Goal: Task Accomplishment & Management: Manage account settings

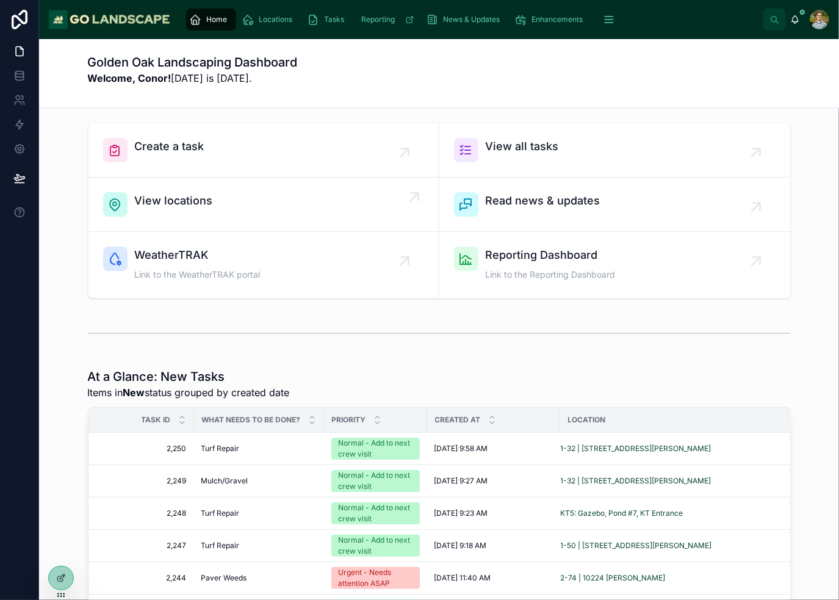
click at [212, 199] on div "View locations" at bounding box center [263, 204] width 321 height 24
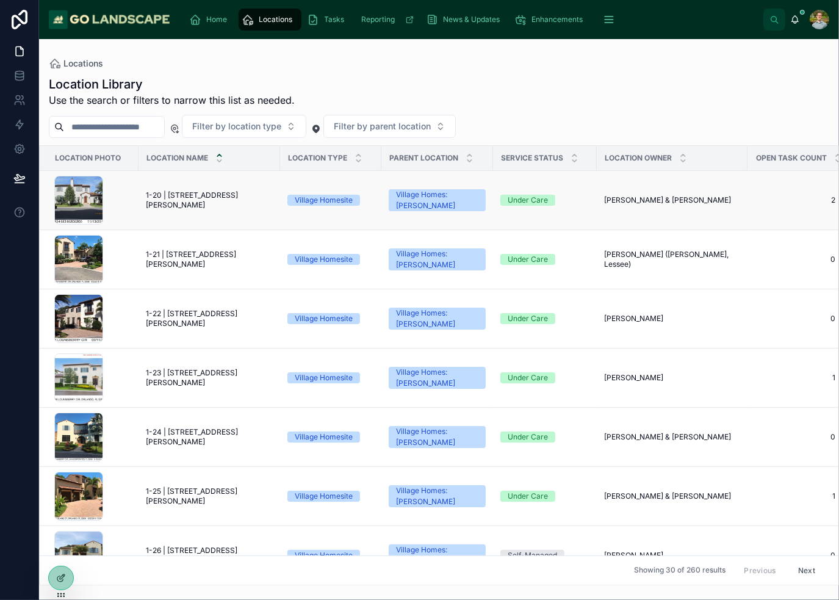
click at [197, 198] on span "1-20 | [STREET_ADDRESS][PERSON_NAME]" at bounding box center [209, 200] width 127 height 20
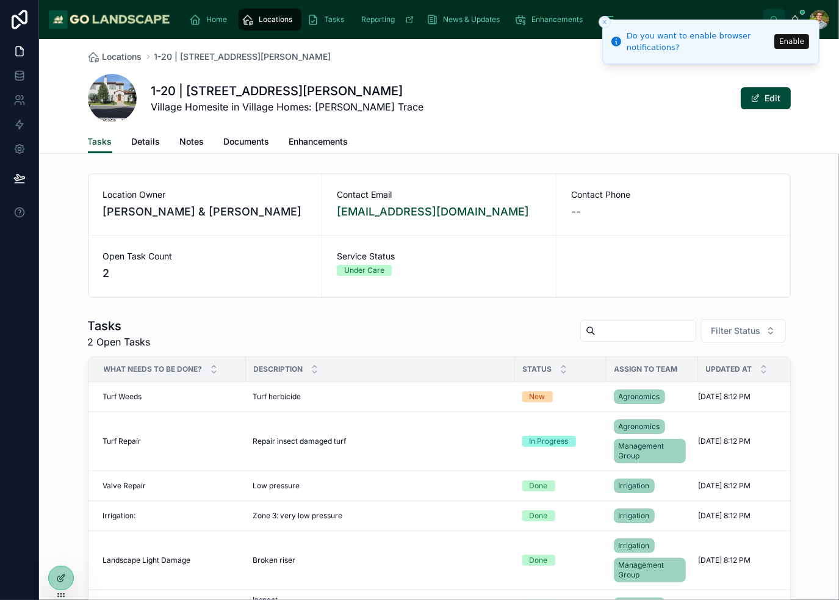
click at [795, 40] on button "Enable" at bounding box center [792, 41] width 35 height 15
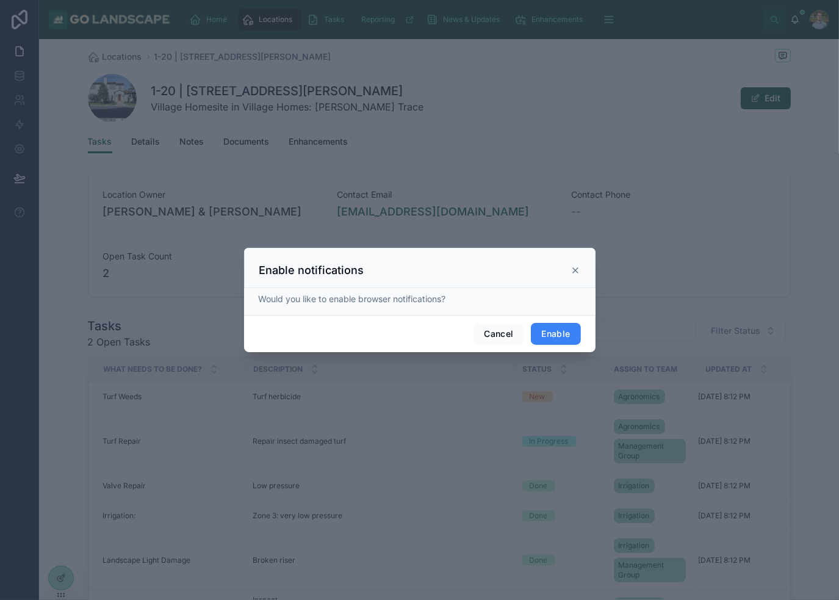
click at [571, 335] on button "Enable" at bounding box center [555, 334] width 49 height 22
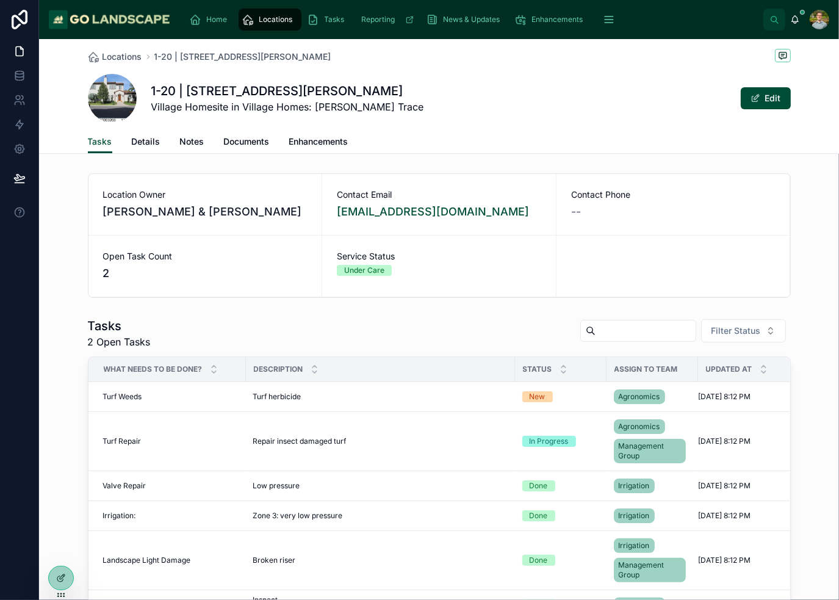
click at [60, 581] on icon at bounding box center [61, 578] width 10 height 10
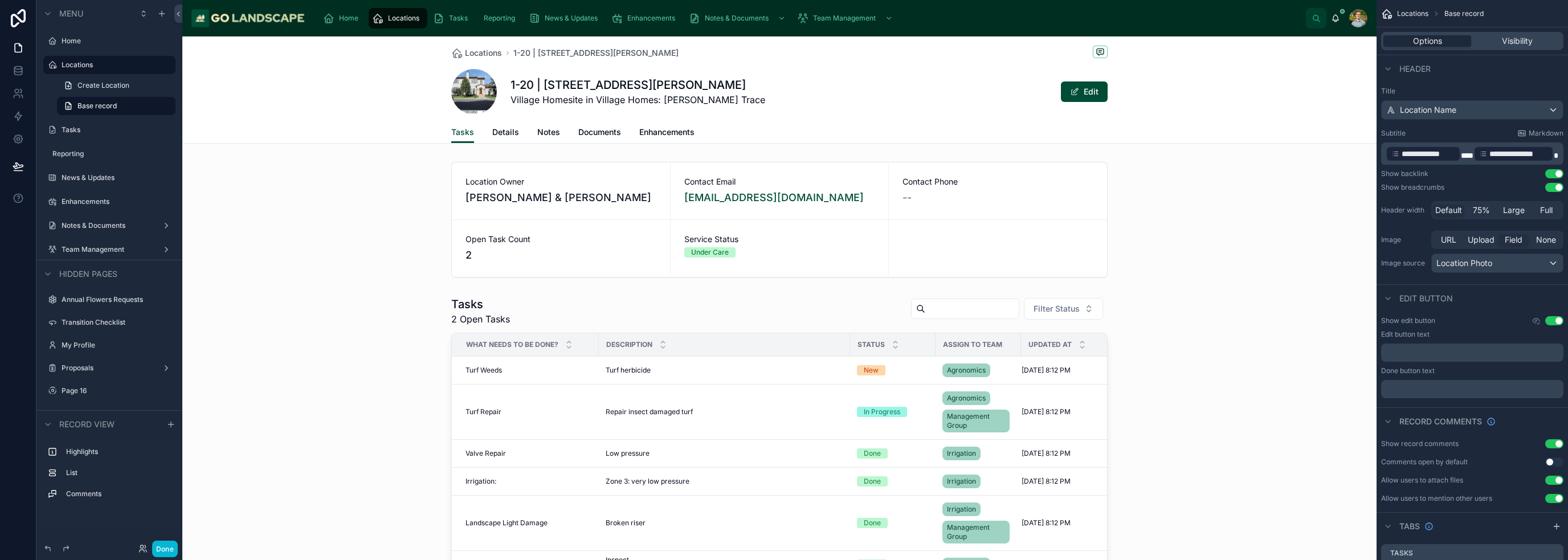
click at [160, 14] on icon "scrollable content" at bounding box center [161, 14] width 9 height 9
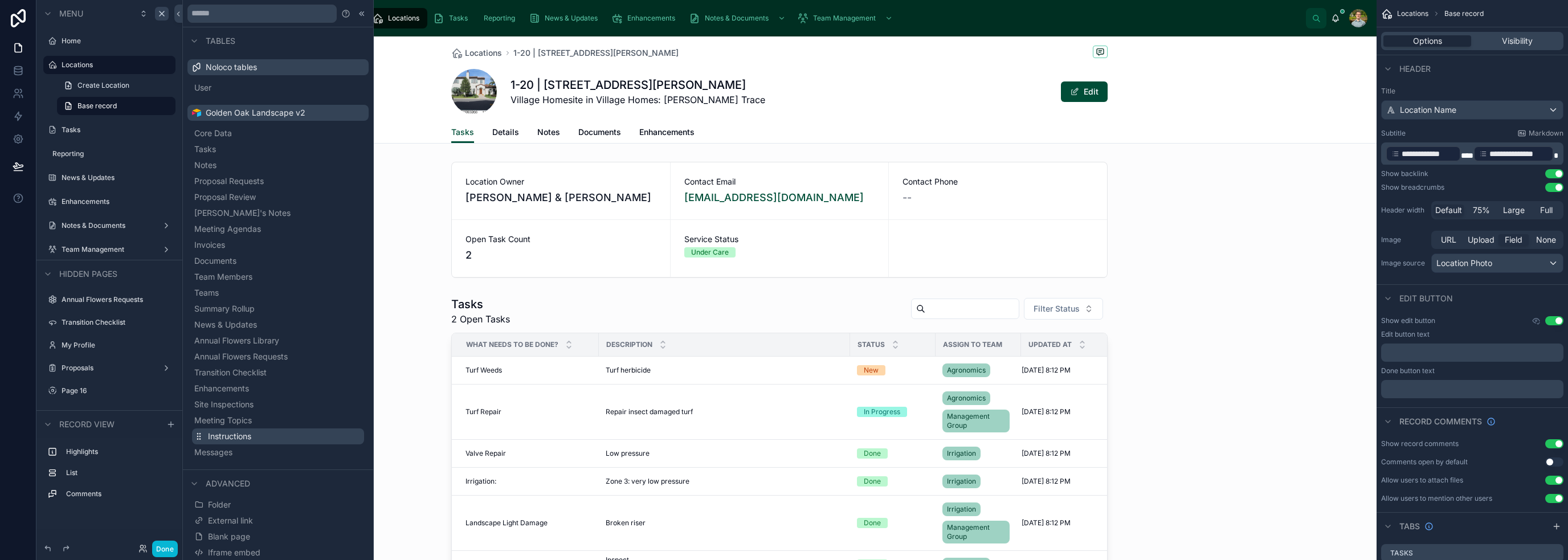
click at [262, 437] on button "Instructions" at bounding box center [278, 436] width 172 height 16
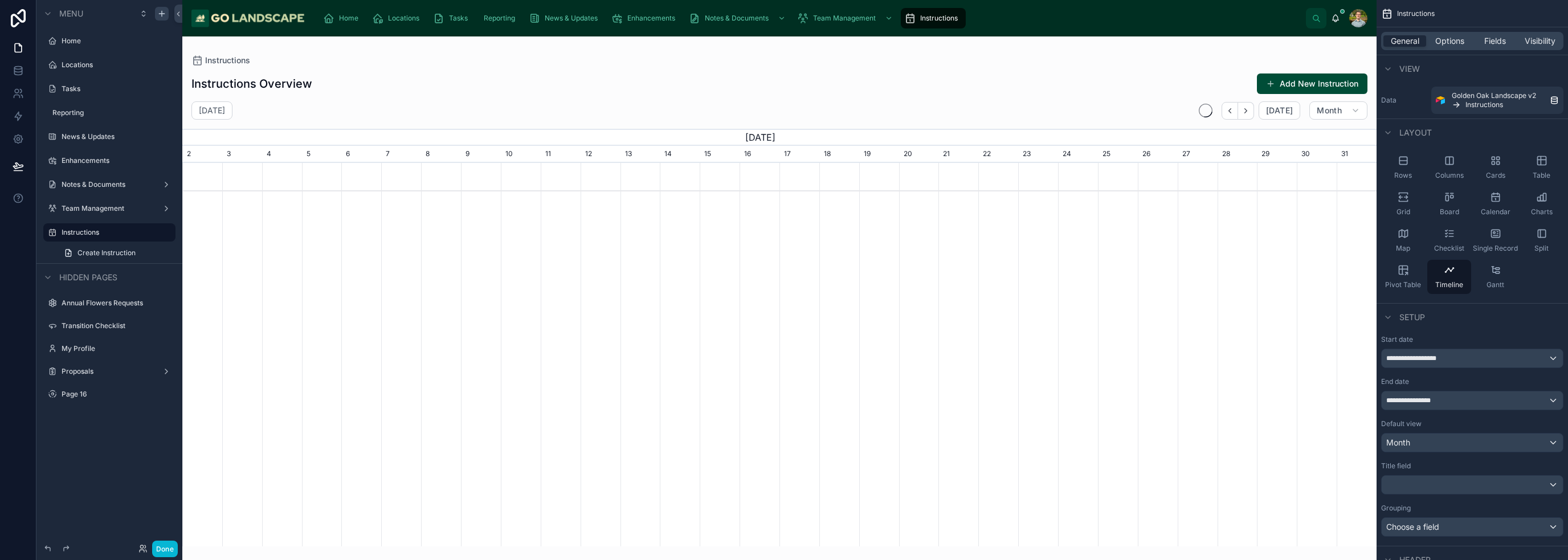
scroll to position [0, 1195]
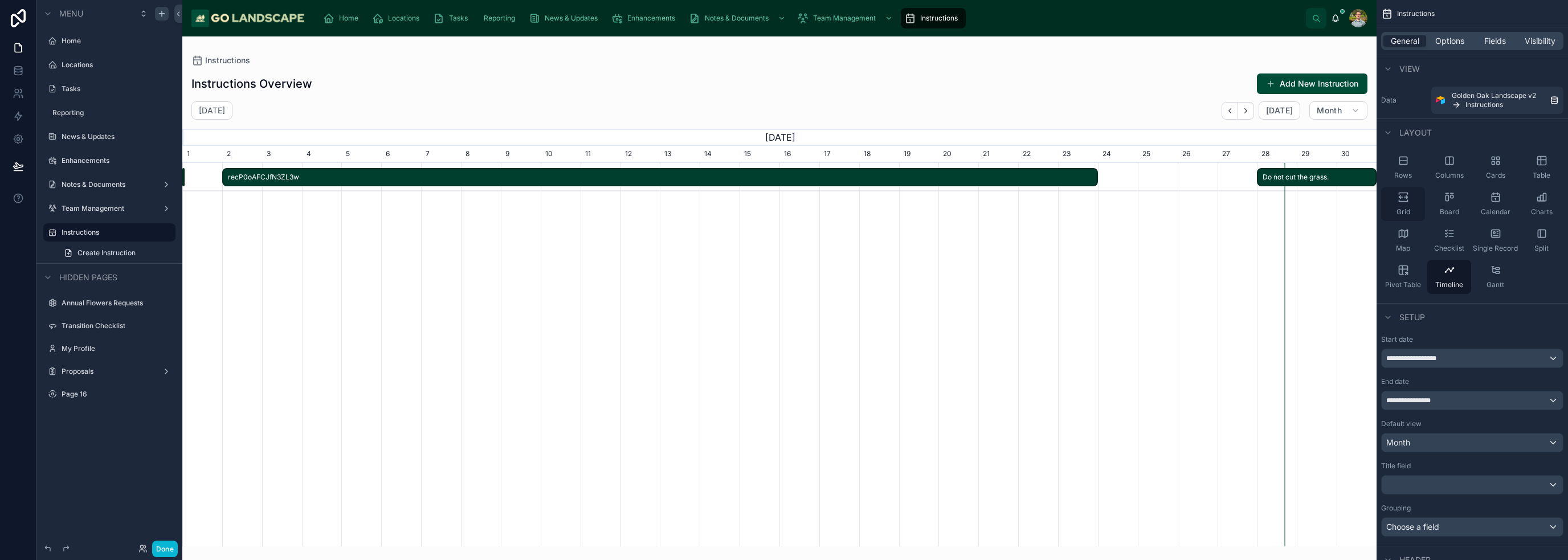
click at [783, 197] on icon "scrollable content" at bounding box center [1401, 197] width 4 height 3
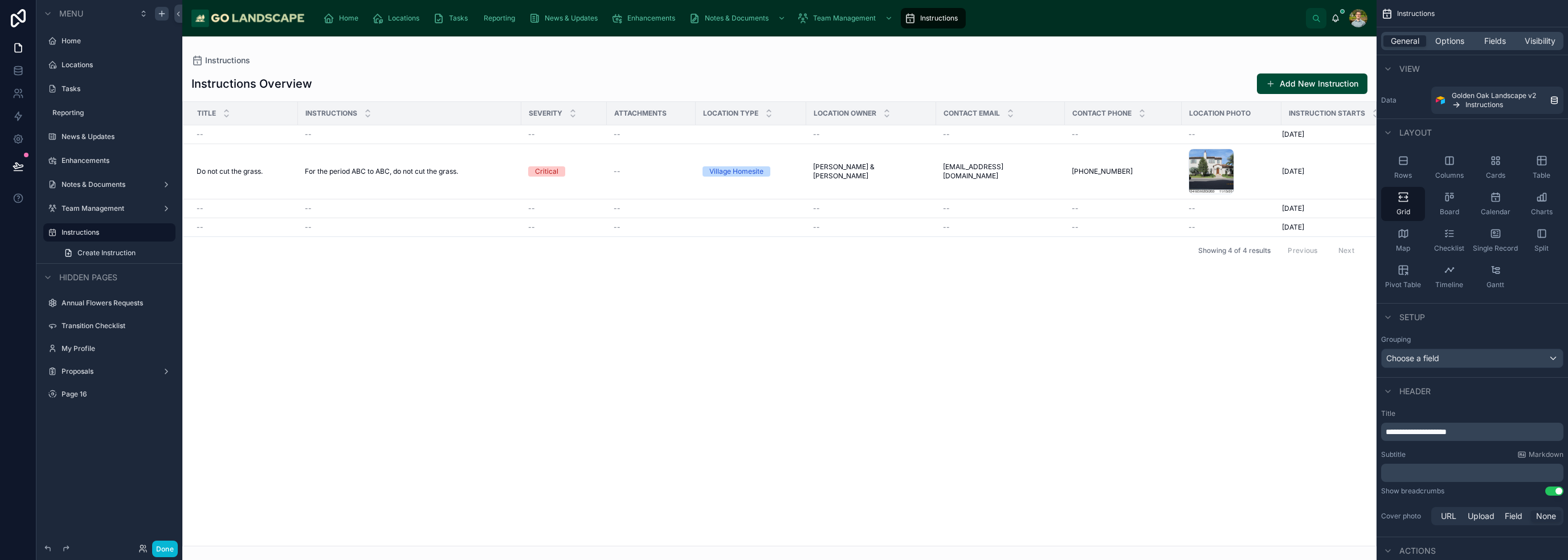
click at [783, 427] on div at bounding box center [779, 298] width 1195 height 524
click at [103, 68] on label "Locations" at bounding box center [107, 65] width 91 height 9
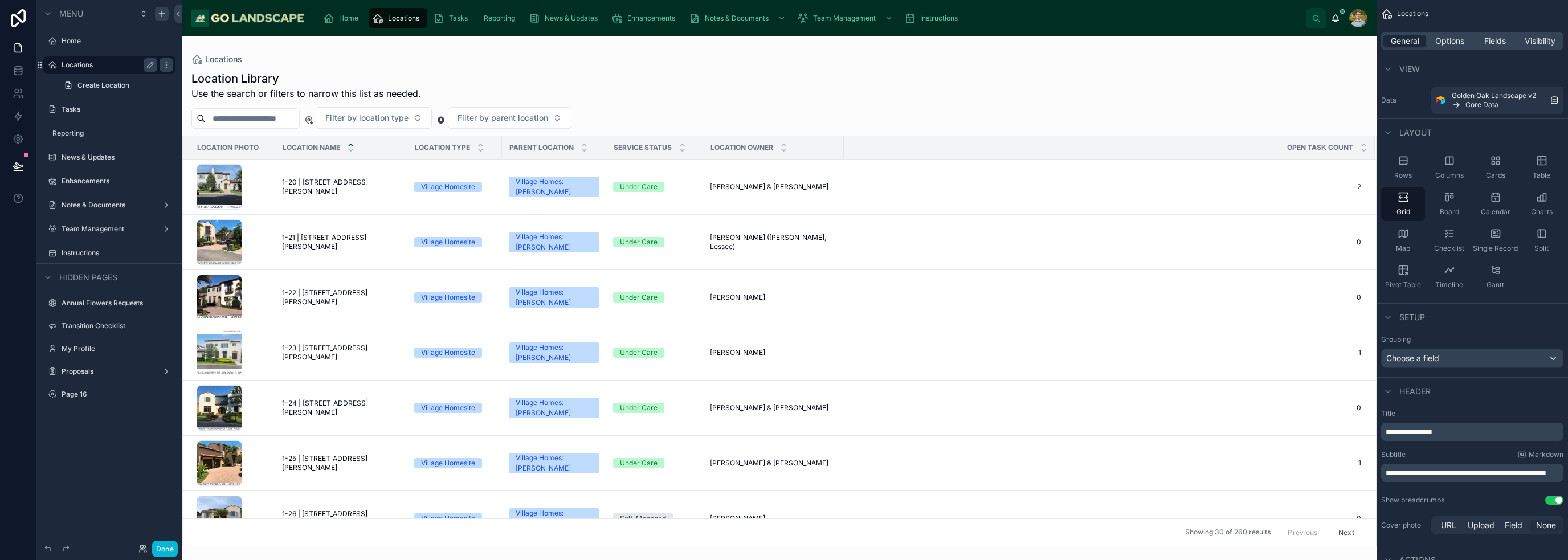
click at [323, 197] on div at bounding box center [779, 298] width 1195 height 524
click at [327, 184] on span "1-20 | [STREET_ADDRESS][PERSON_NAME]" at bounding box center [341, 187] width 119 height 19
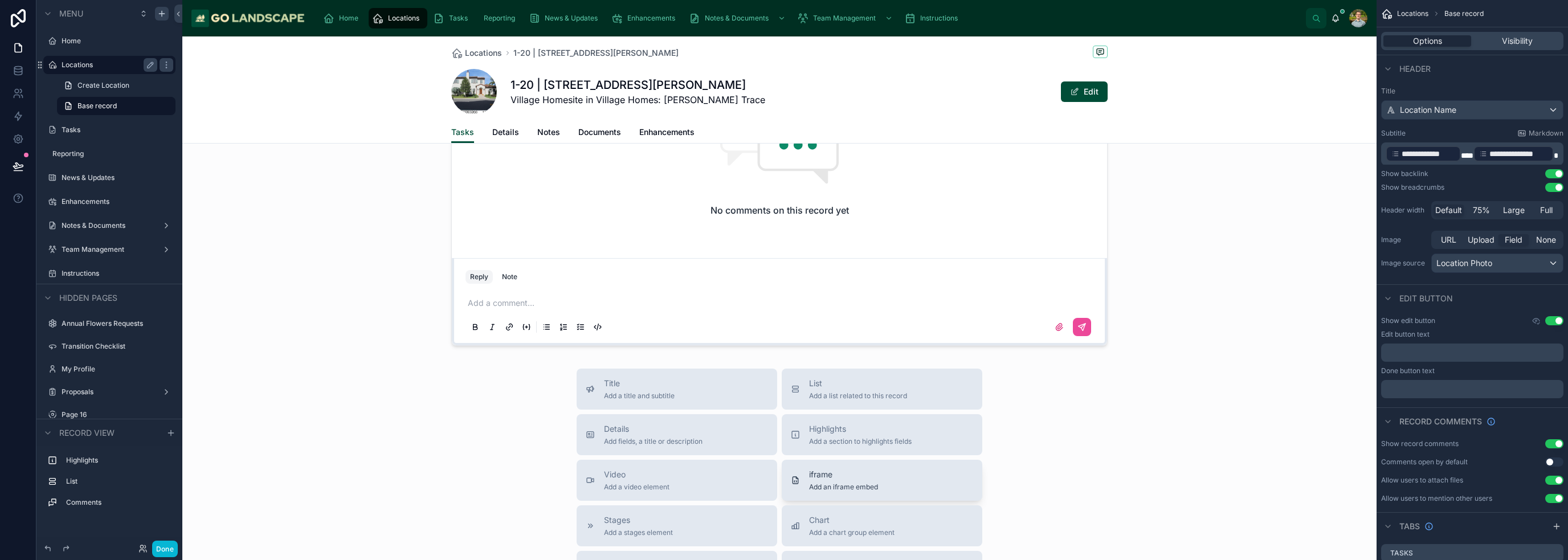
scroll to position [741, 0]
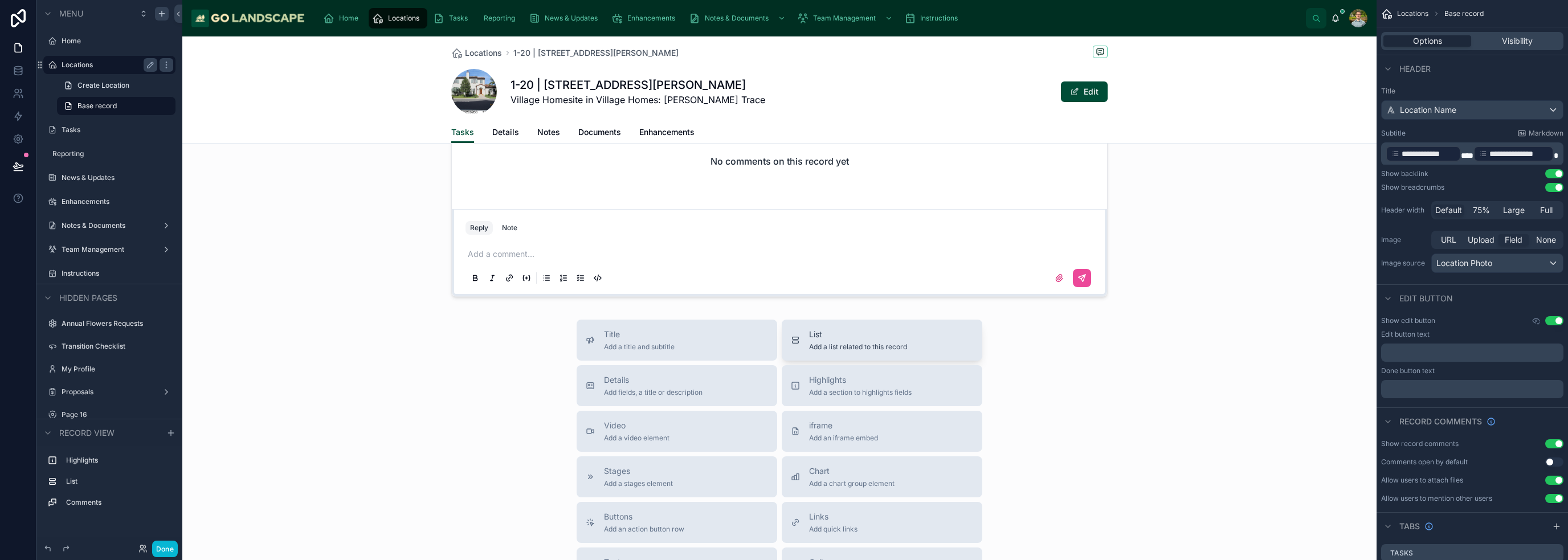
click at [783, 347] on div "List Add a list related to this record" at bounding box center [858, 340] width 98 height 22
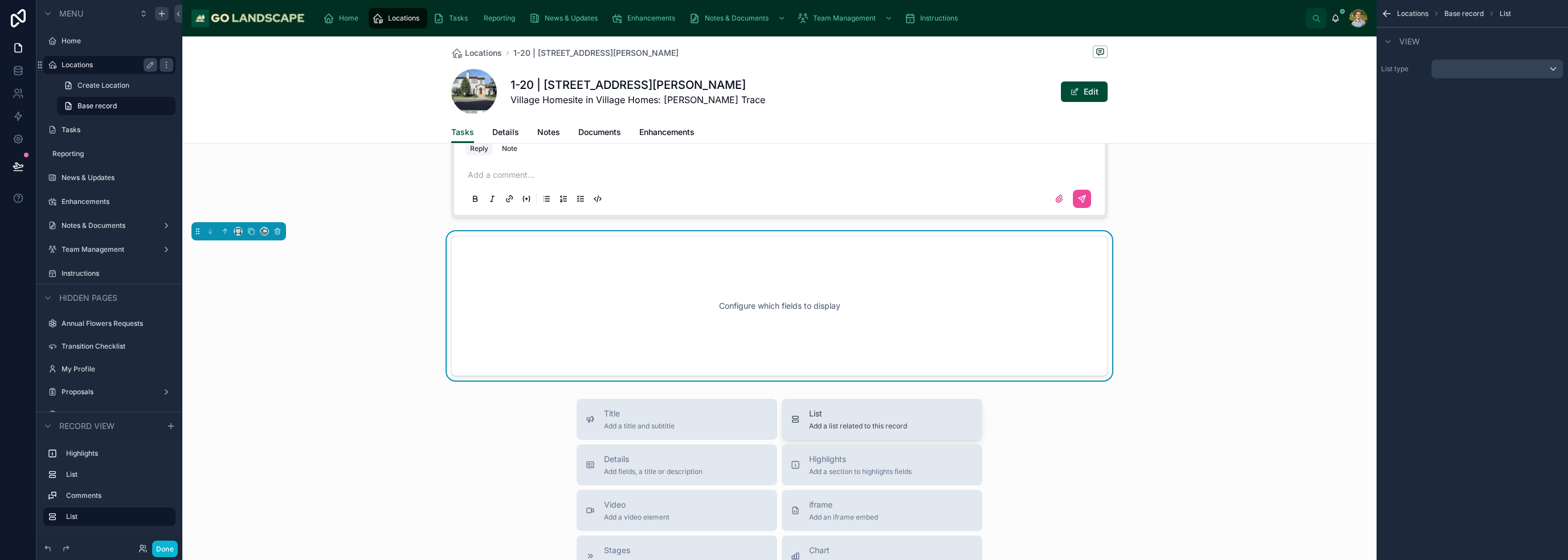
scroll to position [833, 0]
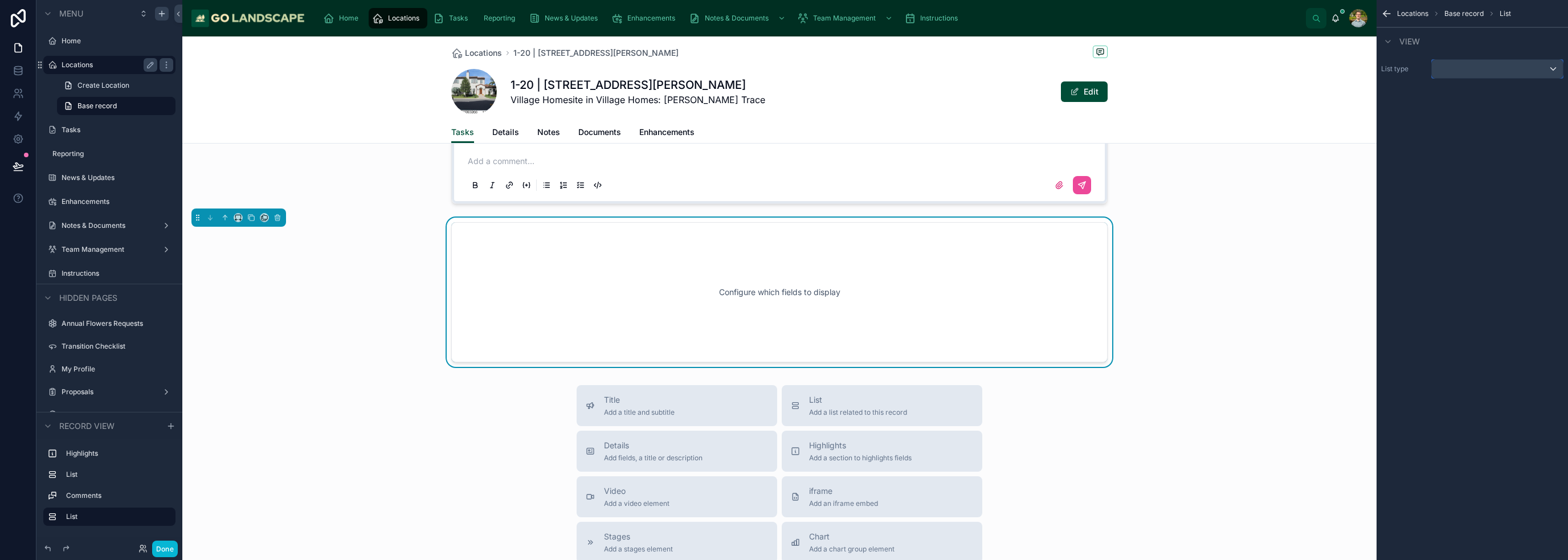
click at [783, 68] on div "scrollable content" at bounding box center [1497, 69] width 131 height 19
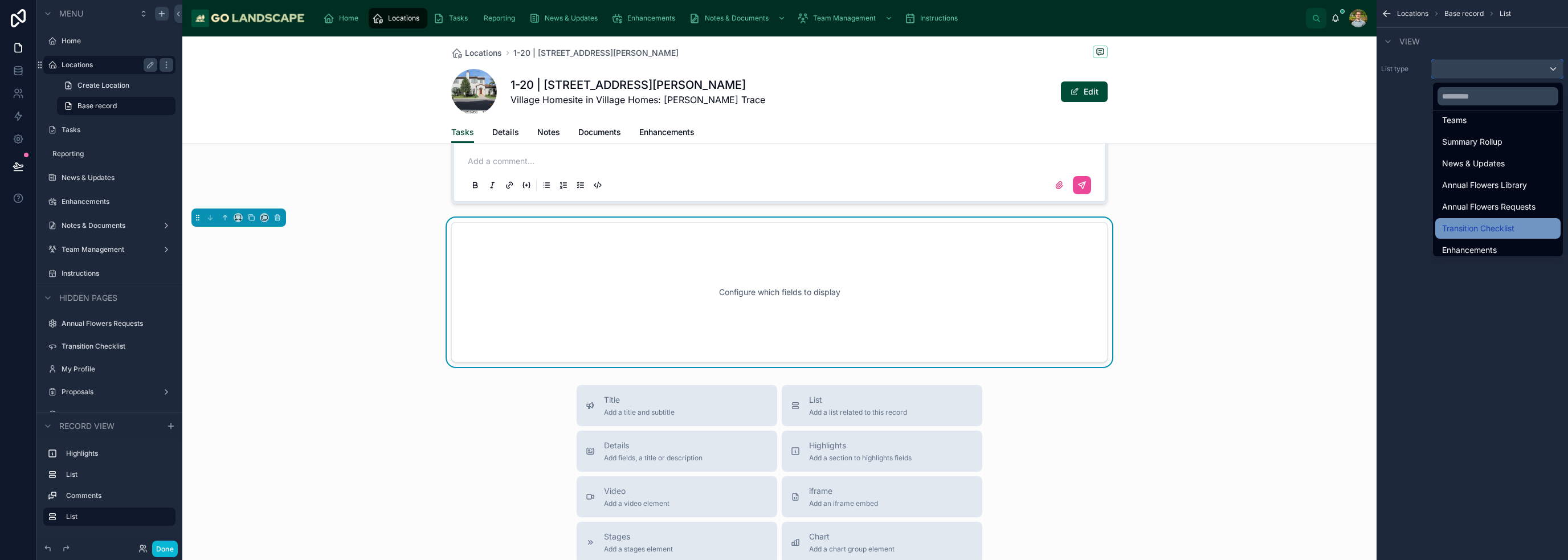
scroll to position [375, 0]
click at [783, 213] on div "Instructions" at bounding box center [1498, 222] width 125 height 21
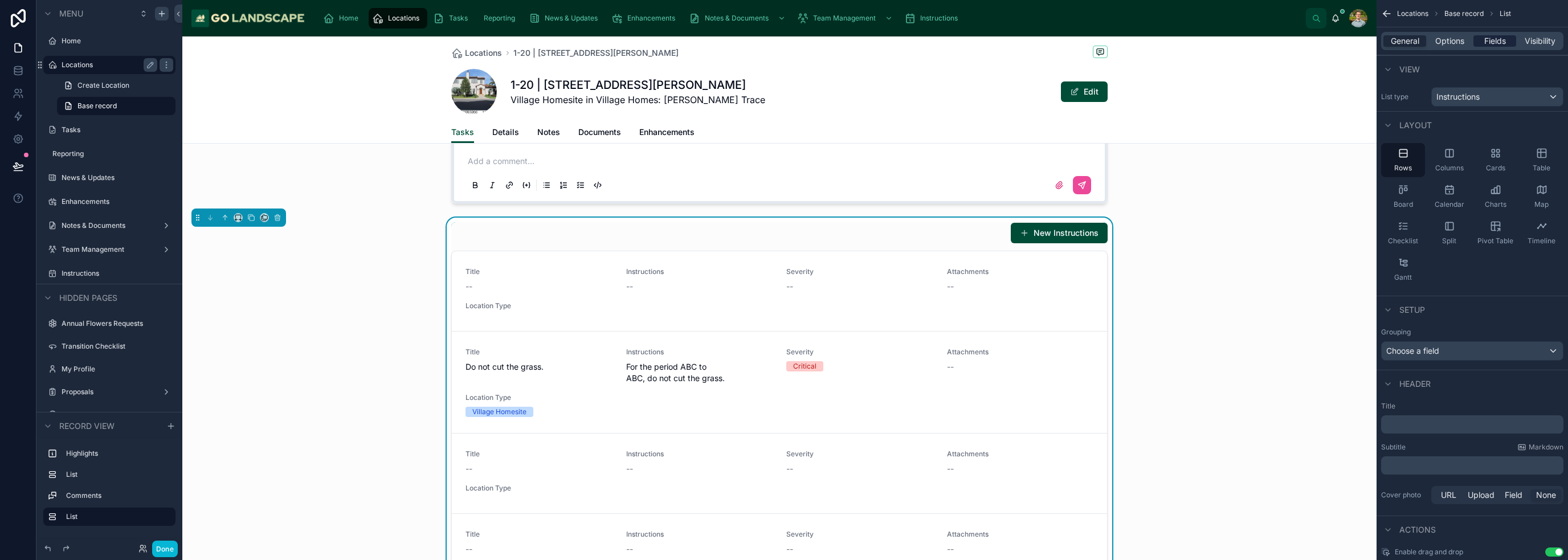
click at [783, 44] on span "Fields" at bounding box center [1494, 41] width 21 height 11
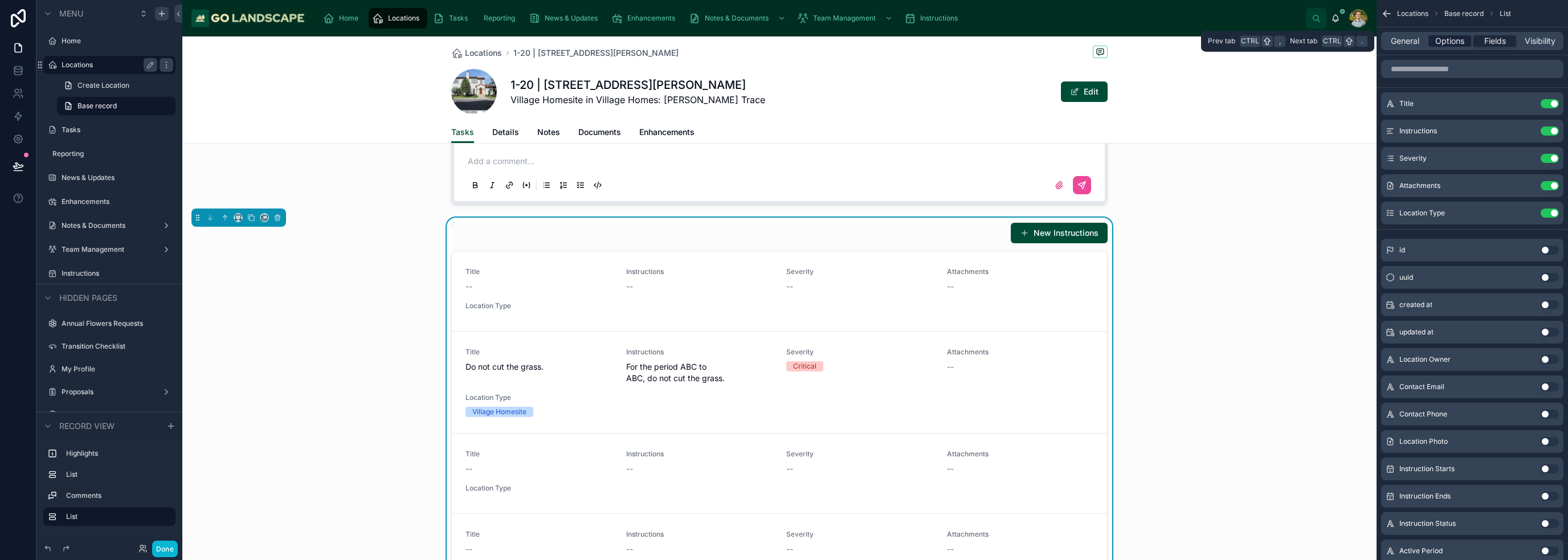
click at [783, 43] on span "Options" at bounding box center [1449, 41] width 29 height 11
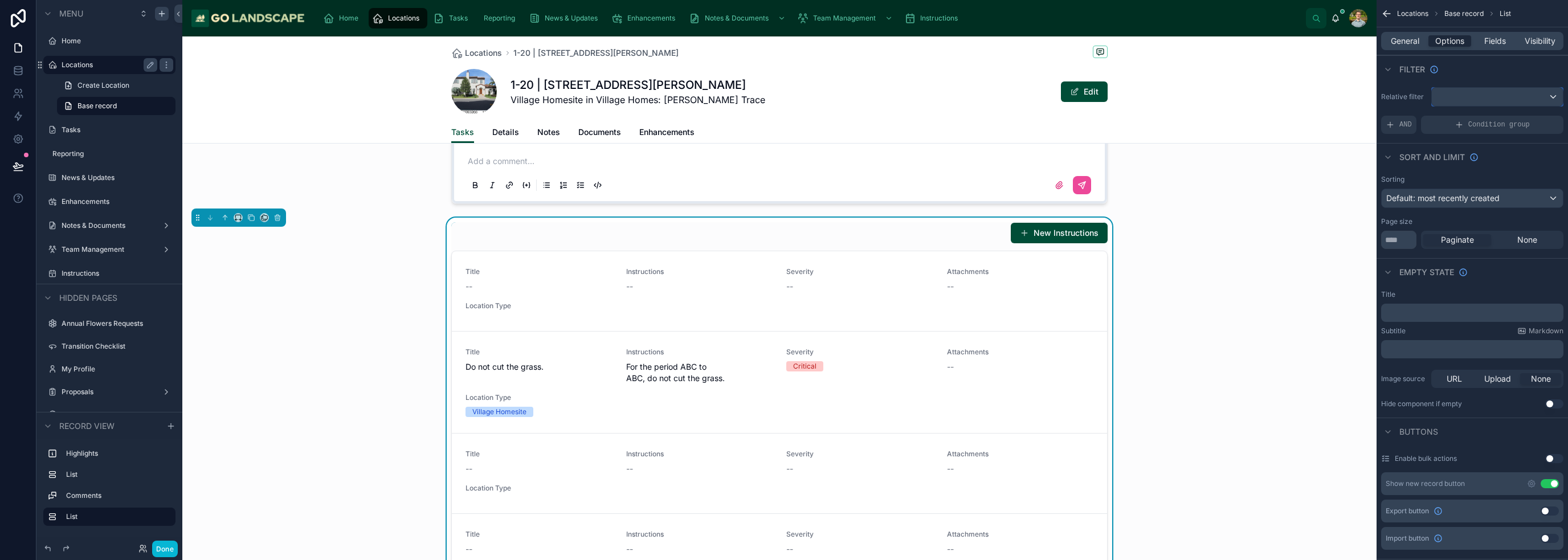
click at [783, 96] on div "scrollable content" at bounding box center [1497, 97] width 131 height 19
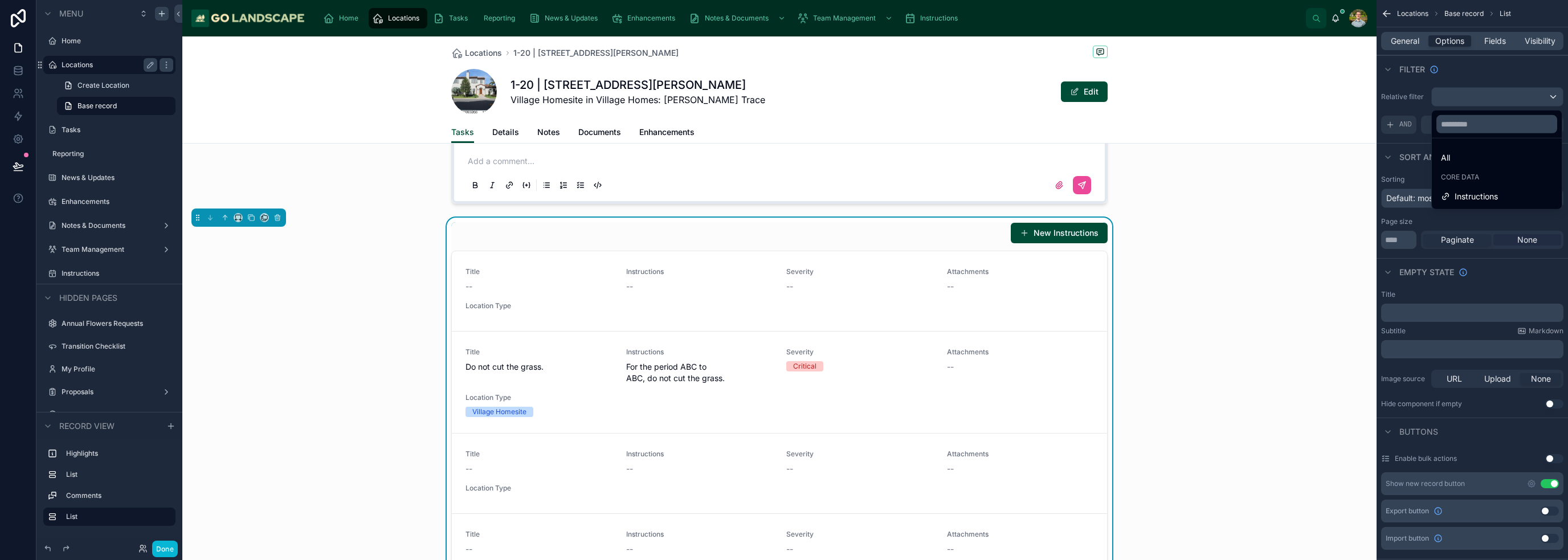
click at [783, 194] on span "Instructions" at bounding box center [1477, 196] width 43 height 14
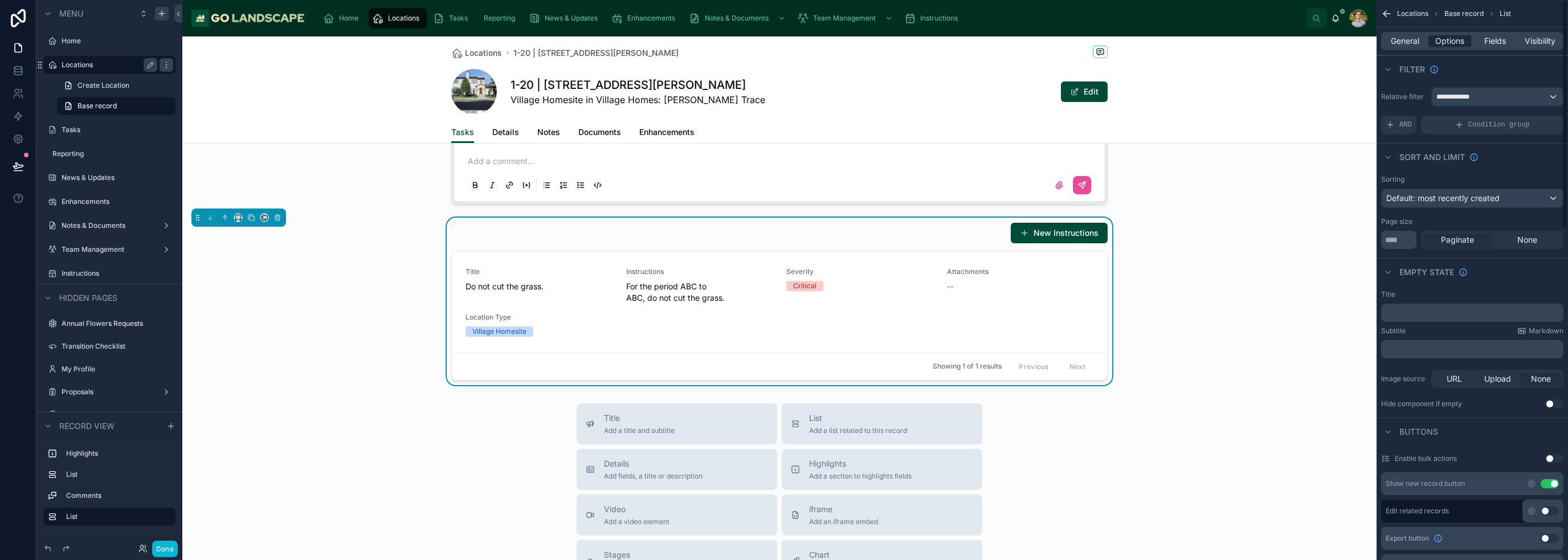
click at [783, 311] on p "﻿" at bounding box center [1474, 313] width 175 height 9
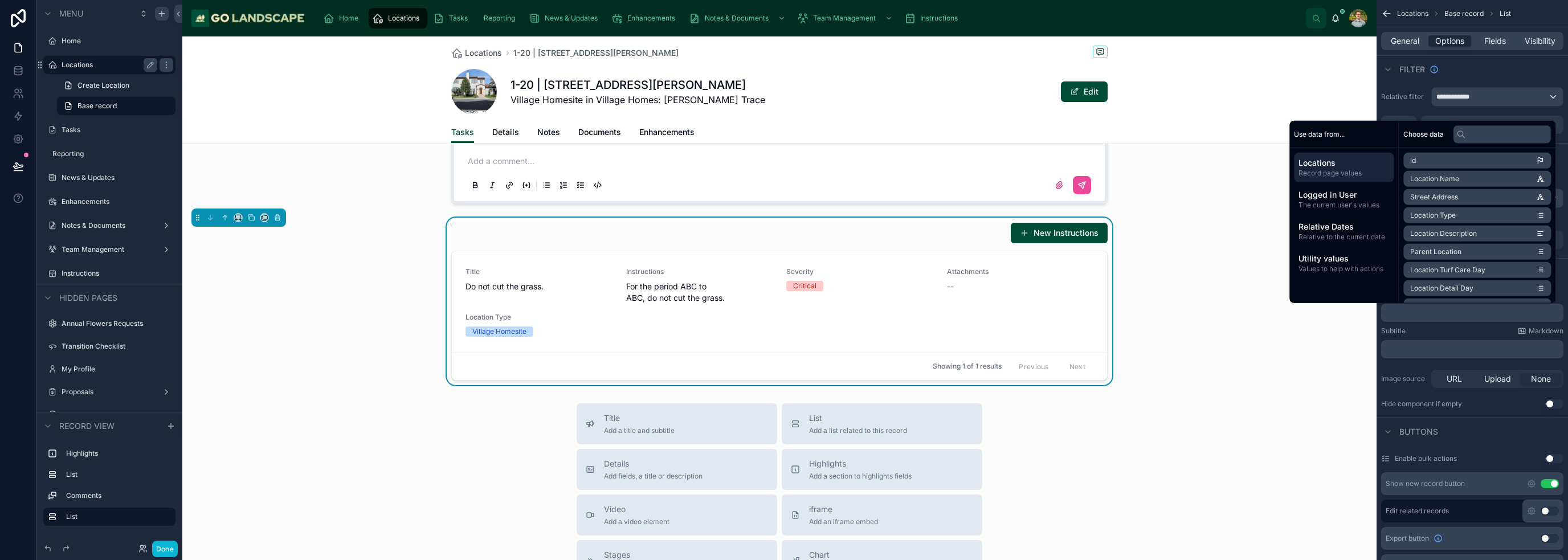
click at [783, 329] on div "Subtitle Markdown" at bounding box center [1472, 331] width 182 height 9
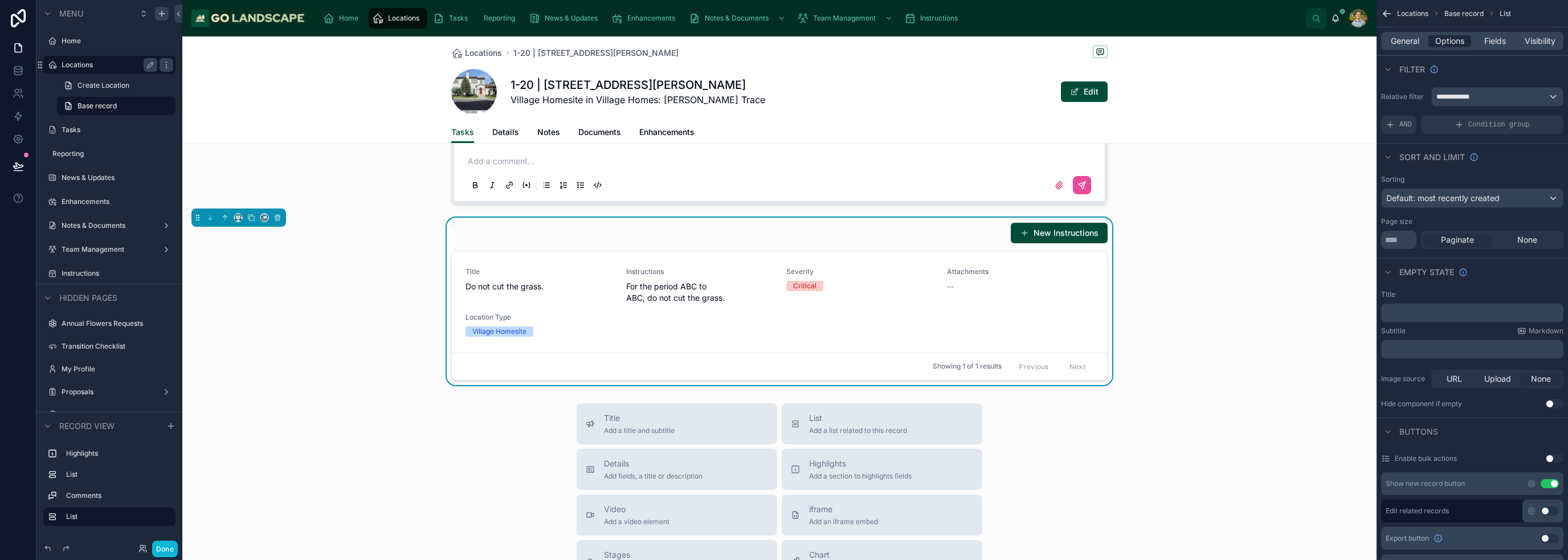
click at [783, 317] on div "﻿" at bounding box center [1472, 313] width 182 height 19
click at [783, 314] on p "﻿" at bounding box center [1474, 313] width 175 height 9
click at [783, 395] on div "Locations 1-20 | [STREET_ADDRESS][PERSON_NAME] 1-20 | [STREET_ADDRESS][GEOGRAPH…" at bounding box center [779, 51] width 1195 height 1698
click at [783, 400] on button "Use setting" at bounding box center [1555, 404] width 19 height 9
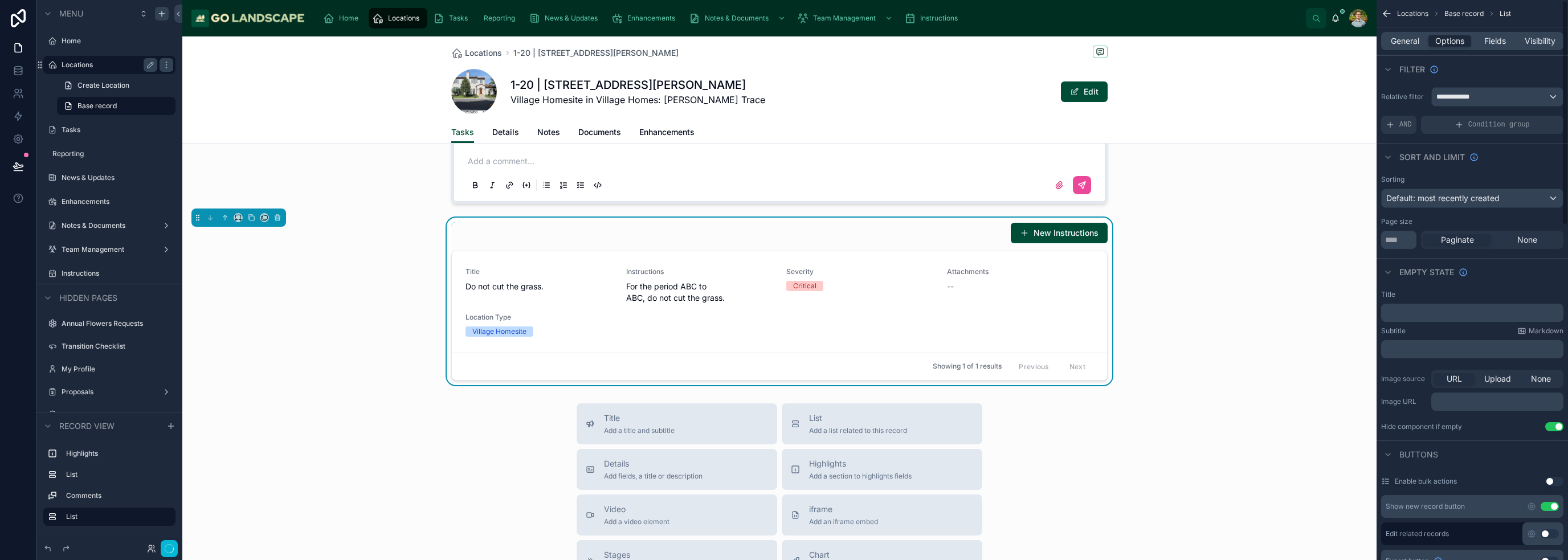
click at [783, 353] on div "New Instructions Title Do not cut the grass. Instructions For the period ABC to…" at bounding box center [779, 301] width 1195 height 167
click at [783, 337] on div "Title Do not cut the grass. Instructions For the period ABC to ABC, do not cut …" at bounding box center [779, 301] width 628 height 69
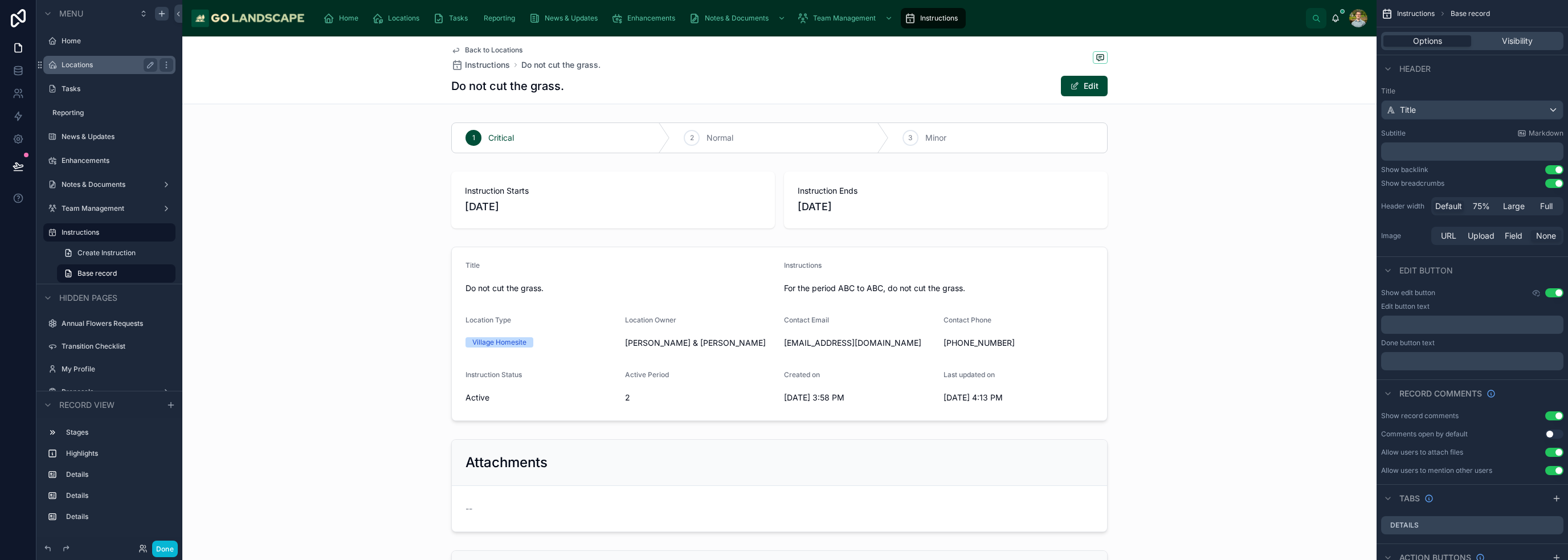
click at [499, 49] on span "Back to Locations" at bounding box center [494, 50] width 58 height 9
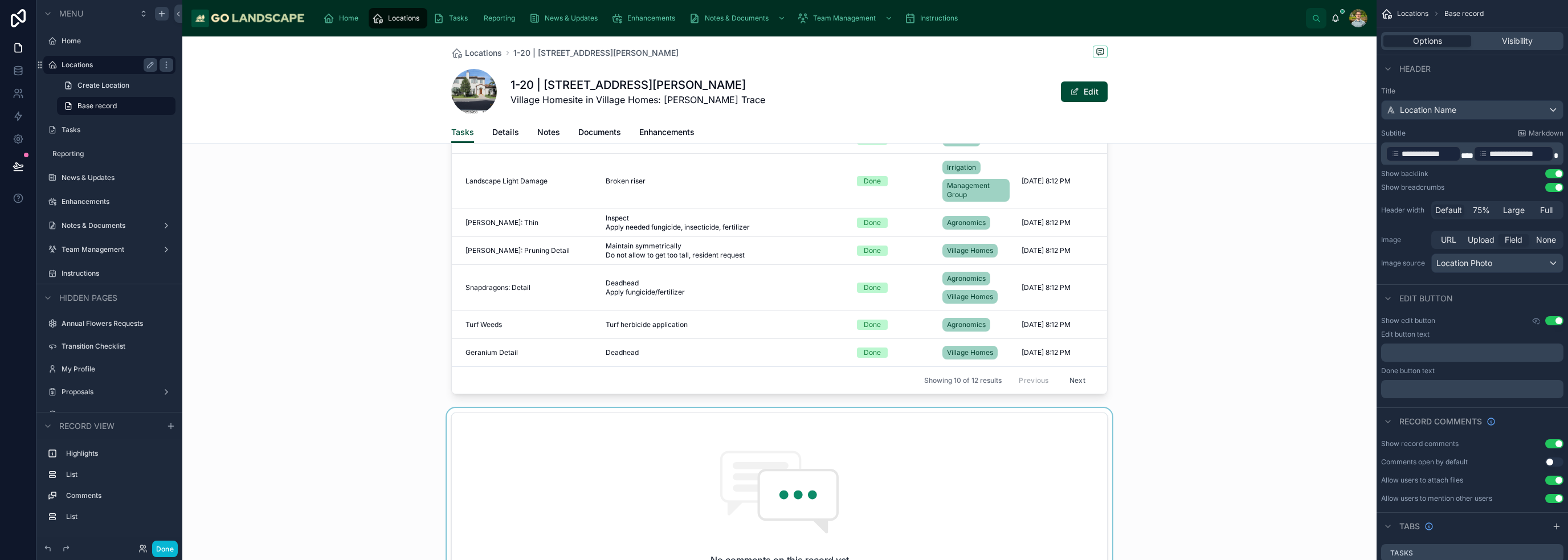
scroll to position [627, 0]
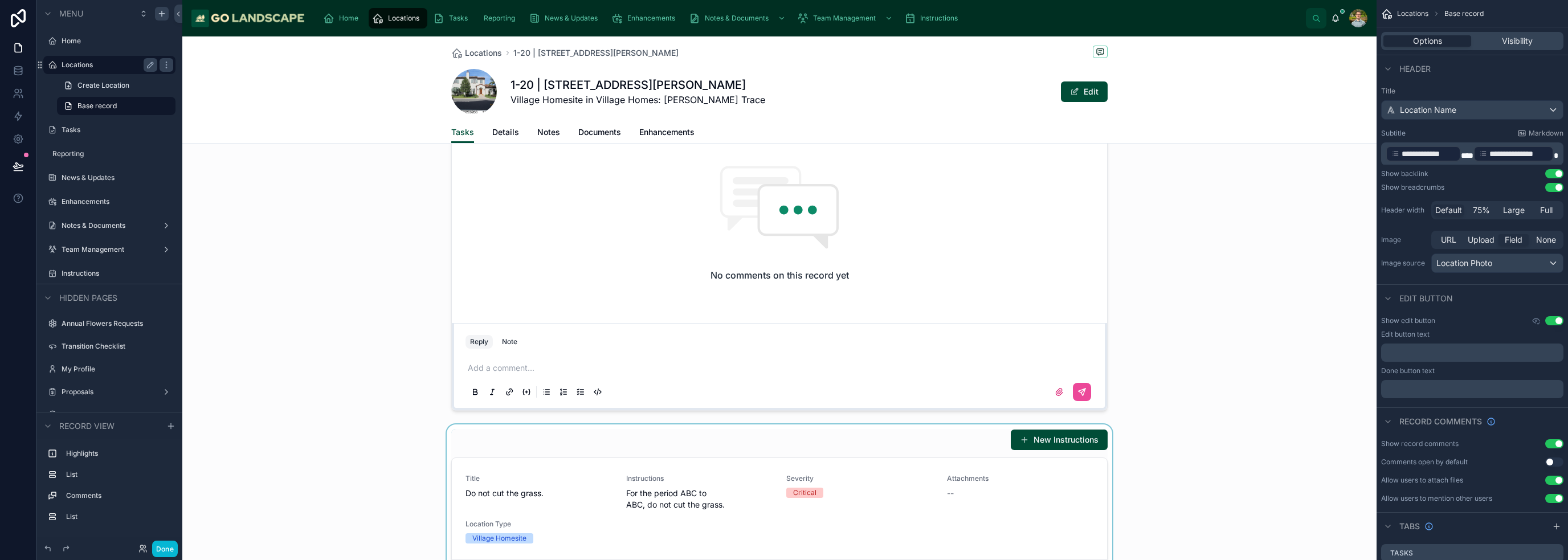
click at [530, 456] on div at bounding box center [779, 508] width 1195 height 167
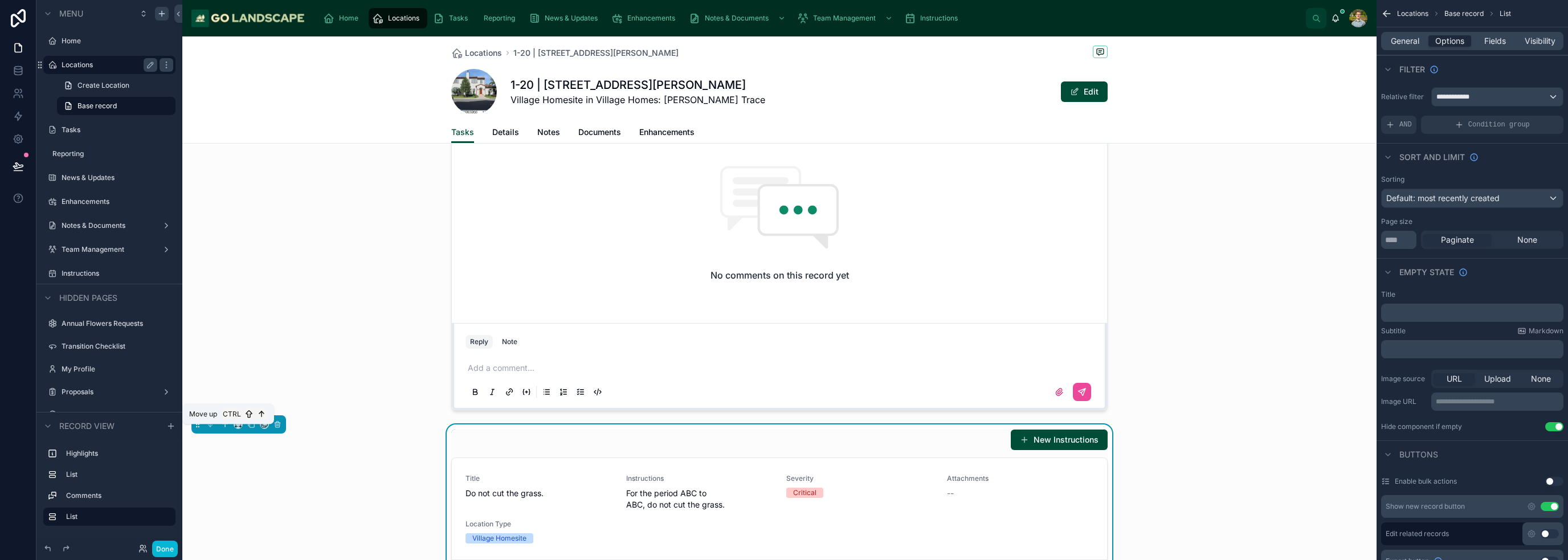
click at [226, 428] on icon at bounding box center [225, 425] width 8 height 8
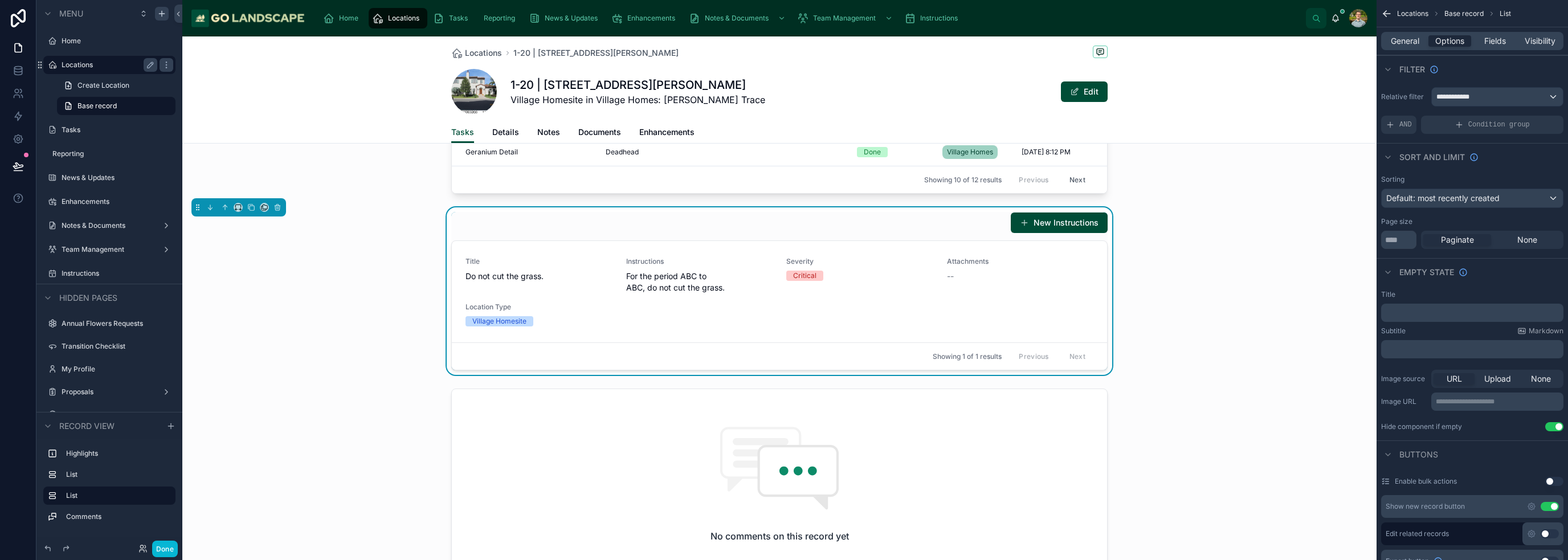
scroll to position [399, 0]
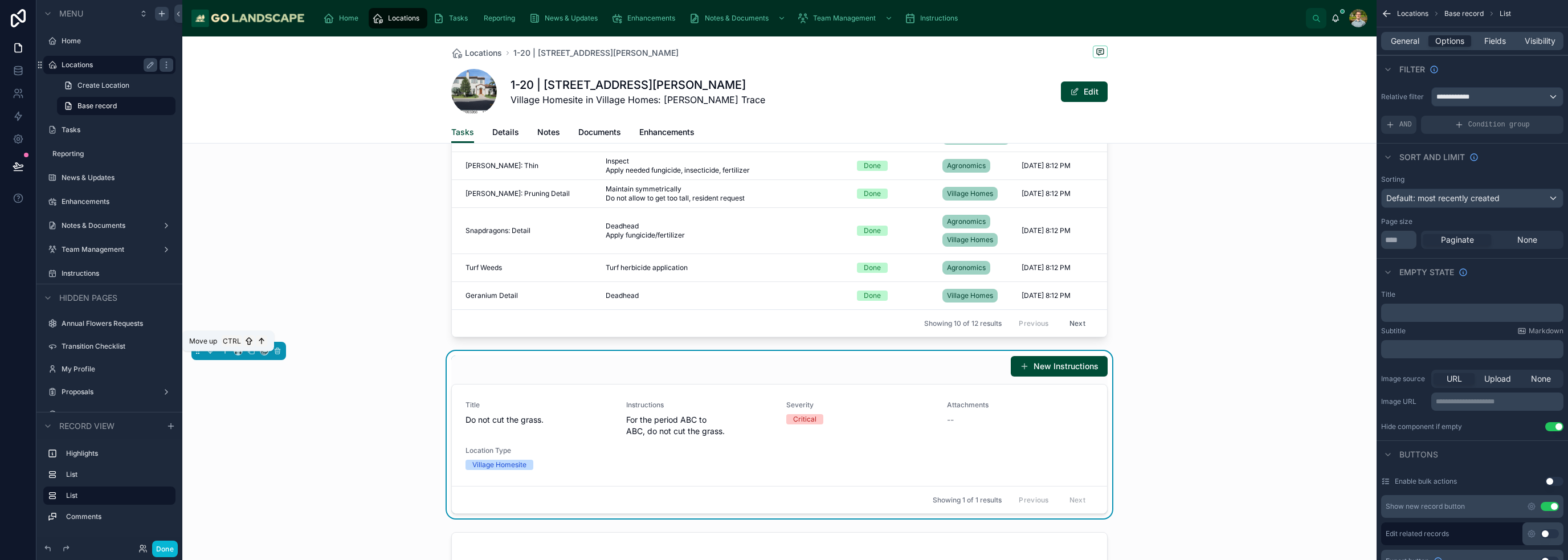
click at [221, 355] on icon at bounding box center [225, 351] width 8 height 8
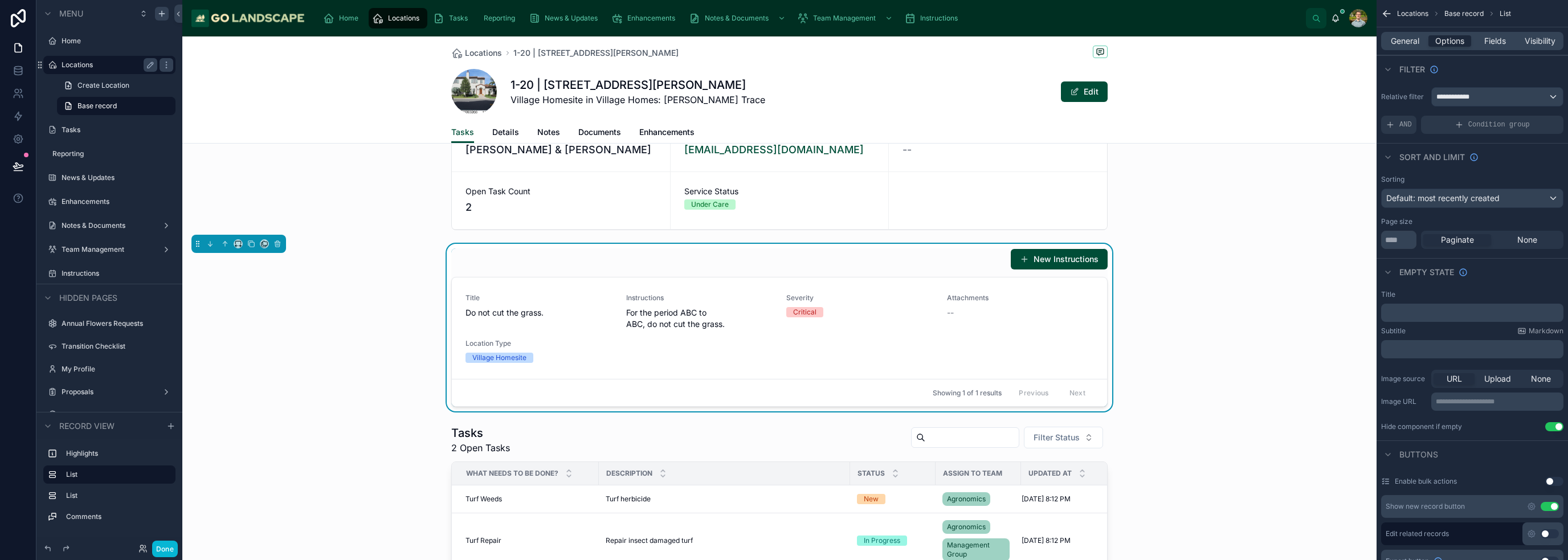
scroll to position [0, 0]
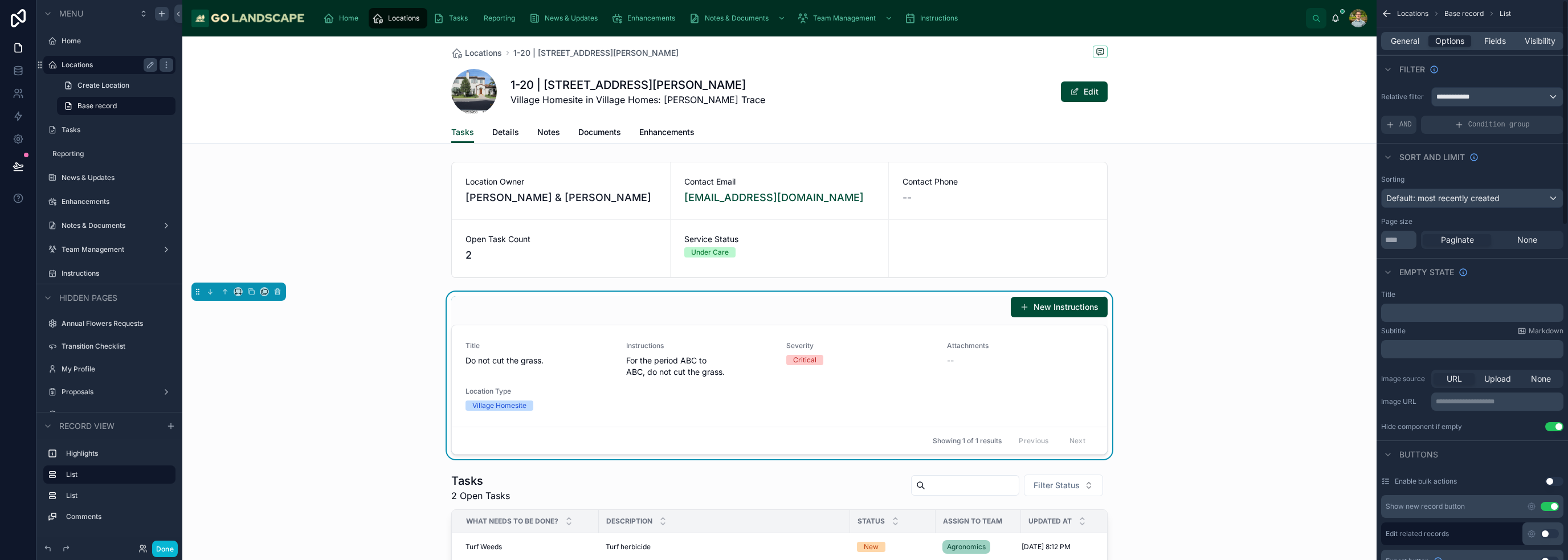
click at [783, 33] on div "General Options Fields Visibility" at bounding box center [1472, 41] width 182 height 19
click at [783, 35] on span "General" at bounding box center [1405, 41] width 29 height 11
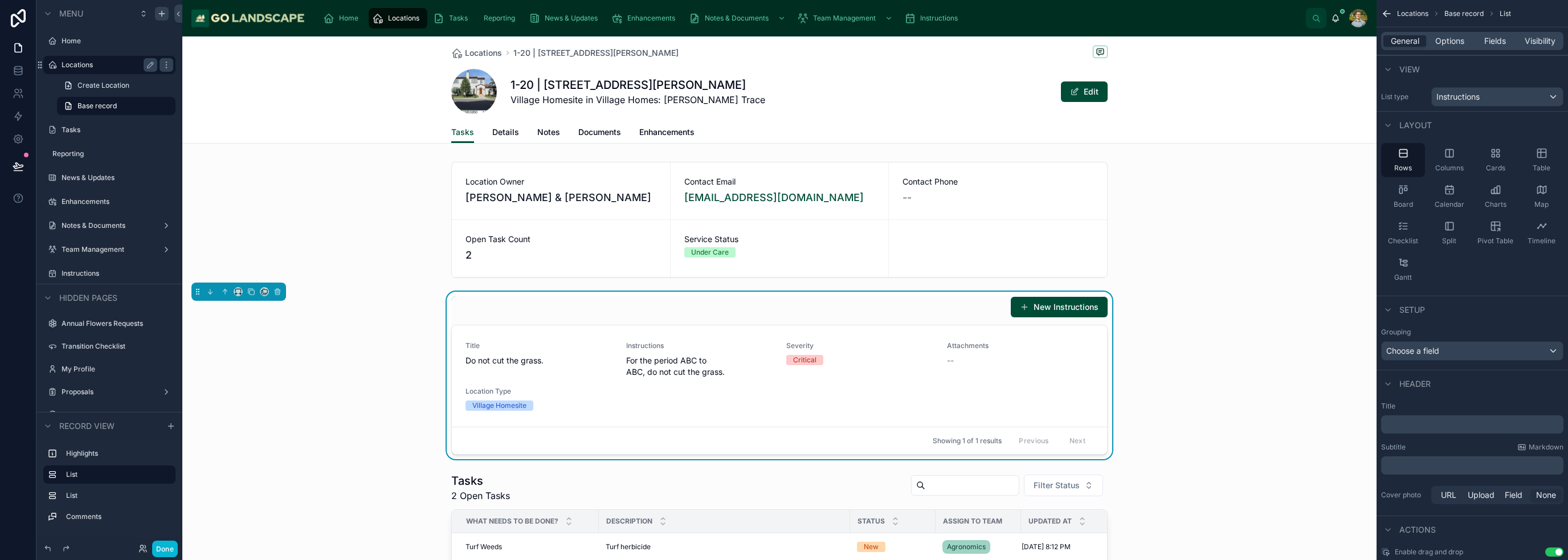
click at [783, 425] on p "﻿" at bounding box center [1474, 425] width 175 height 11
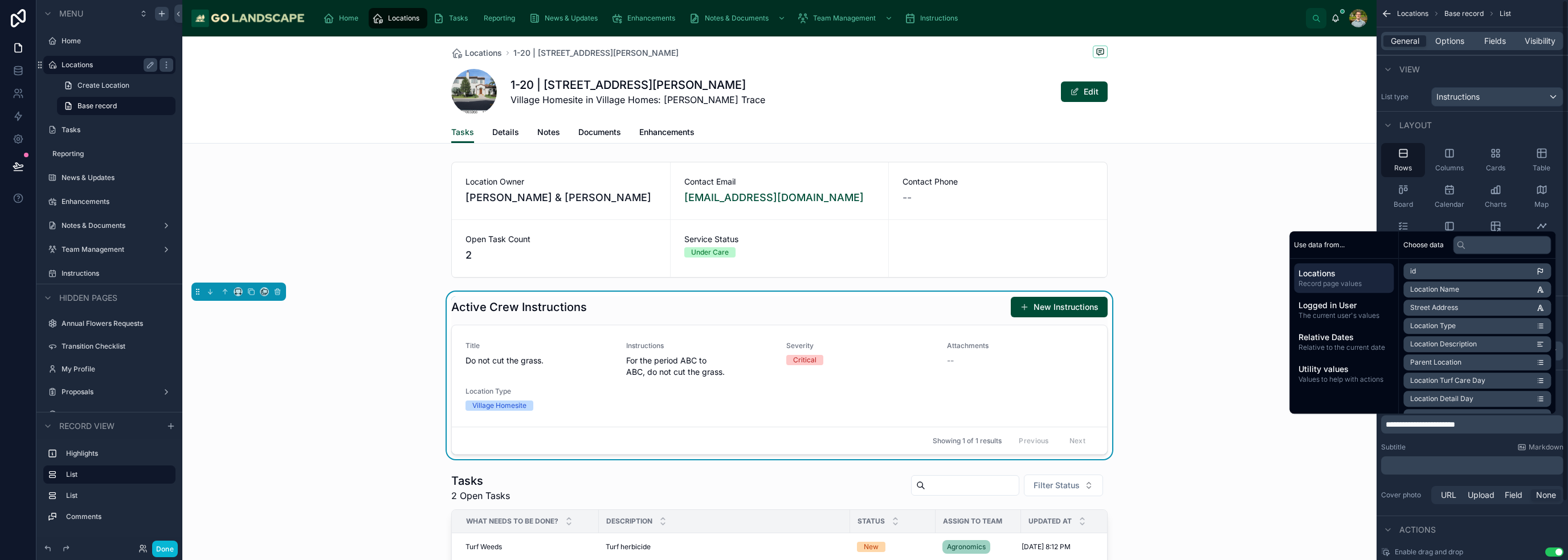
click at [783, 464] on p "﻿" at bounding box center [1474, 466] width 175 height 11
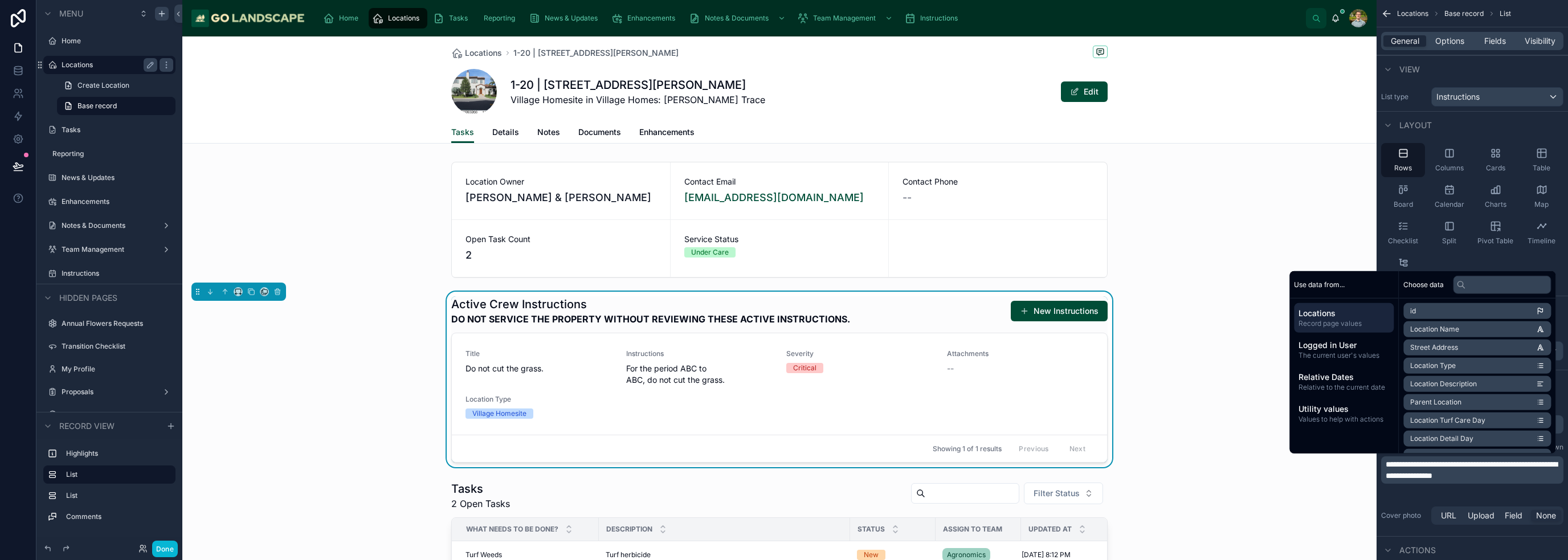
click at [783, 399] on div "Active Crew Instructions DO NOT SERVICE THE PROPERTY WITHOUT REVIEWING THESE AC…" at bounding box center [779, 380] width 1195 height 175
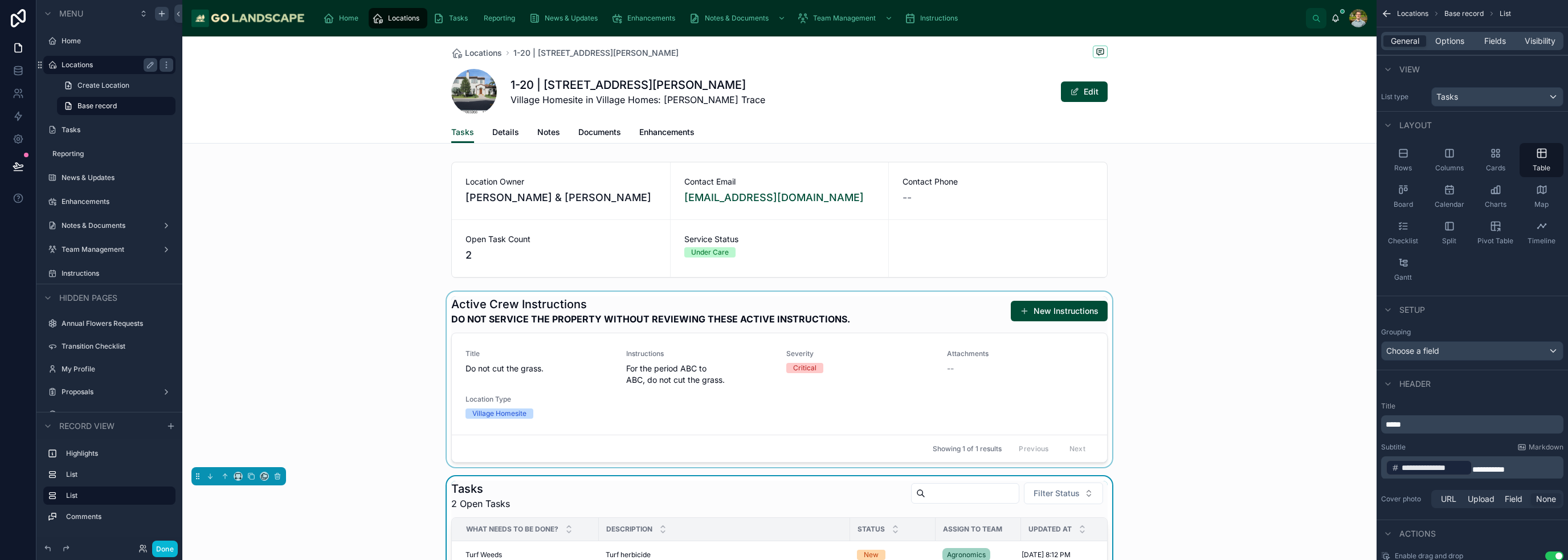
click at [783, 400] on div at bounding box center [779, 380] width 1195 height 175
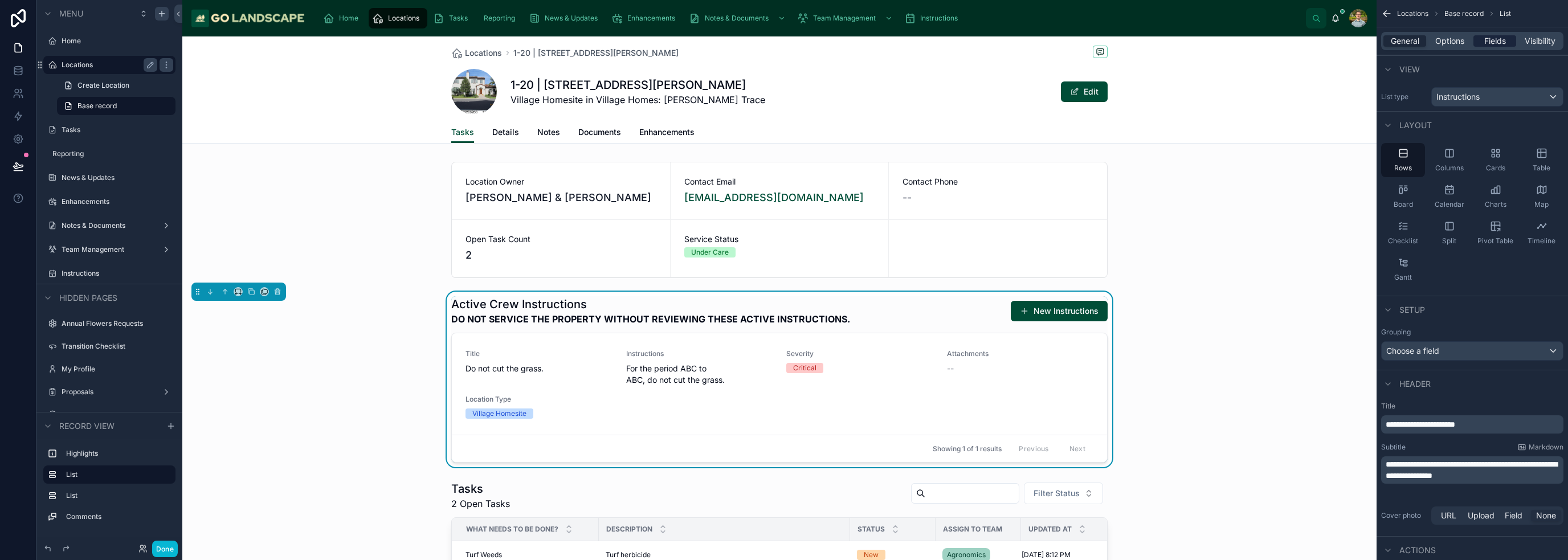
click at [783, 38] on span "Fields" at bounding box center [1494, 41] width 21 height 11
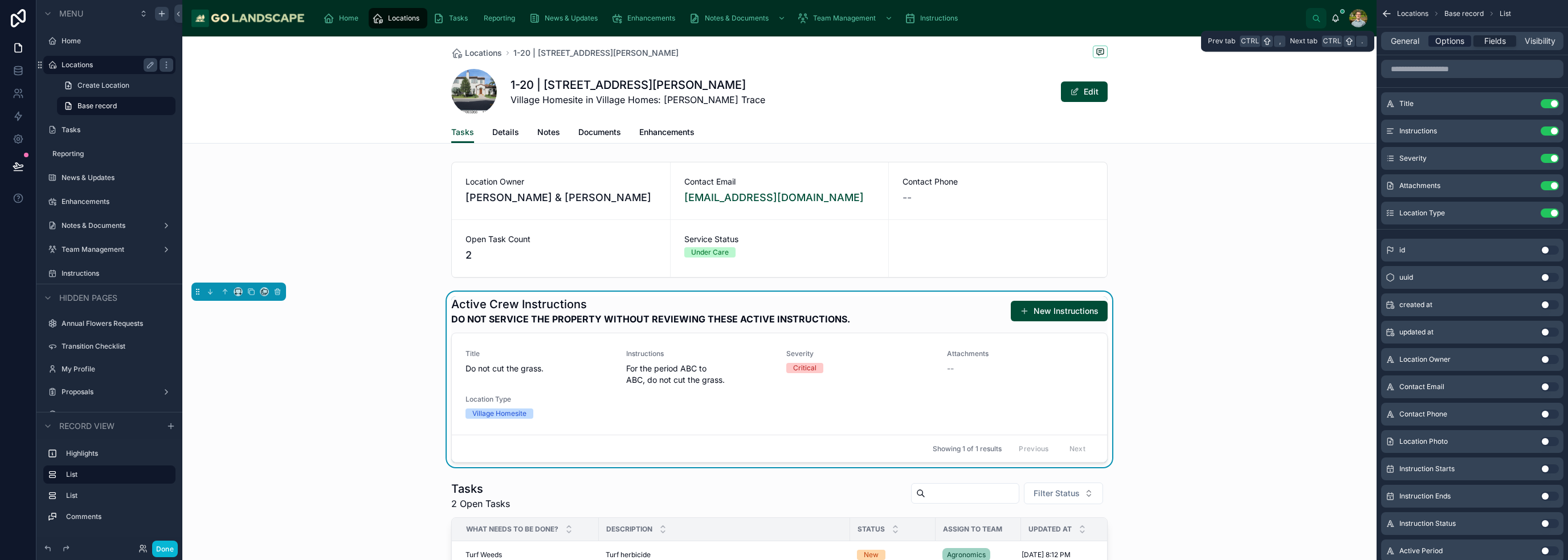
click at [783, 42] on span "Options" at bounding box center [1449, 41] width 29 height 11
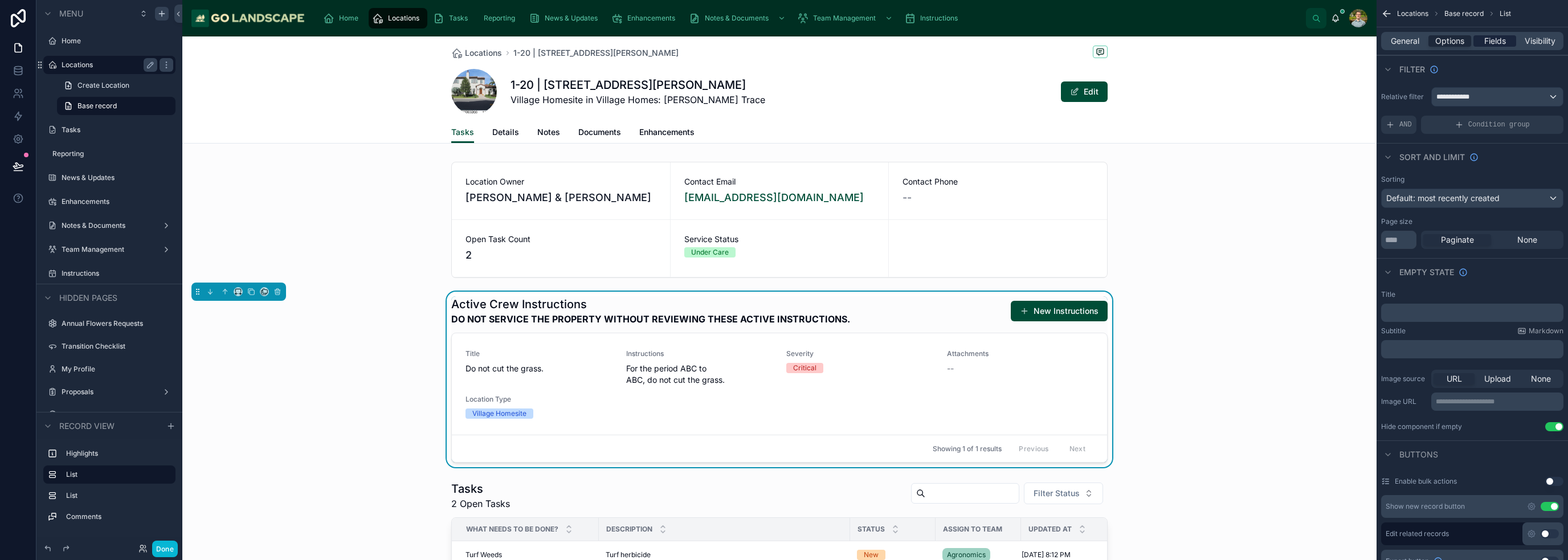
click at [783, 44] on span "Fields" at bounding box center [1494, 41] width 21 height 11
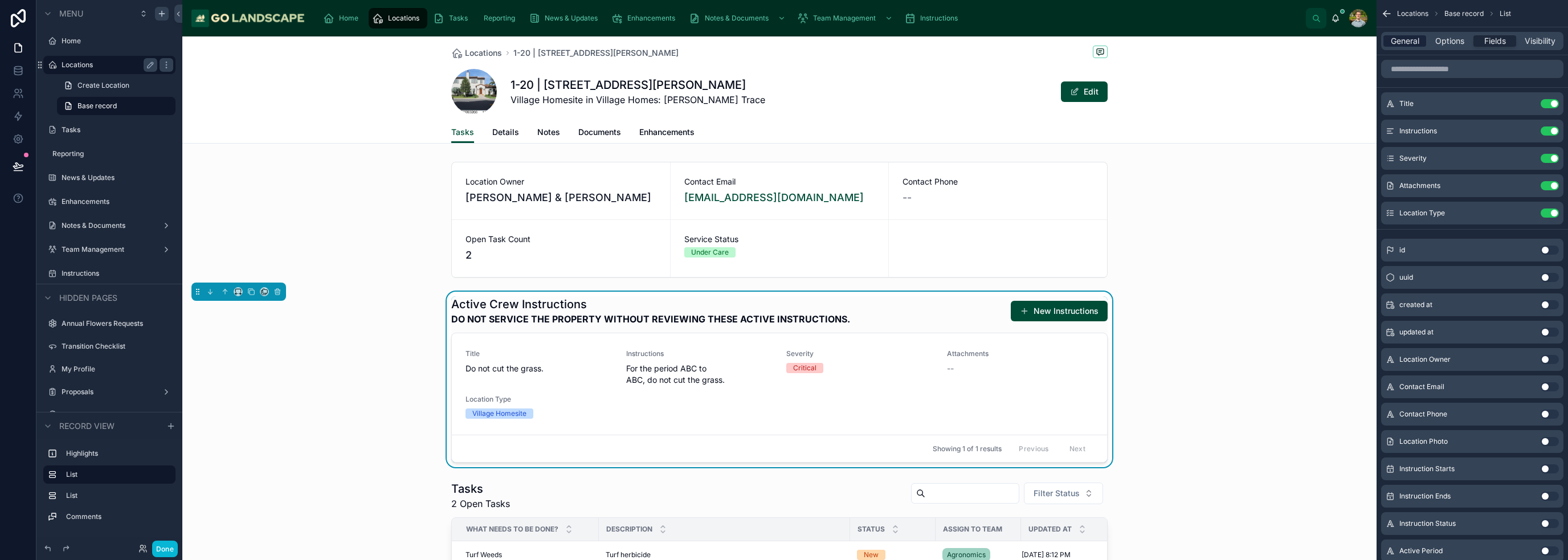
click at [783, 46] on span "General" at bounding box center [1405, 41] width 29 height 11
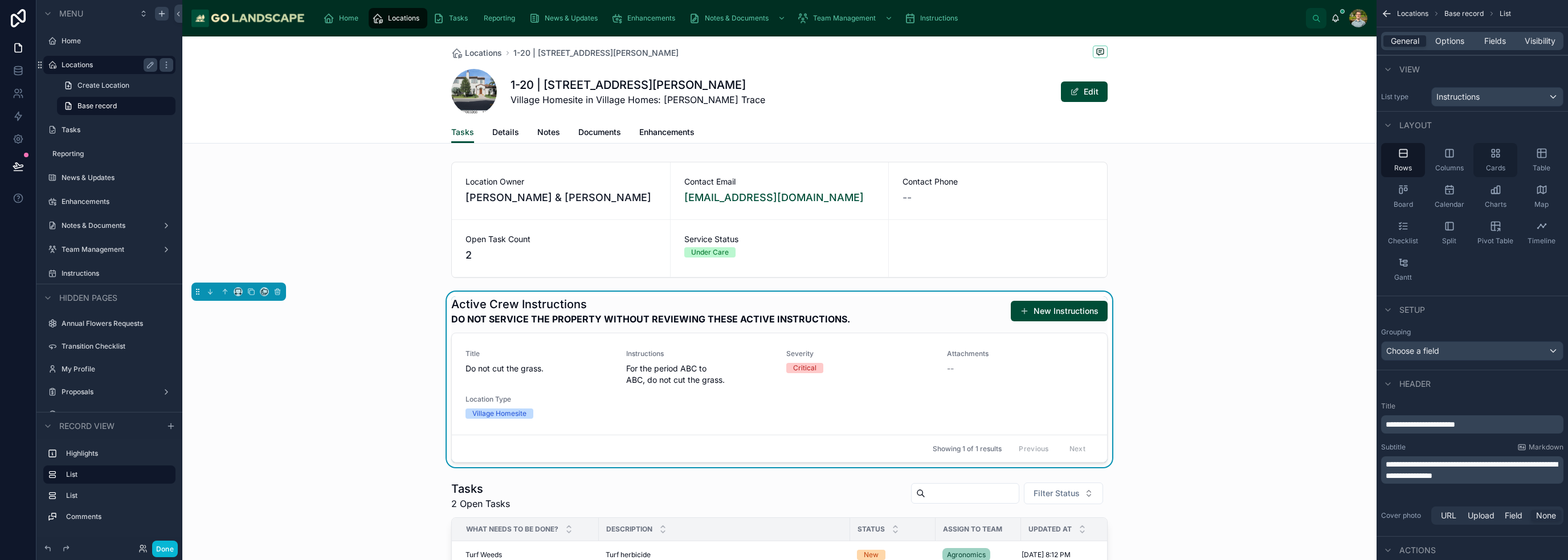
click at [783, 152] on icon "scrollable content" at bounding box center [1495, 153] width 11 height 11
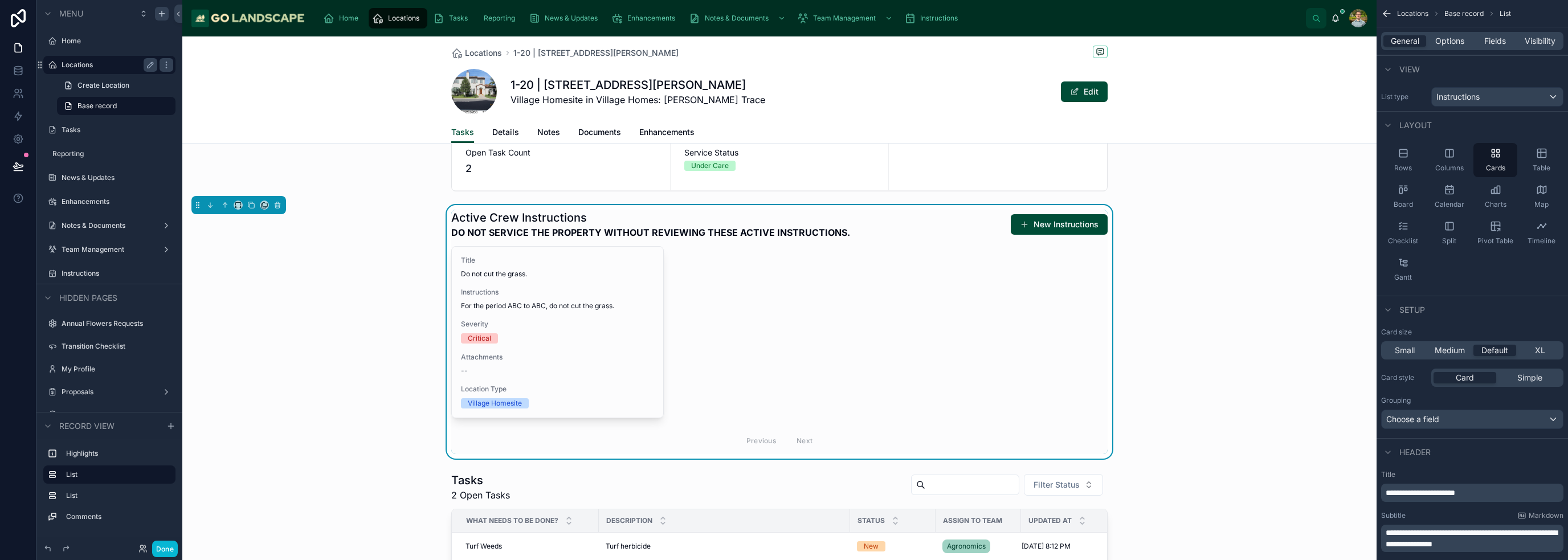
scroll to position [114, 0]
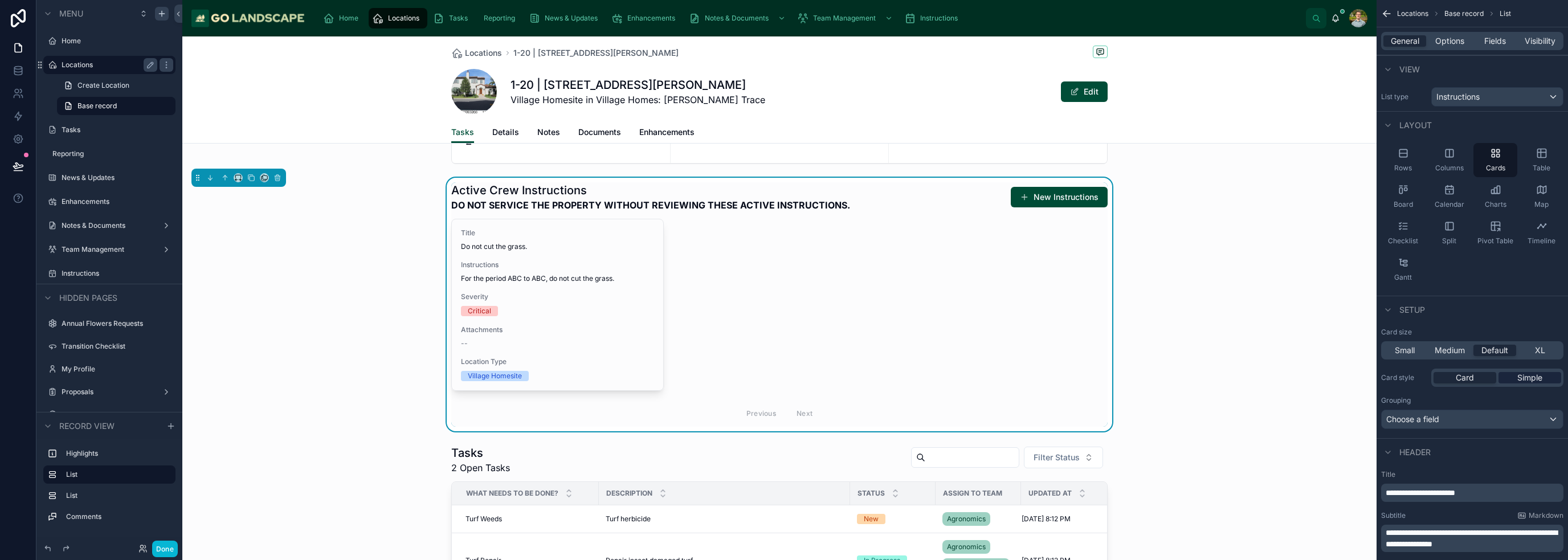
click at [783, 382] on span "Simple" at bounding box center [1530, 378] width 25 height 11
click at [783, 380] on div "Card" at bounding box center [1464, 378] width 63 height 11
click at [783, 355] on span "Small" at bounding box center [1404, 350] width 20 height 11
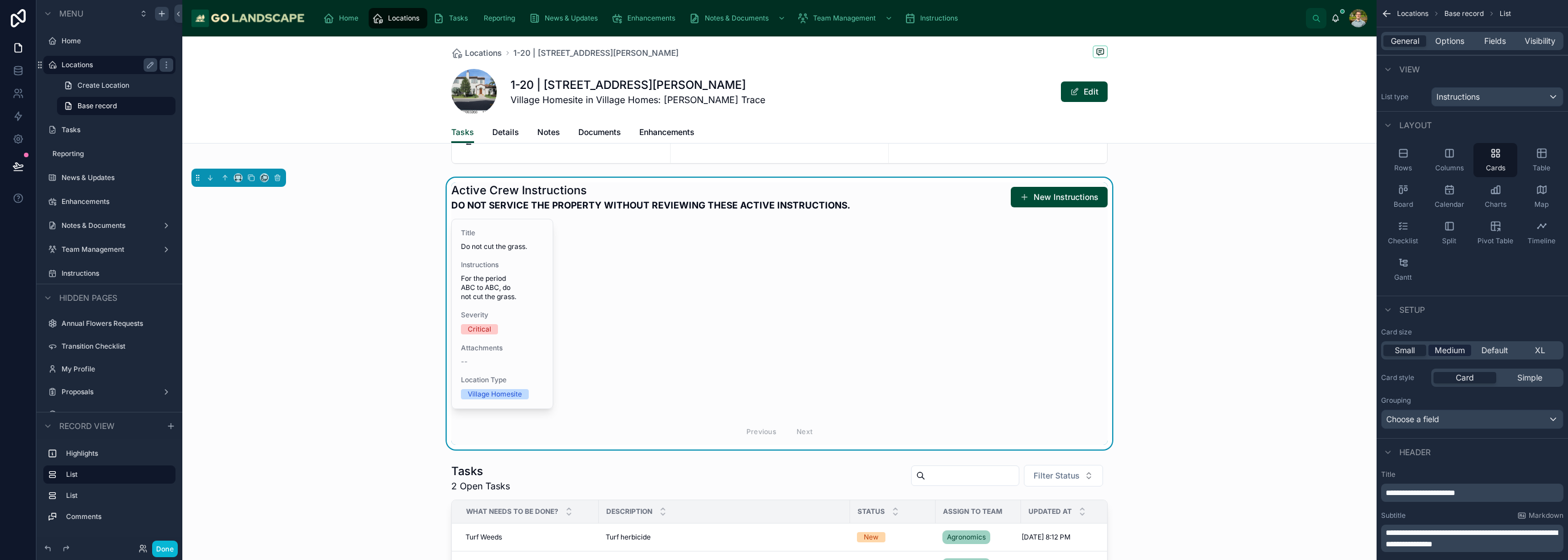
click at [783, 351] on span "Medium" at bounding box center [1449, 350] width 30 height 11
click at [783, 353] on span "Default" at bounding box center [1494, 350] width 27 height 11
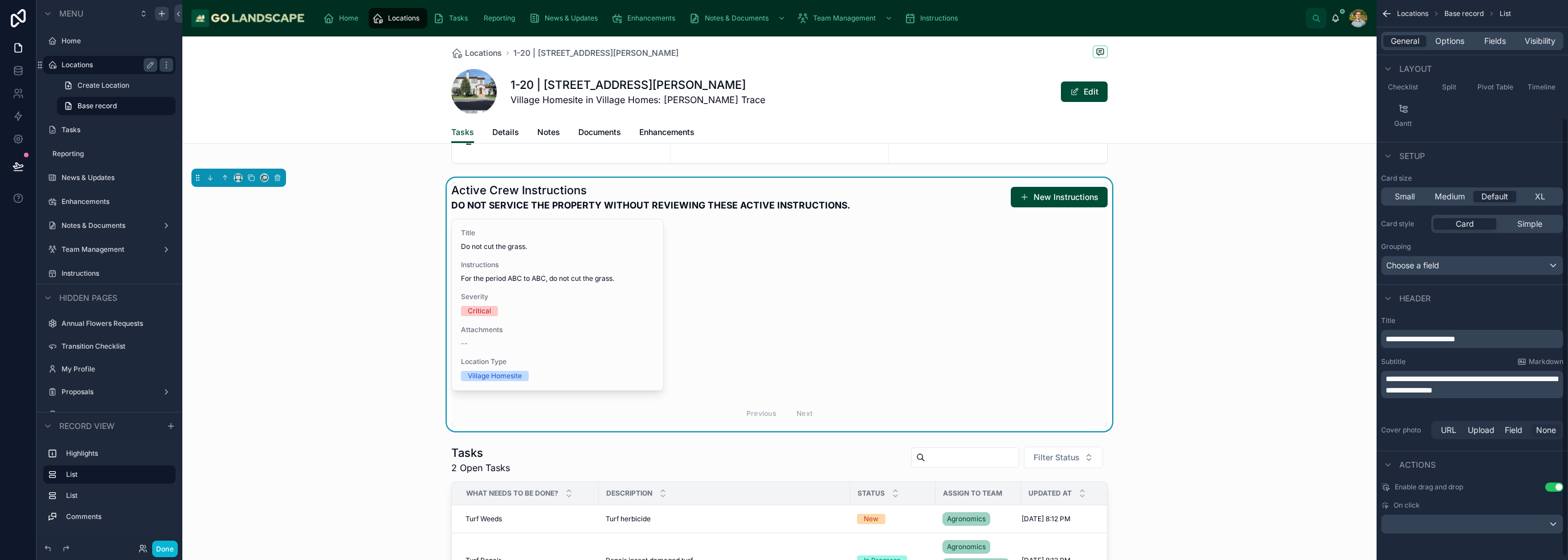
scroll to position [0, 0]
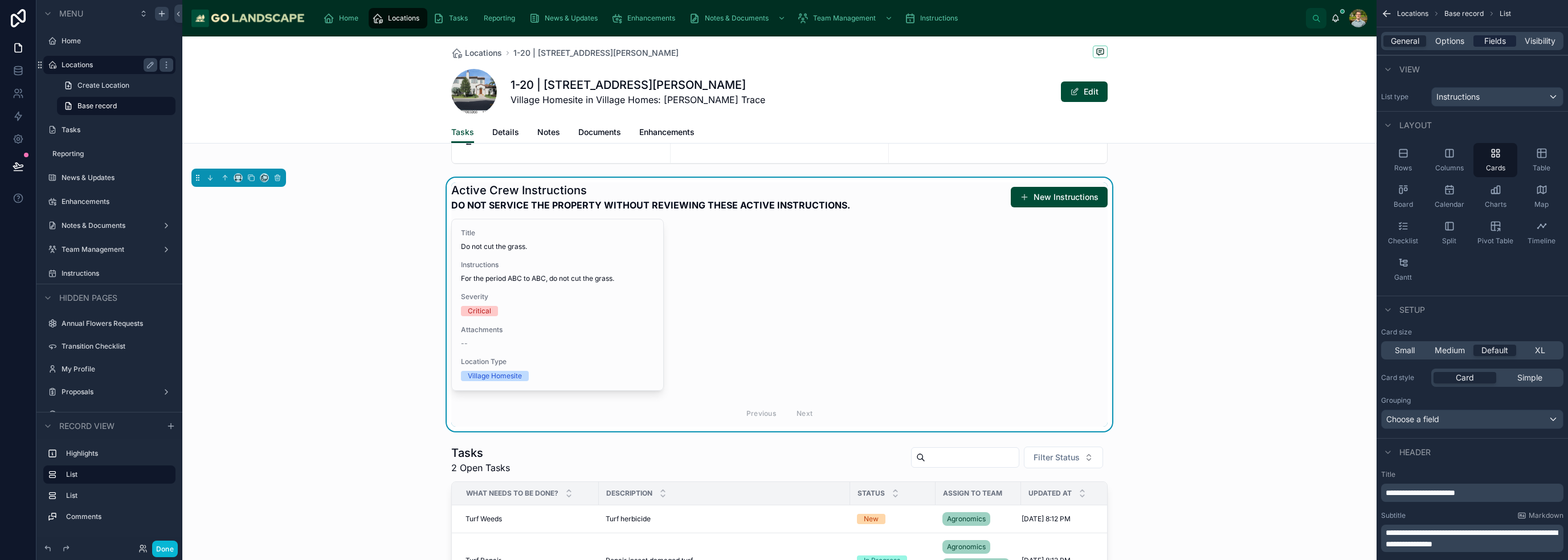
click at [783, 43] on span "Fields" at bounding box center [1494, 41] width 21 height 11
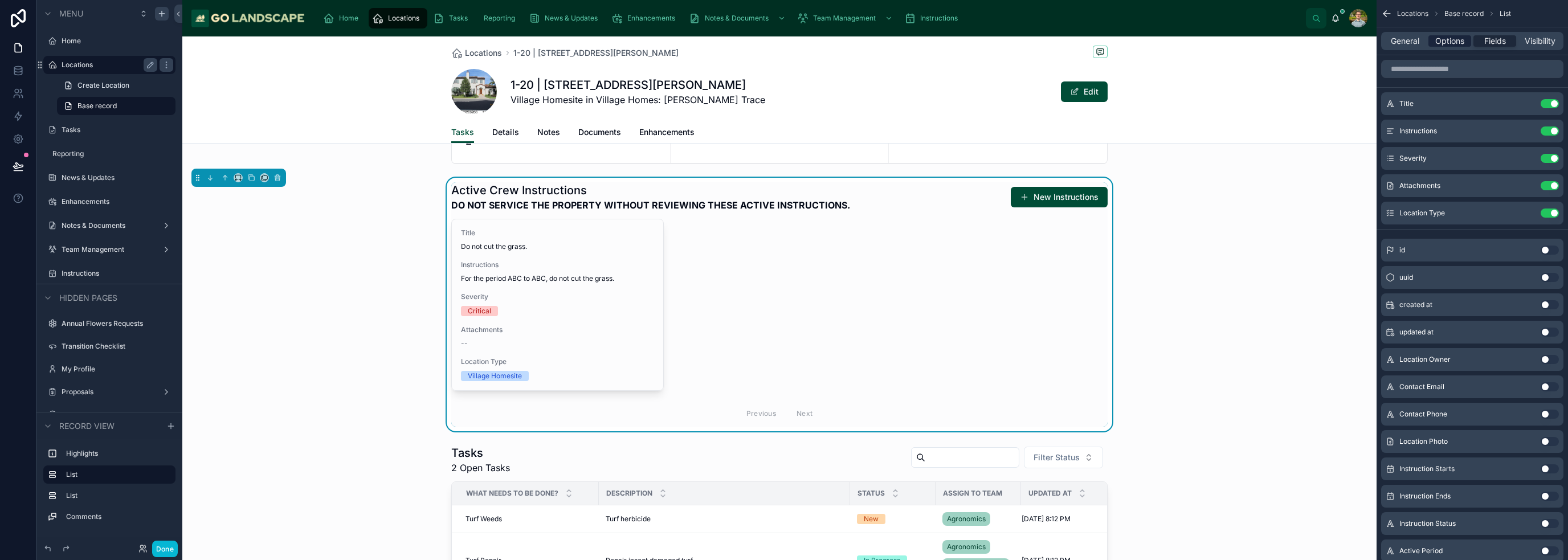
click at [783, 44] on span "Options" at bounding box center [1449, 41] width 29 height 11
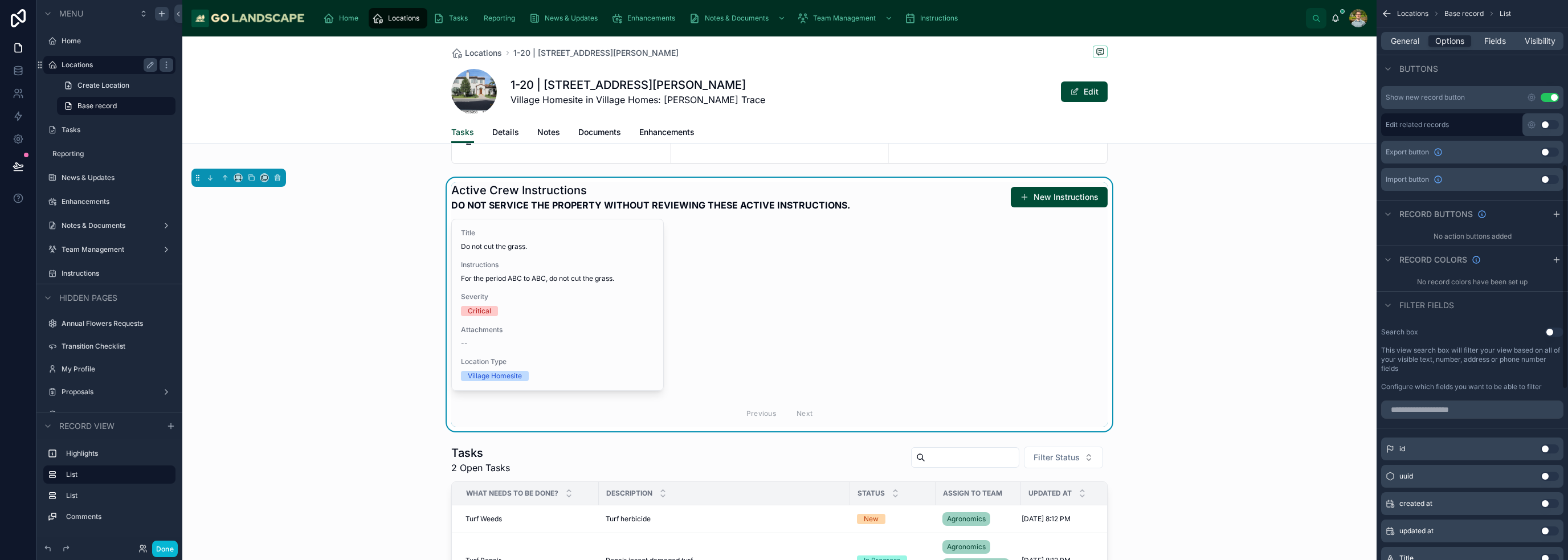
scroll to position [399, 0]
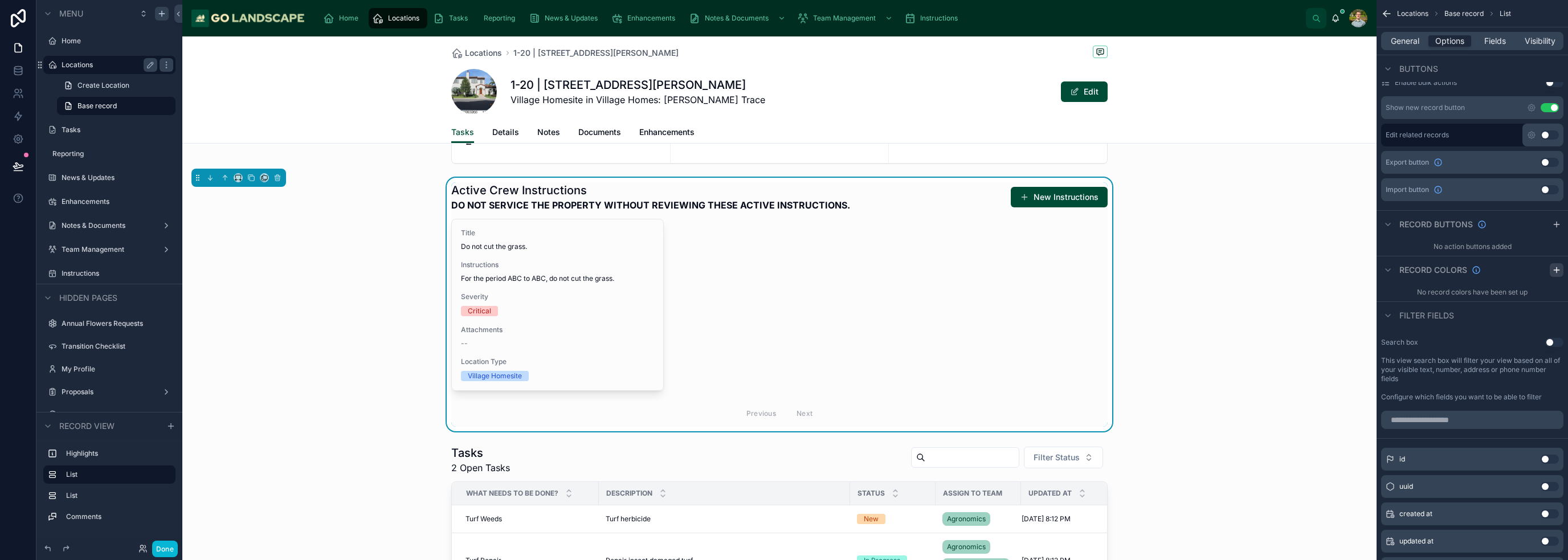
click at [783, 270] on icon "scrollable content" at bounding box center [1557, 270] width 9 height 9
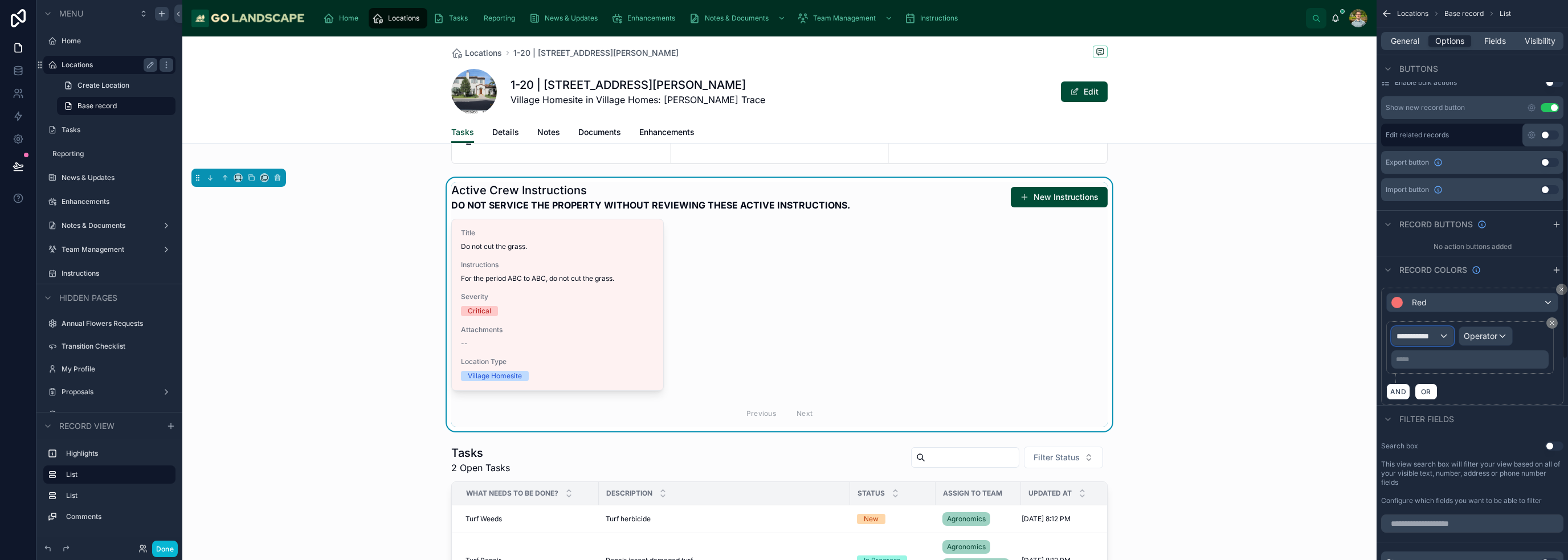
click at [783, 341] on div "**********" at bounding box center [1422, 336] width 62 height 19
click at [783, 401] on div "Row values Row values" at bounding box center [1443, 402] width 84 height 27
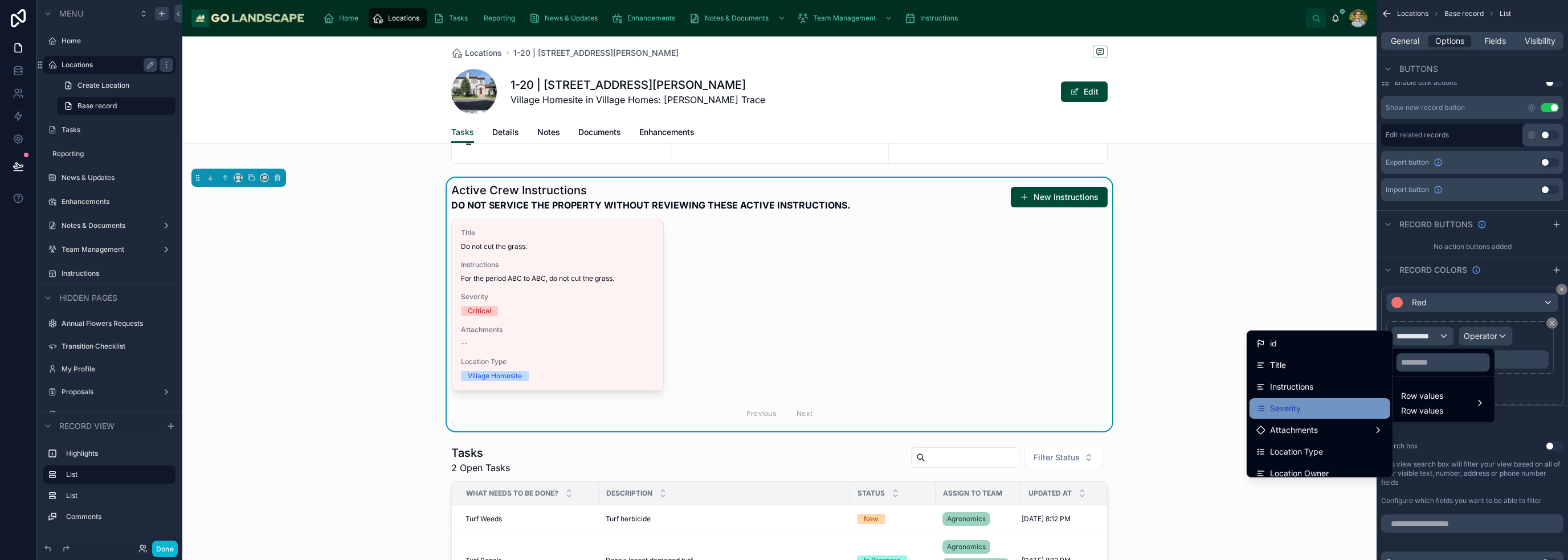
click at [783, 405] on div "Severity" at bounding box center [1320, 408] width 127 height 14
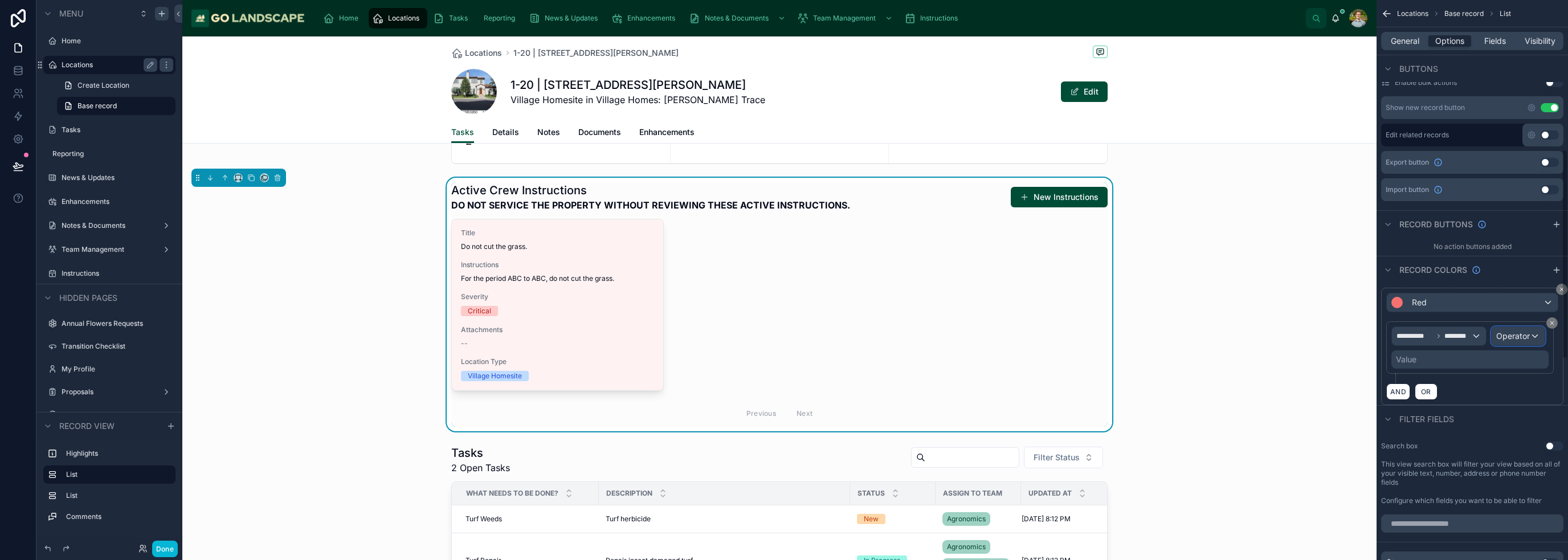
click at [783, 331] on span "Operator" at bounding box center [1513, 336] width 34 height 9
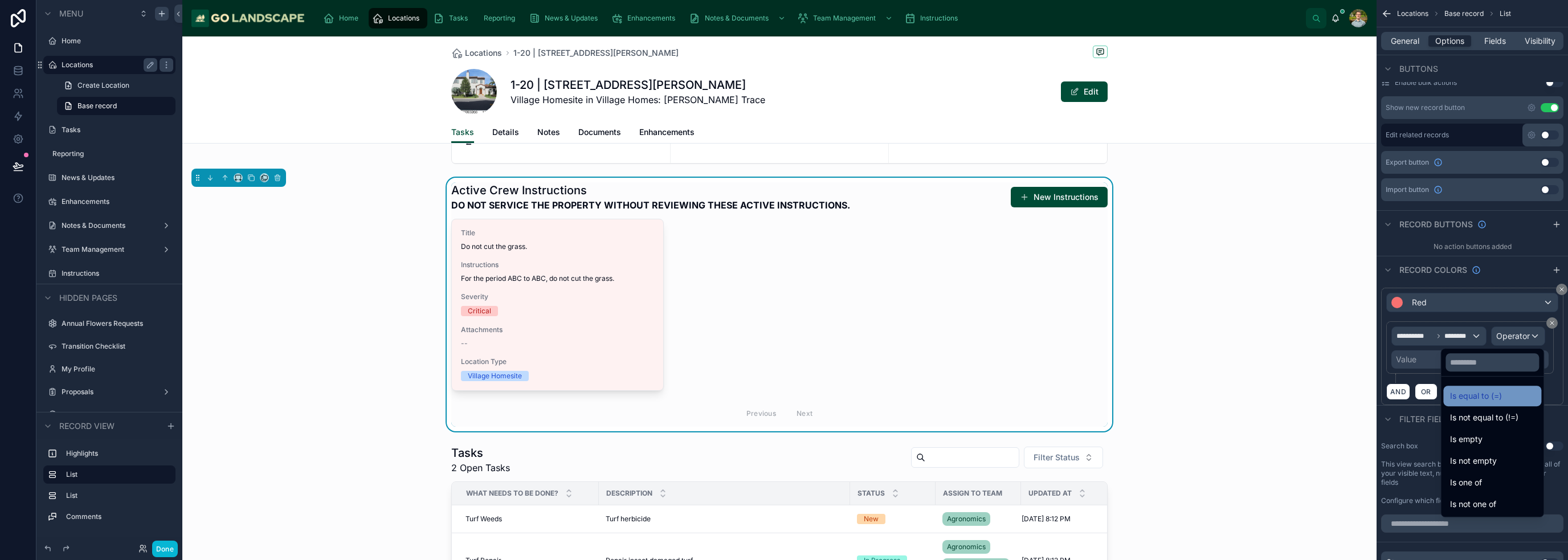
click at [783, 396] on div "Is equal to (=)" at bounding box center [1492, 396] width 84 height 14
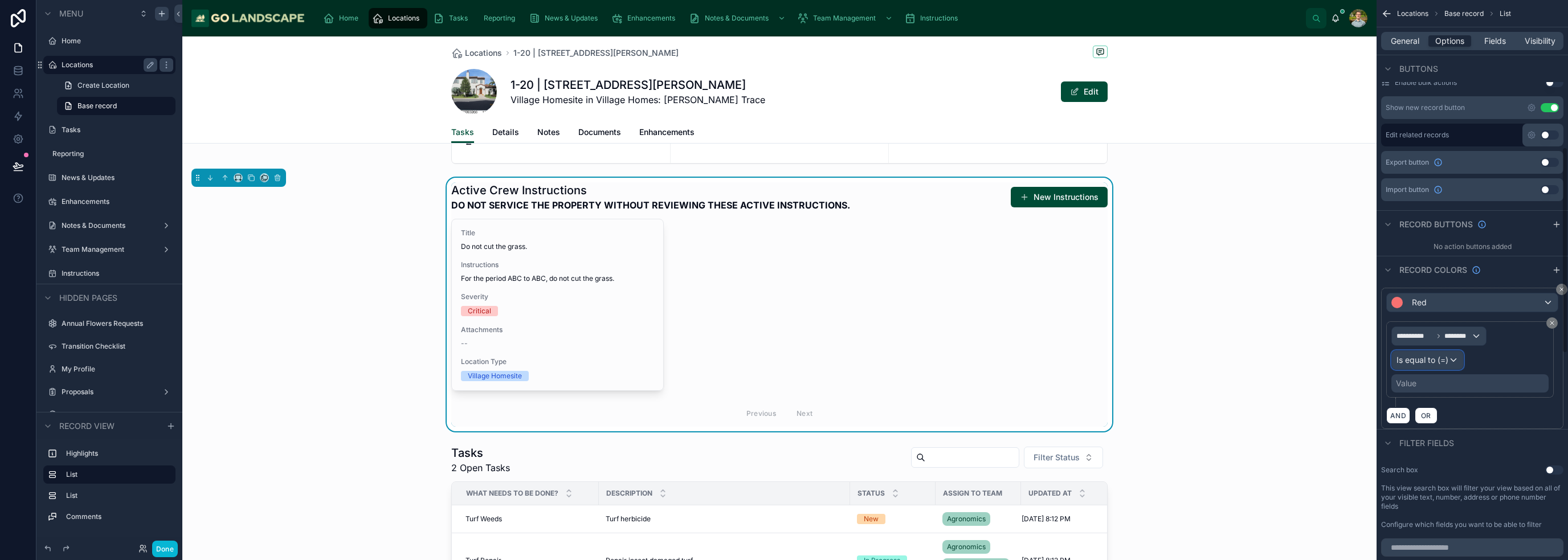
click at [783, 362] on span "Is equal to (=)" at bounding box center [1422, 360] width 52 height 11
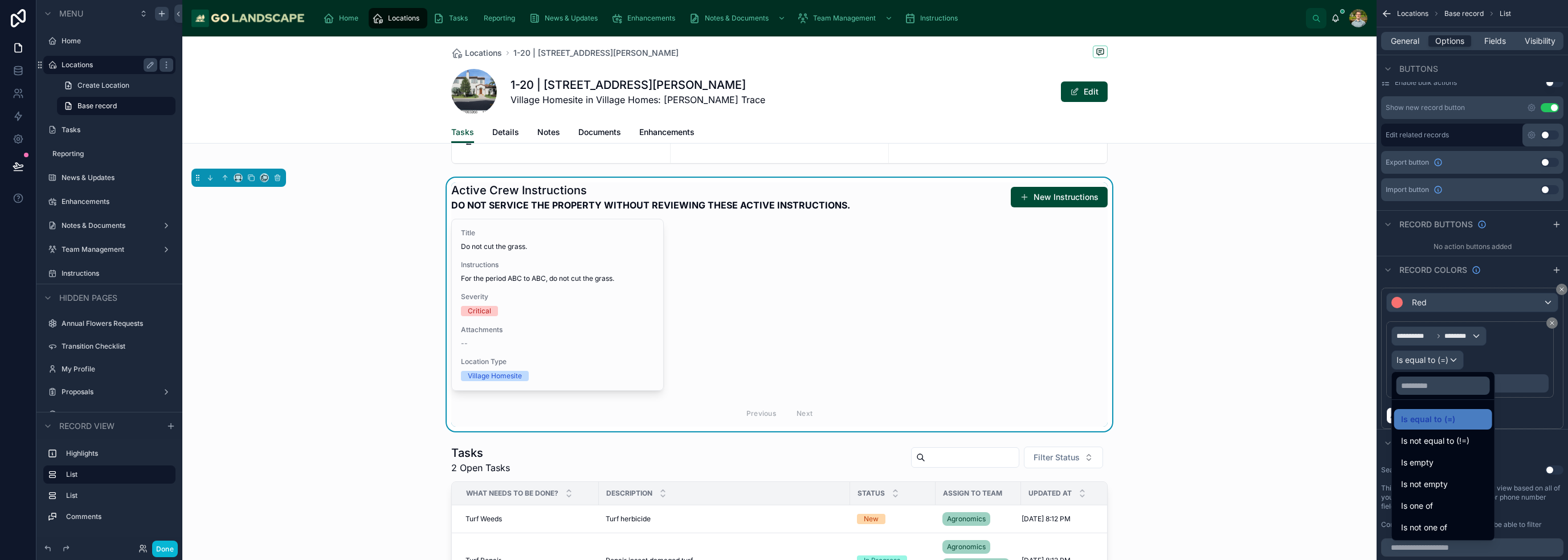
click at [783, 353] on div "scrollable content" at bounding box center [784, 280] width 1568 height 560
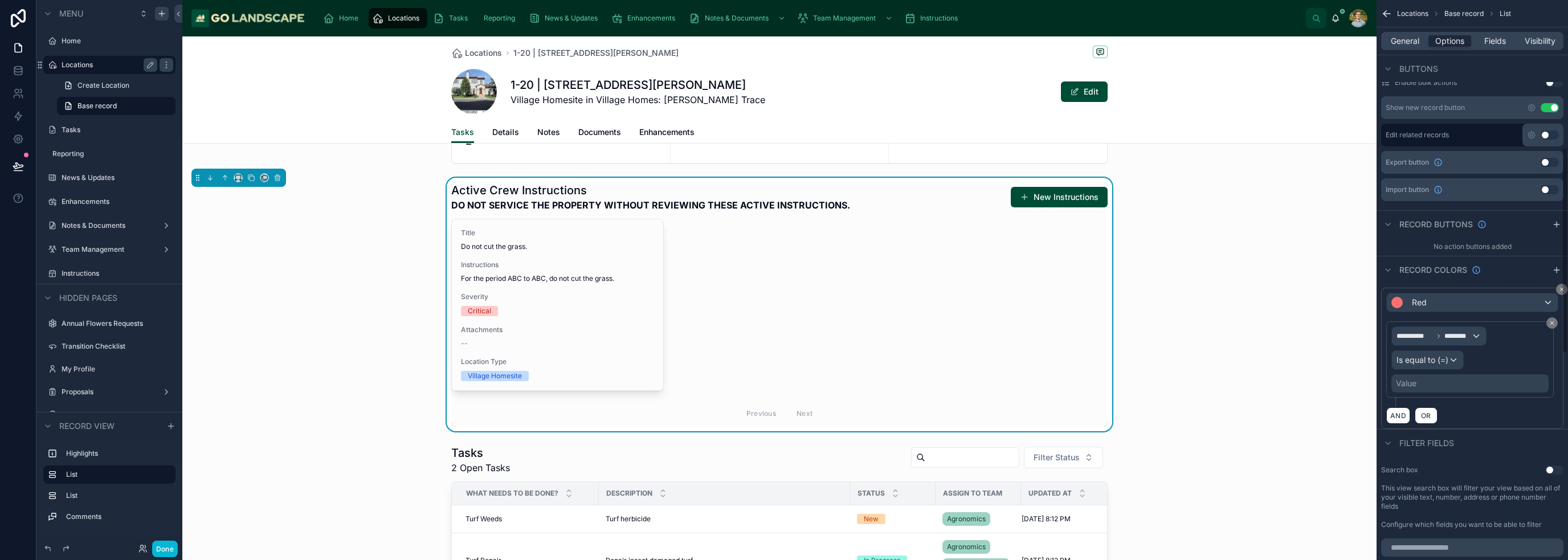
click at [783, 378] on div "Value" at bounding box center [1470, 384] width 157 height 19
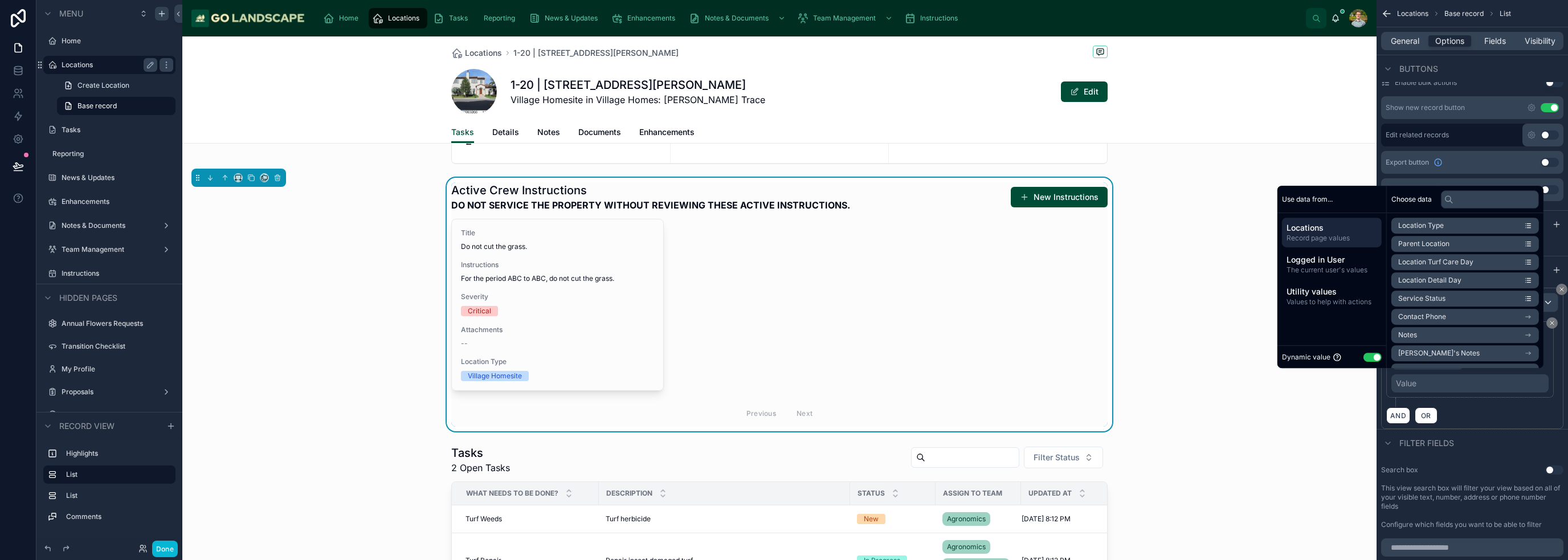
click at [783, 357] on button "Use setting" at bounding box center [1373, 357] width 19 height 9
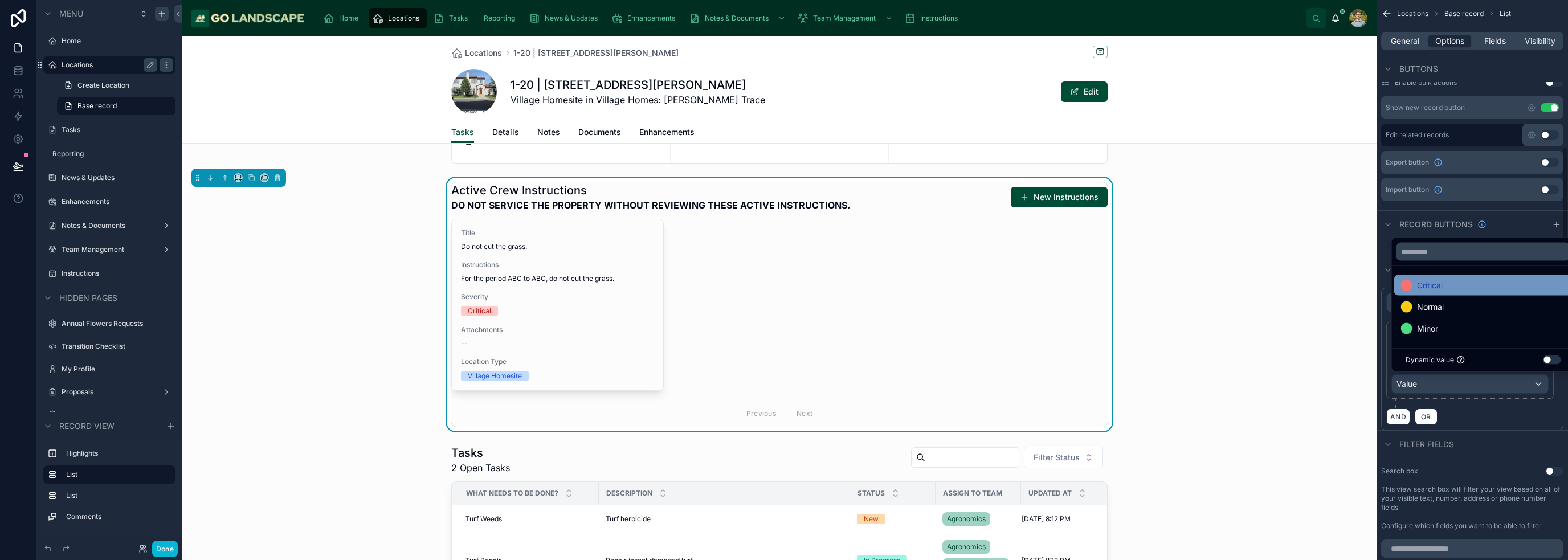
click at [783, 287] on span "Critical" at bounding box center [1429, 286] width 25 height 14
click at [783, 405] on div "**********" at bounding box center [1472, 364] width 172 height 87
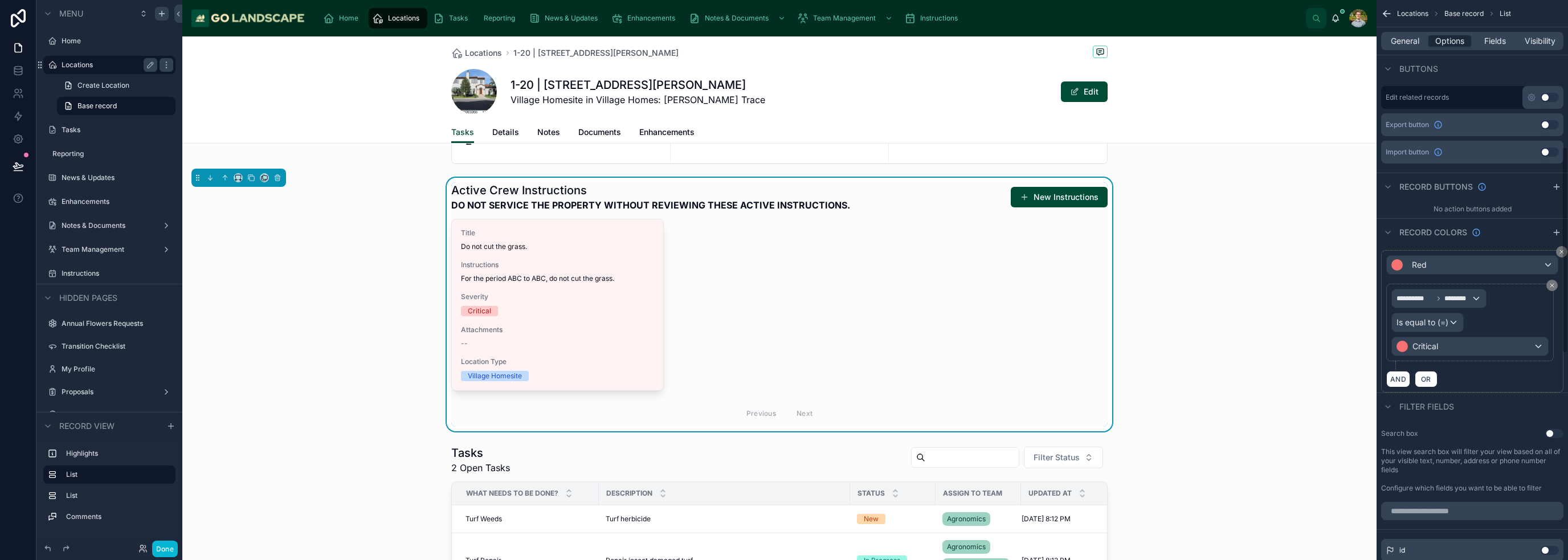
scroll to position [455, 0]
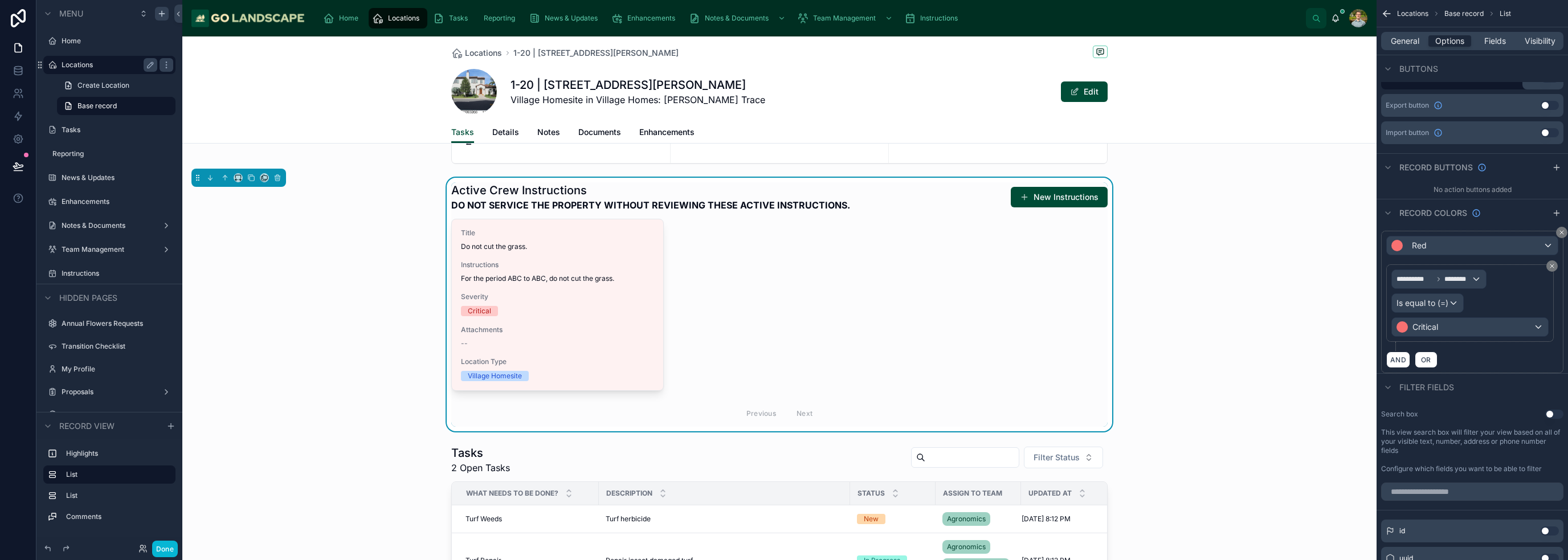
click at [783, 360] on div "AND OR" at bounding box center [1472, 359] width 172 height 17
click at [783, 357] on span "OR" at bounding box center [1426, 359] width 15 height 8
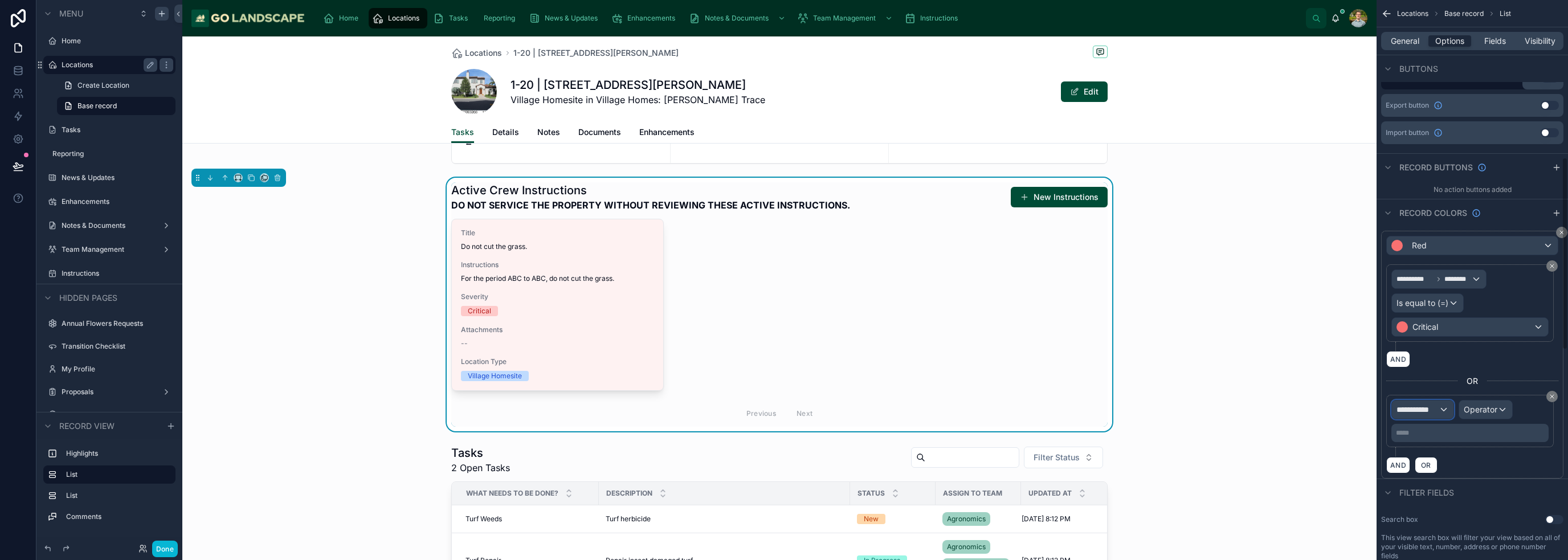
click at [783, 405] on span "**********" at bounding box center [1417, 410] width 42 height 11
click at [783, 478] on div "Row values Row values" at bounding box center [1443, 474] width 84 height 27
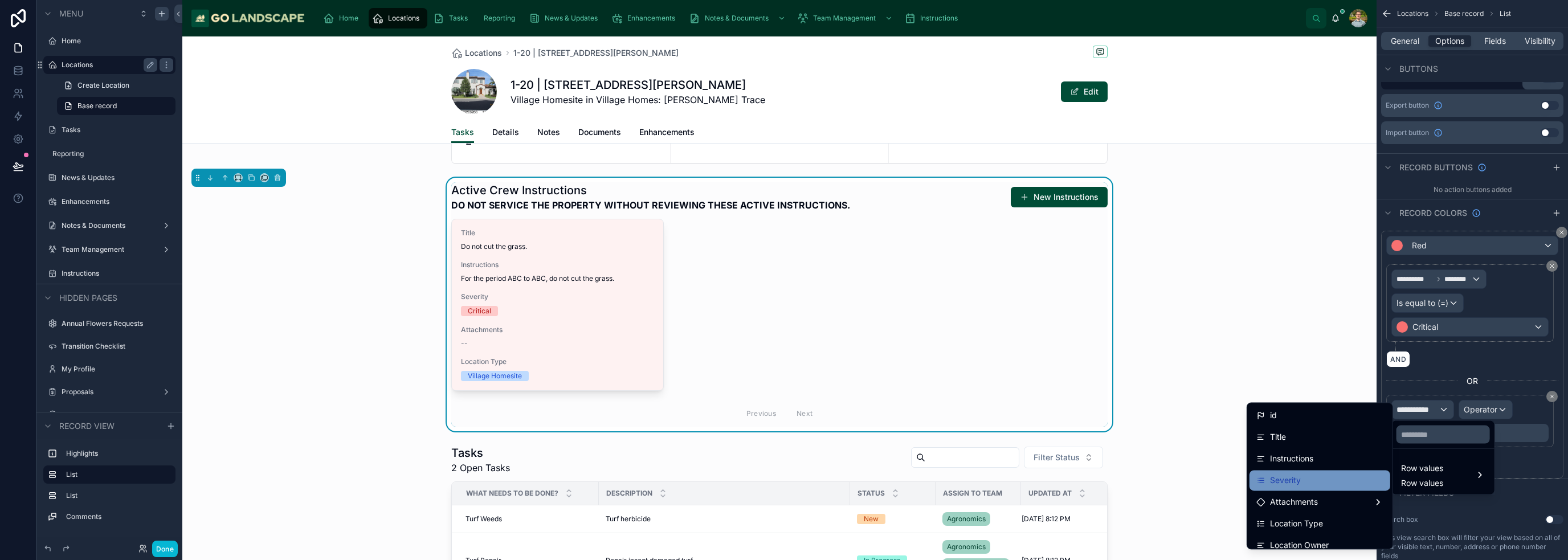
click at [783, 483] on div "Severity" at bounding box center [1320, 480] width 127 height 14
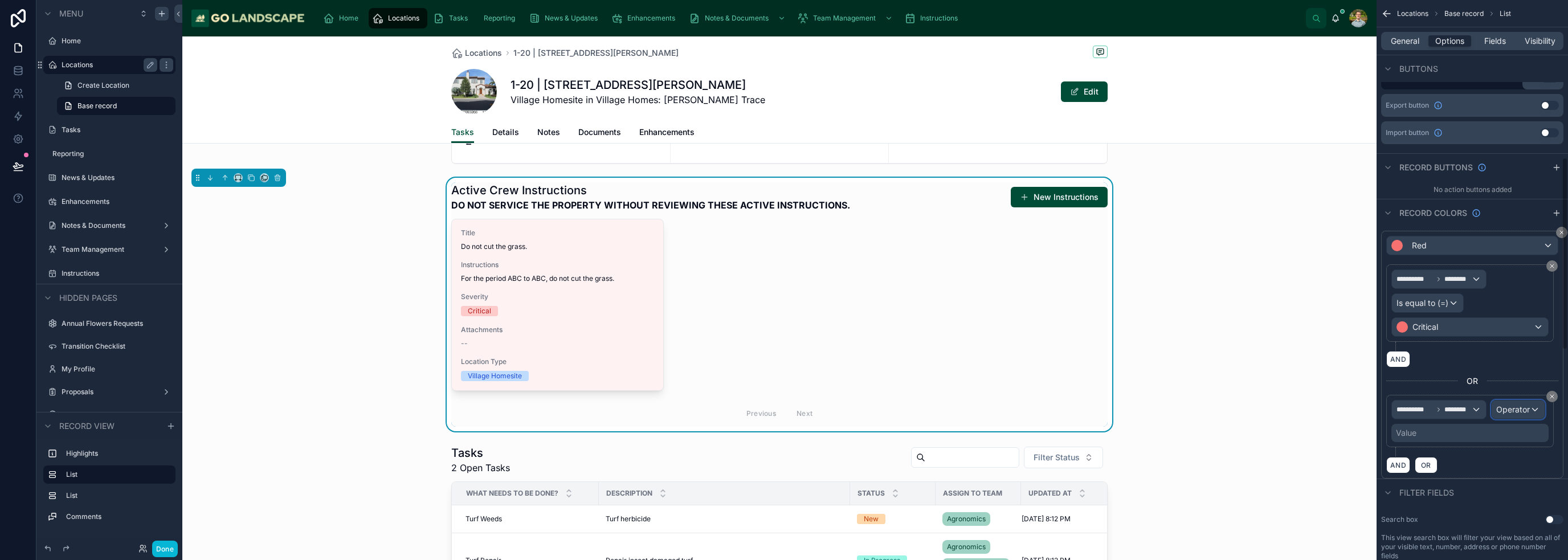
click at [783, 405] on span "Operator" at bounding box center [1513, 409] width 34 height 9
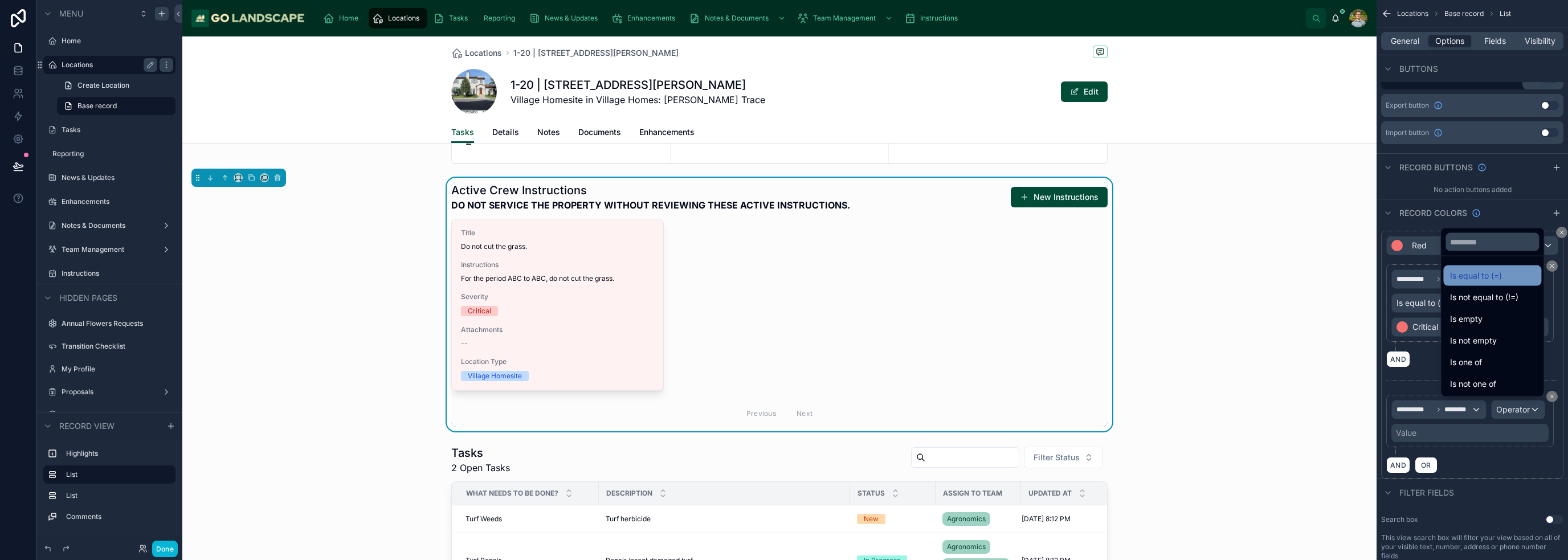
drag, startPoint x: 1458, startPoint y: 274, endPoint x: 1486, endPoint y: 280, distance: 28.6
click at [783, 280] on div "Is equal to (=)" at bounding box center [1492, 275] width 84 height 14
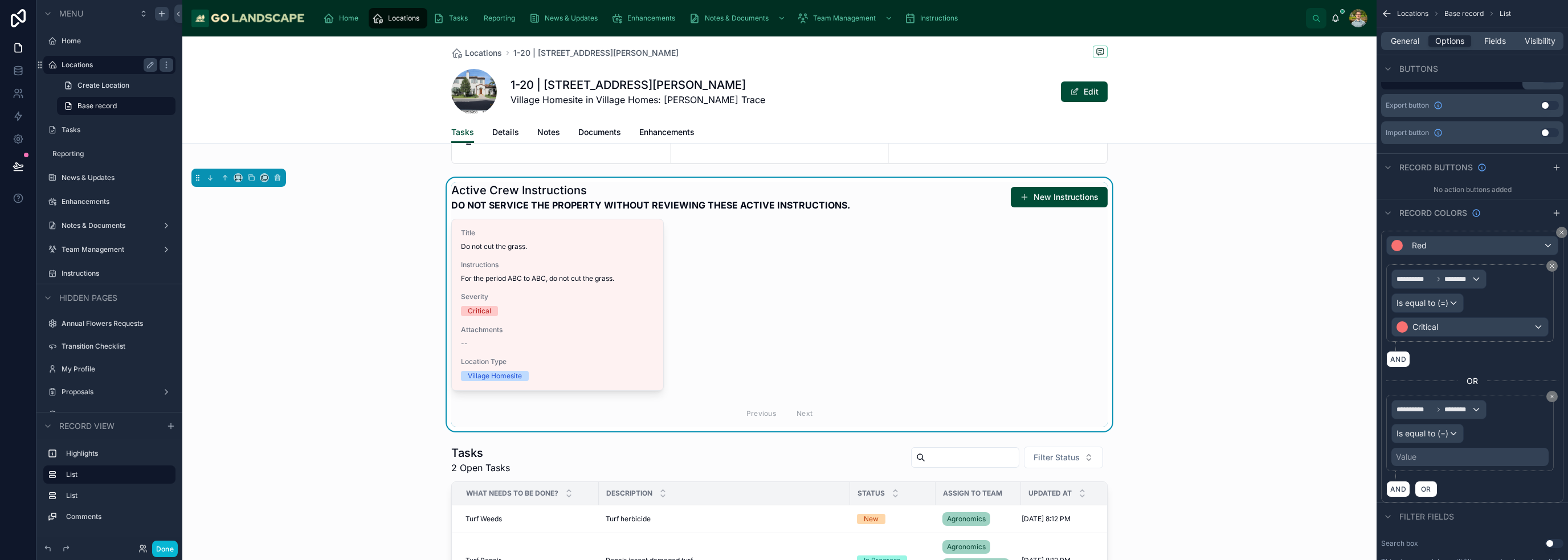
click at [783, 450] on div "Value" at bounding box center [1470, 457] width 157 height 19
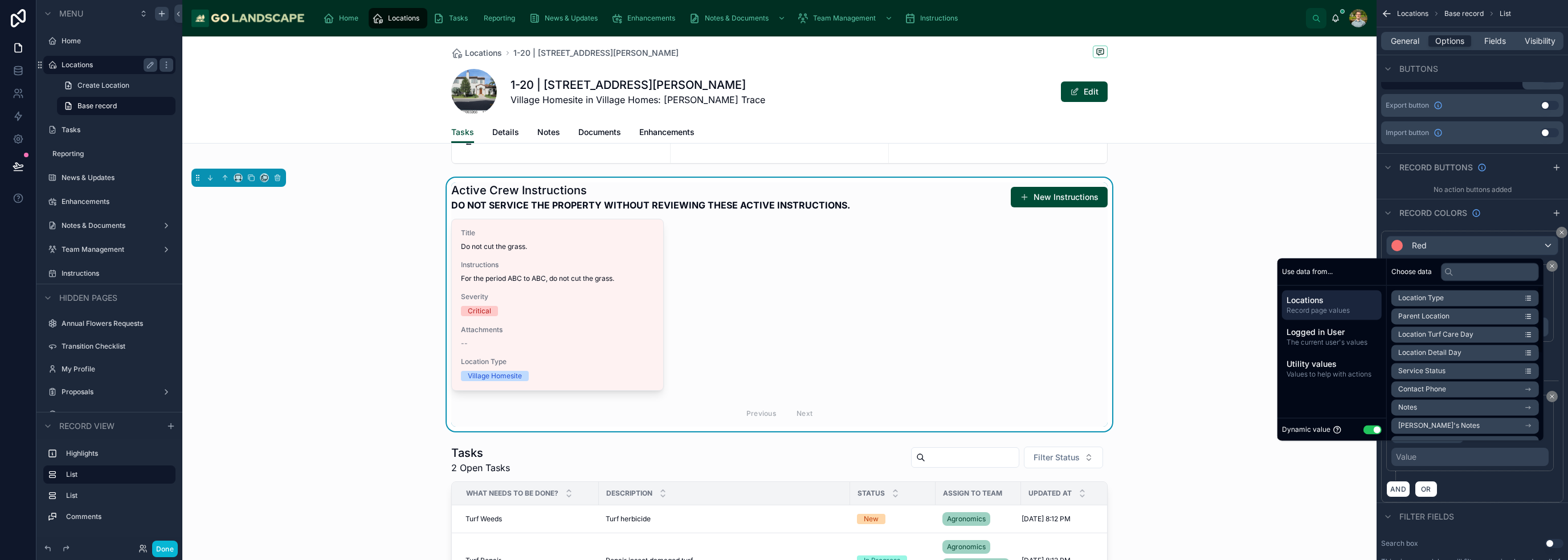
click at [783, 427] on button "Use setting" at bounding box center [1373, 429] width 19 height 9
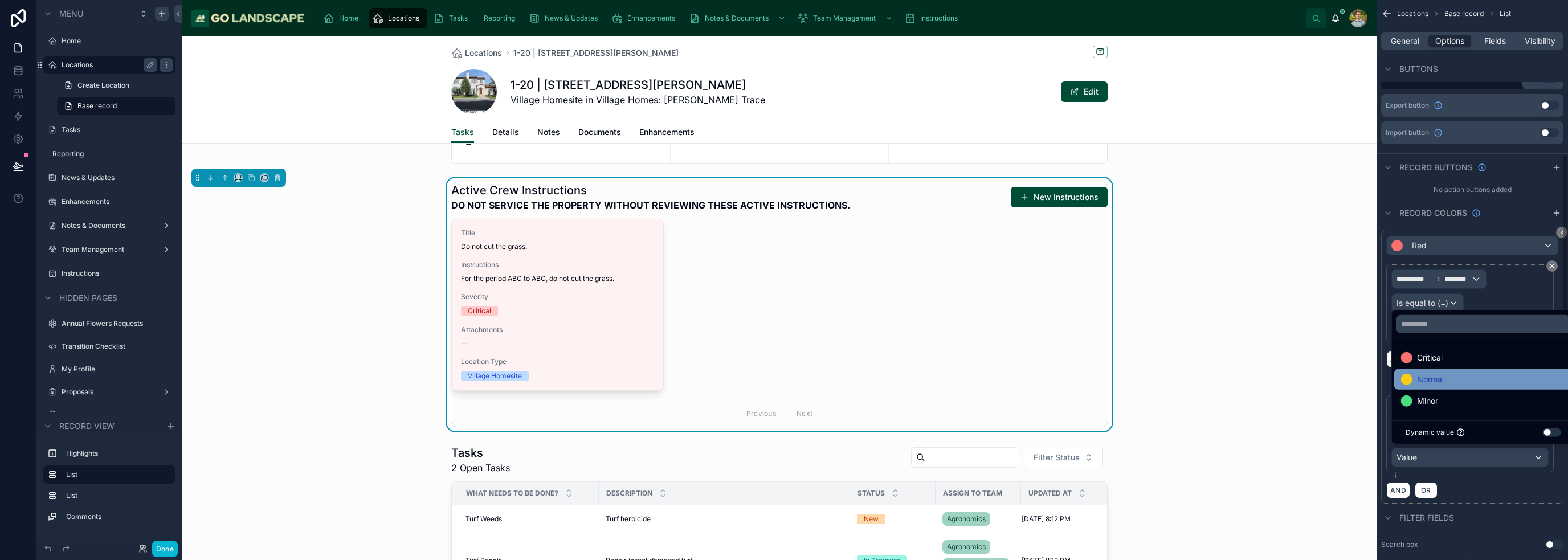
click at [783, 381] on span "Normal" at bounding box center [1430, 379] width 27 height 14
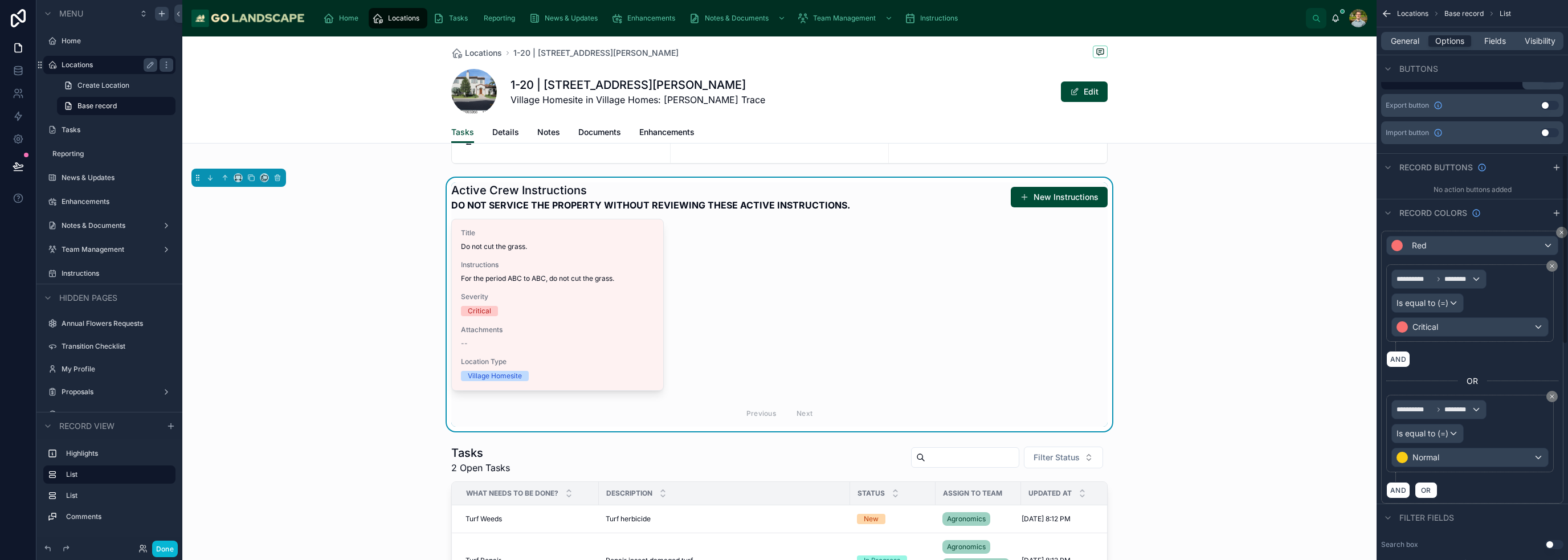
click at [783, 482] on div "AND OR" at bounding box center [1472, 490] width 172 height 17
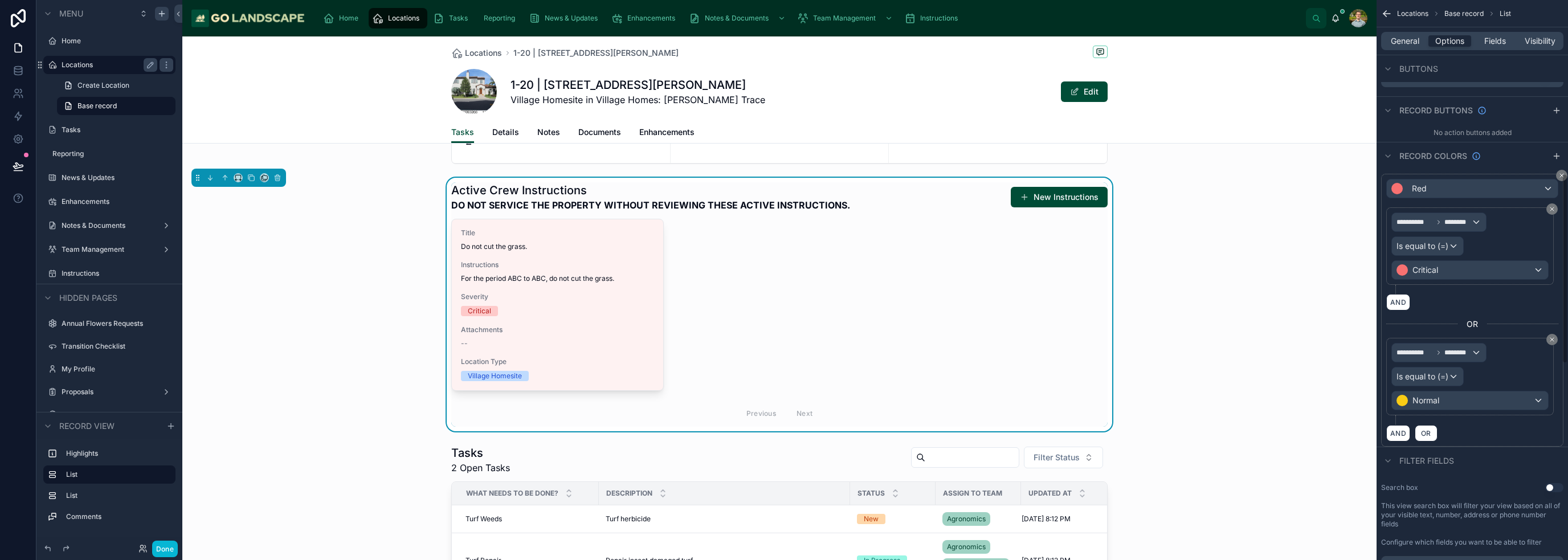
drag, startPoint x: 1552, startPoint y: 337, endPoint x: 1567, endPoint y: 392, distance: 57.0
click at [783, 337] on icon "scrollable content" at bounding box center [1551, 339] width 7 height 7
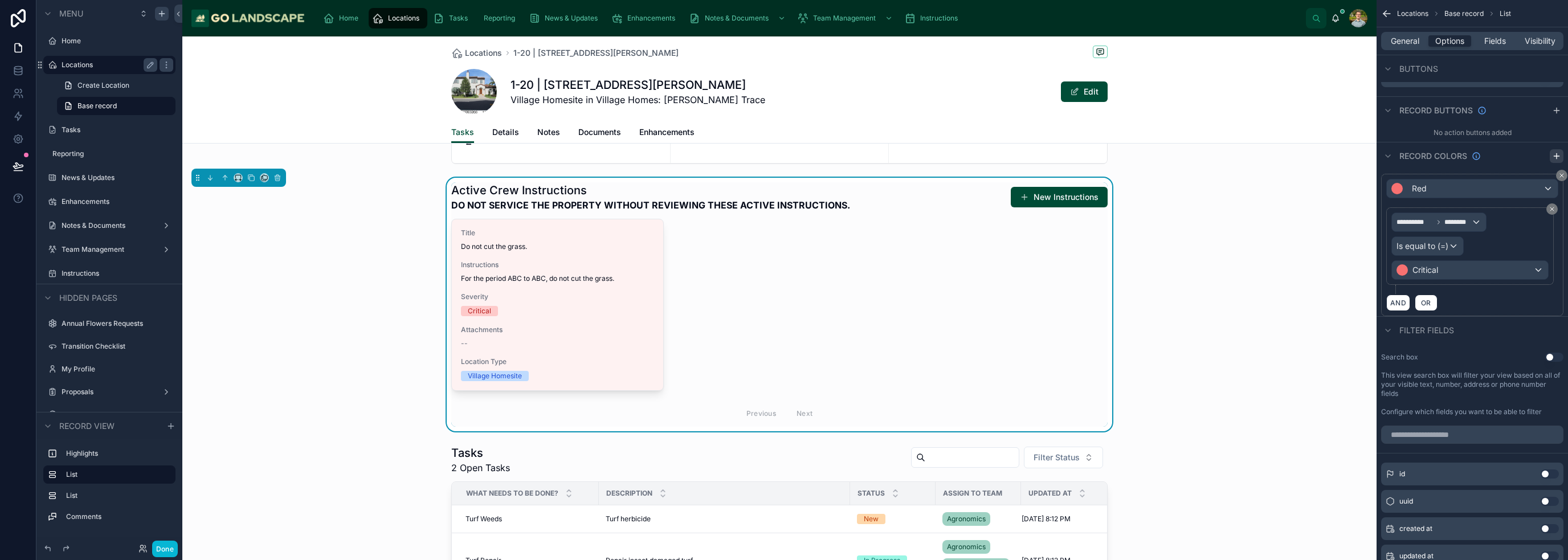
click at [783, 156] on icon "scrollable content" at bounding box center [1557, 156] width 9 height 9
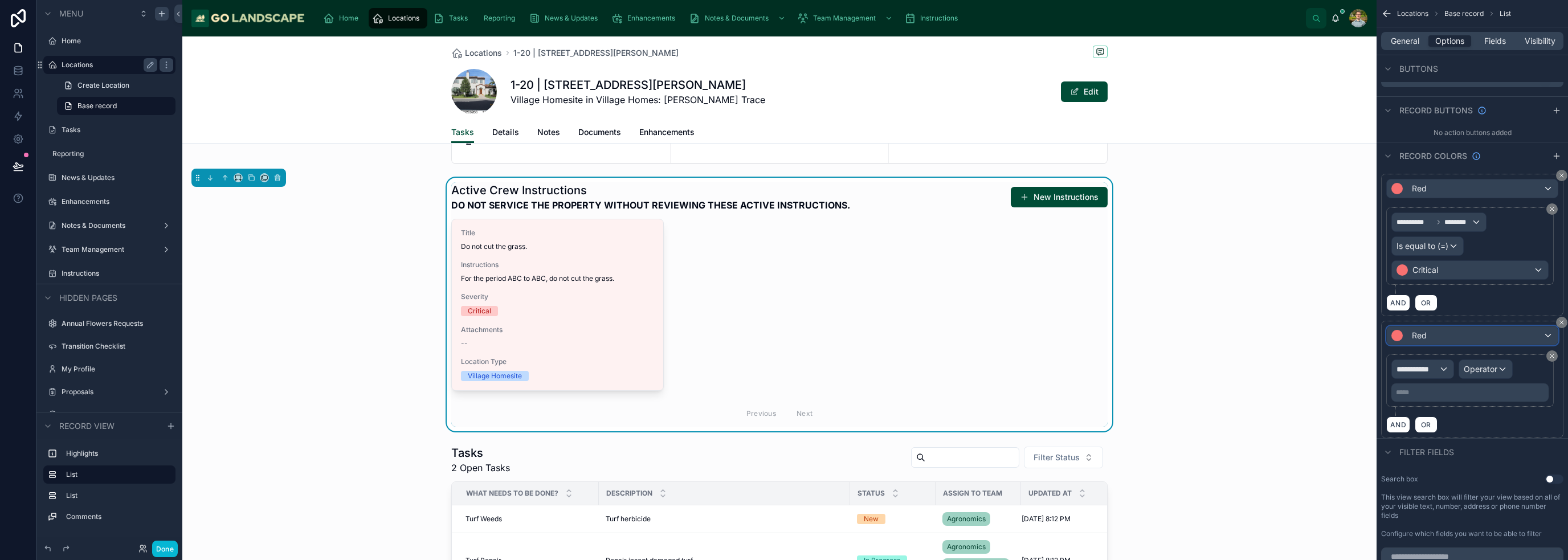
click at [783, 330] on div "Red" at bounding box center [1472, 336] width 171 height 19
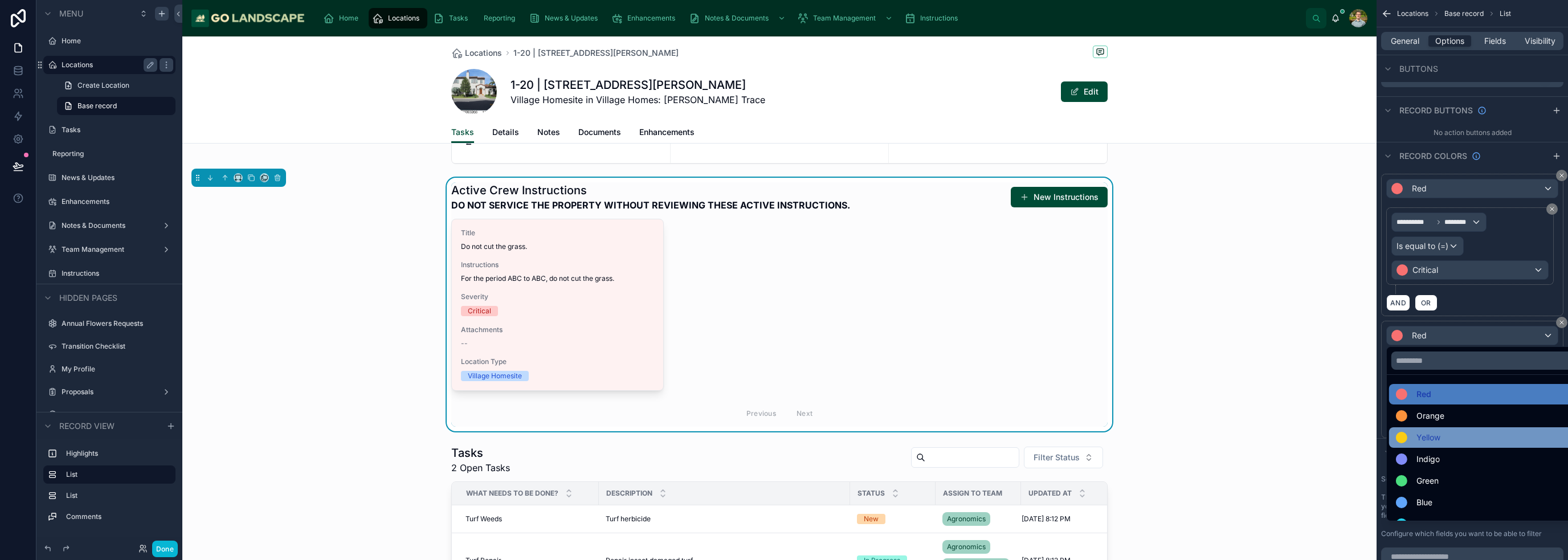
click at [783, 435] on div "Yellow" at bounding box center [1486, 438] width 179 height 14
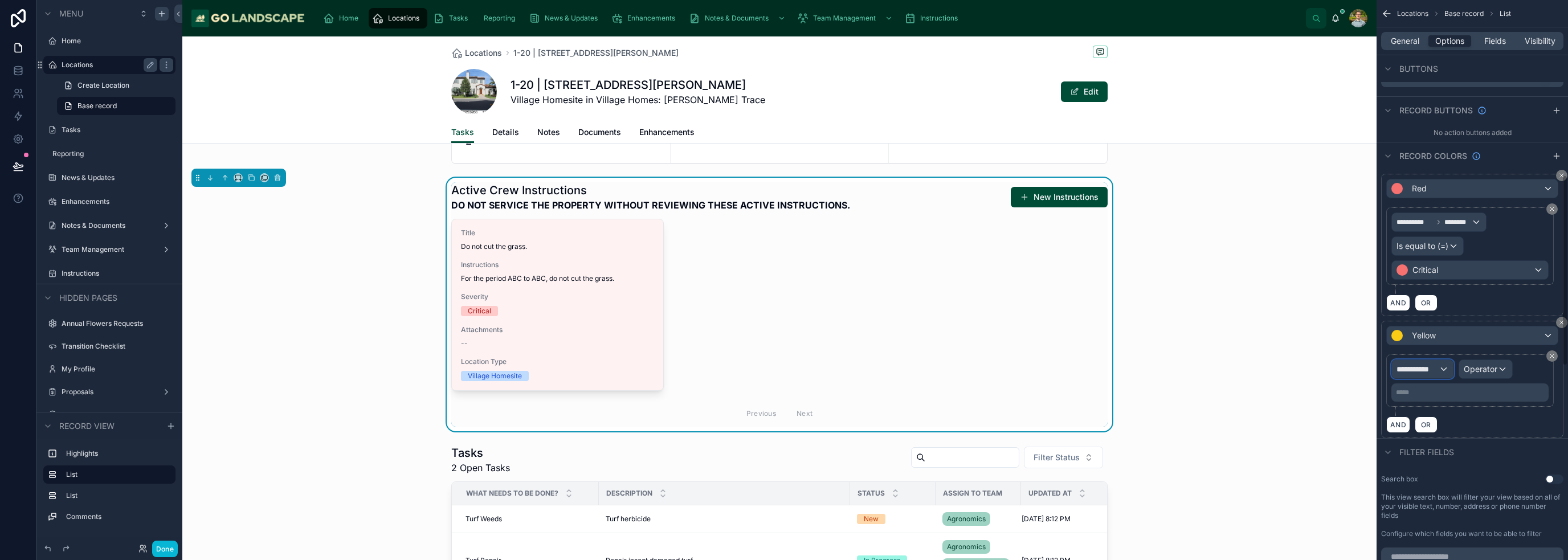
click at [783, 373] on div "**********" at bounding box center [1422, 370] width 62 height 19
click at [783, 367] on div "scrollable content" at bounding box center [784, 280] width 1568 height 560
click at [783, 360] on div "**********" at bounding box center [1422, 370] width 62 height 19
click at [783, 362] on div "scrollable content" at bounding box center [784, 280] width 1568 height 560
click at [783, 363] on span "**********" at bounding box center [1417, 369] width 42 height 11
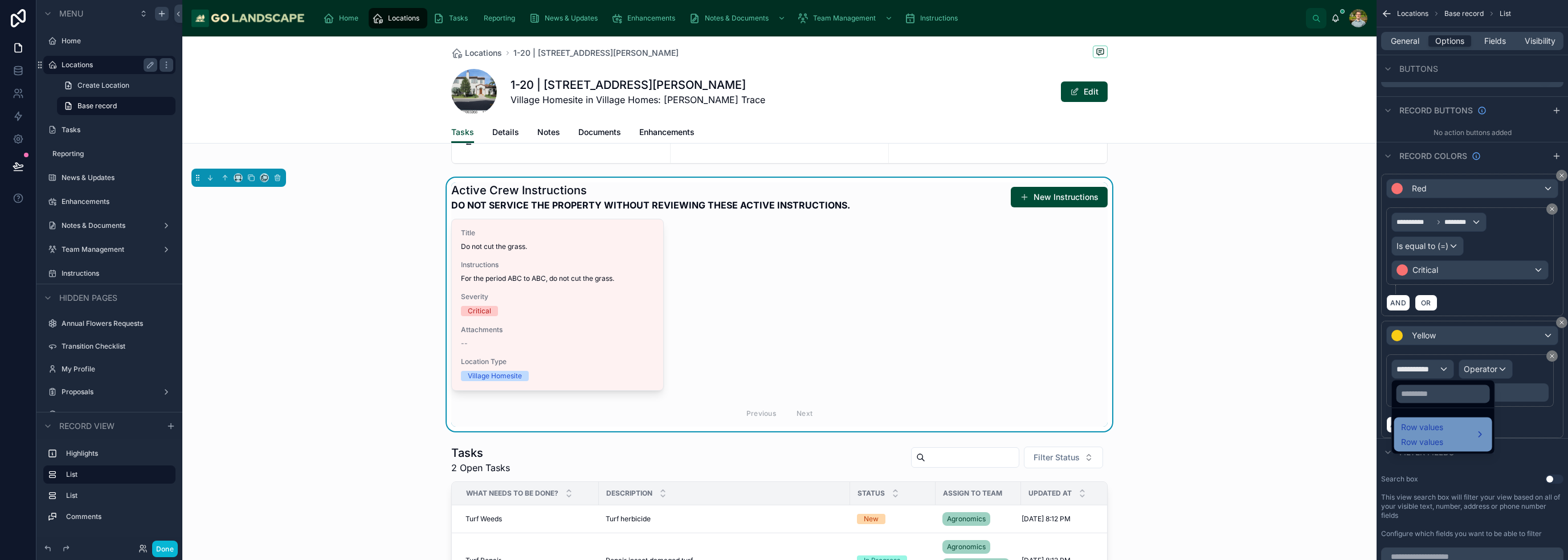
click at [783, 429] on div "Row values Row values" at bounding box center [1443, 434] width 84 height 27
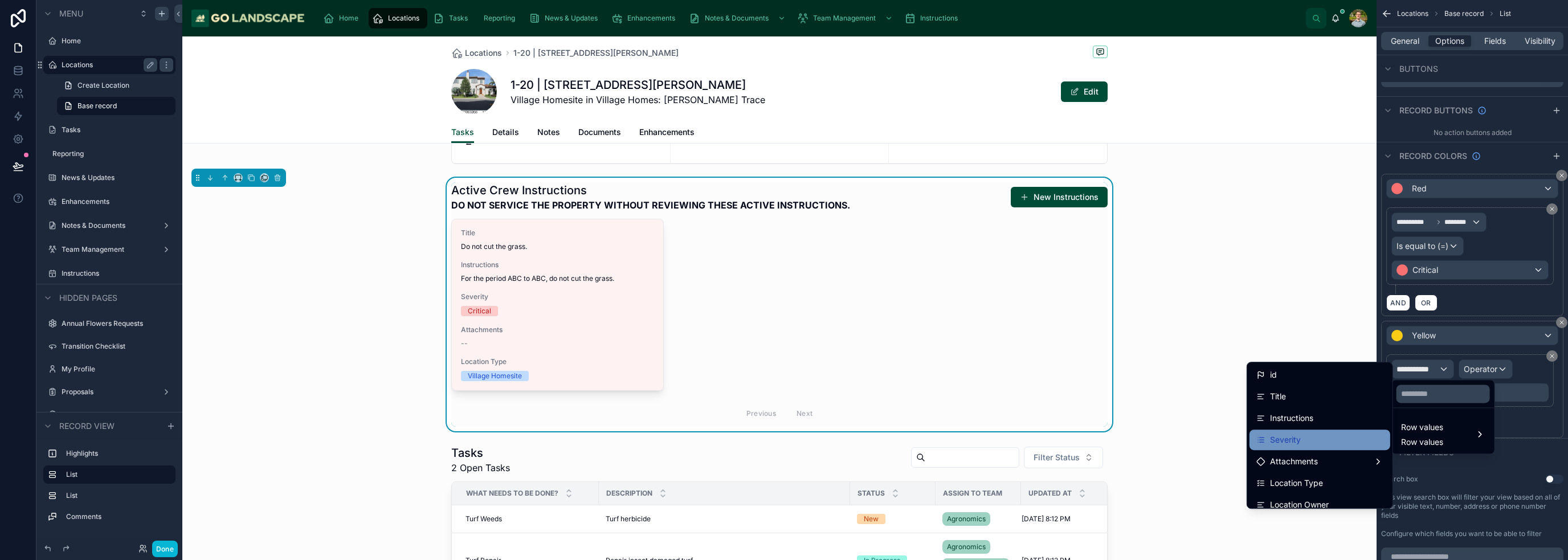
click at [783, 440] on div "Severity" at bounding box center [1320, 440] width 127 height 14
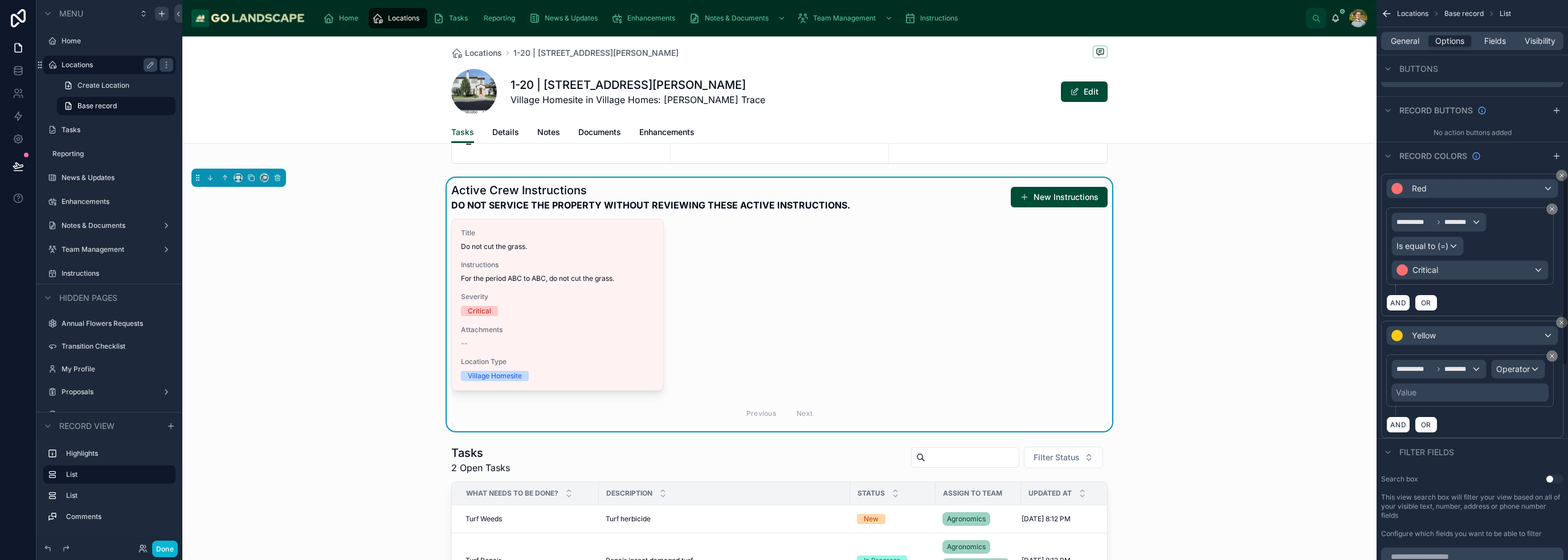
click at [783, 355] on div "**********" at bounding box center [1469, 381] width 167 height 52
click at [783, 366] on span "Operator" at bounding box center [1513, 369] width 34 height 9
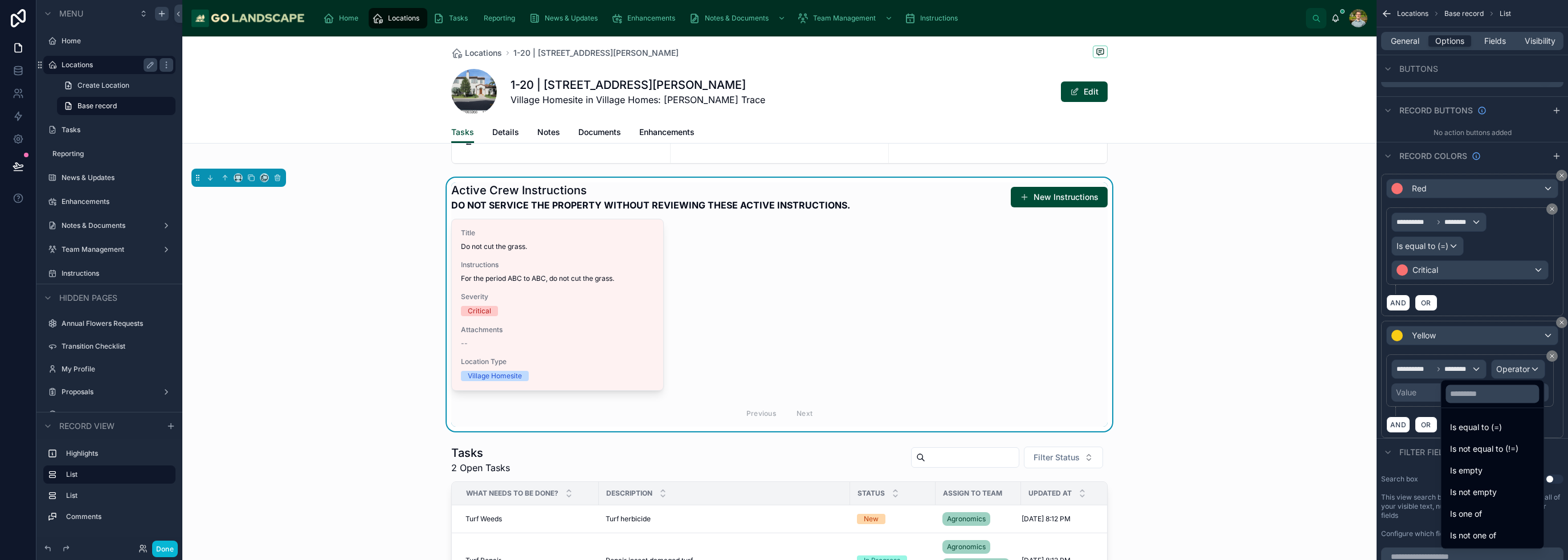
click at [783, 416] on ul "Is equal to (=) Is not equal to (!=) Is empty Is not empty Is one of Is not one…" at bounding box center [1492, 478] width 103 height 140
click at [783, 425] on span "Is equal to (=)" at bounding box center [1477, 427] width 52 height 14
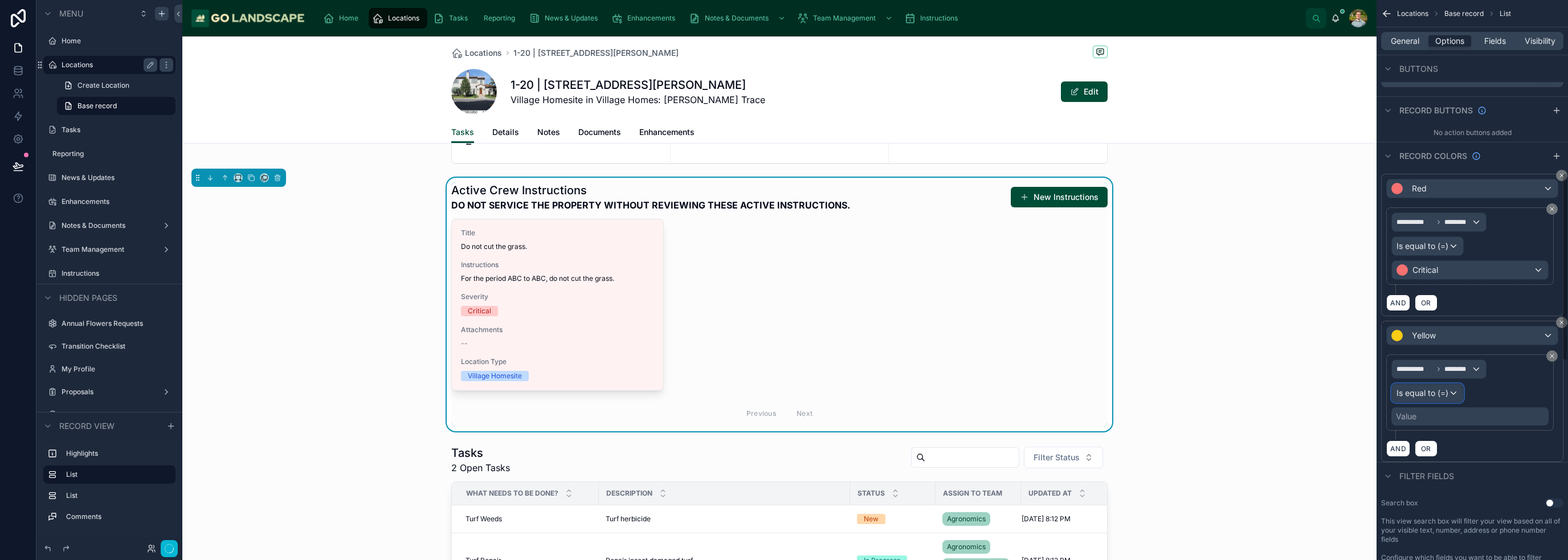
click at [783, 396] on div "Is equal to (=)" at bounding box center [1427, 393] width 71 height 19
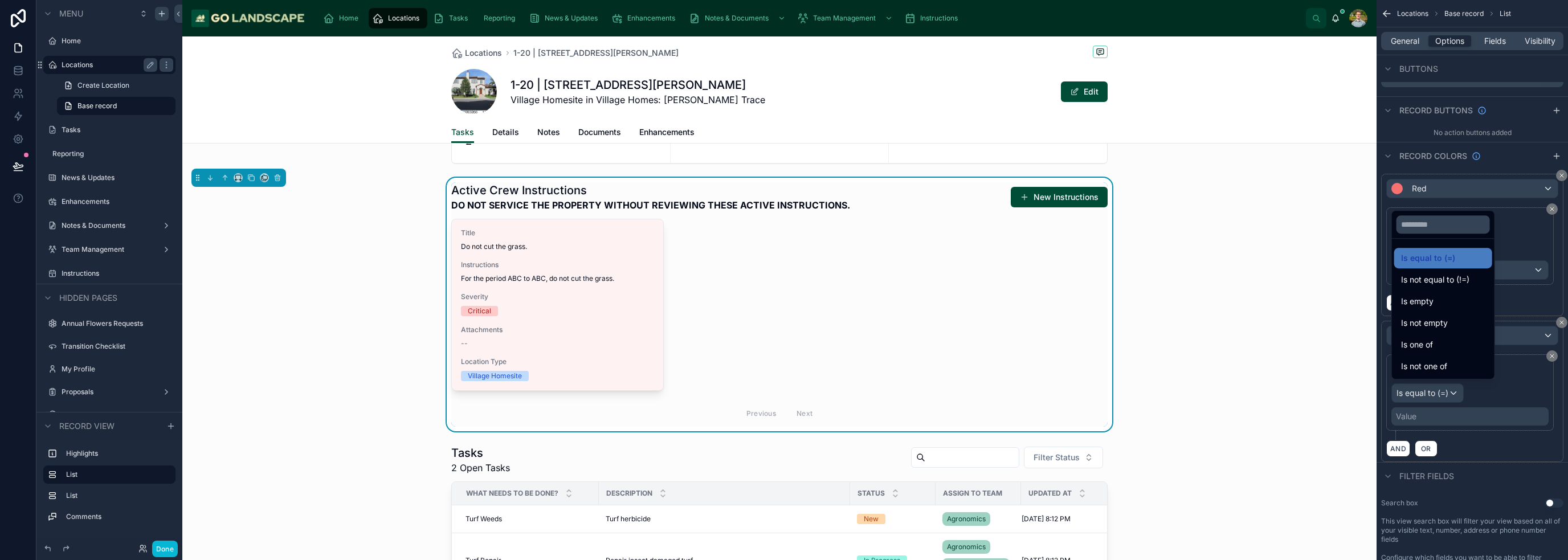
click at [783, 452] on div "scrollable content" at bounding box center [784, 280] width 1568 height 560
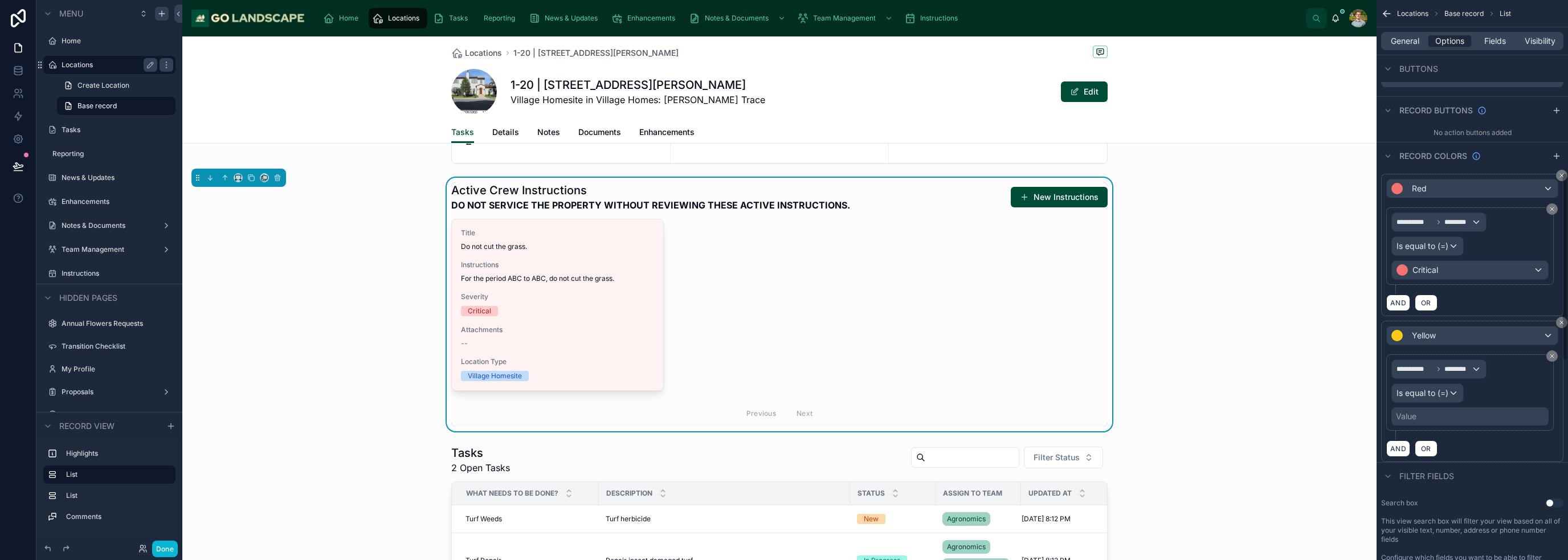
click at [783, 413] on div "Value" at bounding box center [1470, 416] width 157 height 19
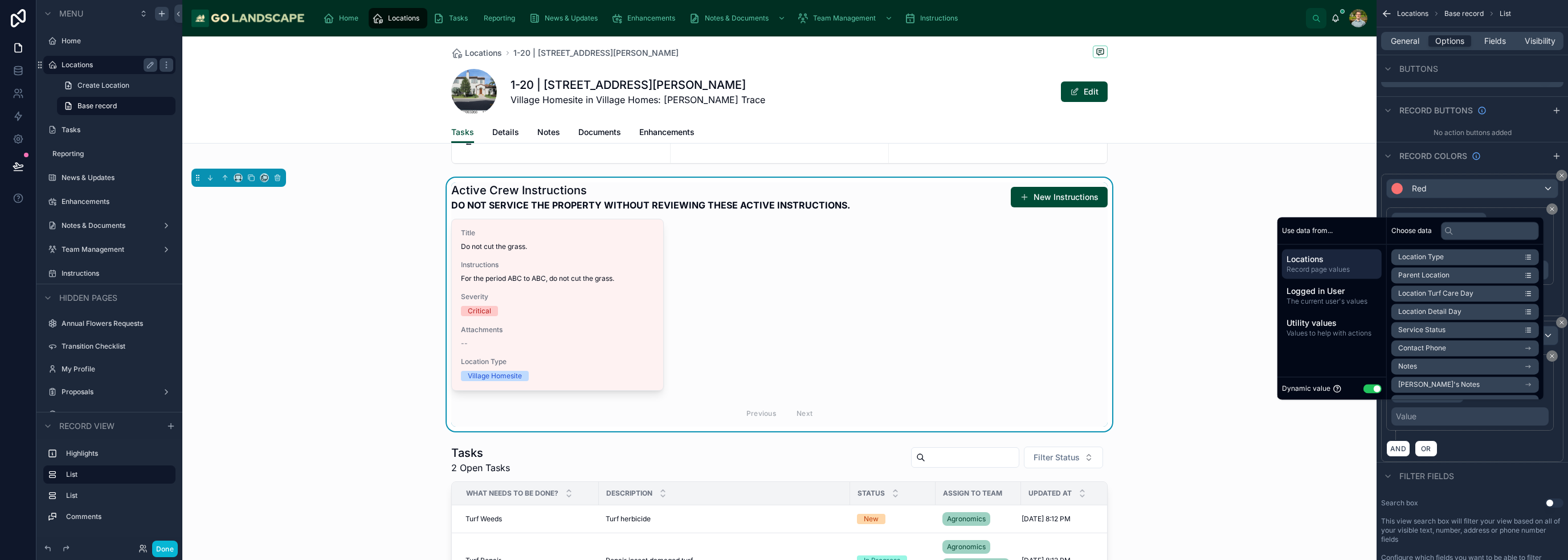
click at [783, 391] on button "Use setting" at bounding box center [1373, 388] width 19 height 9
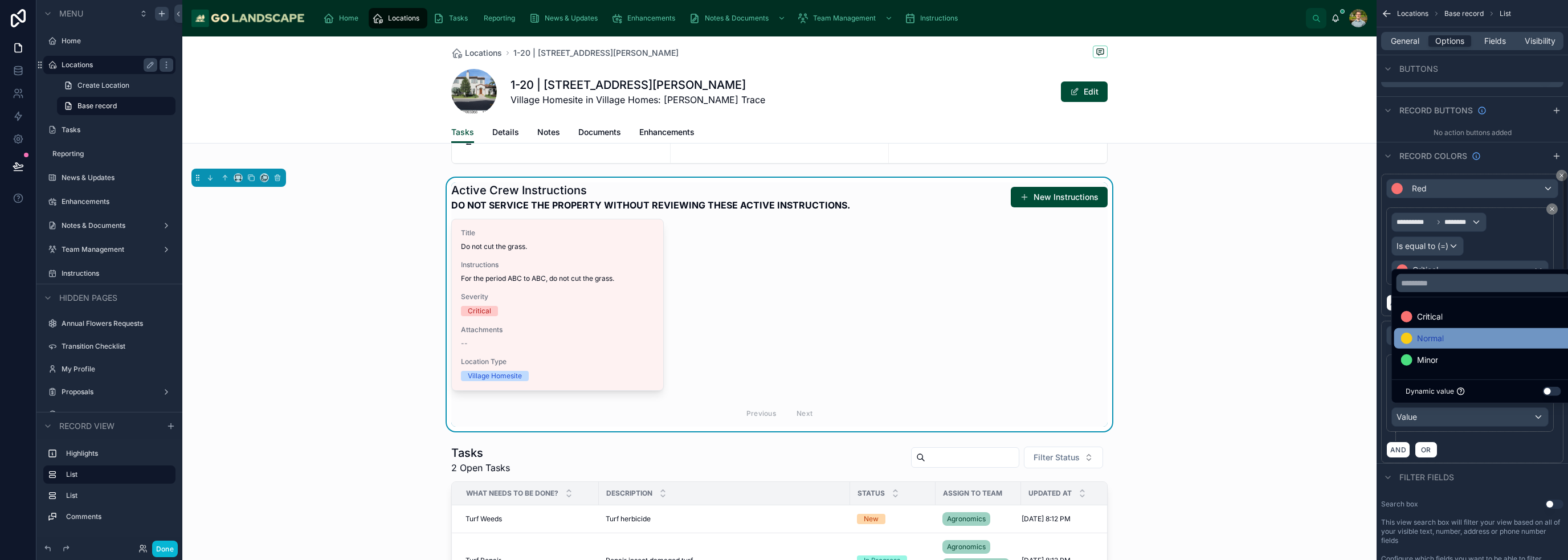
click at [783, 334] on span "Normal" at bounding box center [1430, 338] width 27 height 14
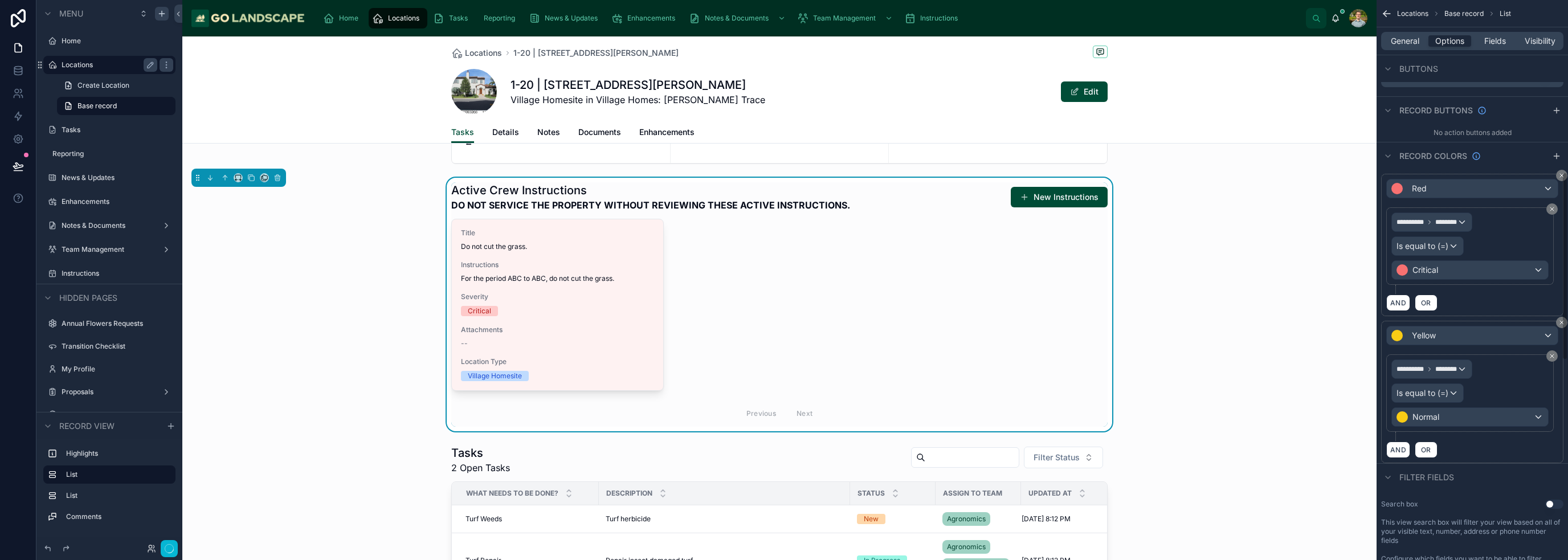
click at [783, 435] on div "**********" at bounding box center [1472, 398] width 172 height 87
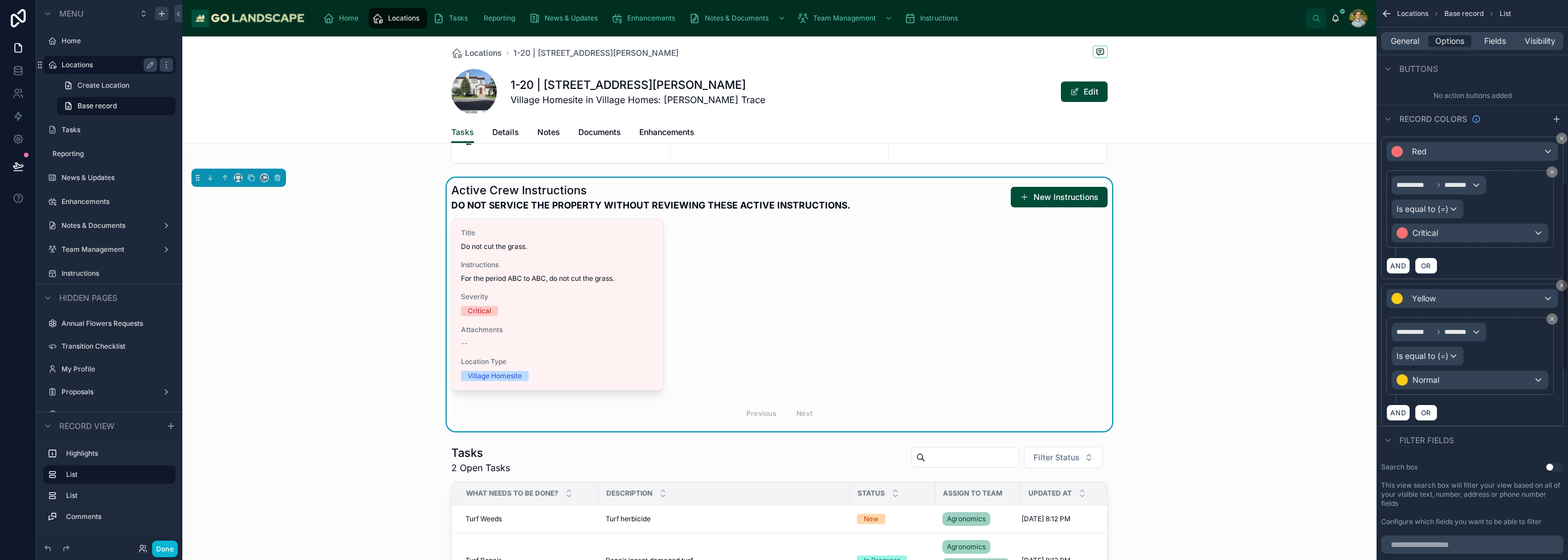
scroll to position [569, 0]
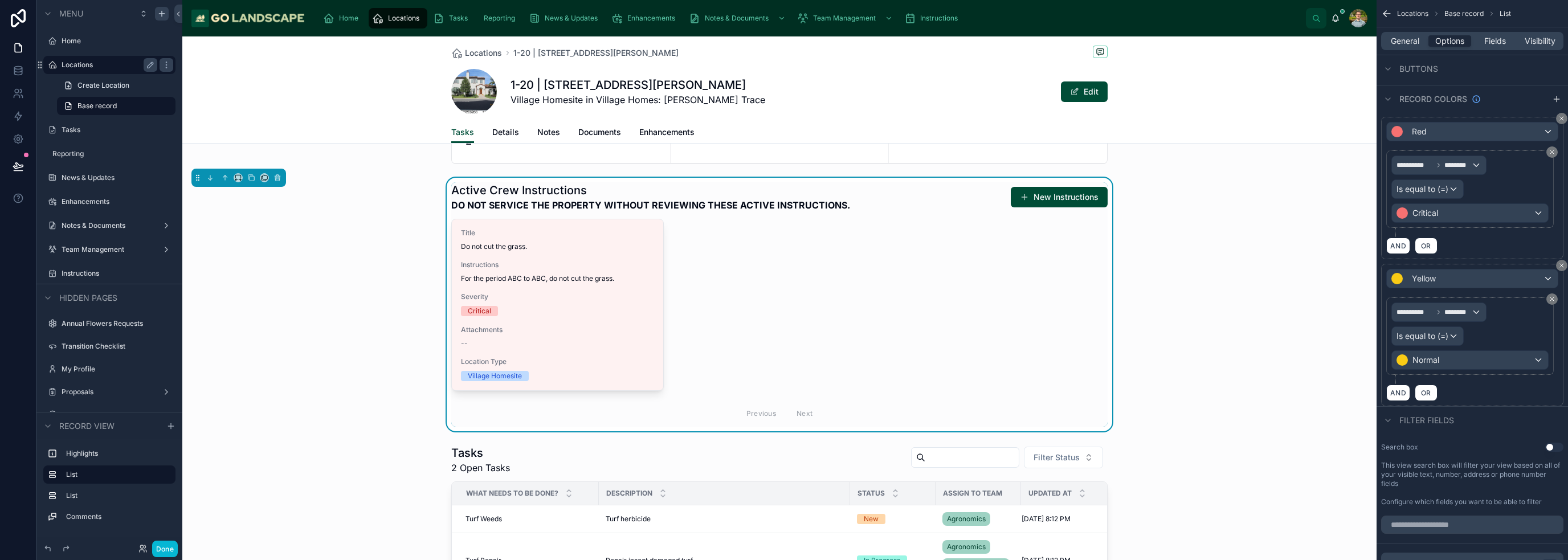
click at [783, 99] on icon "scrollable content" at bounding box center [1556, 99] width 5 height 0
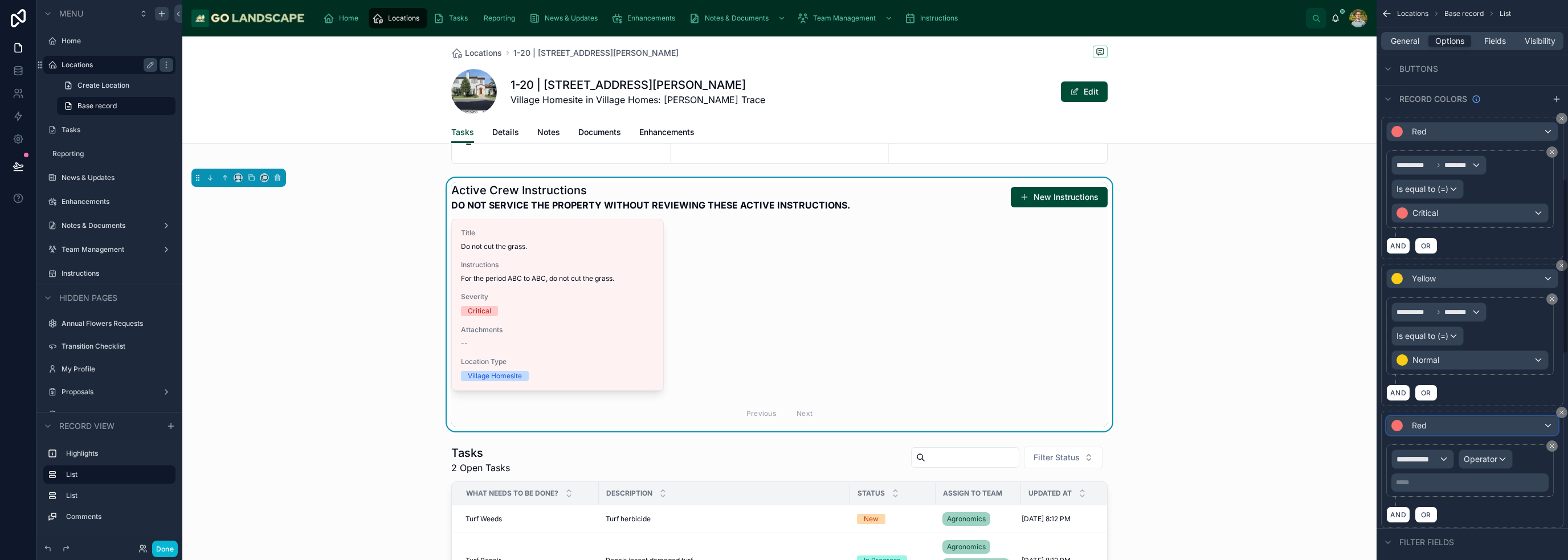
click at [783, 425] on div "Red" at bounding box center [1472, 426] width 171 height 19
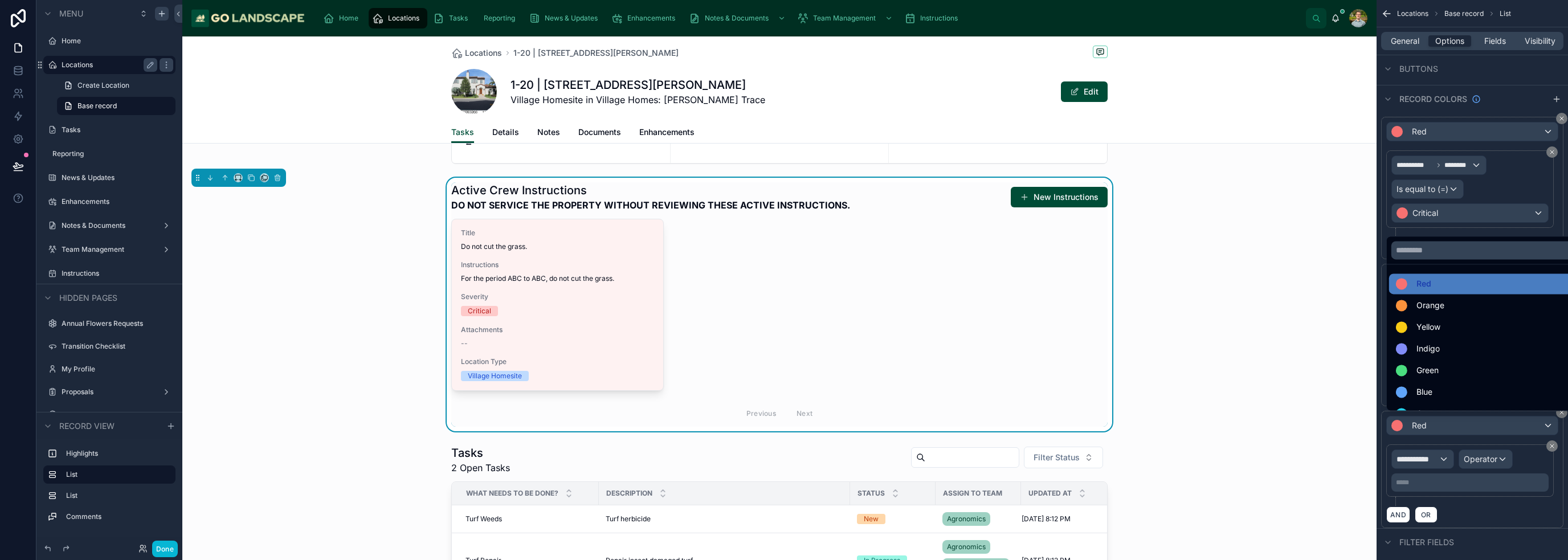
click at [783, 378] on div "Green" at bounding box center [1485, 371] width 193 height 21
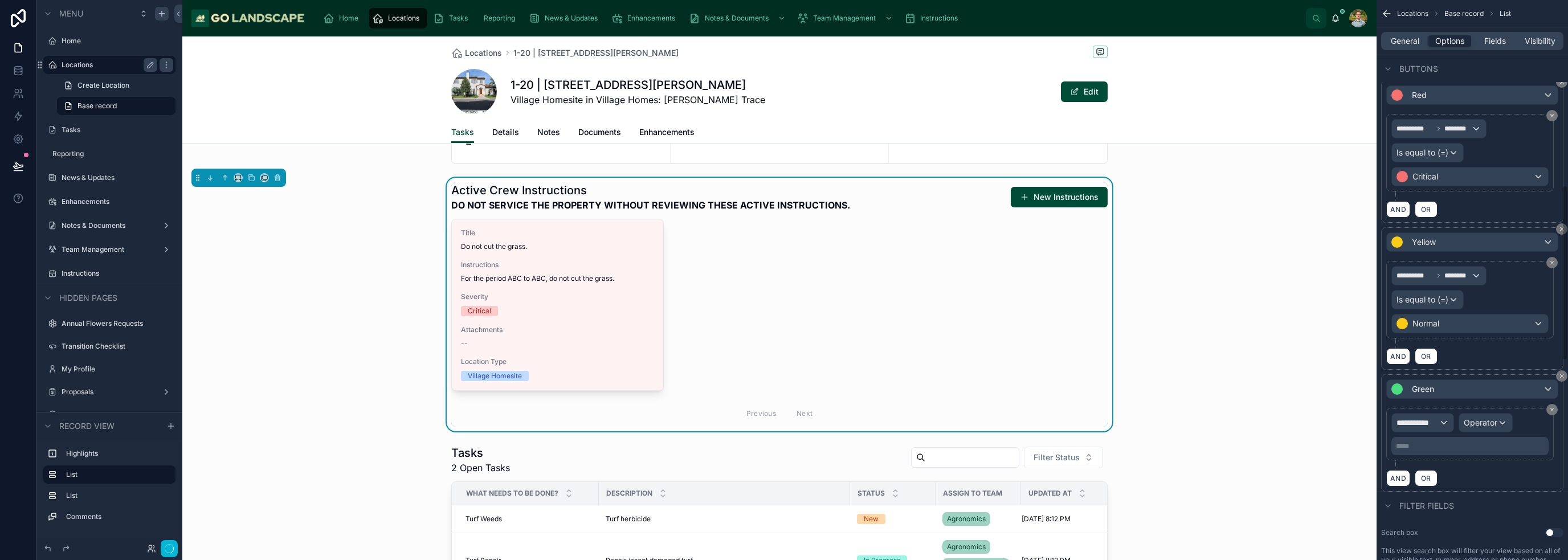
scroll to position [627, 0]
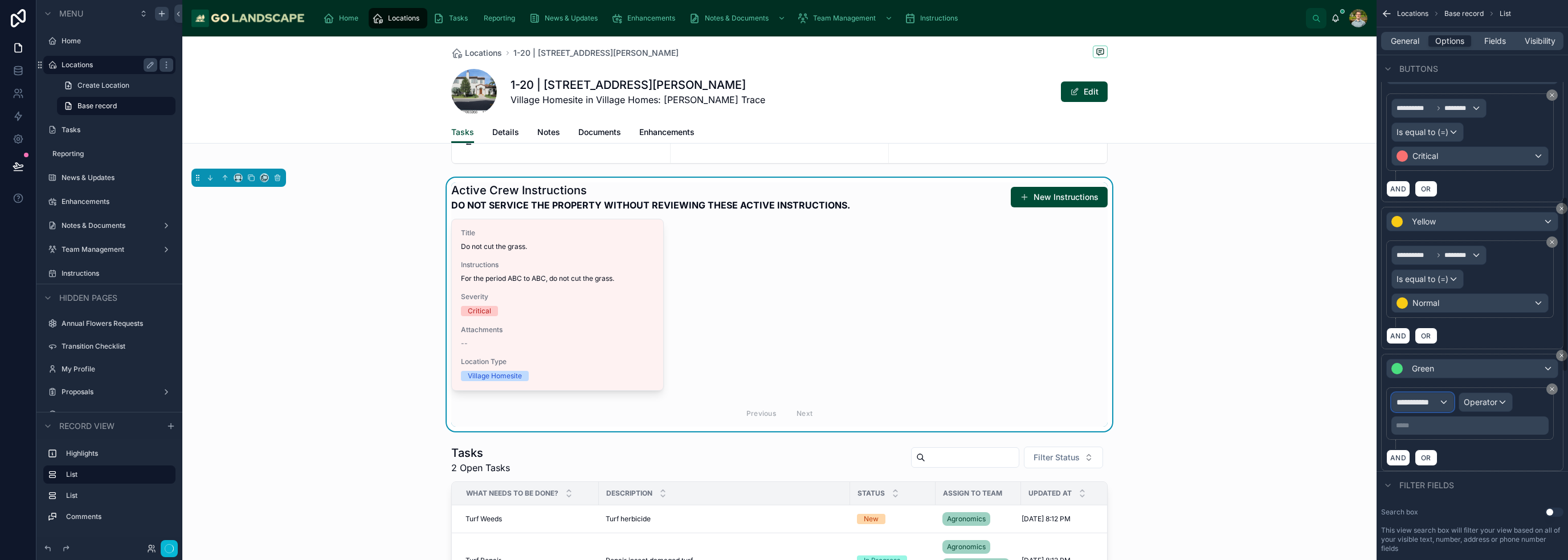
click at [783, 398] on span "**********" at bounding box center [1417, 402] width 42 height 11
click at [783, 399] on div "scrollable content" at bounding box center [784, 280] width 1568 height 560
click at [783, 387] on div "**********" at bounding box center [1469, 413] width 167 height 52
click at [783, 398] on span "Operator" at bounding box center [1480, 402] width 34 height 9
click at [783, 398] on div "scrollable content" at bounding box center [784, 280] width 1568 height 560
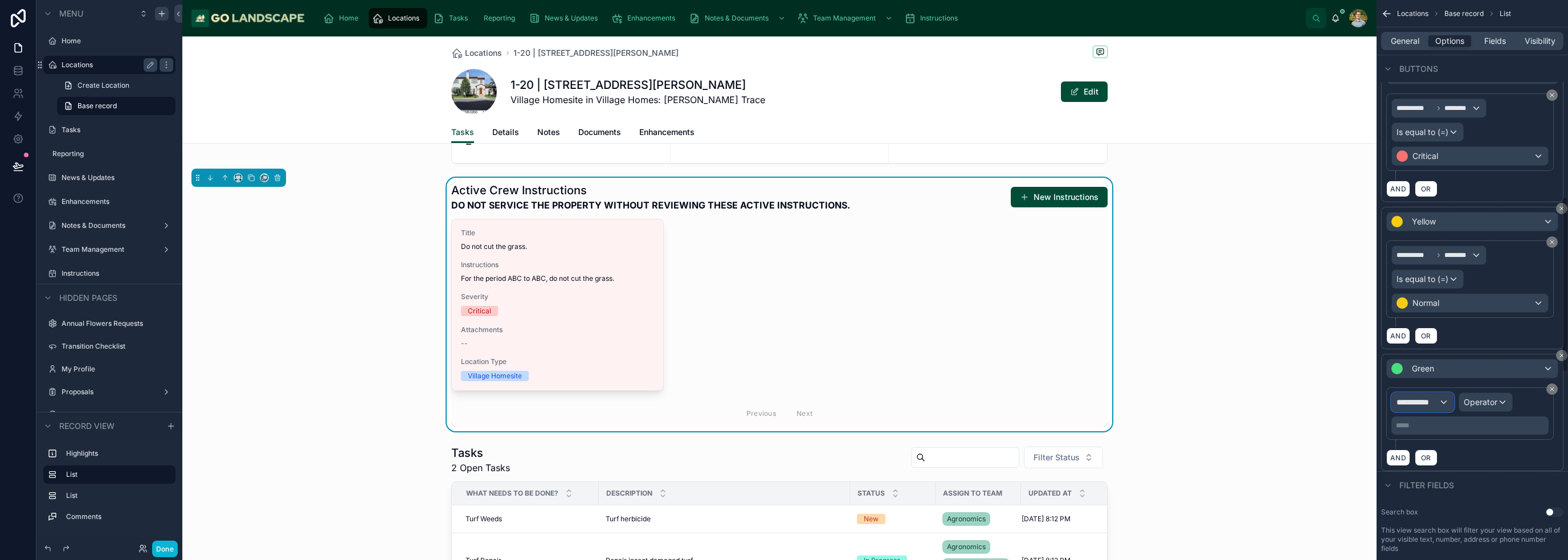
click at [783, 401] on span "**********" at bounding box center [1417, 402] width 42 height 11
click at [783, 461] on div "Row values Row values" at bounding box center [1443, 466] width 84 height 27
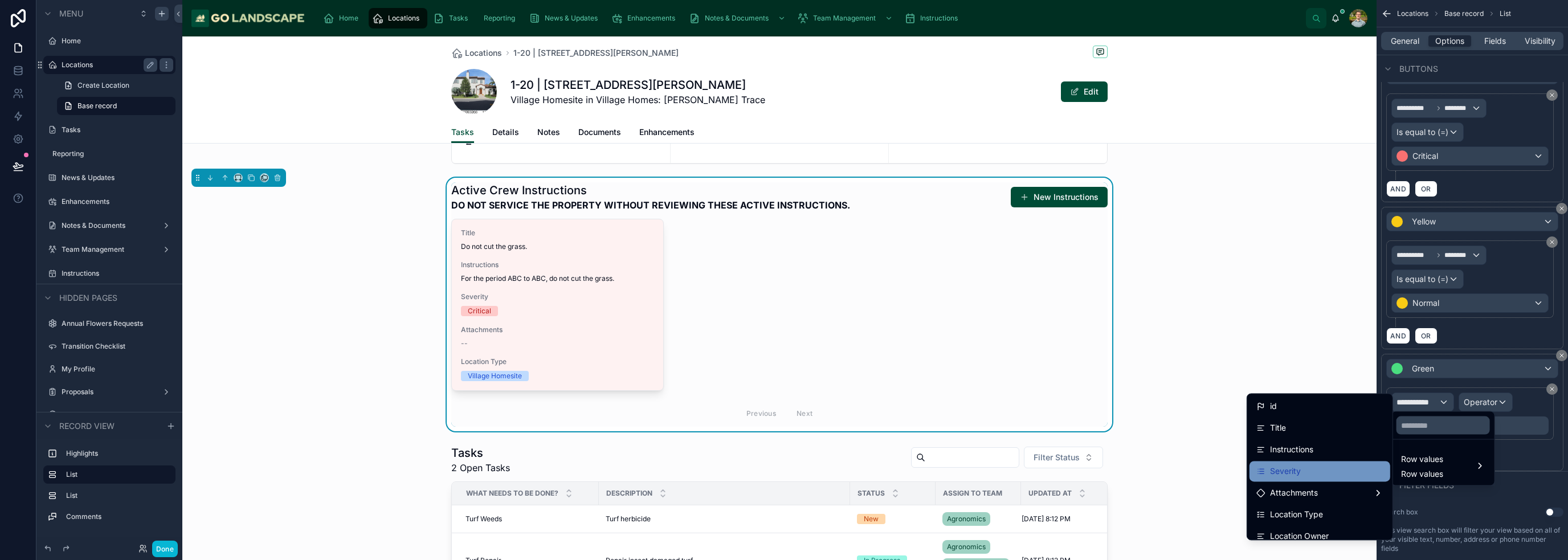
click at [783, 469] on div "Severity" at bounding box center [1320, 471] width 127 height 14
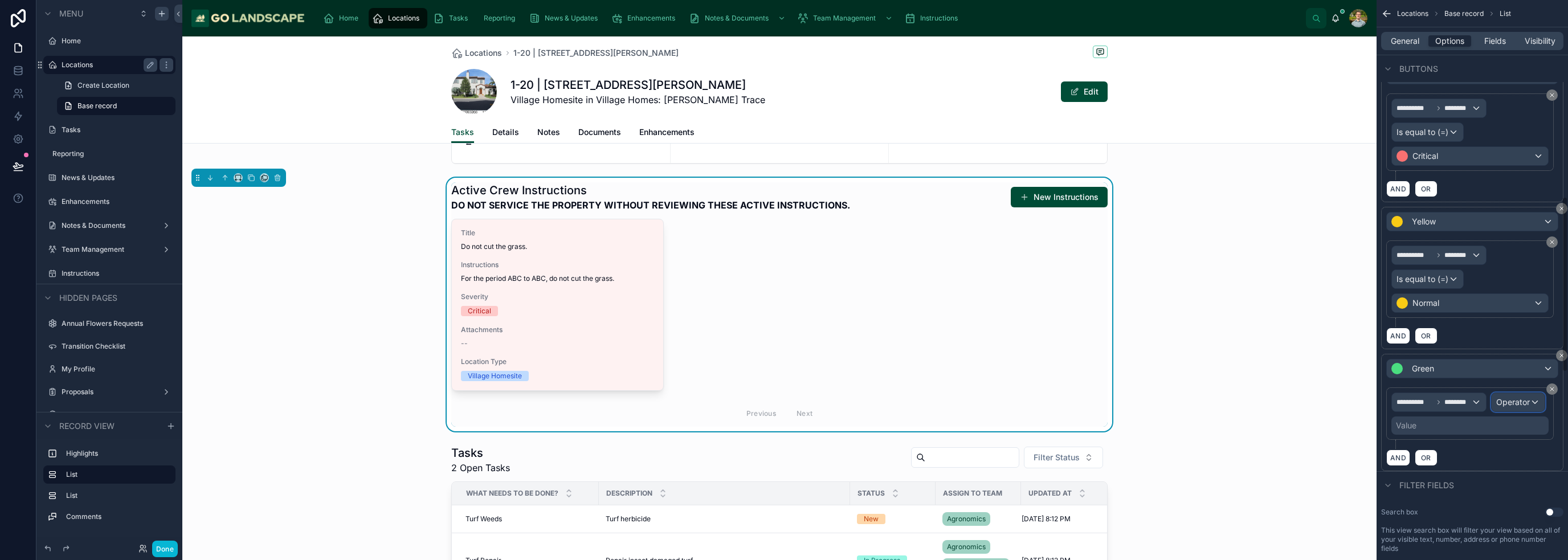
click at [783, 398] on span "Operator" at bounding box center [1513, 402] width 34 height 9
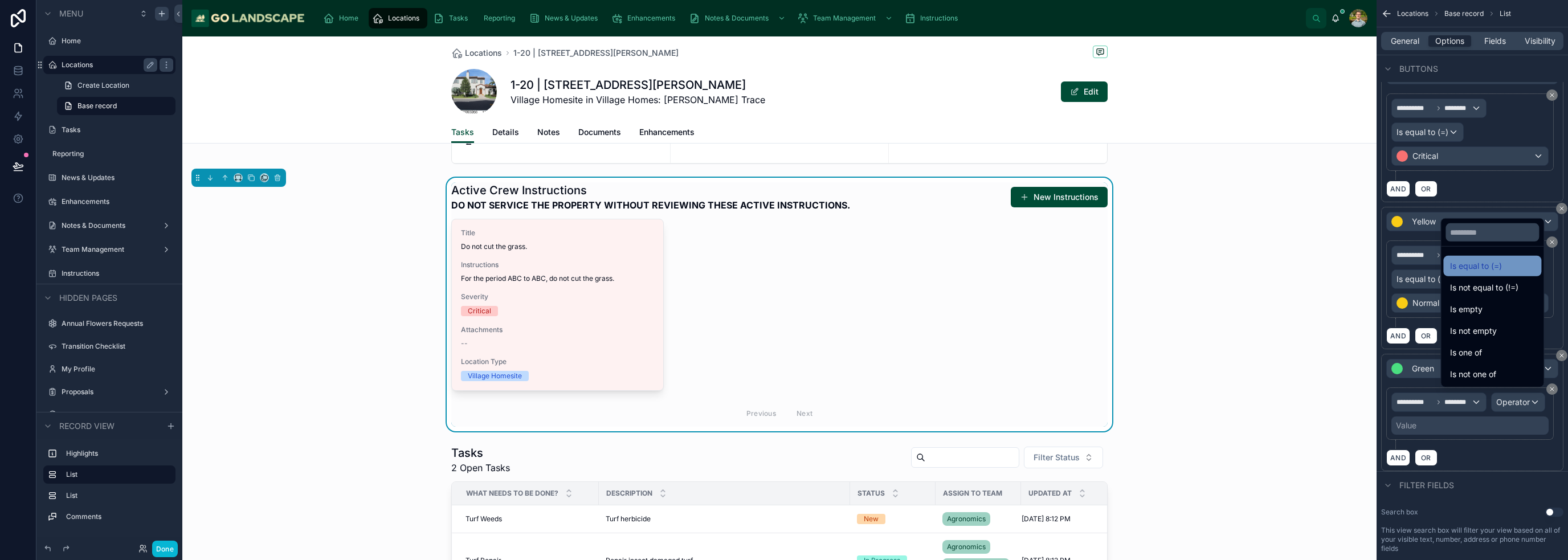
click at [783, 263] on span "Is equal to (=)" at bounding box center [1477, 266] width 52 height 14
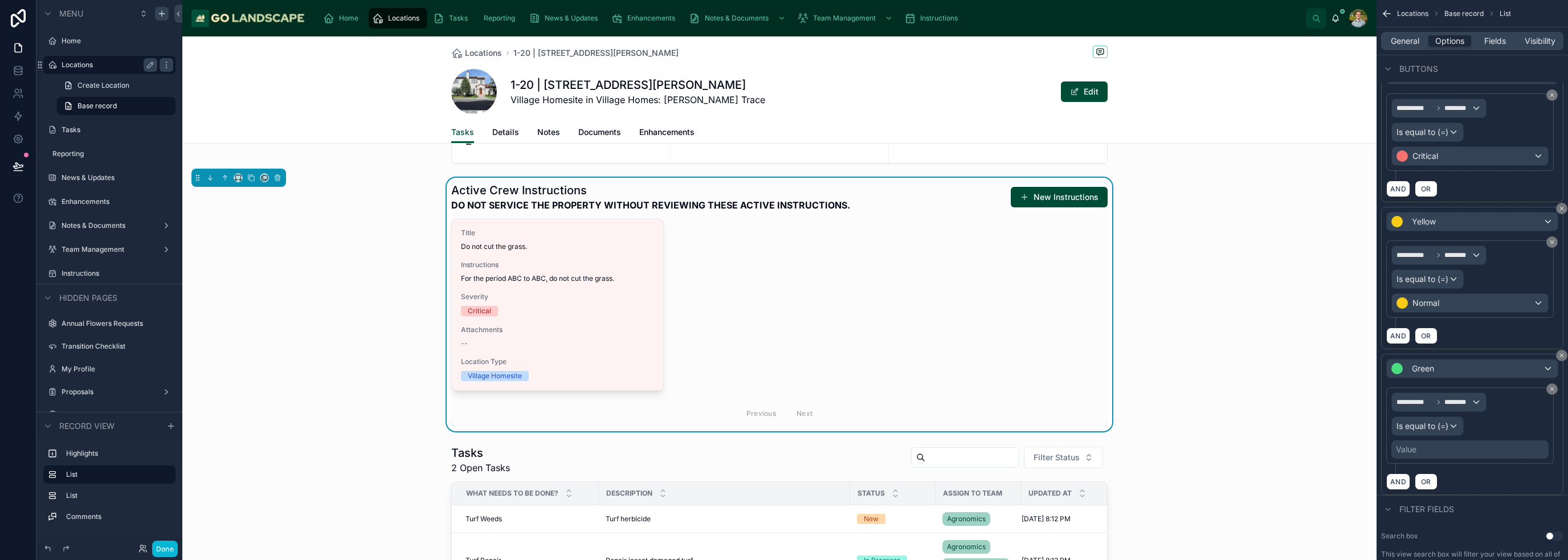
click at [783, 444] on div "Value" at bounding box center [1470, 450] width 157 height 19
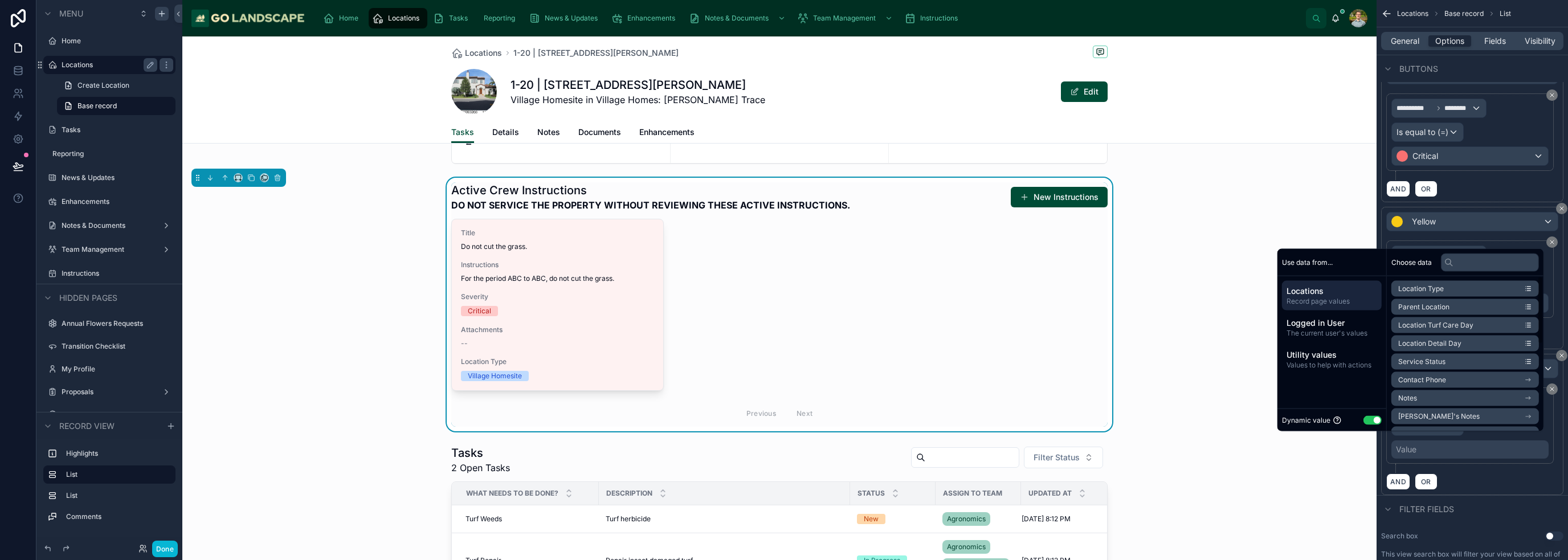
click at [783, 423] on button "Use setting" at bounding box center [1373, 420] width 19 height 9
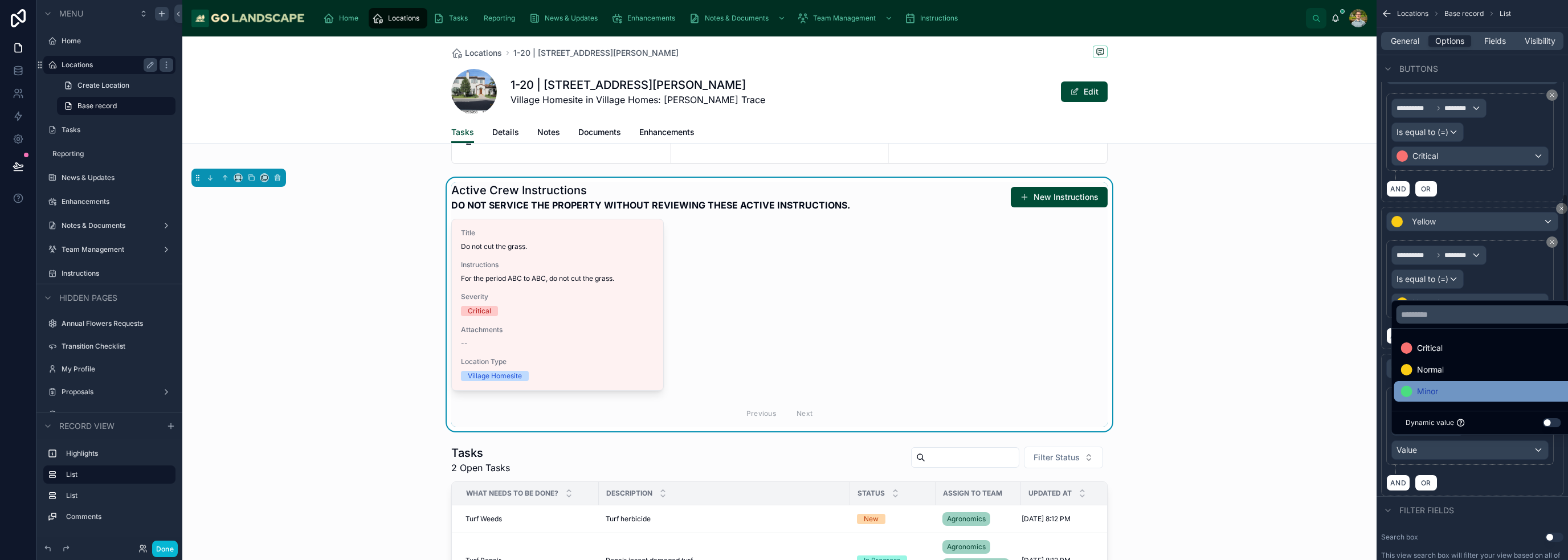
click at [783, 385] on div "Minor" at bounding box center [1483, 391] width 164 height 14
drag, startPoint x: 1515, startPoint y: 478, endPoint x: 1529, endPoint y: 502, distance: 27.8
click at [783, 478] on div "AND OR" at bounding box center [1472, 483] width 172 height 17
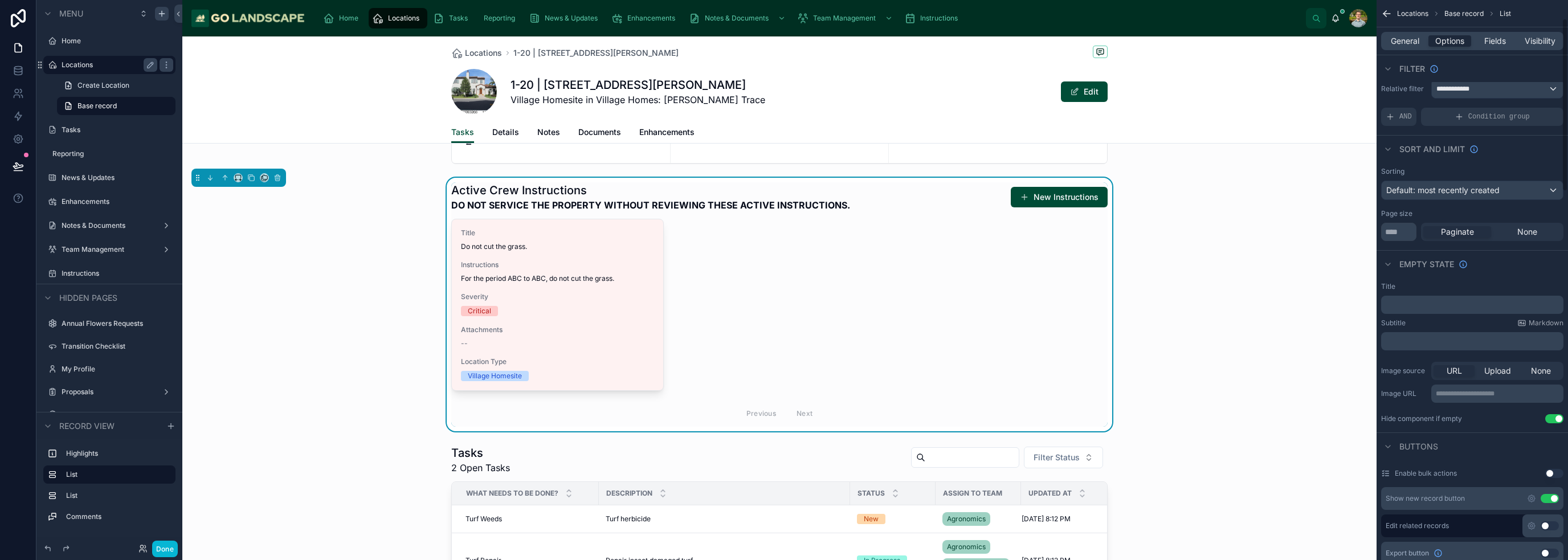
scroll to position [0, 0]
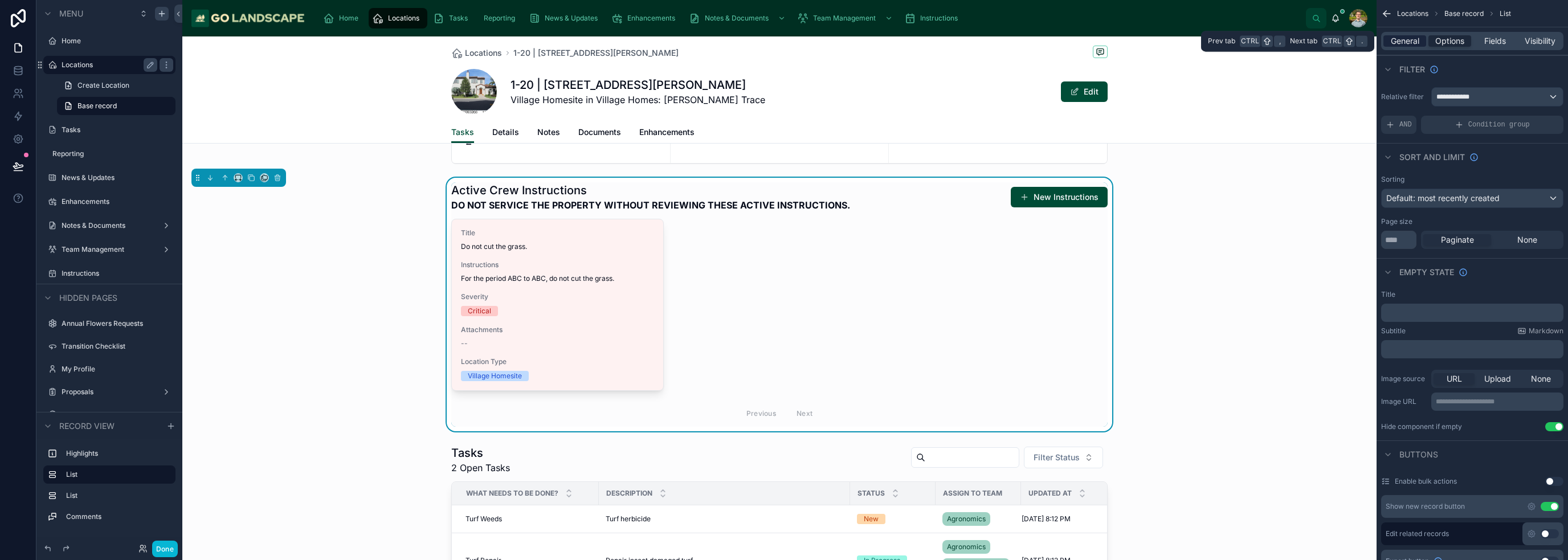
click at [783, 41] on span "General" at bounding box center [1405, 41] width 29 height 11
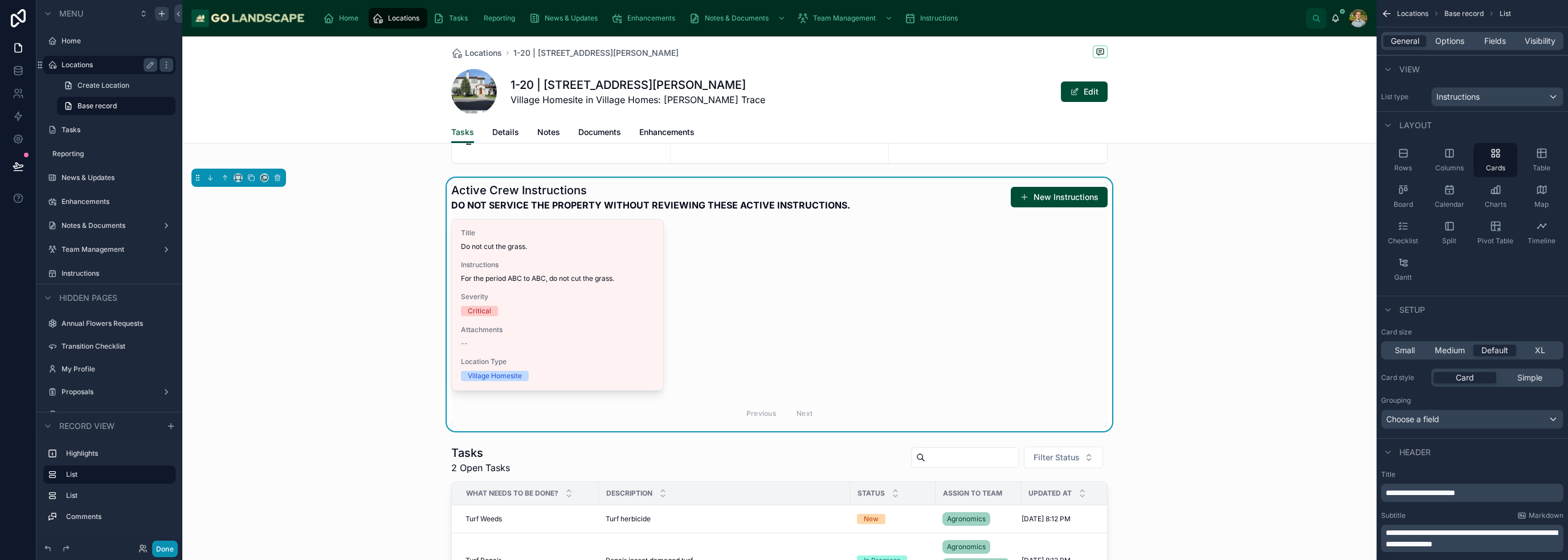
click at [161, 551] on button "Done" at bounding box center [164, 549] width 25 height 17
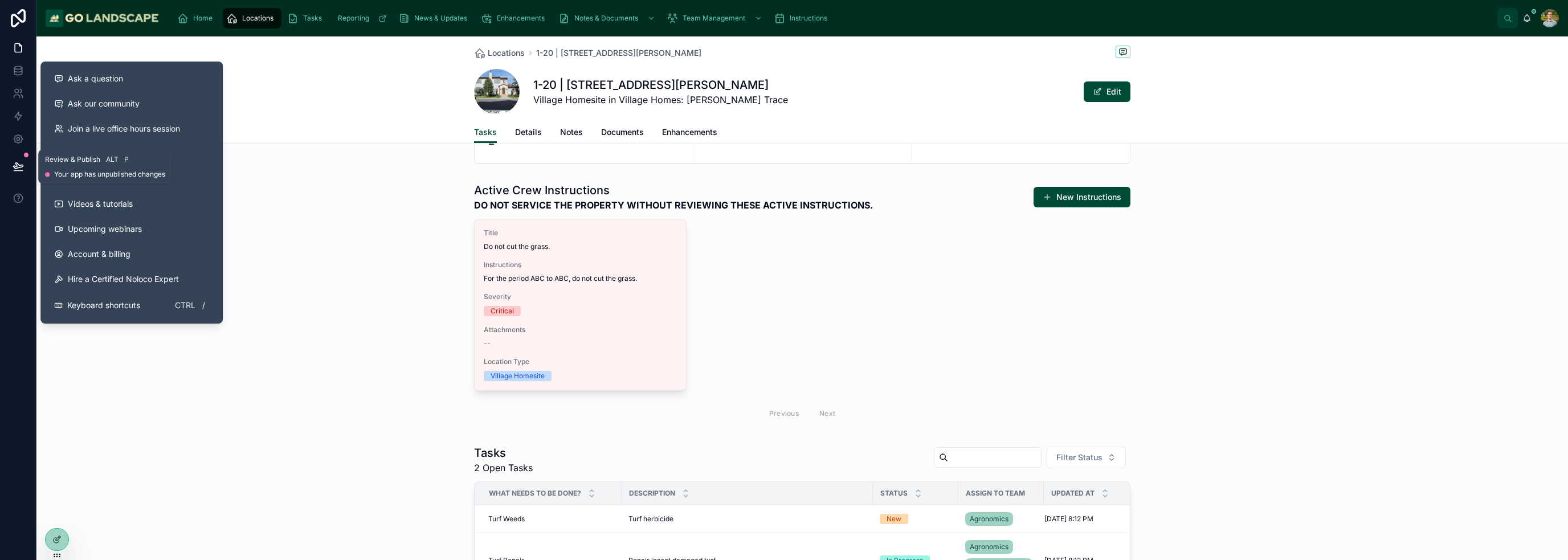
click at [12, 169] on icon at bounding box center [18, 166] width 11 height 11
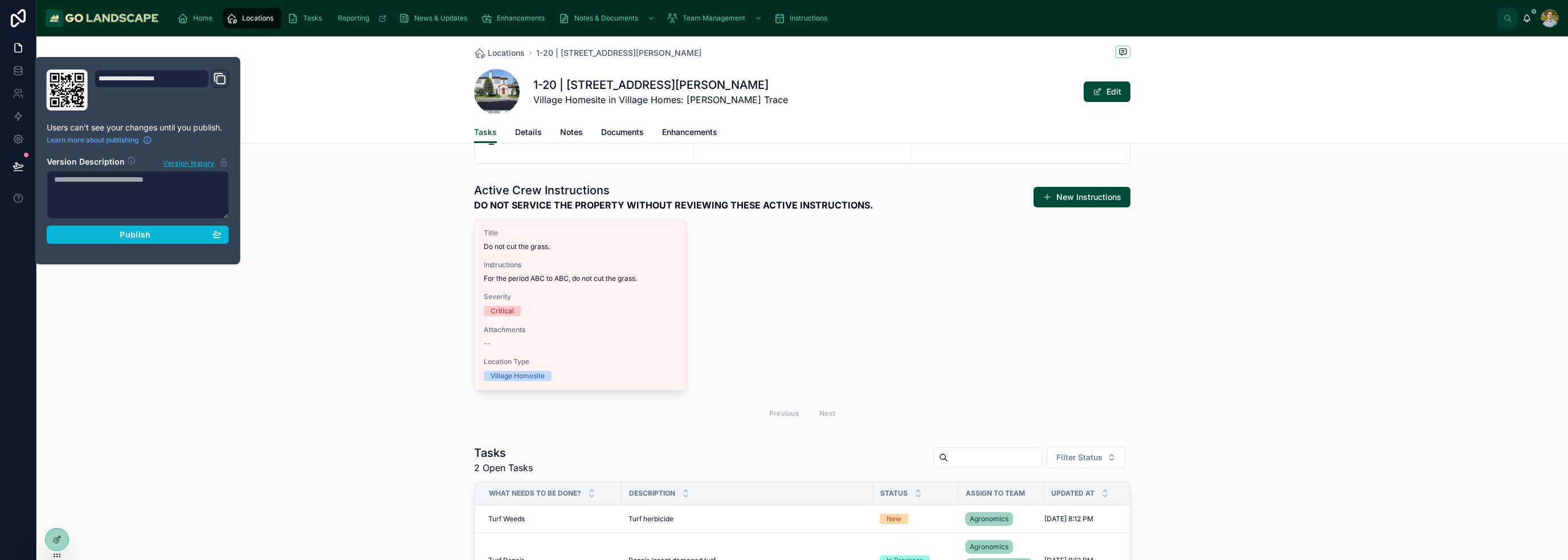
click at [156, 245] on div "**********" at bounding box center [137, 160] width 191 height 182
click at [151, 232] on div "Publish" at bounding box center [137, 234] width 167 height 10
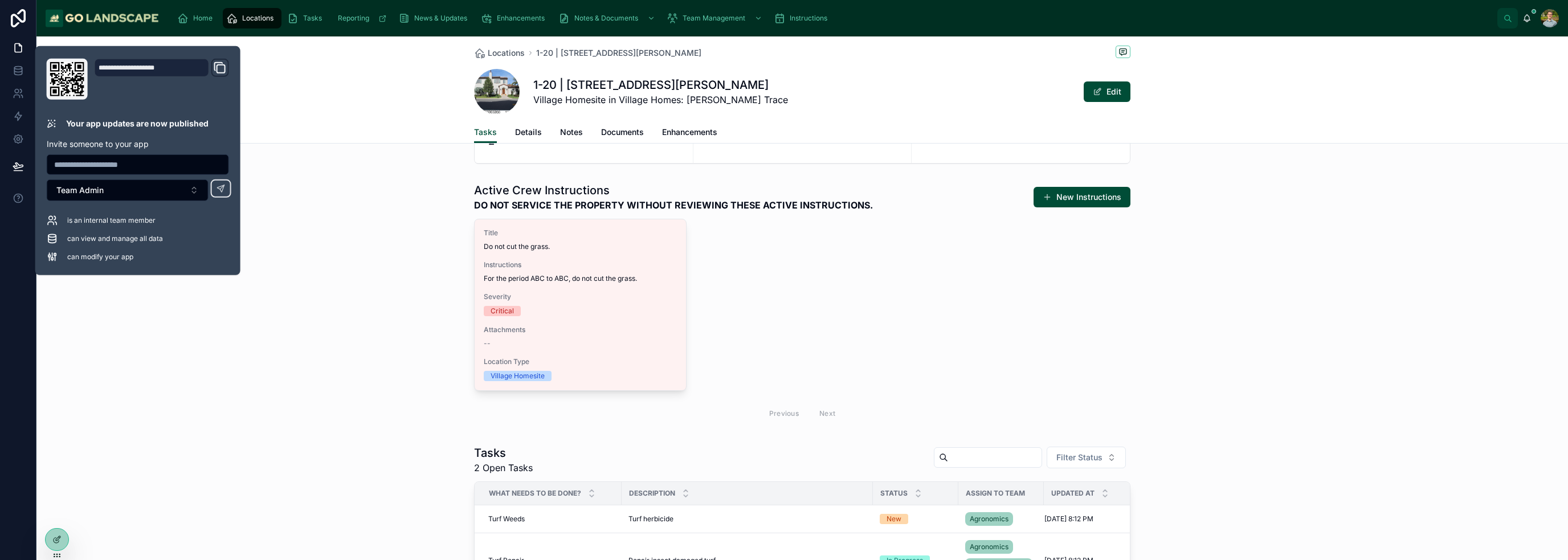
click at [315, 300] on div "Active Crew Instructions DO NOT SERVICE THE PROPERTY WITHOUT REVIEWING THESE AC…" at bounding box center [802, 304] width 1532 height 254
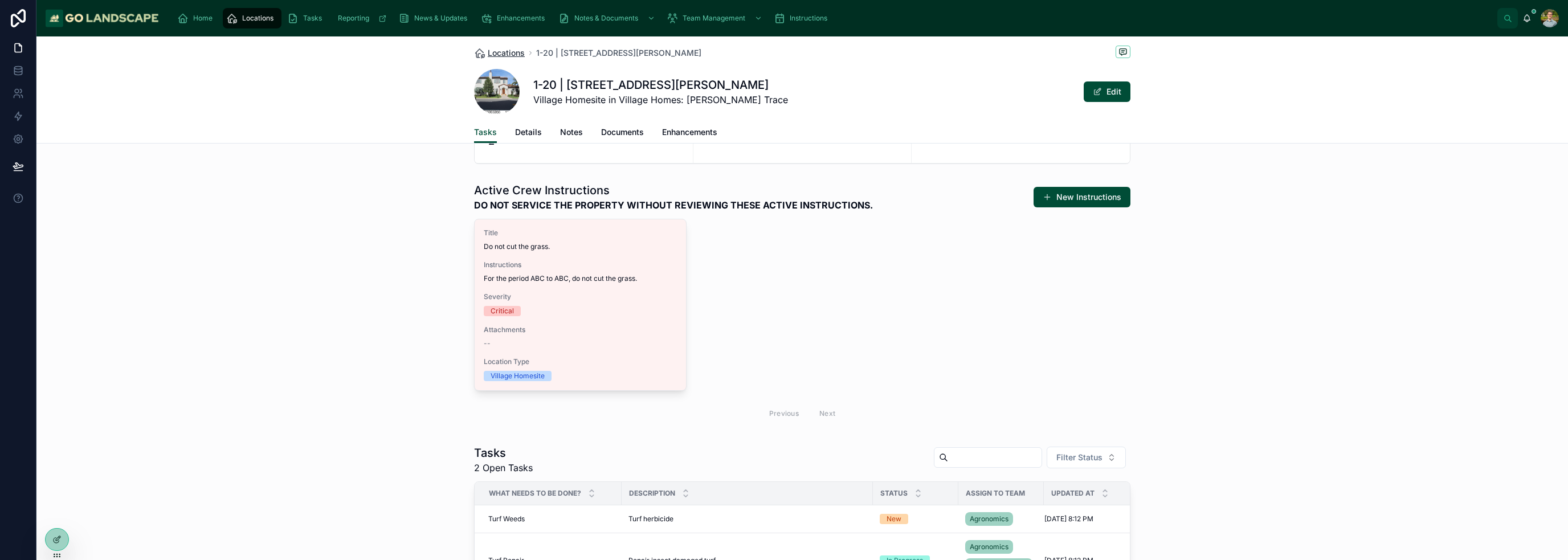
click at [506, 54] on span "Locations" at bounding box center [507, 53] width 37 height 11
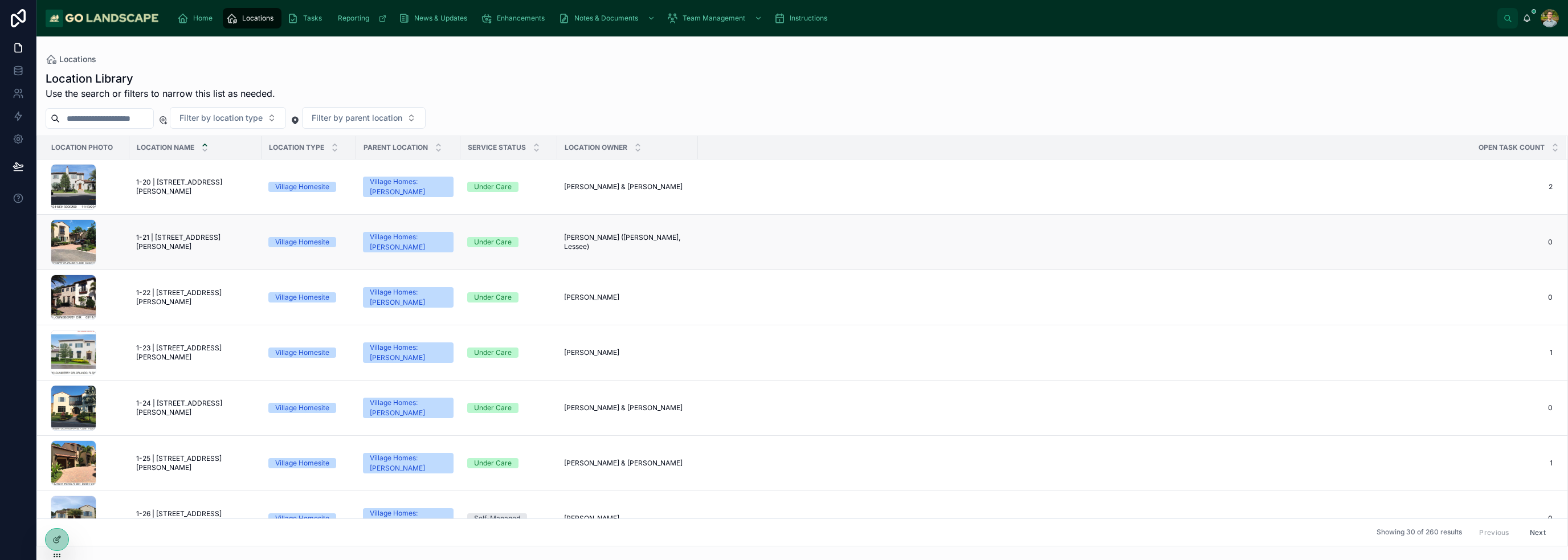
click at [564, 245] on span "[PERSON_NAME] ([PERSON_NAME], Lessee)" at bounding box center [627, 243] width 127 height 19
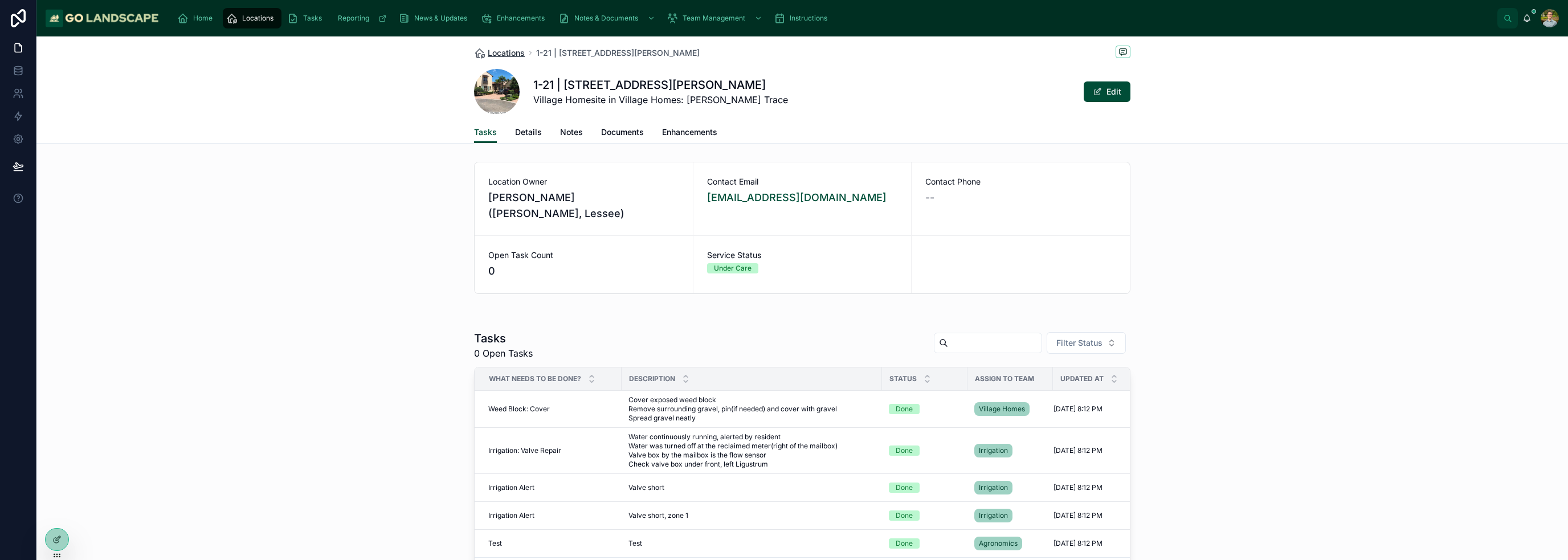
click at [489, 57] on span "Locations" at bounding box center [507, 53] width 37 height 11
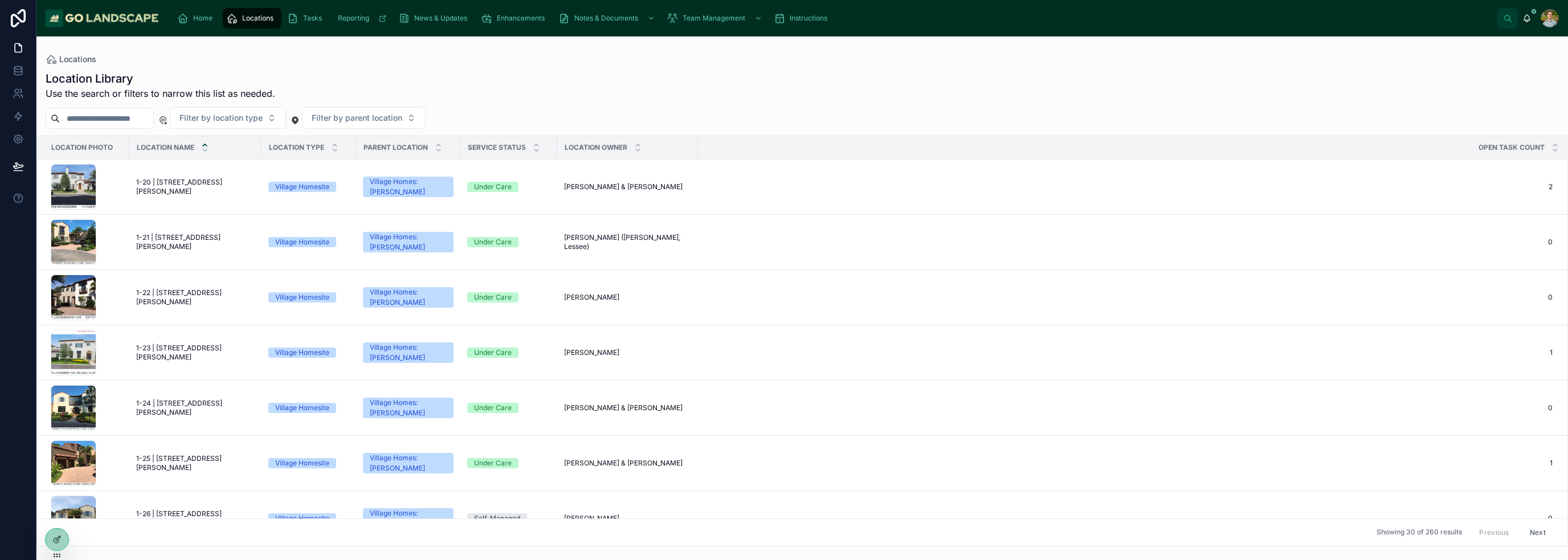
click at [231, 245] on span "1-21 | [STREET_ADDRESS][PERSON_NAME]" at bounding box center [195, 243] width 119 height 19
click at [198, 341] on td "1-23 | [STREET_ADDRESS][PERSON_NAME] 1-23 | [STREET_ADDRESS][PERSON_NAME]" at bounding box center [196, 353] width 133 height 55
click at [201, 353] on span "1-23 | [STREET_ADDRESS][PERSON_NAME]" at bounding box center [195, 353] width 119 height 19
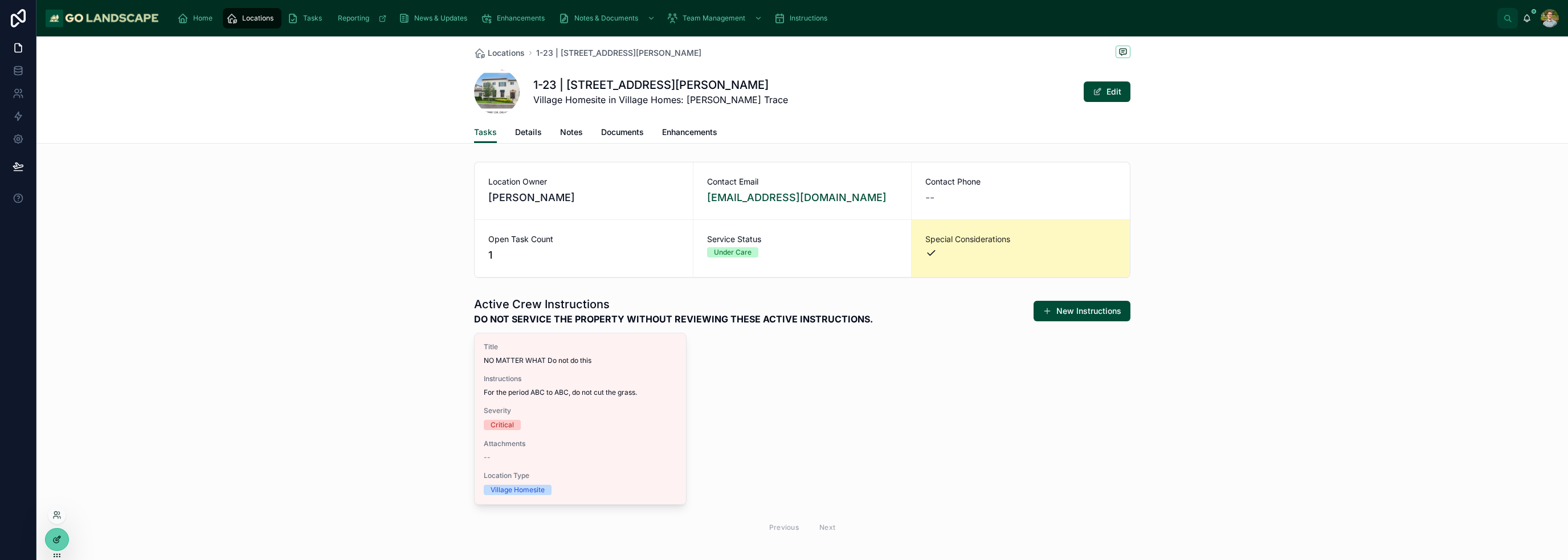
click at [66, 542] on div at bounding box center [57, 539] width 22 height 21
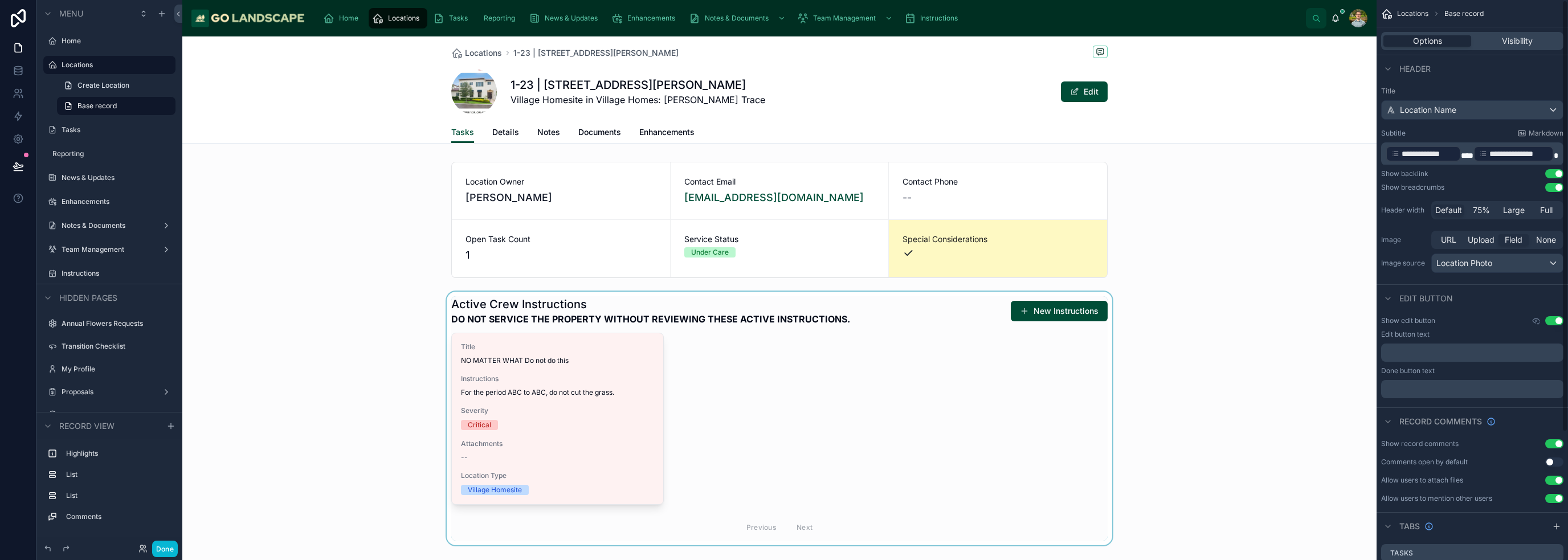
click at [783, 455] on div at bounding box center [779, 419] width 1195 height 254
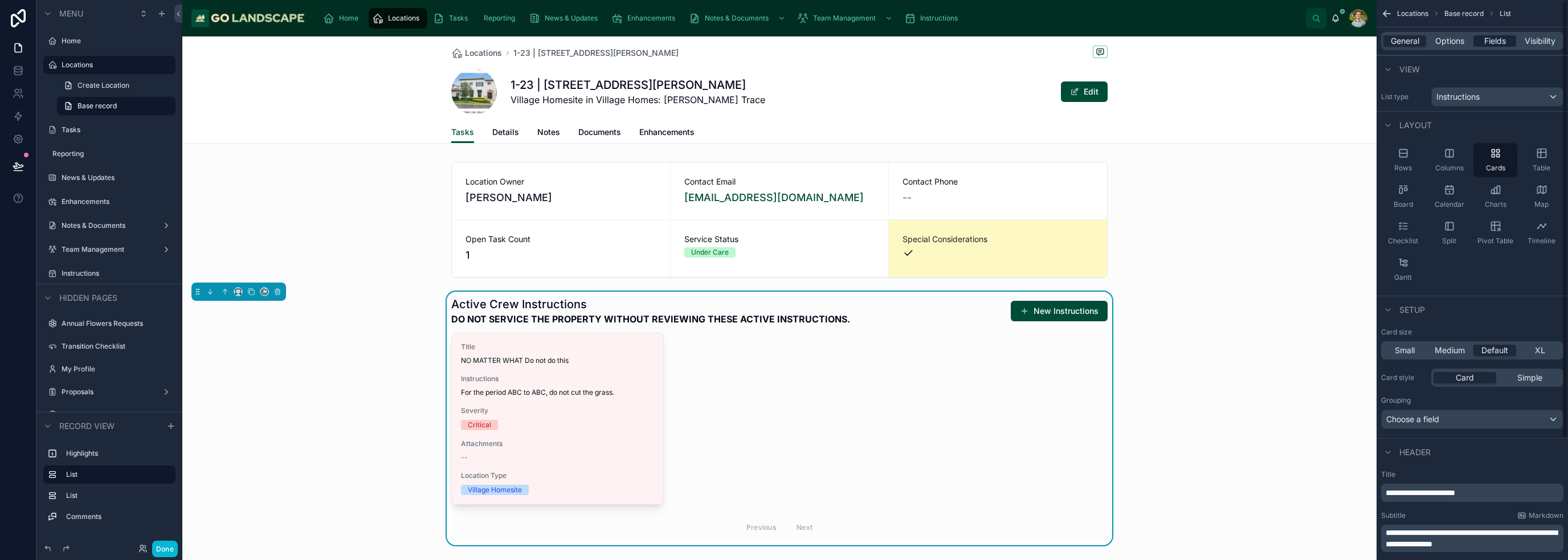
click at [783, 50] on div "General Options Fields Visibility" at bounding box center [1472, 40] width 191 height 27
click at [783, 46] on span "Fields" at bounding box center [1494, 41] width 21 height 11
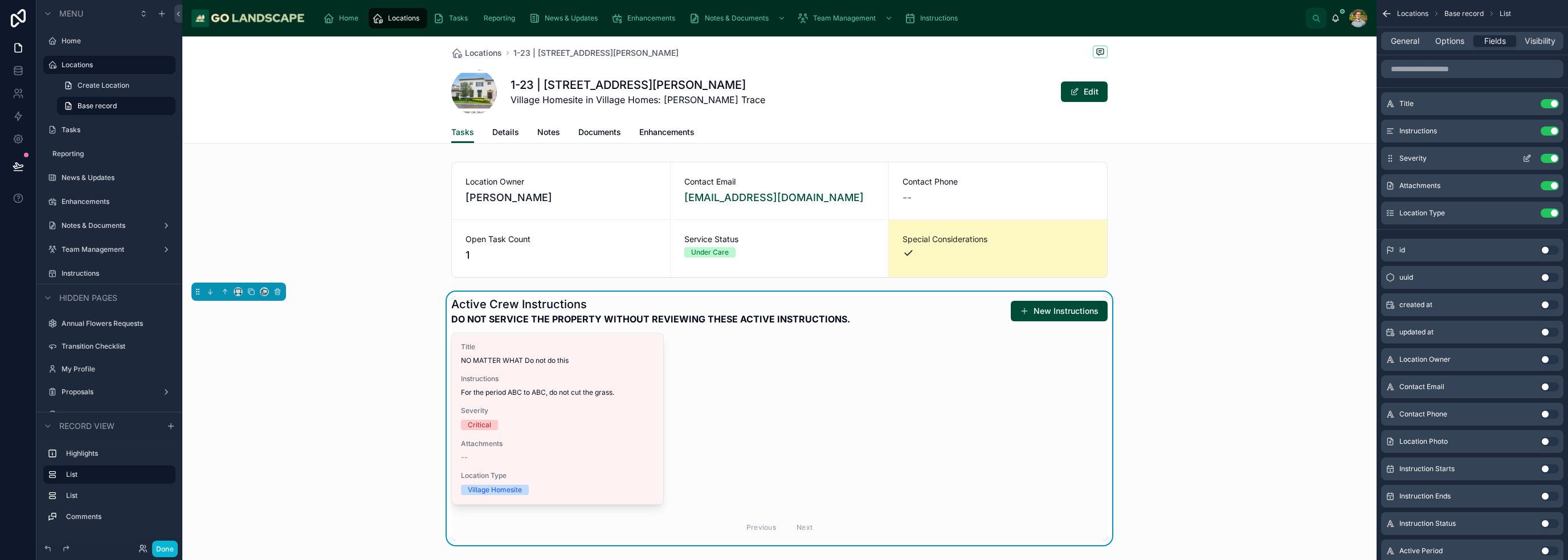
click at [783, 158] on button "Use setting" at bounding box center [1550, 159] width 19 height 9
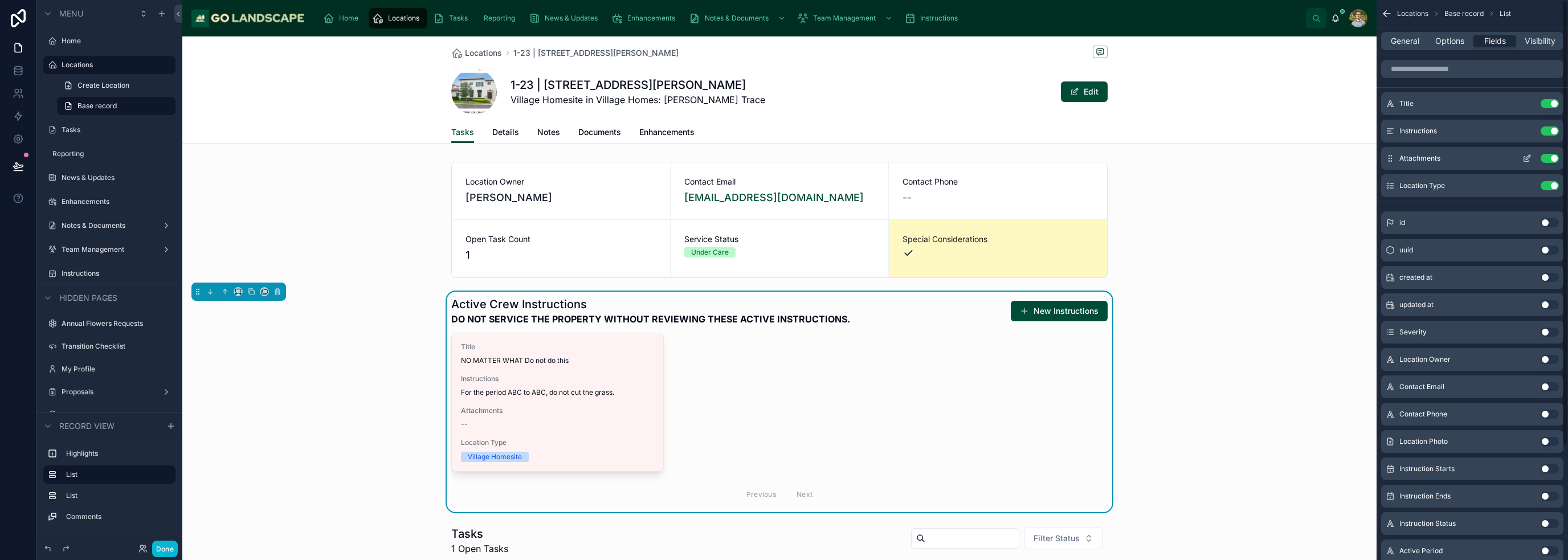
click at [783, 162] on div "Use setting" at bounding box center [1538, 159] width 41 height 9
click at [783, 158] on button "Use setting" at bounding box center [1550, 159] width 19 height 9
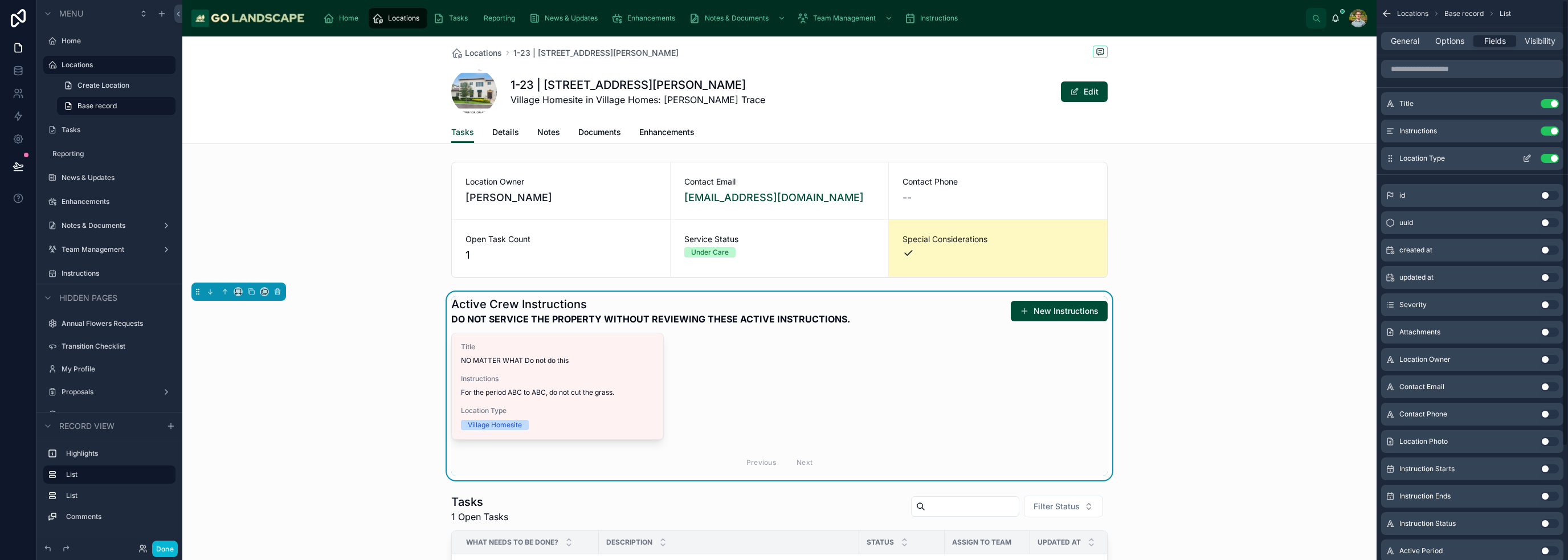
click at [783, 159] on button "Use setting" at bounding box center [1550, 159] width 19 height 9
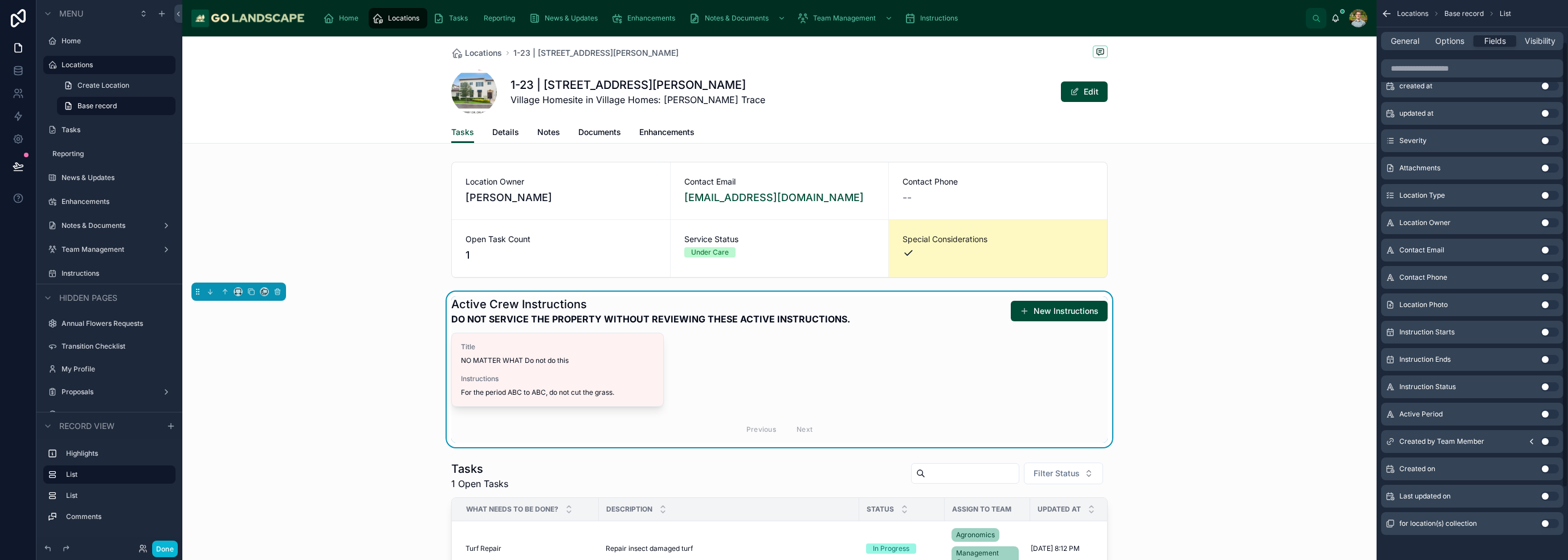
scroll to position [143, 0]
click at [783, 411] on button "Use setting" at bounding box center [1550, 408] width 19 height 9
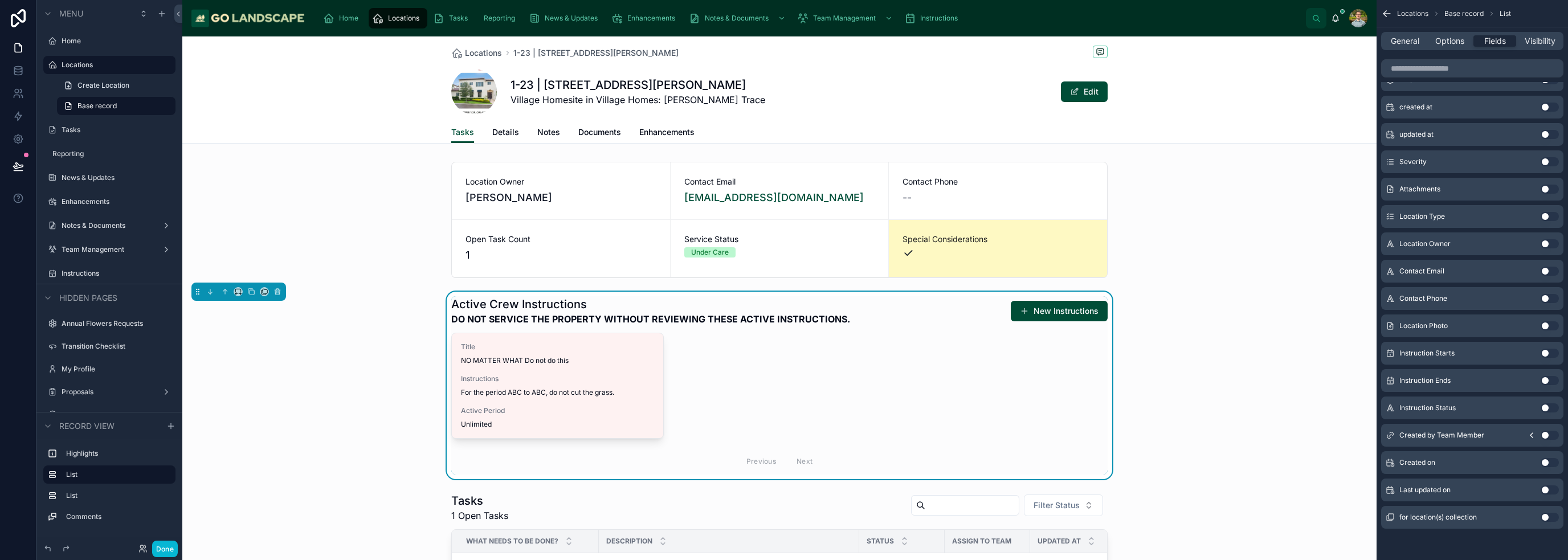
click at [783, 405] on button "Use setting" at bounding box center [1550, 408] width 19 height 9
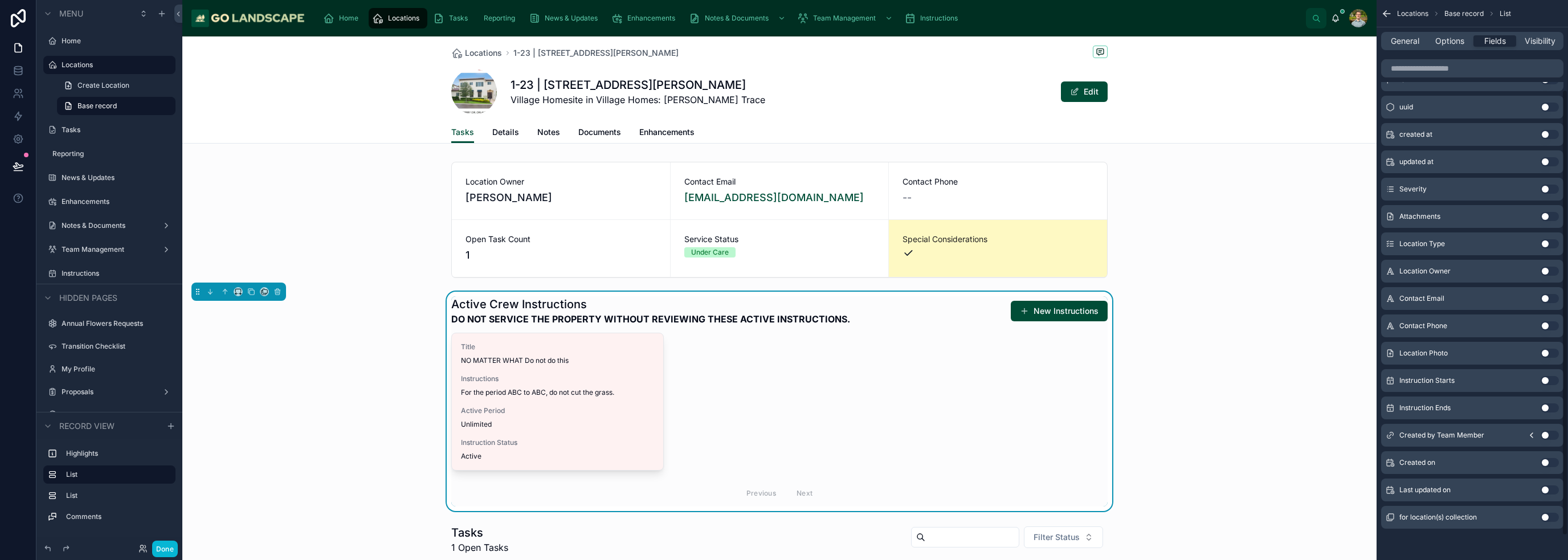
scroll to position [0, 0]
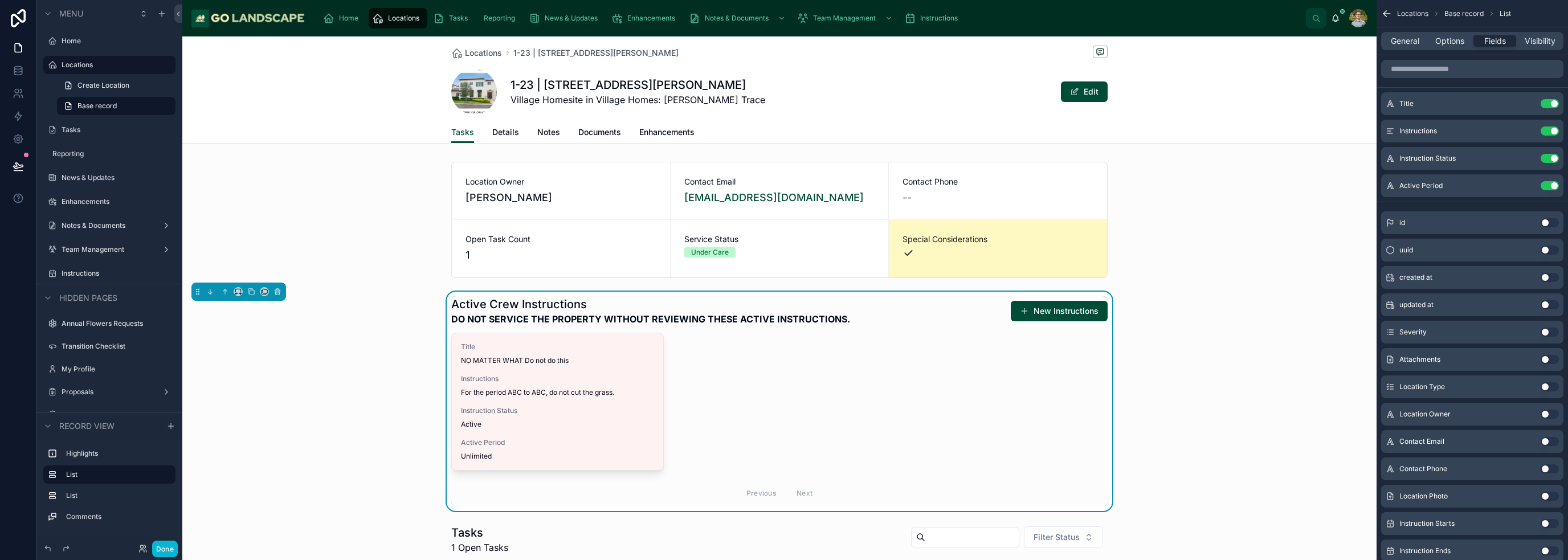
click at [783, 413] on div "Active Crew Instructions DO NOT SERVICE THE PROPERTY WITHOUT REVIEWING THESE AC…" at bounding box center [779, 401] width 1195 height 219
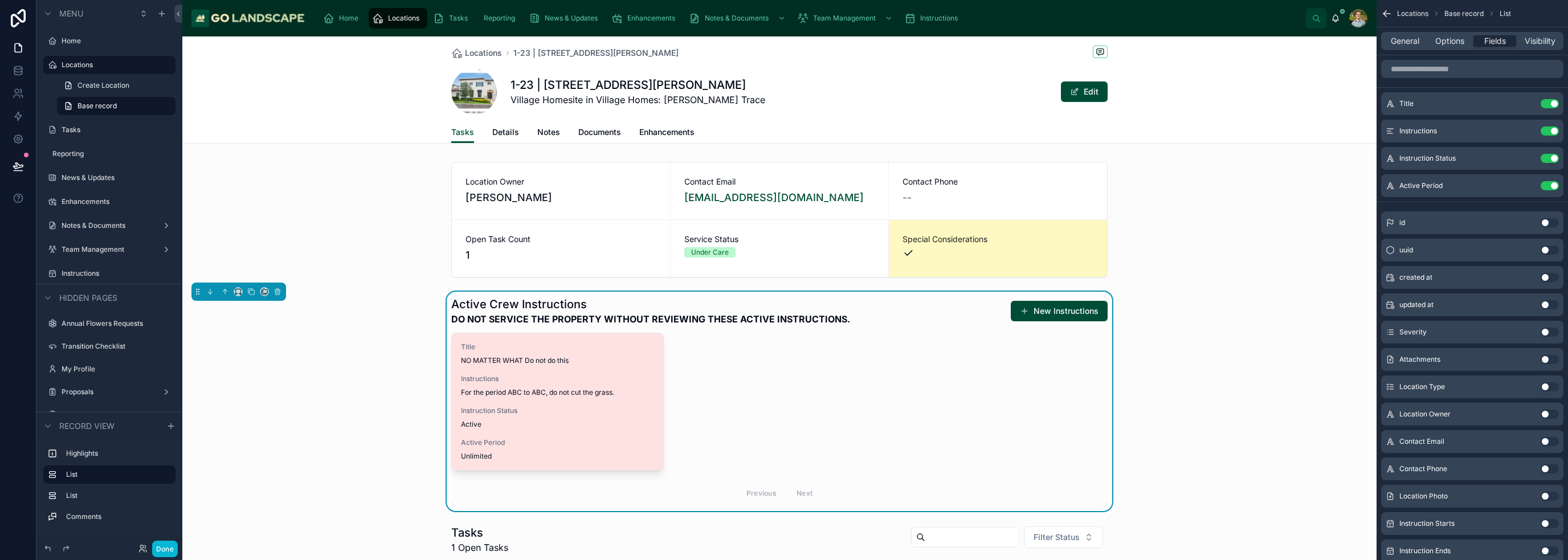
click at [561, 436] on div "Title NO MATTER WHAT Do not do this Instructions For the period ABC to ABC, do …" at bounding box center [557, 401] width 211 height 137
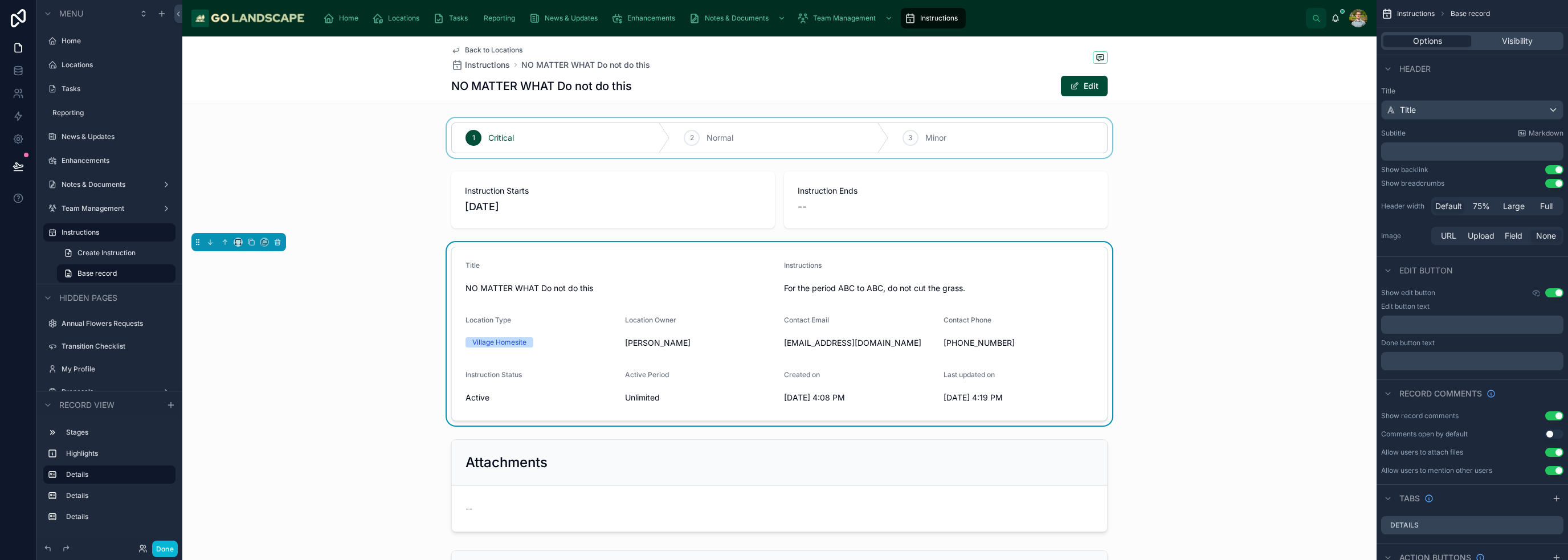
click at [783, 137] on div at bounding box center [779, 137] width 1195 height 40
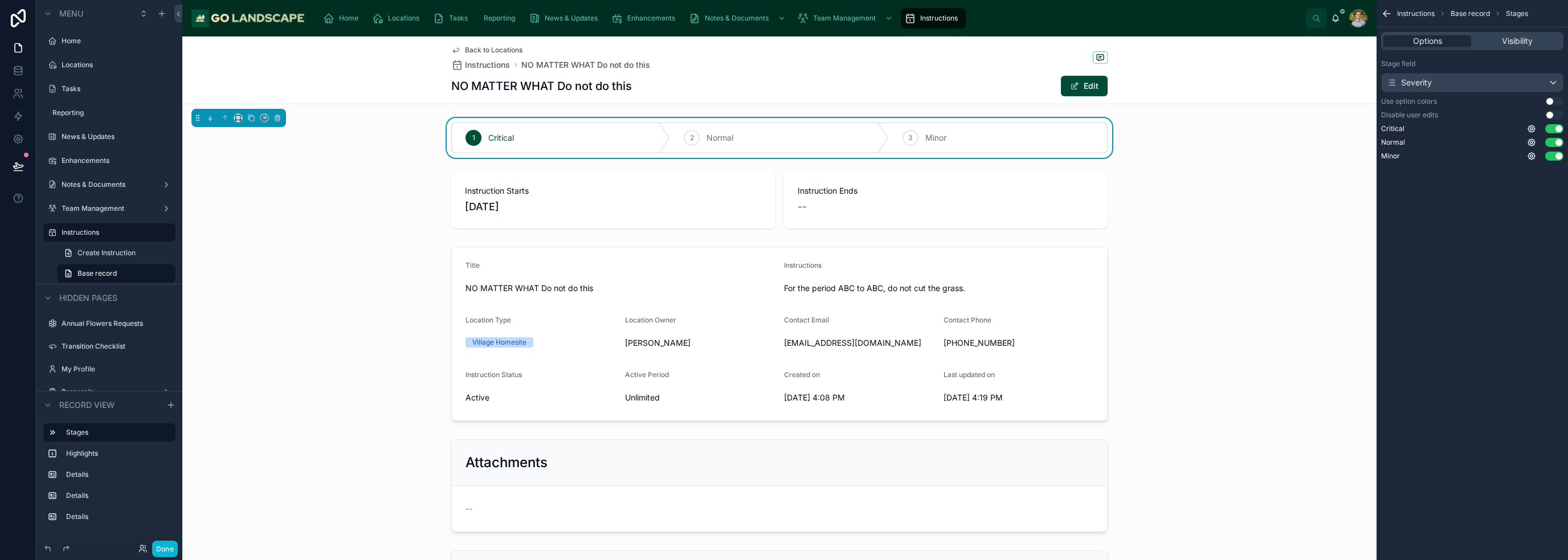
click at [783, 98] on div "Use option colors Use setting" at bounding box center [1472, 102] width 182 height 9
click at [783, 97] on button "Use setting" at bounding box center [1555, 102] width 19 height 9
click at [783, 270] on div at bounding box center [779, 333] width 1195 height 184
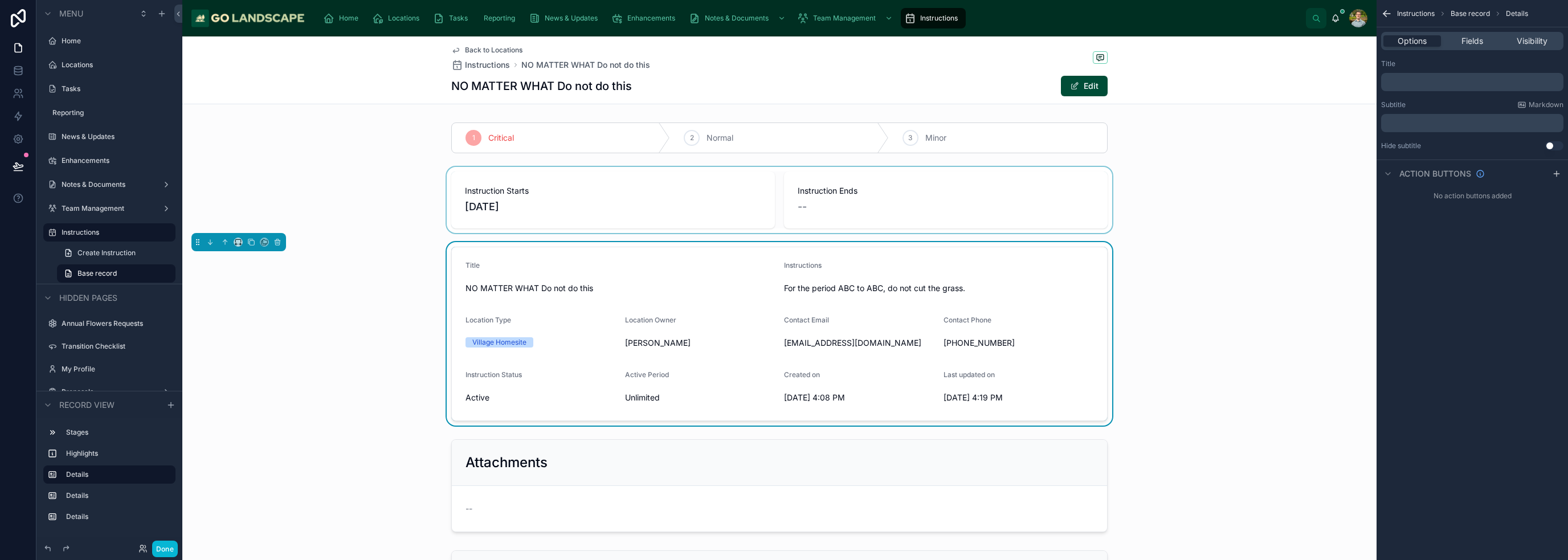
click at [685, 200] on div at bounding box center [779, 200] width 1195 height 66
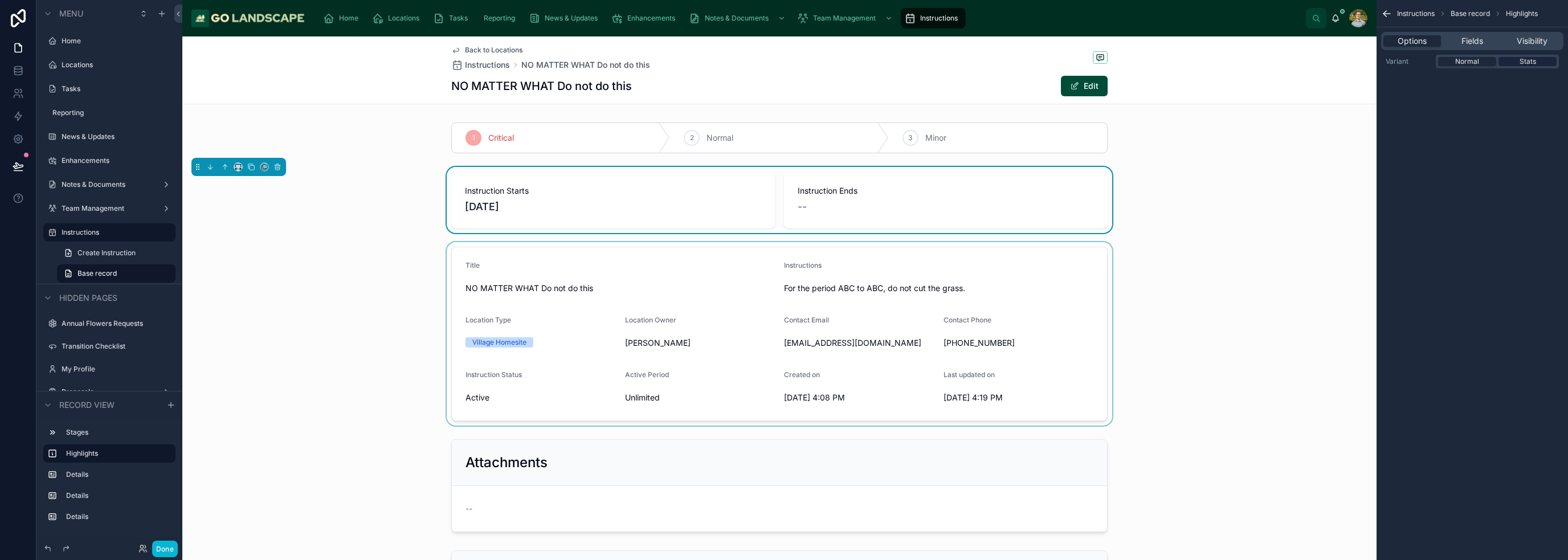
click at [783, 60] on div "Stats" at bounding box center [1528, 62] width 58 height 9
click at [783, 45] on div "Fields" at bounding box center [1472, 41] width 58 height 11
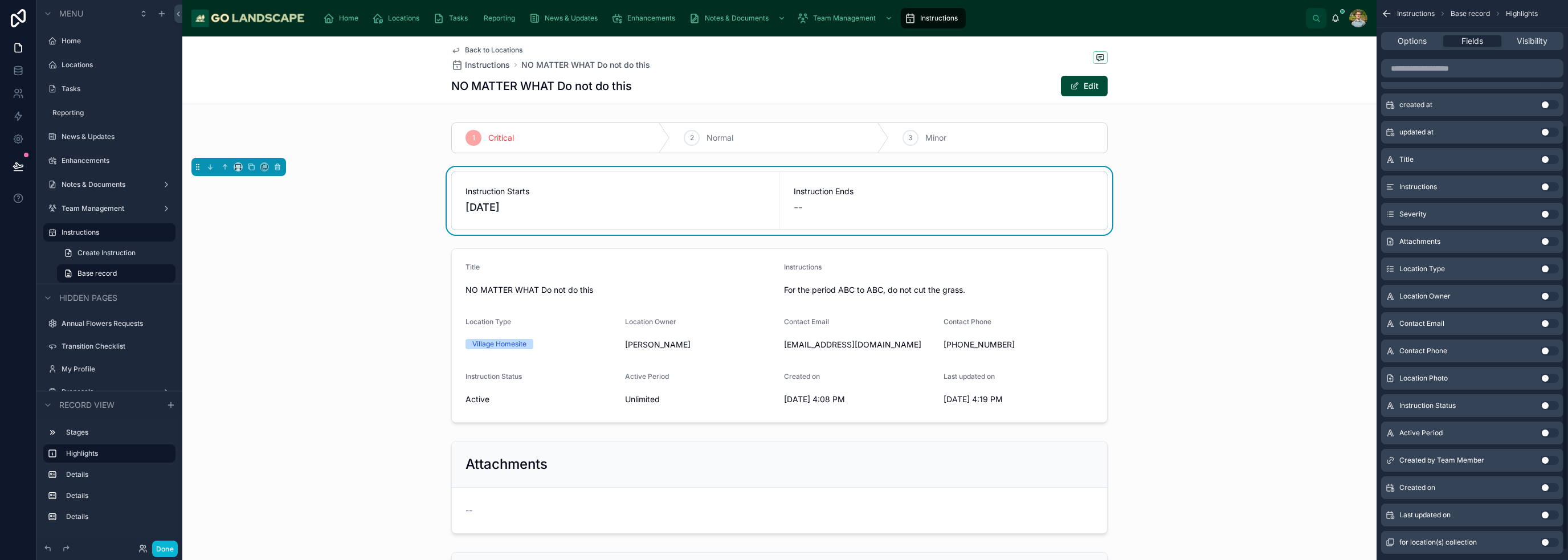
scroll to position [171, 0]
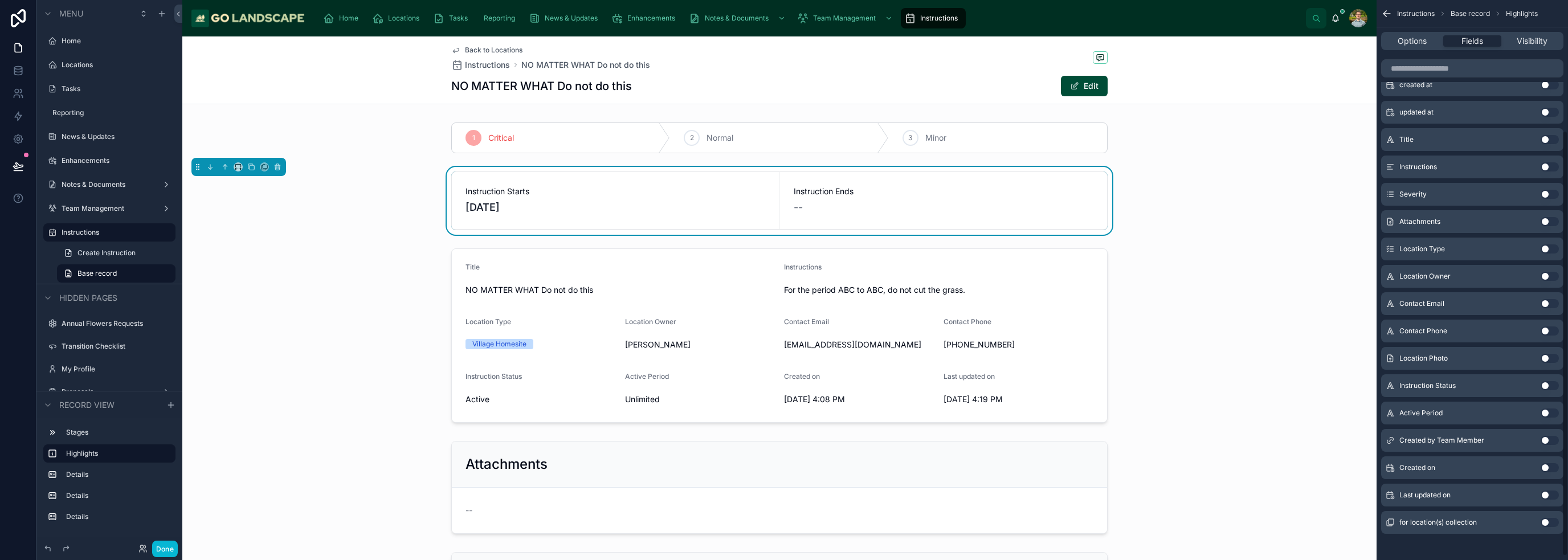
click at [783, 412] on button "Use setting" at bounding box center [1550, 413] width 19 height 9
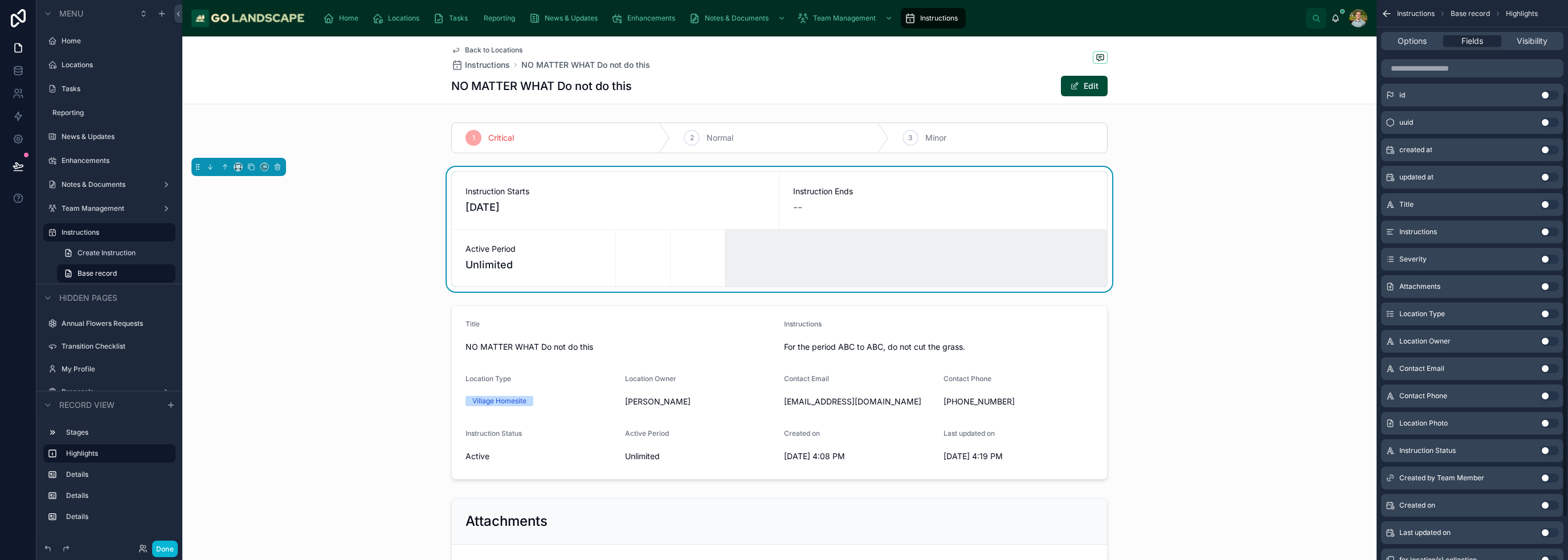
scroll to position [114, 0]
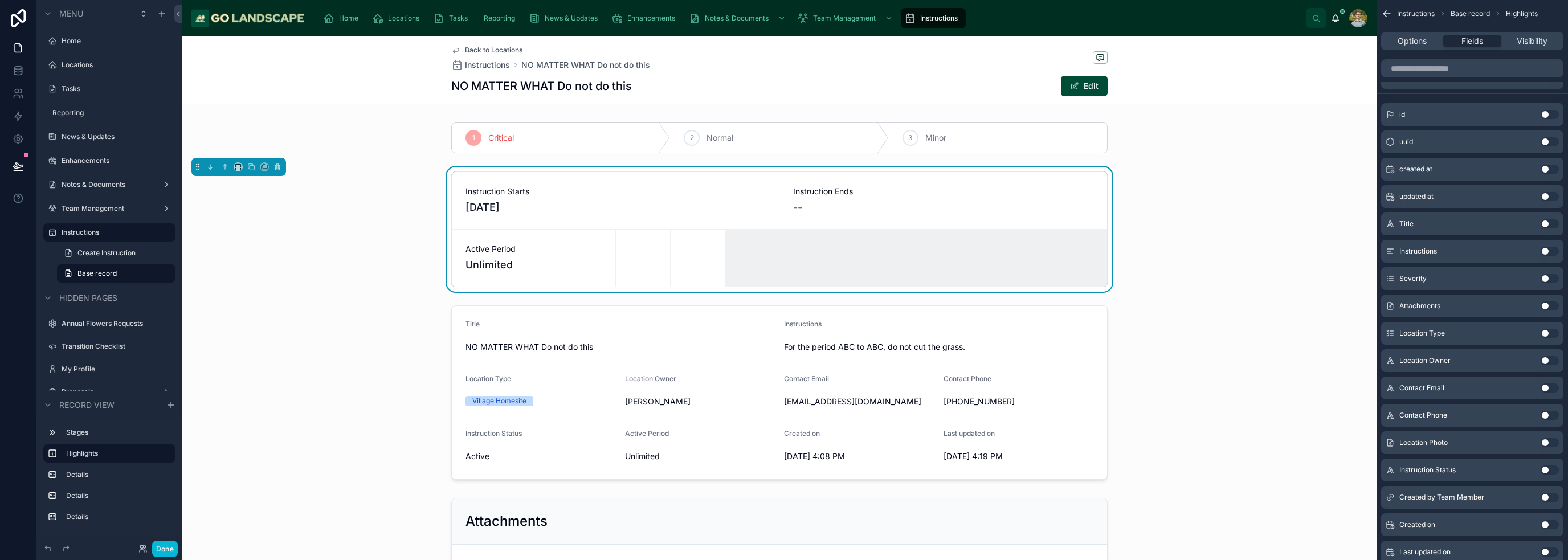
click at [783, 466] on button "Use setting" at bounding box center [1550, 470] width 19 height 9
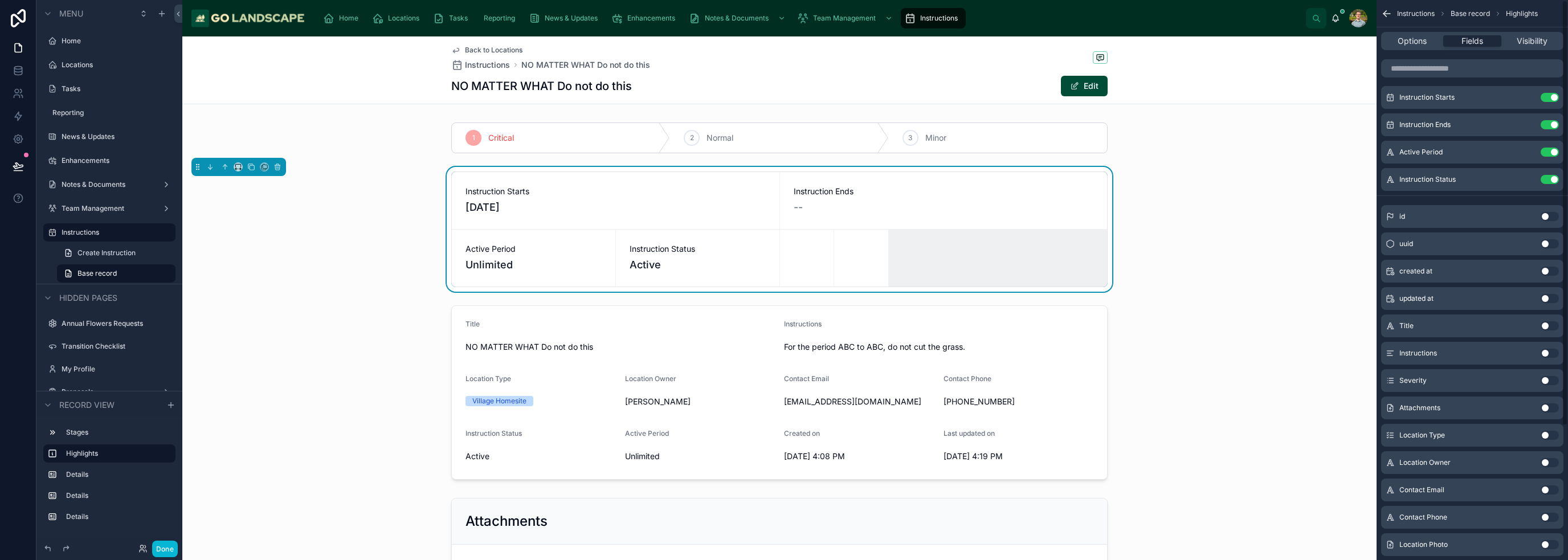
scroll to position [0, 0]
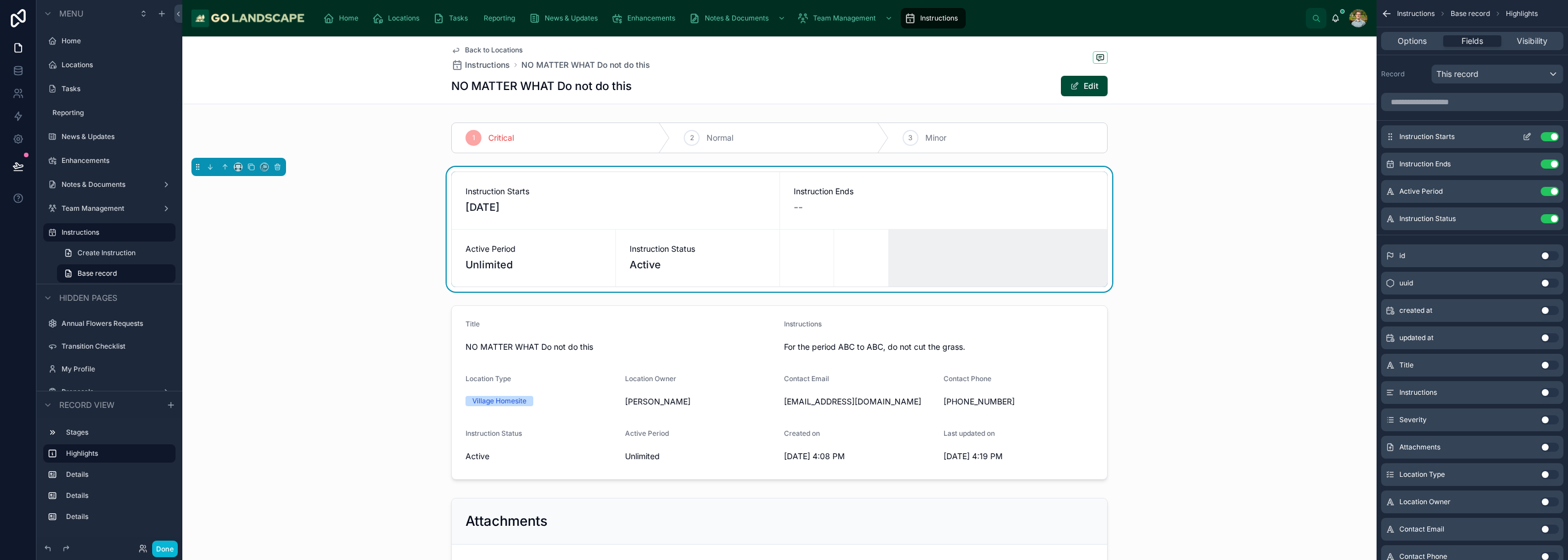
click at [783, 138] on icon "scrollable content" at bounding box center [1527, 137] width 9 height 9
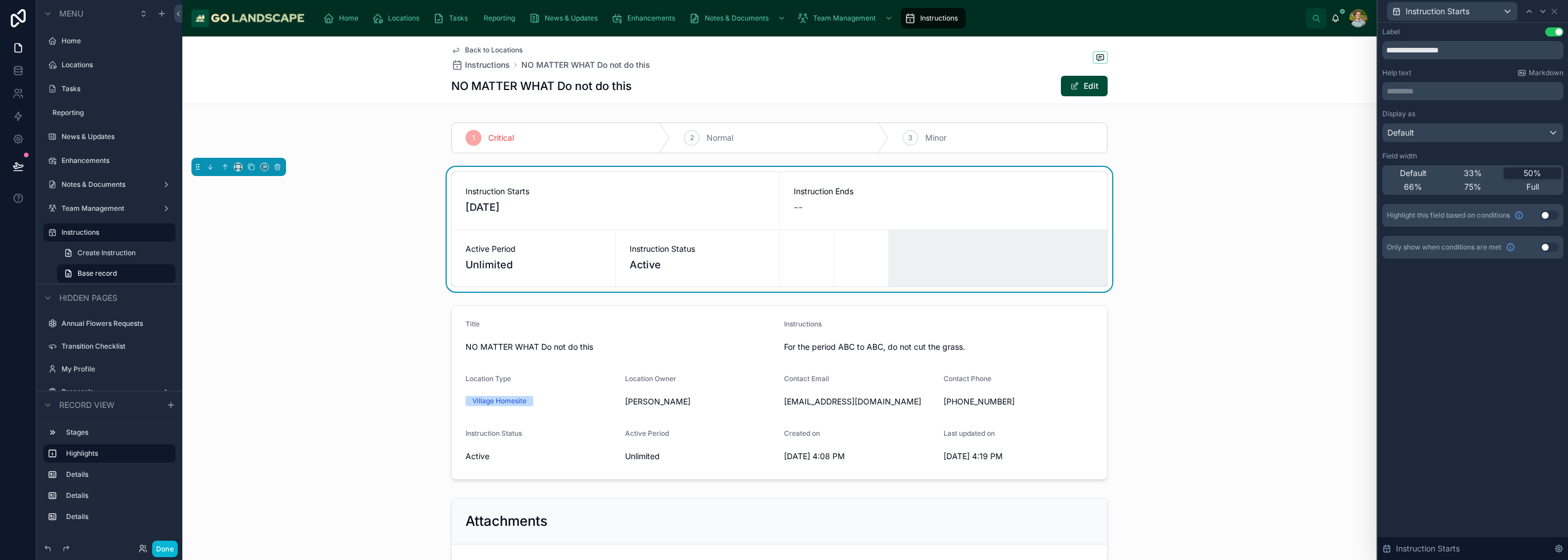
click at [783, 175] on span "Default" at bounding box center [1413, 173] width 27 height 11
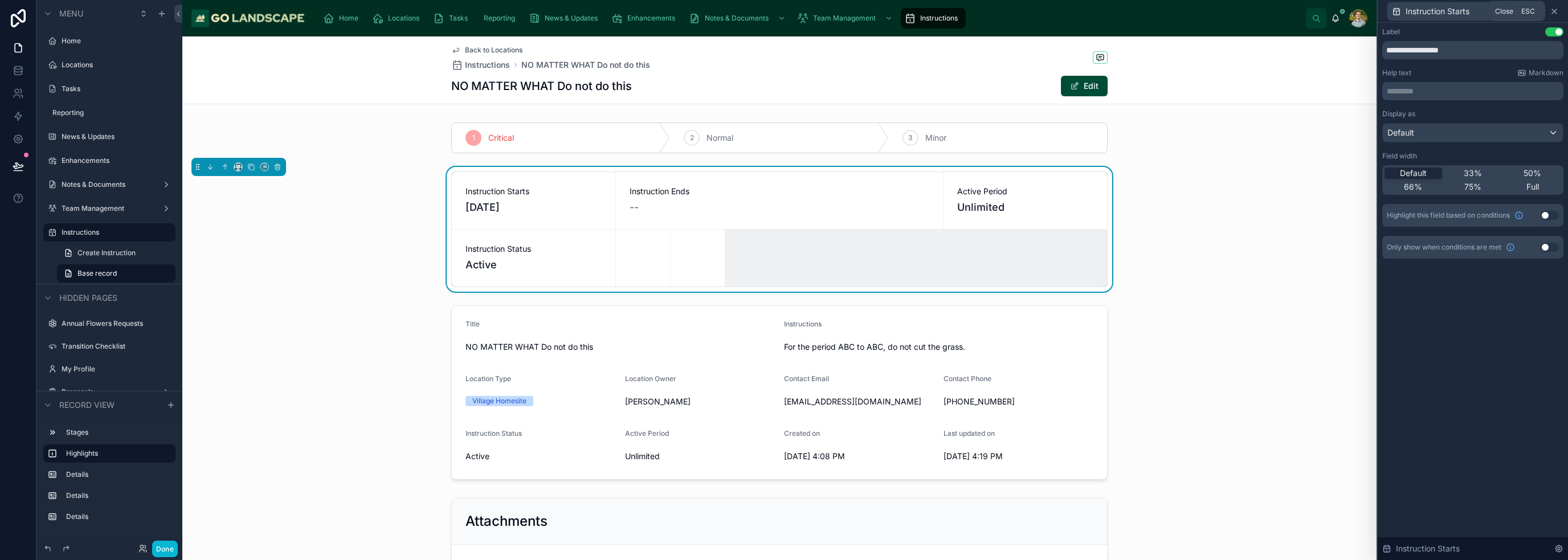
click at [783, 7] on icon at bounding box center [1555, 11] width 9 height 9
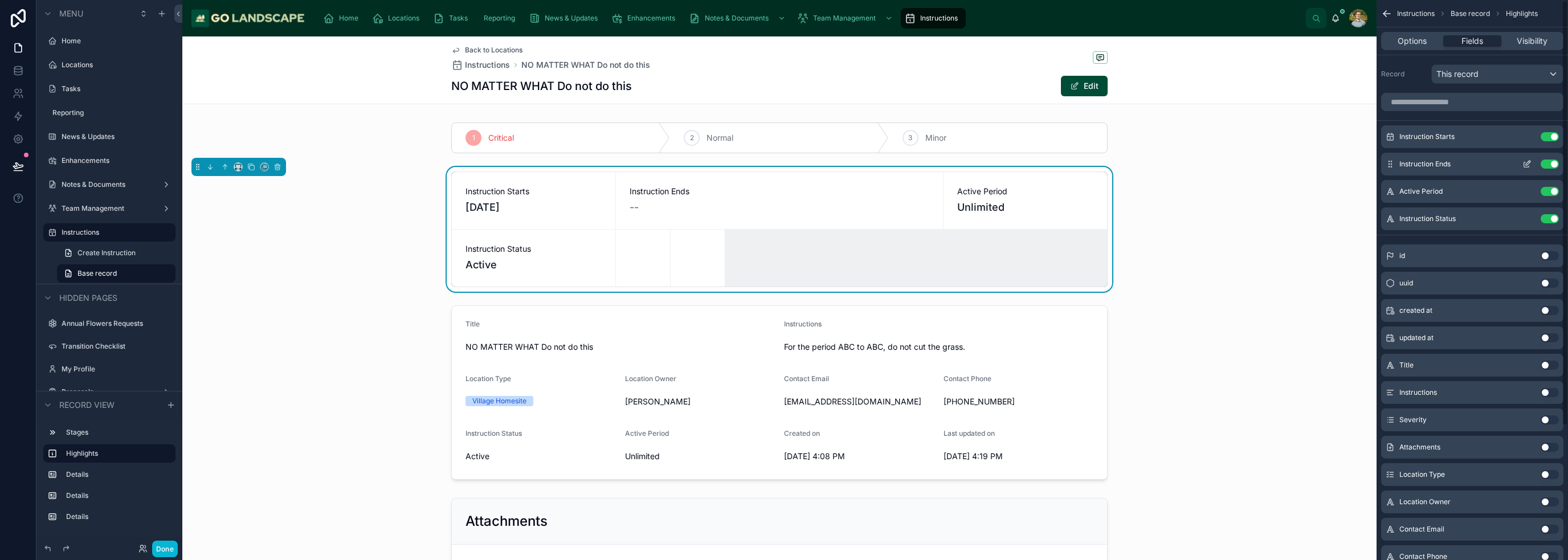
click at [783, 169] on div "Instruction Ends Use setting" at bounding box center [1472, 164] width 182 height 22
click at [783, 164] on button "scrollable content" at bounding box center [1527, 164] width 19 height 9
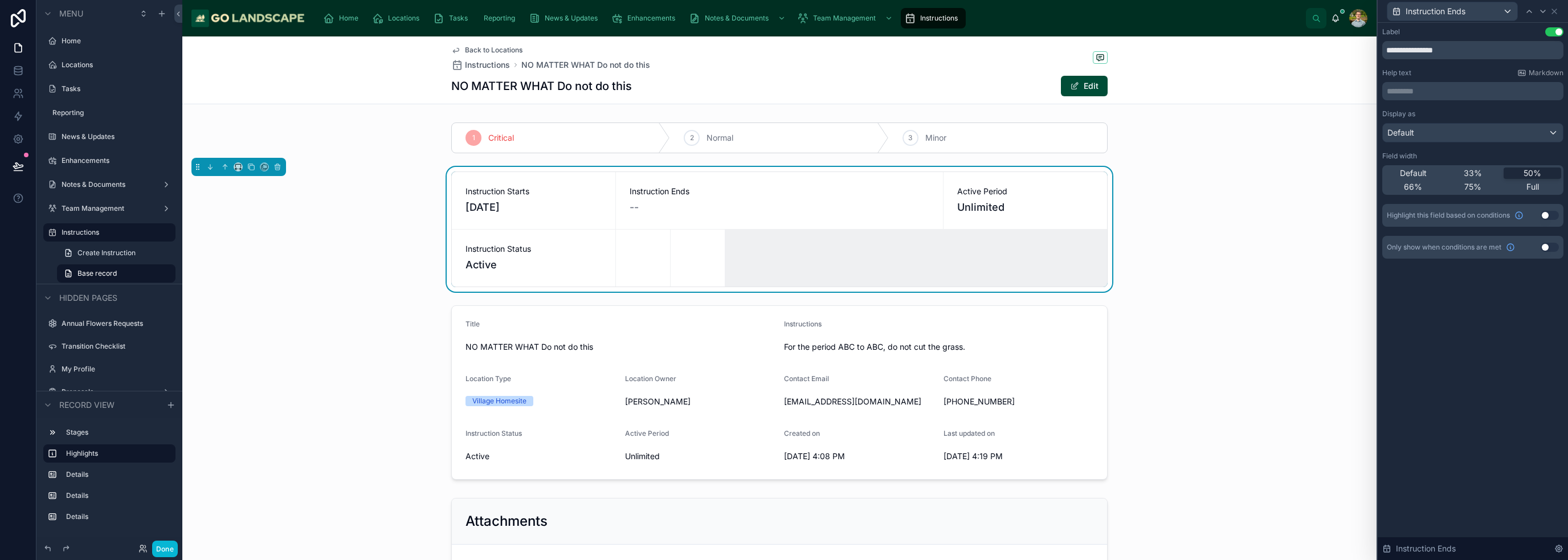
click at [783, 164] on div "Field width Default 33% 50% 66% 75% Full" at bounding box center [1473, 173] width 181 height 43
click at [783, 171] on span "Default" at bounding box center [1413, 173] width 27 height 11
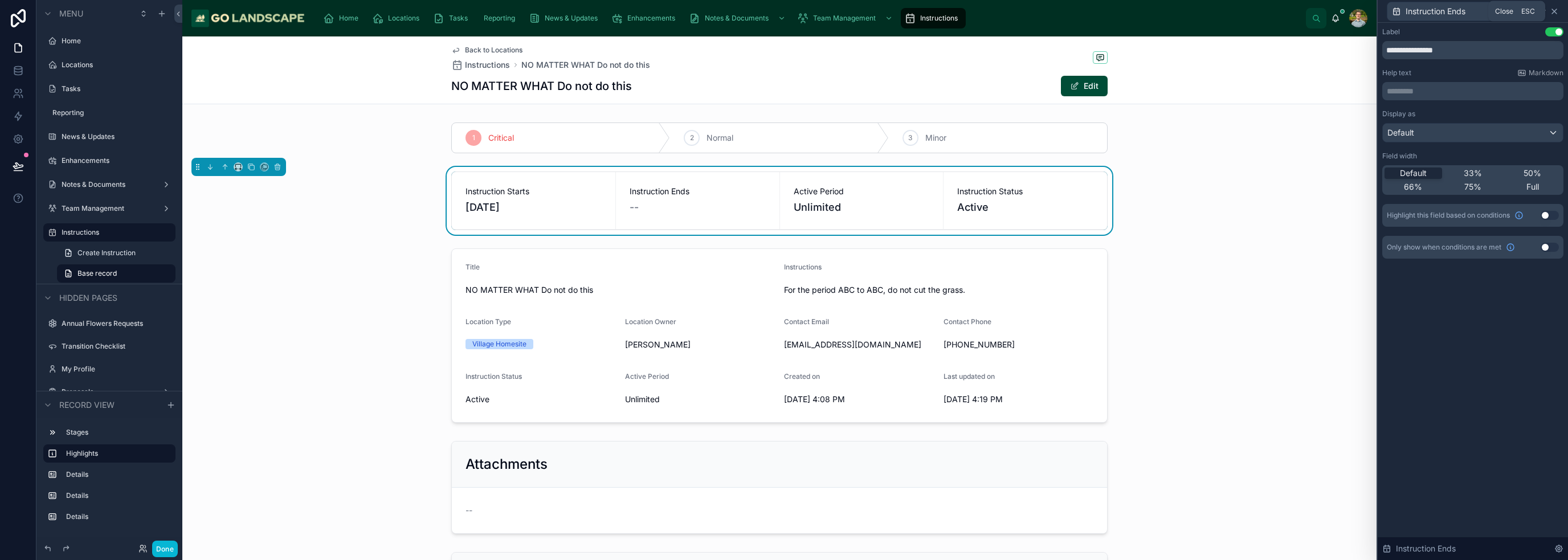
click at [783, 9] on icon at bounding box center [1554, 11] width 5 height 5
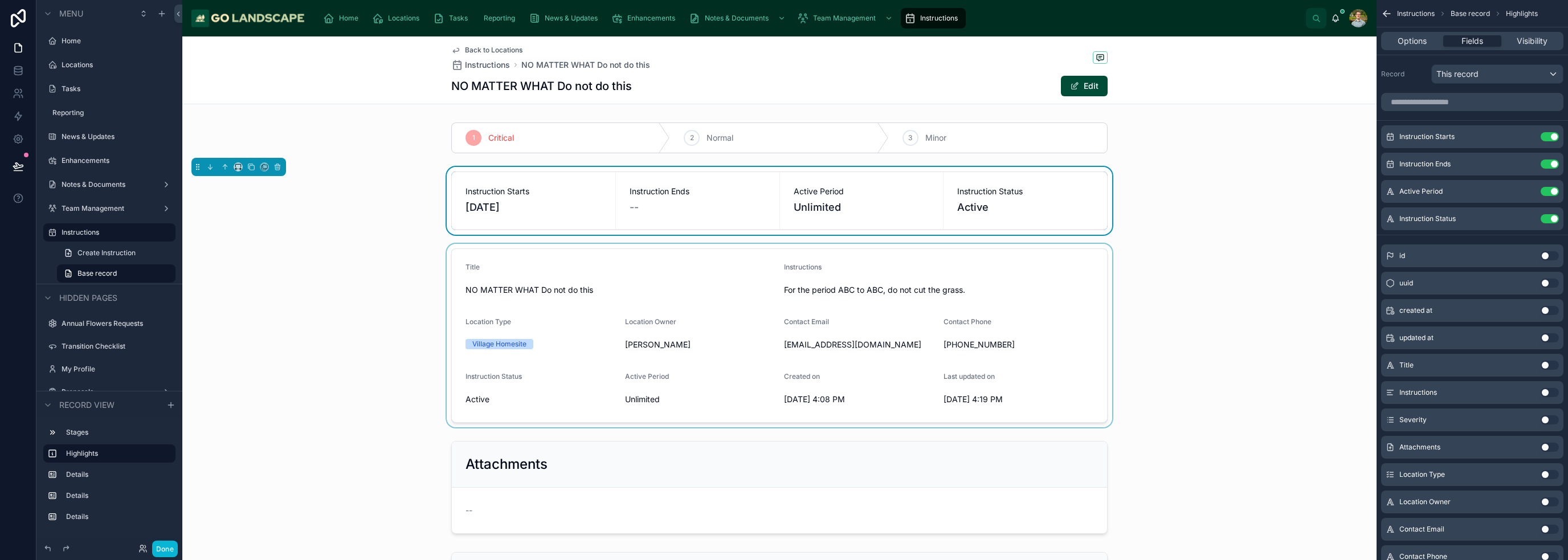
click at [783, 273] on div at bounding box center [779, 335] width 1195 height 184
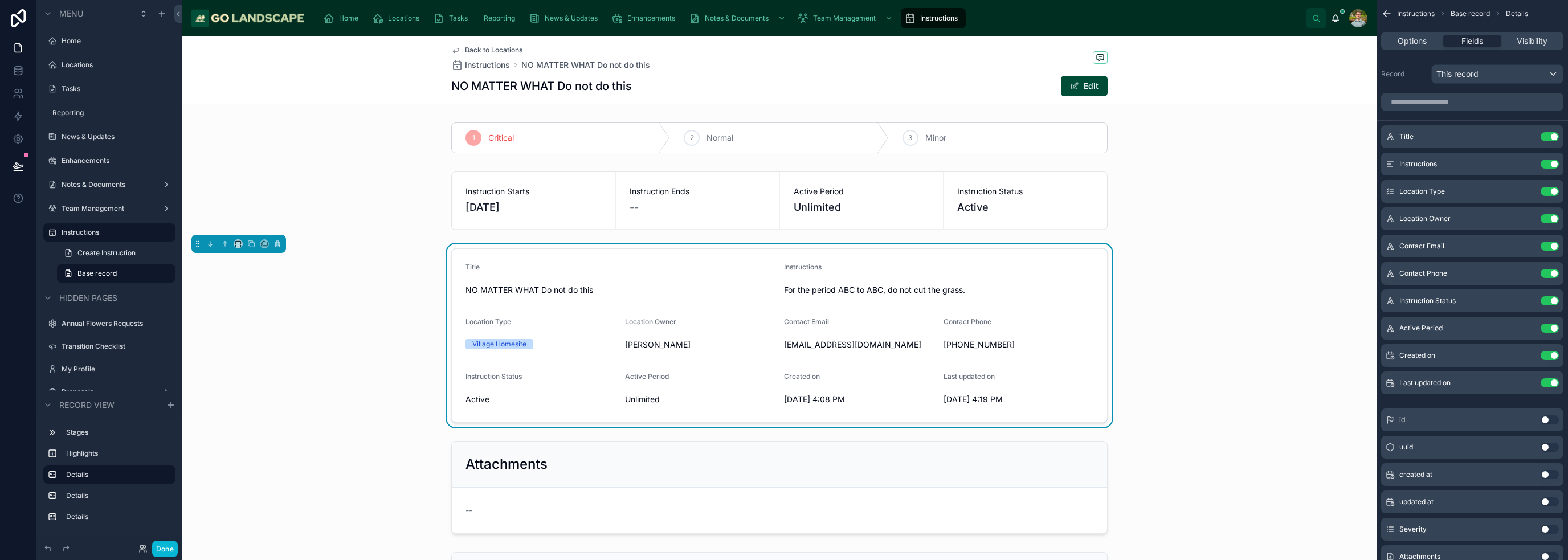
click at [633, 281] on div "NO MATTER WHAT Do not do this" at bounding box center [620, 290] width 309 height 19
click at [783, 134] on icon "scrollable content" at bounding box center [1527, 137] width 9 height 9
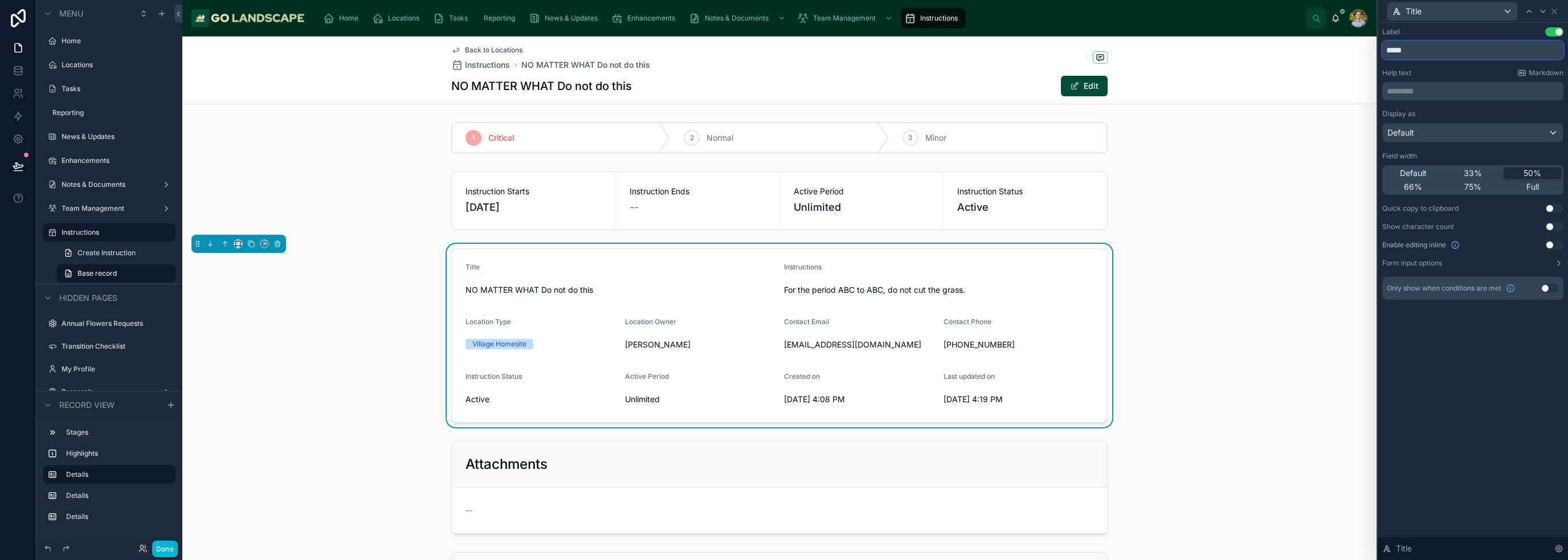
click at [783, 49] on input "*****" at bounding box center [1473, 50] width 181 height 19
type input "**********"
click at [783, 357] on div "**********" at bounding box center [1473, 291] width 190 height 538
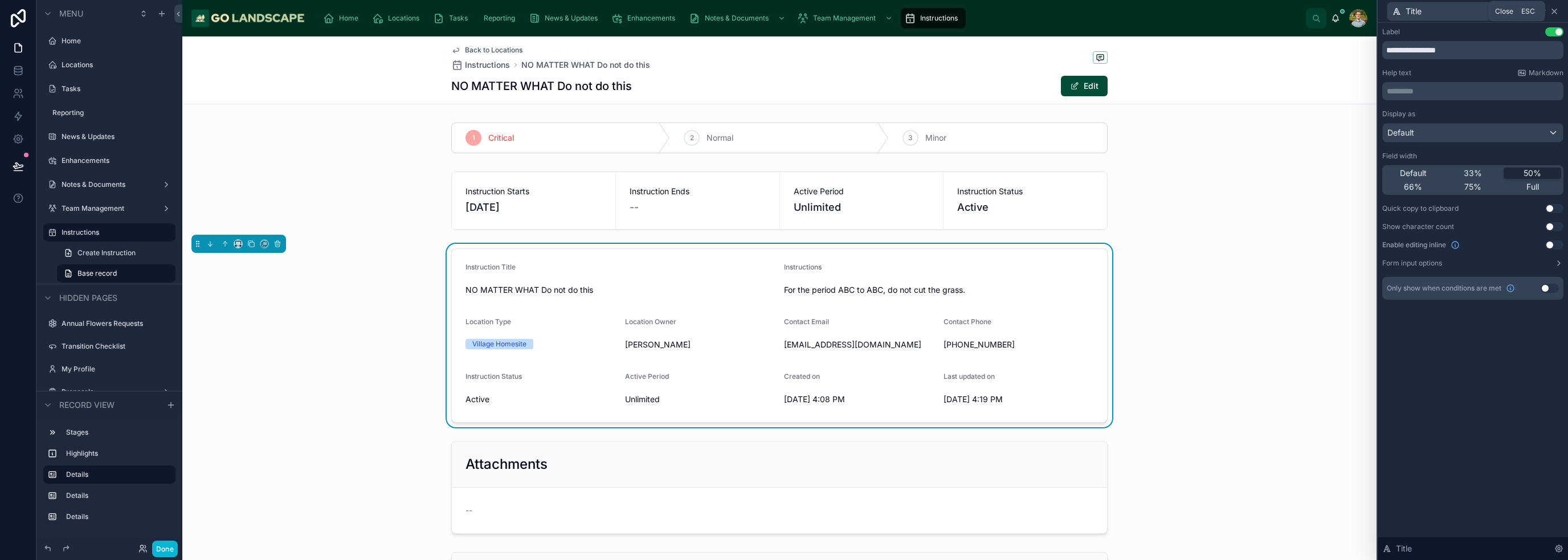
click at [783, 9] on icon at bounding box center [1555, 11] width 9 height 9
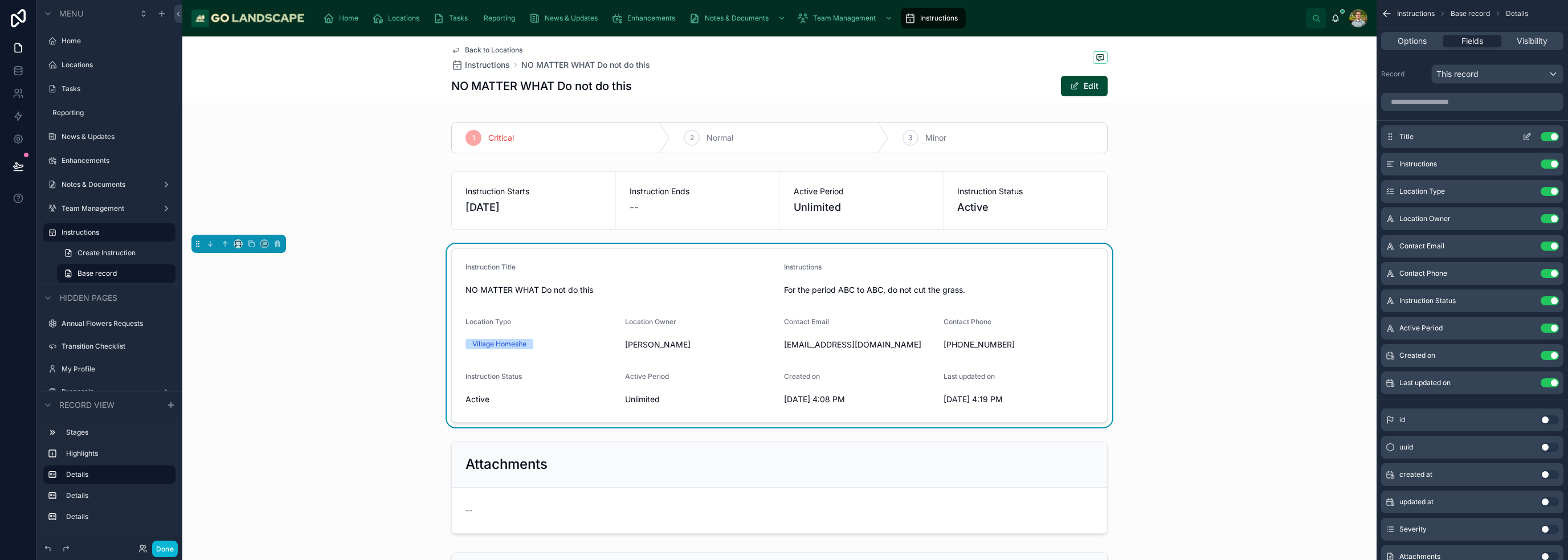
click at [783, 137] on icon "scrollable content" at bounding box center [1527, 137] width 9 height 9
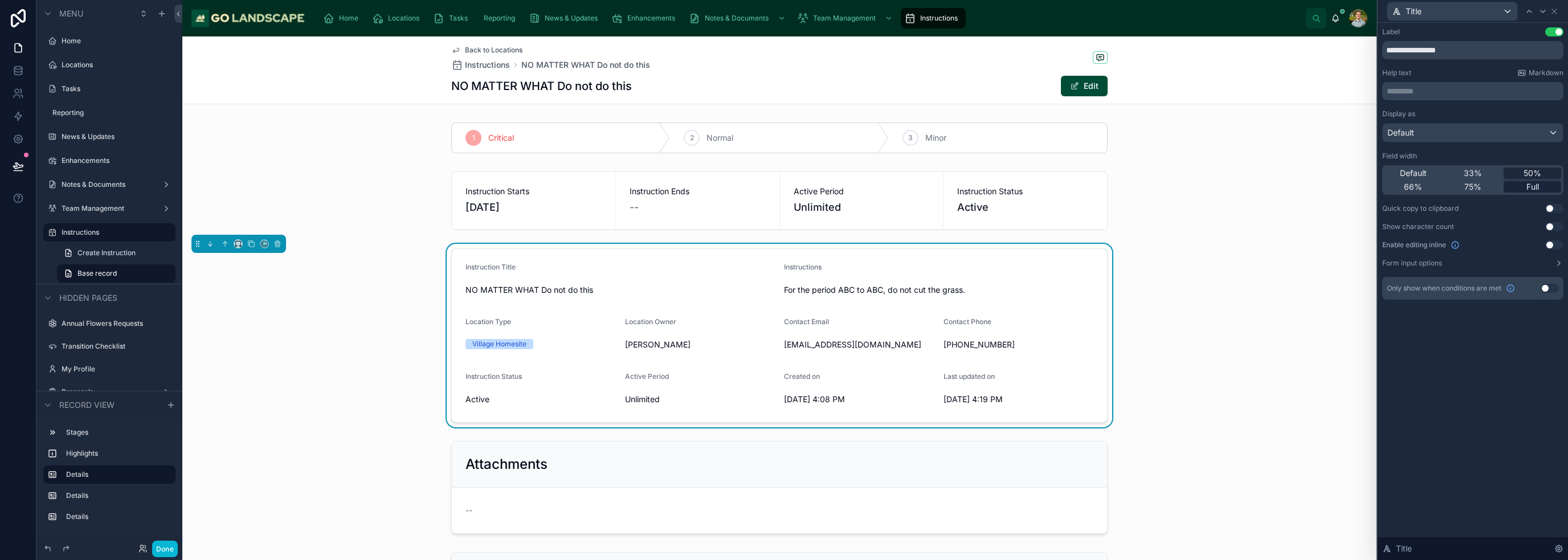
click at [783, 185] on div "Full" at bounding box center [1533, 187] width 58 height 11
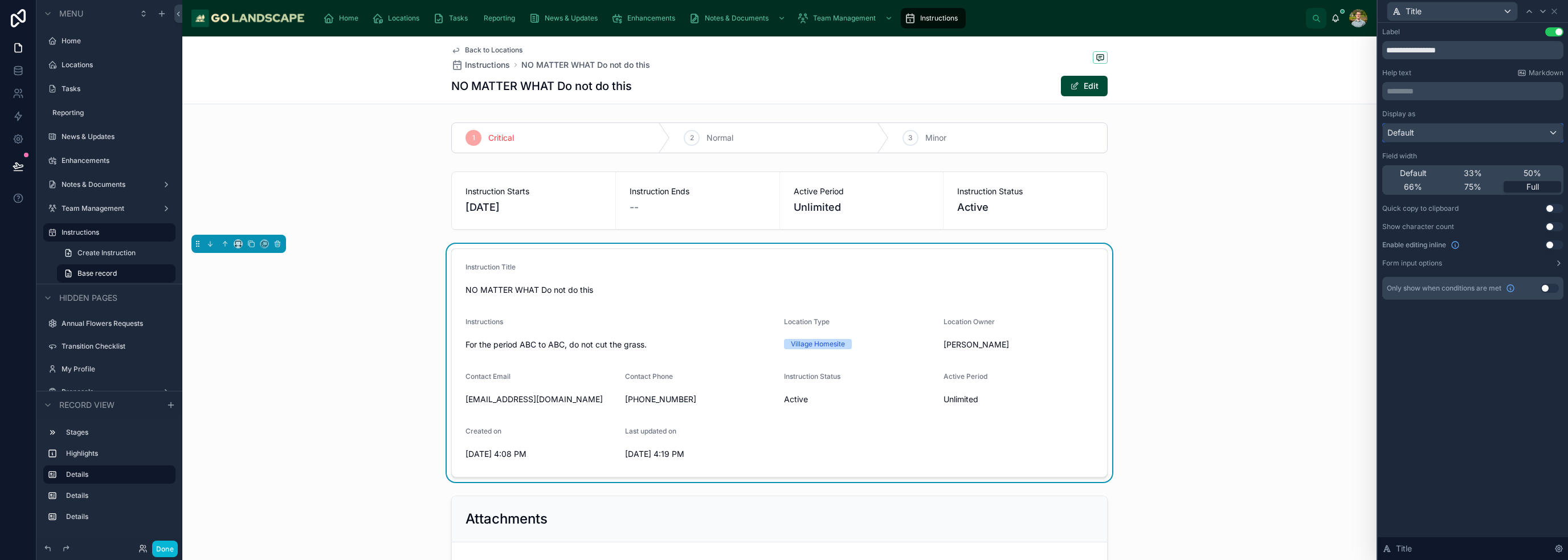
click at [783, 135] on div "Default" at bounding box center [1473, 133] width 180 height 19
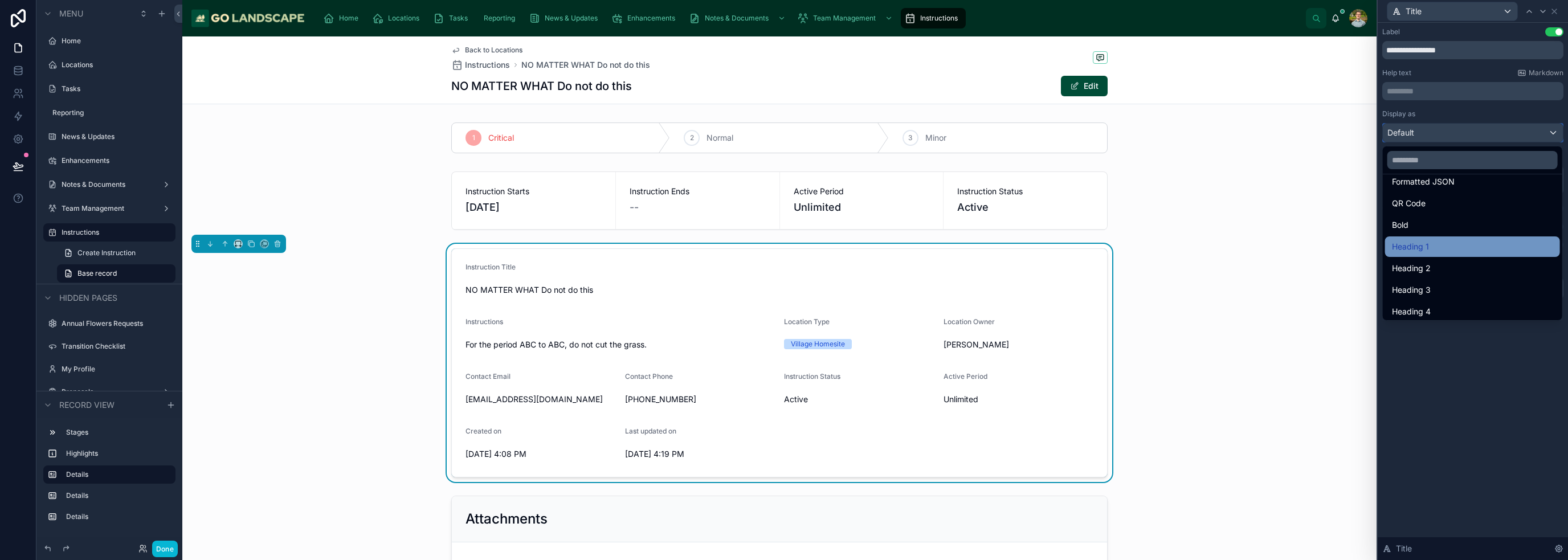
scroll to position [124, 0]
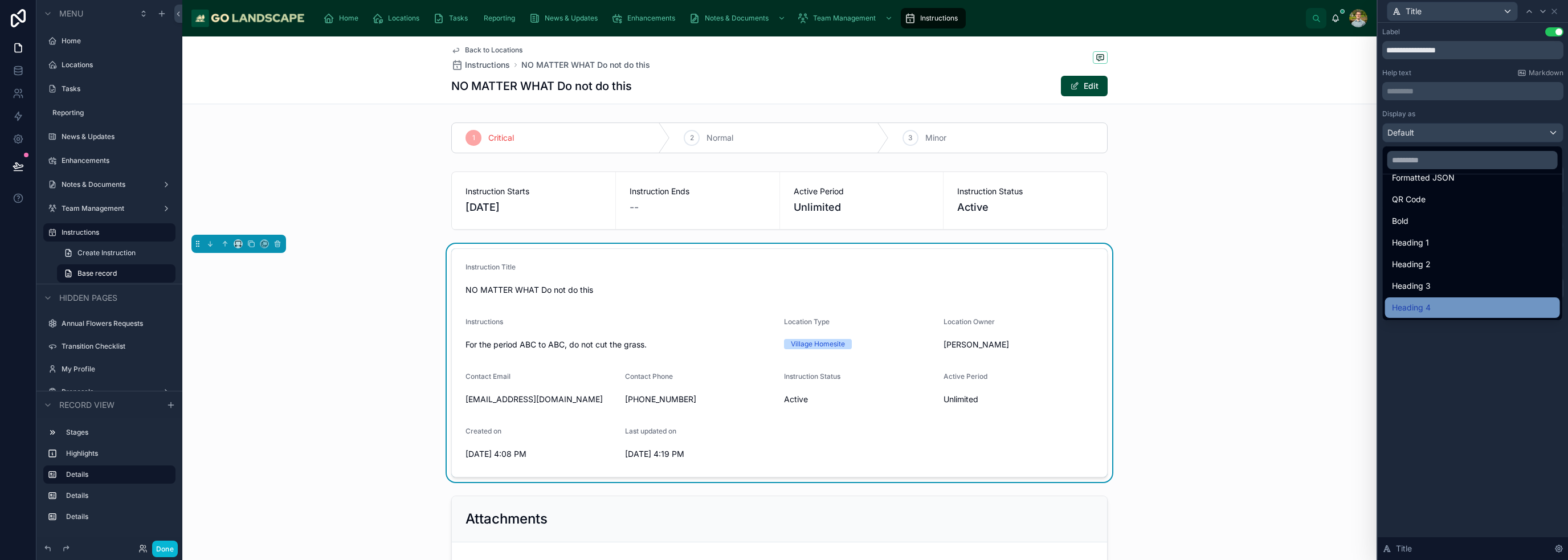
click at [783, 300] on div "Heading 4" at bounding box center [1472, 308] width 175 height 21
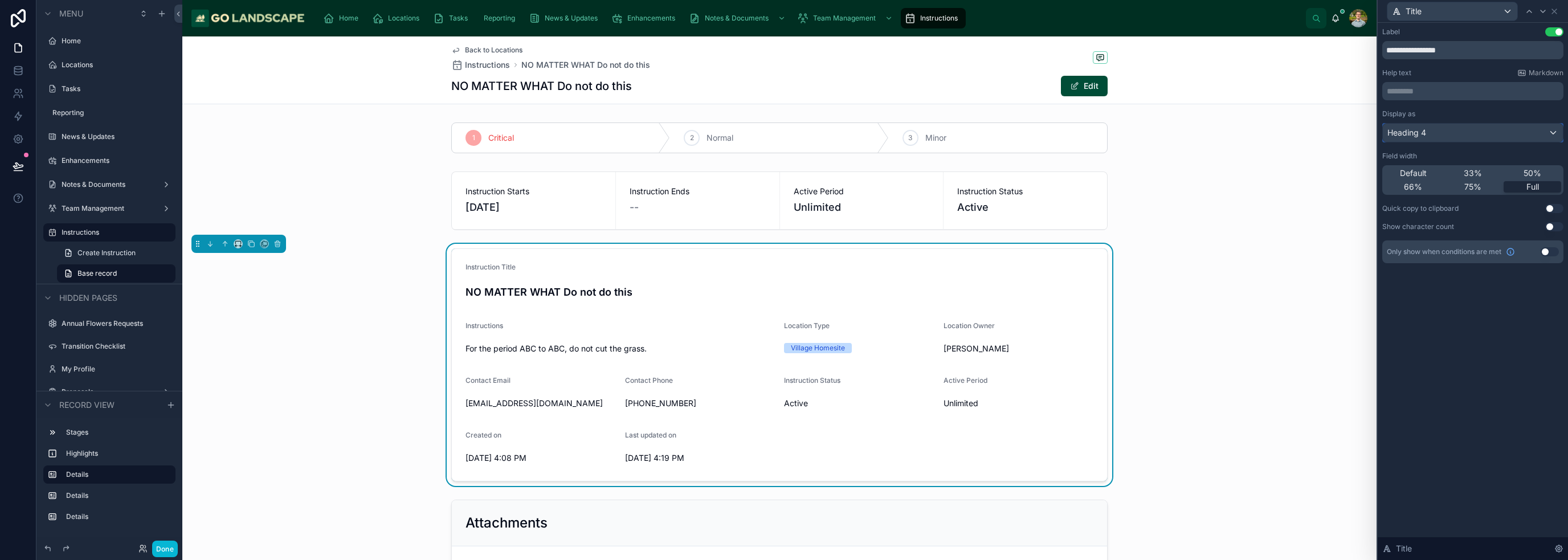
click at [783, 133] on div "Heading 4" at bounding box center [1473, 133] width 180 height 19
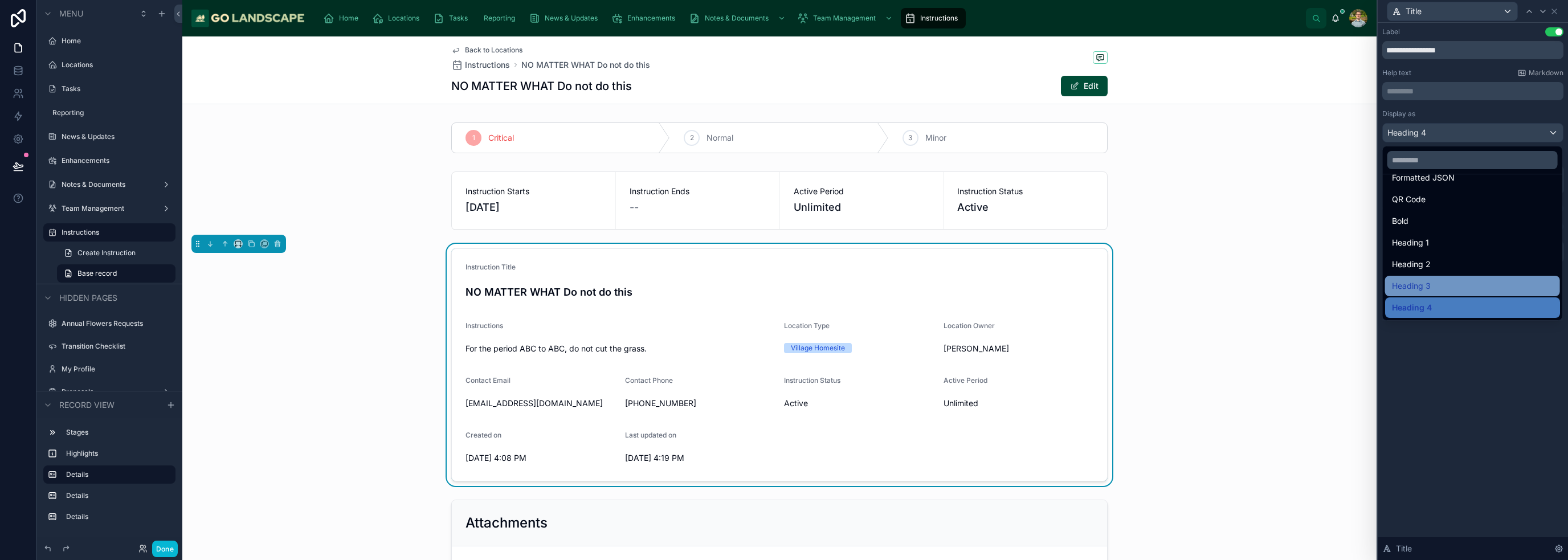
click at [783, 280] on div "Heading 3" at bounding box center [1472, 286] width 161 height 14
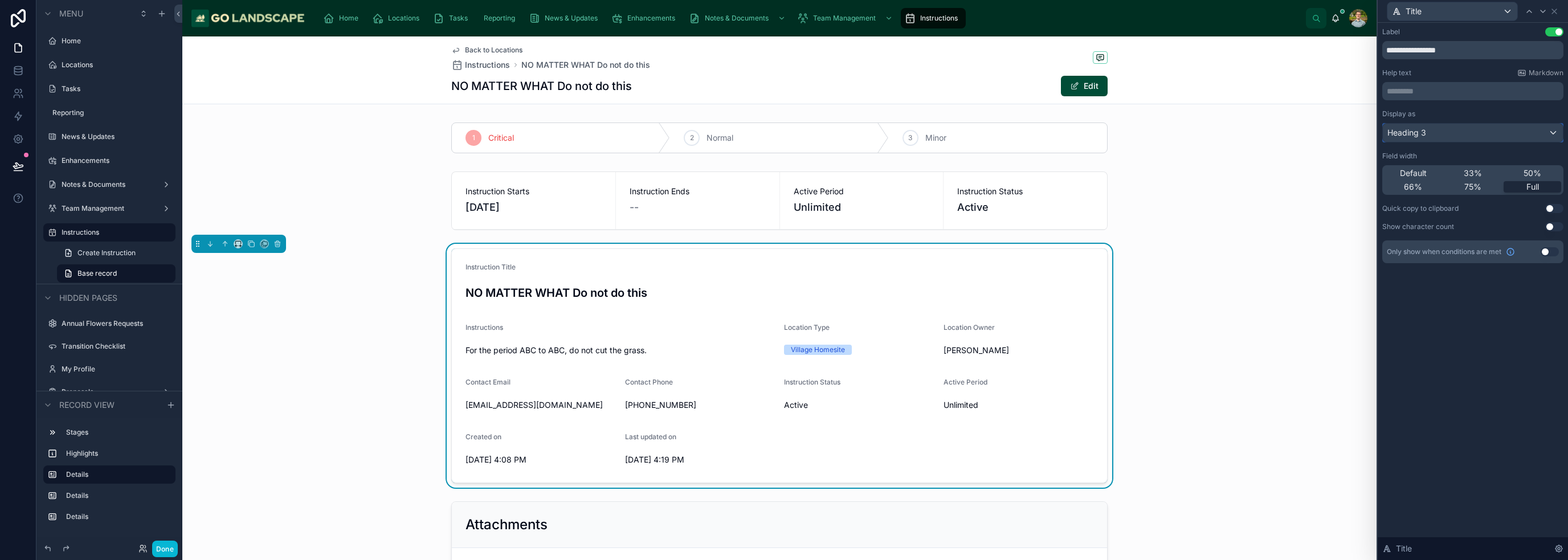
click at [783, 136] on div "Heading 3" at bounding box center [1473, 133] width 180 height 19
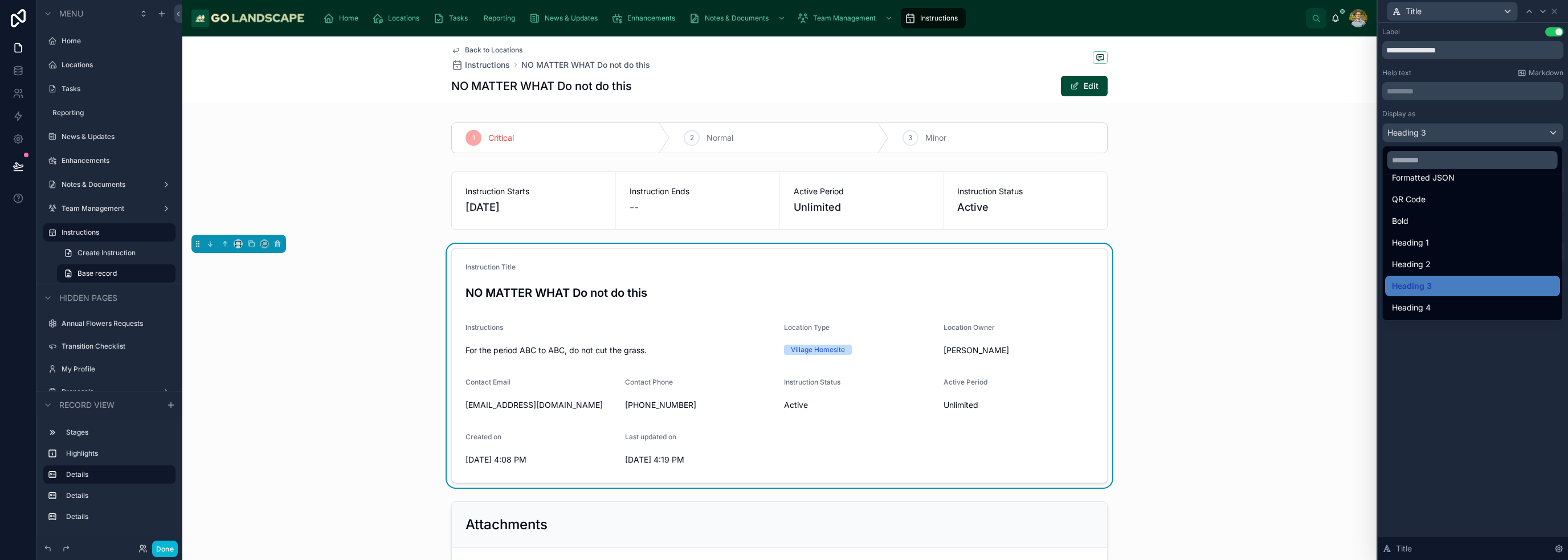
drag, startPoint x: 1409, startPoint y: 217, endPoint x: 1404, endPoint y: 223, distance: 7.8
click at [783, 217] on div "Bold" at bounding box center [1472, 221] width 161 height 14
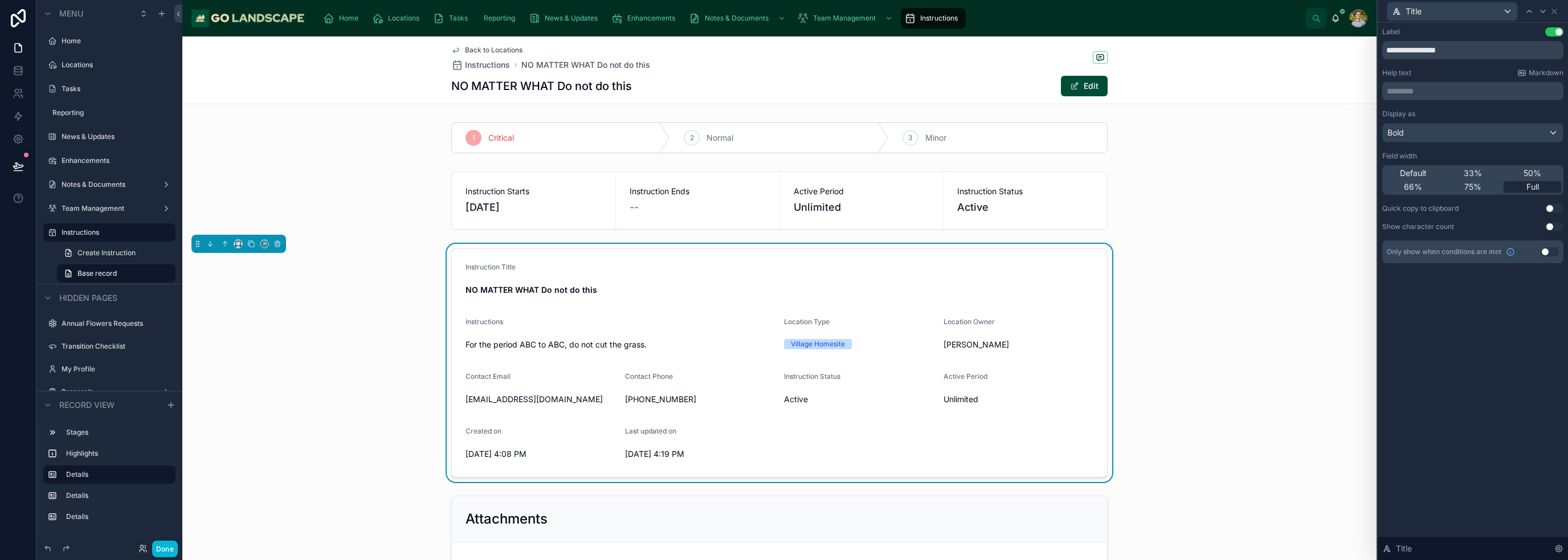
click at [783, 377] on div "**********" at bounding box center [1473, 291] width 190 height 538
click at [783, 292] on div "Instruction Title NO MATTER WHAT Do not do this Instructions For the period ABC…" at bounding box center [779, 362] width 1195 height 238
click at [783, 8] on icon at bounding box center [1555, 11] width 9 height 9
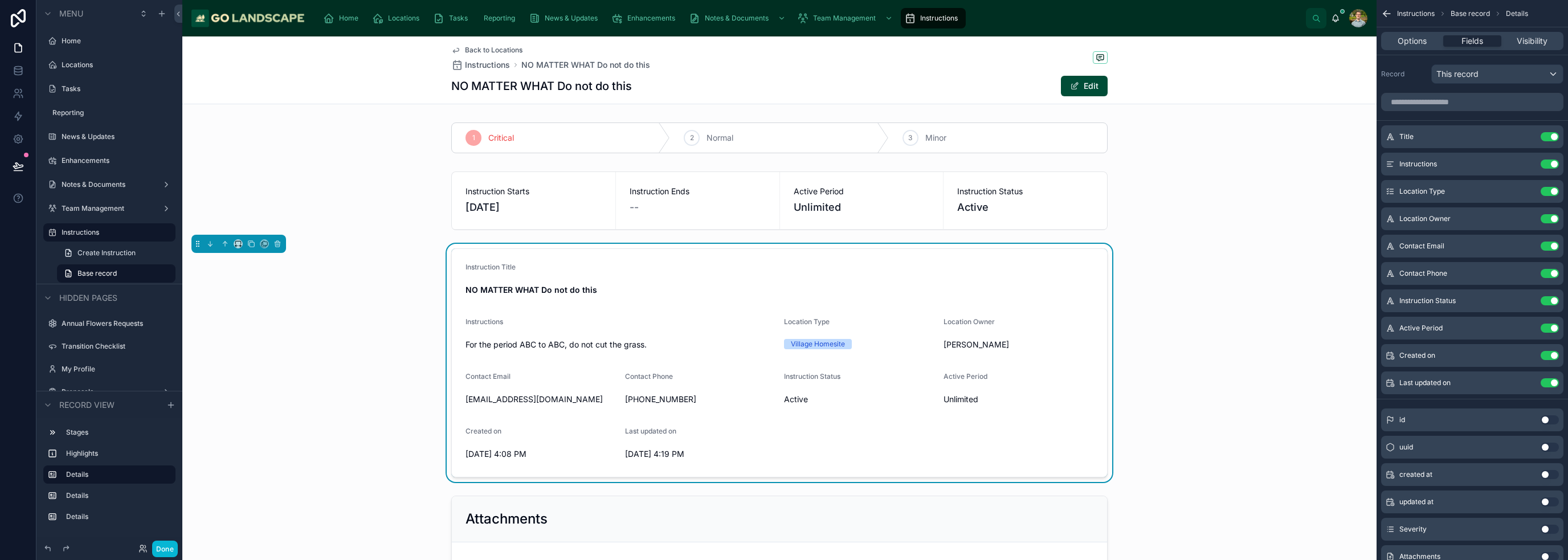
click at [676, 86] on div "NO MATTER WHAT Do not do this Edit" at bounding box center [778, 86] width 656 height 21
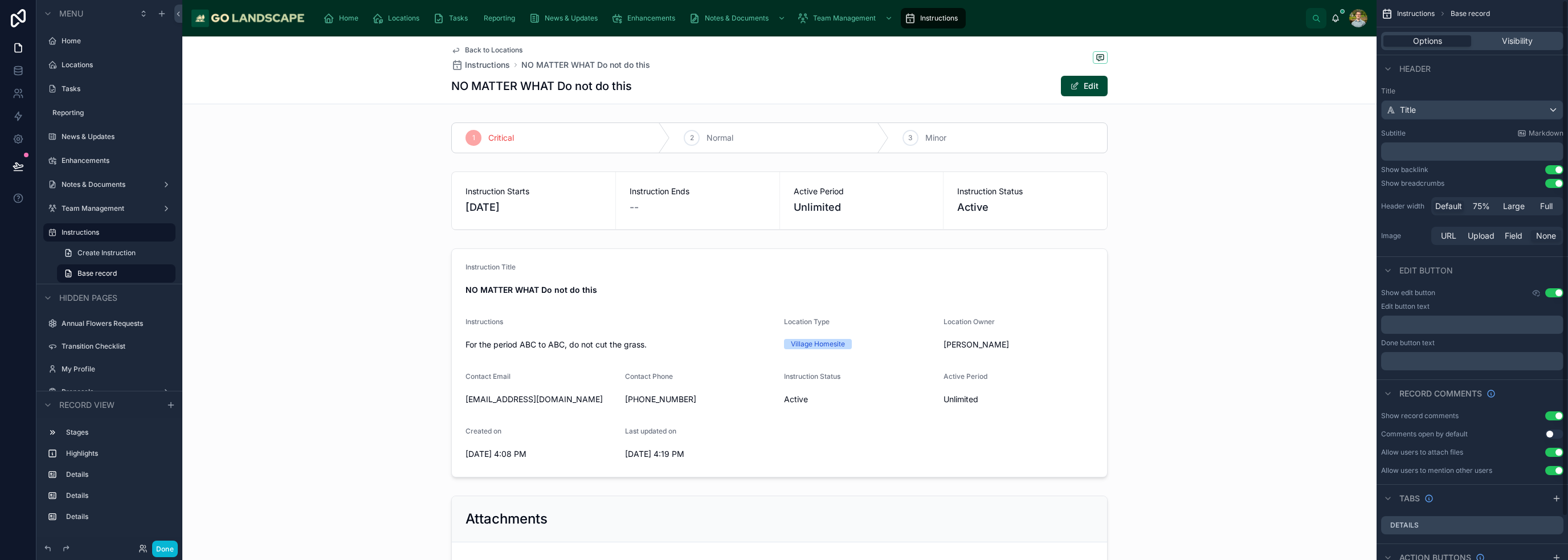
click at [783, 148] on p "﻿" at bounding box center [1474, 151] width 175 height 11
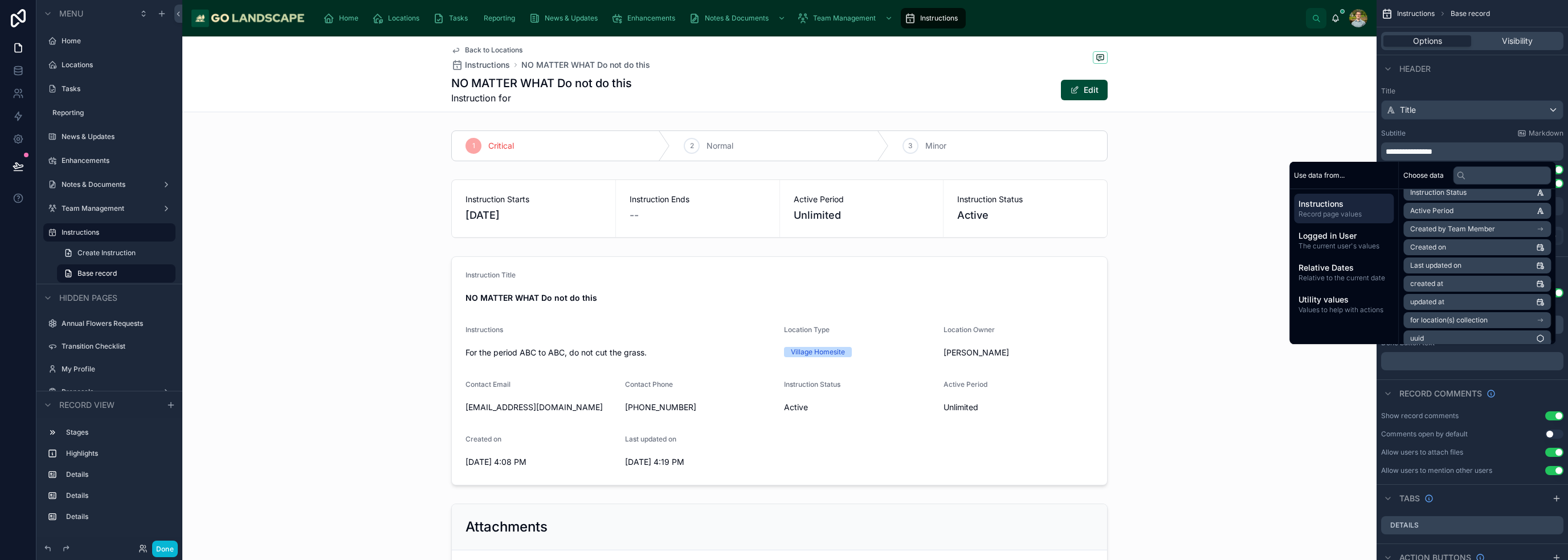
scroll to position [235, 0]
click at [783, 311] on span "for location(s) collection" at bounding box center [1449, 314] width 77 height 9
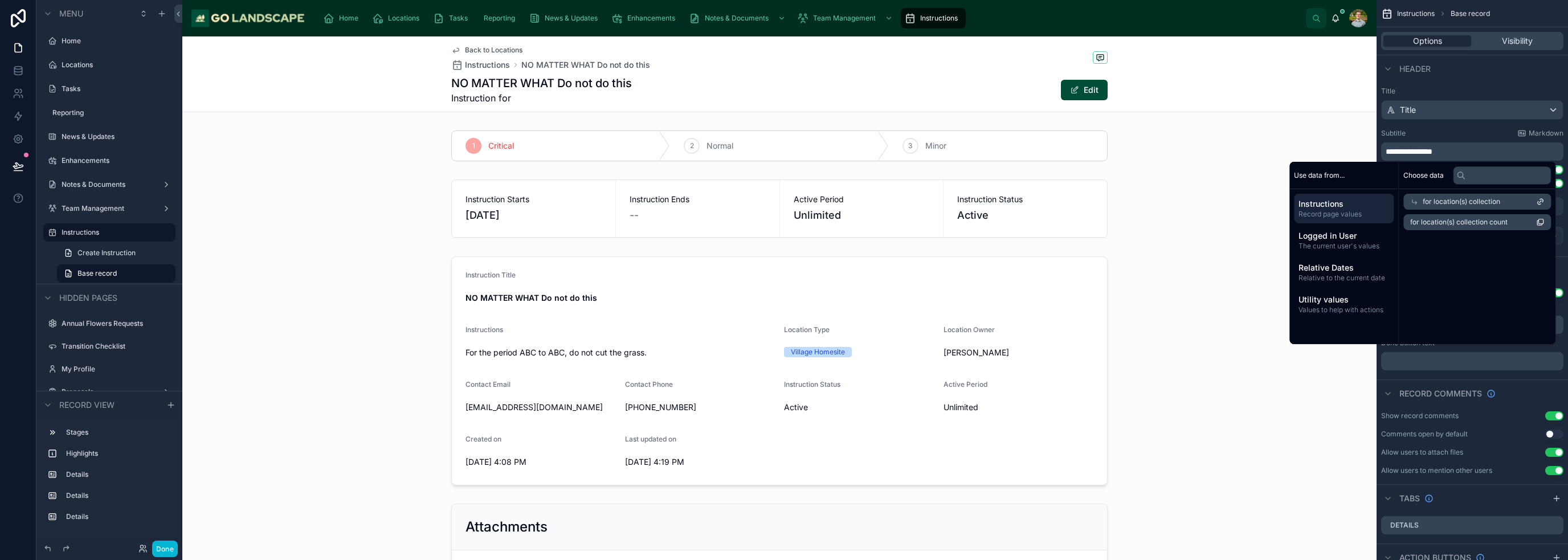
click at [783, 200] on span "for location(s) collection" at bounding box center [1461, 202] width 77 height 9
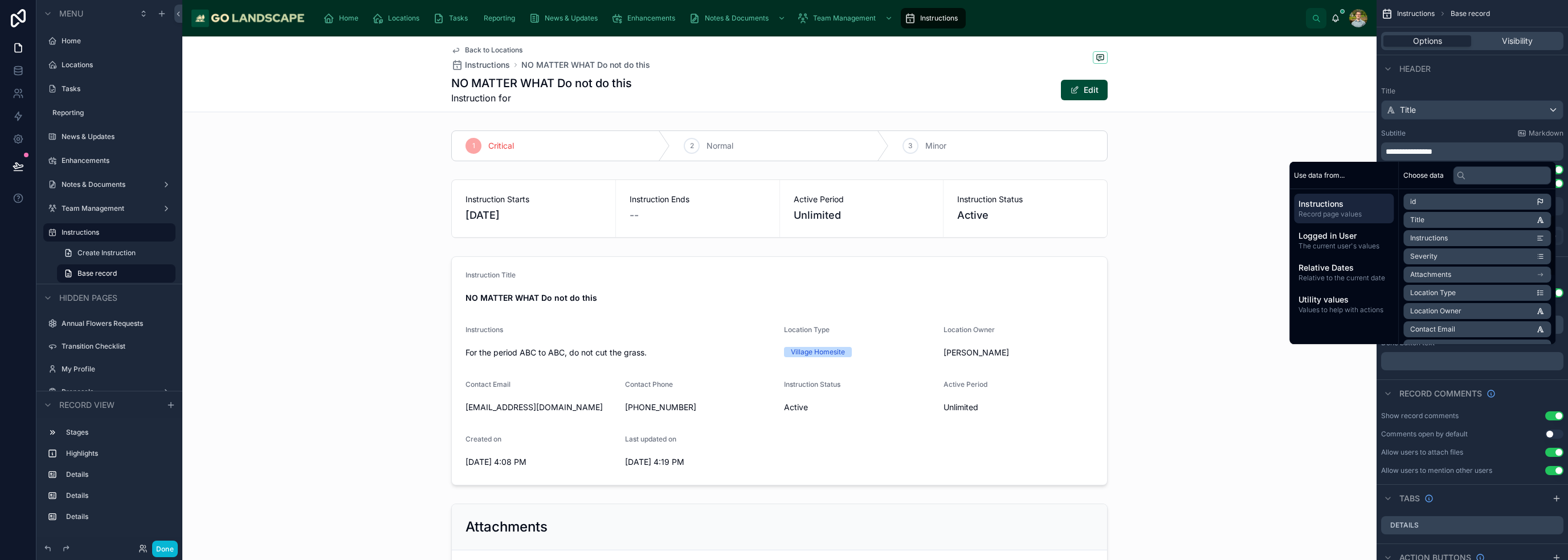
scroll to position [235, 0]
click at [783, 312] on span "for location(s) collection" at bounding box center [1449, 314] width 77 height 9
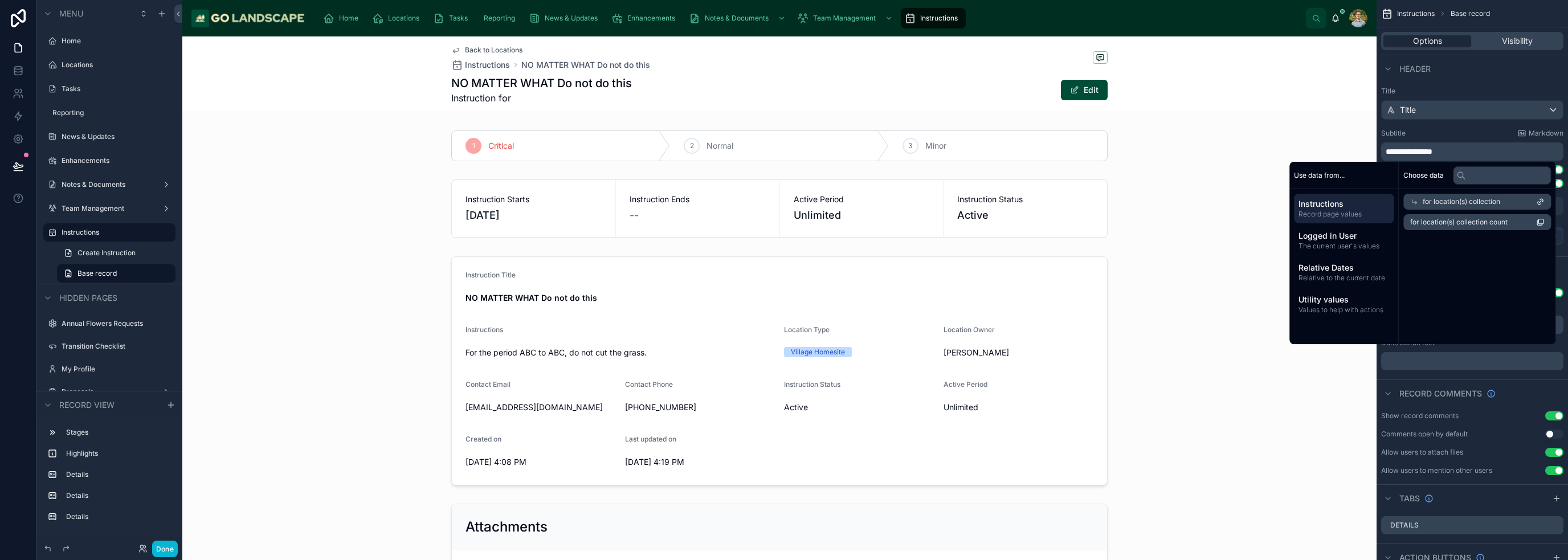
click at [783, 221] on li "for location(s) collection count" at bounding box center [1477, 222] width 147 height 16
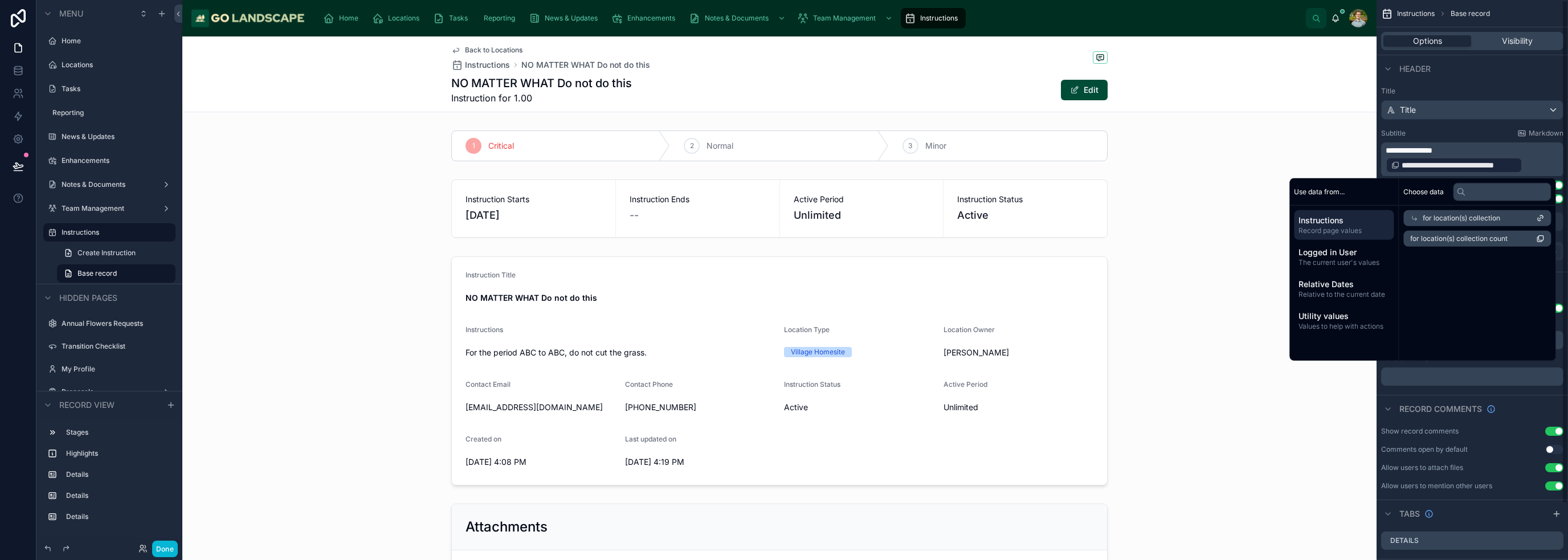
click at [783, 166] on span "**********" at bounding box center [1459, 165] width 115 height 11
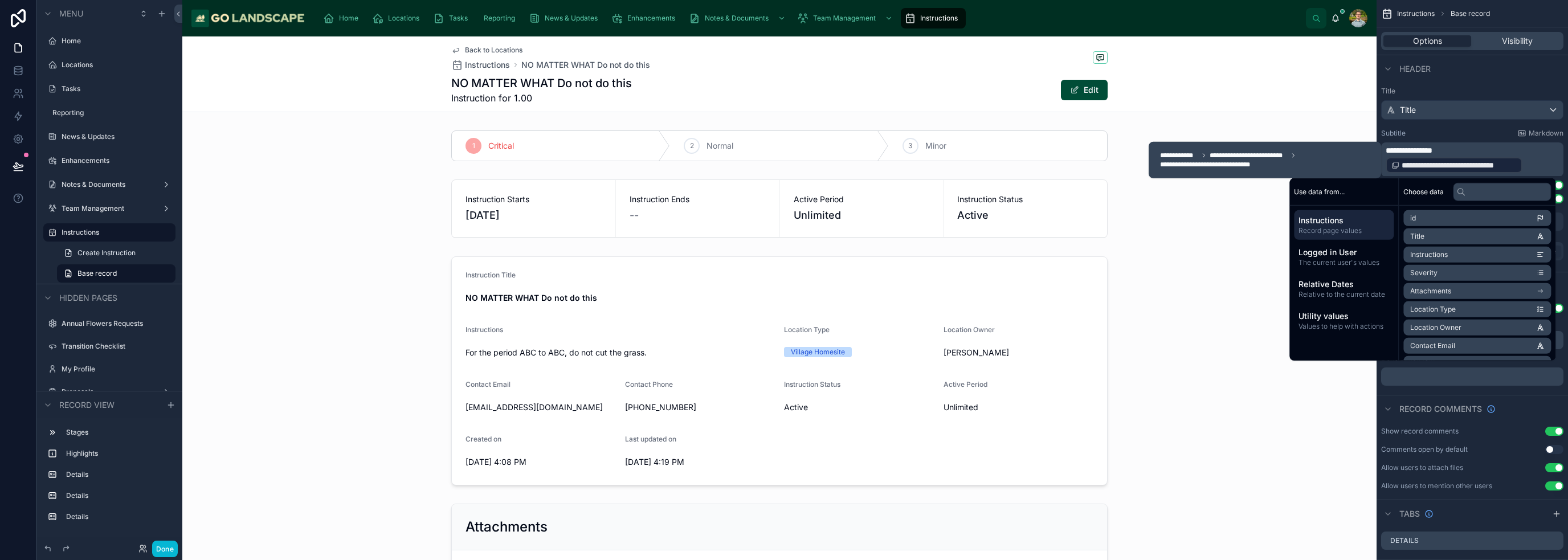
click at [783, 161] on p "**********" at bounding box center [1474, 160] width 175 height 30
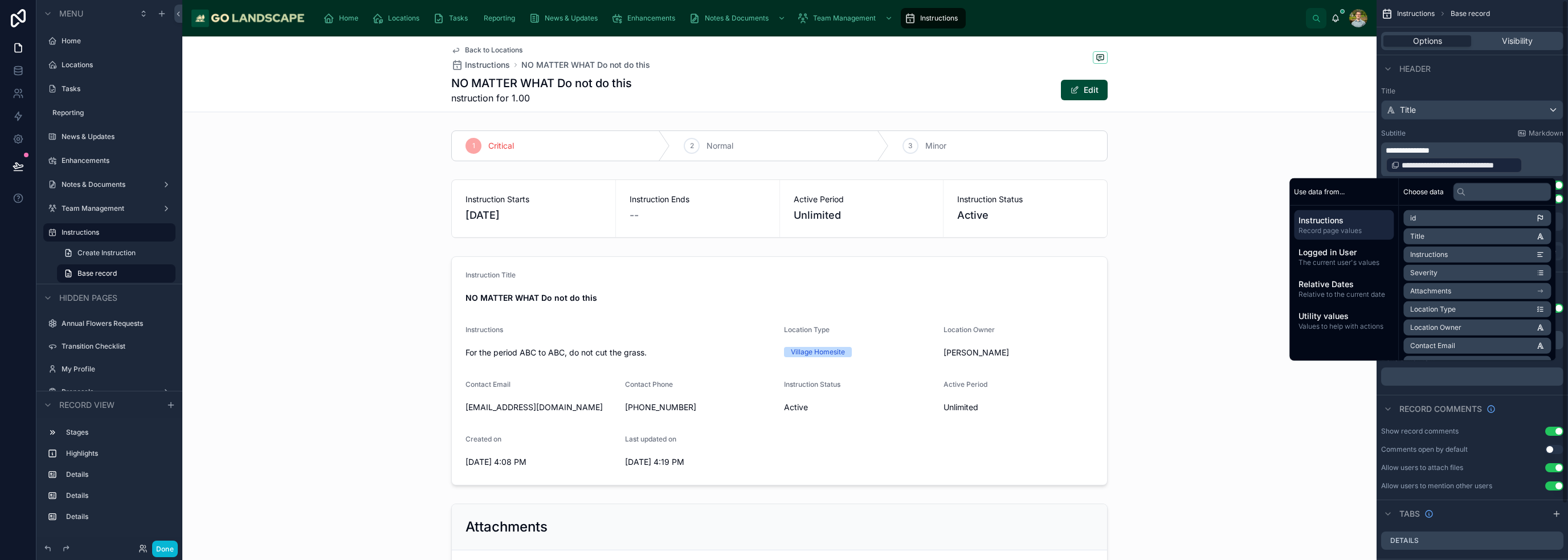
click at [783, 161] on p "**********" at bounding box center [1474, 160] width 175 height 30
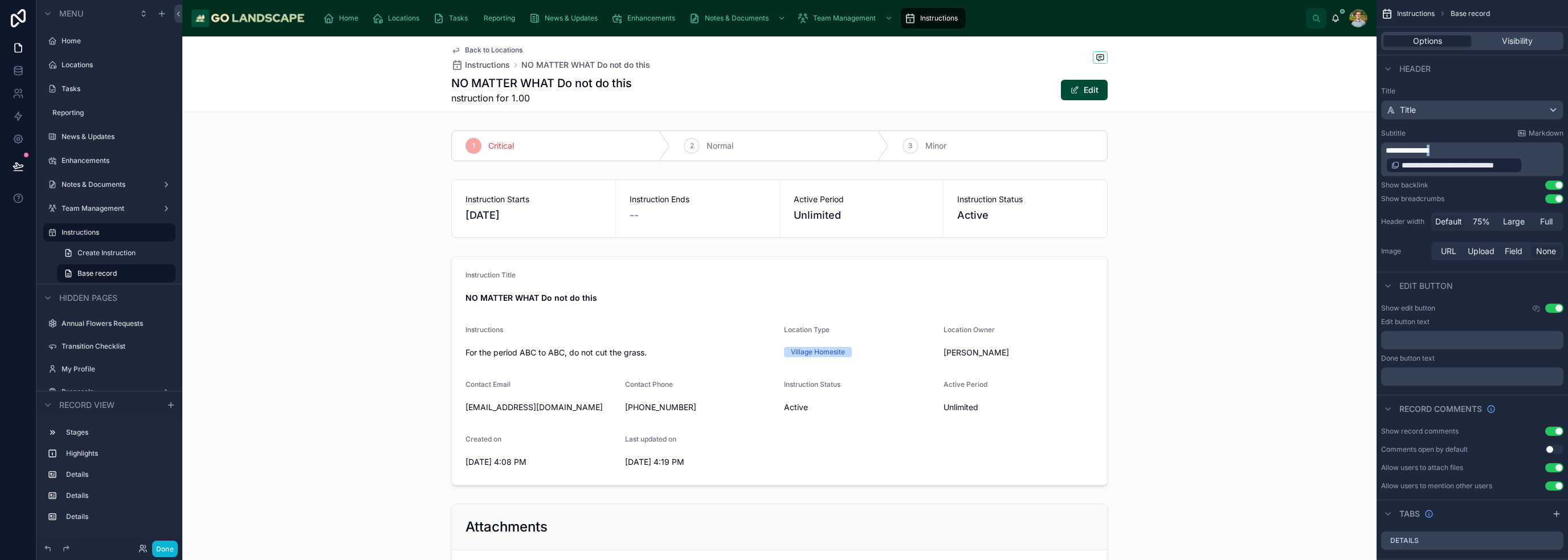
drag, startPoint x: 1523, startPoint y: 169, endPoint x: 1435, endPoint y: 147, distance: 90.7
click at [783, 147] on p "**********" at bounding box center [1474, 160] width 175 height 30
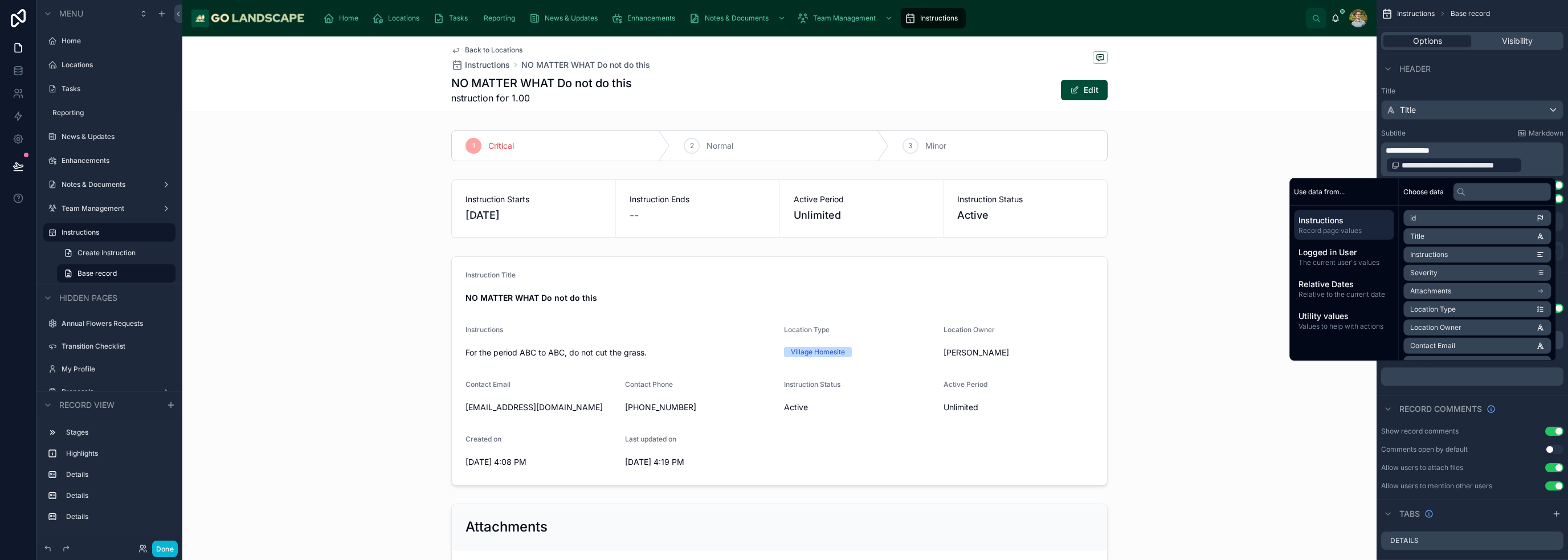
click at [783, 152] on span "**********" at bounding box center [1407, 150] width 44 height 8
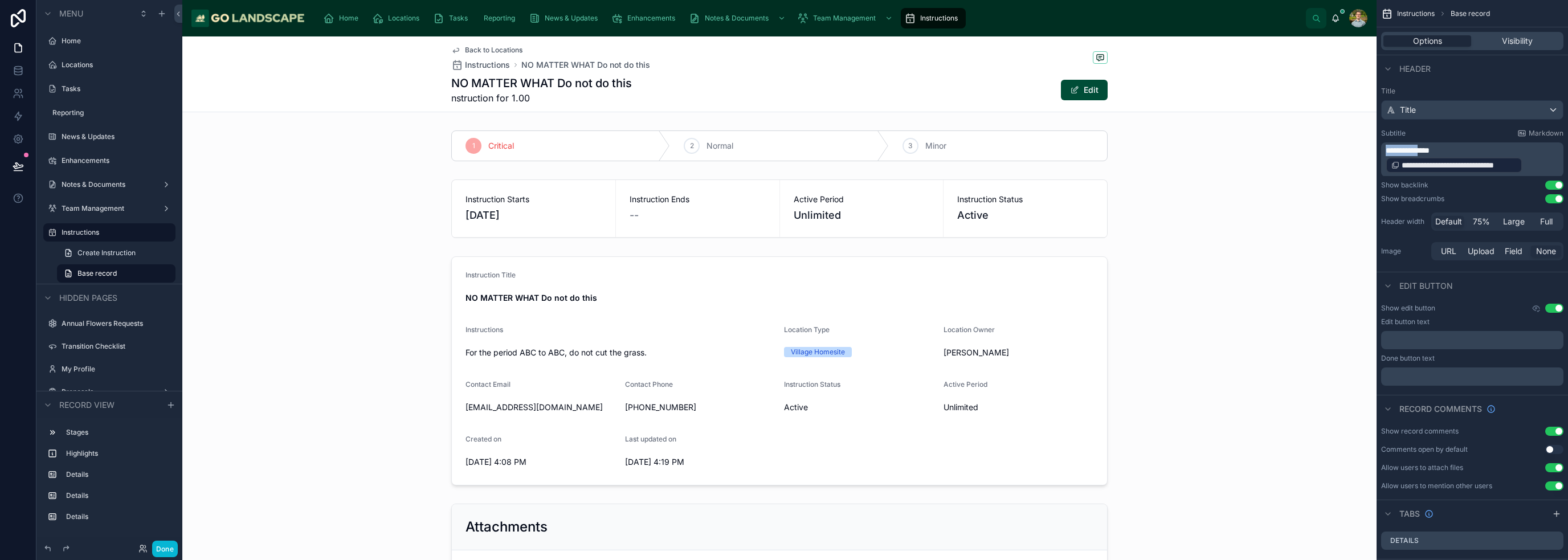
click at [783, 152] on span "**********" at bounding box center [1407, 150] width 44 height 8
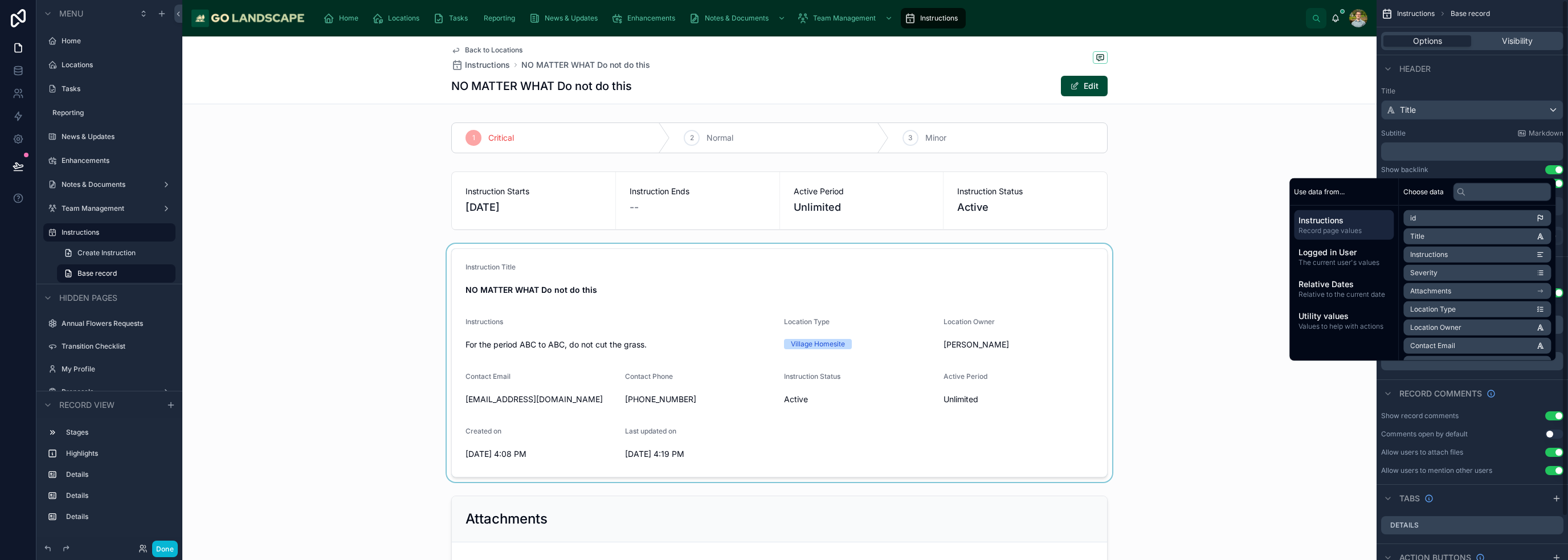
click at [783, 420] on div at bounding box center [779, 362] width 1195 height 238
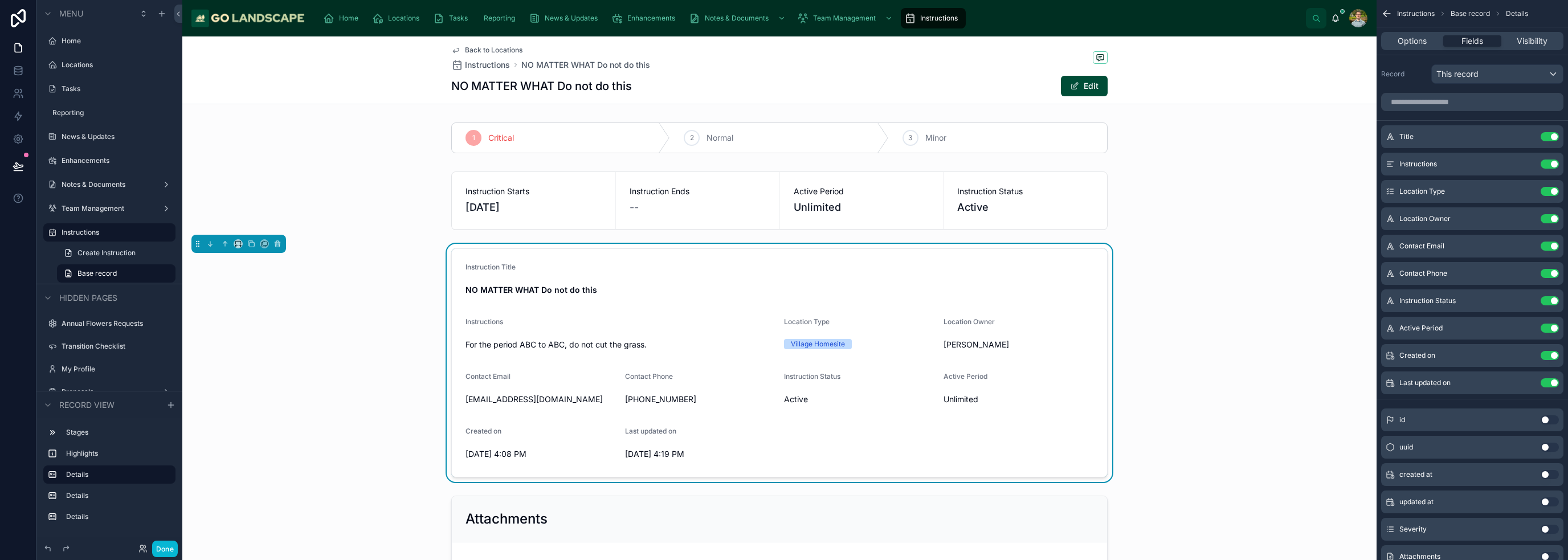
click at [783, 426] on form "Instruction Title NO MATTER WHAT Do not do this Instructions For the period ABC…" at bounding box center [779, 363] width 655 height 228
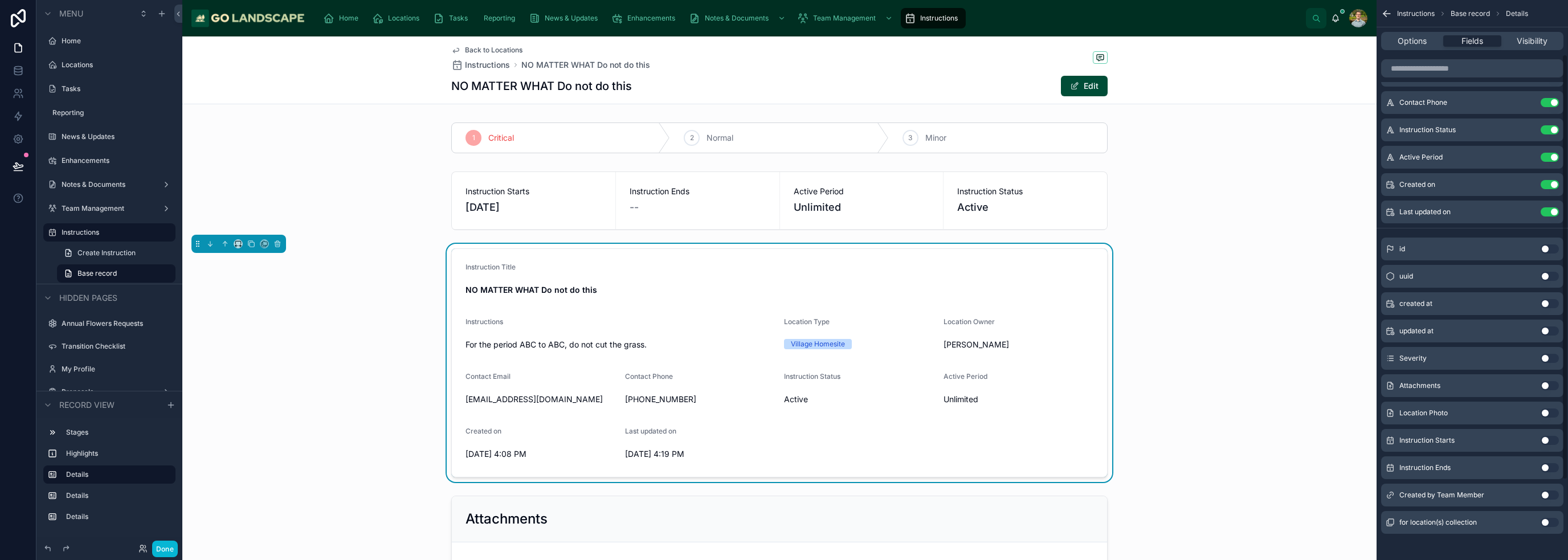
scroll to position [175, 0]
click at [783, 520] on button "Use setting" at bounding box center [1550, 518] width 19 height 9
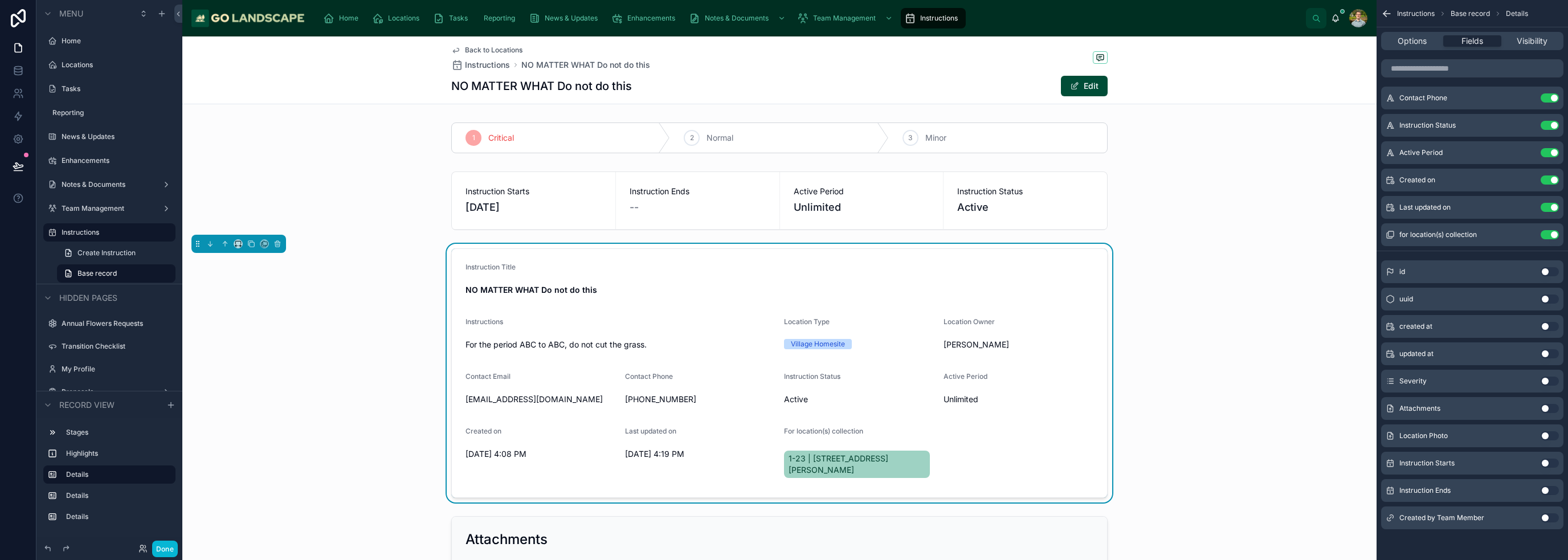
click at [783, 371] on div "Instruction Title NO MATTER WHAT Do not do this Instructions For the period ABC…" at bounding box center [779, 372] width 1195 height 259
click at [719, 86] on div "NO MATTER WHAT Do not do this Edit" at bounding box center [778, 86] width 656 height 21
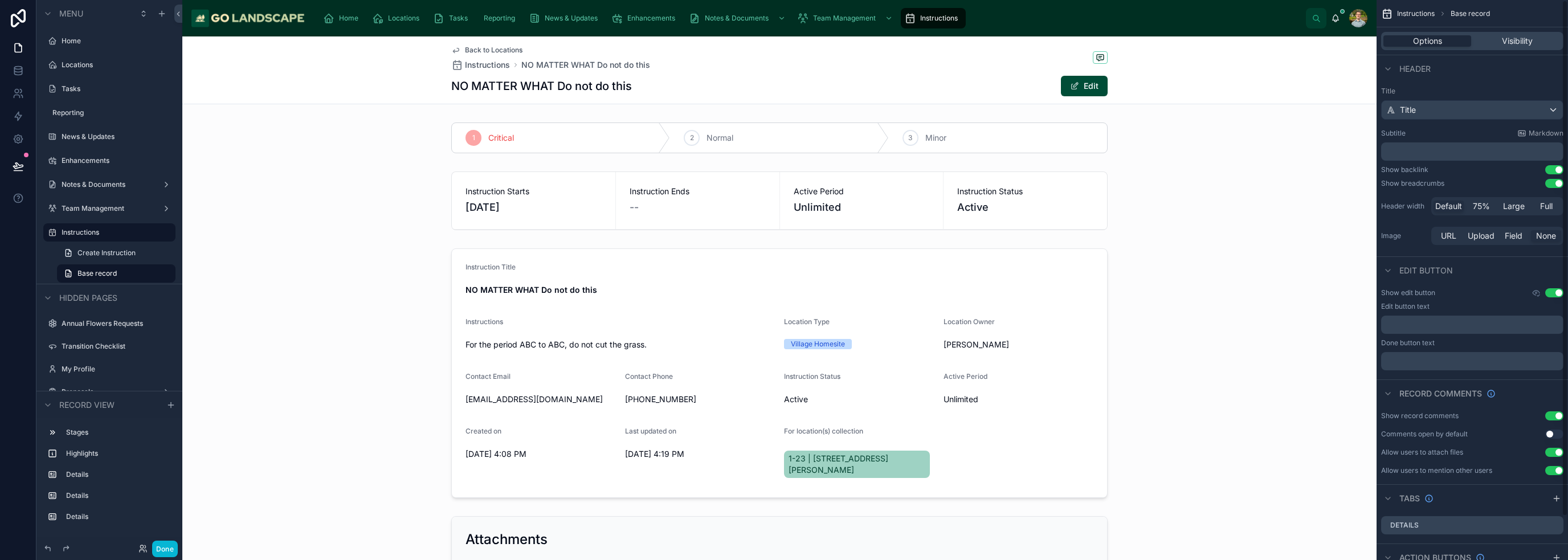
click at [783, 144] on div "﻿" at bounding box center [1472, 152] width 182 height 19
click at [783, 154] on p "﻿" at bounding box center [1474, 151] width 175 height 11
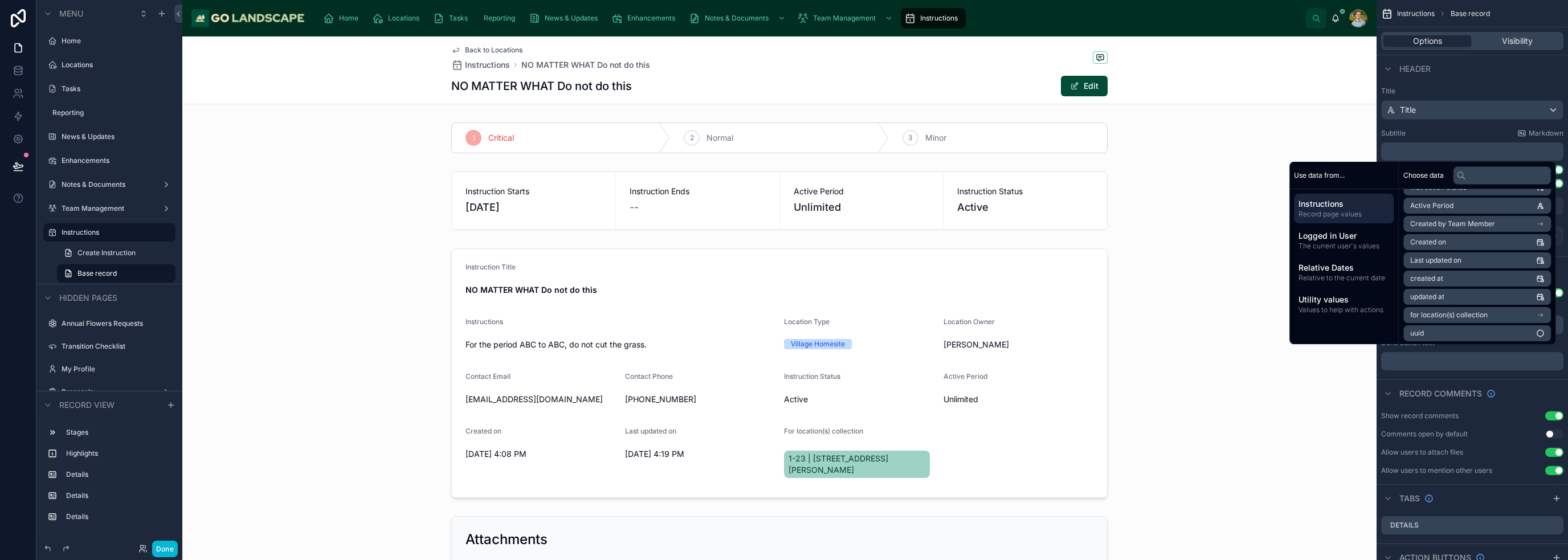
scroll to position [235, 0]
click at [783, 309] on span "for location(s) collection" at bounding box center [1449, 314] width 77 height 9
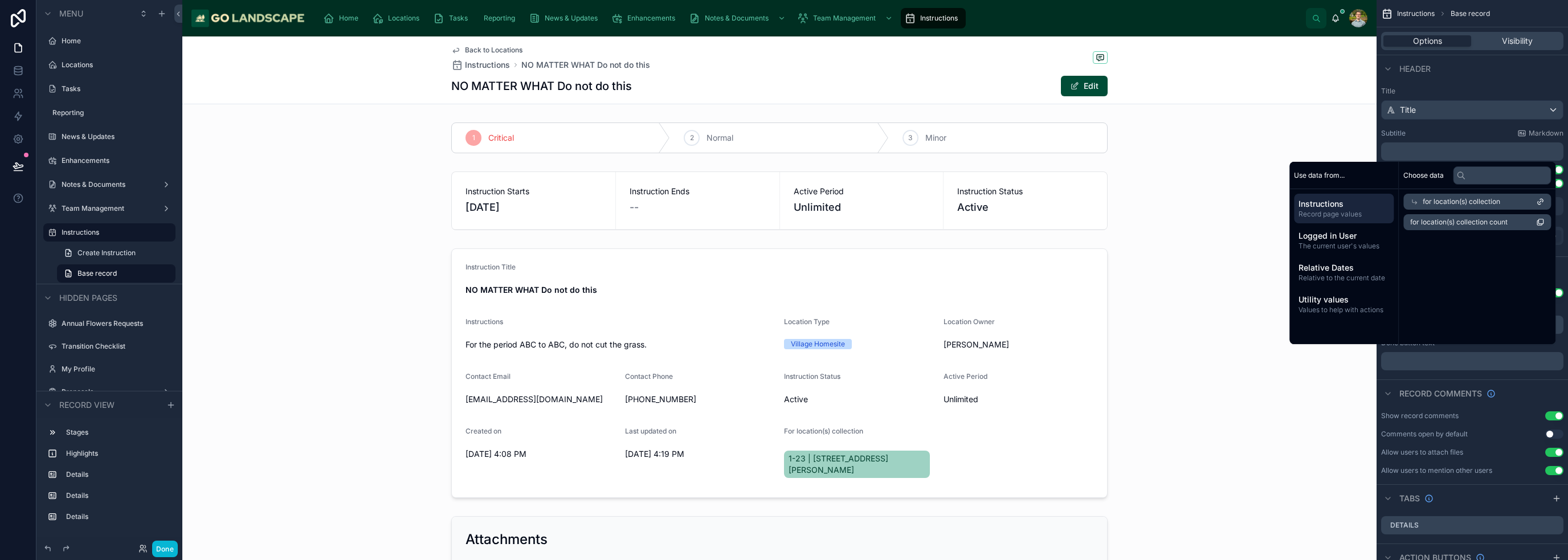
click at [783, 200] on div "for location(s) collection" at bounding box center [1477, 202] width 147 height 16
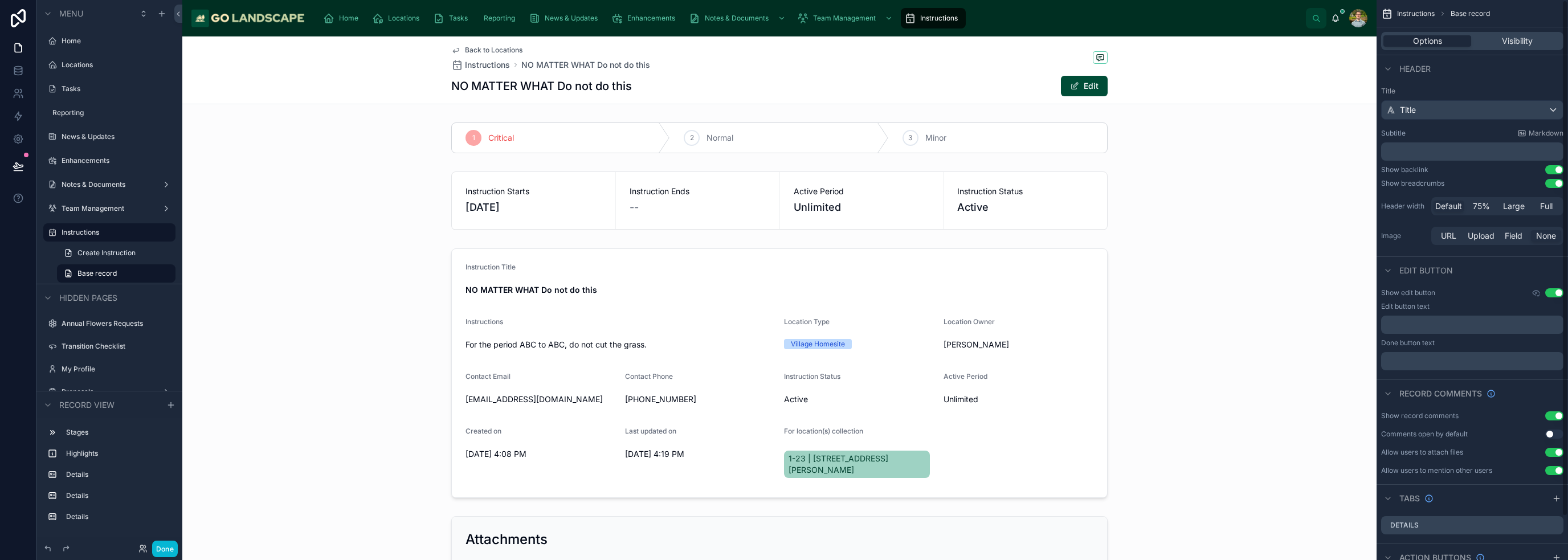
click at [783, 147] on p "﻿" at bounding box center [1474, 151] width 175 height 11
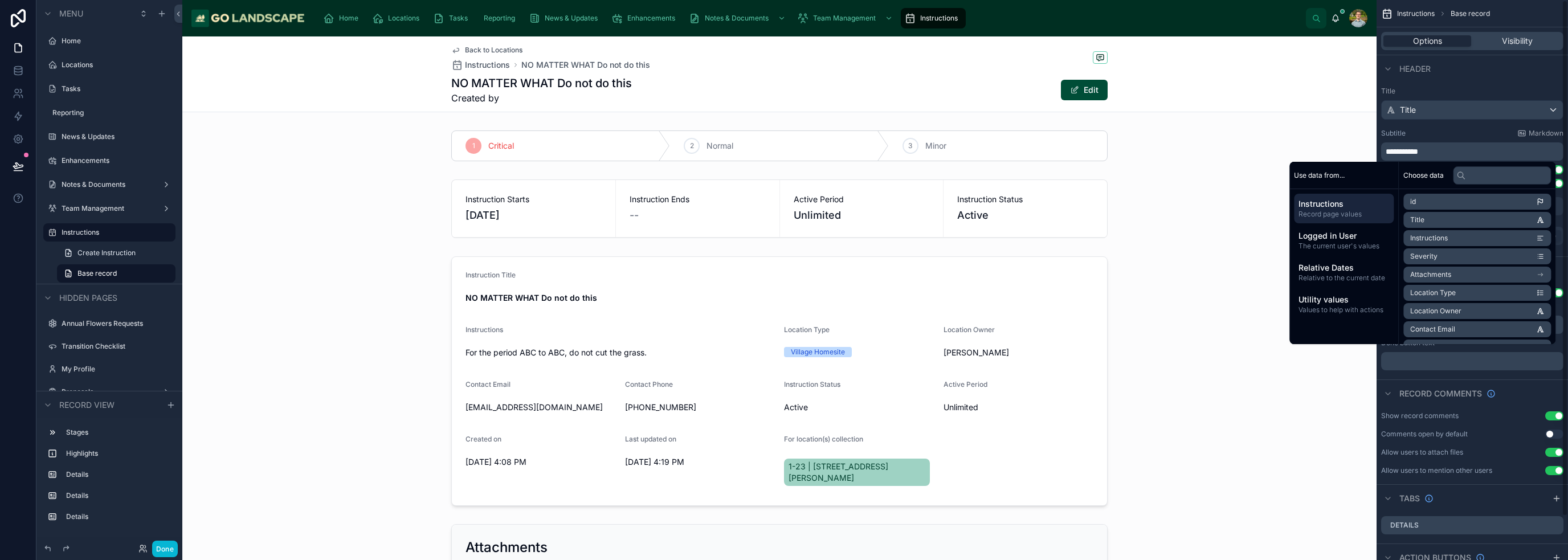
click at [783, 144] on div "**********" at bounding box center [1472, 152] width 182 height 19
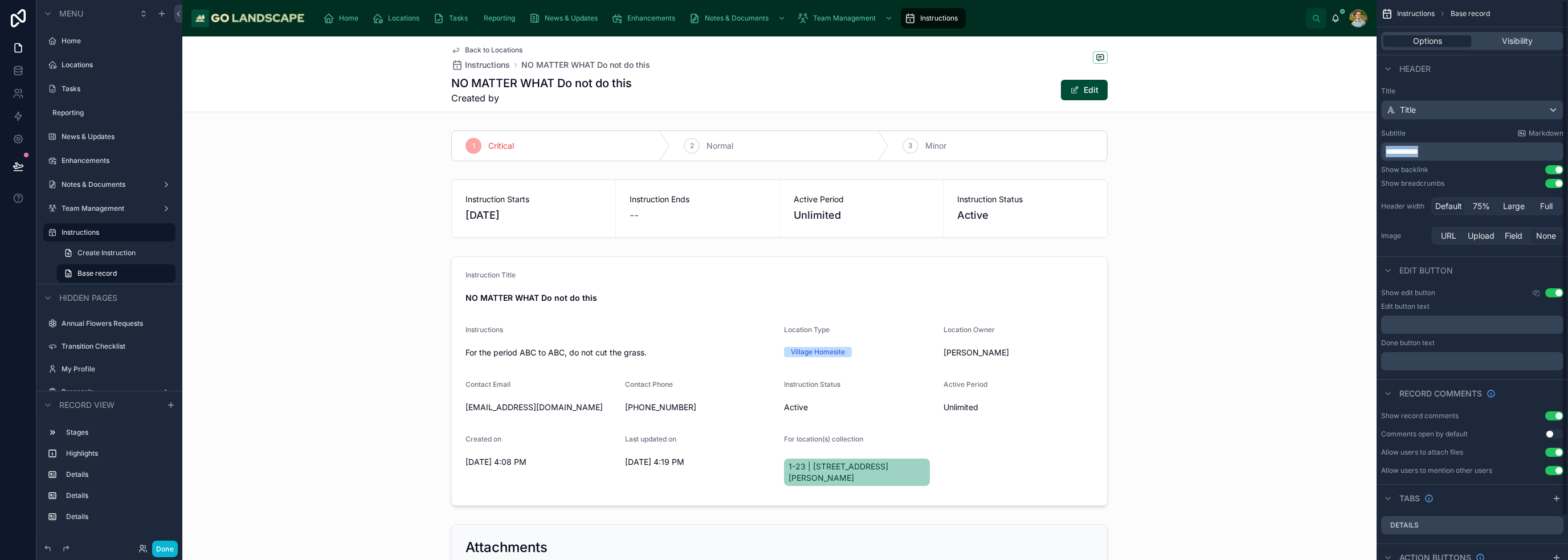
drag, startPoint x: 1438, startPoint y: 148, endPoint x: 1376, endPoint y: 154, distance: 62.3
click at [783, 154] on div "Home Locations Tasks Reporting News & Updates Enhancements Notes & Documents Te…" at bounding box center [875, 280] width 1386 height 560
click at [783, 154] on p "**********" at bounding box center [1474, 151] width 175 height 11
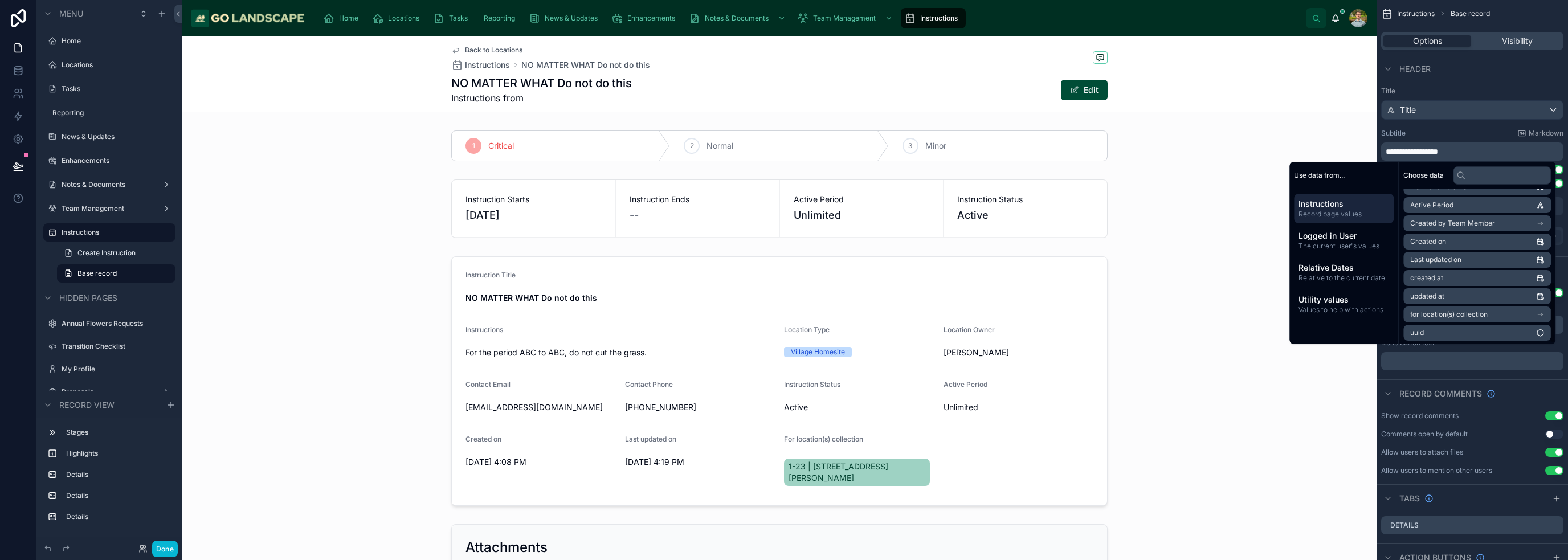
scroll to position [235, 0]
click at [783, 223] on span "Created by Team Member" at bounding box center [1452, 222] width 85 height 9
click at [783, 241] on li "Softr Name" at bounding box center [1477, 240] width 147 height 16
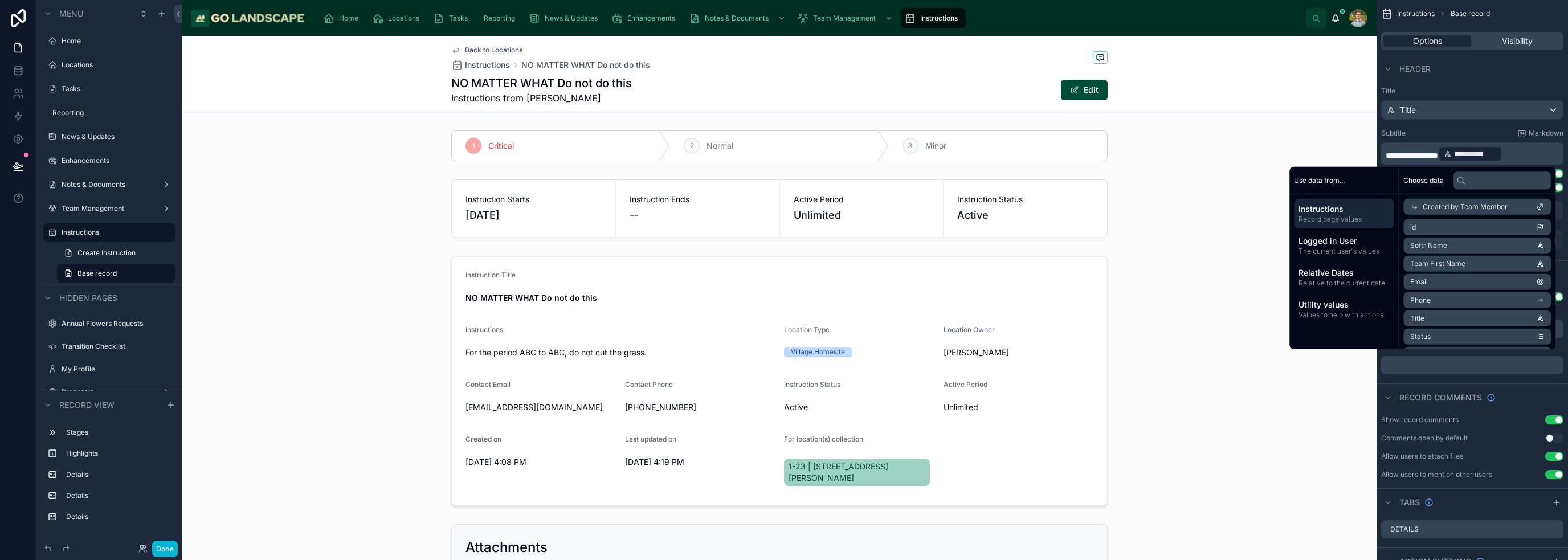
click at [783, 105] on div "Back to Locations Instructions NO MATTER WHAT Do not do this NO MATTER WHAT Do …" at bounding box center [779, 74] width 1195 height 76
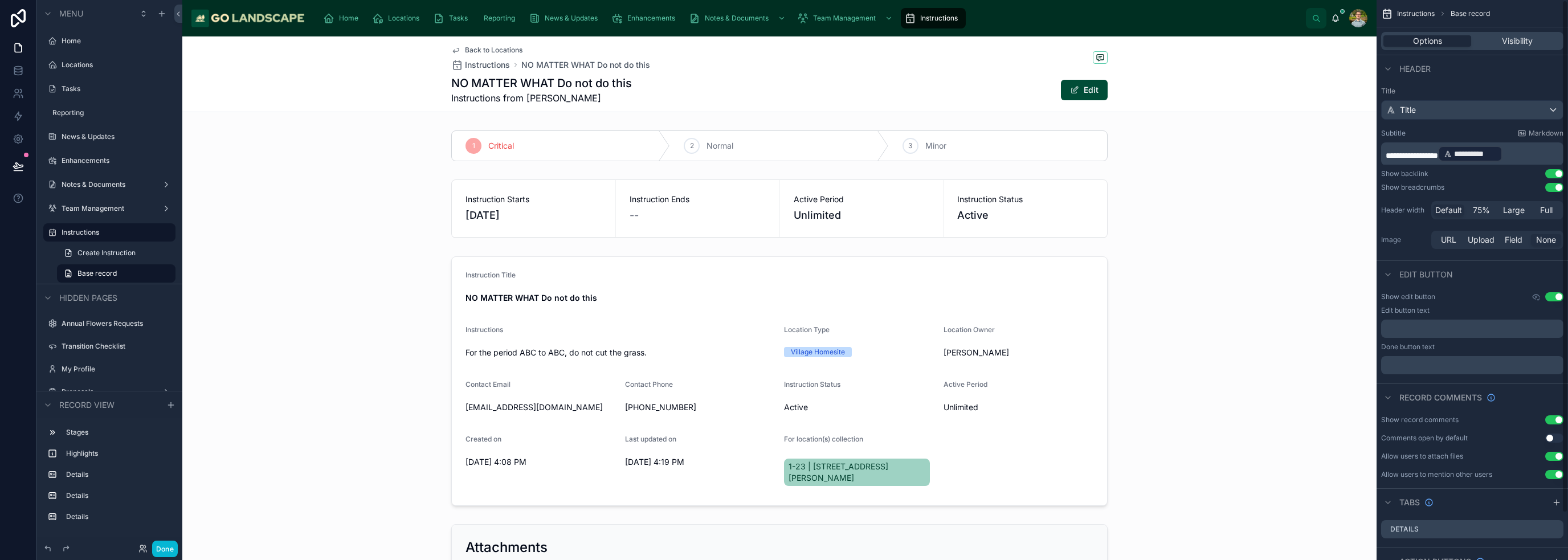
click at [783, 157] on p "**********" at bounding box center [1474, 154] width 175 height 19
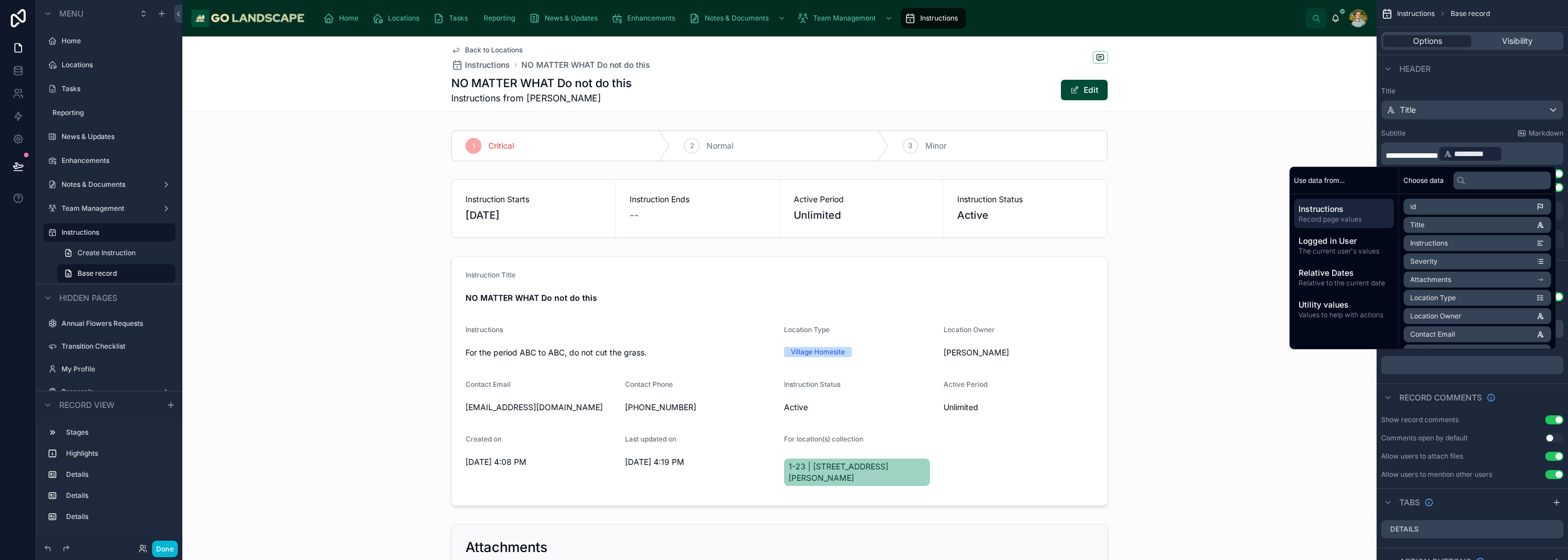
click at [783, 151] on span "**********" at bounding box center [1412, 155] width 52 height 8
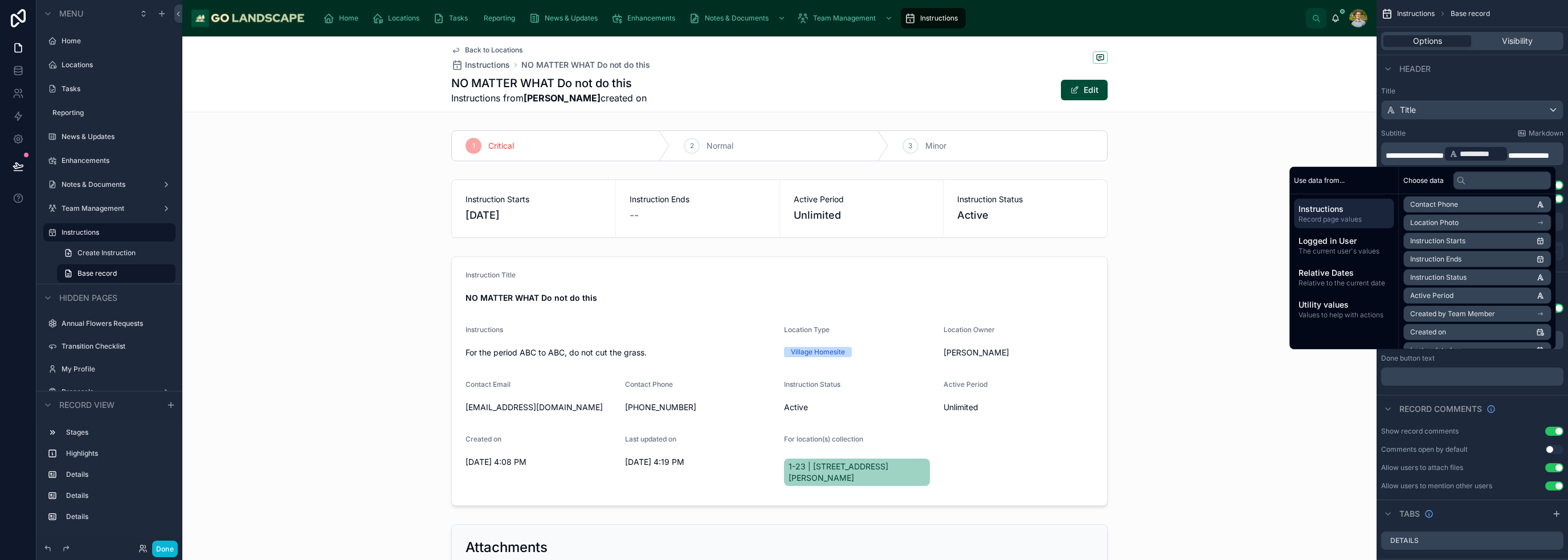
scroll to position [235, 0]
click at [783, 245] on li "Created on" at bounding box center [1477, 245] width 147 height 16
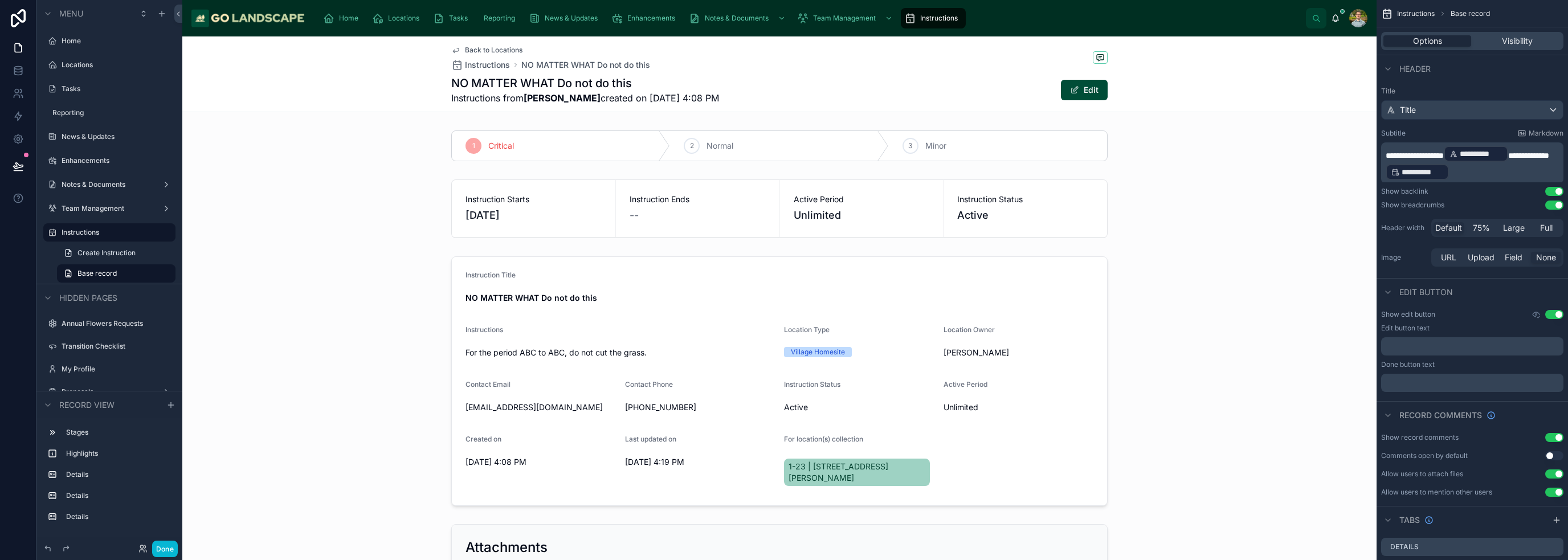
click at [783, 166] on div "1 Critical 2 Normal 3 Minor Instruction Starts [DATE] Instruction Ends -- Activ…" at bounding box center [779, 466] width 1195 height 679
click at [688, 290] on div at bounding box center [779, 381] width 1195 height 259
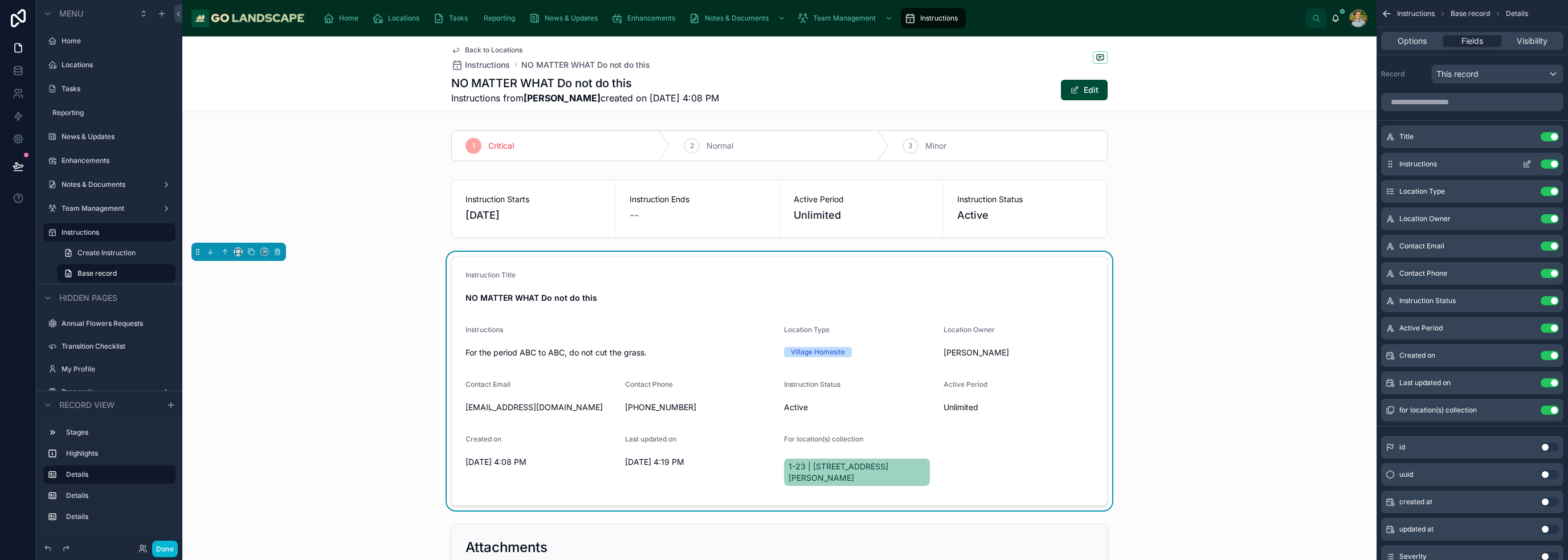
click at [783, 161] on icon "scrollable content" at bounding box center [1528, 162] width 5 height 5
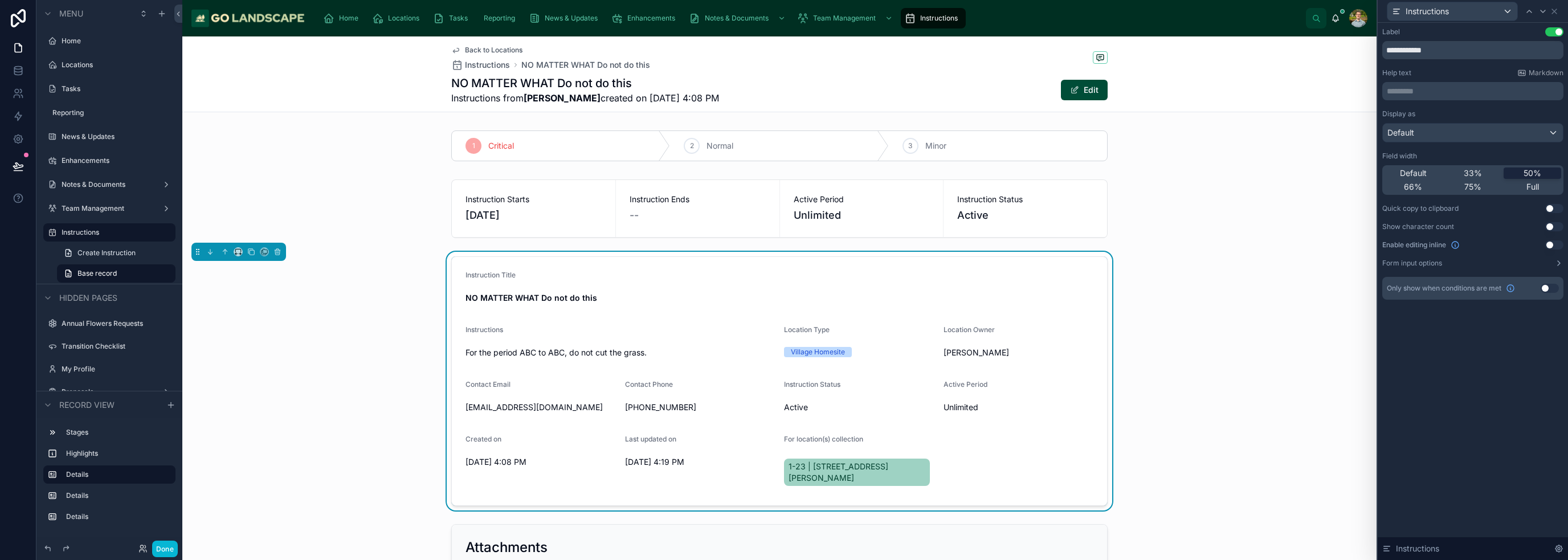
click at [783, 173] on span "50%" at bounding box center [1532, 173] width 18 height 11
click at [783, 185] on div "Full" at bounding box center [1533, 187] width 58 height 11
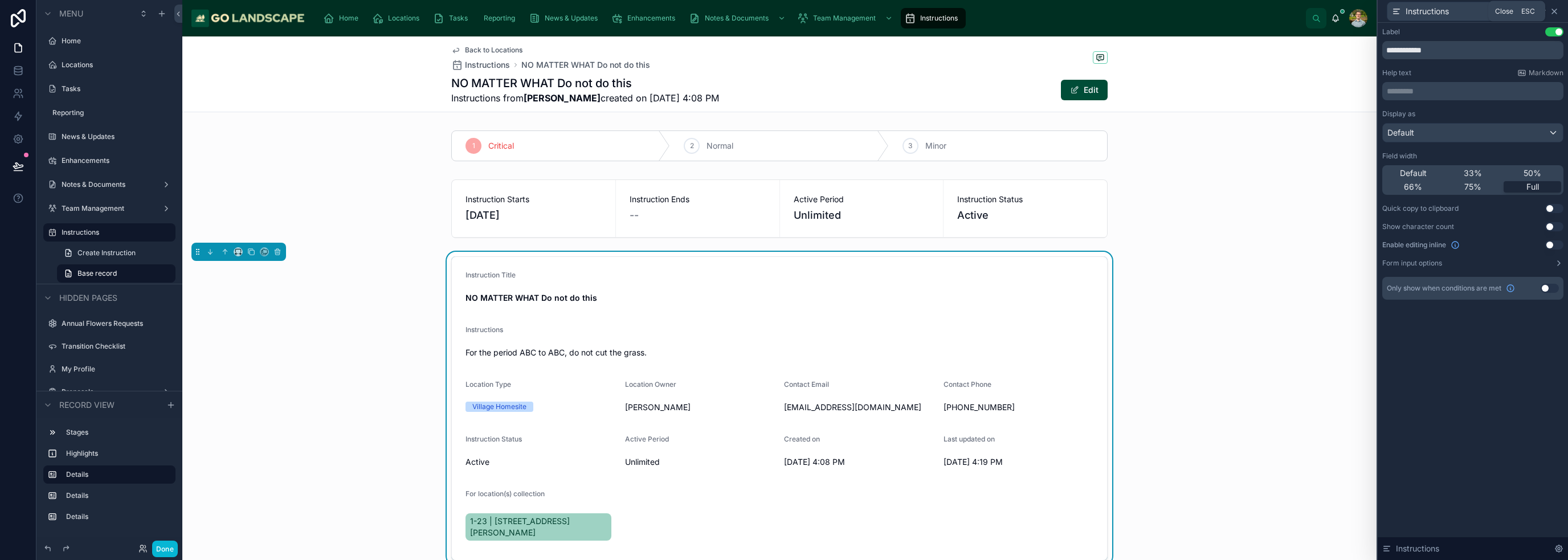
click at [783, 8] on icon at bounding box center [1555, 11] width 9 height 9
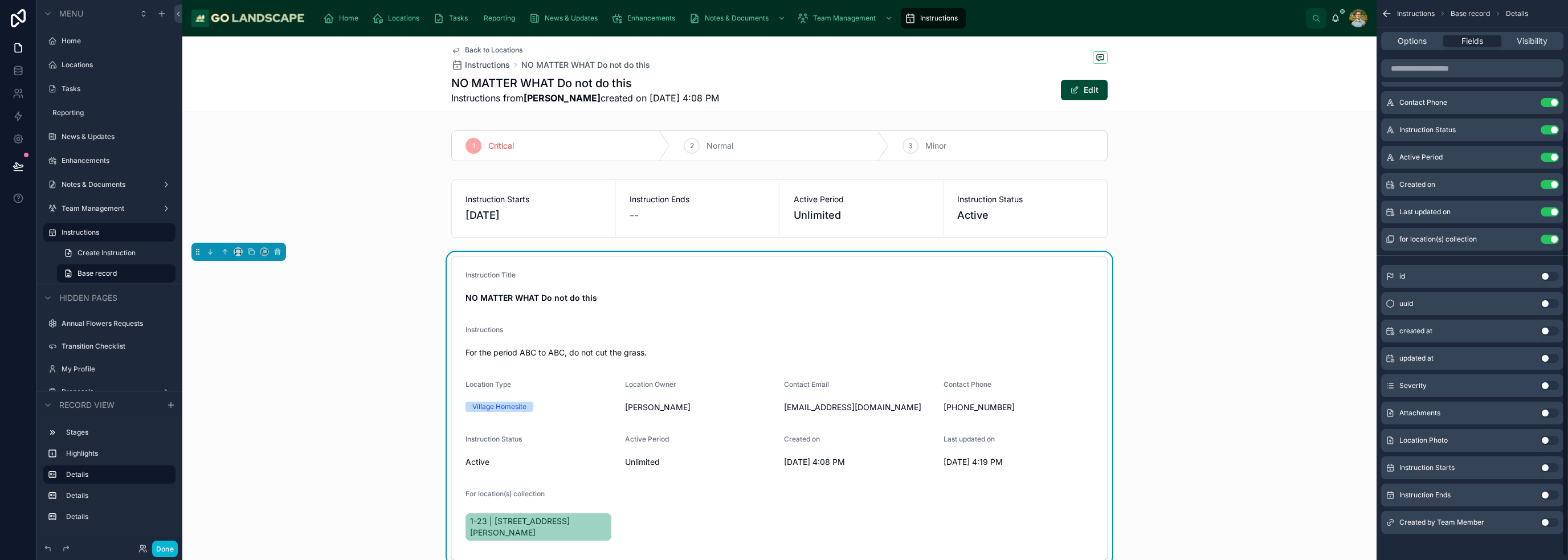
scroll to position [175, 0]
click at [783, 516] on button "Use setting" at bounding box center [1550, 518] width 19 height 9
click at [783, 489] on button "Use setting" at bounding box center [1550, 491] width 19 height 9
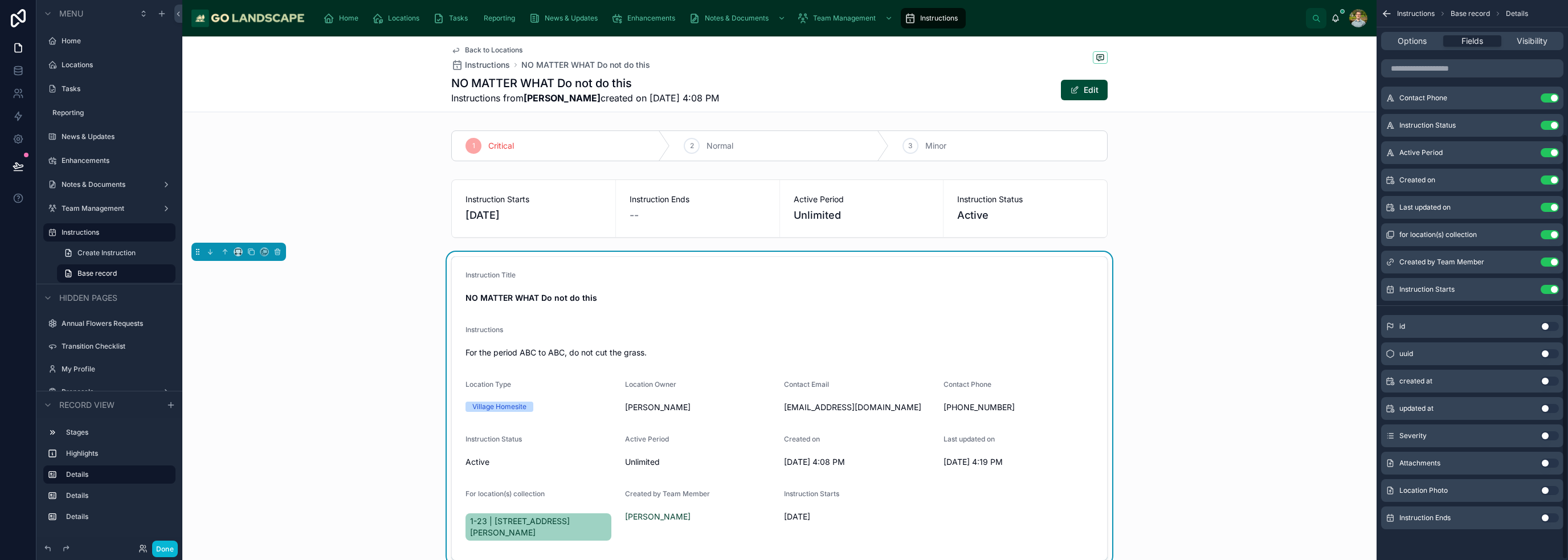
click at [783, 520] on button "Use setting" at bounding box center [1550, 518] width 19 height 9
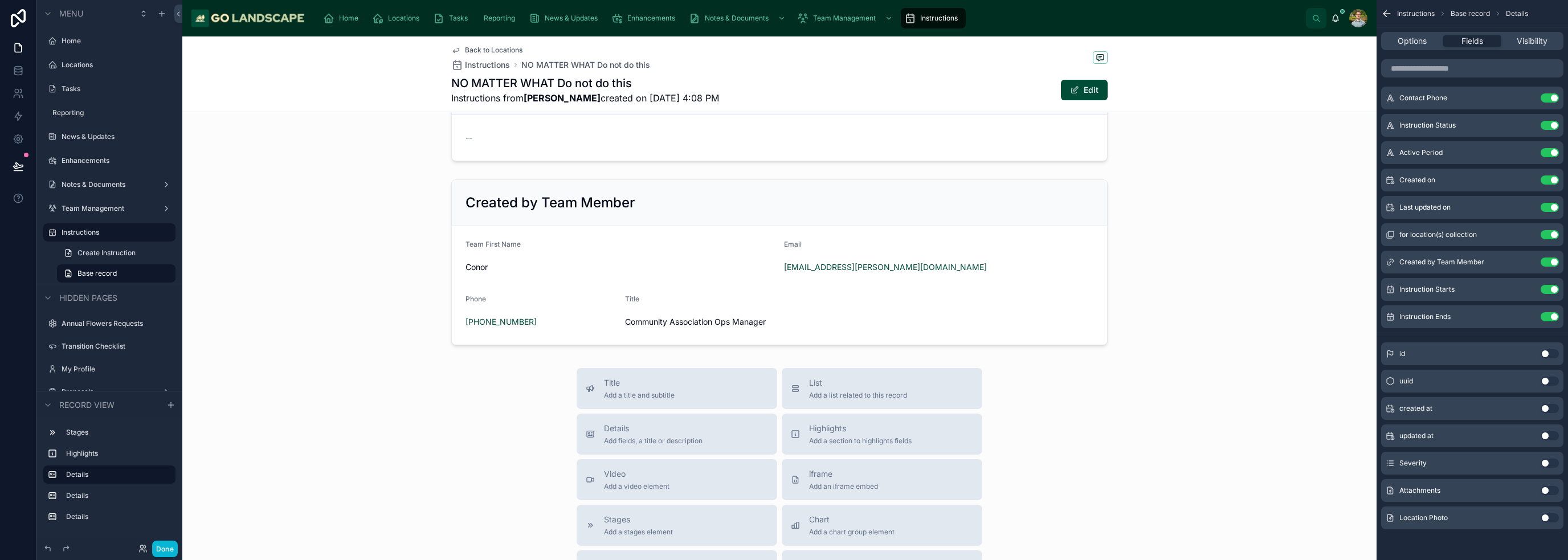
scroll to position [512, 0]
click at [783, 421] on div "Title Add a title and subtitle List Add a list related to this record Details A…" at bounding box center [779, 568] width 1195 height 406
click at [783, 274] on div at bounding box center [779, 259] width 1195 height 175
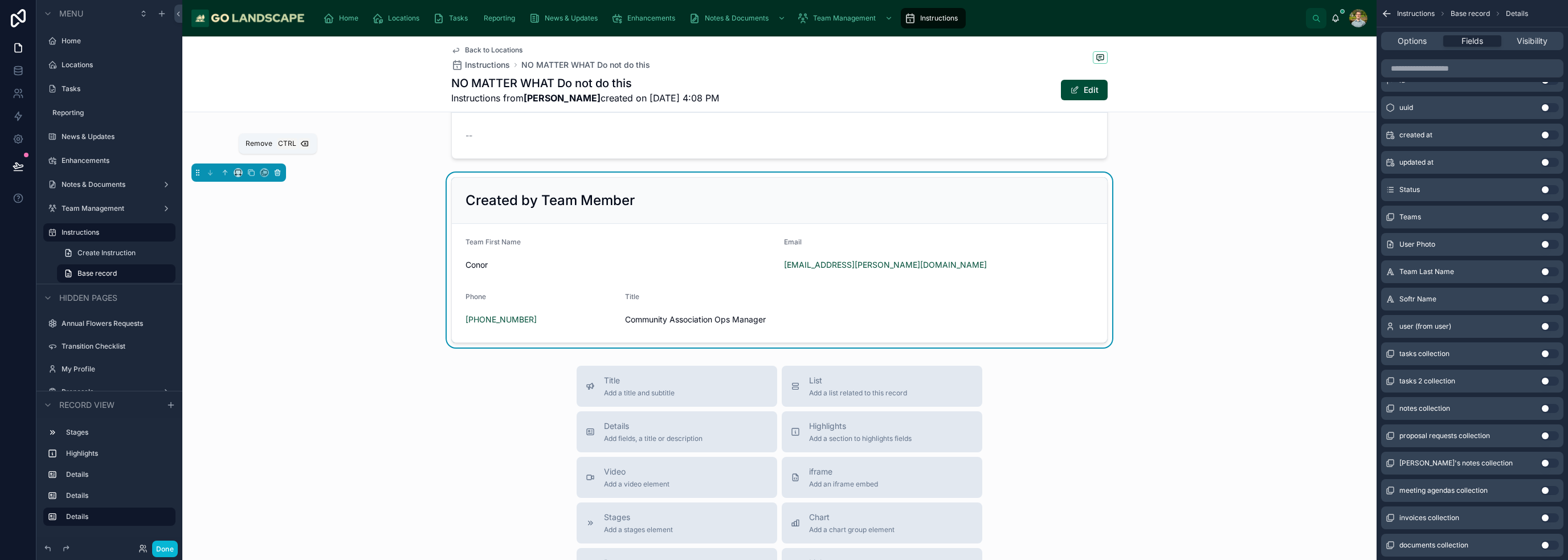
click at [280, 169] on icon at bounding box center [277, 173] width 8 height 8
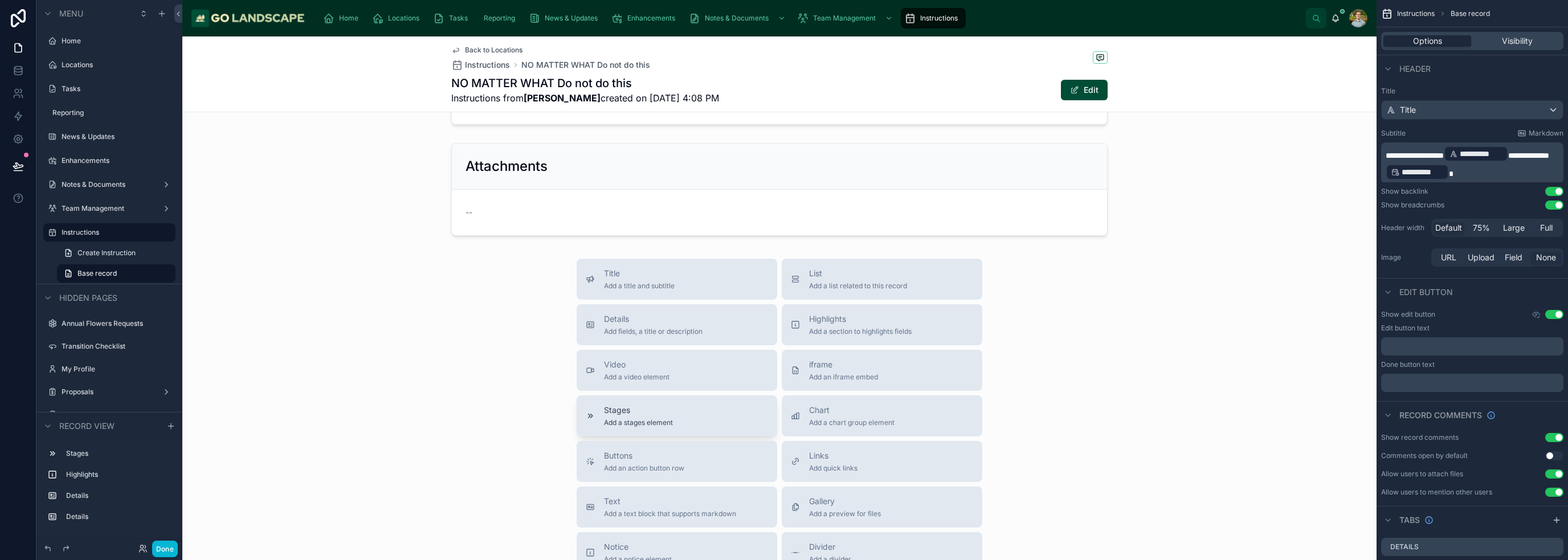
scroll to position [455, 0]
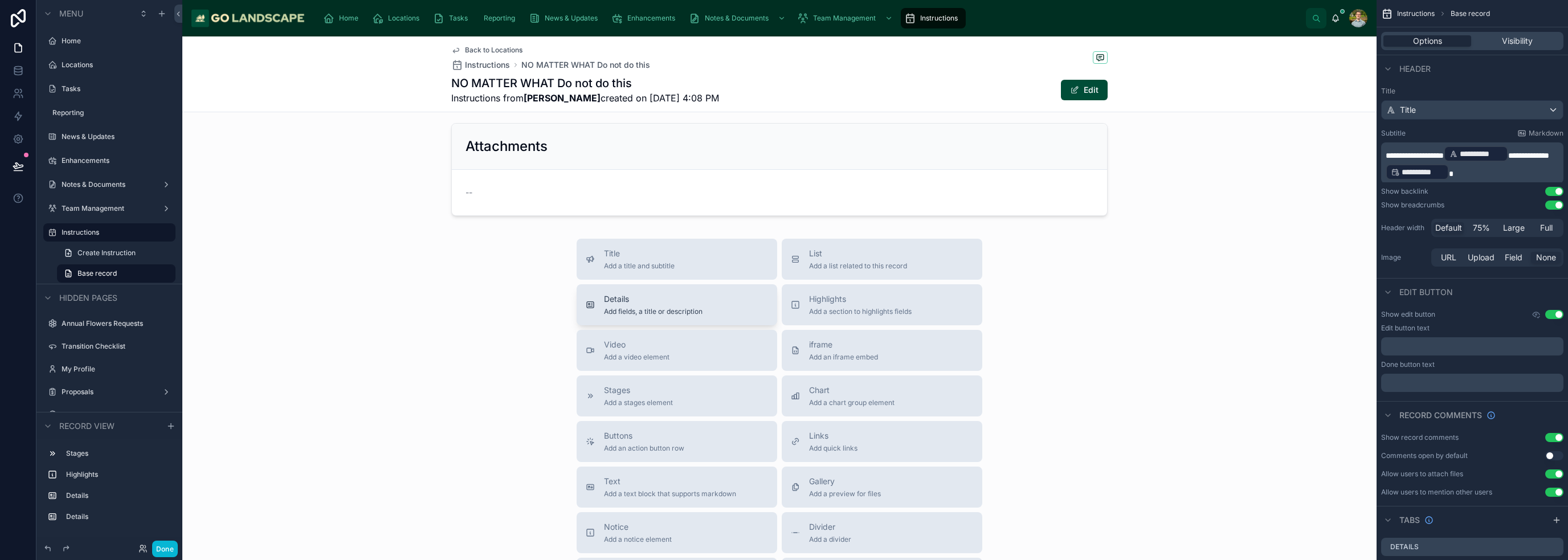
click at [679, 293] on span "Details" at bounding box center [653, 299] width 99 height 11
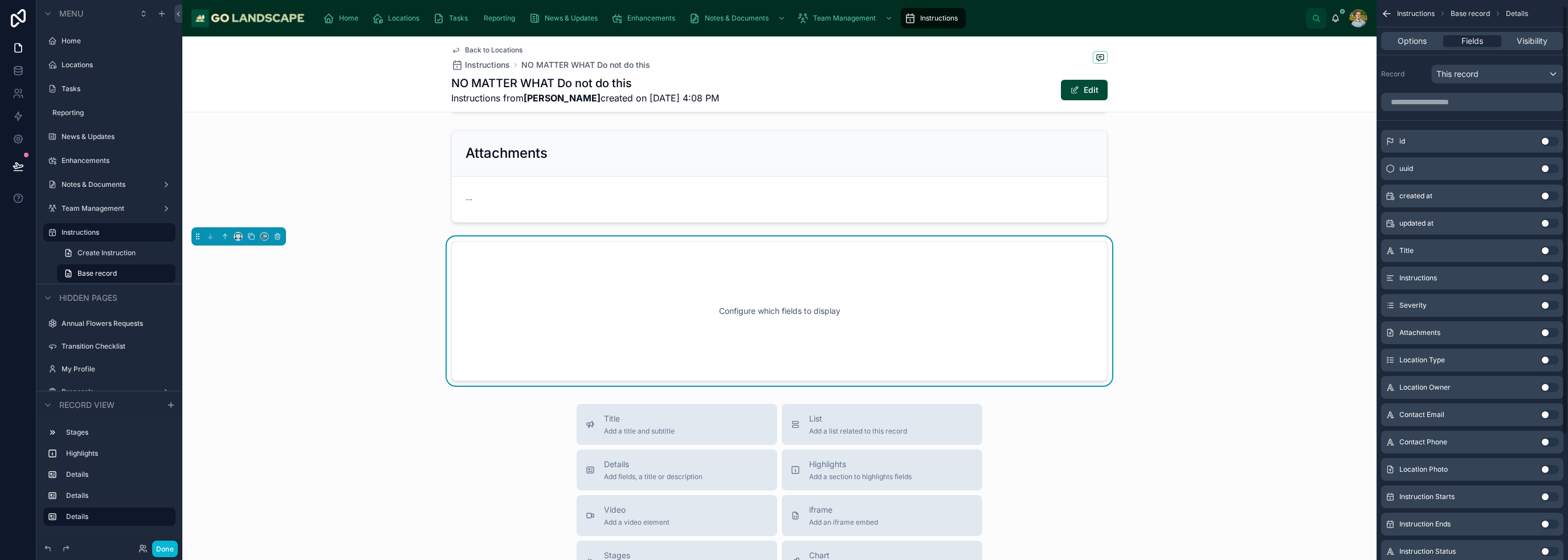
scroll to position [171, 0]
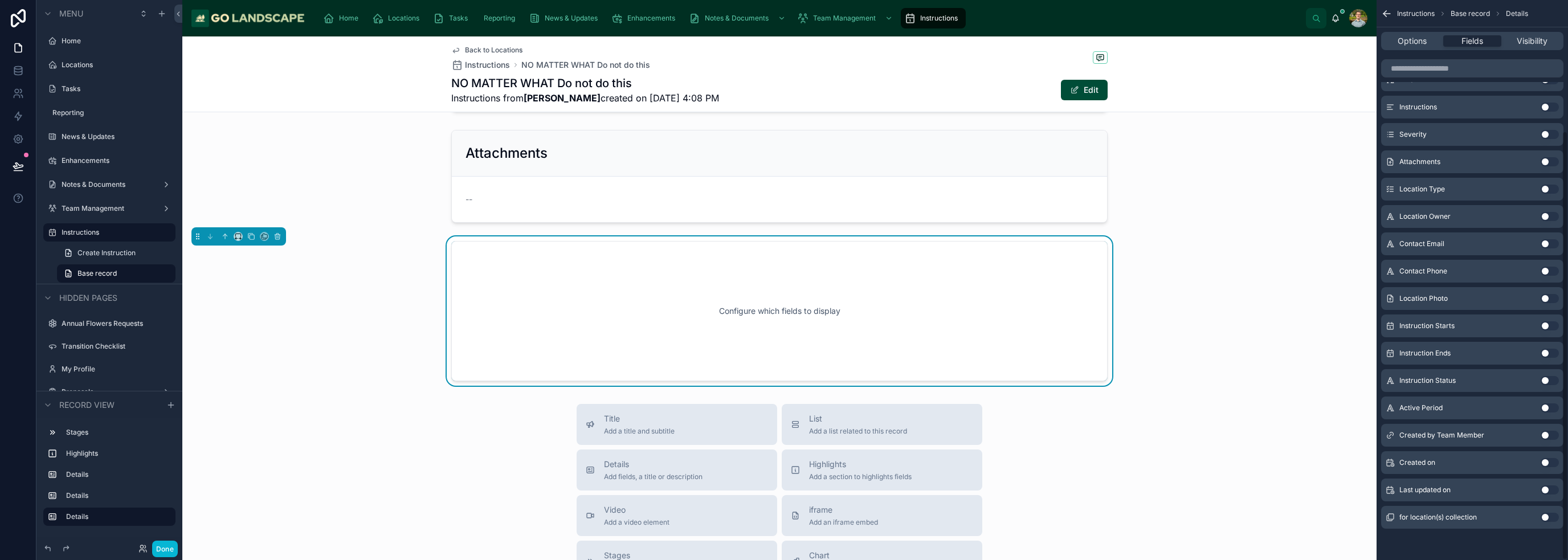
click at [783, 462] on button "Use setting" at bounding box center [1550, 463] width 19 height 9
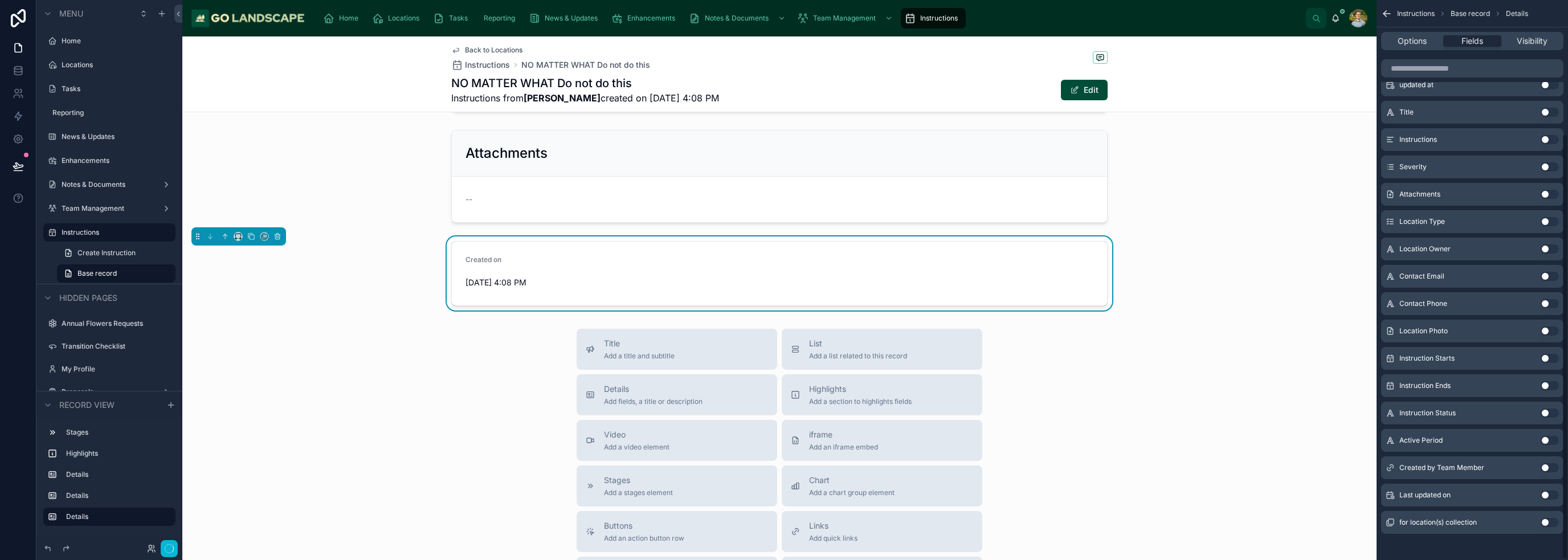
scroll to position [175, 0]
click at [783, 492] on button "Use setting" at bounding box center [1550, 491] width 19 height 9
click at [783, 329] on div "Title Add a title and subtitle List Add a list related to this record Details A…" at bounding box center [779, 531] width 1195 height 406
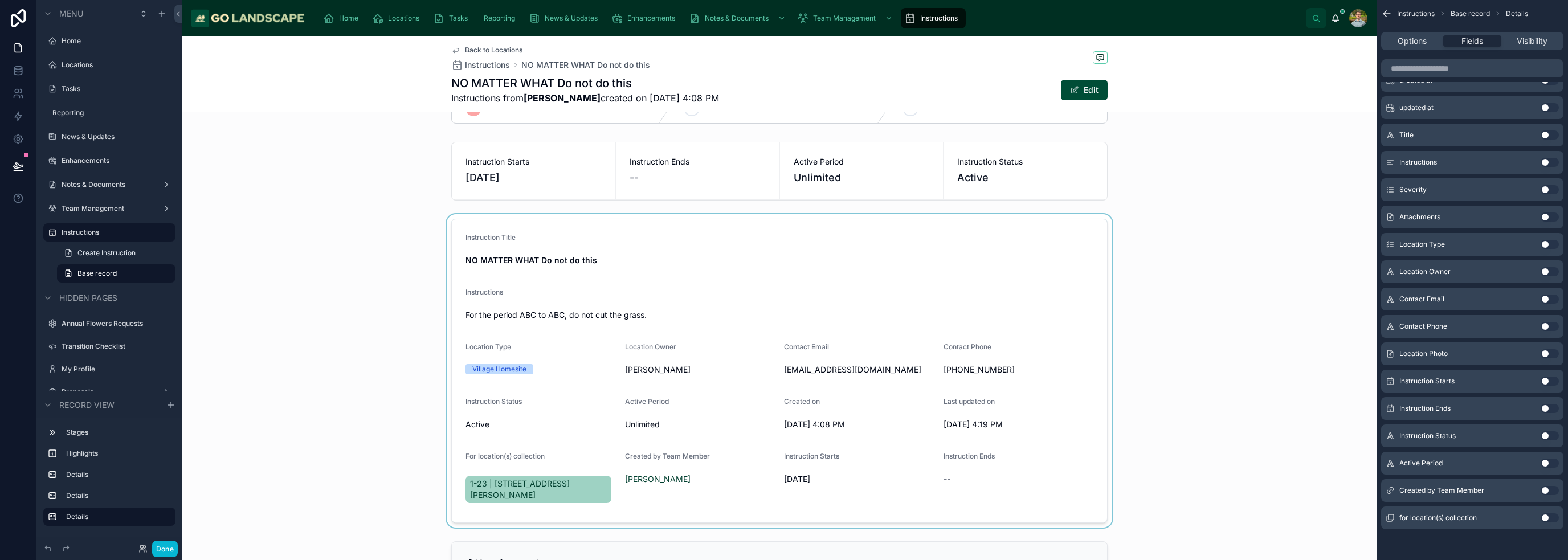
scroll to position [57, 0]
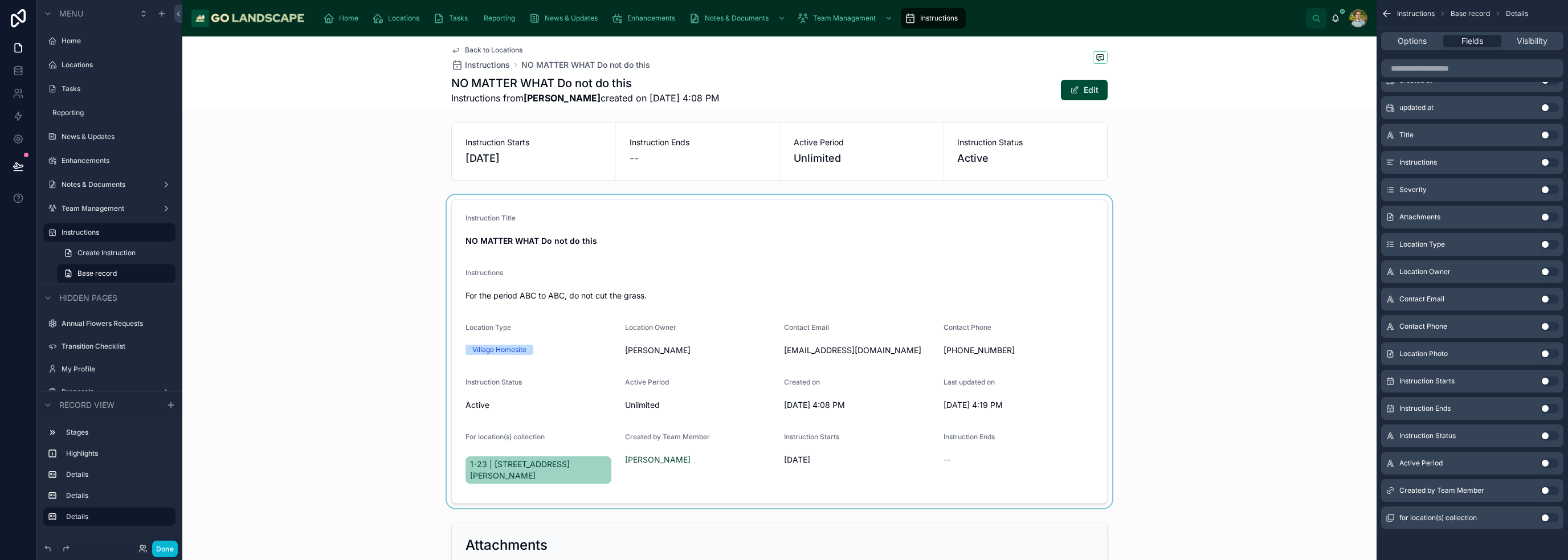
click at [705, 282] on div at bounding box center [779, 352] width 1195 height 314
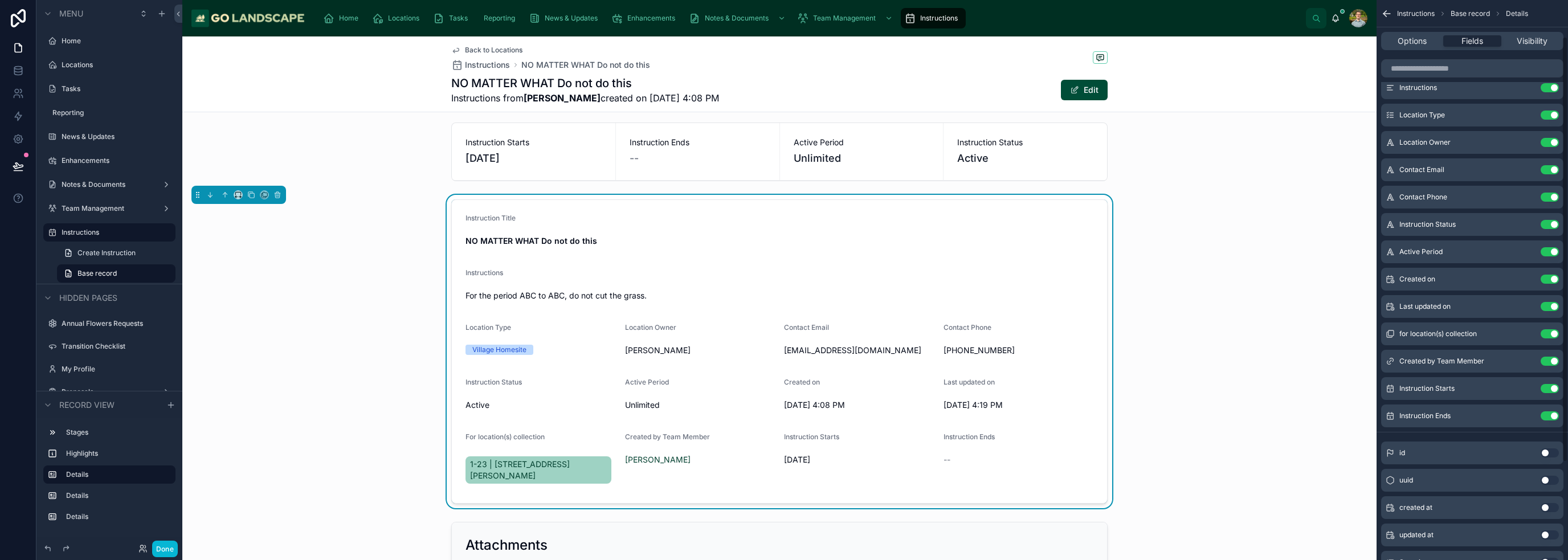
scroll to position [0, 0]
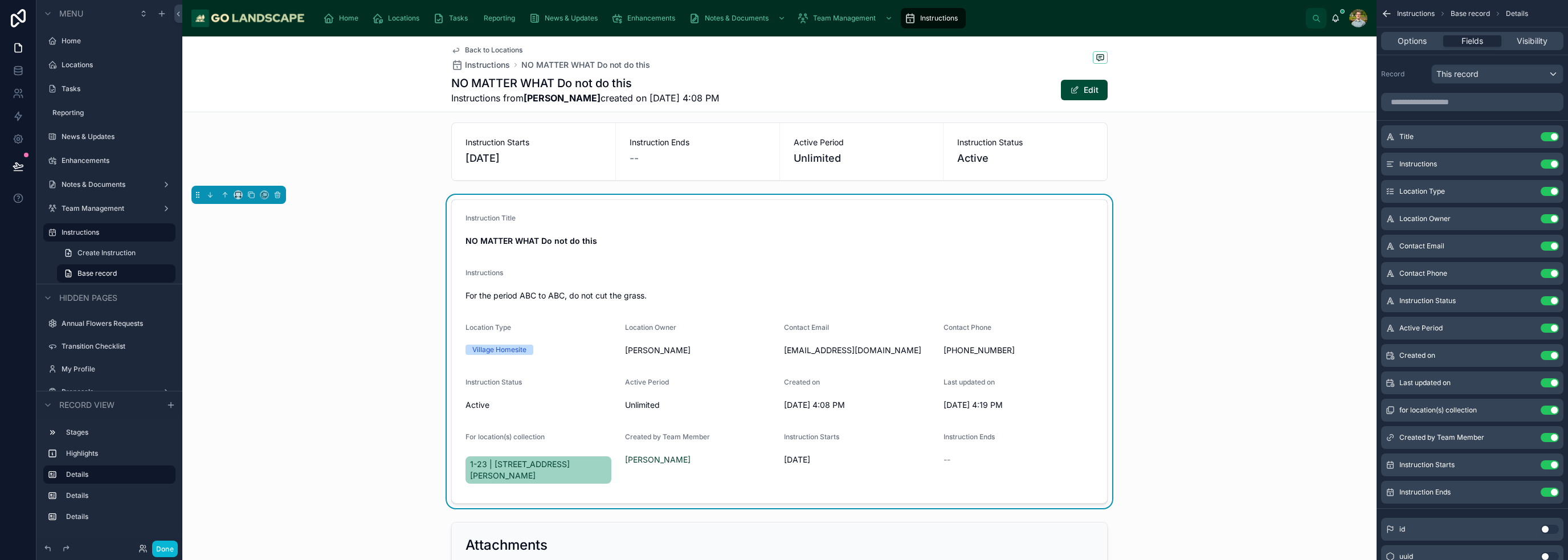
click at [783, 270] on div "Instruction Title NO MATTER WHAT Do not do this Instructions For the period ABC…" at bounding box center [779, 352] width 1195 height 314
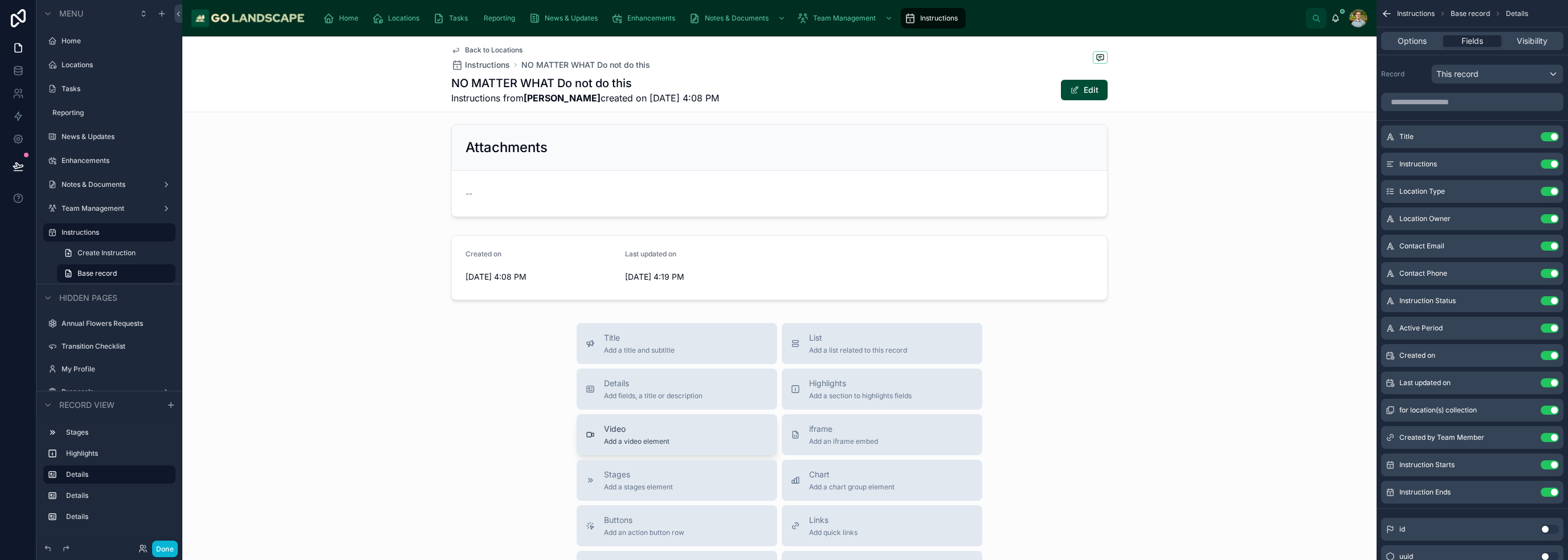
scroll to position [455, 0]
click at [665, 377] on span "Details" at bounding box center [653, 383] width 99 height 11
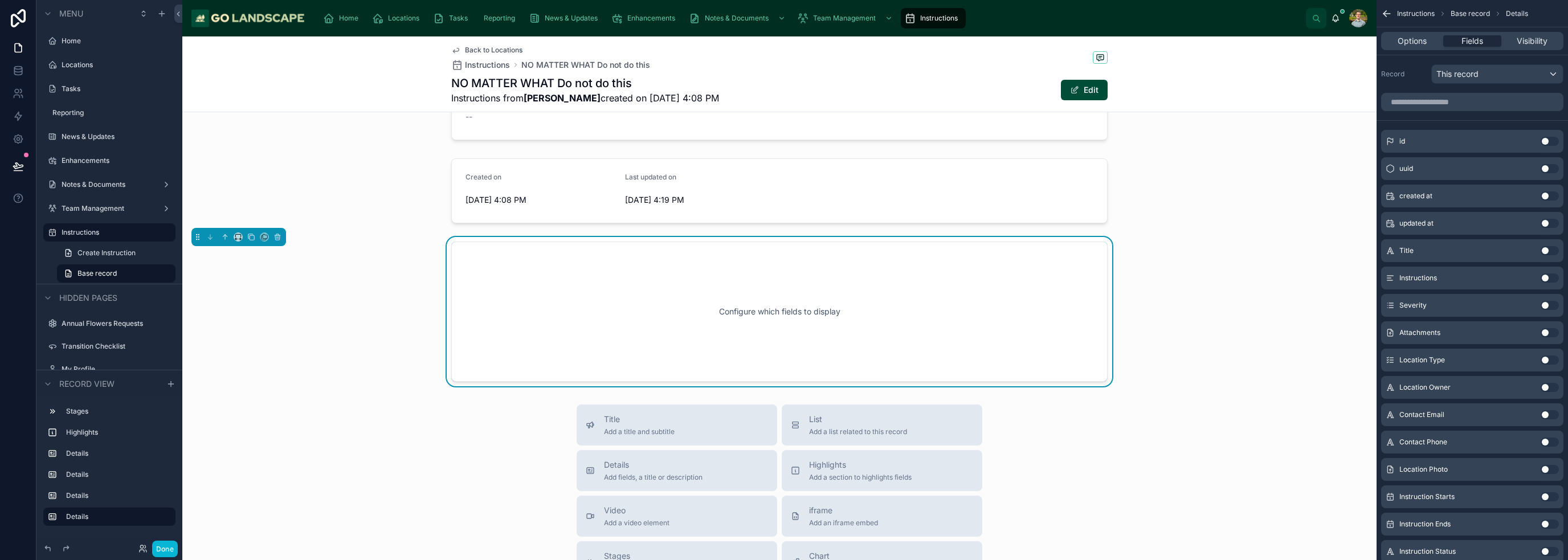
scroll to position [301, 0]
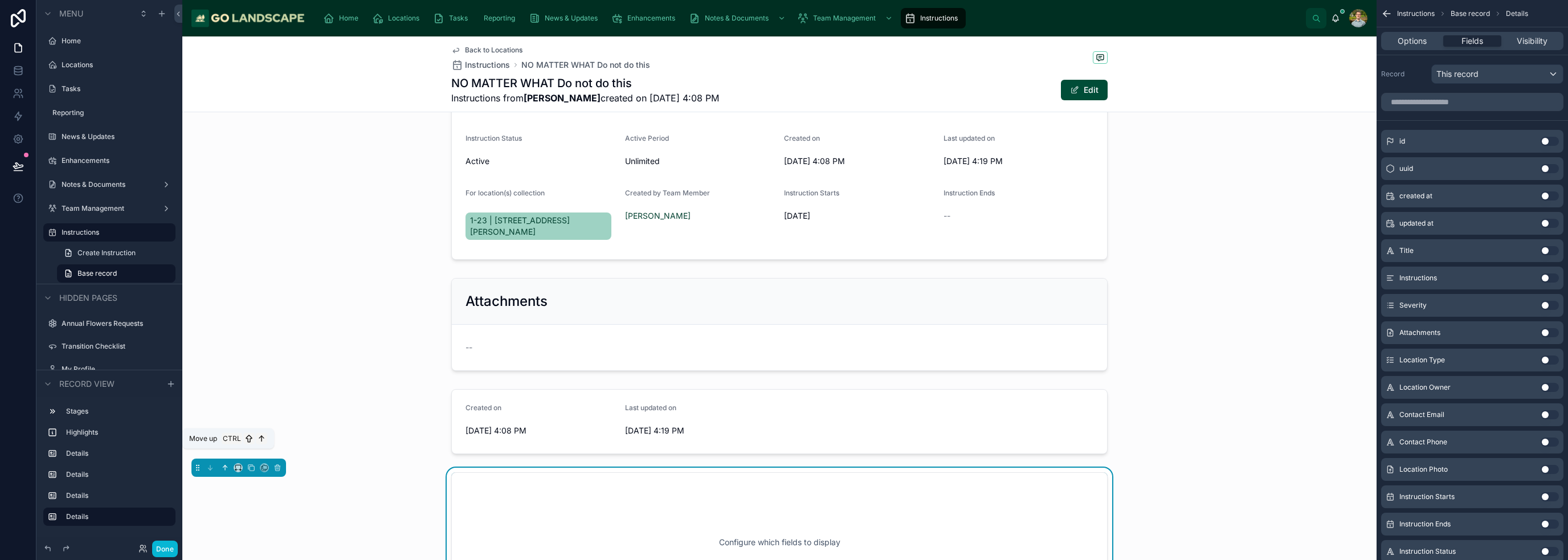
click at [223, 464] on icon at bounding box center [225, 468] width 8 height 8
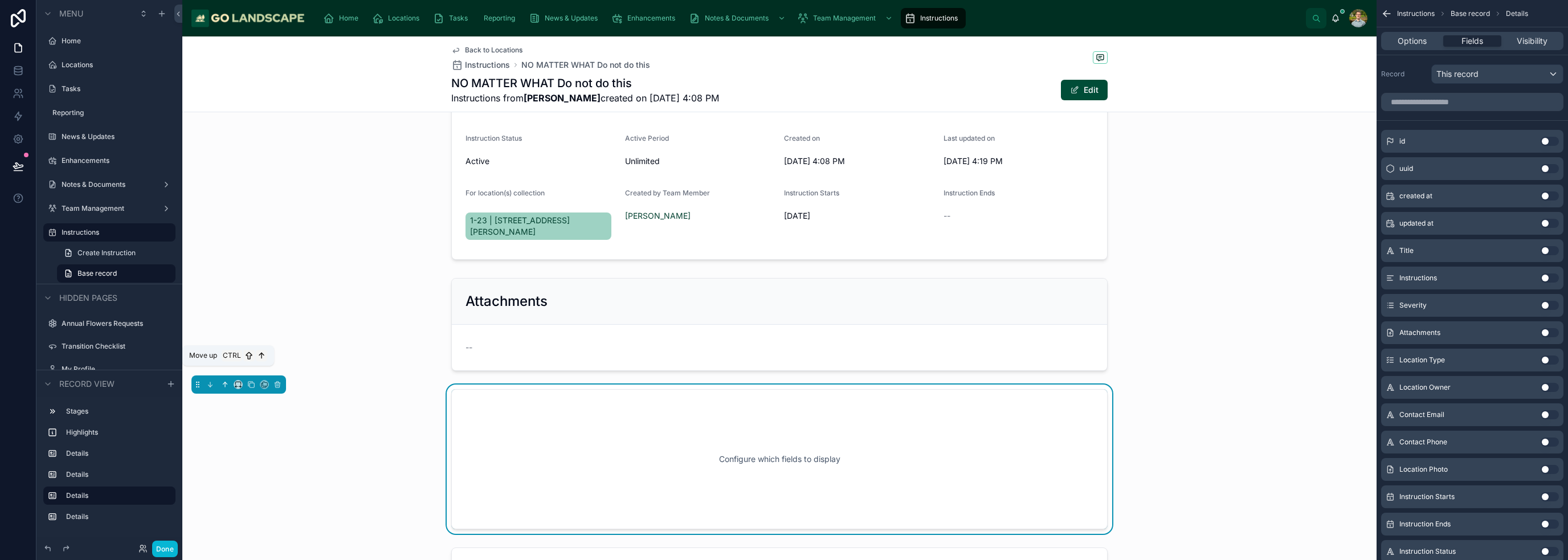
click at [226, 383] on icon at bounding box center [226, 384] width 2 height 2
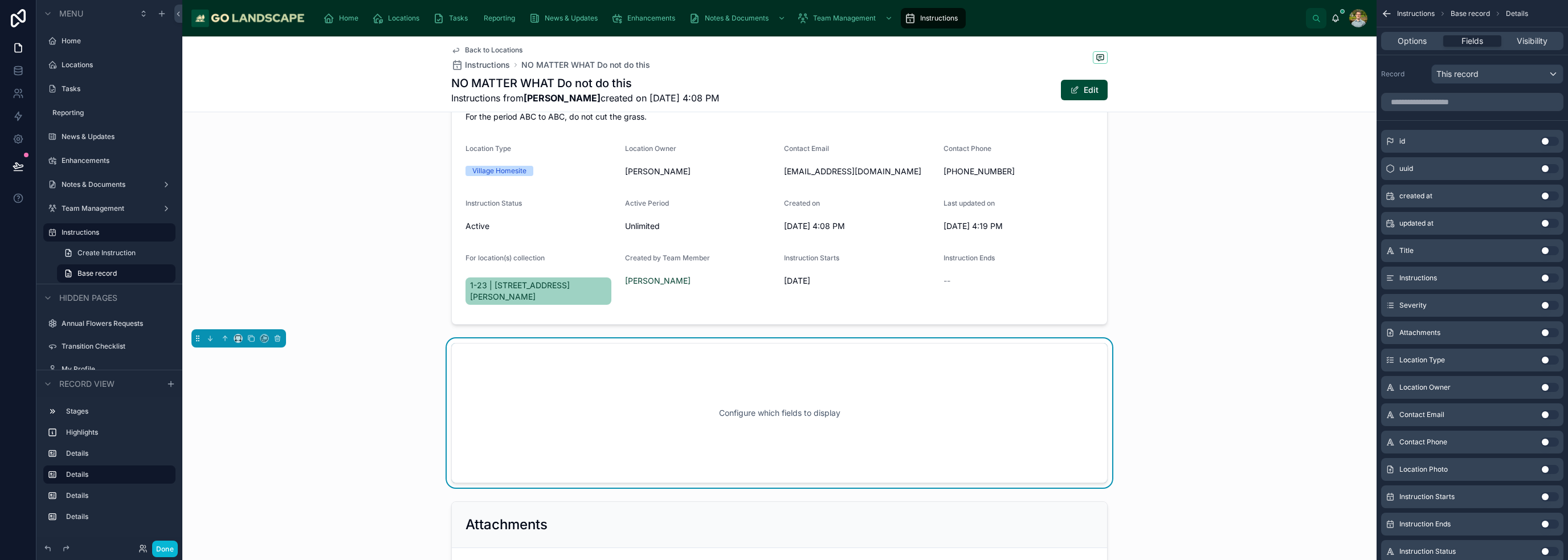
scroll to position [187, 0]
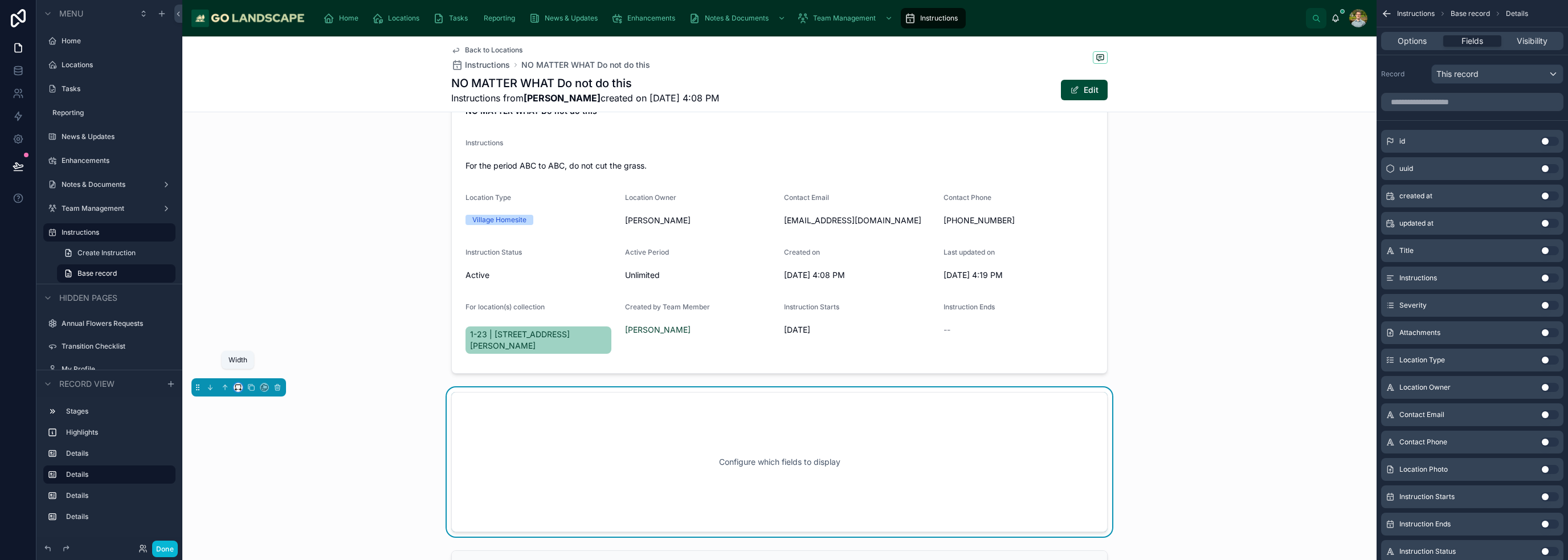
click at [238, 384] on icon at bounding box center [238, 387] width 8 height 8
click at [260, 455] on span "50%" at bounding box center [252, 461] width 18 height 14
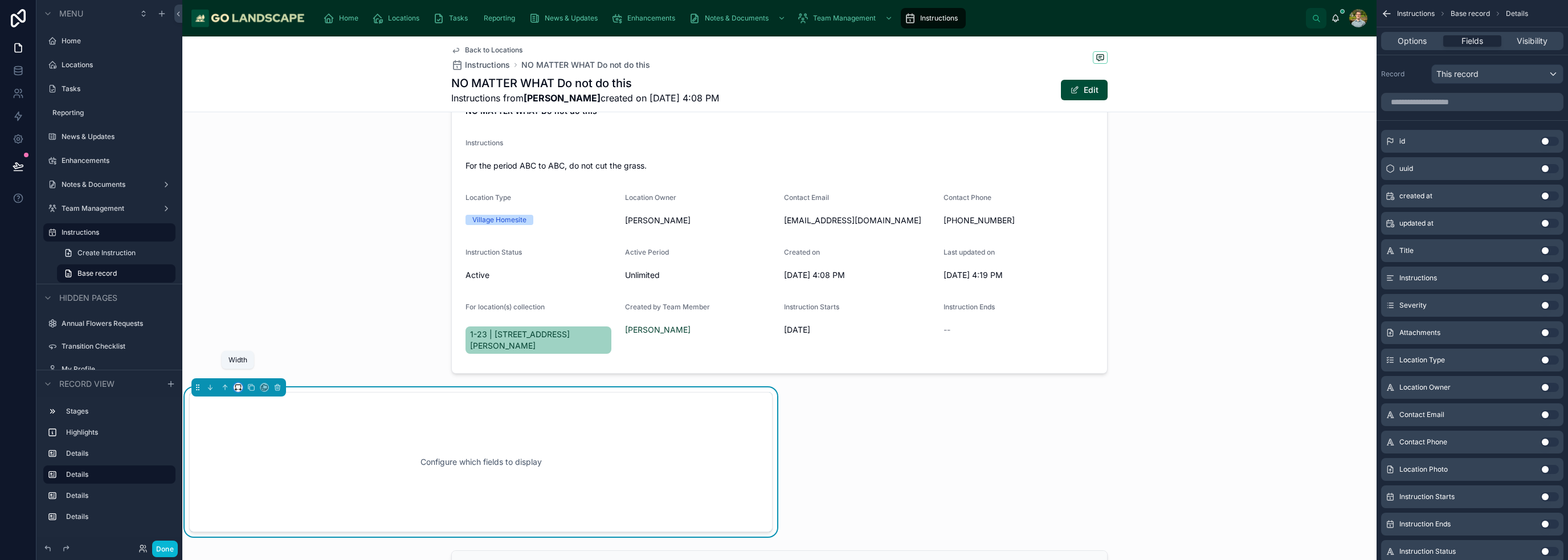
click at [239, 384] on icon at bounding box center [238, 387] width 8 height 8
click at [250, 391] on span "Default" at bounding box center [257, 396] width 27 height 14
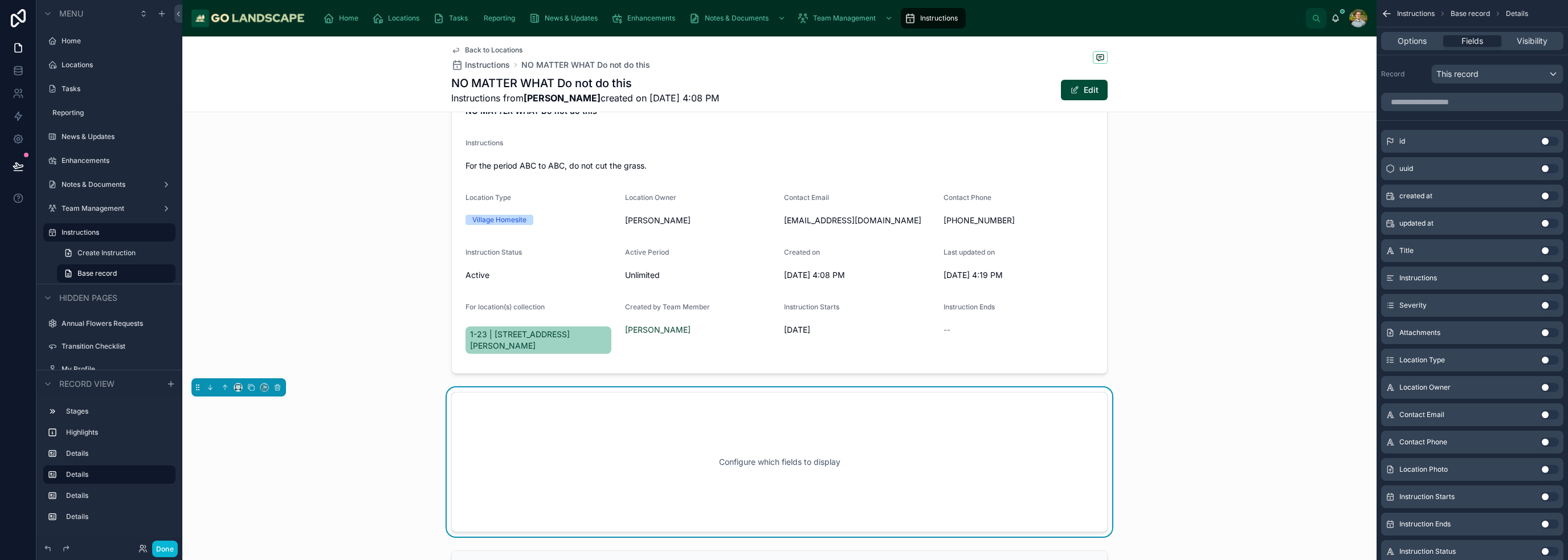
click at [783, 391] on div "Configure which fields to display" at bounding box center [779, 462] width 1195 height 149
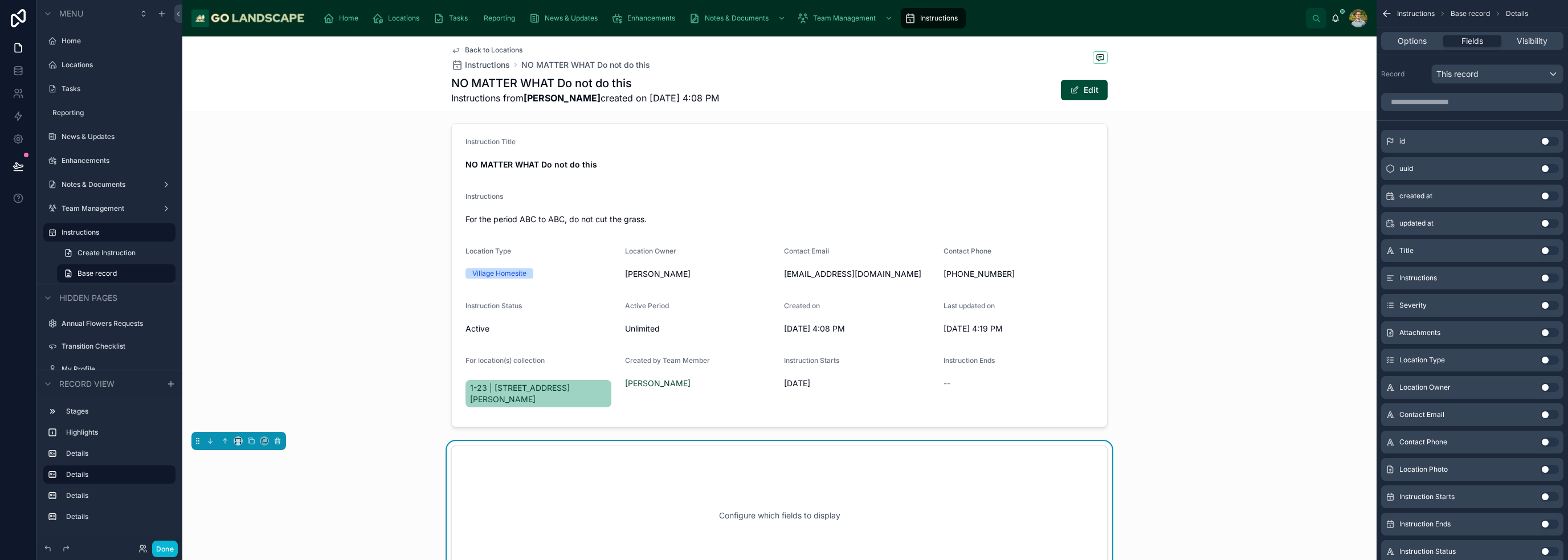
scroll to position [114, 0]
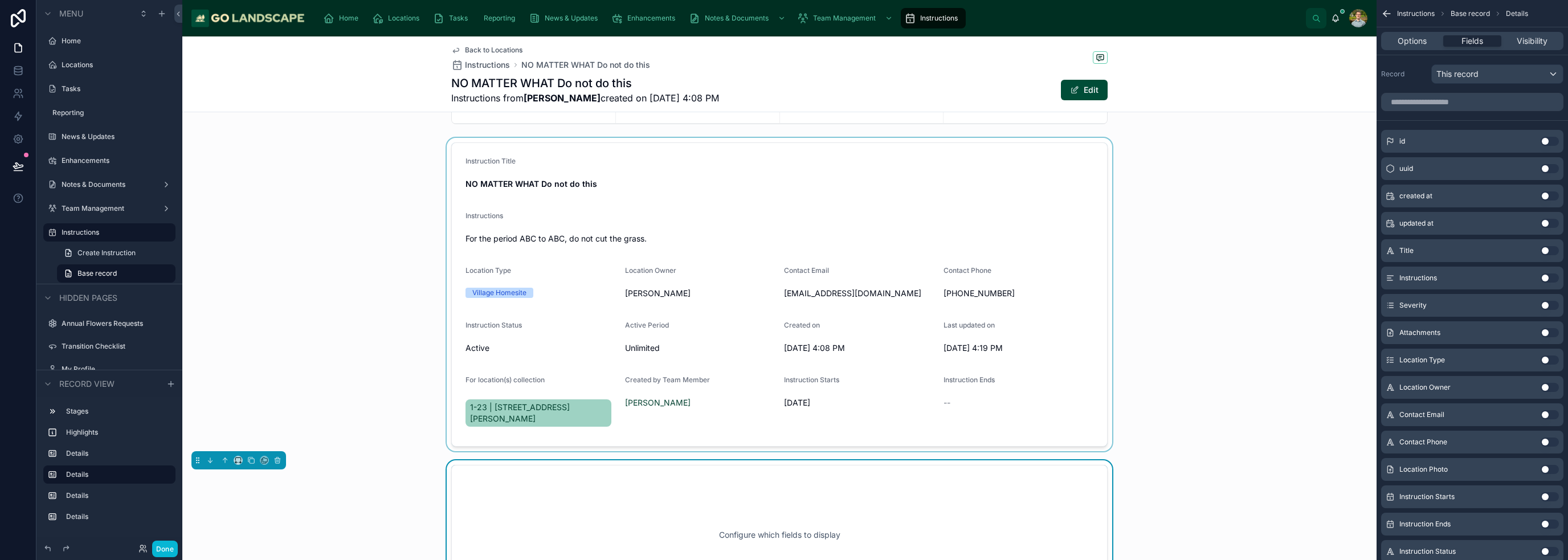
click at [783, 246] on div at bounding box center [779, 295] width 1195 height 314
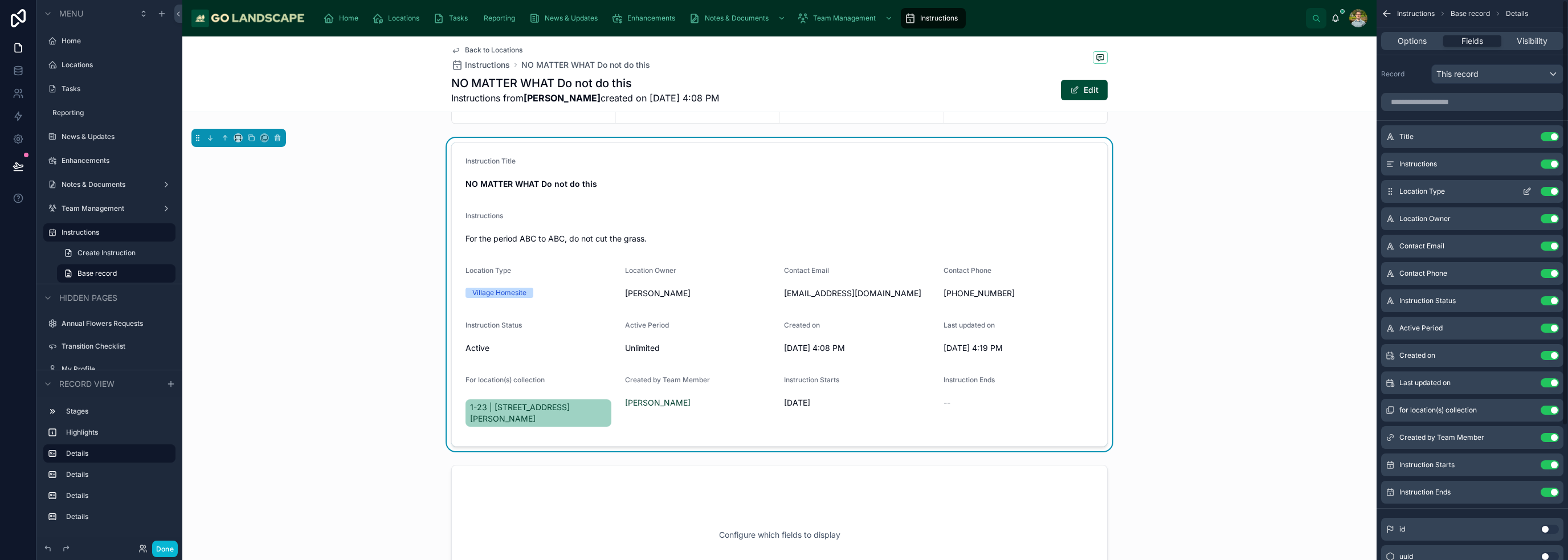
click at [783, 190] on button "Use setting" at bounding box center [1550, 191] width 19 height 9
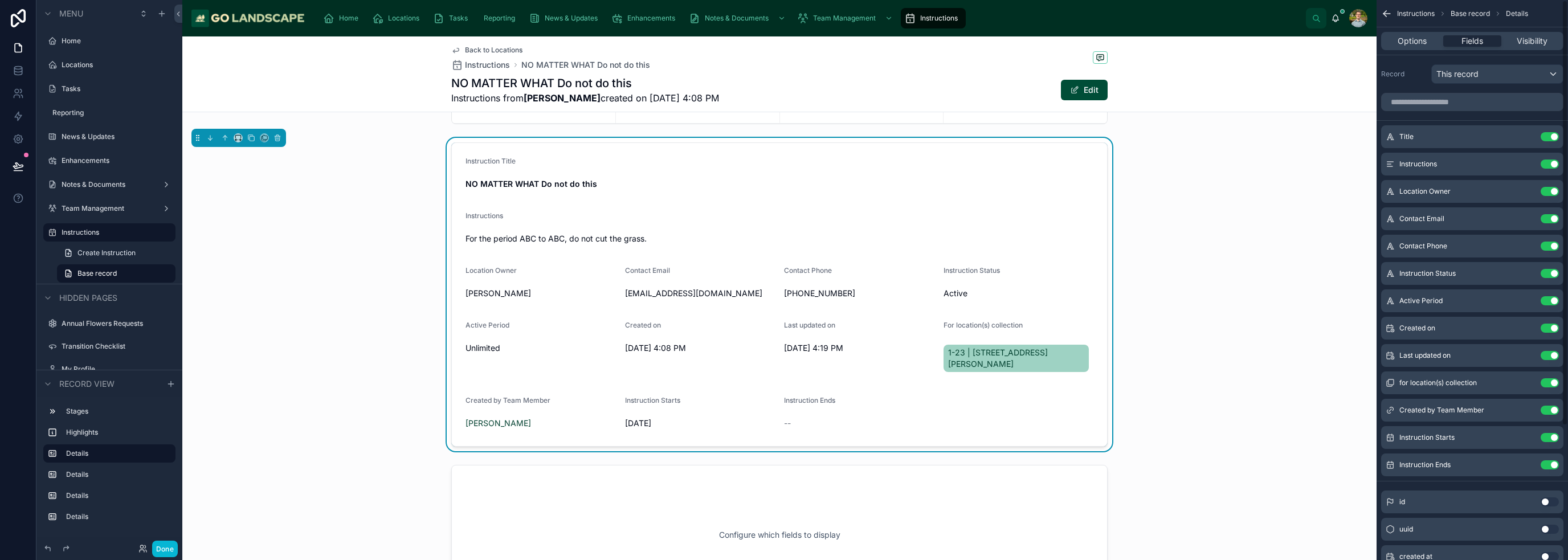
click at [783, 190] on button "Use setting" at bounding box center [1550, 191] width 19 height 9
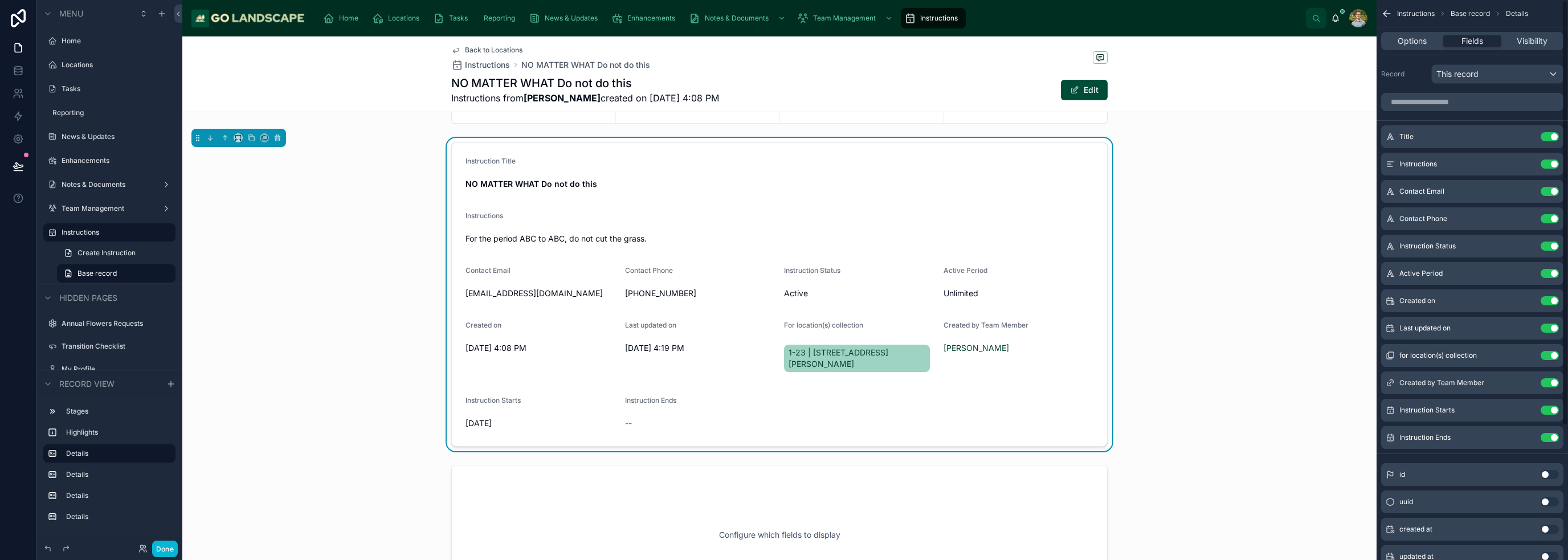
click at [783, 190] on button "Use setting" at bounding box center [1550, 191] width 19 height 9
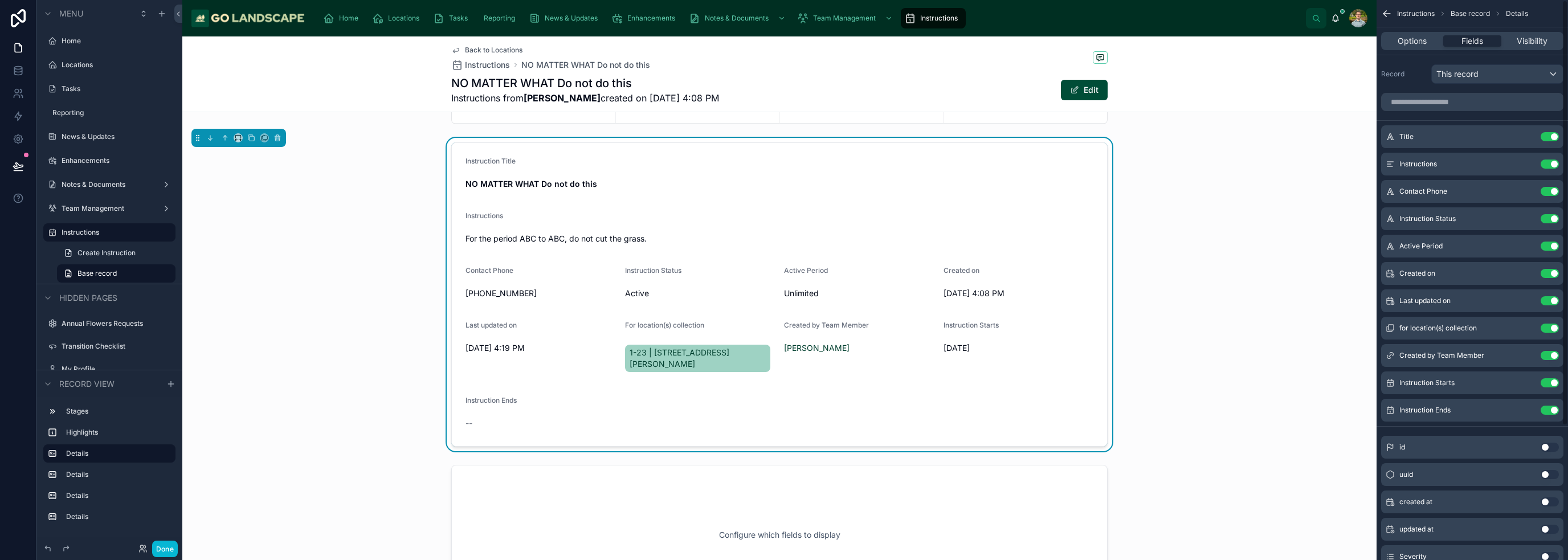
click at [783, 190] on button "Use setting" at bounding box center [1550, 191] width 19 height 9
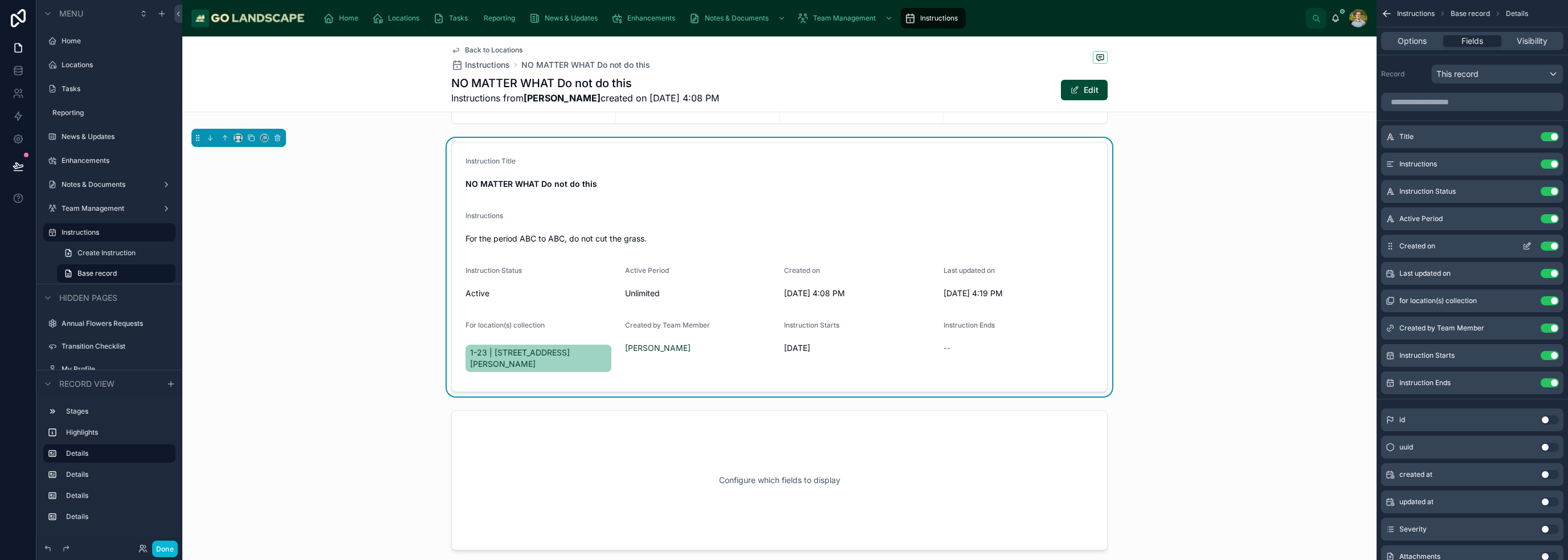
click at [783, 248] on button "Use setting" at bounding box center [1550, 246] width 19 height 9
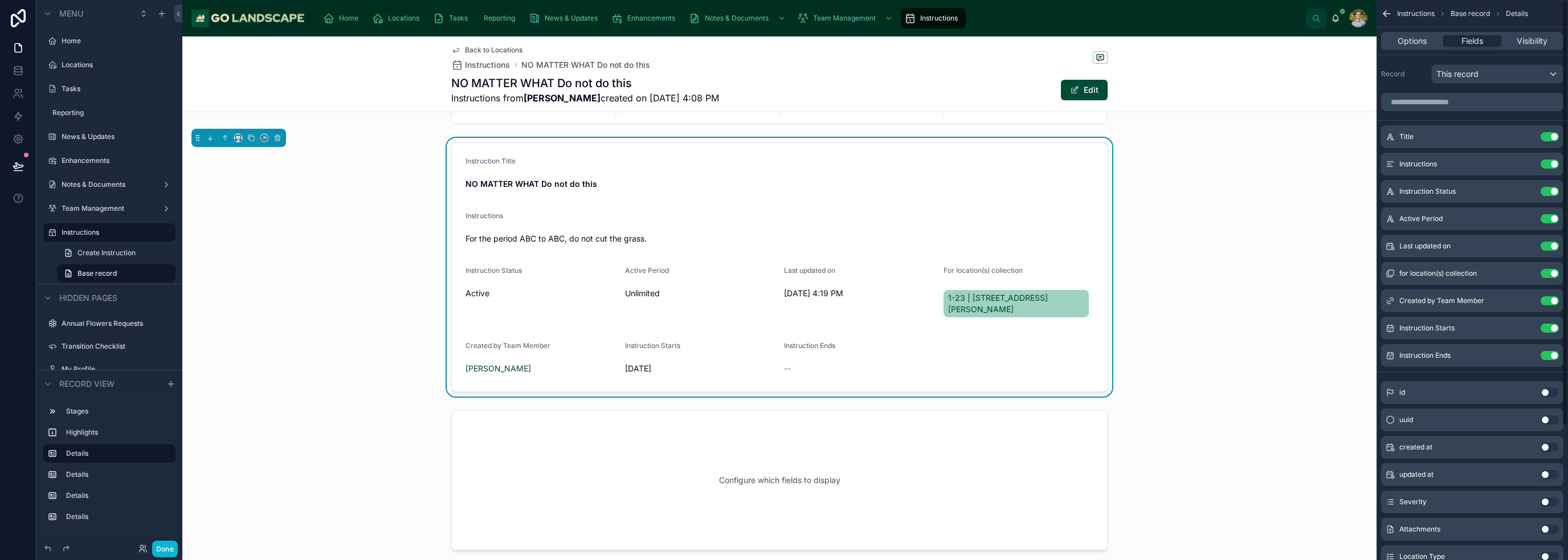
click at [783, 248] on button "Use setting" at bounding box center [1550, 246] width 19 height 9
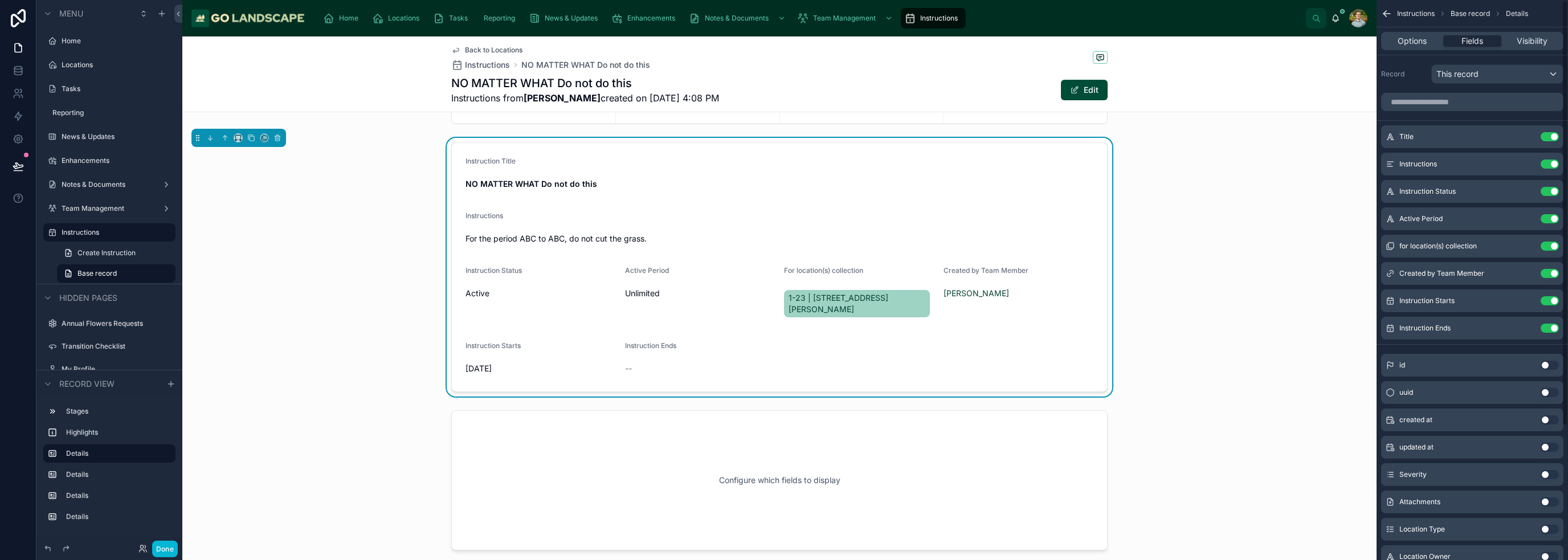
click at [783, 248] on button "Use setting" at bounding box center [1550, 246] width 19 height 9
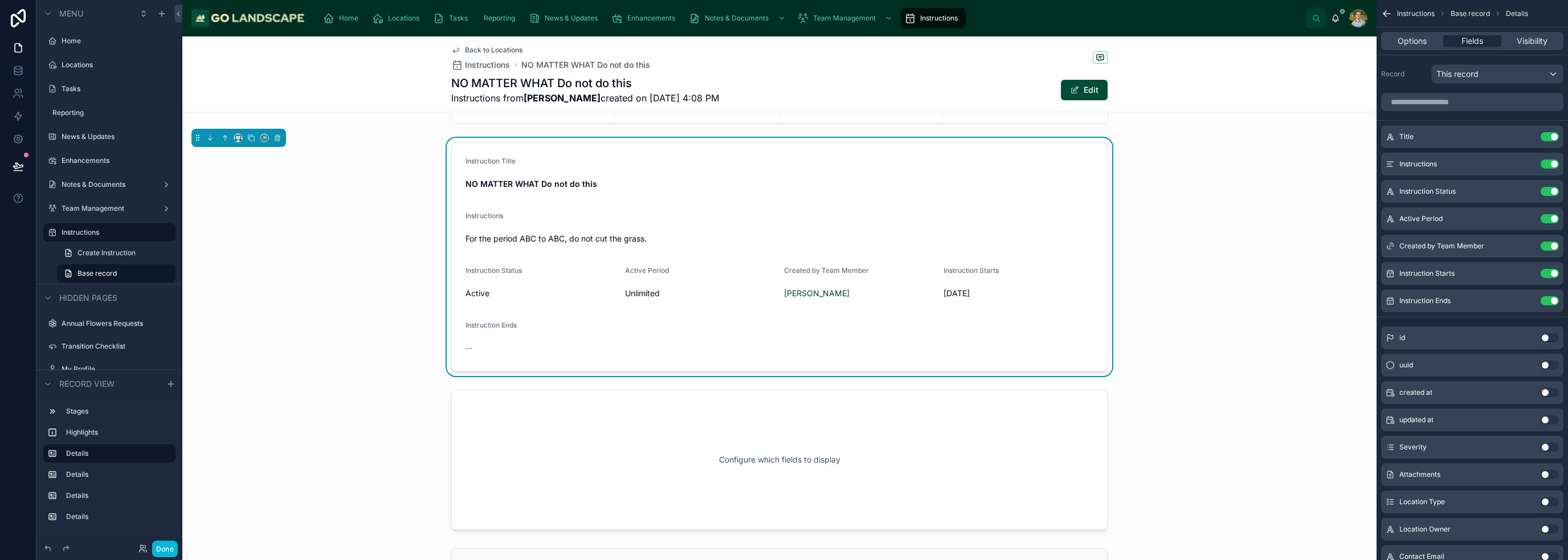
click at [783, 248] on button "Use setting" at bounding box center [1550, 246] width 19 height 9
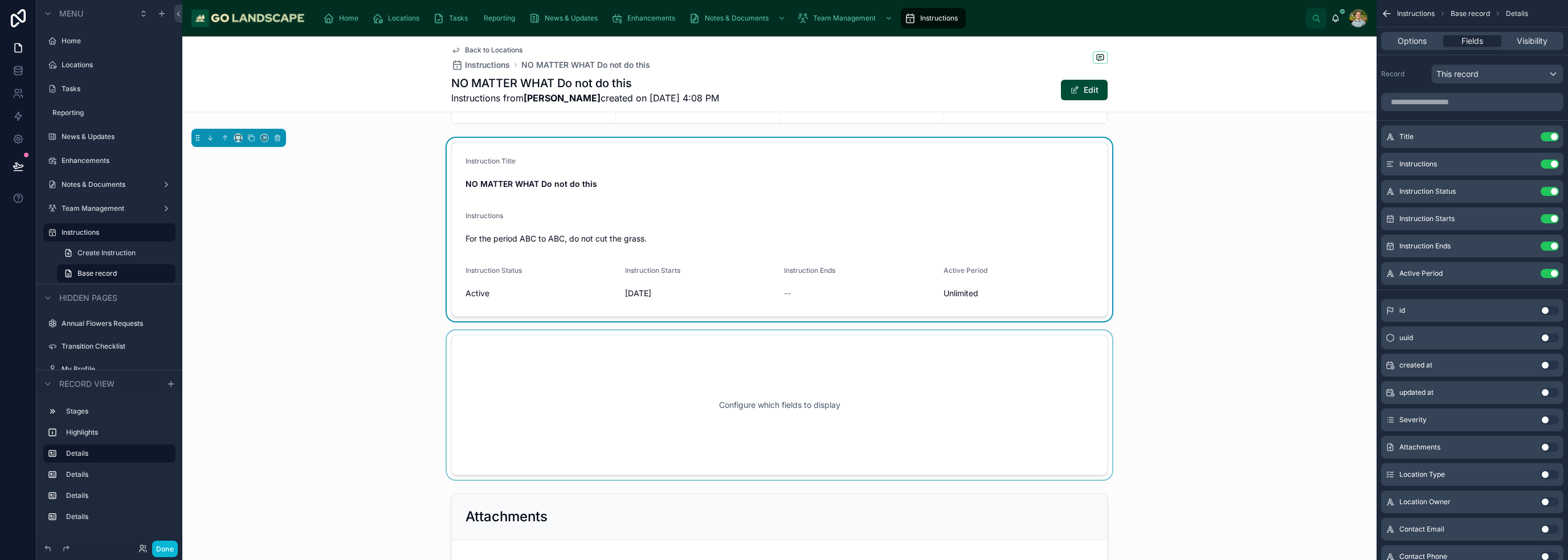
click at [783, 390] on div at bounding box center [779, 405] width 1195 height 149
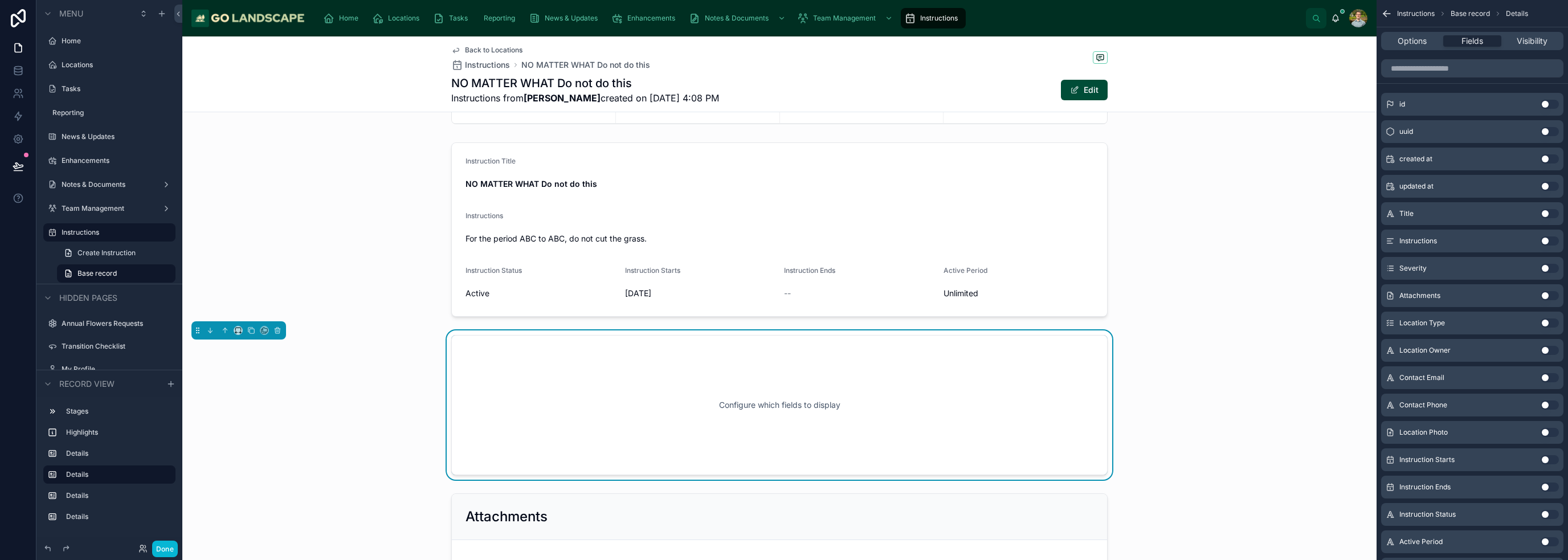
scroll to position [57, 0]
click at [783, 303] on button "Use setting" at bounding box center [1550, 303] width 19 height 9
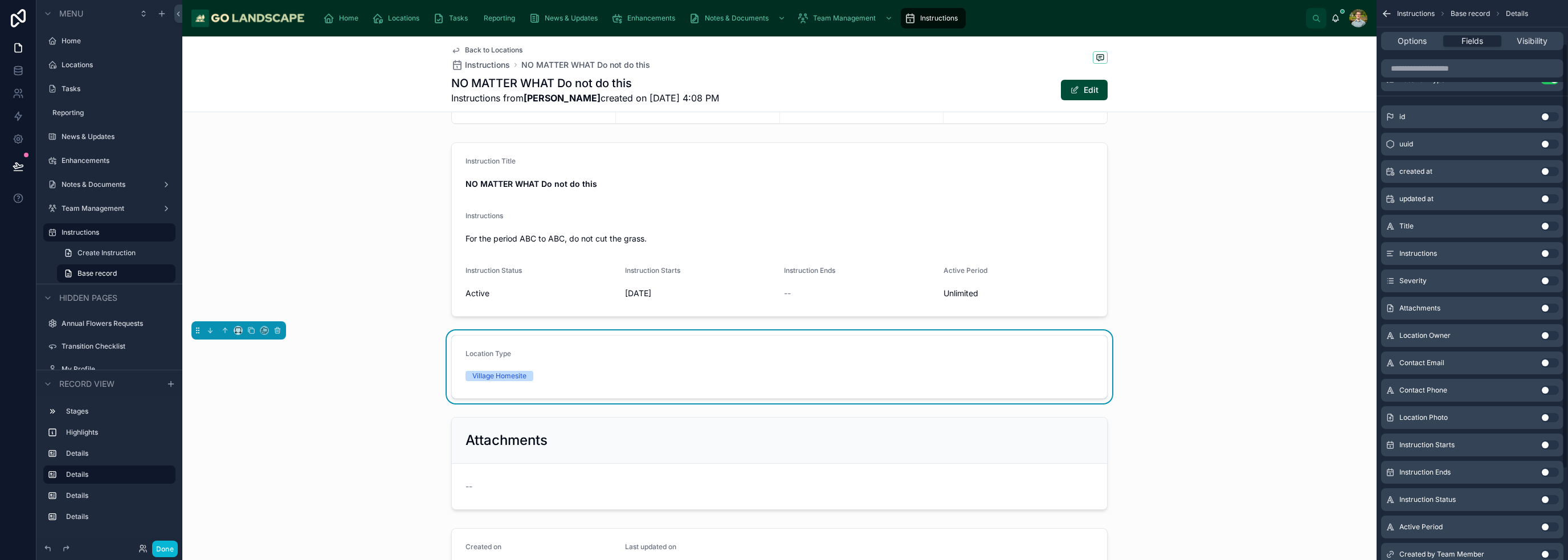
click at [783, 334] on button "Use setting" at bounding box center [1550, 336] width 19 height 9
click at [783, 362] on button "Use setting" at bounding box center [1550, 363] width 19 height 9
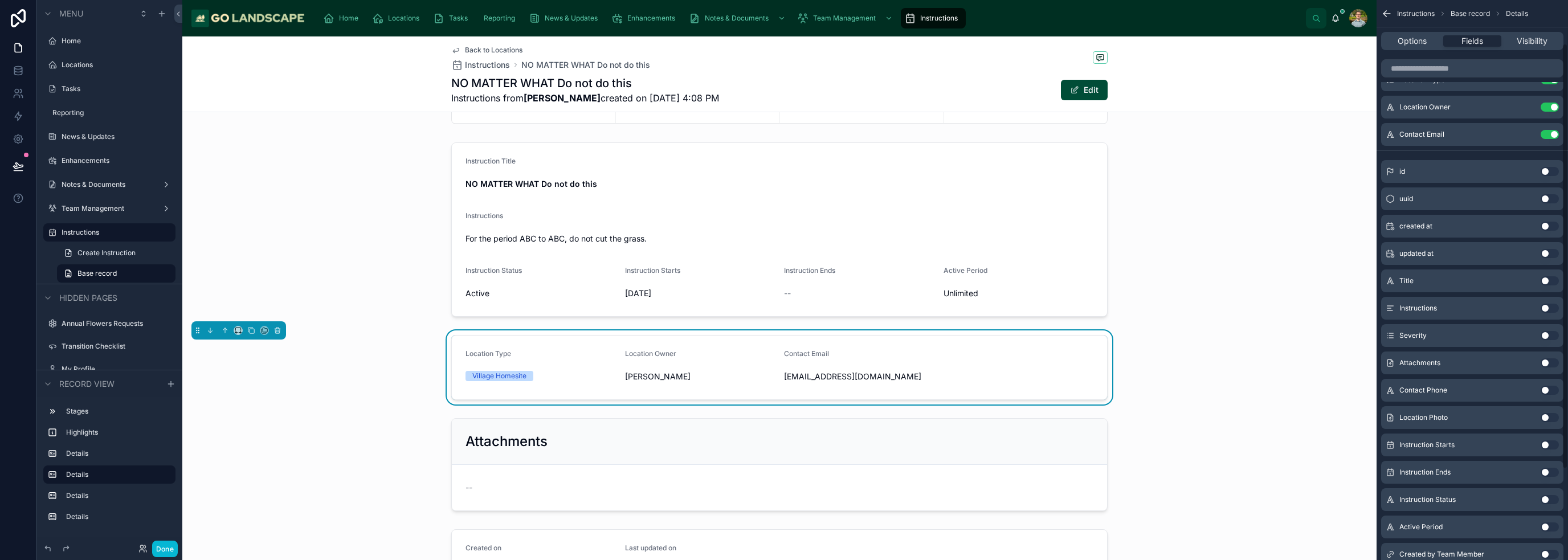
click at [783, 389] on button "Use setting" at bounding box center [1550, 390] width 19 height 9
click at [783, 350] on div "Location Type Village Homesite Location Owner [PERSON_NAME] Contact Email [EMAI…" at bounding box center [779, 367] width 1195 height 74
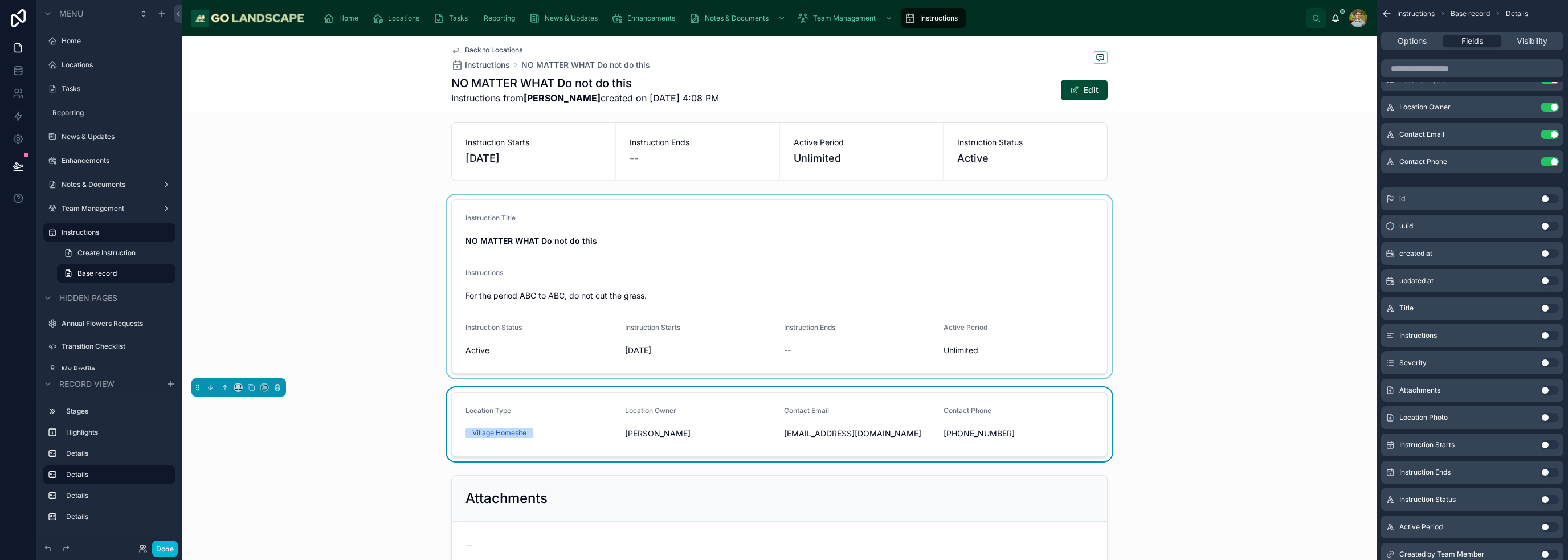
click at [783, 257] on div at bounding box center [779, 287] width 1195 height 184
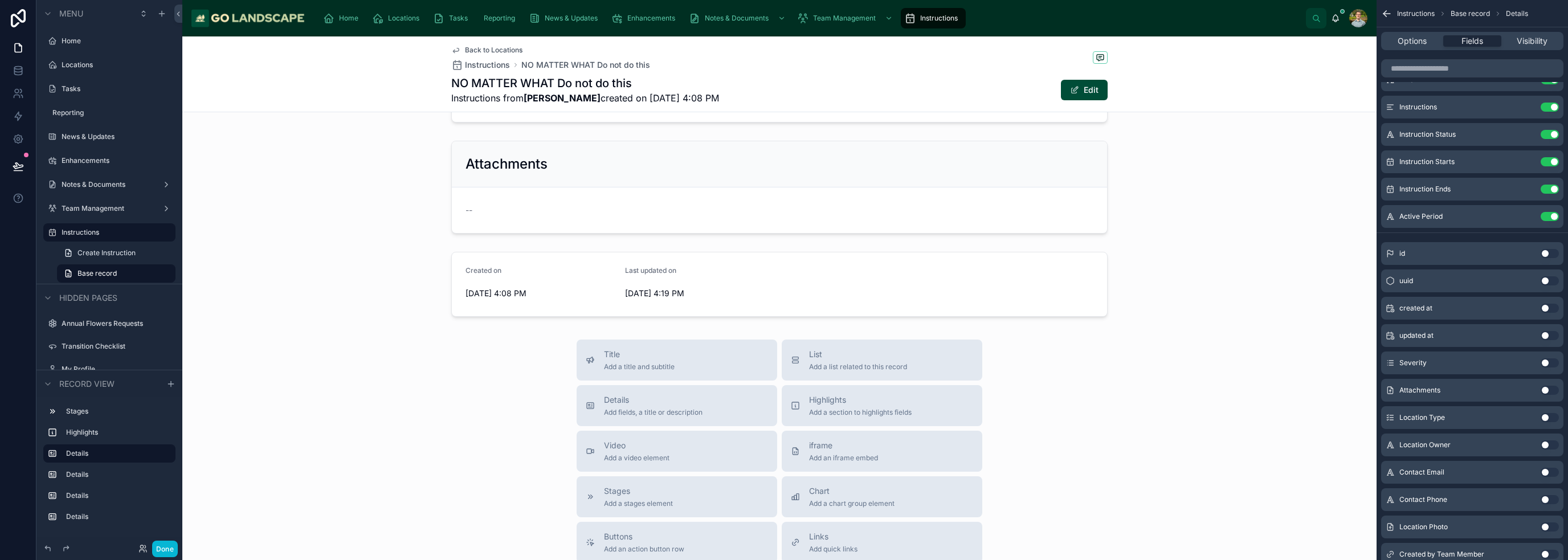
scroll to position [399, 0]
click at [783, 262] on div at bounding box center [779, 276] width 1195 height 74
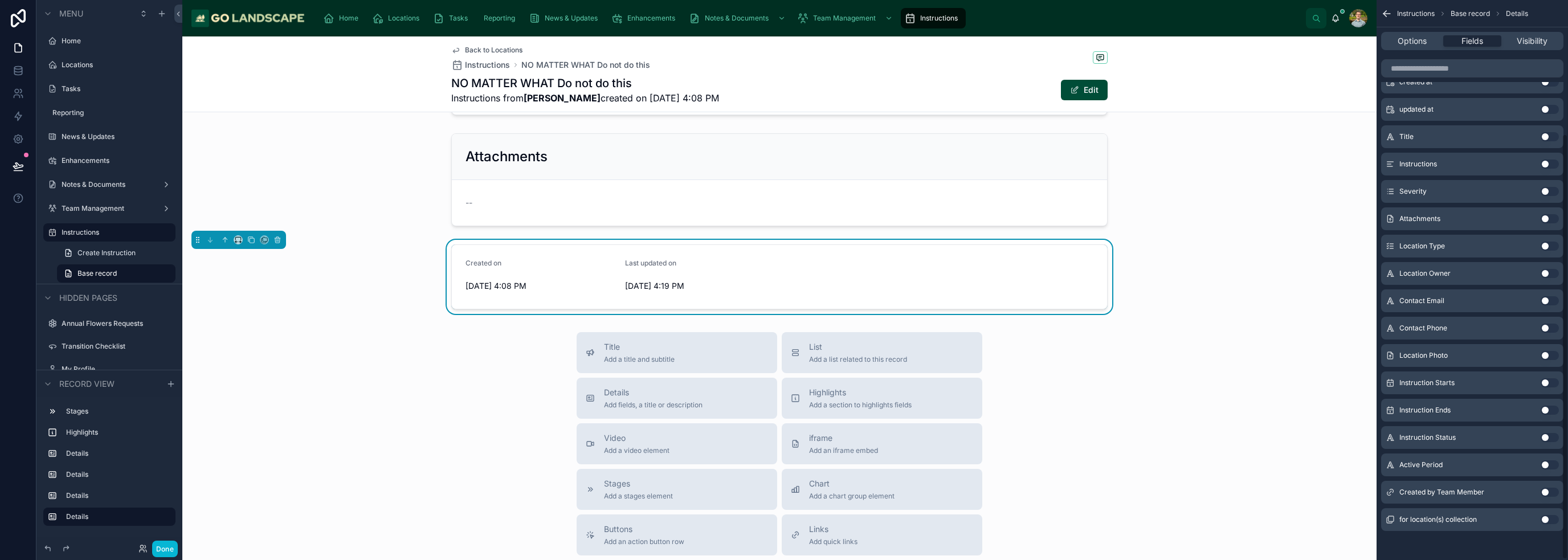
scroll to position [175, 0]
click at [783, 487] on button "Use setting" at bounding box center [1550, 491] width 19 height 9
click at [783, 403] on div "Title Add a title and subtitle List Add a list related to this record Details A…" at bounding box center [779, 535] width 1195 height 406
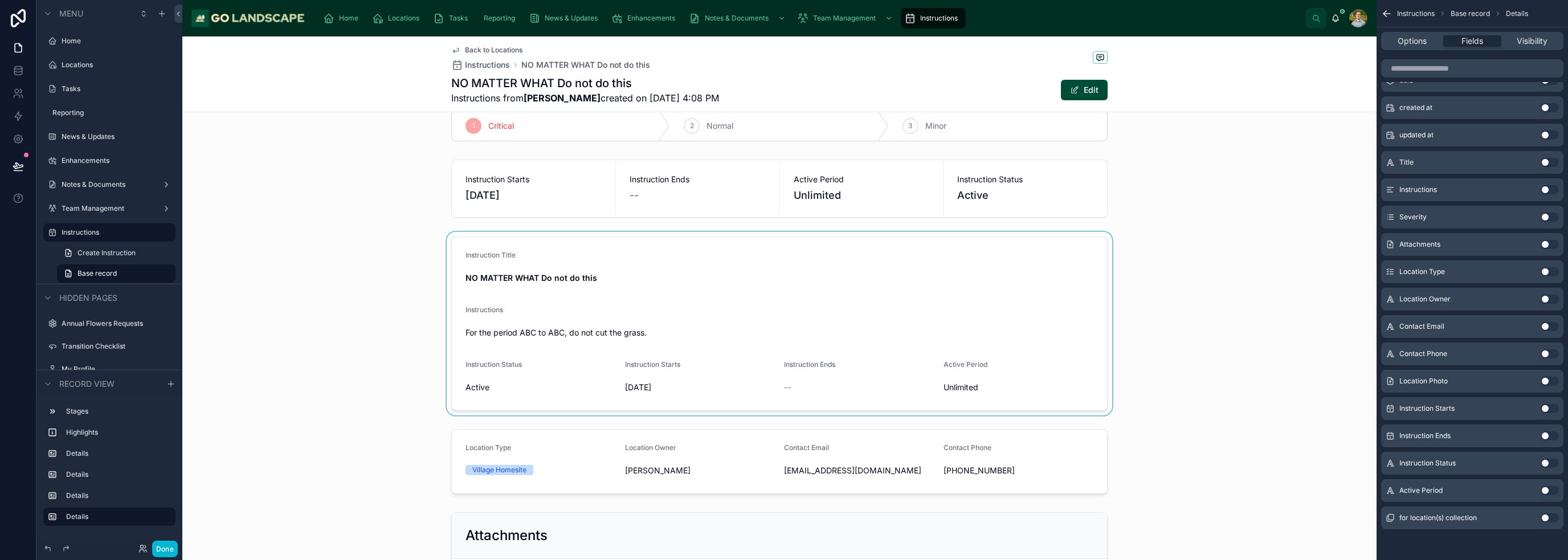
scroll to position [0, 0]
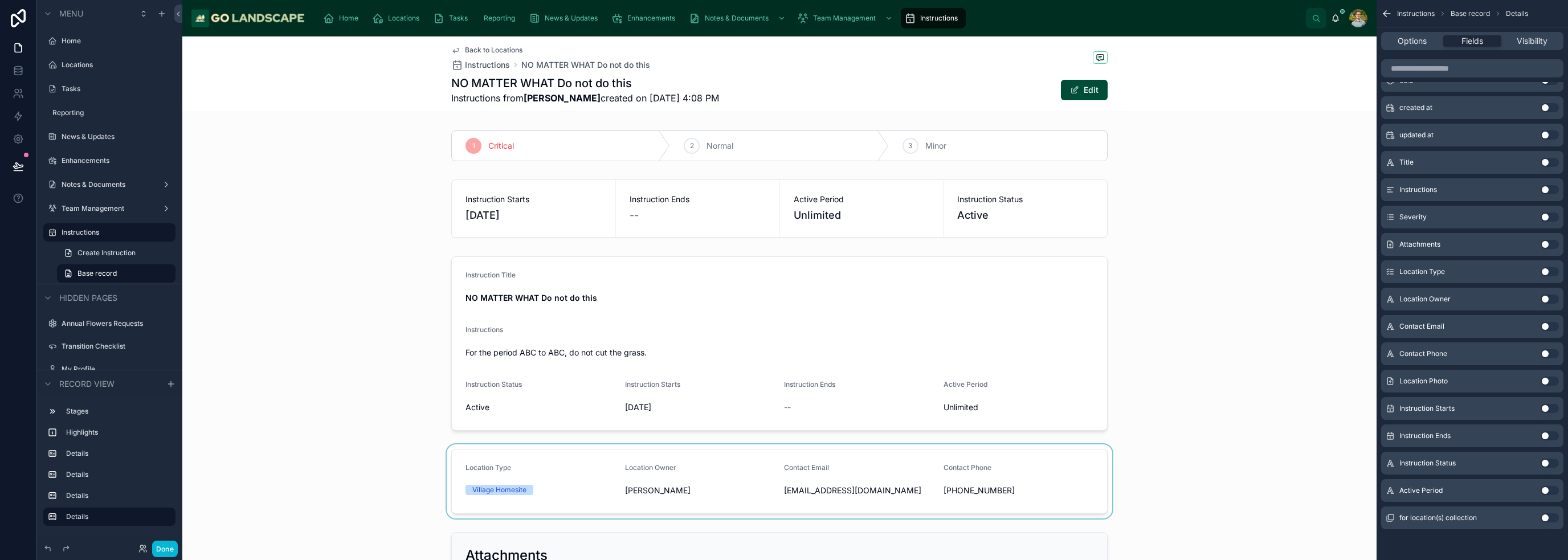
click at [783, 473] on div at bounding box center [779, 481] width 1195 height 74
click at [783, 517] on button "Use setting" at bounding box center [1550, 518] width 19 height 9
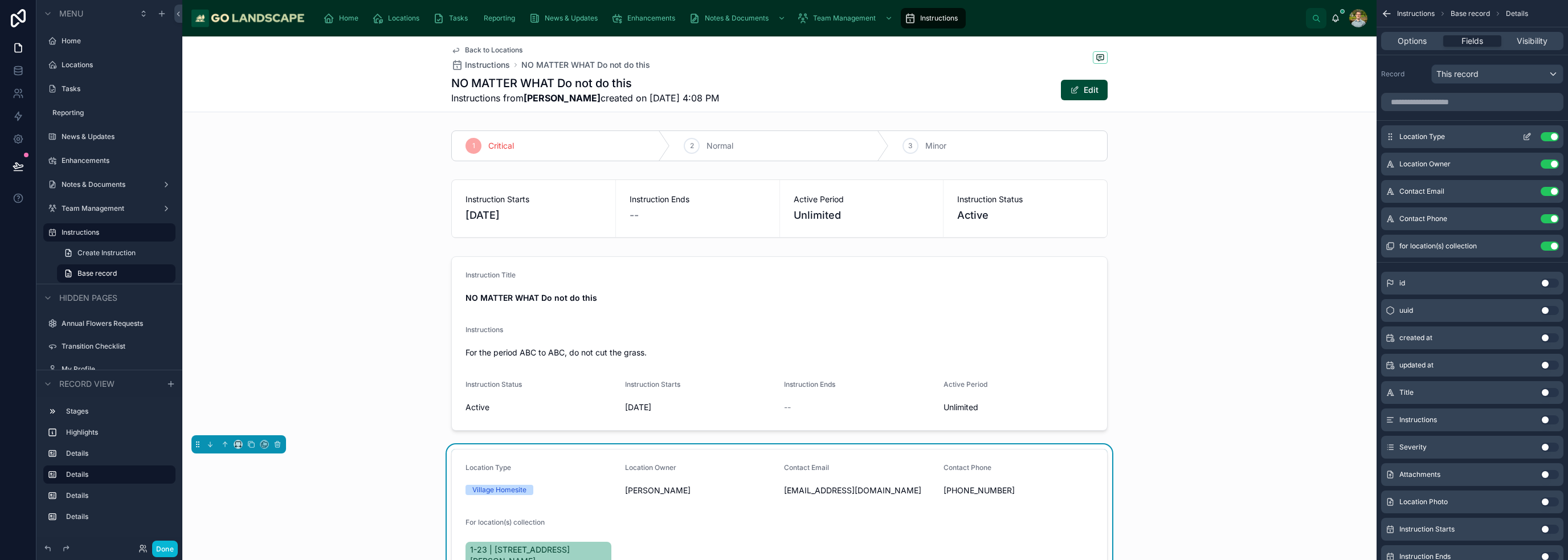
click at [783, 136] on button "Use setting" at bounding box center [1550, 137] width 19 height 9
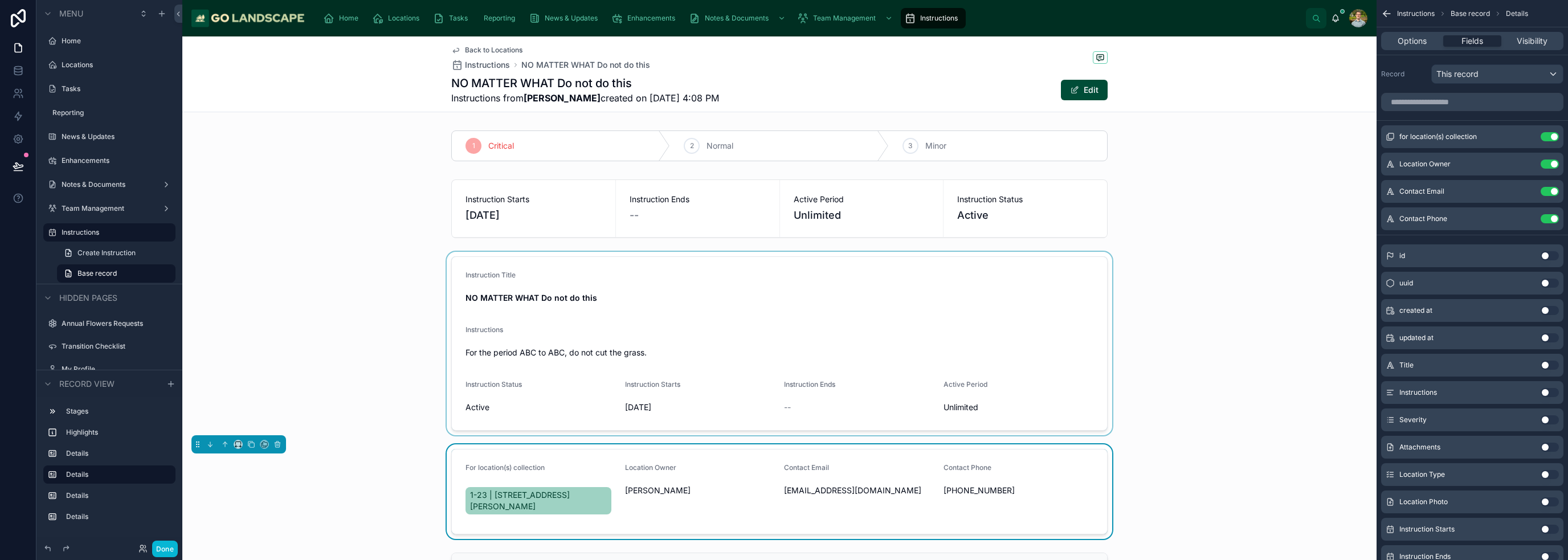
click at [783, 341] on div at bounding box center [779, 343] width 1195 height 184
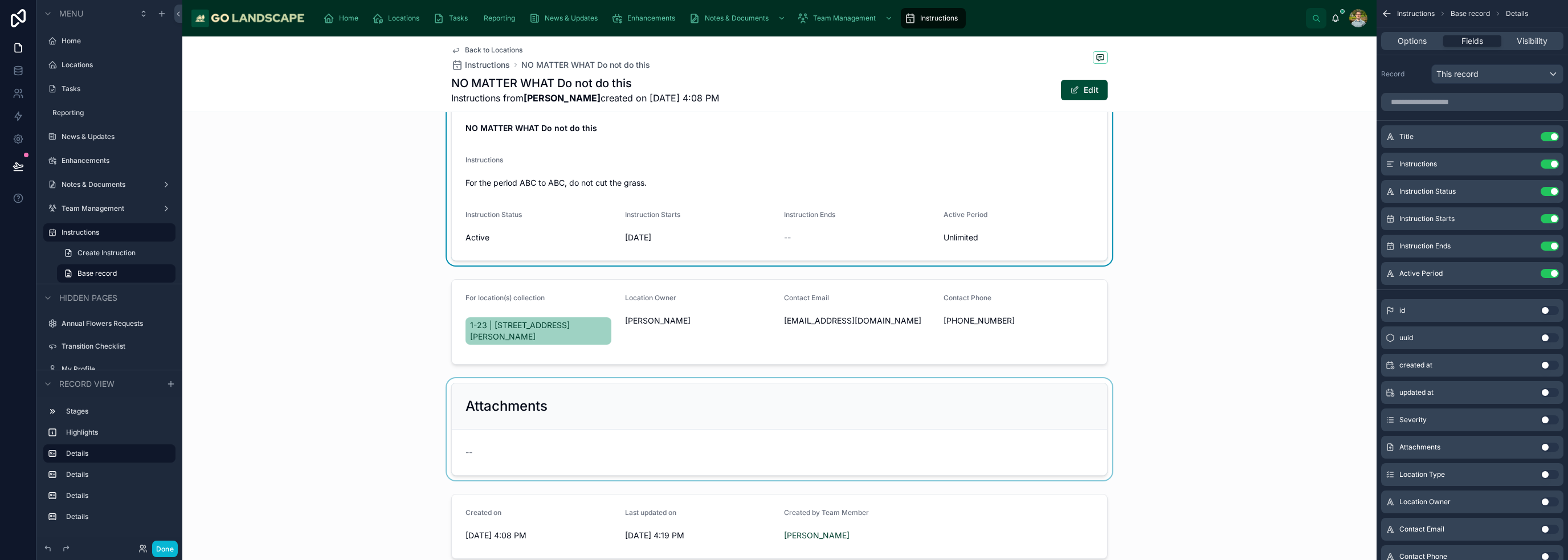
scroll to position [171, 0]
click at [783, 316] on div at bounding box center [779, 320] width 1195 height 94
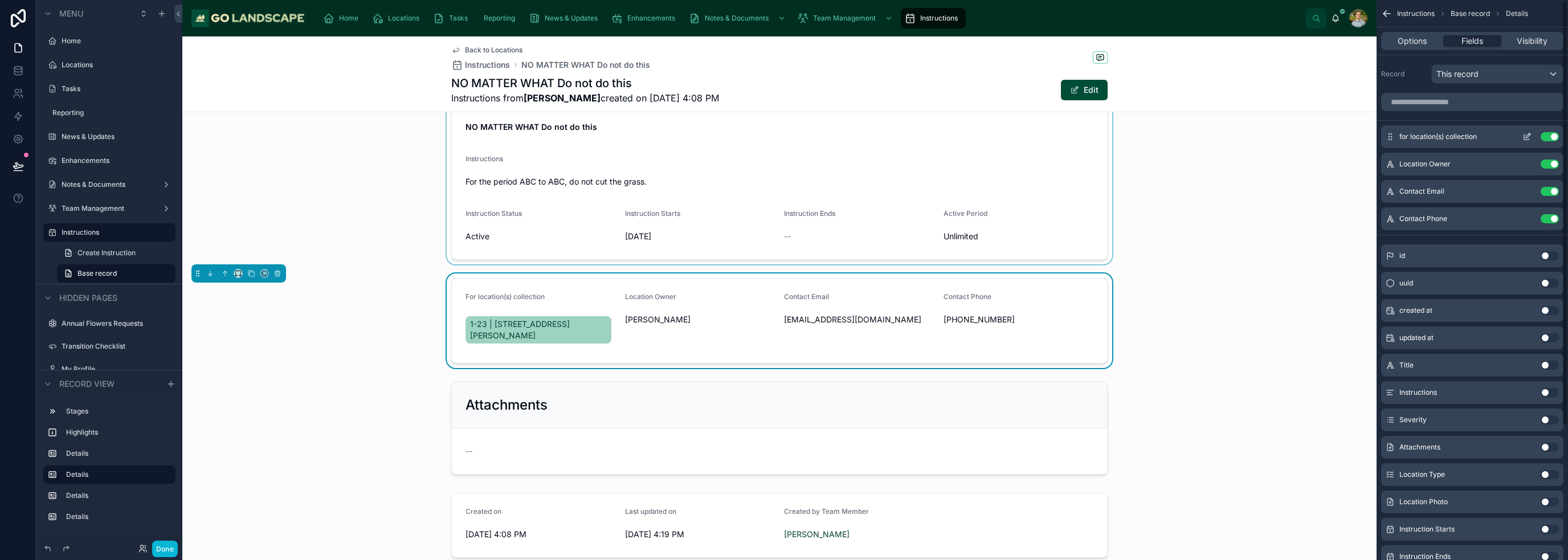
click at [783, 136] on icon "scrollable content" at bounding box center [1528, 135] width 5 height 5
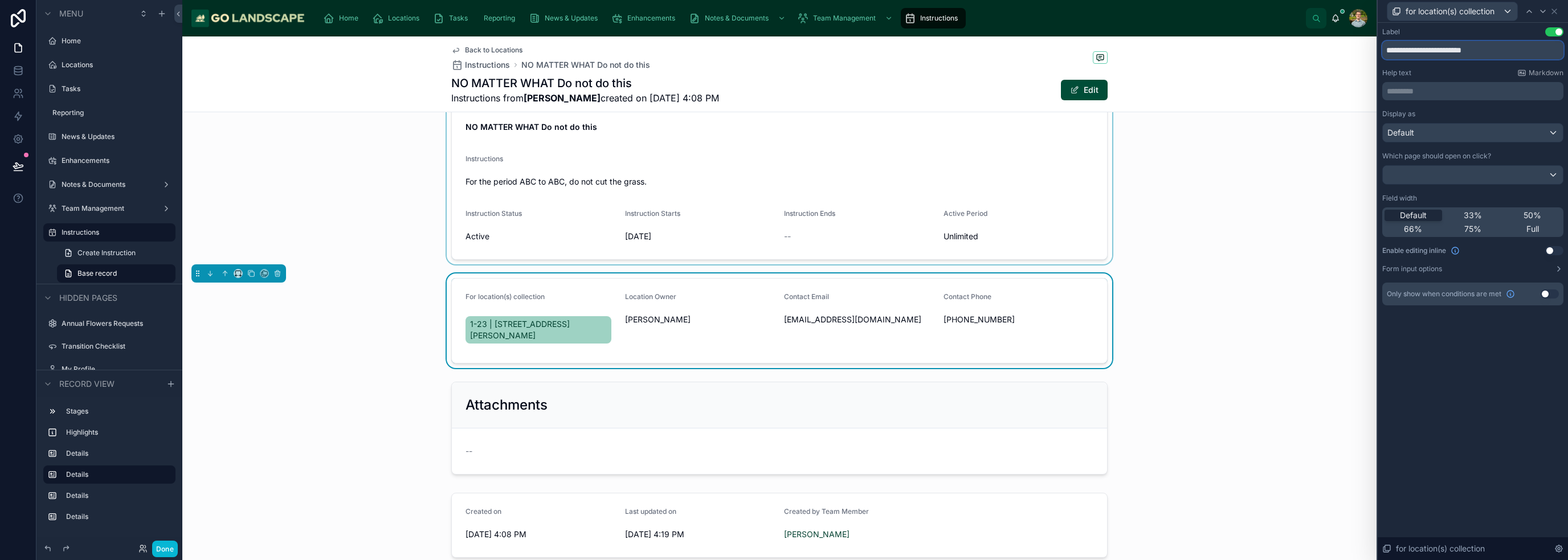
drag, startPoint x: 1506, startPoint y: 58, endPoint x: 1389, endPoint y: 48, distance: 117.4
click at [783, 48] on input "**********" at bounding box center [1473, 50] width 181 height 19
type input "*"
type input "**********"
click at [783, 253] on div at bounding box center [779, 173] width 1195 height 184
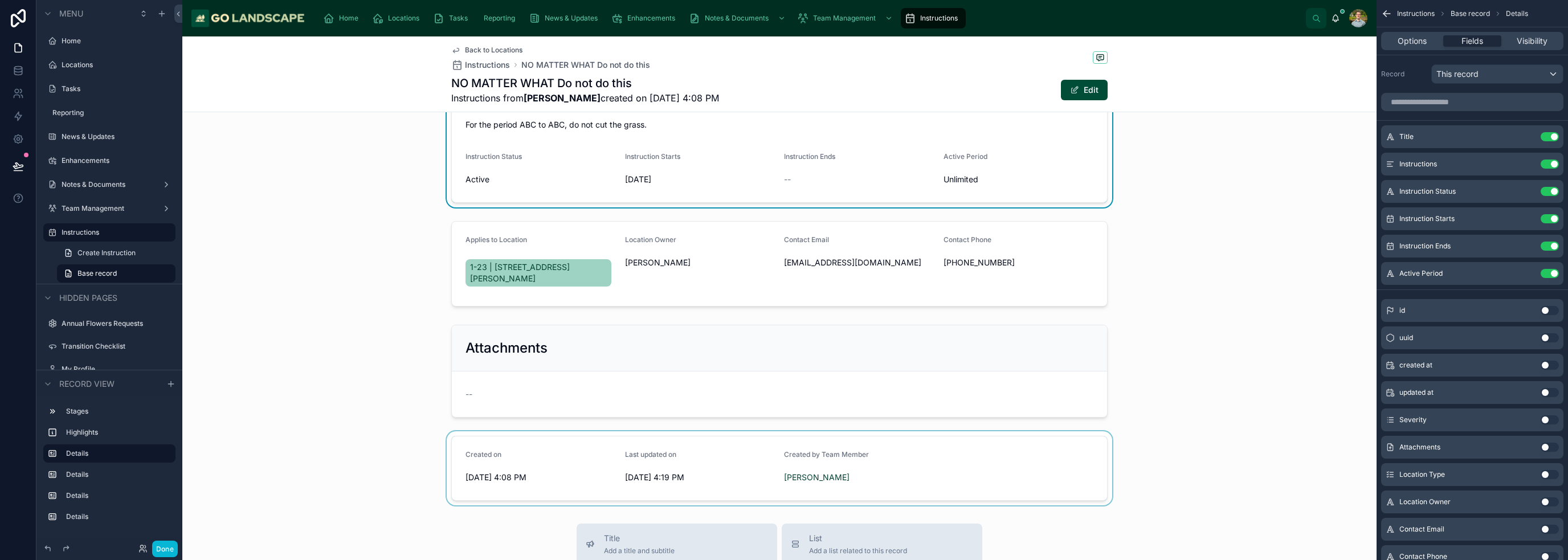
scroll to position [0, 0]
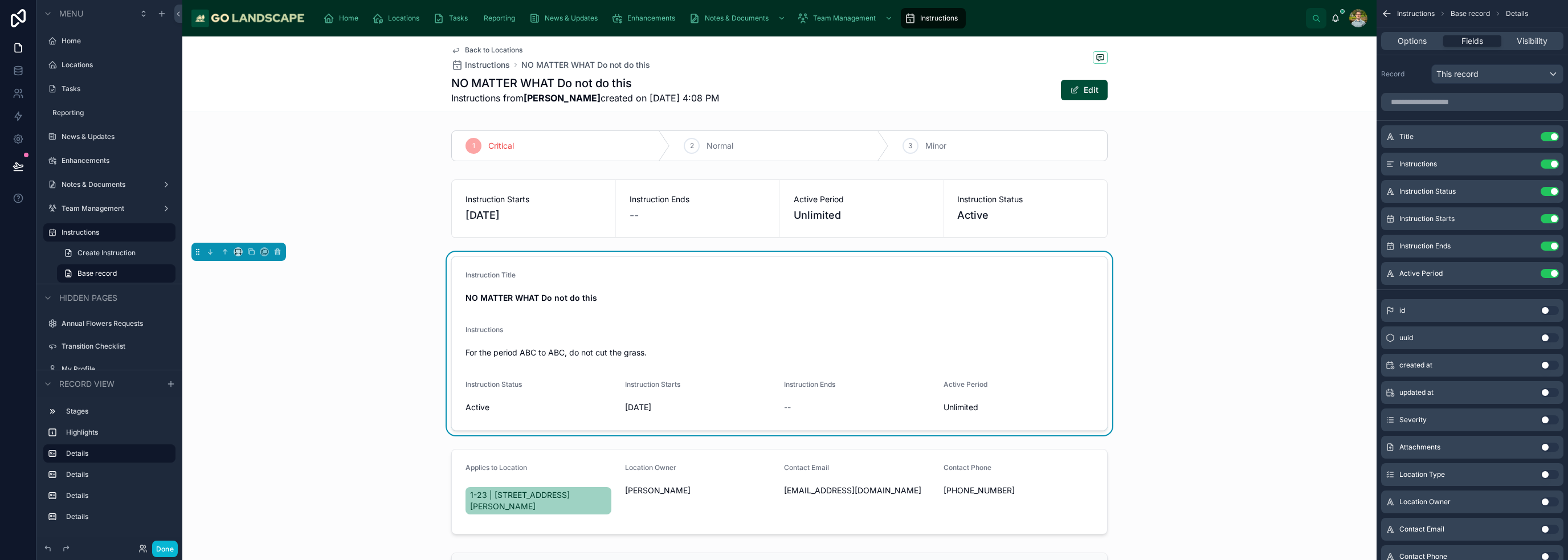
click at [783, 80] on div "NO MATTER WHAT Do not do this Instructions from [PERSON_NAME] created on [DATE]…" at bounding box center [778, 91] width 656 height 30
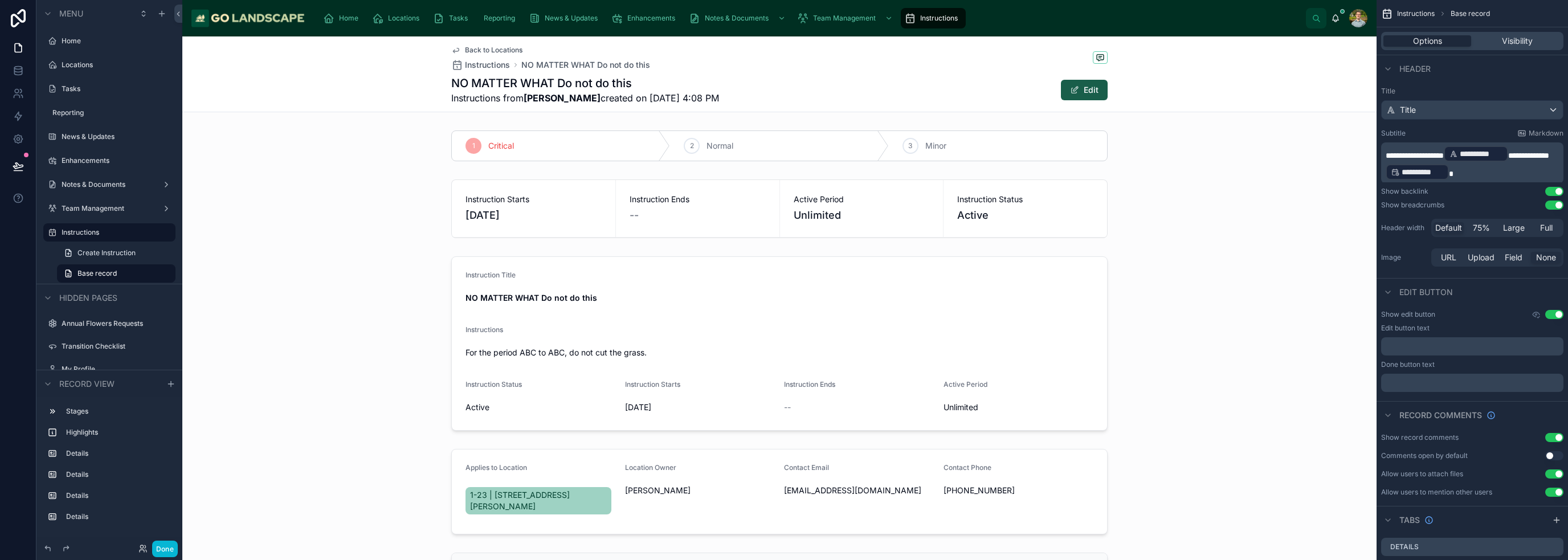
click at [783, 89] on button "Edit" at bounding box center [1085, 90] width 47 height 21
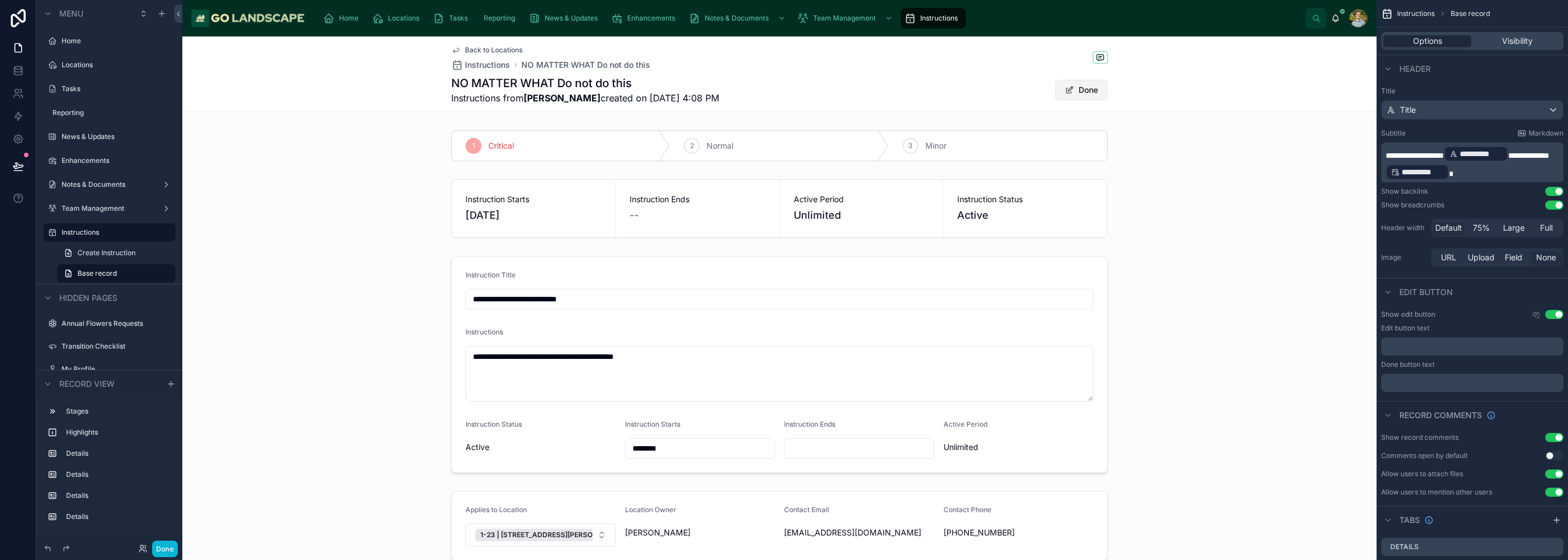
click at [783, 91] on button "Done" at bounding box center [1082, 90] width 52 height 21
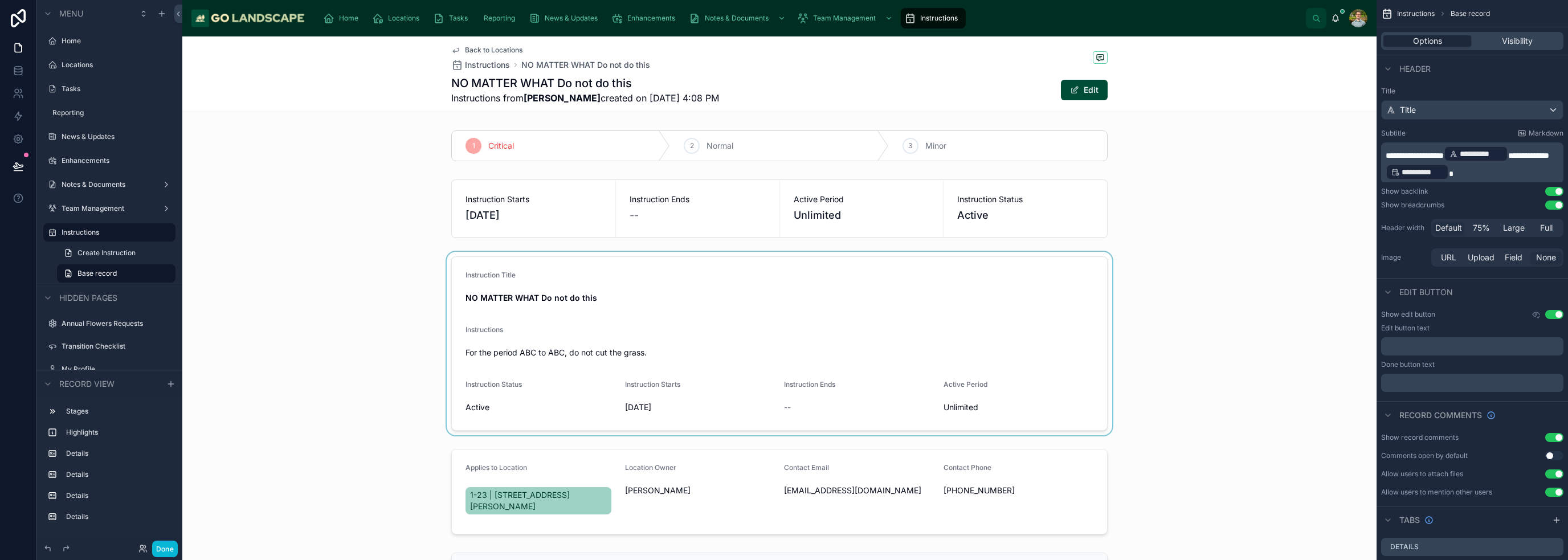
click at [783, 356] on div at bounding box center [779, 343] width 1195 height 184
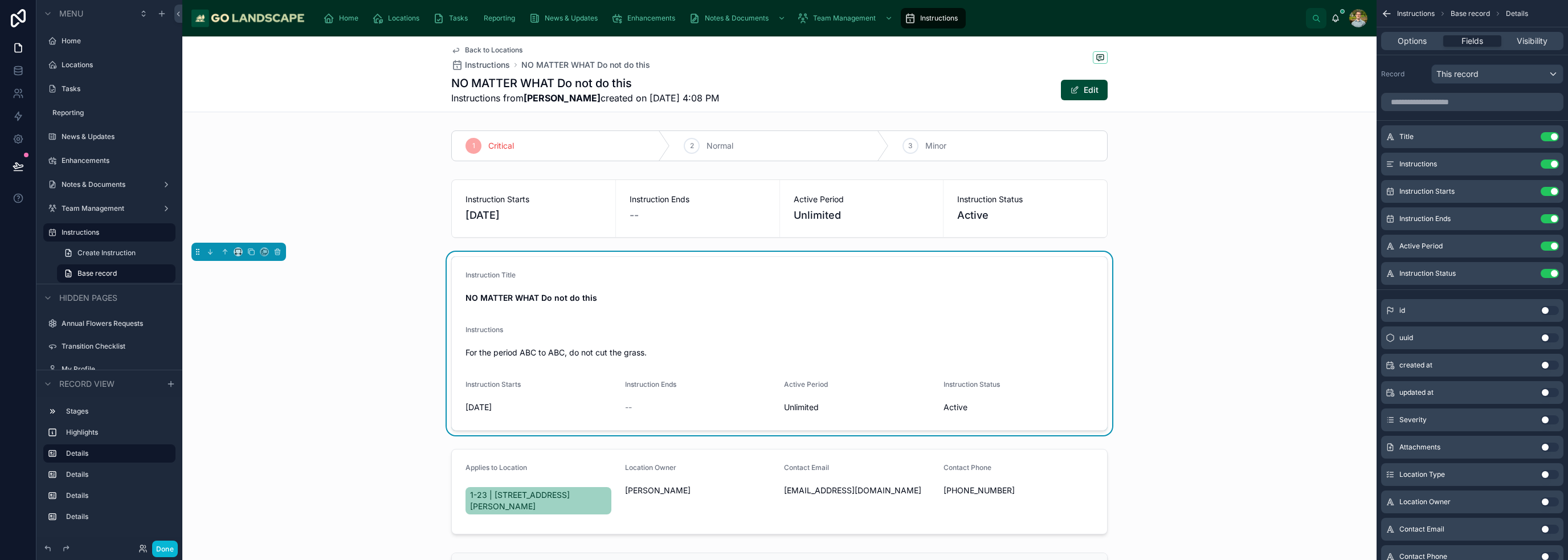
click at [783, 315] on div "Instruction Title NO MATTER WHAT Do not do this Instructions For the period ABC…" at bounding box center [779, 343] width 1195 height 184
click at [783, 96] on button "Edit" at bounding box center [1085, 90] width 47 height 21
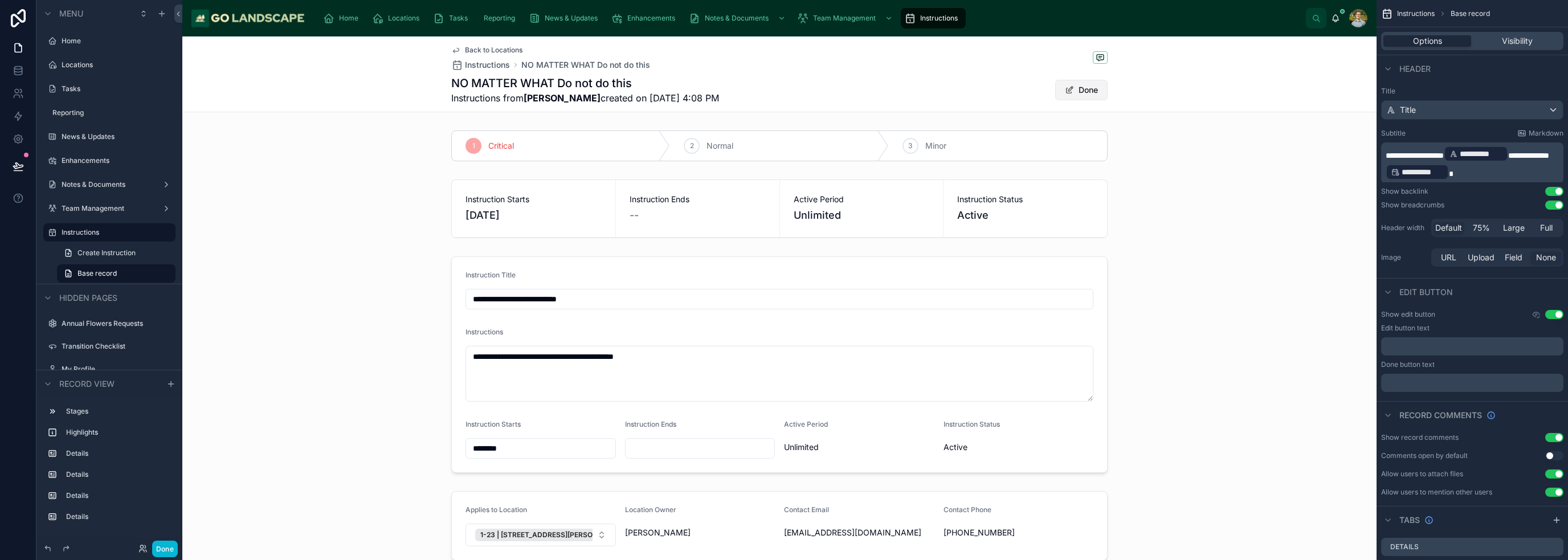
click at [783, 94] on button "Done" at bounding box center [1082, 90] width 52 height 21
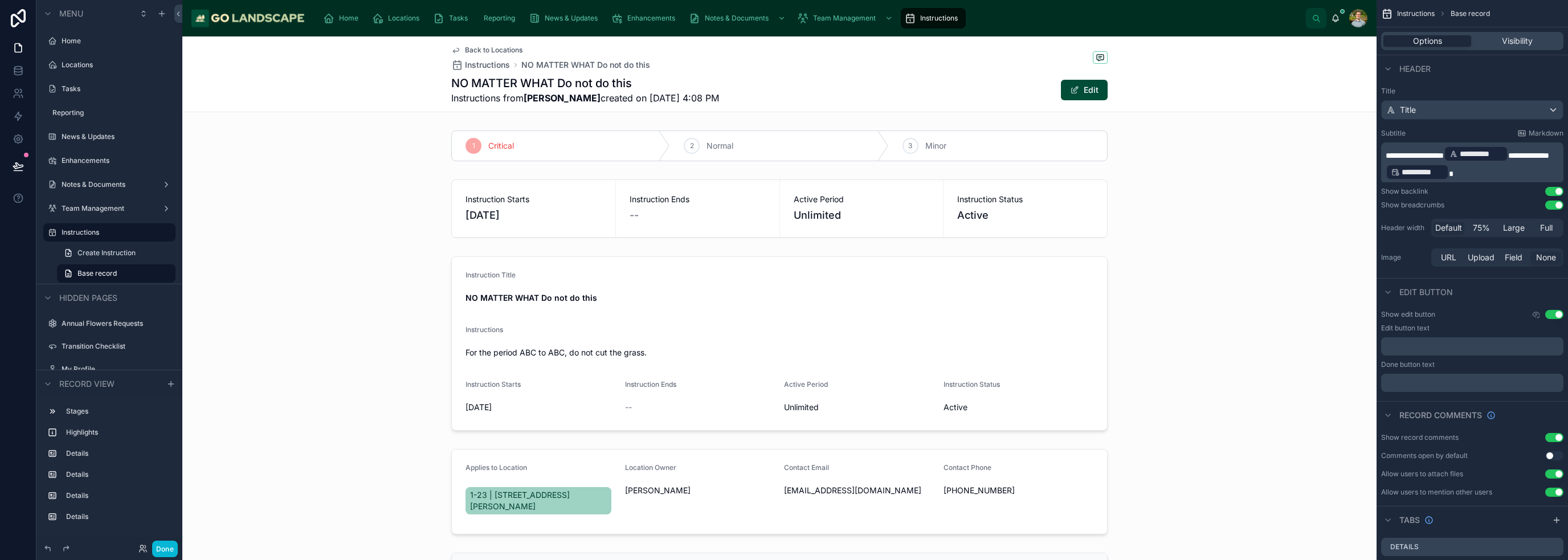
click at [783, 258] on div at bounding box center [779, 343] width 1195 height 184
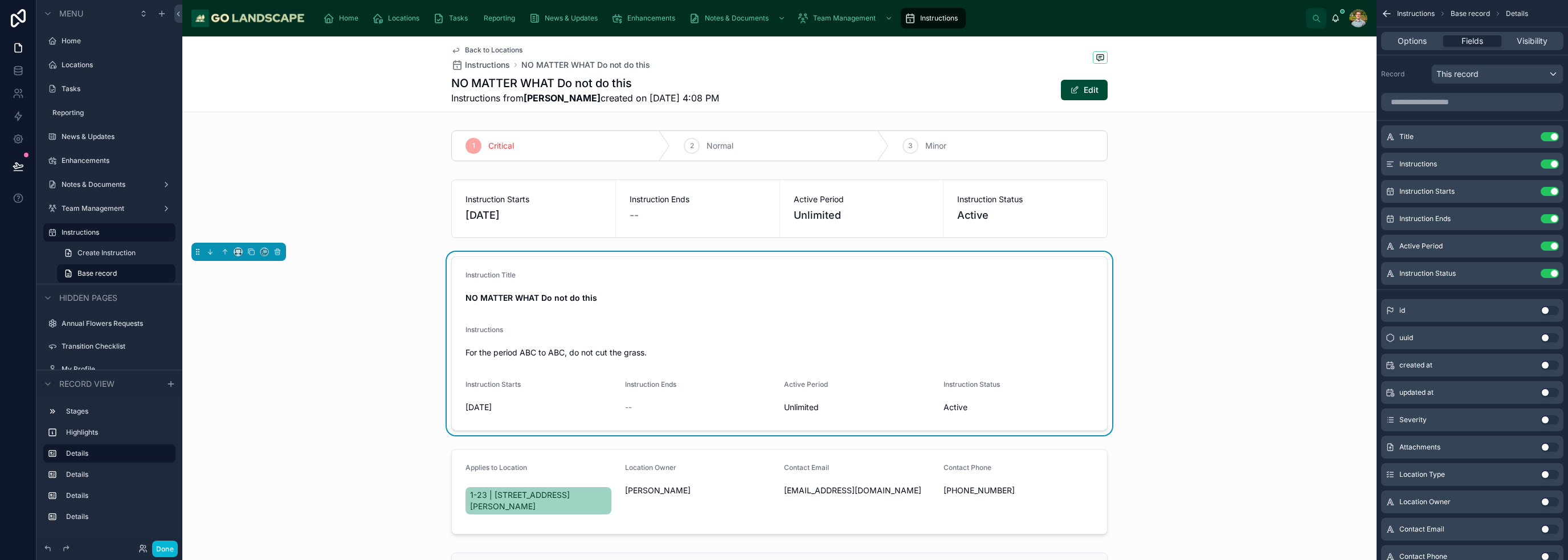
click at [503, 47] on span "Back to Locations" at bounding box center [494, 50] width 58 height 9
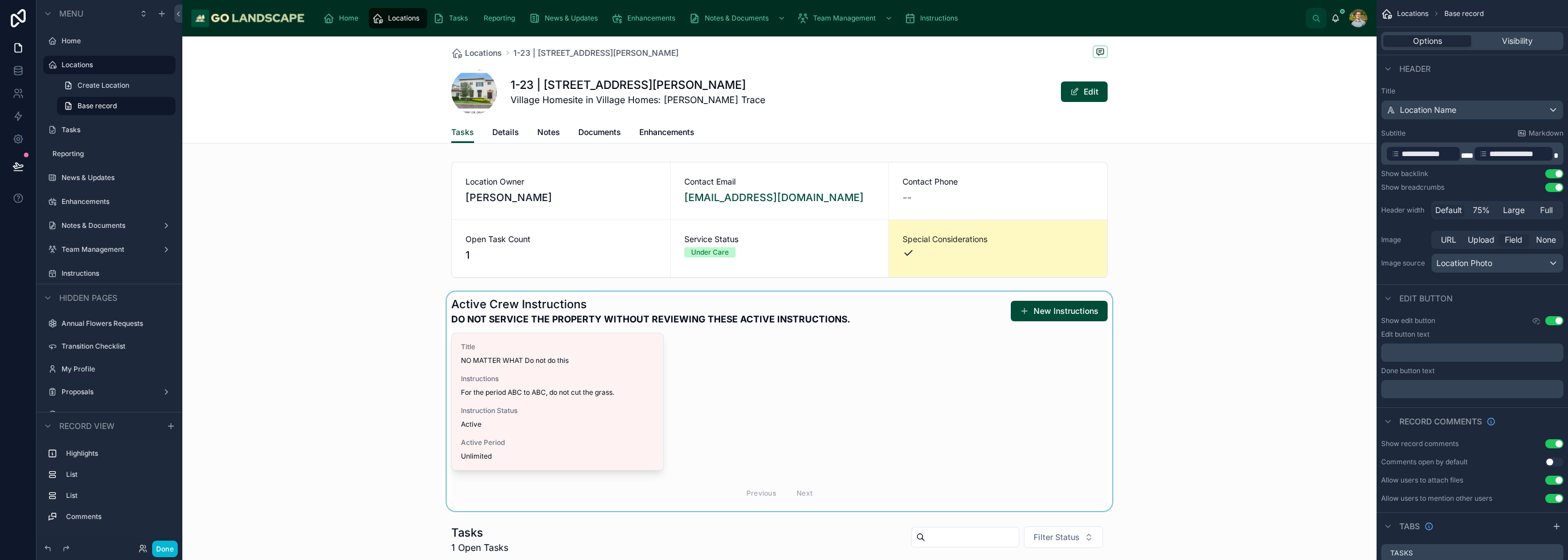
click at [783, 412] on div at bounding box center [779, 401] width 1195 height 219
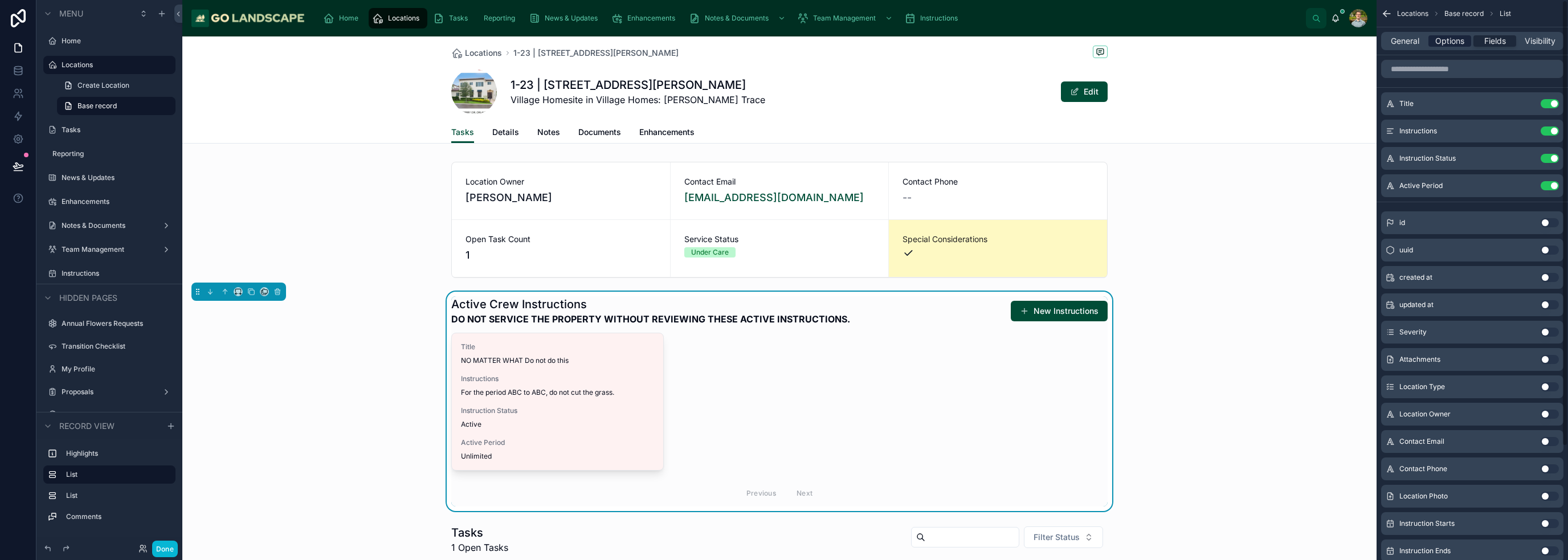
click at [783, 45] on span "Options" at bounding box center [1449, 41] width 29 height 11
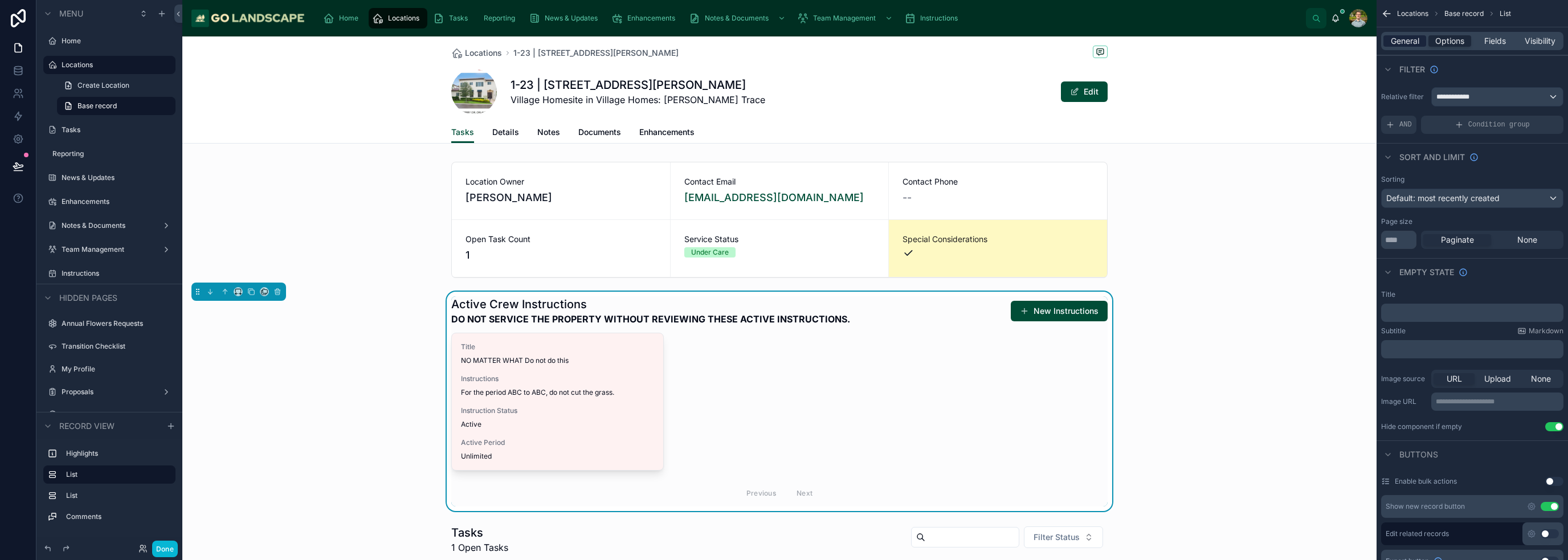
click at [783, 40] on span "General" at bounding box center [1405, 41] width 29 height 11
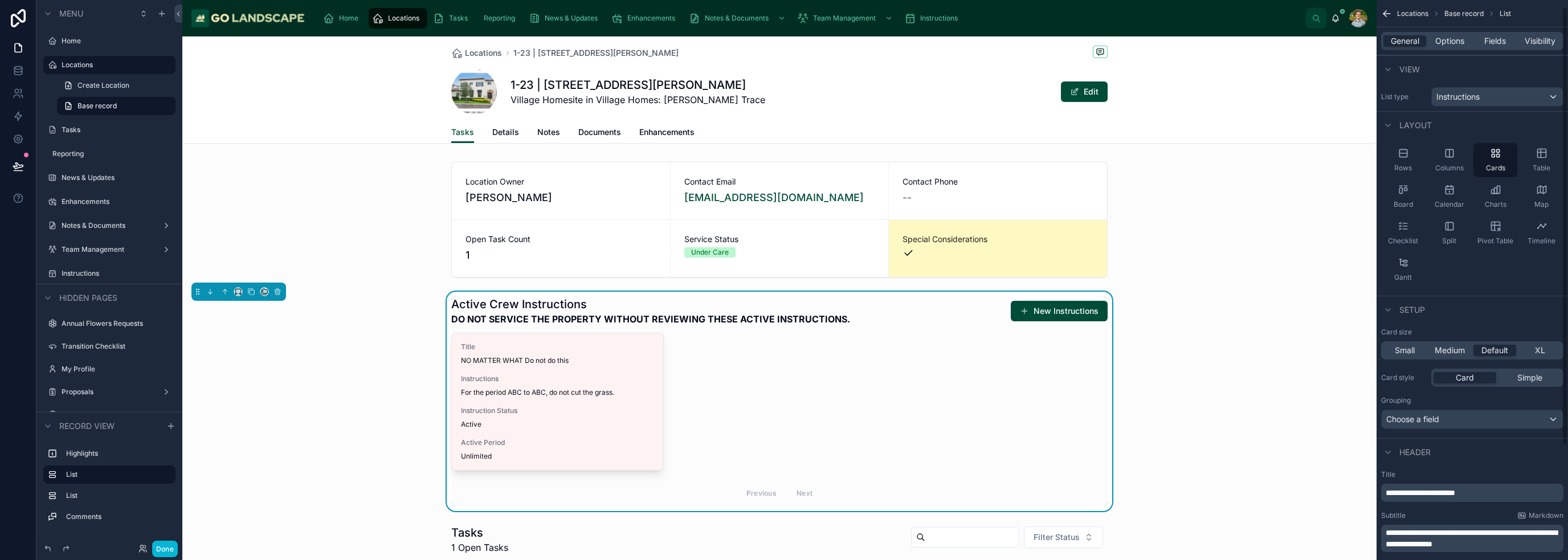
scroll to position [154, 0]
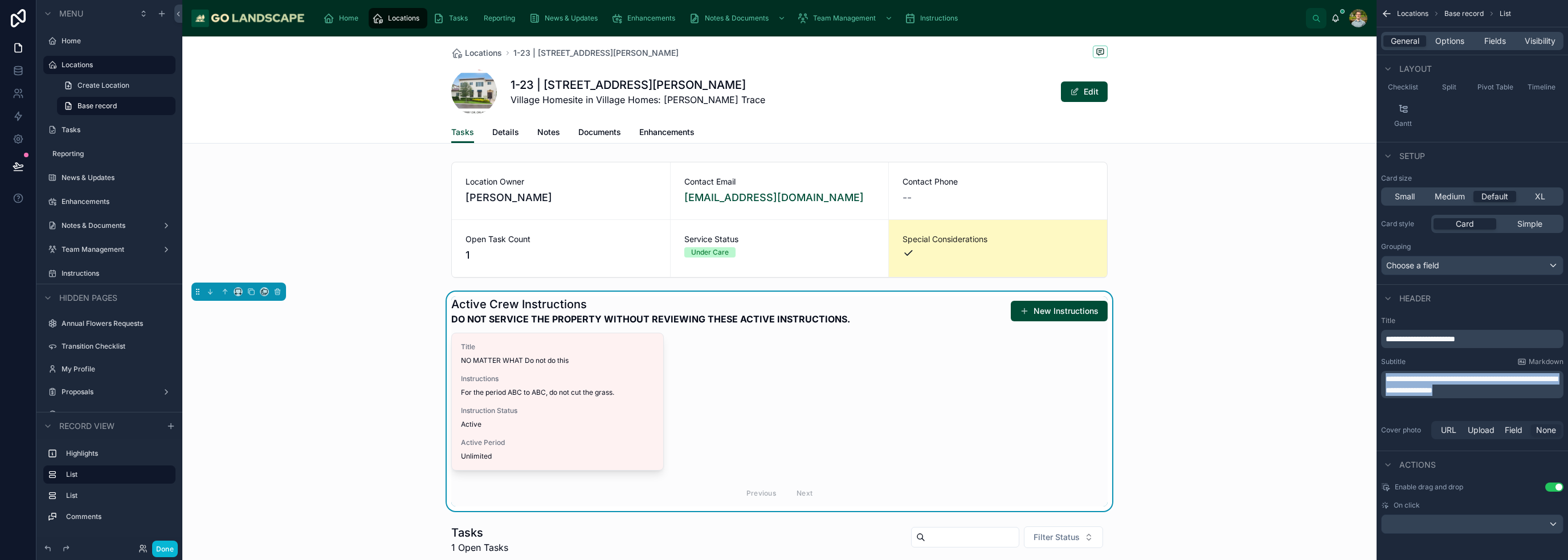
drag, startPoint x: 1468, startPoint y: 400, endPoint x: 1357, endPoint y: 371, distance: 114.7
click at [783, 371] on div "Home Locations Tasks Reporting News & Updates Enhancements Notes & Documents Te…" at bounding box center [875, 280] width 1386 height 560
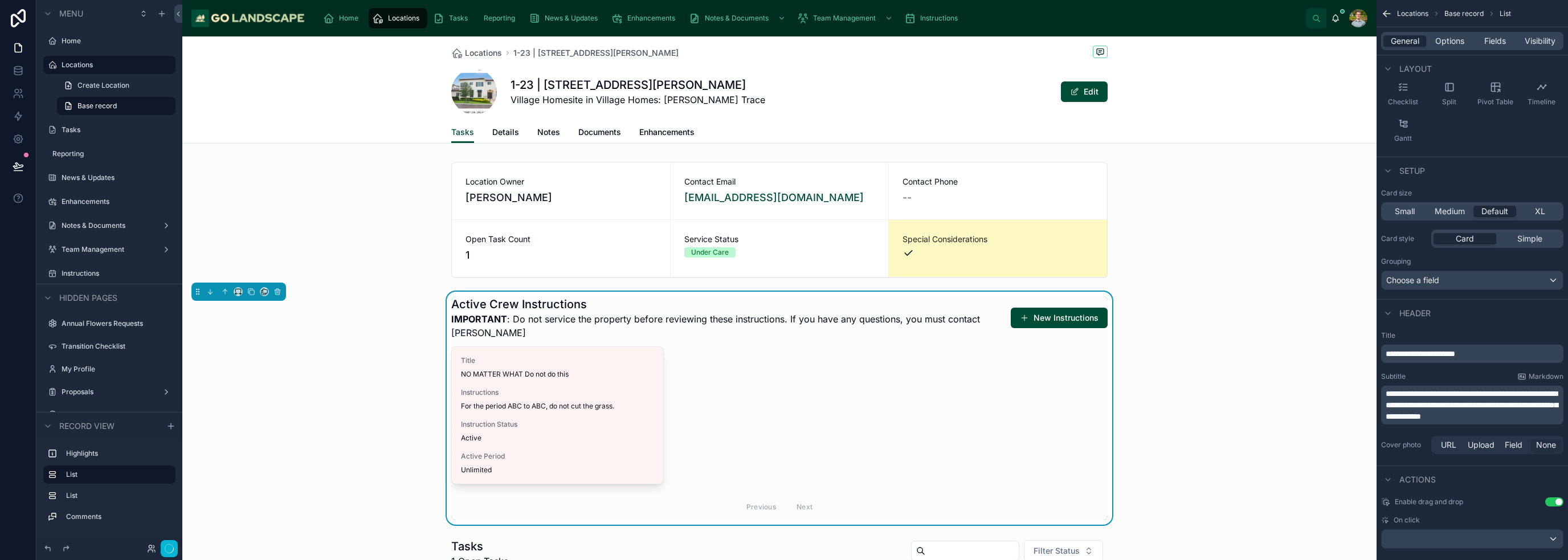
scroll to position [147, 0]
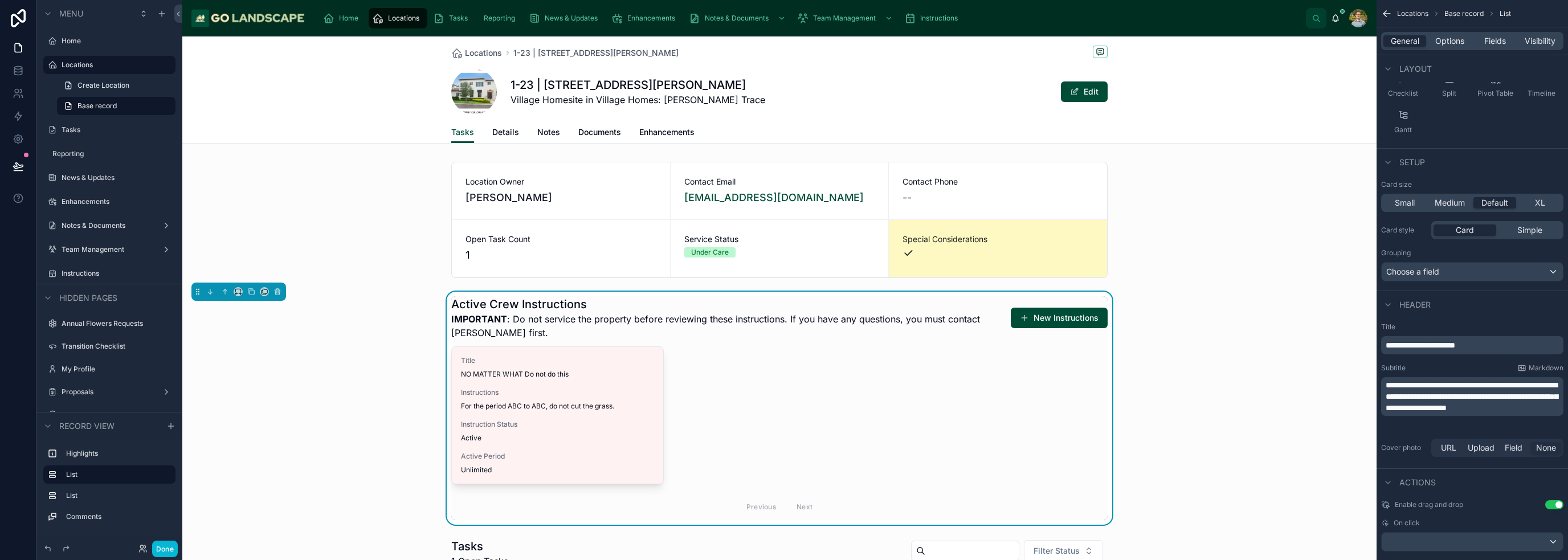
click at [783, 391] on span "**********" at bounding box center [1472, 396] width 172 height 31
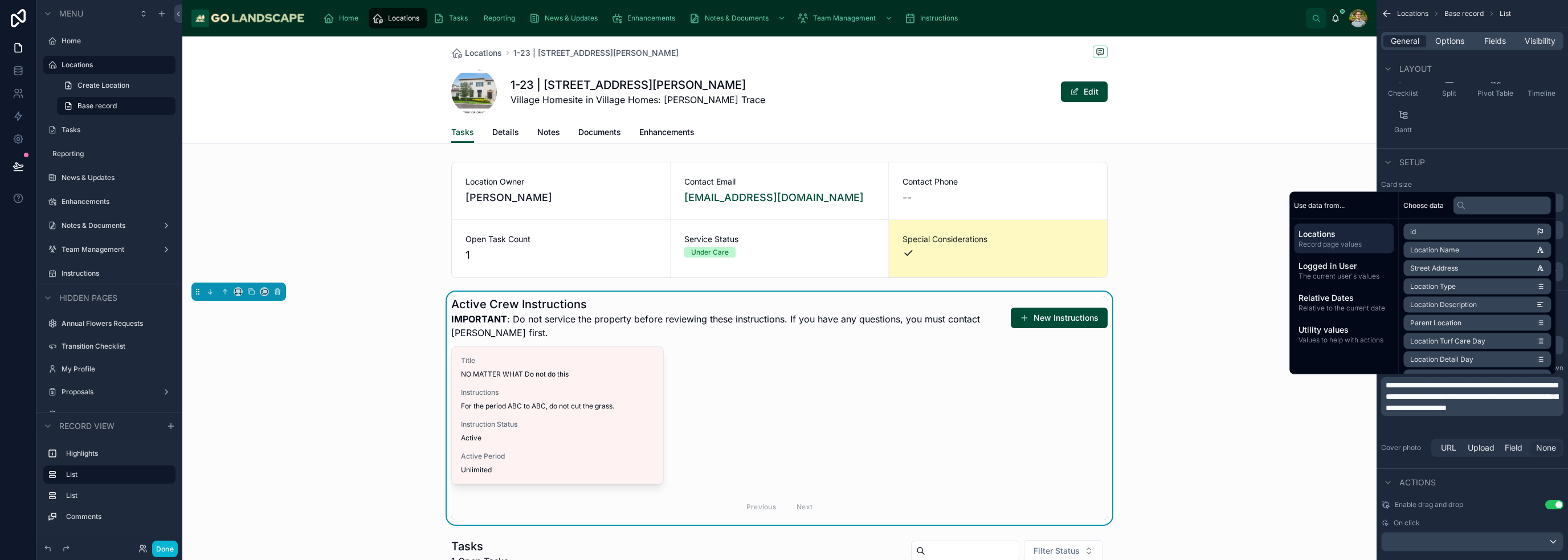
click at [783, 398] on span "**********" at bounding box center [1472, 396] width 172 height 31
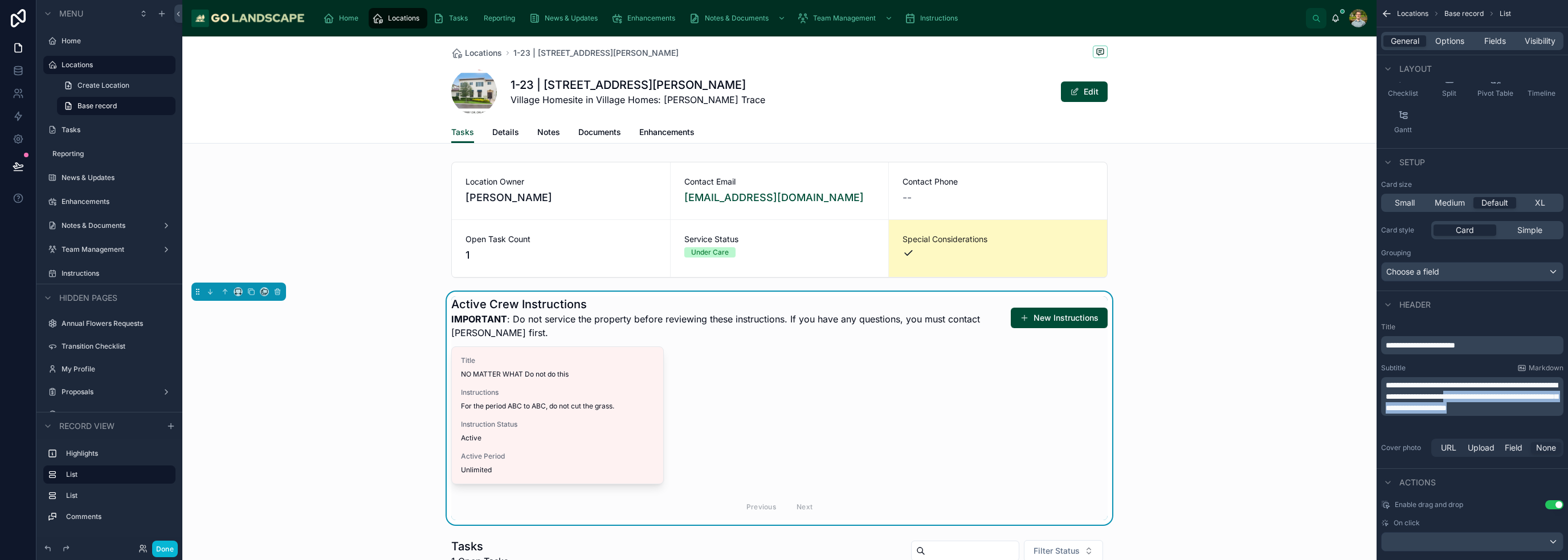
drag, startPoint x: 1418, startPoint y: 405, endPoint x: 1522, endPoint y: 395, distance: 104.5
click at [783, 395] on p "**********" at bounding box center [1474, 397] width 175 height 35
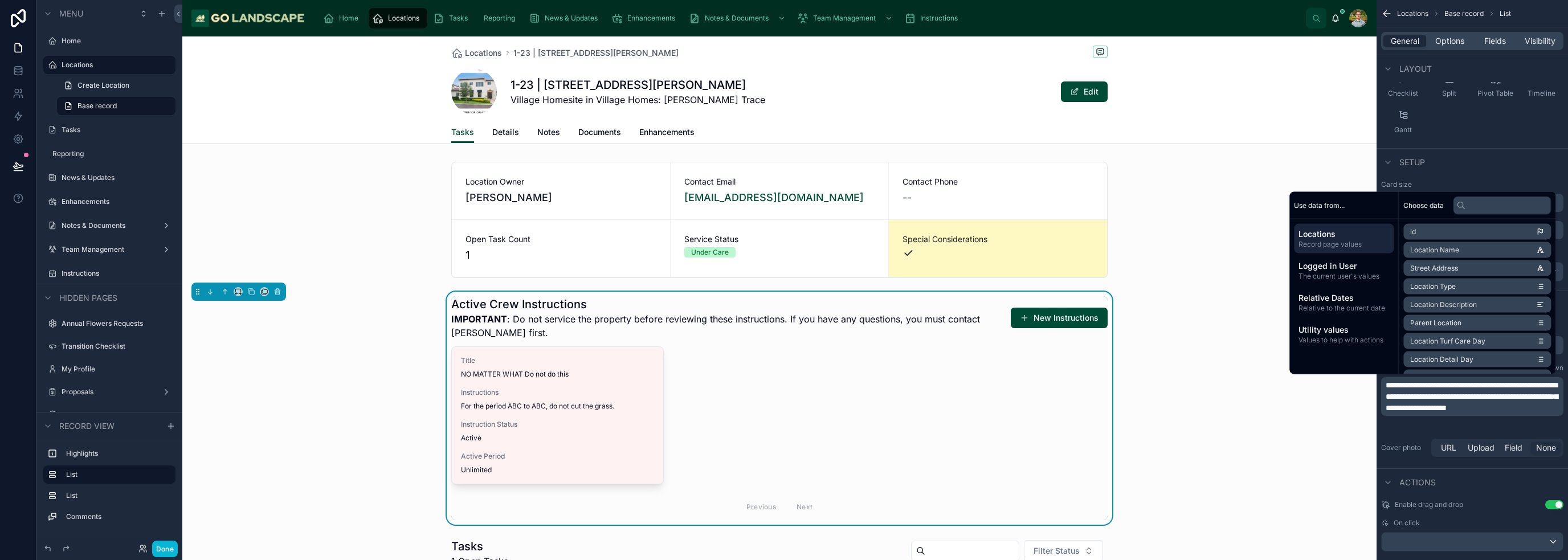
scroll to position [143, 0]
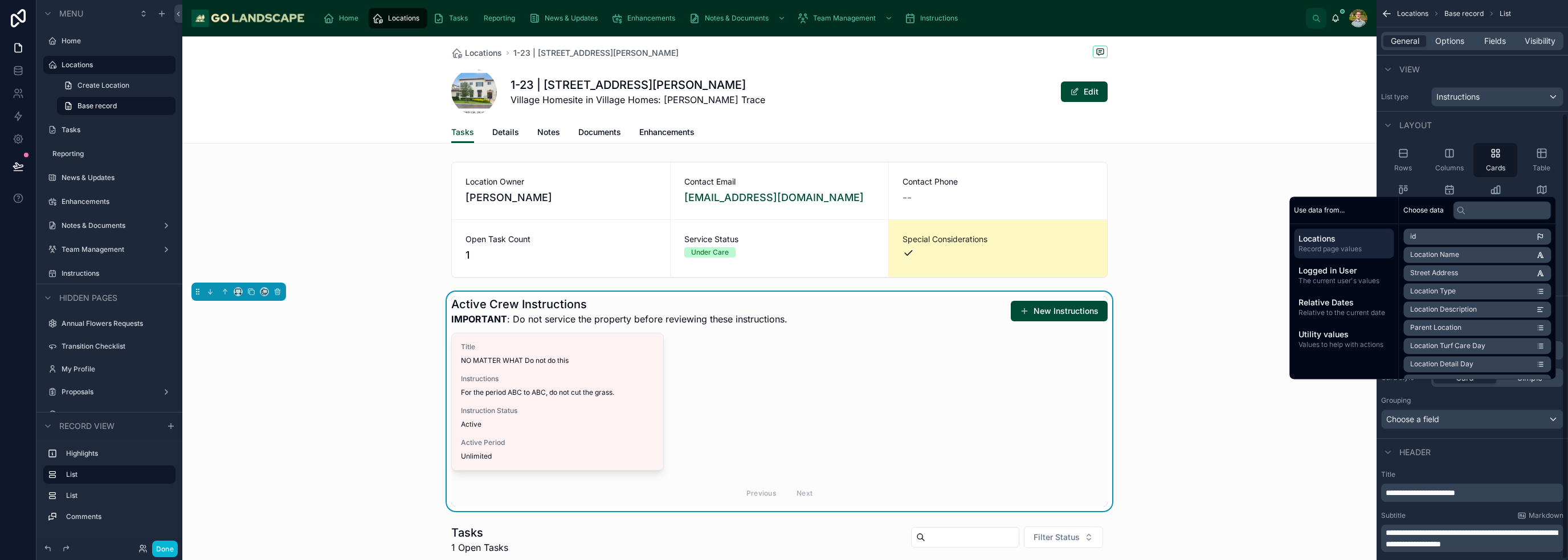
scroll to position [143, 0]
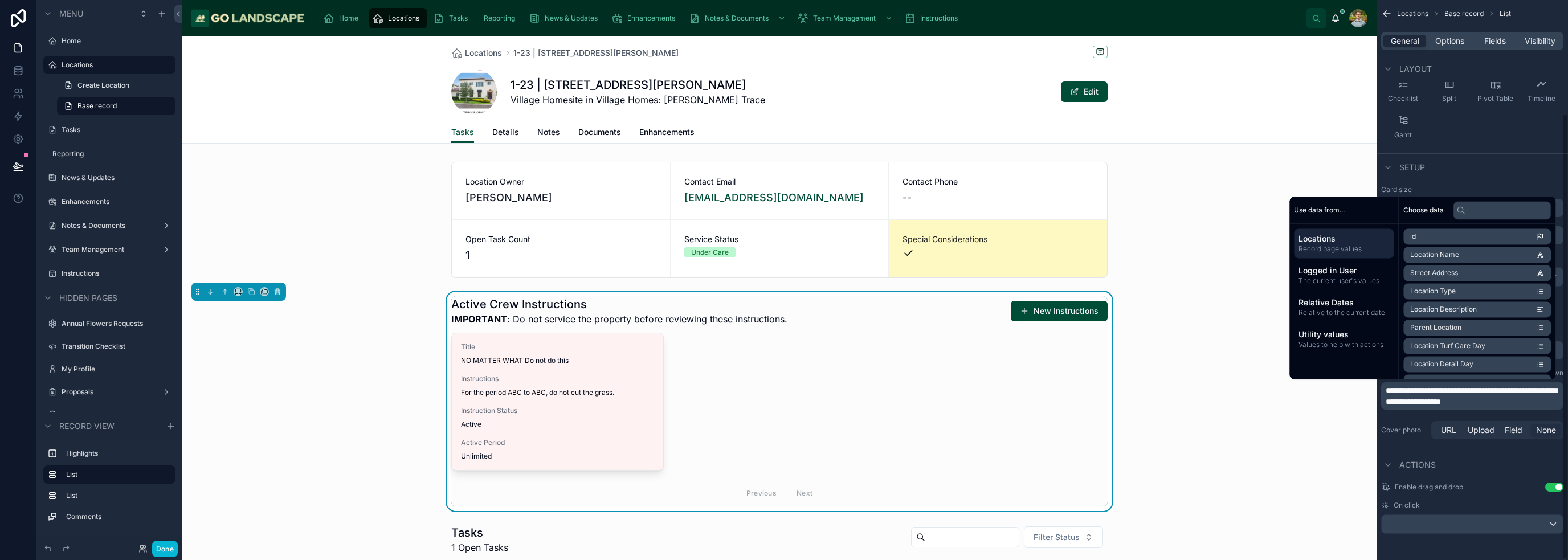
click at [1449, 399] on span "**********" at bounding box center [1472, 396] width 172 height 20
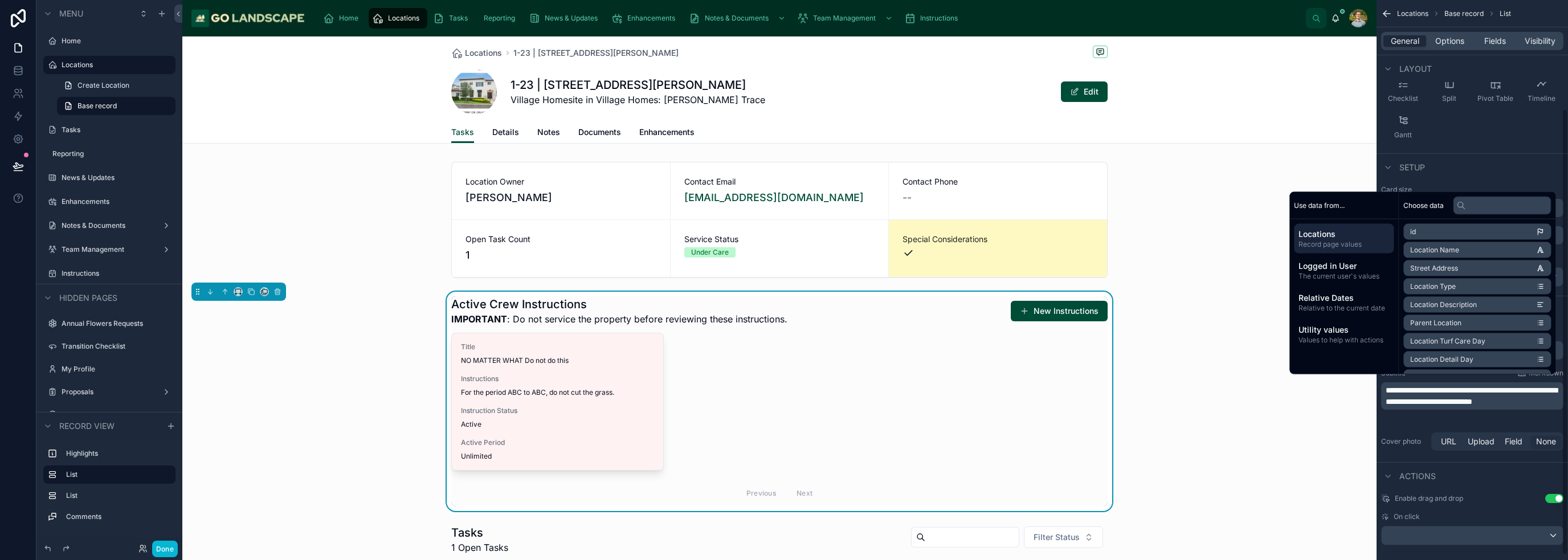
scroll to position [147, 0]
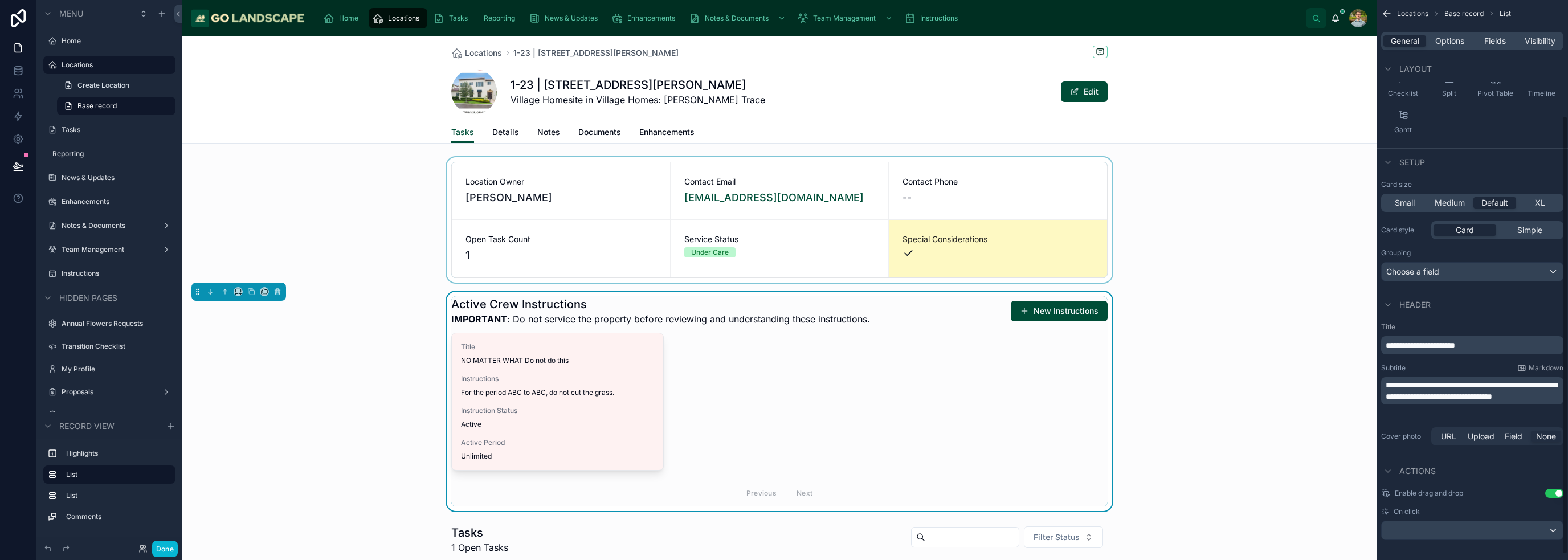
click at [1225, 260] on div at bounding box center [779, 219] width 1195 height 125
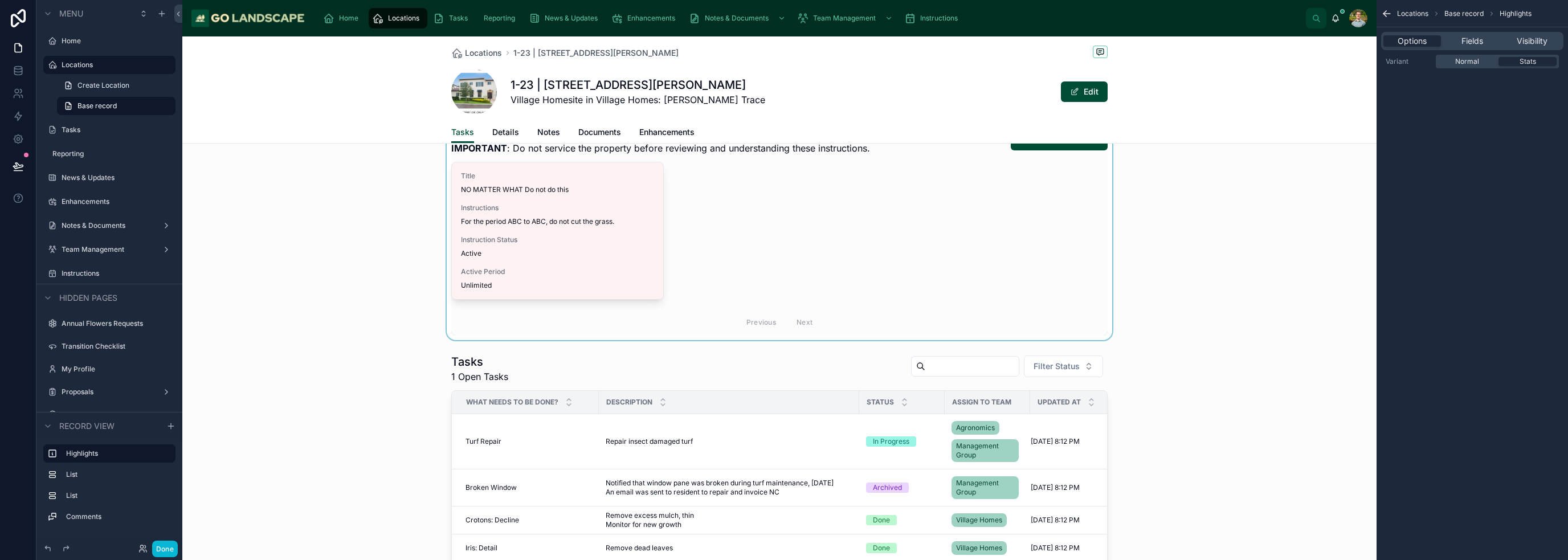
scroll to position [0, 0]
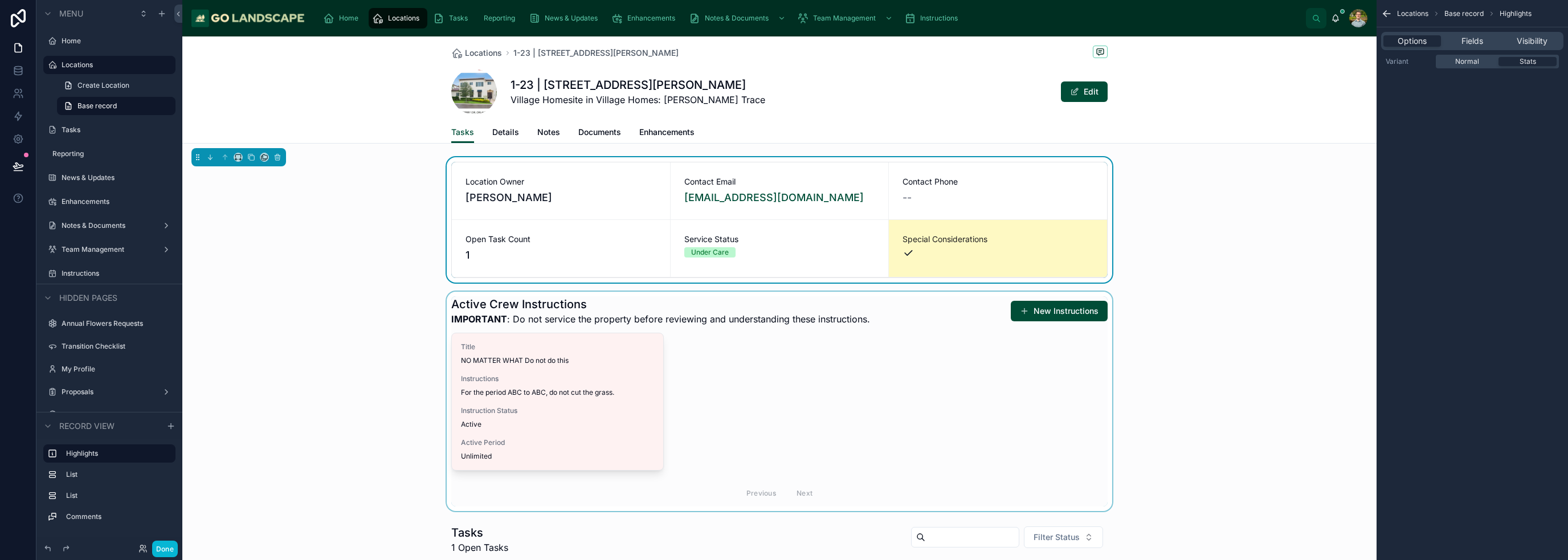
click at [825, 427] on div at bounding box center [779, 401] width 1195 height 219
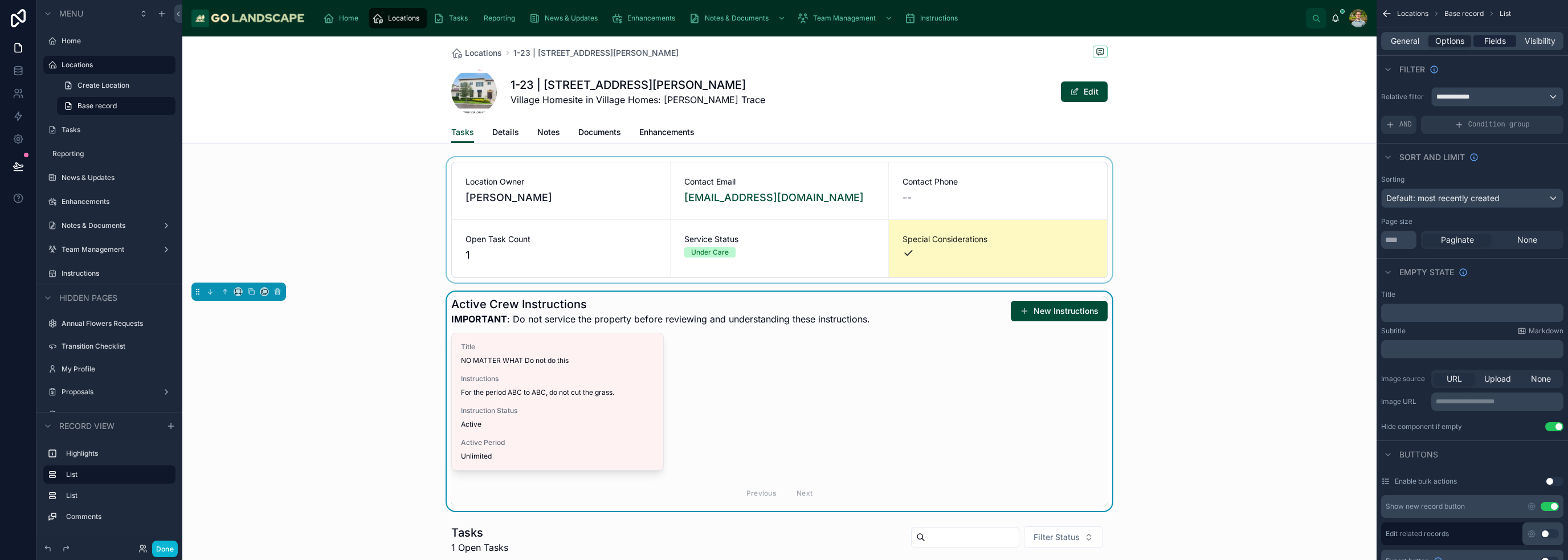
click at [1482, 37] on div "Fields" at bounding box center [1495, 41] width 43 height 11
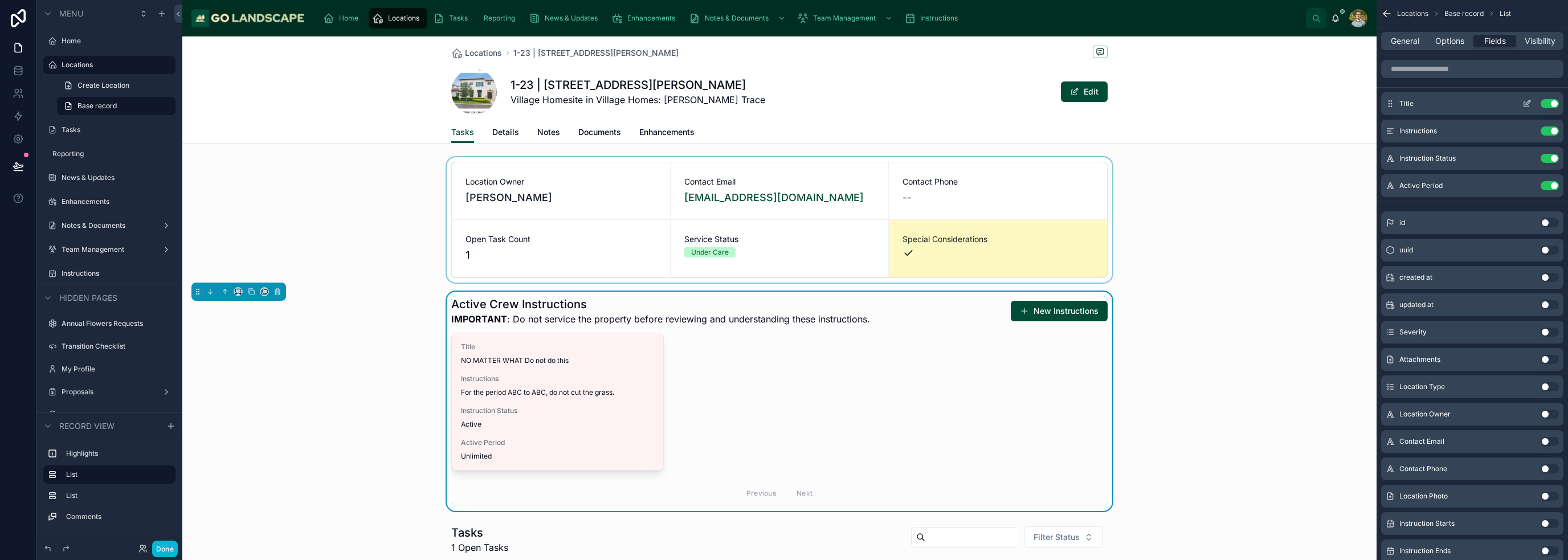
click at [1525, 102] on icon "scrollable content" at bounding box center [1527, 104] width 9 height 9
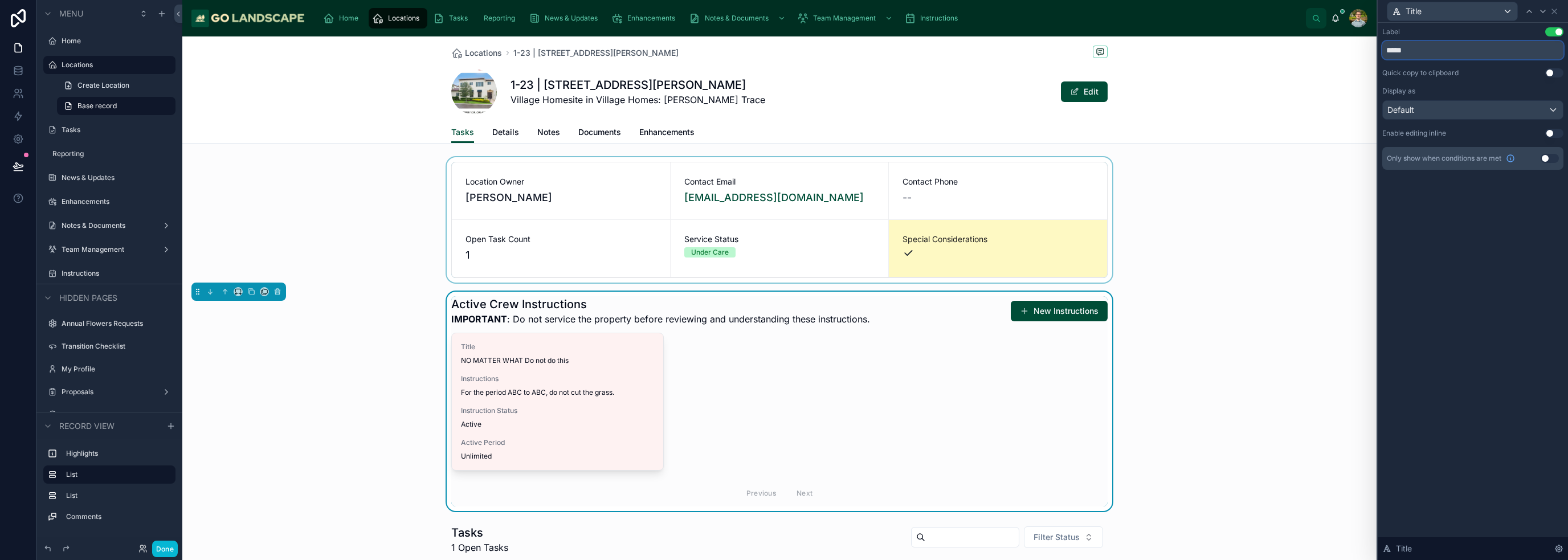
click at [1438, 52] on input "*****" at bounding box center [1473, 50] width 181 height 19
type input "**********"
click at [1500, 96] on div "Display as Default" at bounding box center [1473, 103] width 181 height 33
click at [1497, 109] on div "Default" at bounding box center [1473, 110] width 180 height 19
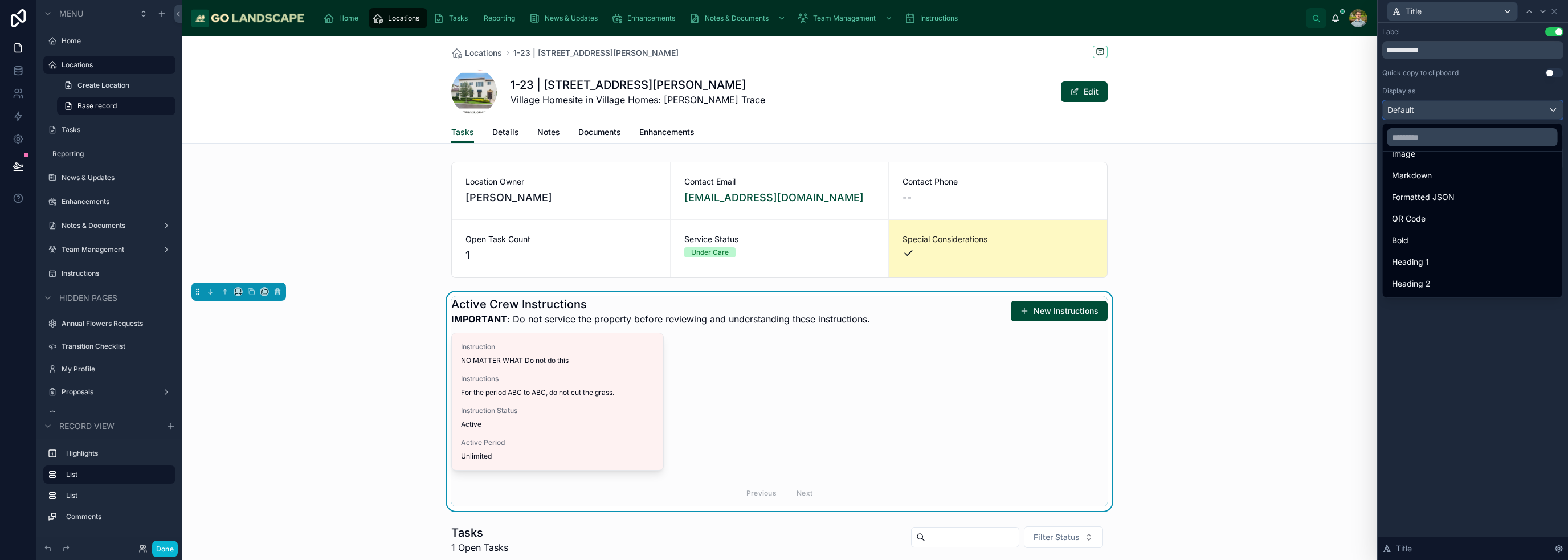
scroll to position [124, 0]
click at [1445, 191] on div "Bold" at bounding box center [1472, 198] width 161 height 14
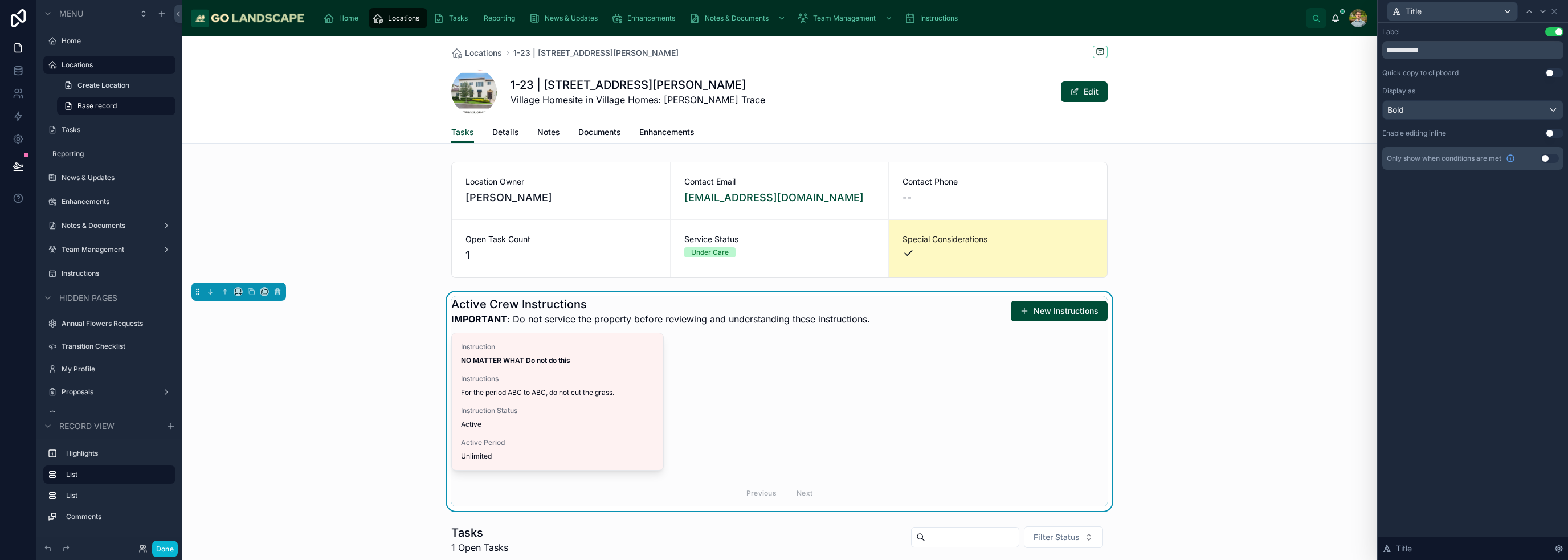
click at [1442, 301] on div "**********" at bounding box center [1473, 291] width 190 height 538
click at [1558, 9] on icon at bounding box center [1555, 11] width 9 height 9
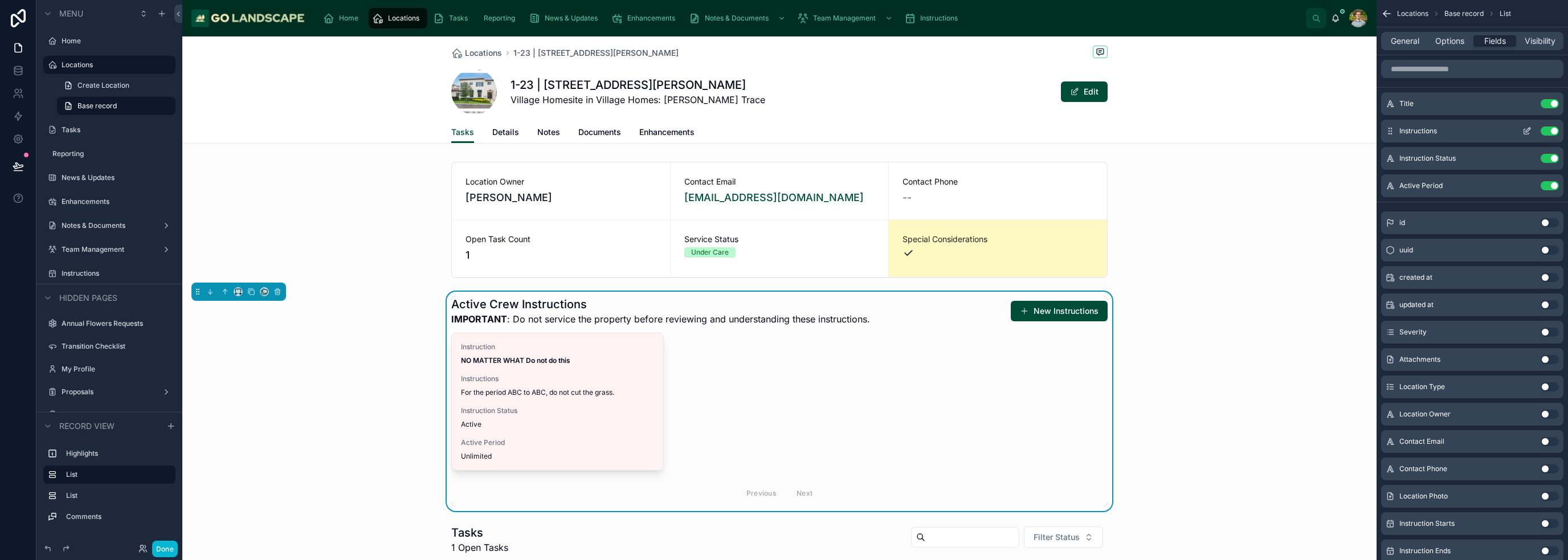
click at [1526, 127] on icon "scrollable content" at bounding box center [1527, 132] width 9 height 9
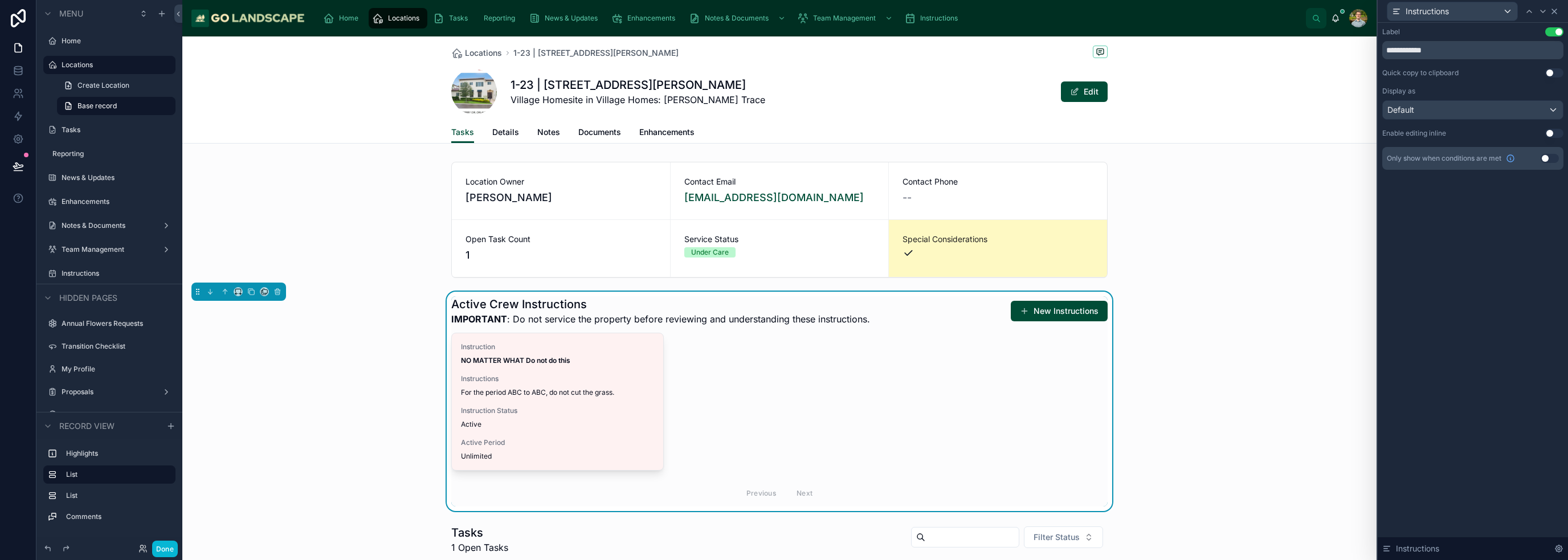
click at [1557, 13] on icon at bounding box center [1555, 11] width 9 height 9
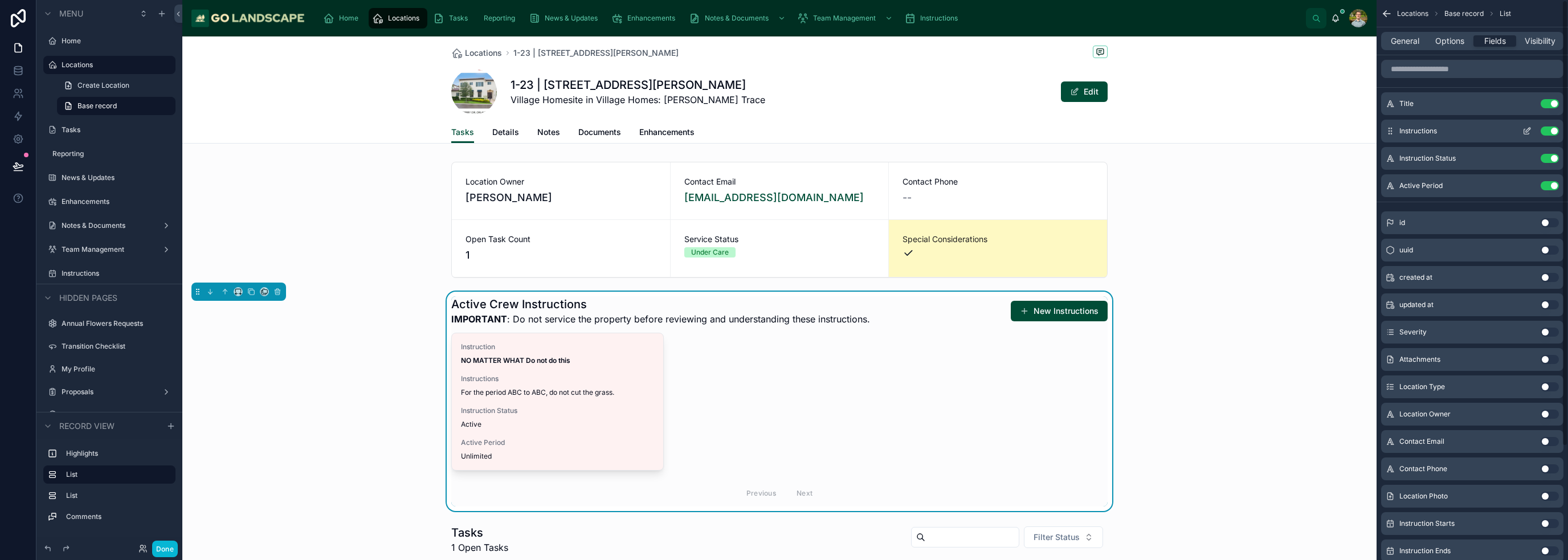
click at [1552, 128] on button "Use setting" at bounding box center [1550, 132] width 19 height 9
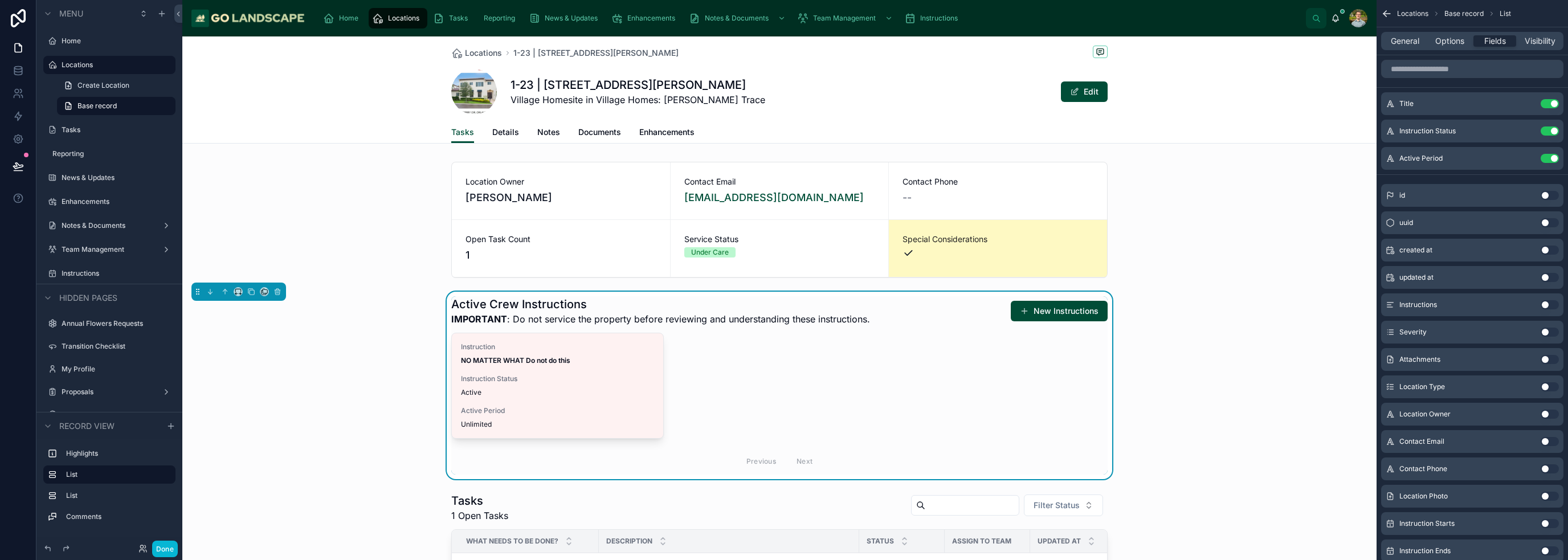
click at [1181, 397] on div "Active Crew Instructions IMPORTANT : Do not service the property before reviewi…" at bounding box center [779, 385] width 1195 height 188
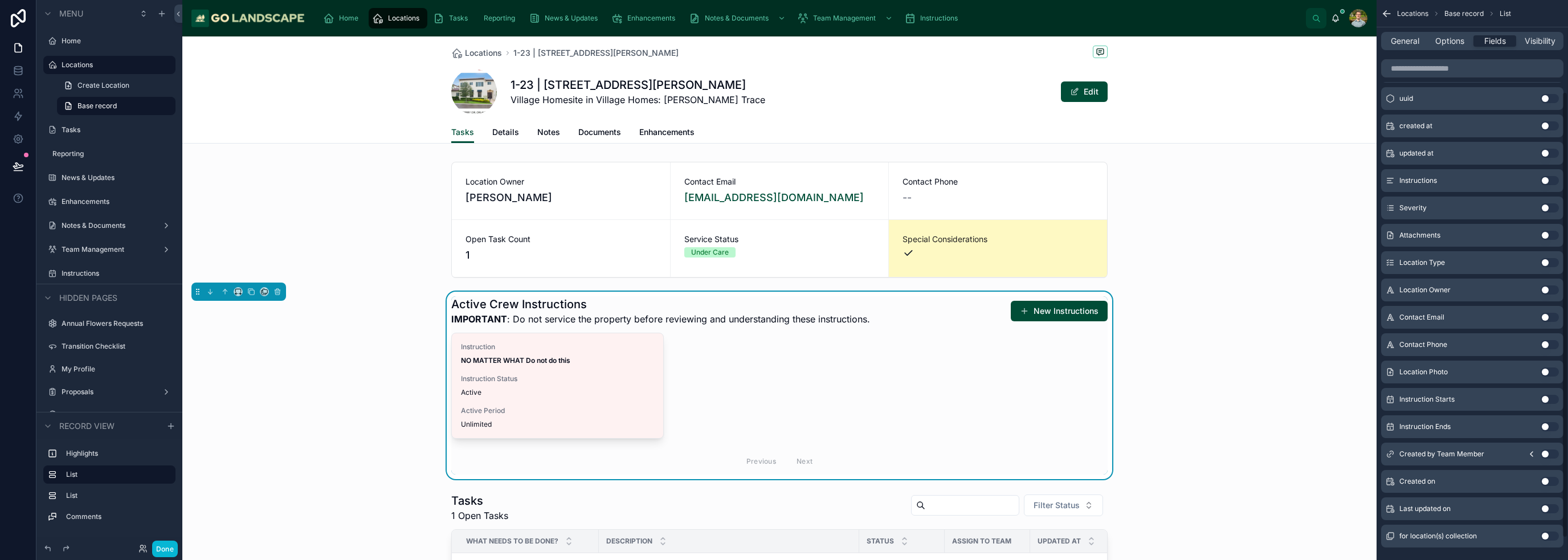
scroll to position [143, 0]
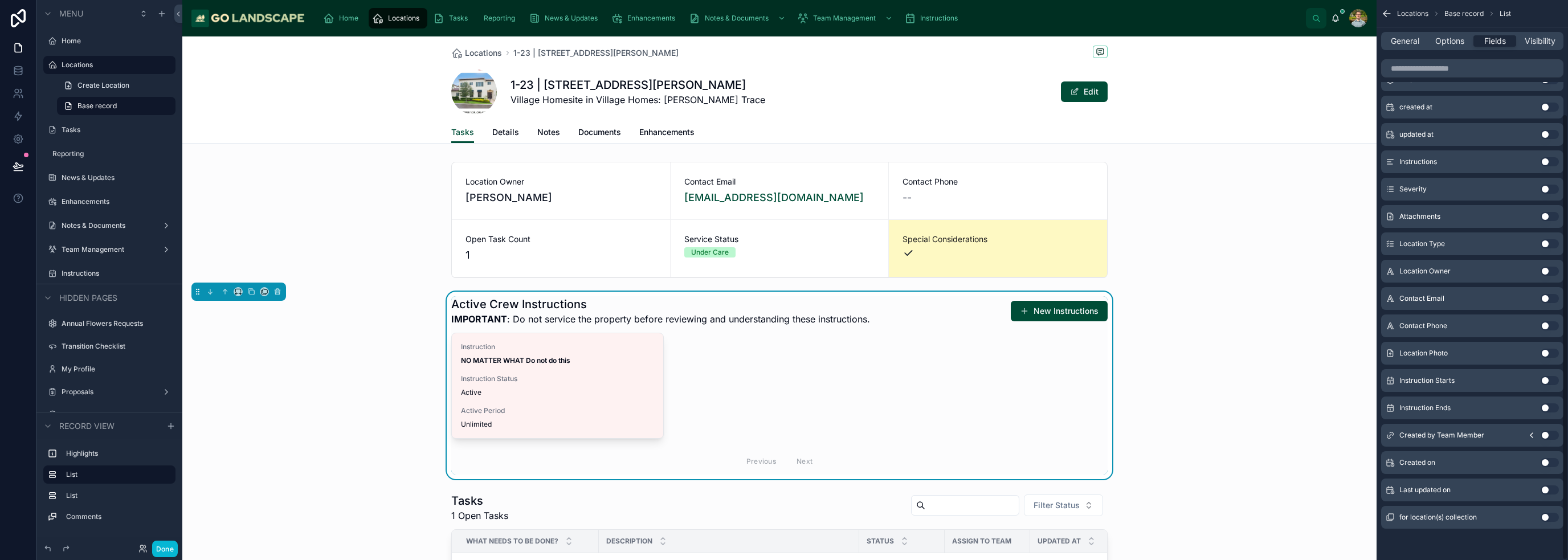
click at [1546, 189] on button "Use setting" at bounding box center [1550, 189] width 19 height 9
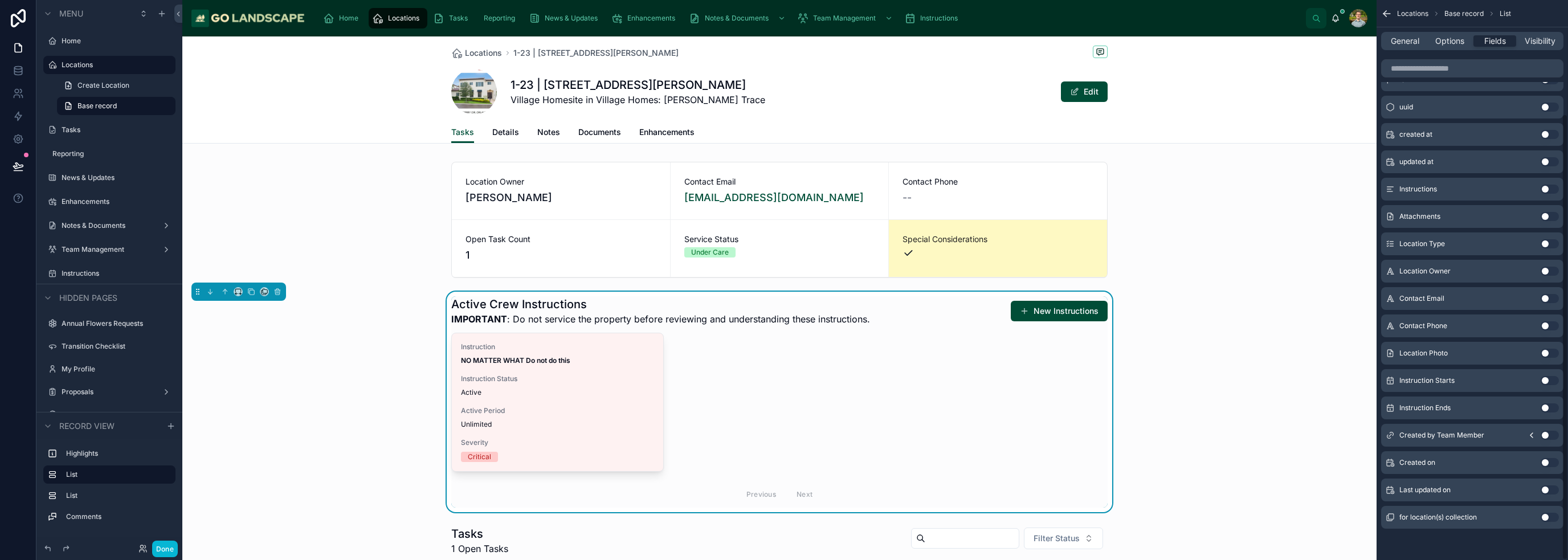
click at [1267, 438] on div "Active Crew Instructions IMPORTANT : Do not service the property before reviewi…" at bounding box center [779, 402] width 1195 height 220
click at [478, 46] on div "Locations 1-23 | 9730 Lounsberry Circle" at bounding box center [778, 52] width 656 height 14
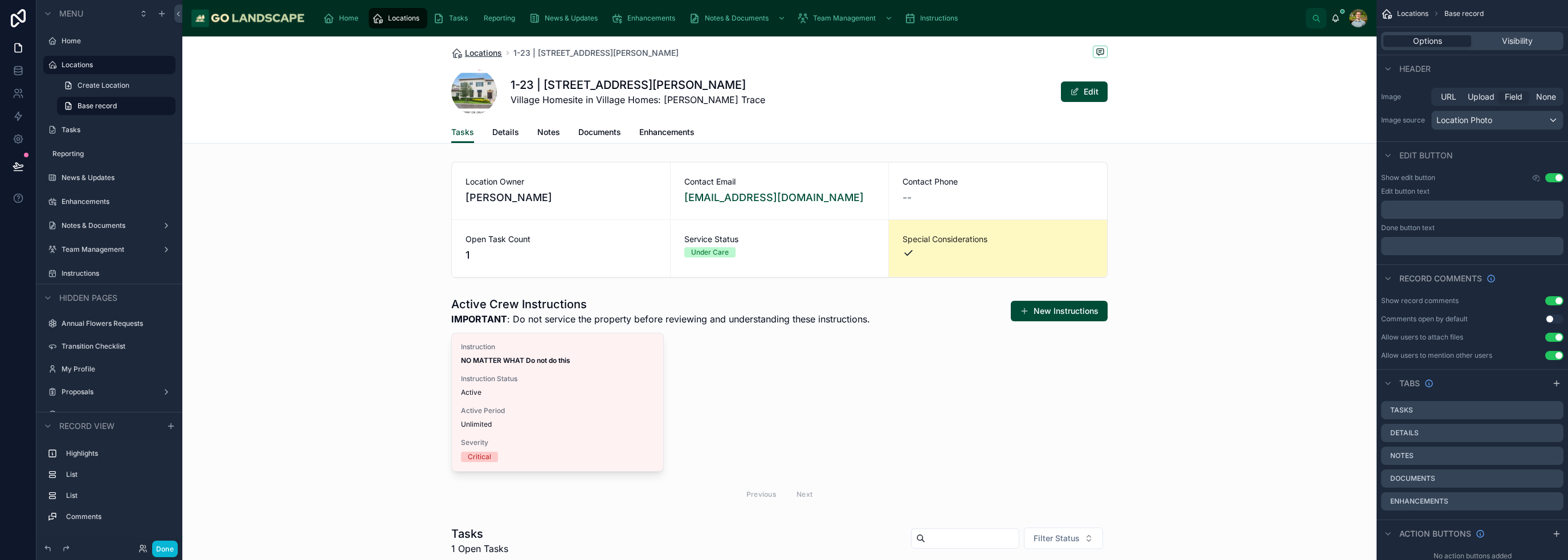
click at [476, 53] on span "Locations" at bounding box center [483, 53] width 37 height 11
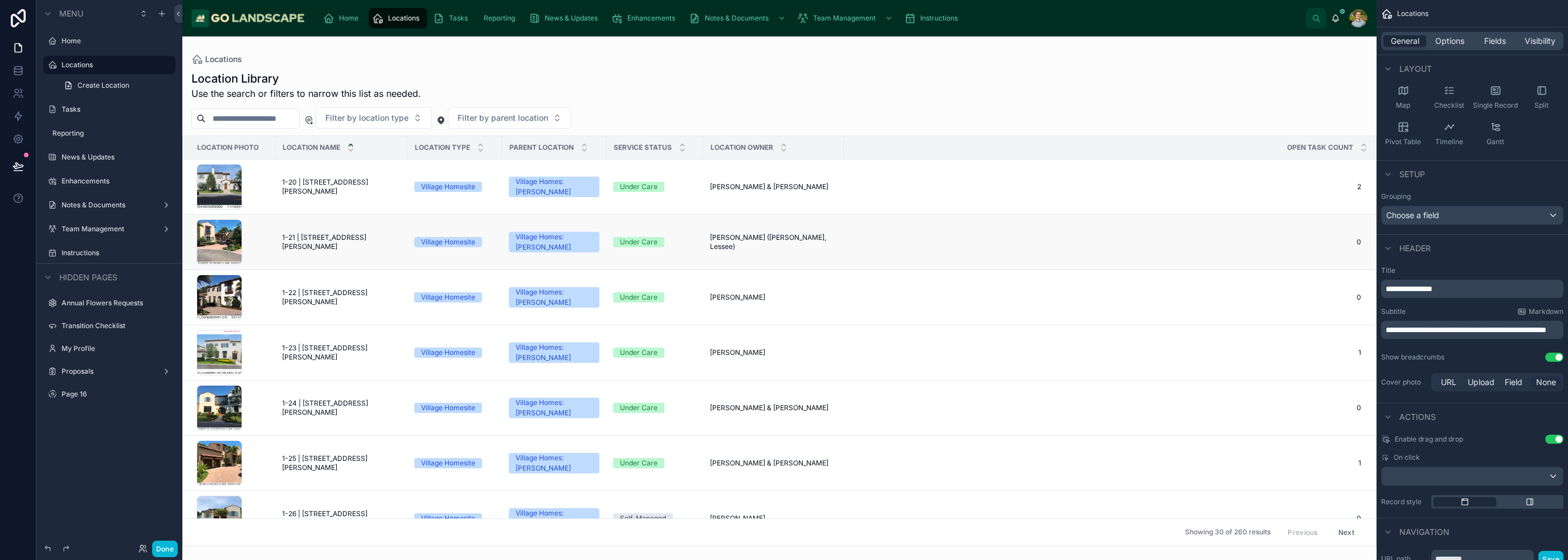
click at [301, 236] on td "1-21 | [STREET_ADDRESS][PERSON_NAME] 1-21 | [STREET_ADDRESS][PERSON_NAME]" at bounding box center [342, 242] width 133 height 55
click at [366, 243] on span "1-21 | [STREET_ADDRESS][PERSON_NAME]" at bounding box center [341, 243] width 119 height 19
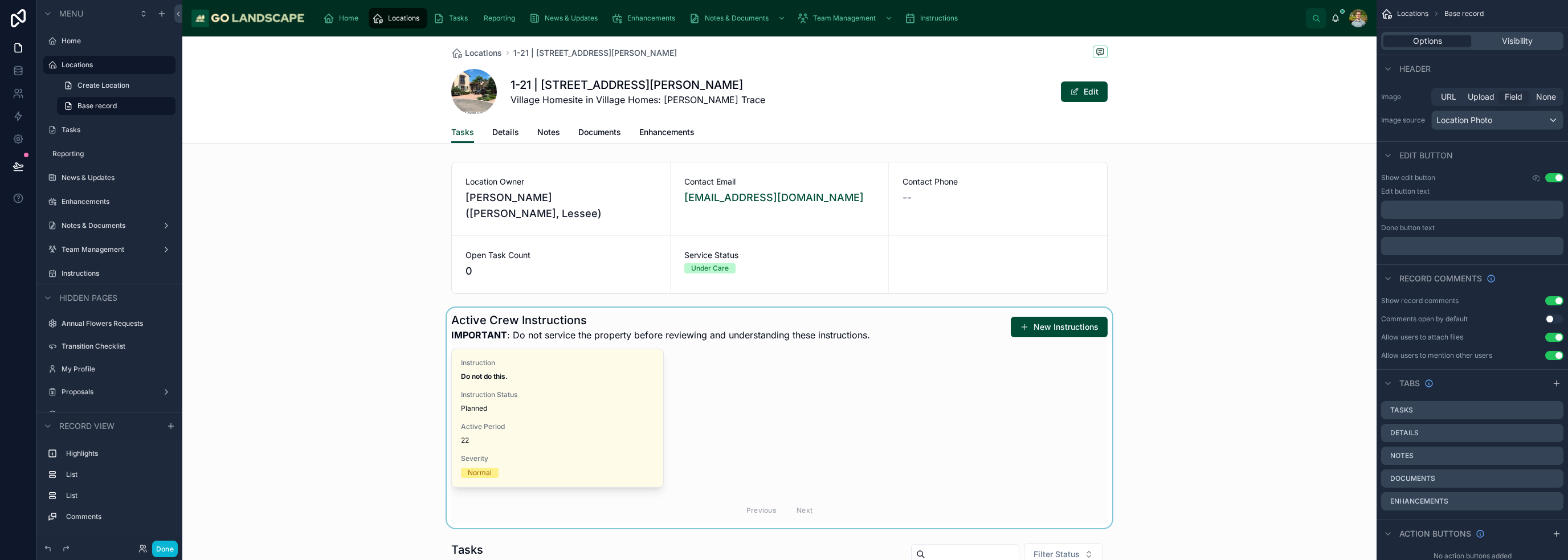
click at [579, 387] on div at bounding box center [779, 418] width 1195 height 220
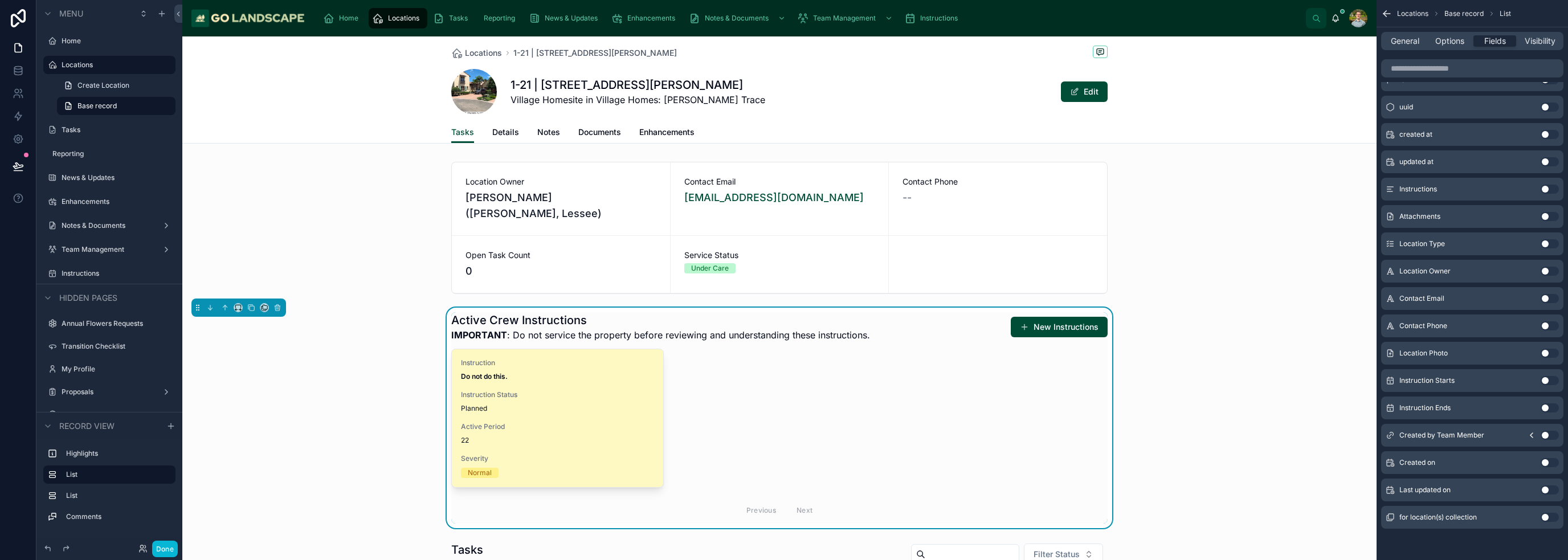
click at [528, 404] on span "Planned" at bounding box center [557, 409] width 193 height 9
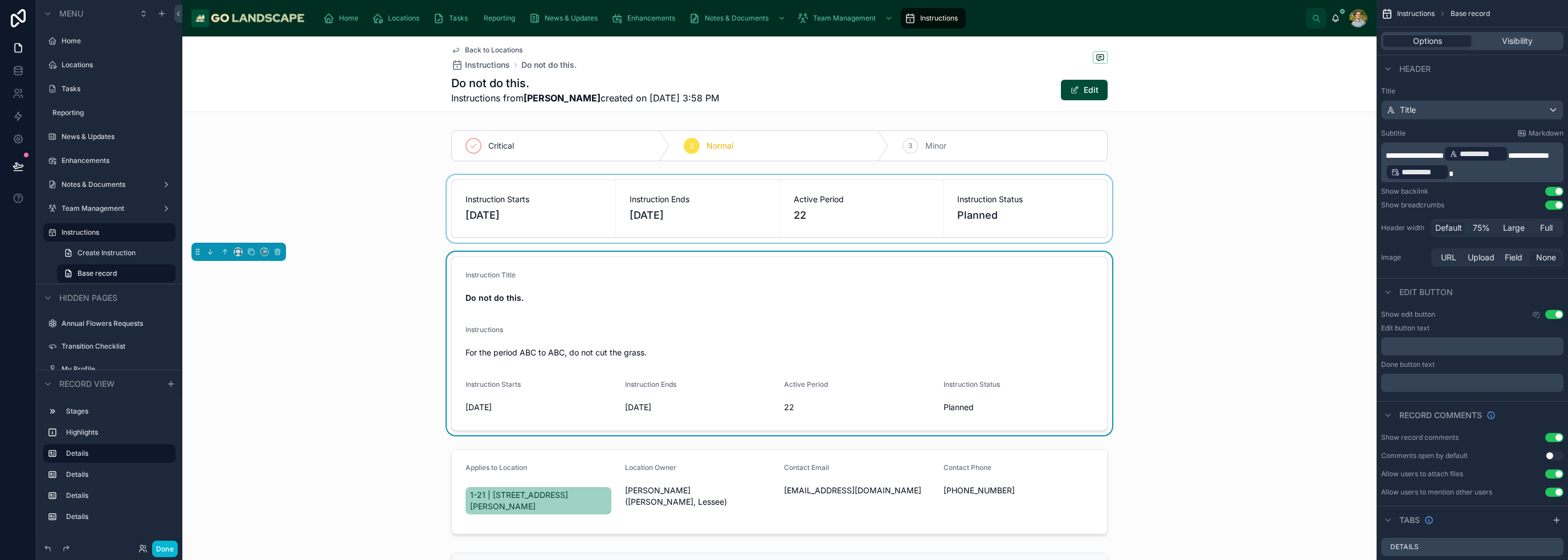
click at [897, 210] on div at bounding box center [779, 208] width 1195 height 68
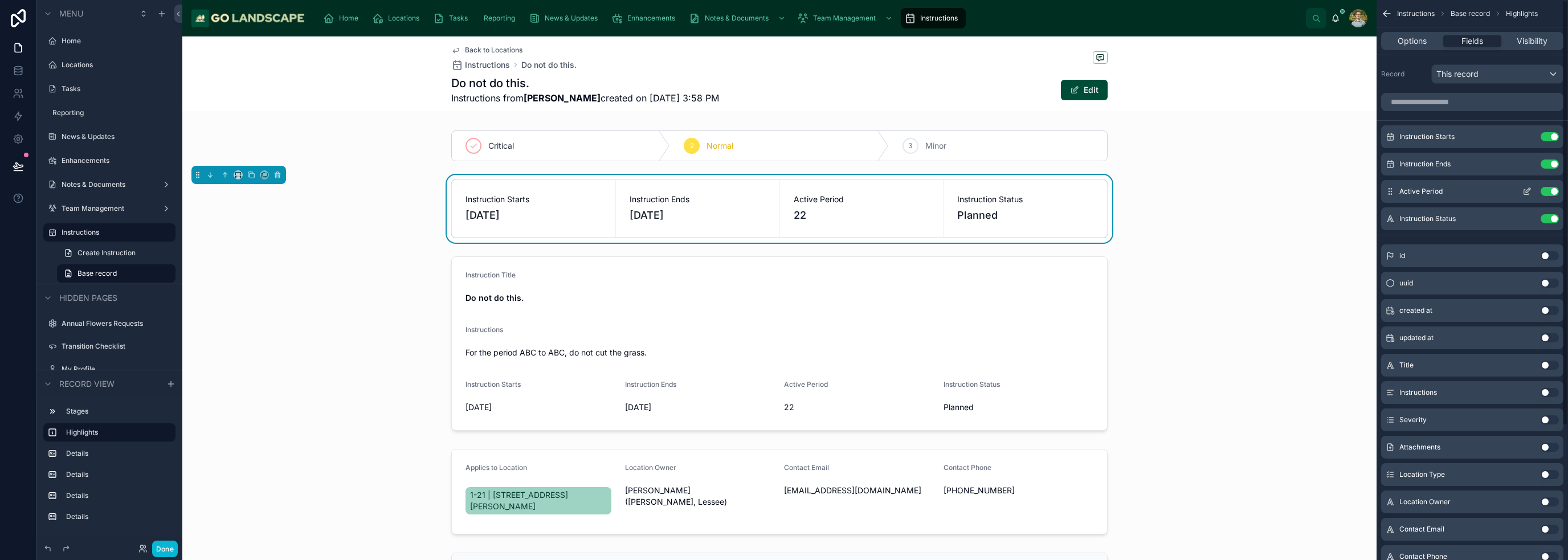
click at [1523, 189] on icon "scrollable content" at bounding box center [1527, 191] width 9 height 9
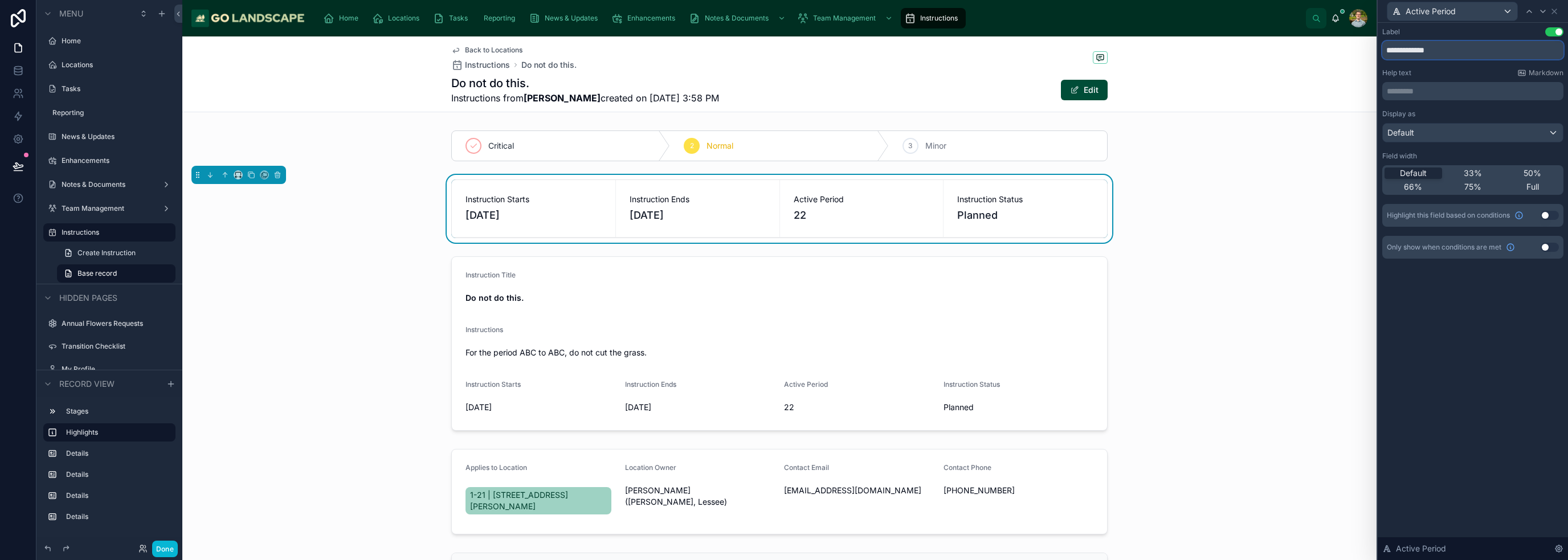
click at [1461, 51] on input "**********" at bounding box center [1473, 50] width 181 height 19
type input "**********"
click at [1309, 227] on div "Instruction Starts 10/3/2025 Instruction Ends 10/25/2025 Active Period (days) 2…" at bounding box center [779, 208] width 1195 height 68
click at [1553, 8] on icon at bounding box center [1555, 11] width 9 height 9
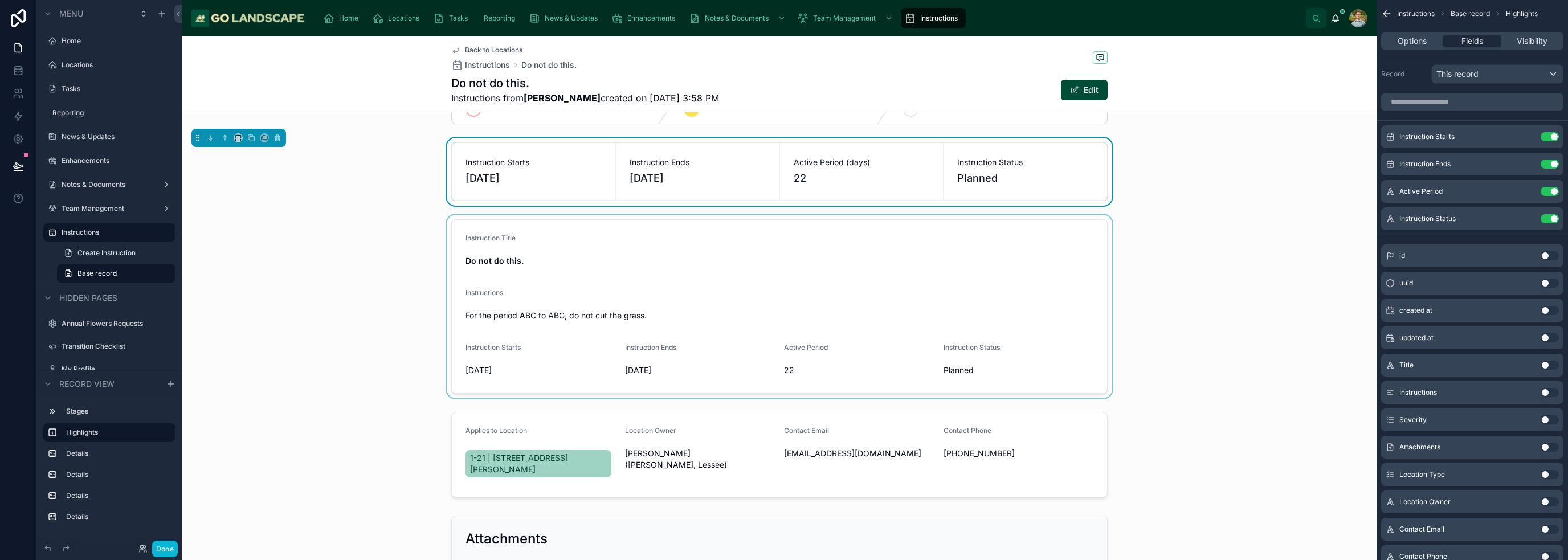
scroll to position [57, 0]
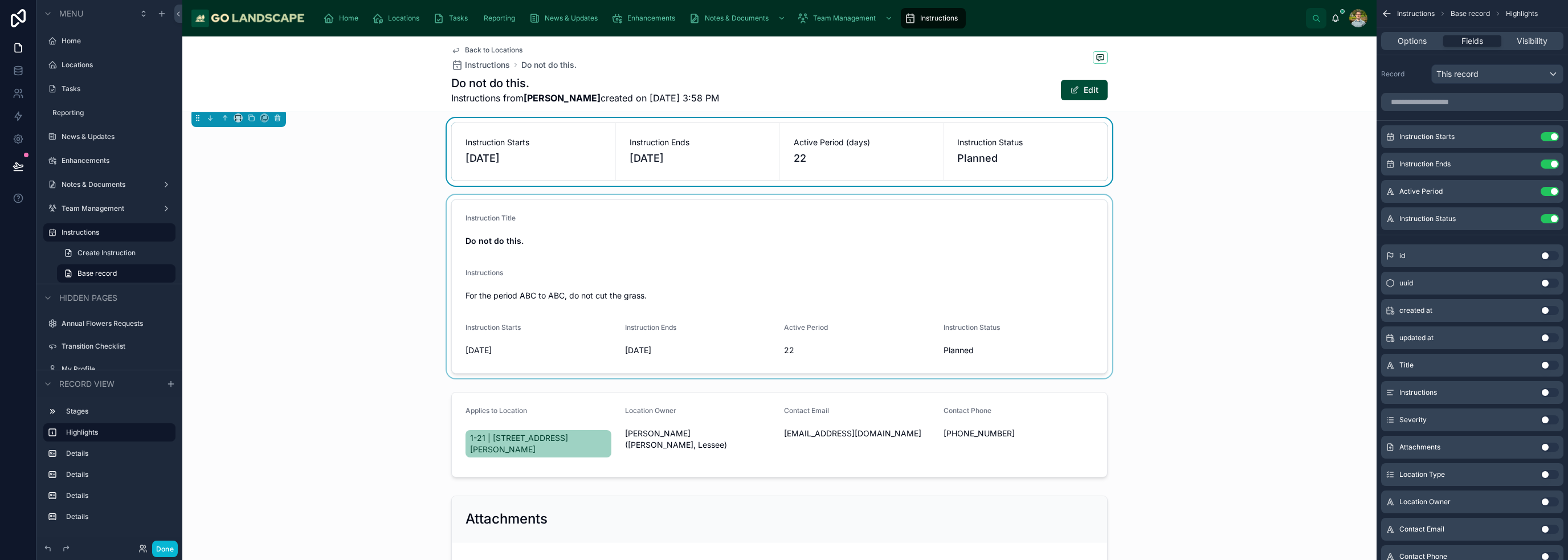
click at [827, 318] on div at bounding box center [779, 287] width 1195 height 184
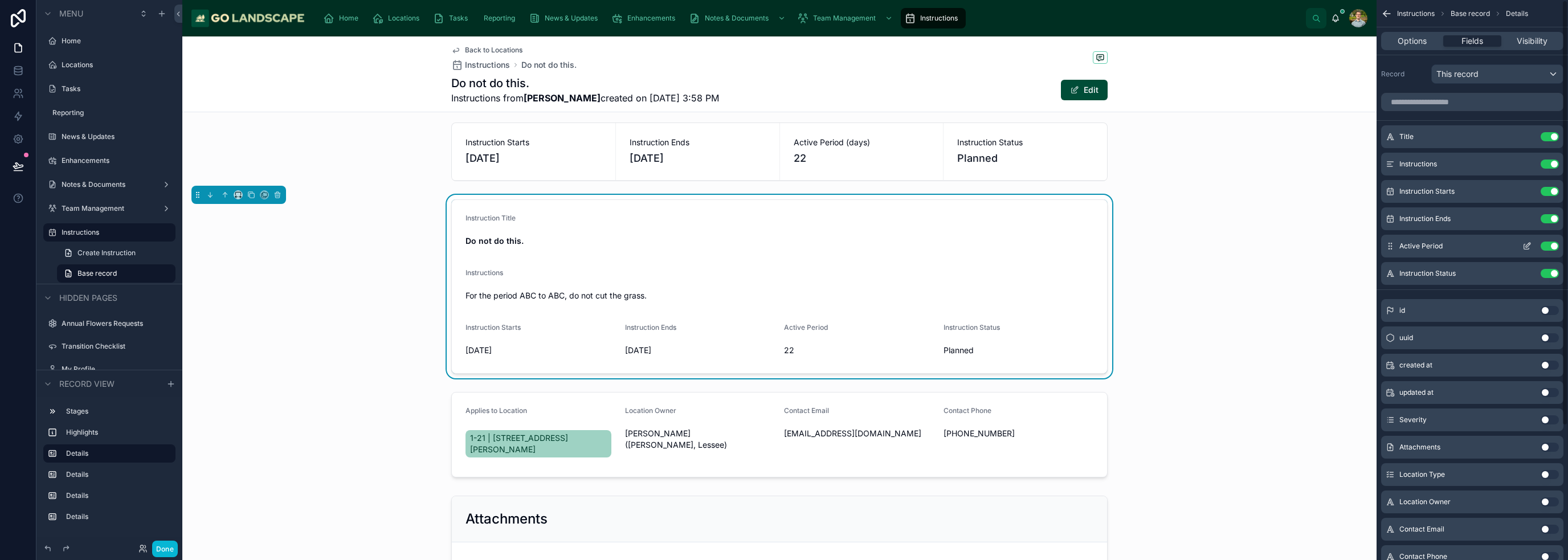
click at [1528, 245] on icon "scrollable content" at bounding box center [1527, 246] width 9 height 9
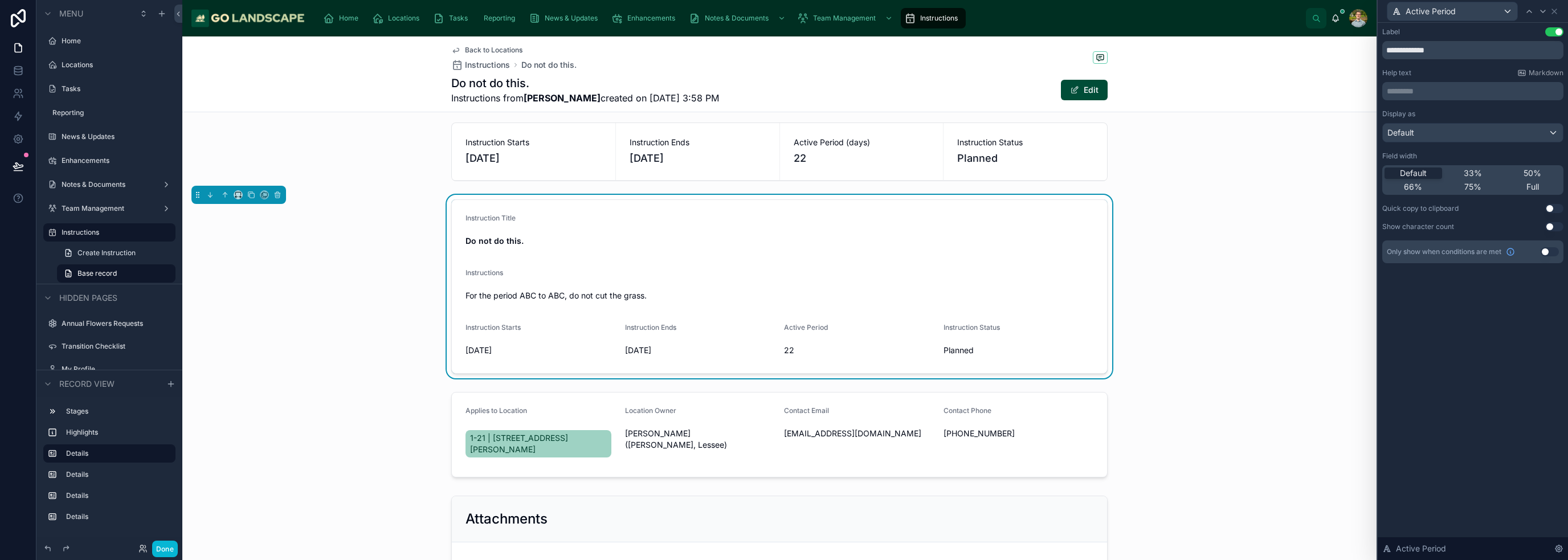
click at [1445, 143] on div "Display as Default Field width Default 33% 50% 66% 75% Full Quick copy to clipb…" at bounding box center [1473, 170] width 181 height 122
click at [1449, 133] on div "Default" at bounding box center [1473, 133] width 180 height 19
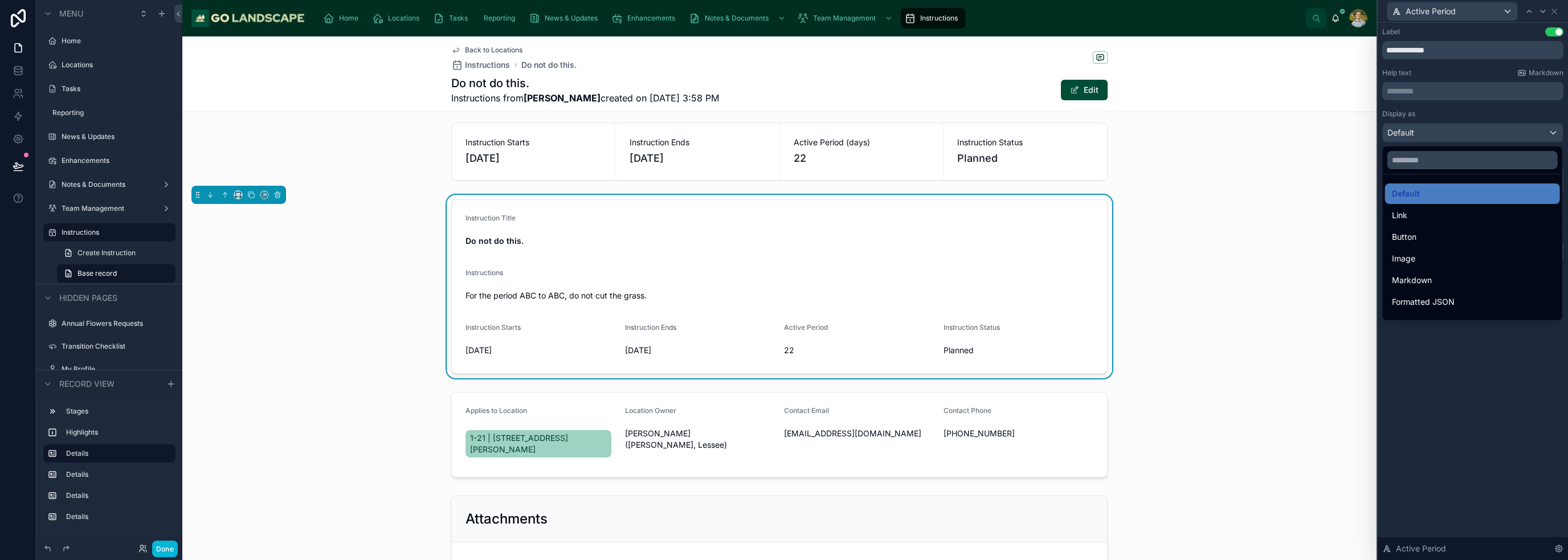
click at [1451, 127] on div at bounding box center [1473, 280] width 190 height 560
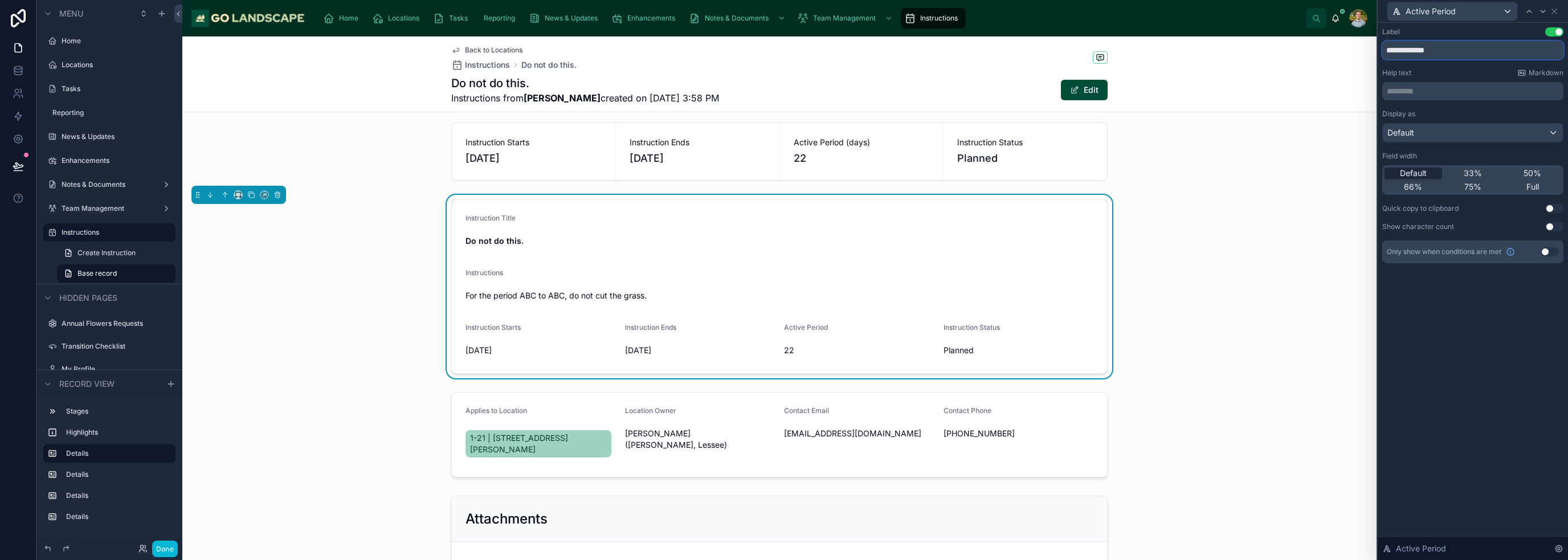
click at [1457, 51] on input "**********" at bounding box center [1473, 50] width 181 height 19
type input "**********"
click at [1235, 316] on div "Instruction Title Do not do this. Instructions For the period ABC to ABC, do no…" at bounding box center [779, 287] width 1195 height 184
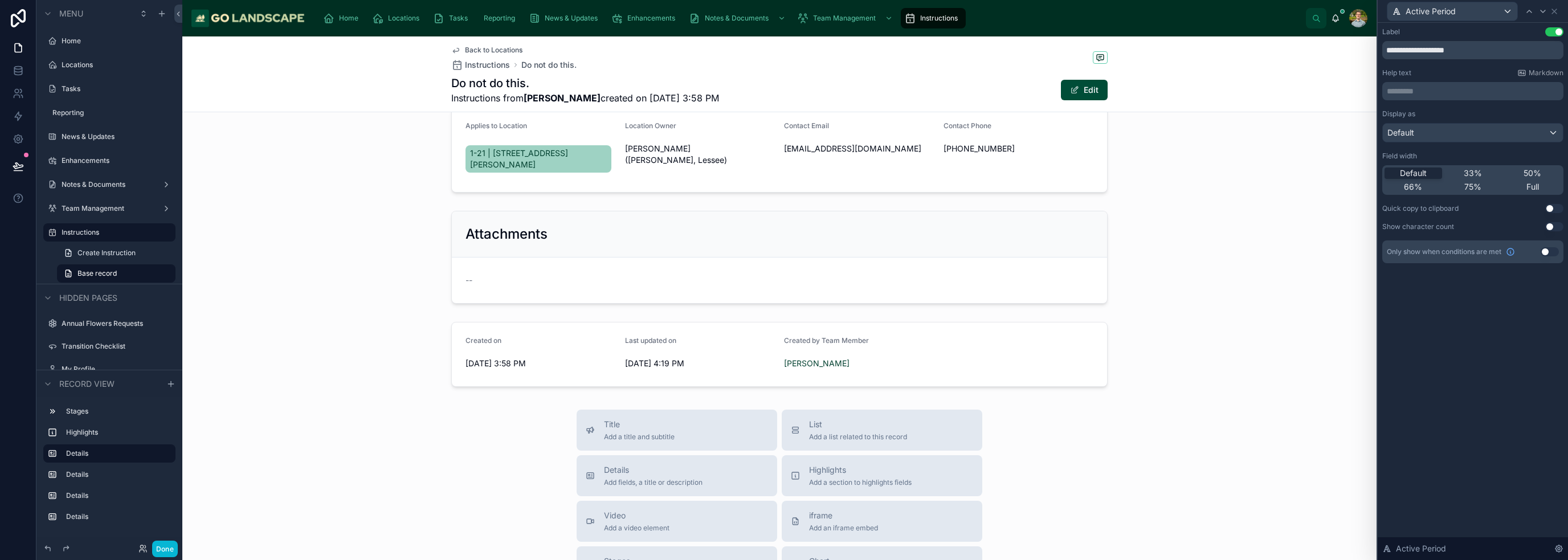
scroll to position [0, 0]
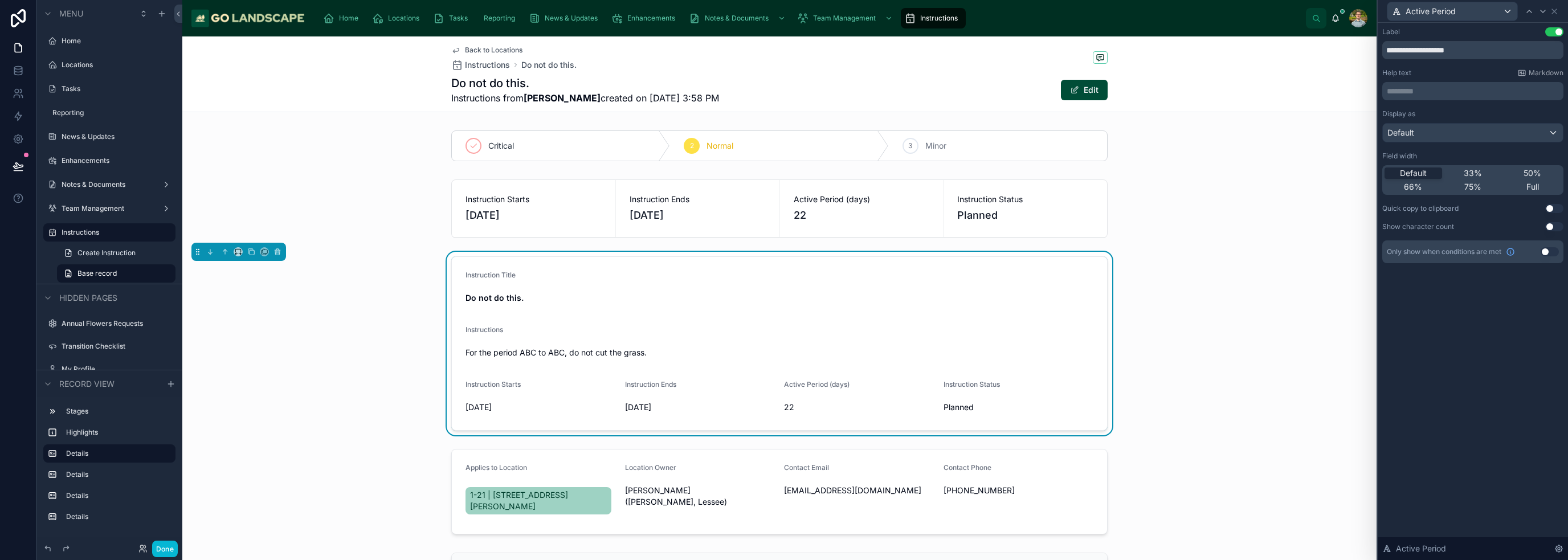
click at [479, 49] on span "Back to Locations" at bounding box center [494, 50] width 58 height 9
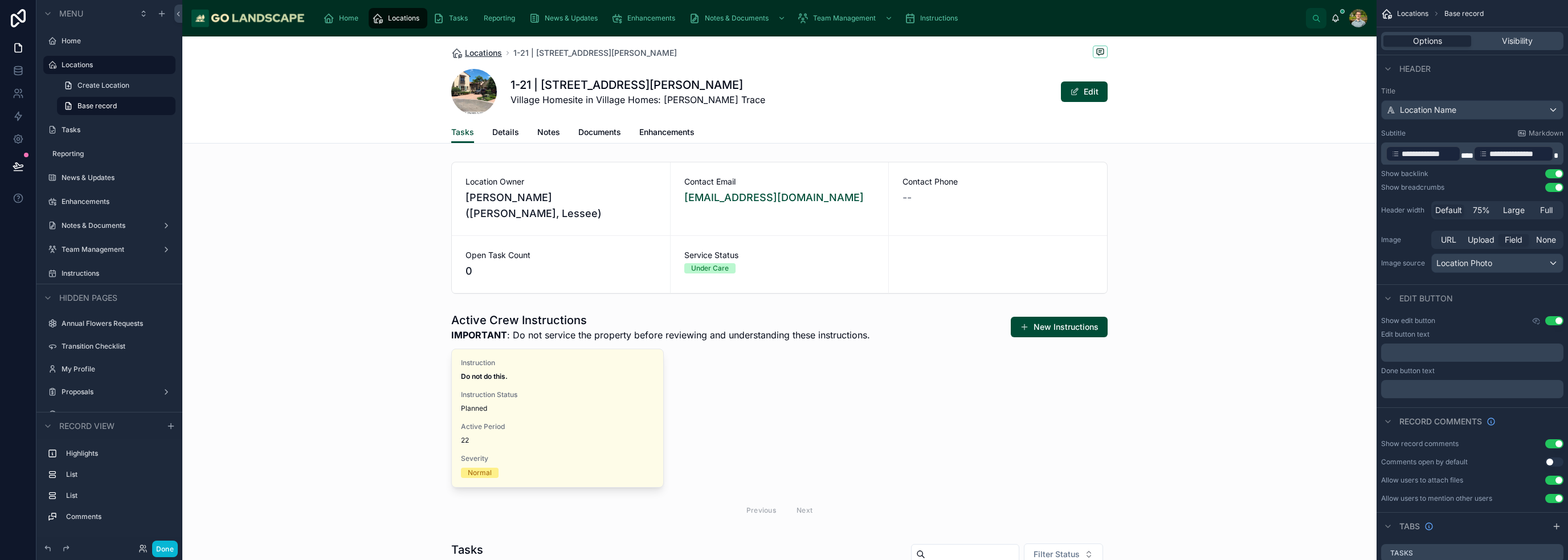
click at [485, 48] on span "Locations" at bounding box center [483, 53] width 37 height 11
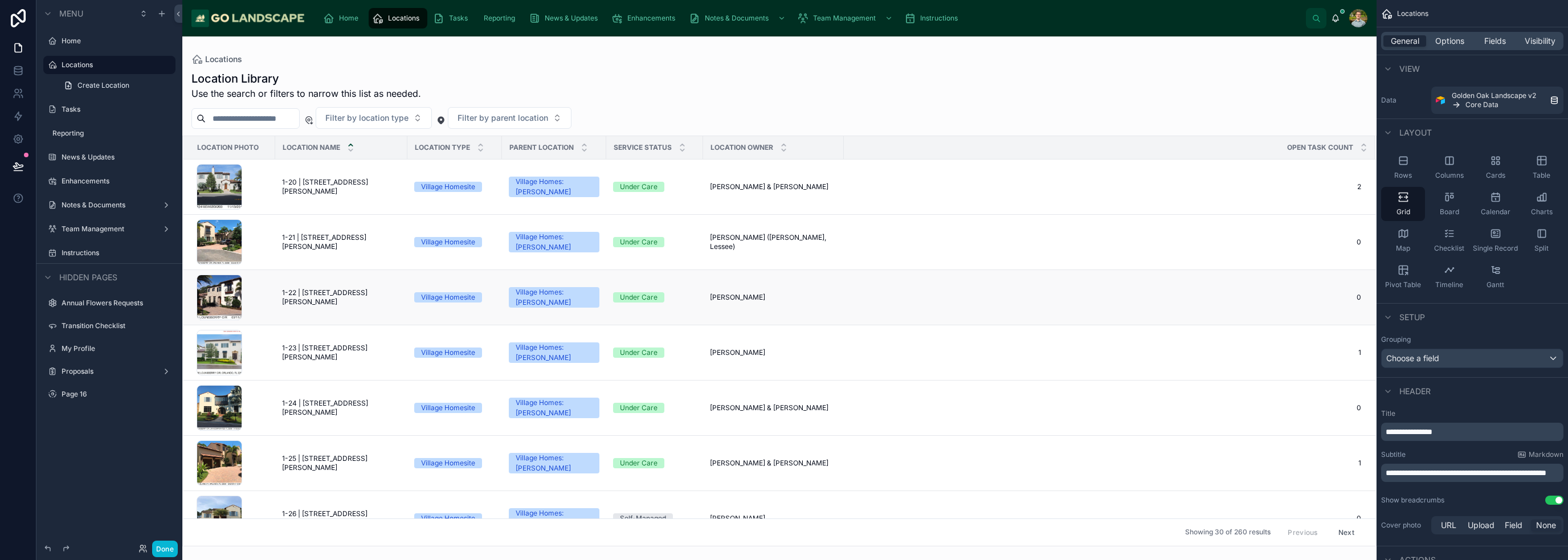
click at [315, 302] on td "1-22 | 9726 Lounsberry Circle 1-22 | 9726 Lounsberry Circle" at bounding box center [342, 297] width 133 height 55
click at [305, 290] on td "1-22 | 9726 Lounsberry Circle 1-22 | 9726 Lounsberry Circle" at bounding box center [342, 297] width 133 height 55
click at [332, 298] on span "1-22 | [STREET_ADDRESS][PERSON_NAME]" at bounding box center [341, 298] width 119 height 19
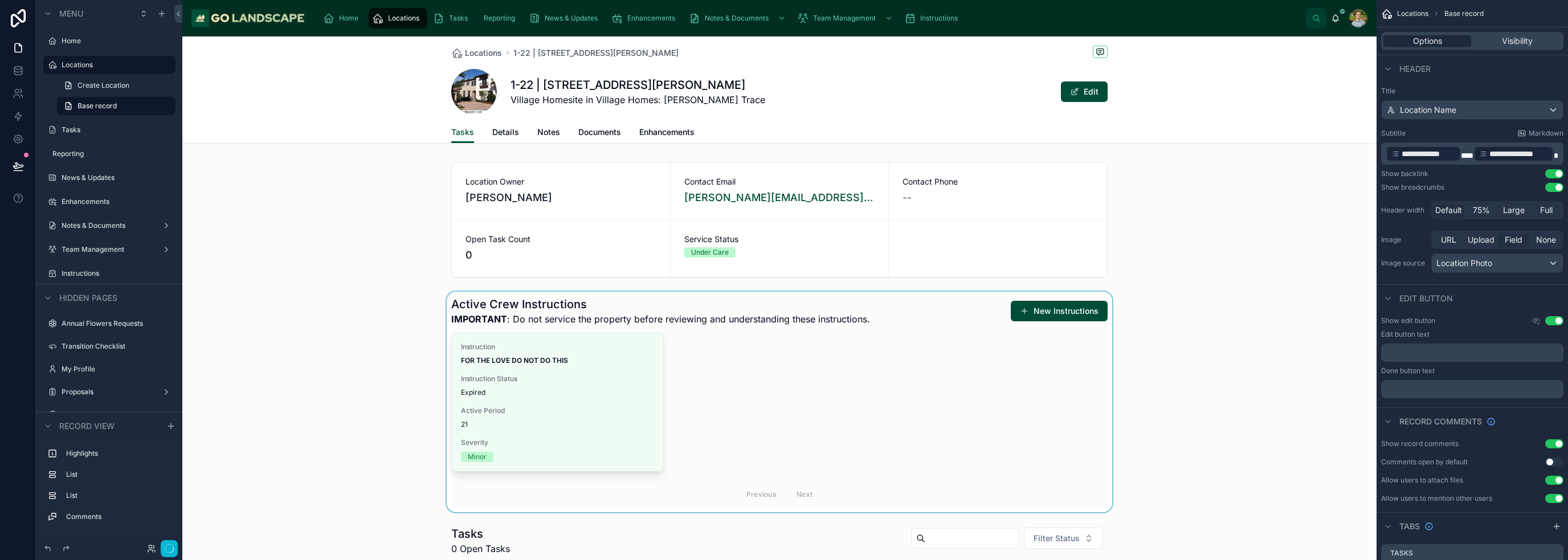
click at [618, 435] on div at bounding box center [779, 402] width 1195 height 220
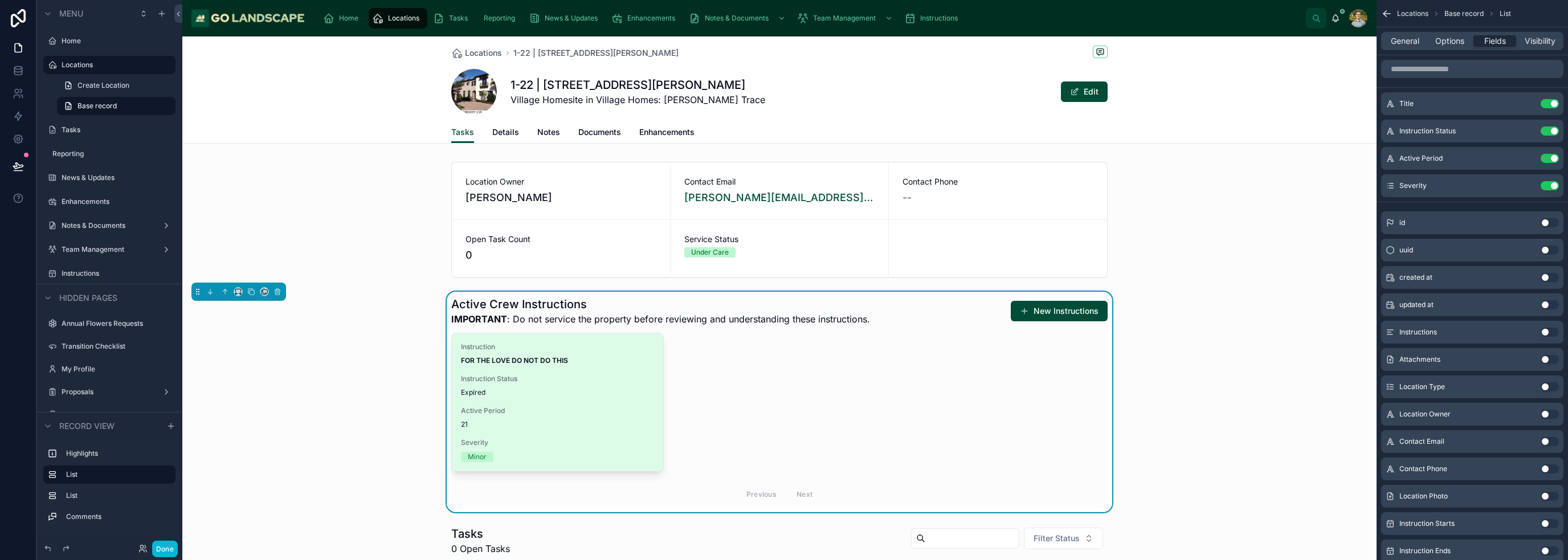
click at [584, 424] on span "21" at bounding box center [557, 425] width 193 height 9
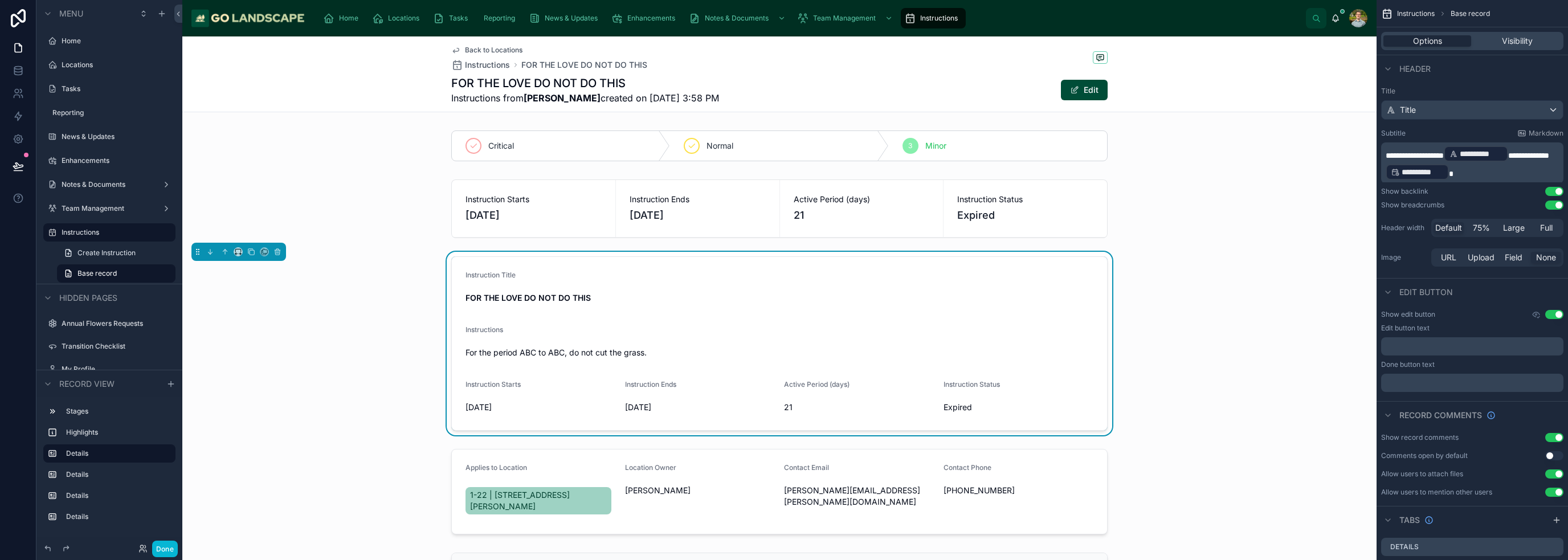
click at [496, 49] on span "Back to Locations" at bounding box center [494, 50] width 58 height 9
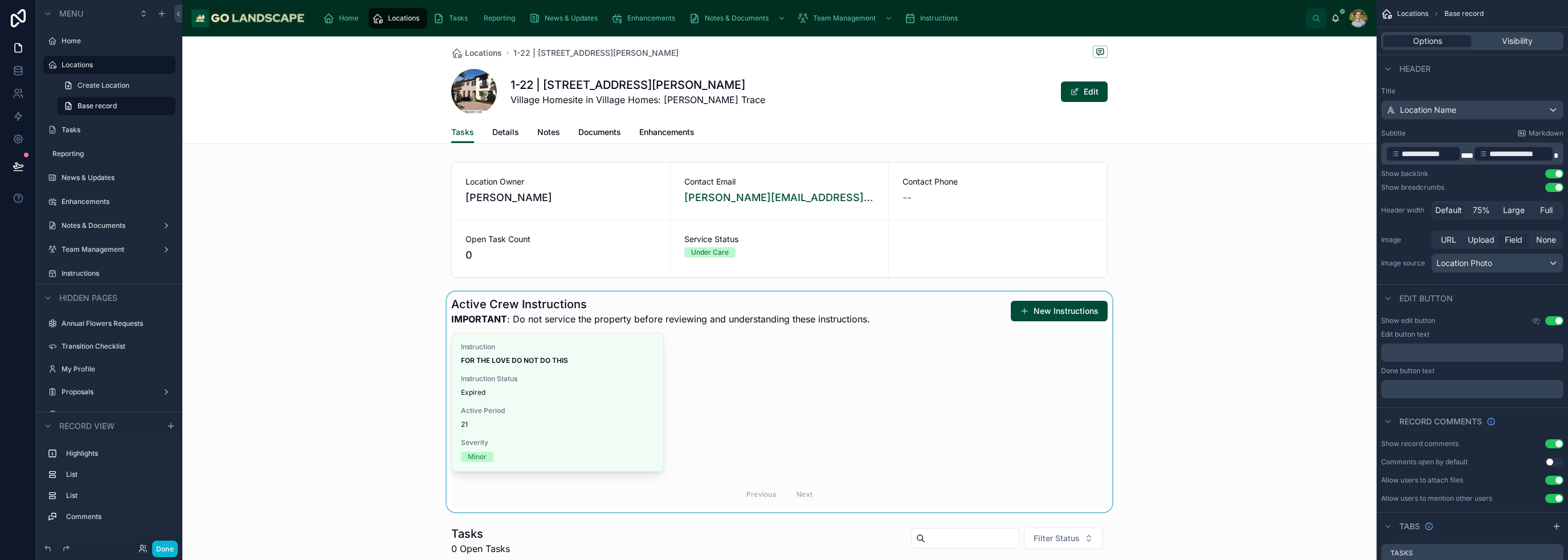
click at [1118, 402] on div at bounding box center [779, 402] width 1195 height 220
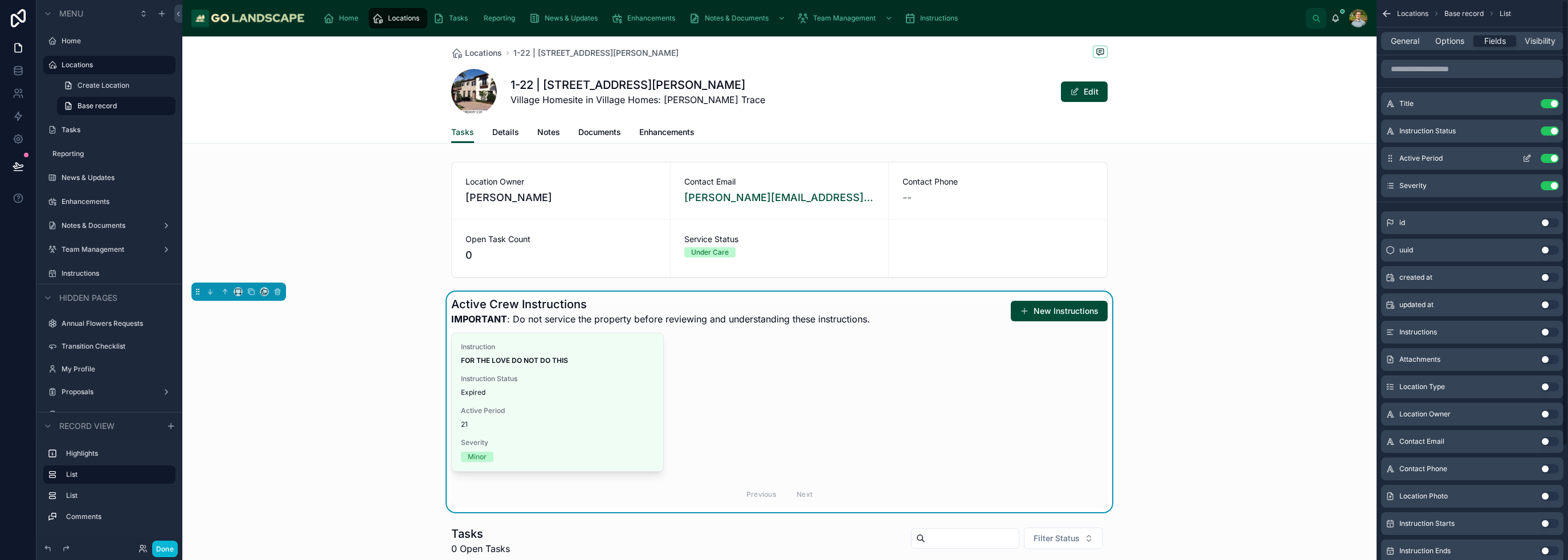
click at [1533, 157] on button "scrollable content" at bounding box center [1527, 159] width 19 height 9
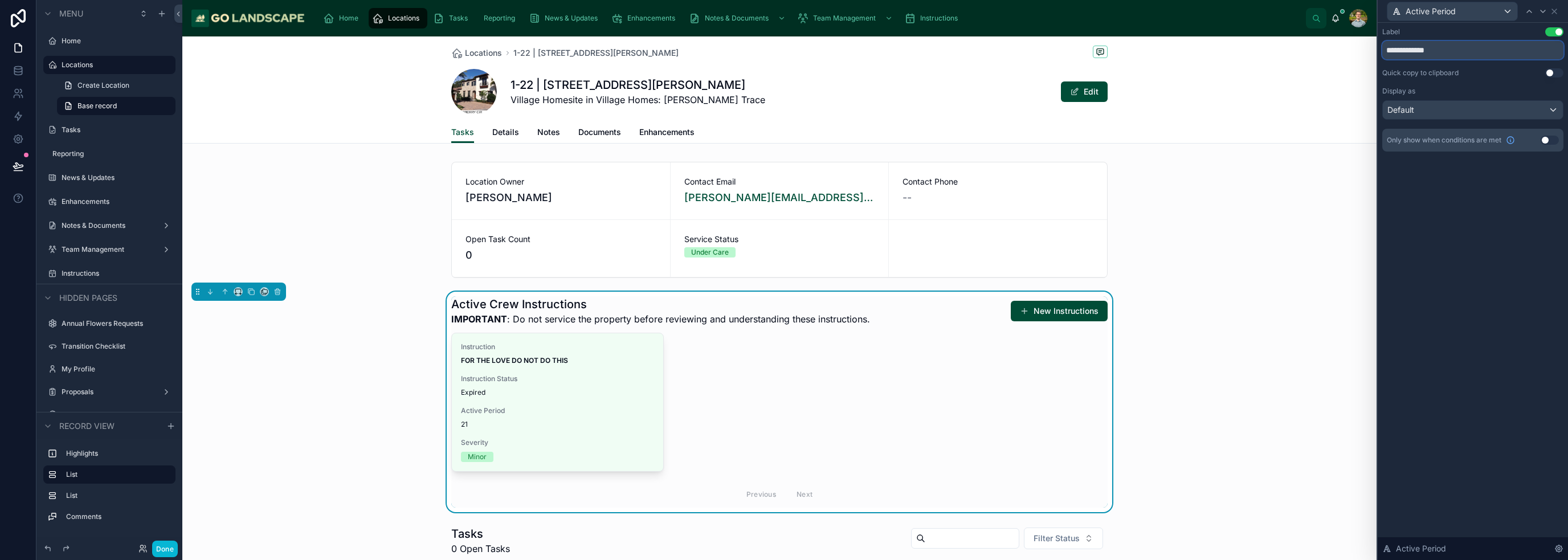
click at [1479, 49] on input "**********" at bounding box center [1473, 50] width 181 height 19
type input "**********"
click at [1309, 268] on div at bounding box center [779, 219] width 1195 height 125
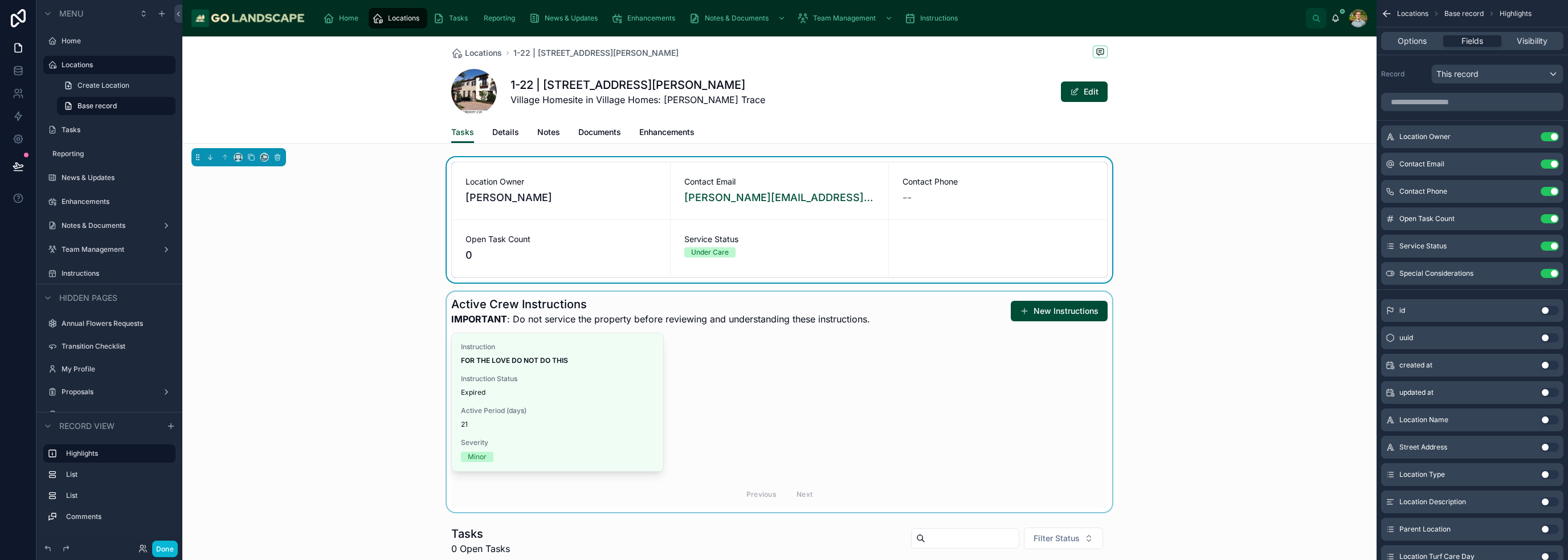
click at [506, 397] on div at bounding box center [779, 402] width 1195 height 220
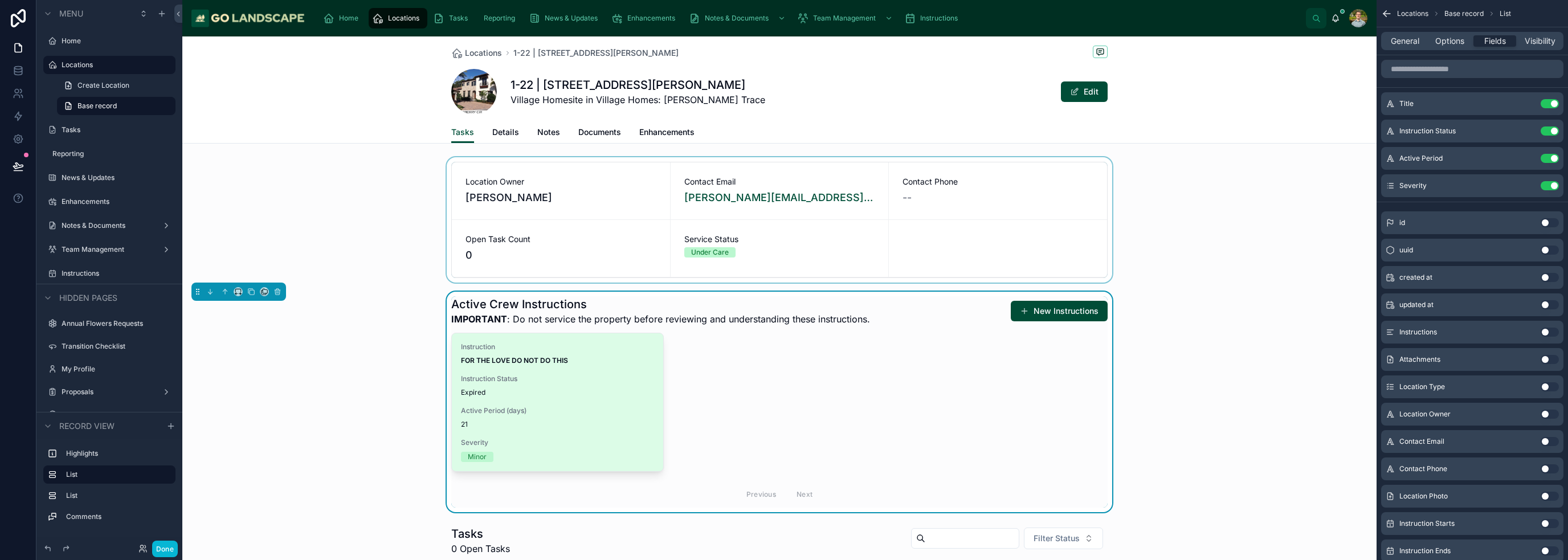
click at [564, 400] on div "Instruction FOR THE LOVE DO NOT DO THIS Instruction Status Expired Active Perio…" at bounding box center [557, 402] width 211 height 138
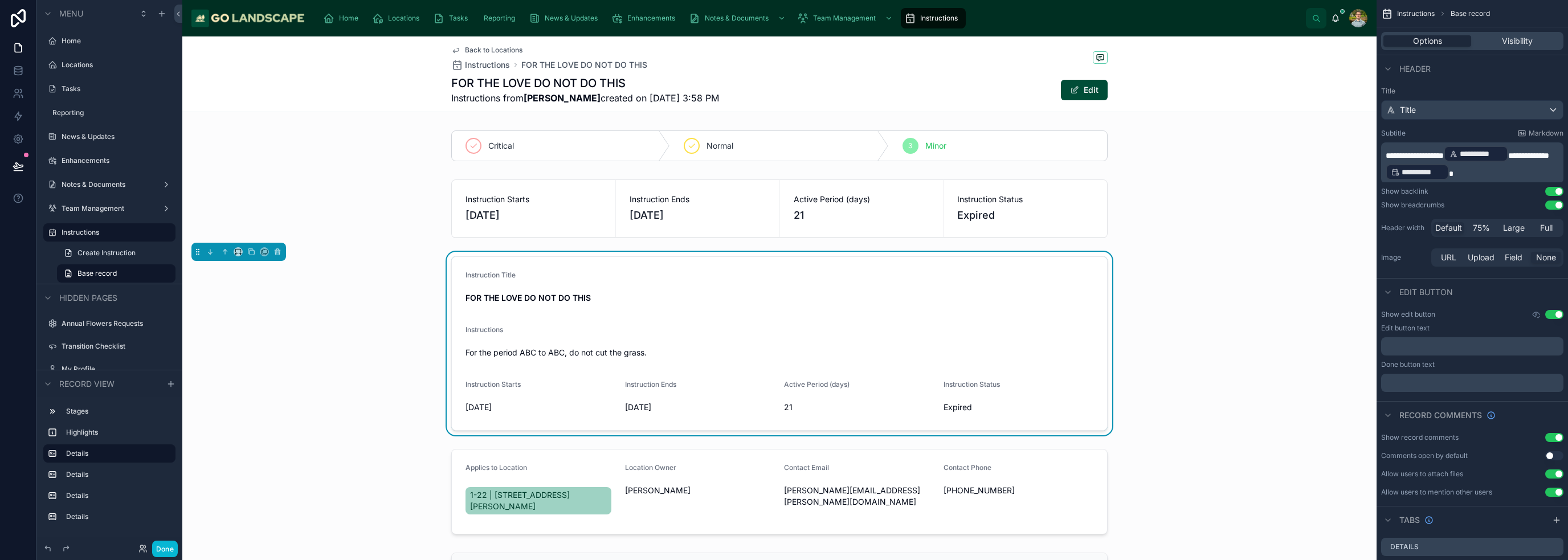
click at [479, 49] on span "Back to Locations" at bounding box center [494, 50] width 58 height 9
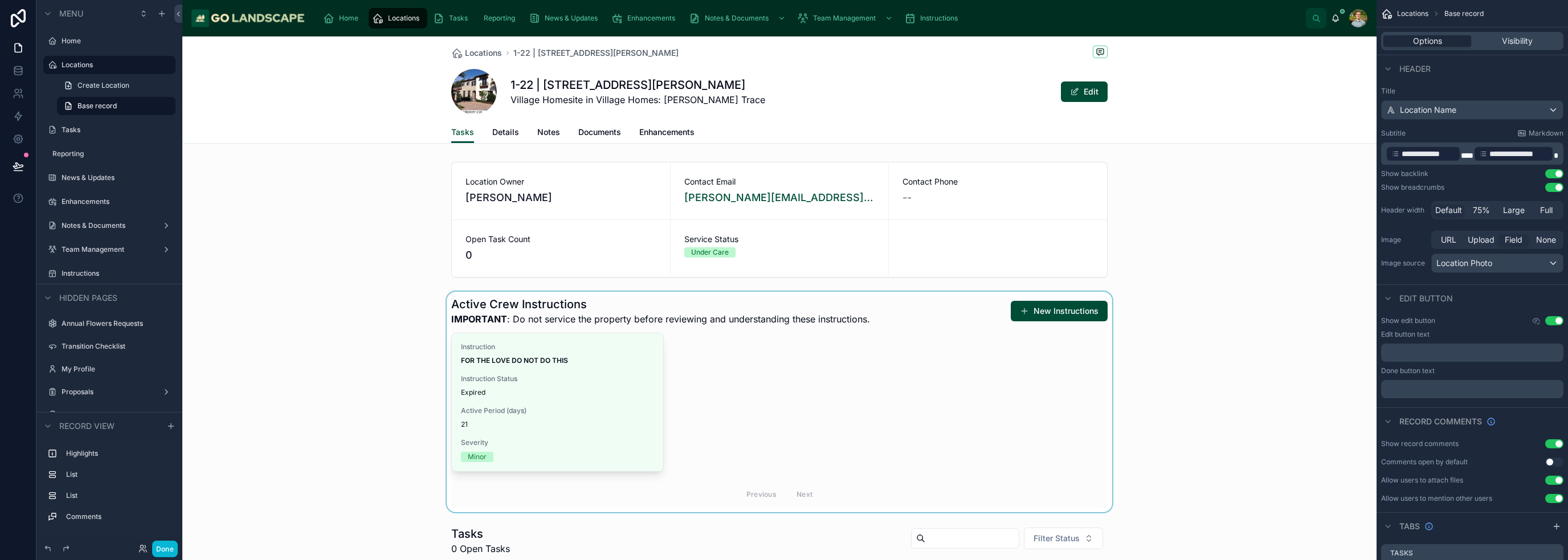
click at [765, 437] on div at bounding box center [779, 402] width 1195 height 220
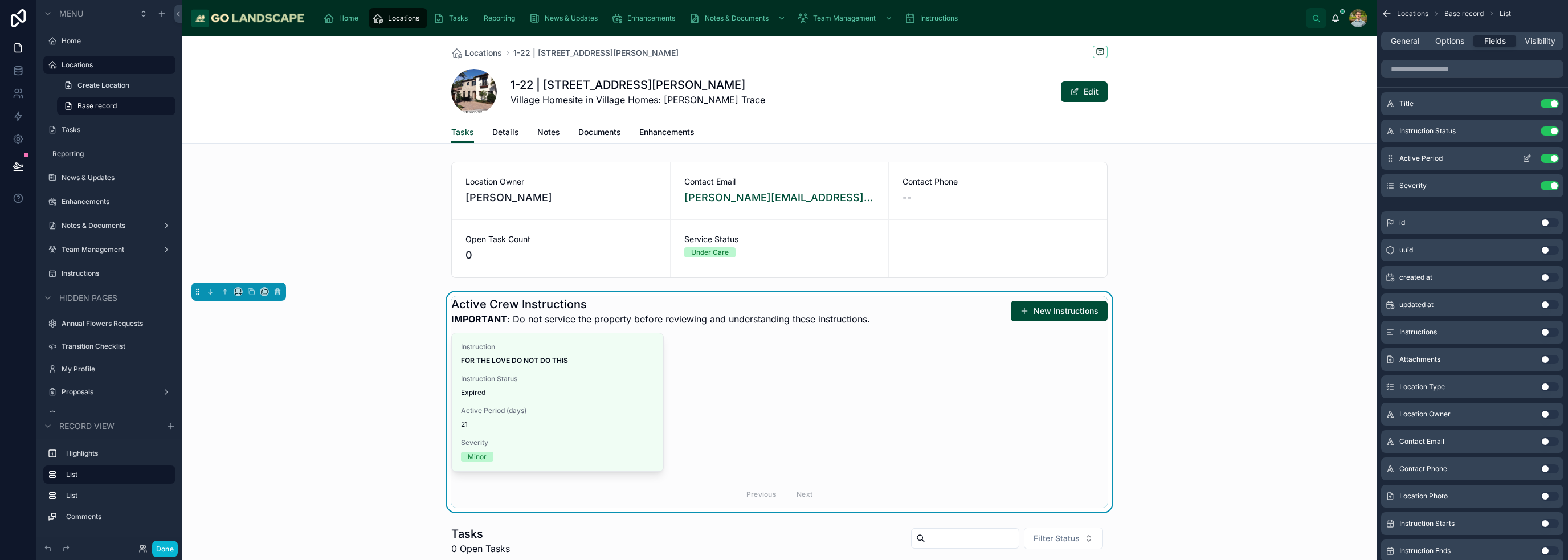
click at [1471, 158] on div "Active Period Use setting" at bounding box center [1472, 159] width 182 height 22
click at [1530, 159] on icon "scrollable content" at bounding box center [1527, 159] width 9 height 9
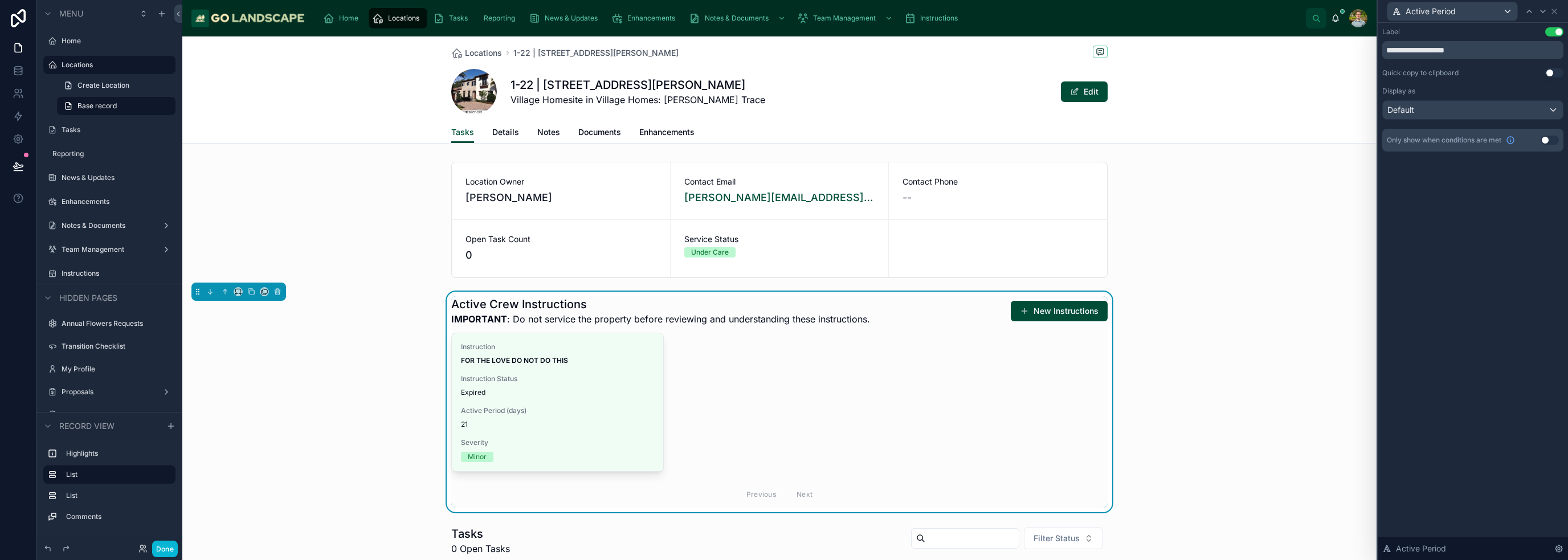
click at [1554, 6] on div "Active Period" at bounding box center [1473, 11] width 181 height 22
click at [1553, 8] on icon at bounding box center [1555, 11] width 9 height 9
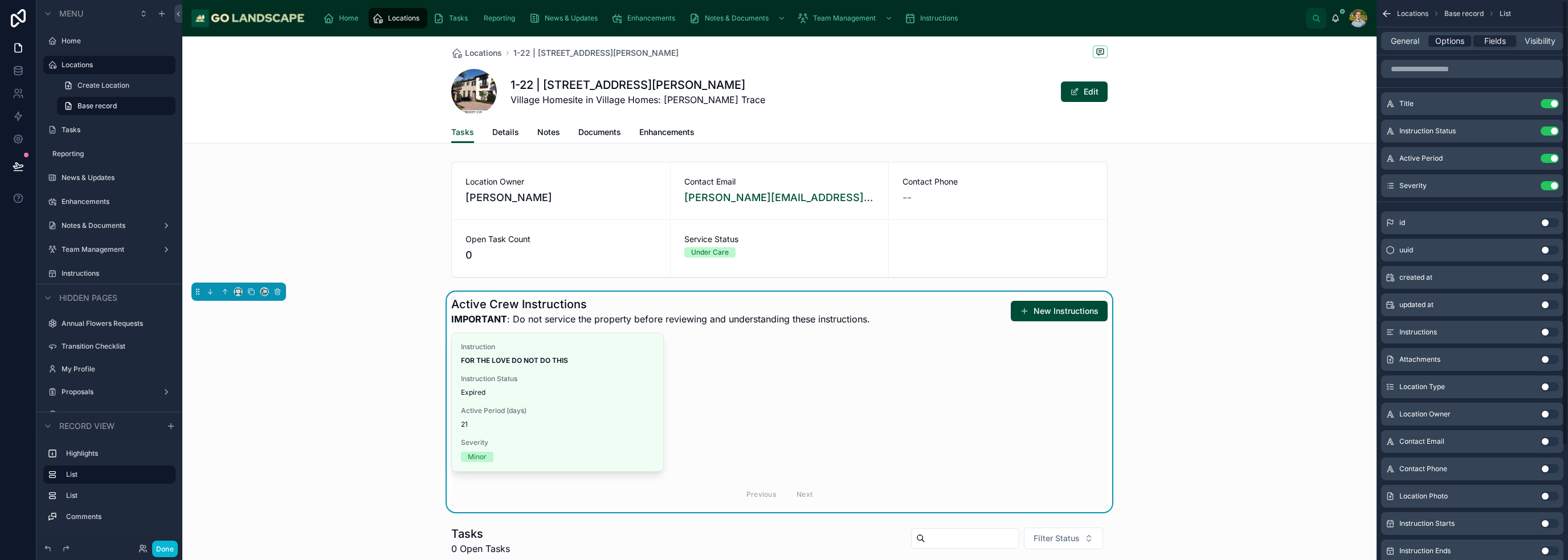
click at [1457, 45] on span "Options" at bounding box center [1449, 41] width 29 height 11
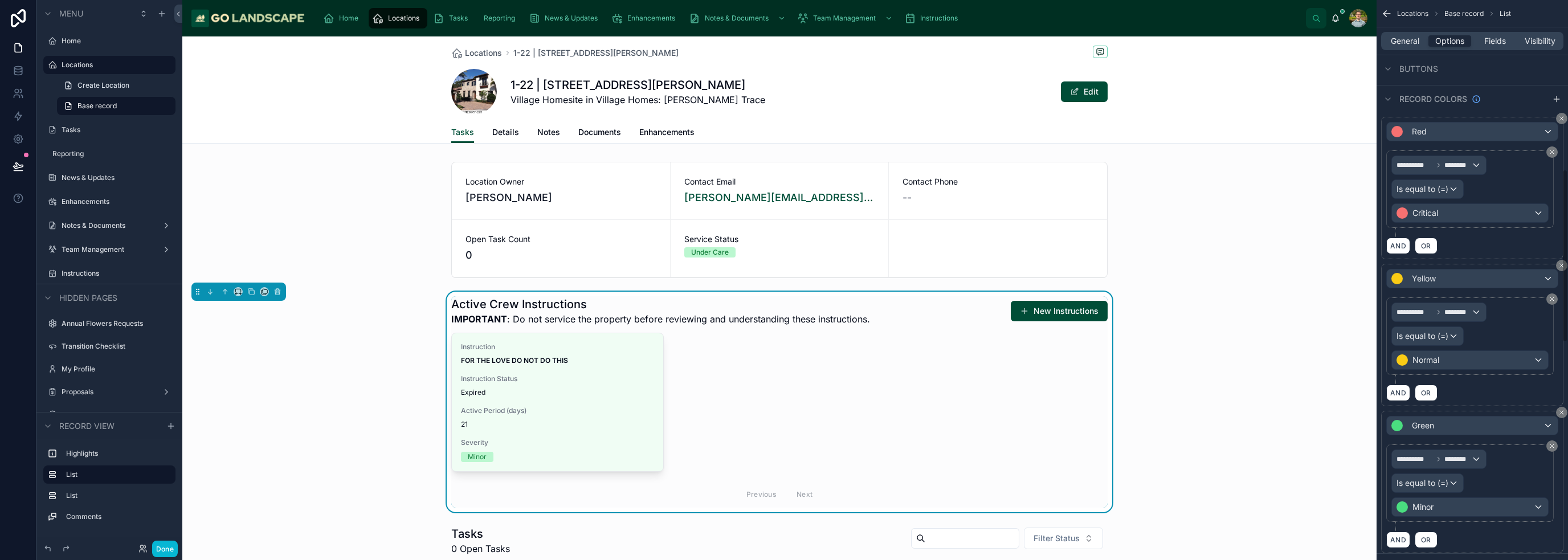
scroll to position [512, 0]
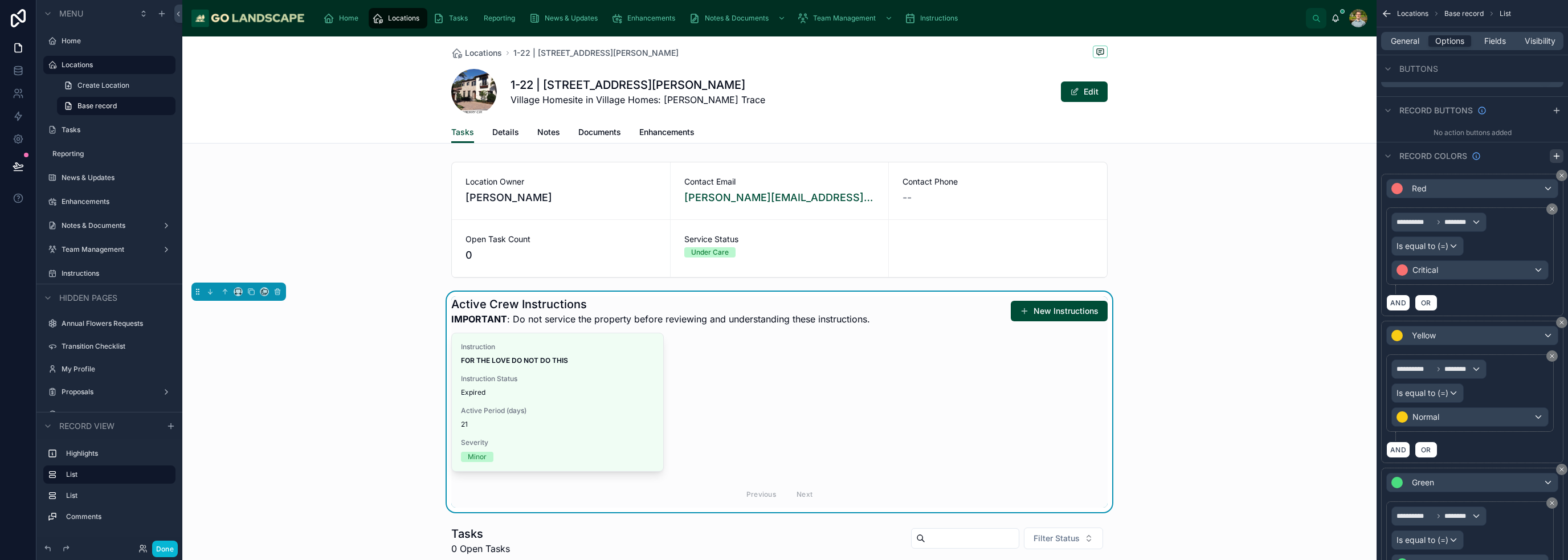
click at [1559, 156] on icon "scrollable content" at bounding box center [1556, 156] width 5 height 0
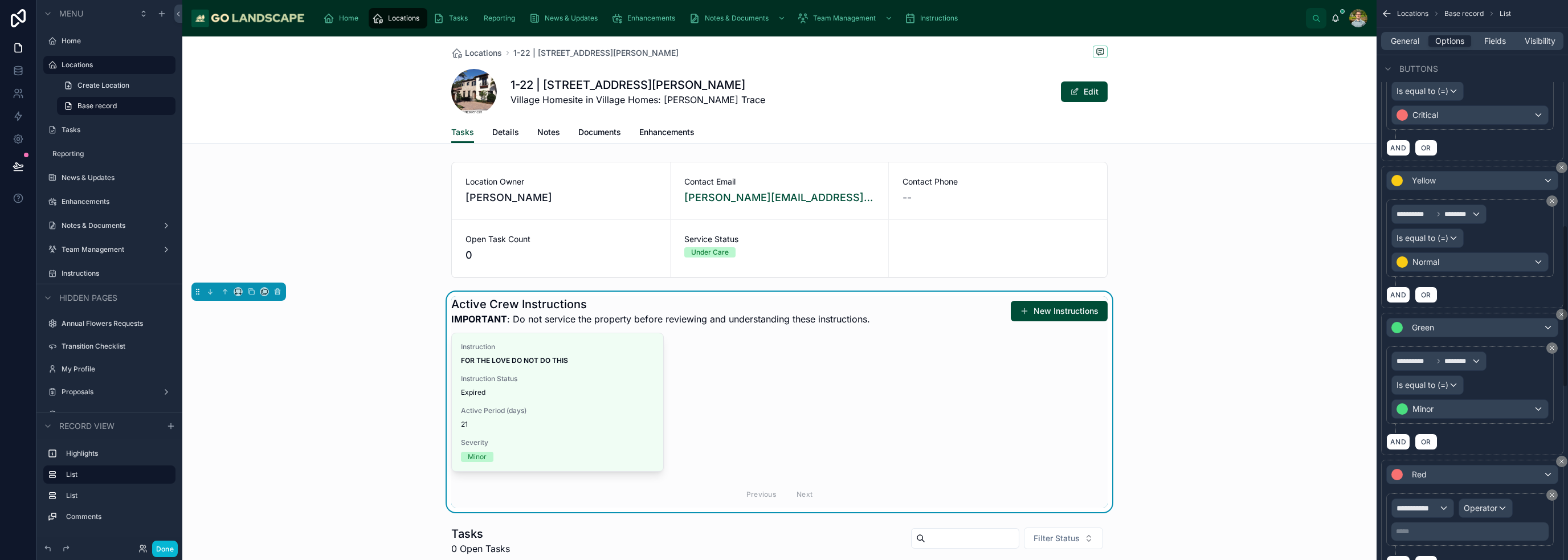
scroll to position [855, 0]
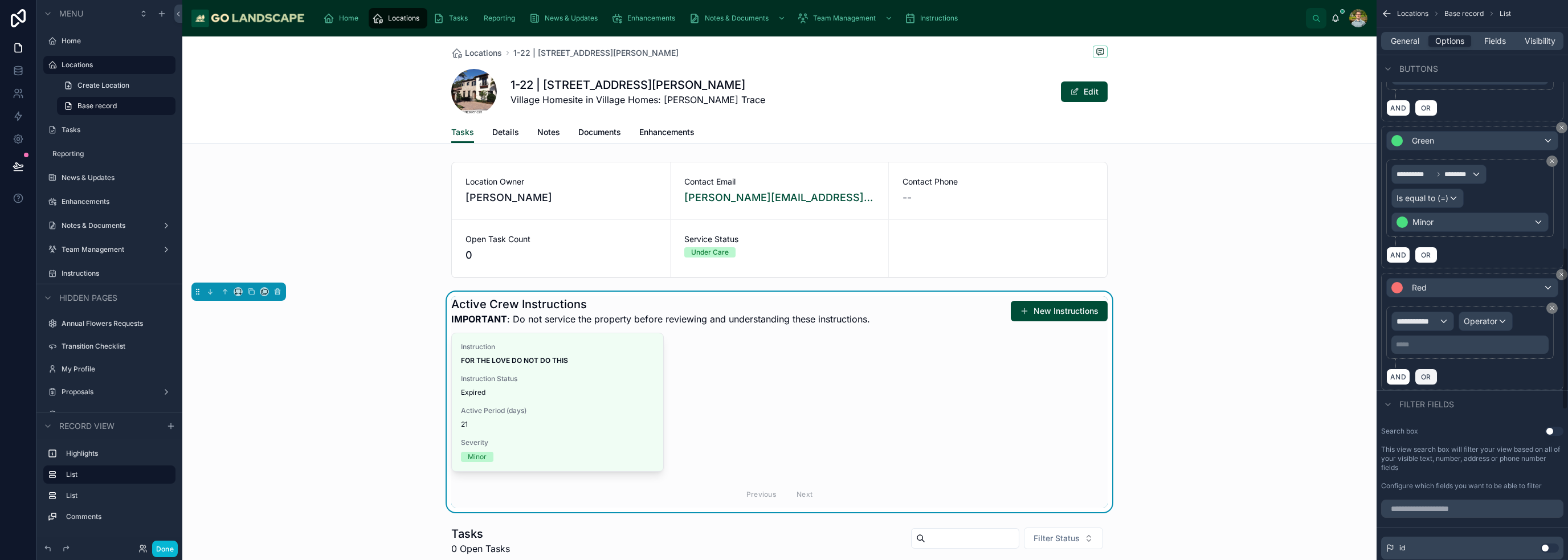
click at [1424, 369] on button "OR" at bounding box center [1426, 377] width 22 height 17
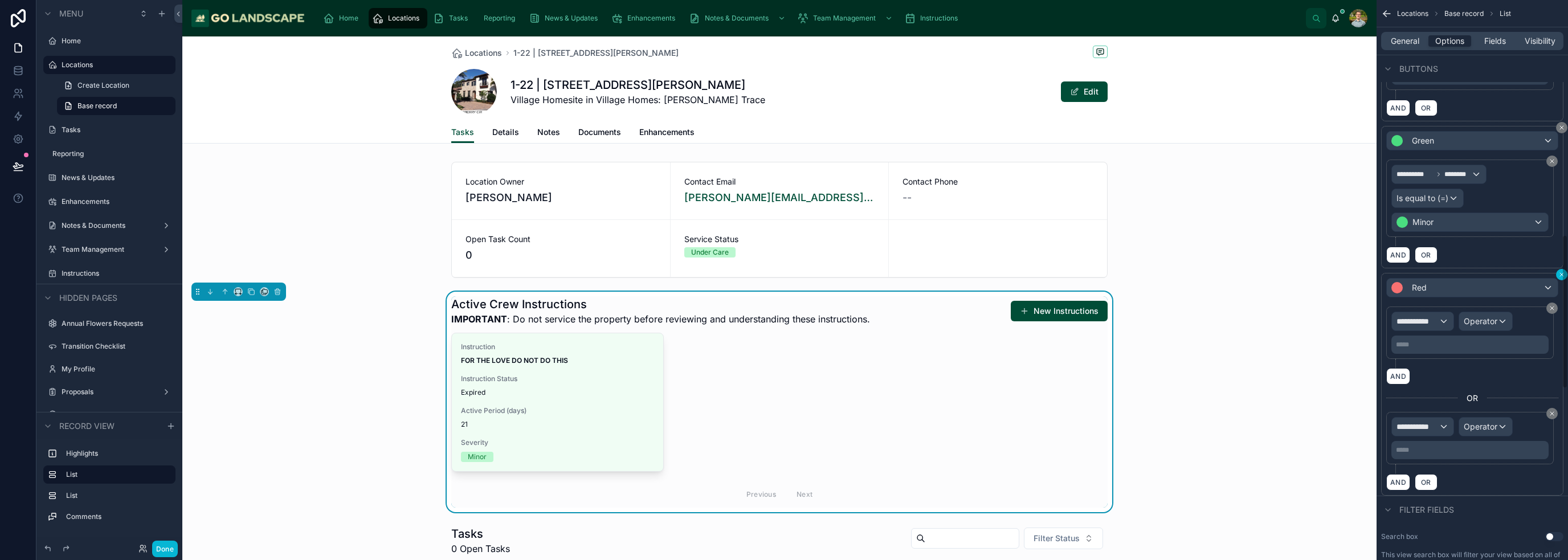
click at [1567, 269] on div "**********" at bounding box center [1472, 280] width 191 height 560
click at [1559, 272] on icon "scrollable content" at bounding box center [1561, 274] width 7 height 7
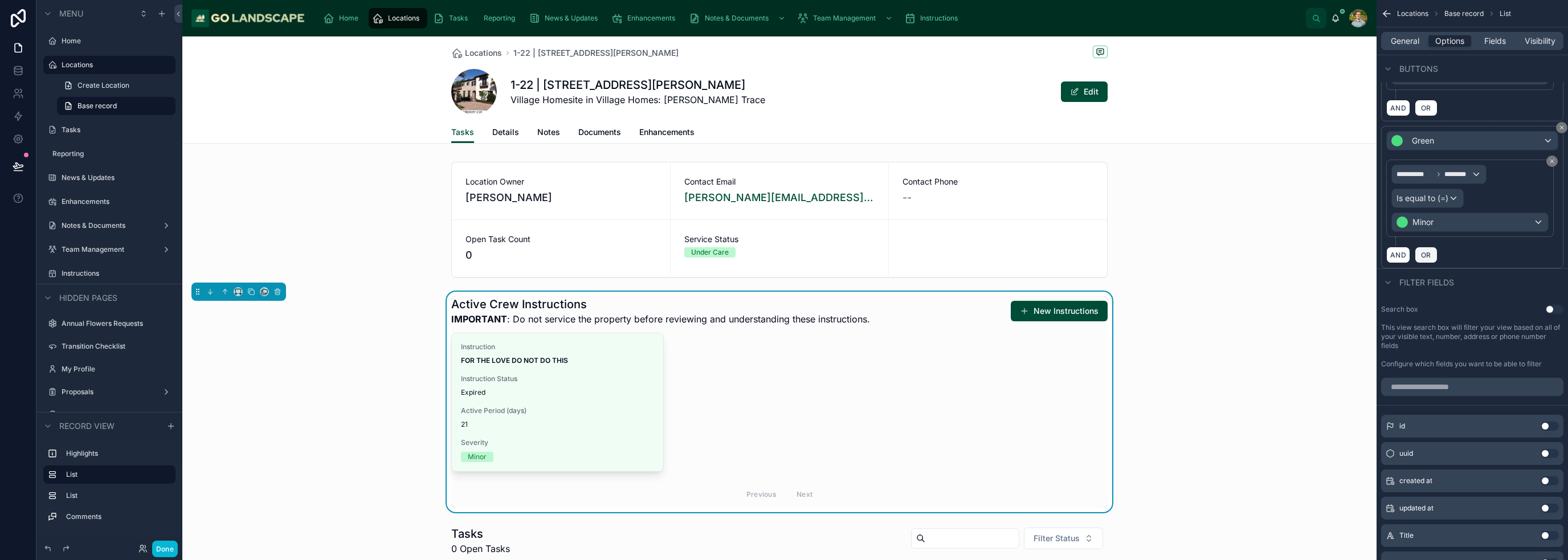
click at [1422, 252] on span "OR" at bounding box center [1426, 255] width 15 height 8
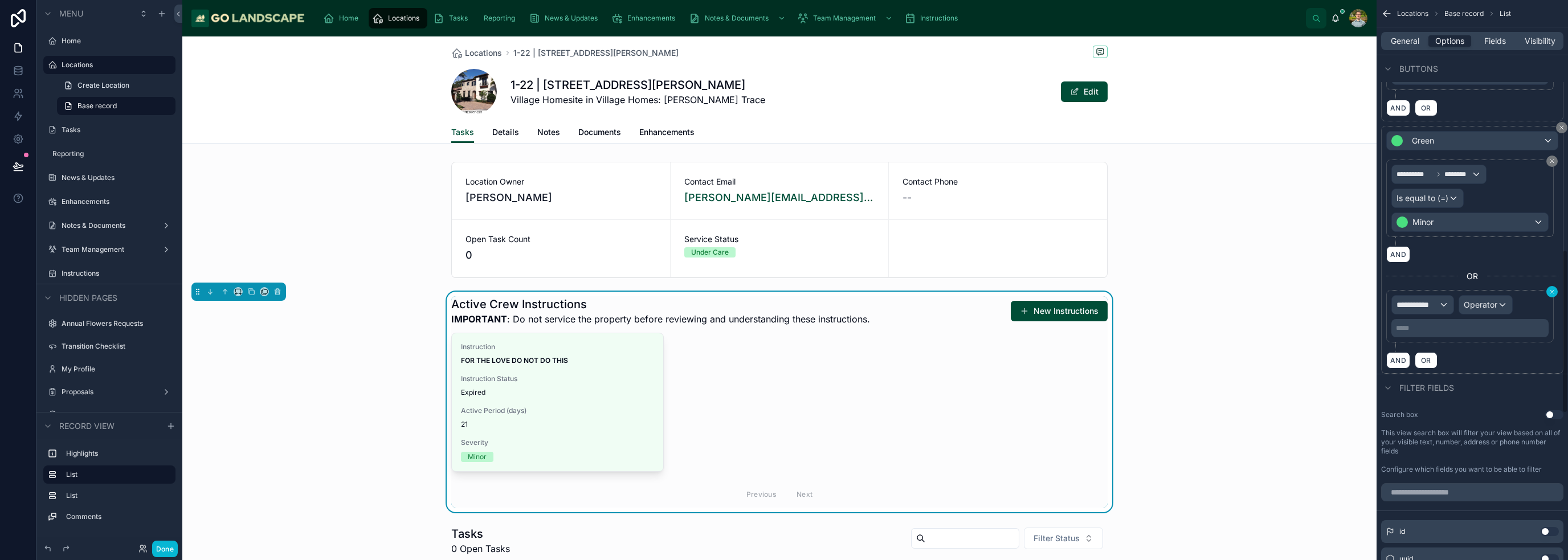
click at [1552, 288] on icon "scrollable content" at bounding box center [1551, 291] width 7 height 7
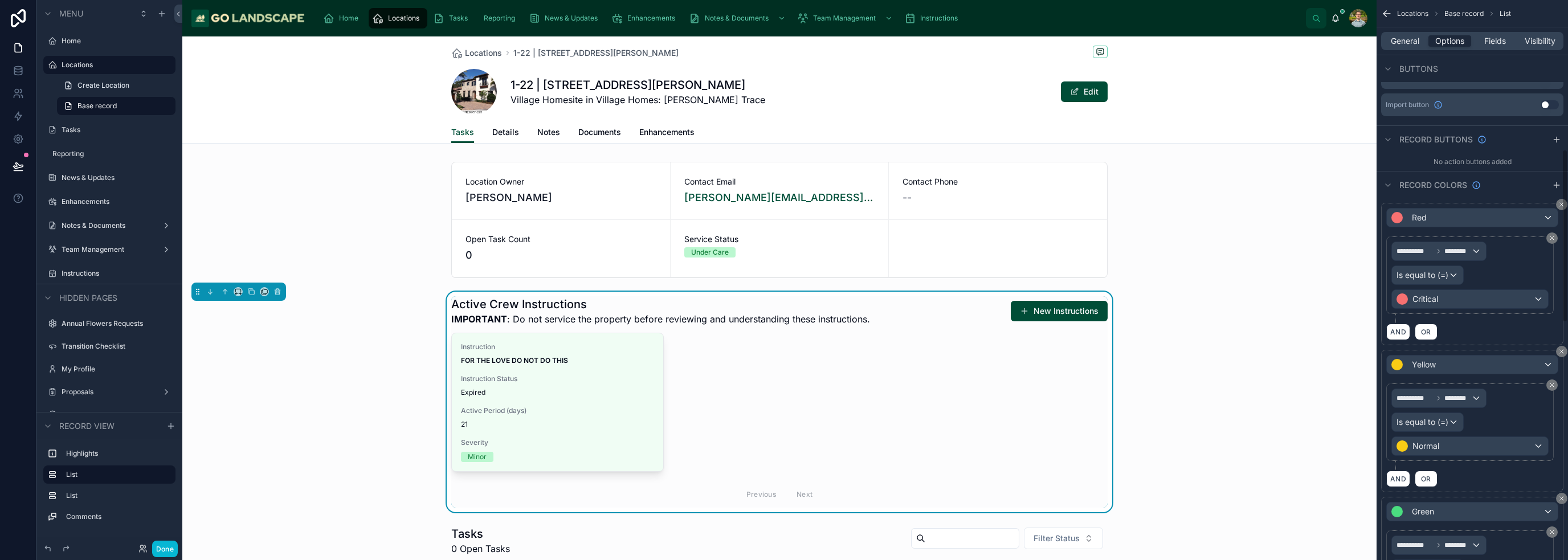
scroll to position [399, 0]
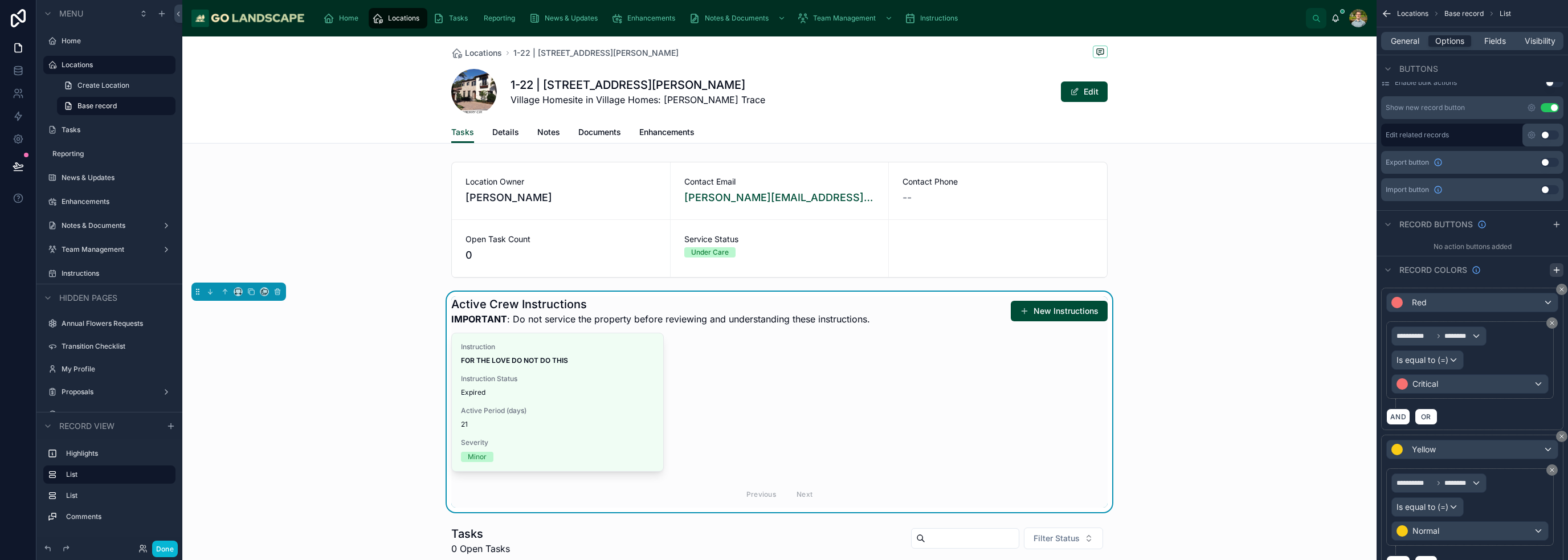
click at [1557, 267] on icon "scrollable content" at bounding box center [1557, 270] width 9 height 9
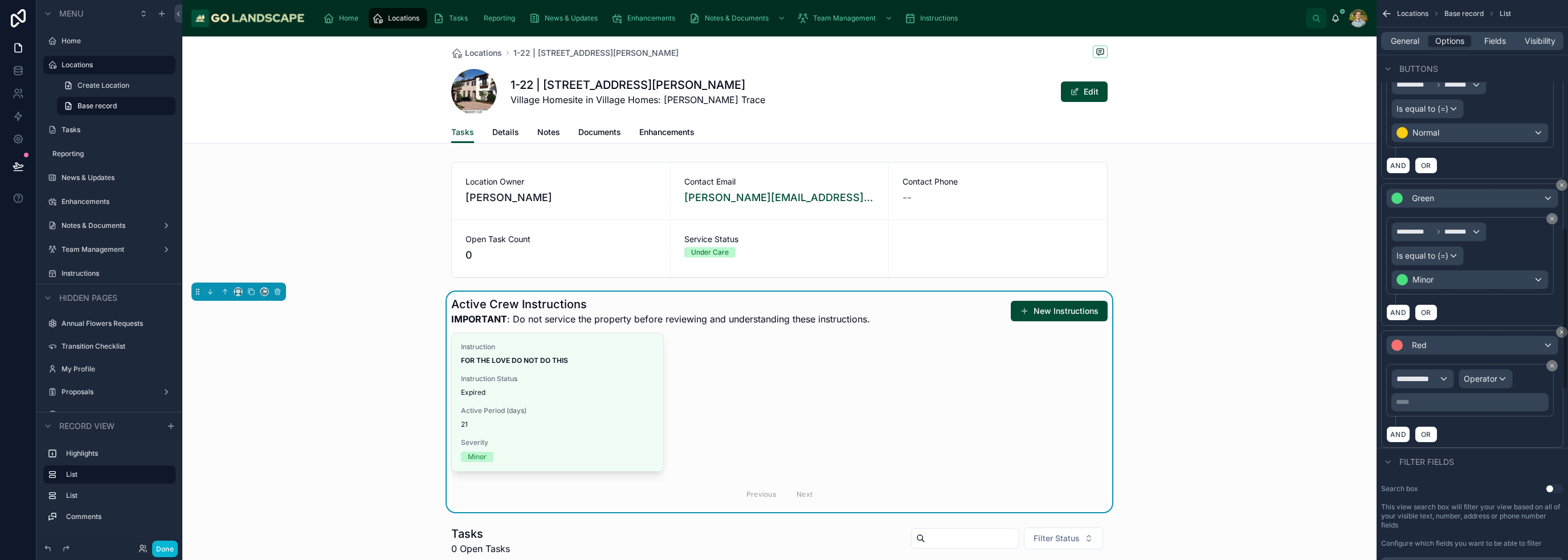
scroll to position [798, 0]
click at [1452, 339] on div "Red" at bounding box center [1472, 345] width 171 height 19
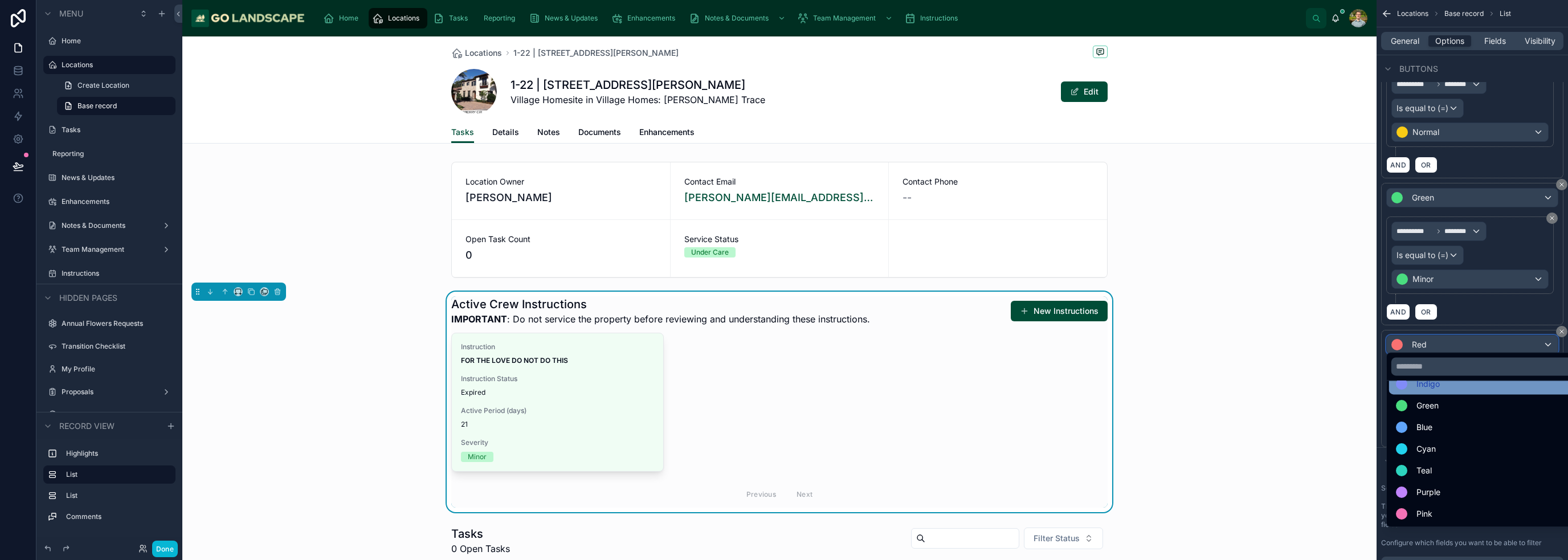
scroll to position [0, 0]
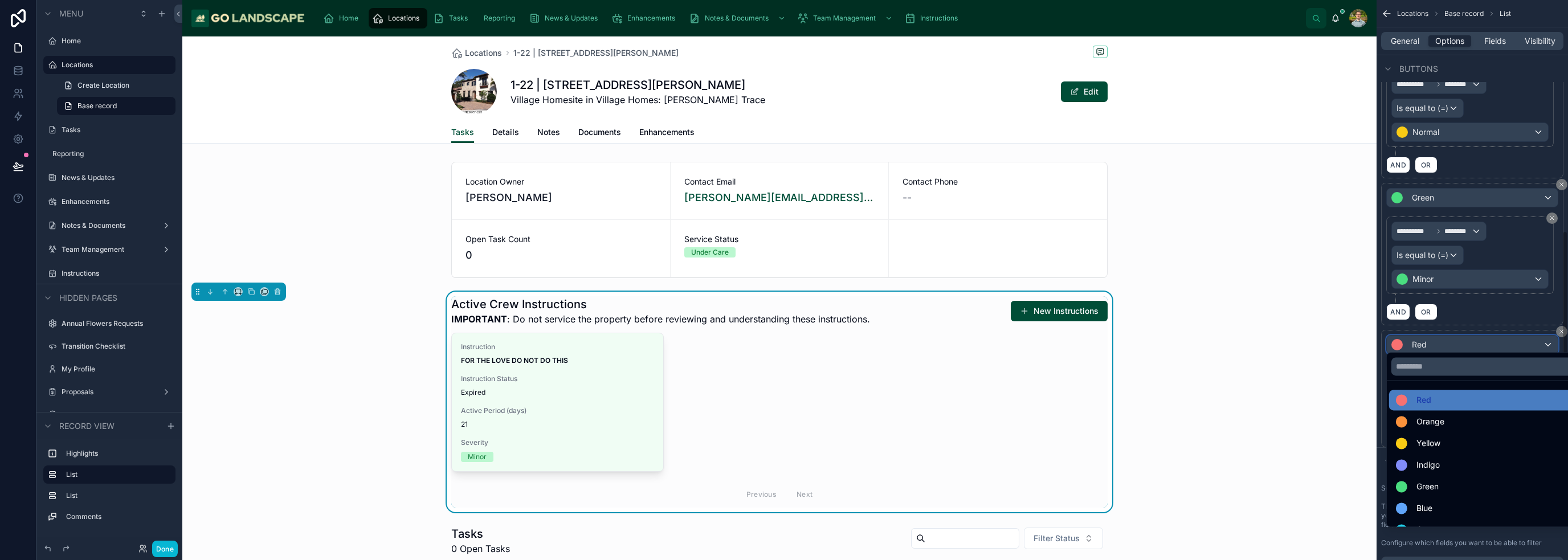
click at [1563, 328] on div "**********" at bounding box center [1472, 280] width 191 height 560
click at [1561, 325] on div "scrollable content" at bounding box center [784, 280] width 1568 height 560
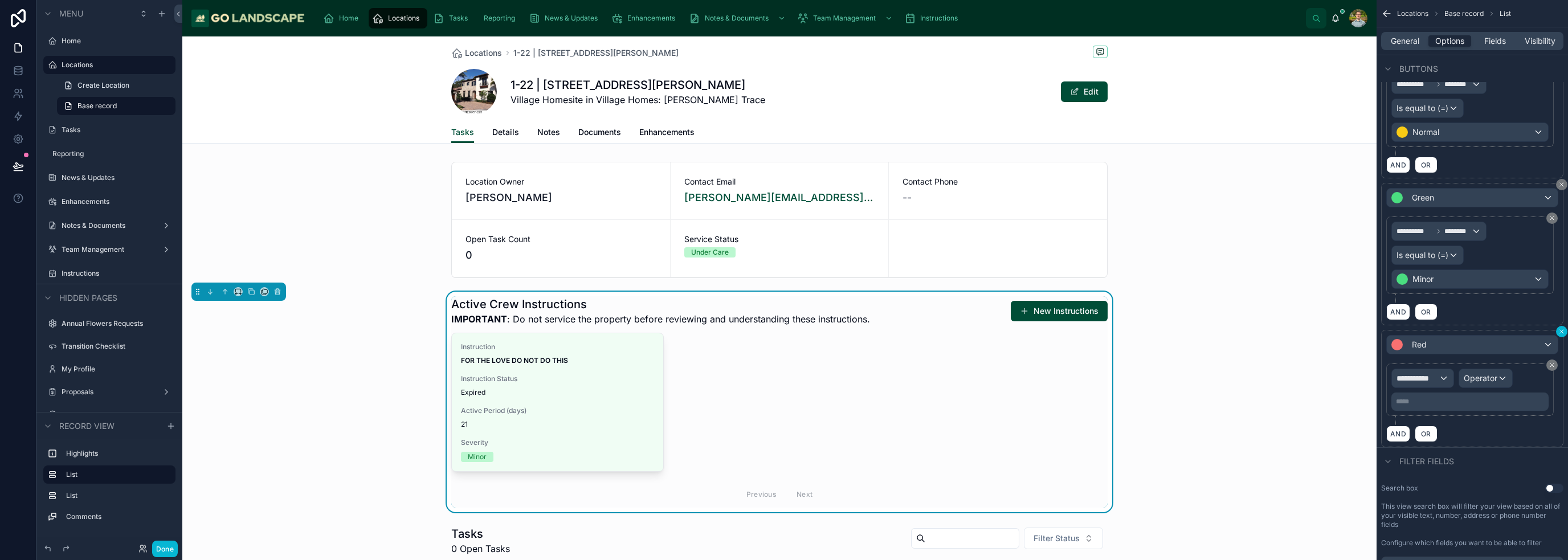
click at [1559, 329] on icon "scrollable content" at bounding box center [1561, 331] width 7 height 7
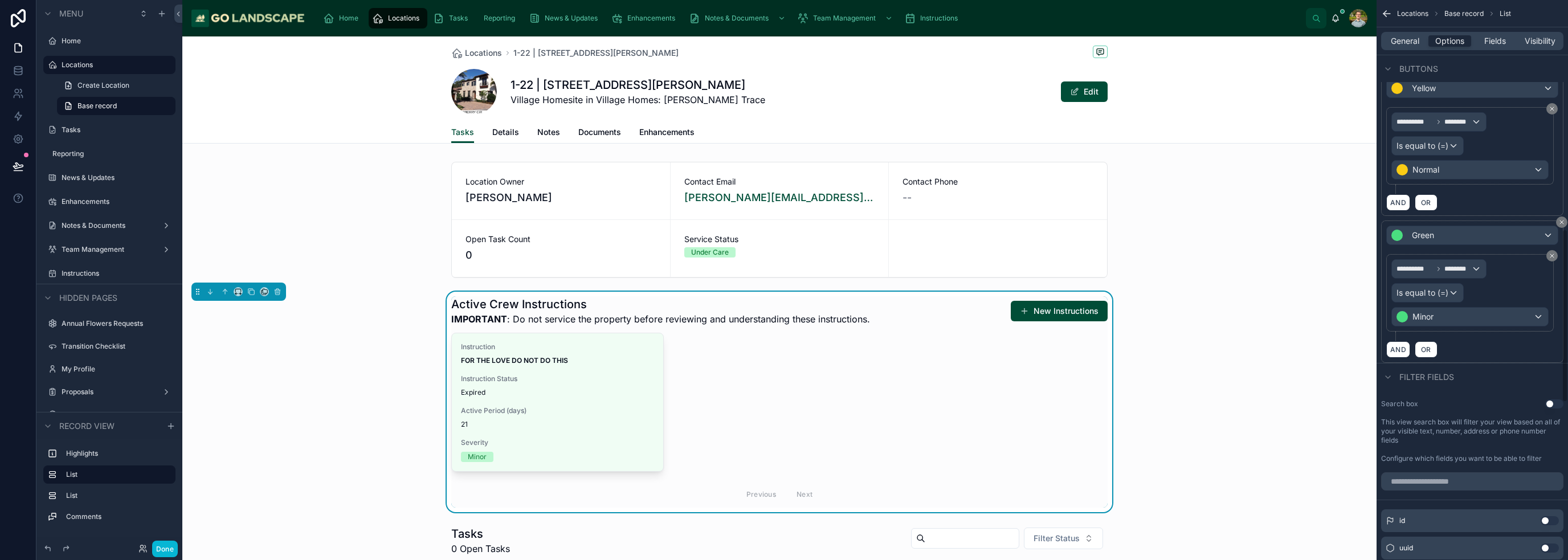
scroll to position [741, 0]
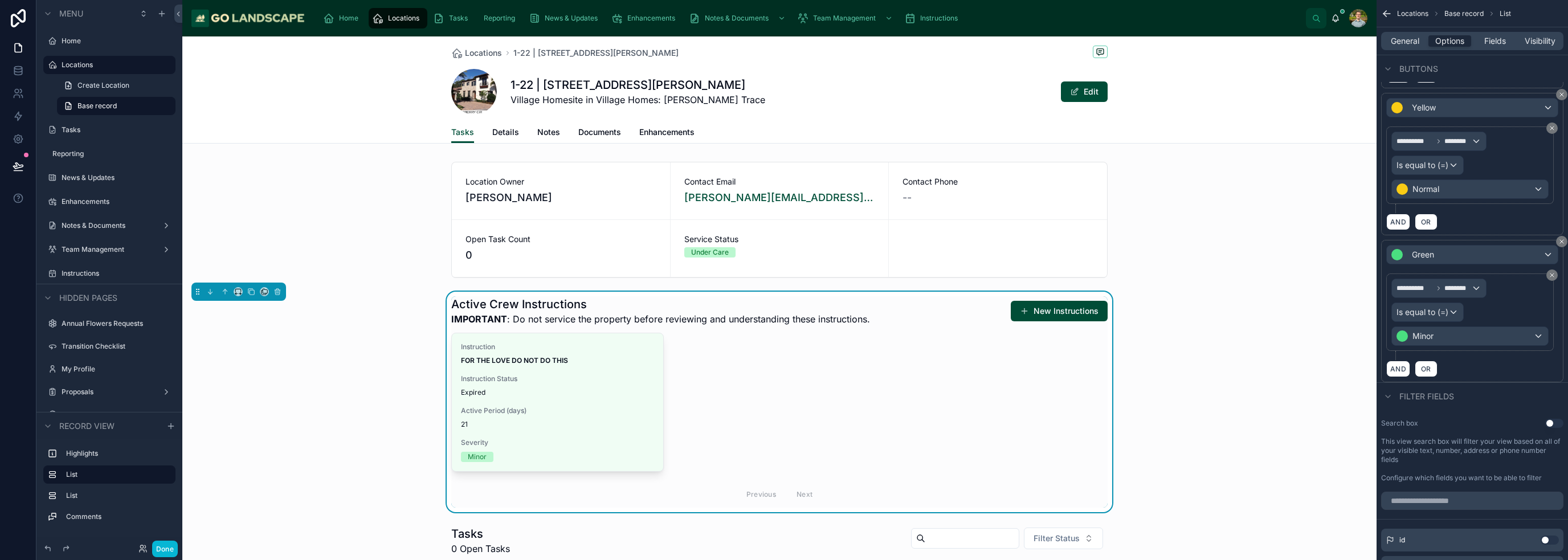
drag, startPoint x: 752, startPoint y: 403, endPoint x: 772, endPoint y: 403, distance: 20.0
click at [753, 403] on div "Instruction FOR THE LOVE DO NOT DO THIS Instruction Status Expired Active Perio…" at bounding box center [778, 420] width 656 height 175
click at [1403, 38] on span "General" at bounding box center [1405, 41] width 29 height 11
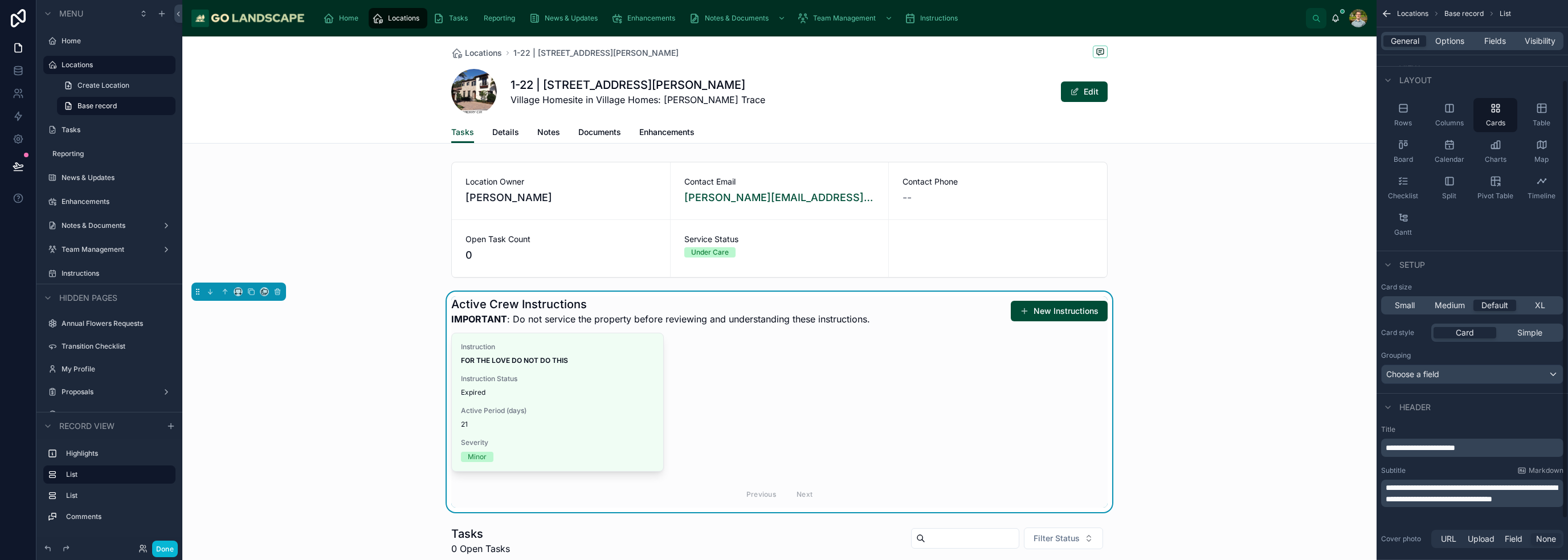
scroll to position [0, 0]
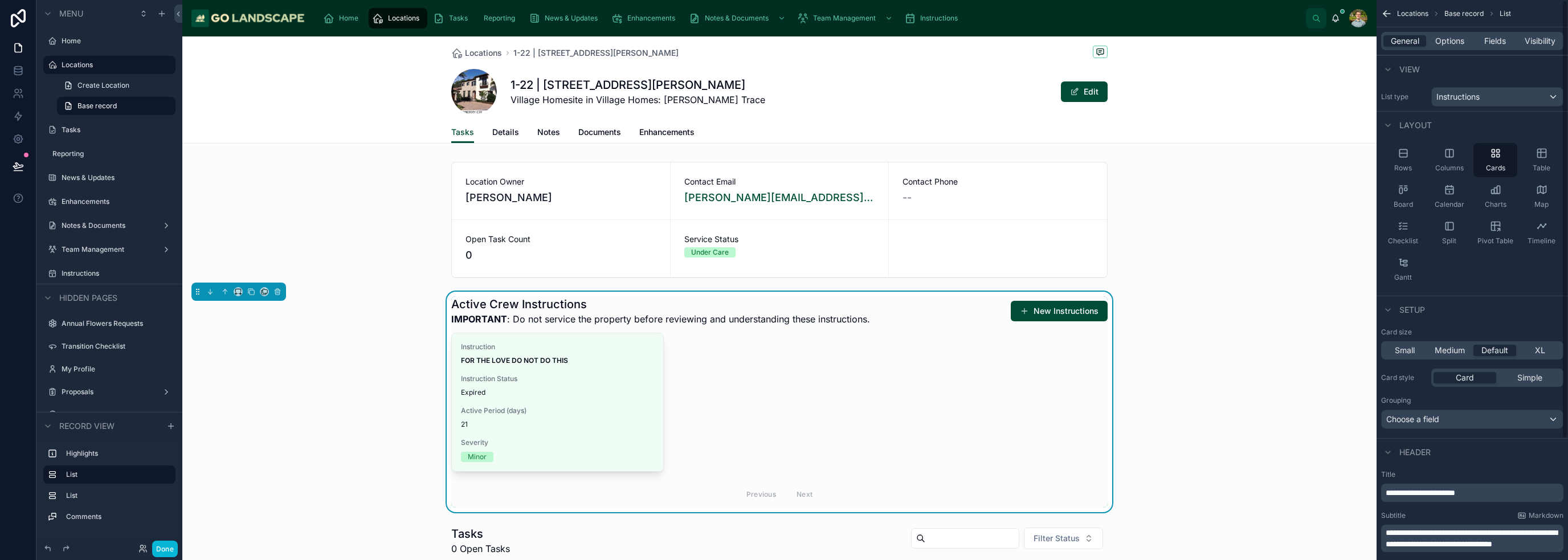
click at [1465, 50] on div "General Options Fields Visibility" at bounding box center [1472, 40] width 191 height 27
click at [1463, 43] on span "Options" at bounding box center [1449, 41] width 29 height 11
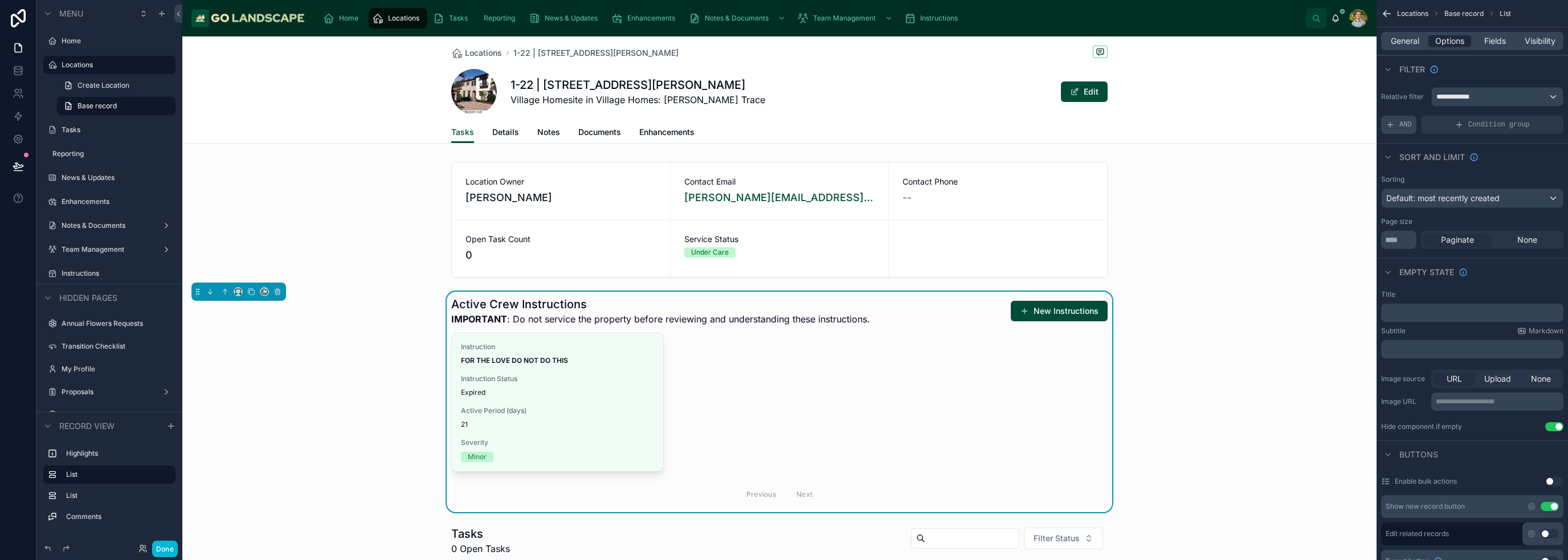
click at [1383, 119] on div "AND" at bounding box center [1399, 125] width 35 height 19
click at [1531, 116] on div "scrollable content" at bounding box center [1534, 117] width 16 height 16
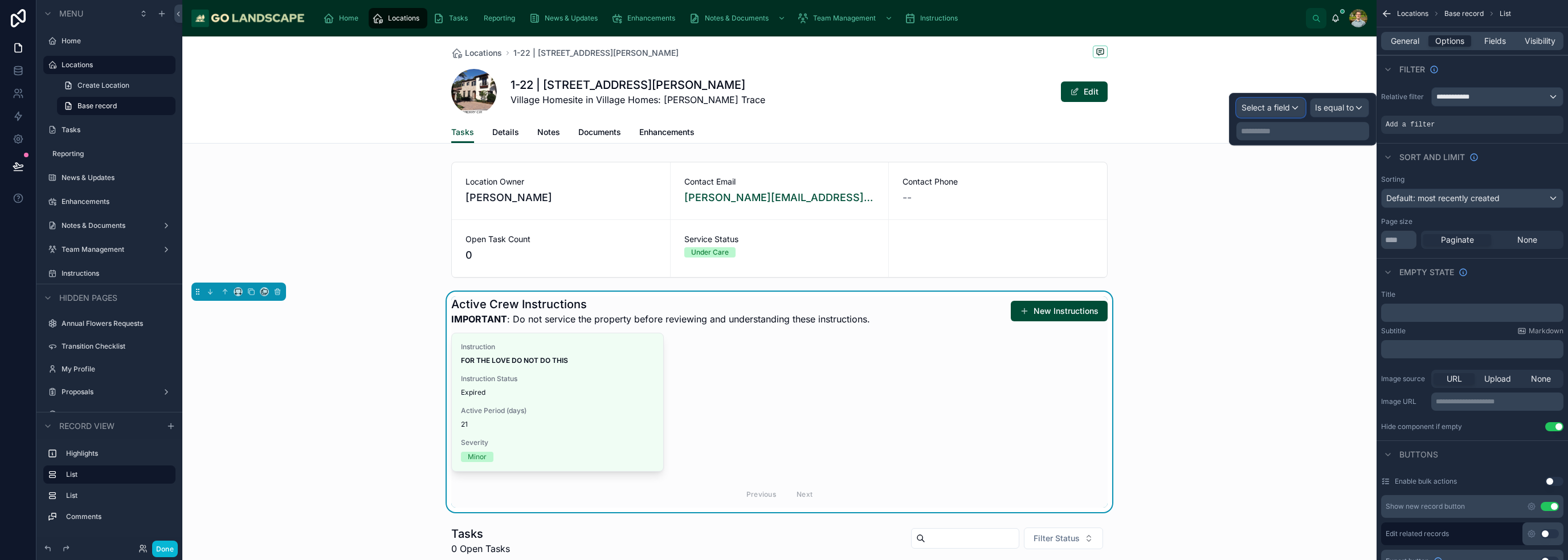
click at [1280, 114] on div "Select a field" at bounding box center [1270, 108] width 68 height 19
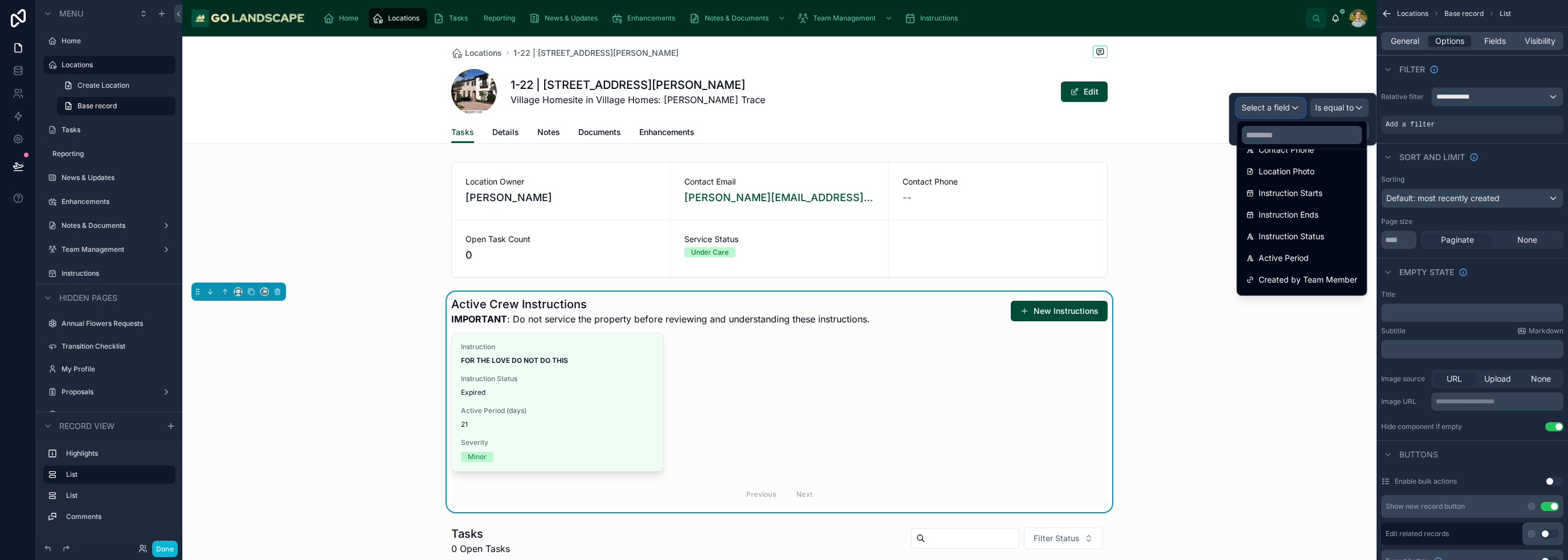
scroll to position [285, 0]
click at [1322, 209] on span "Instruction Status" at bounding box center [1292, 208] width 65 height 14
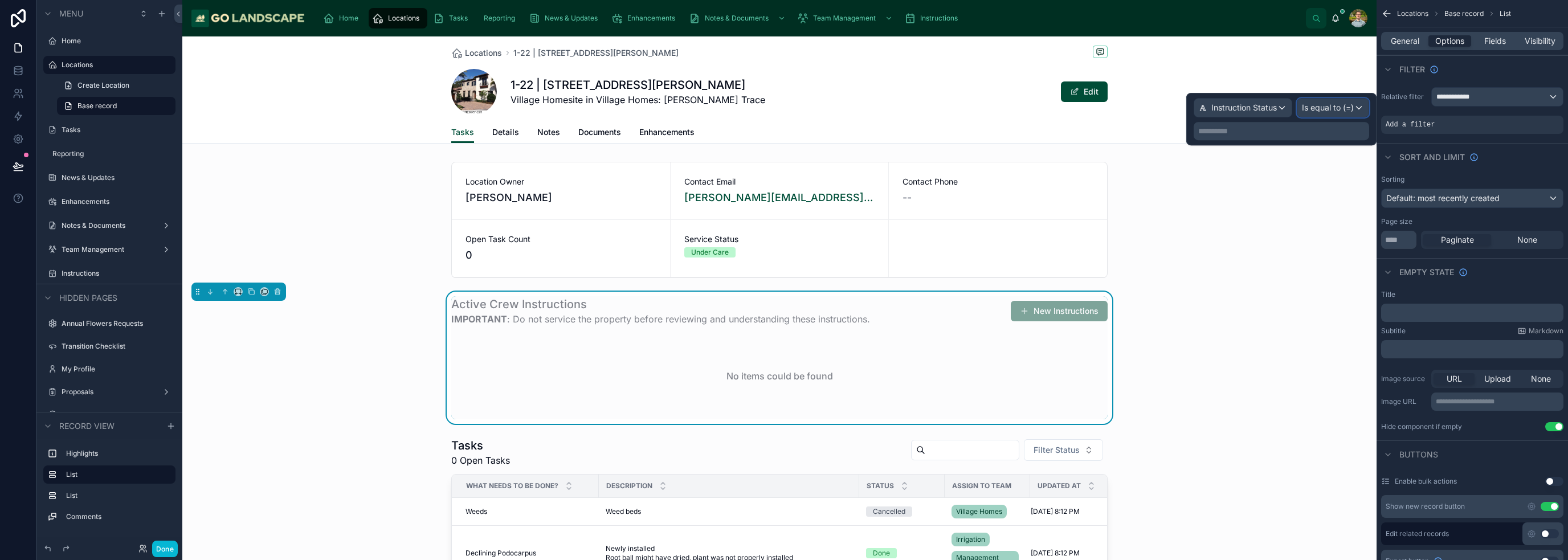
click at [1342, 111] on span "Is equal to (=)" at bounding box center [1328, 107] width 52 height 11
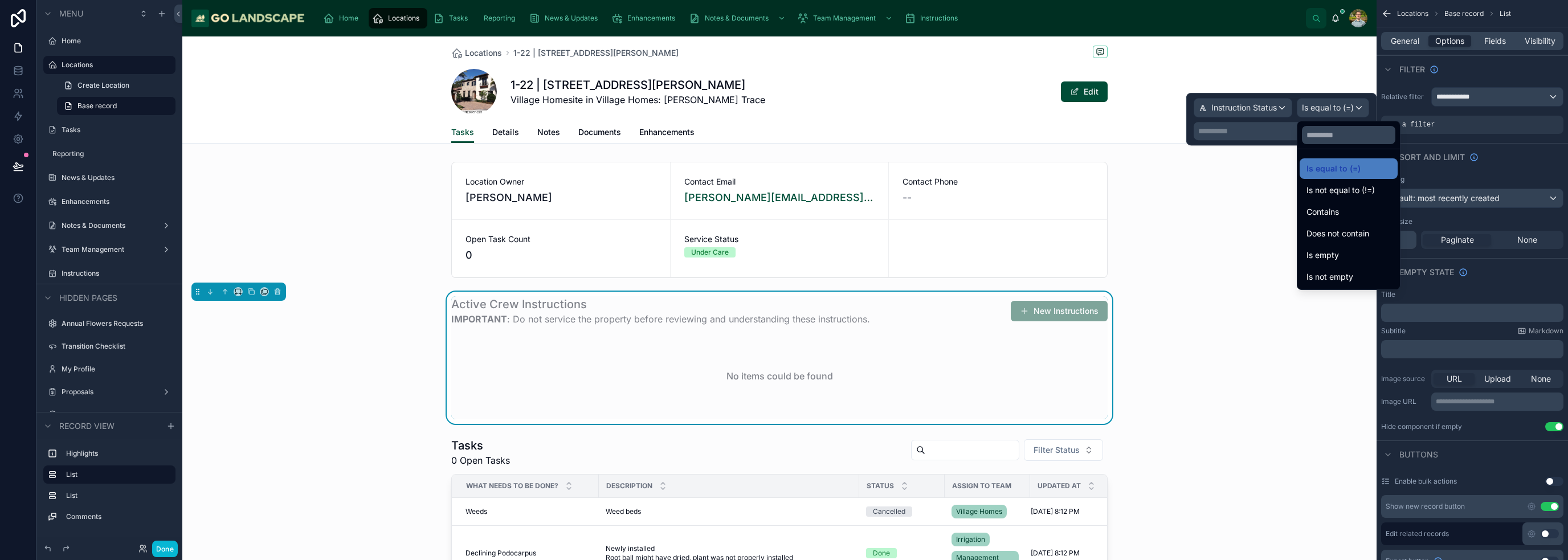
click at [1254, 133] on div at bounding box center [1281, 119] width 190 height 52
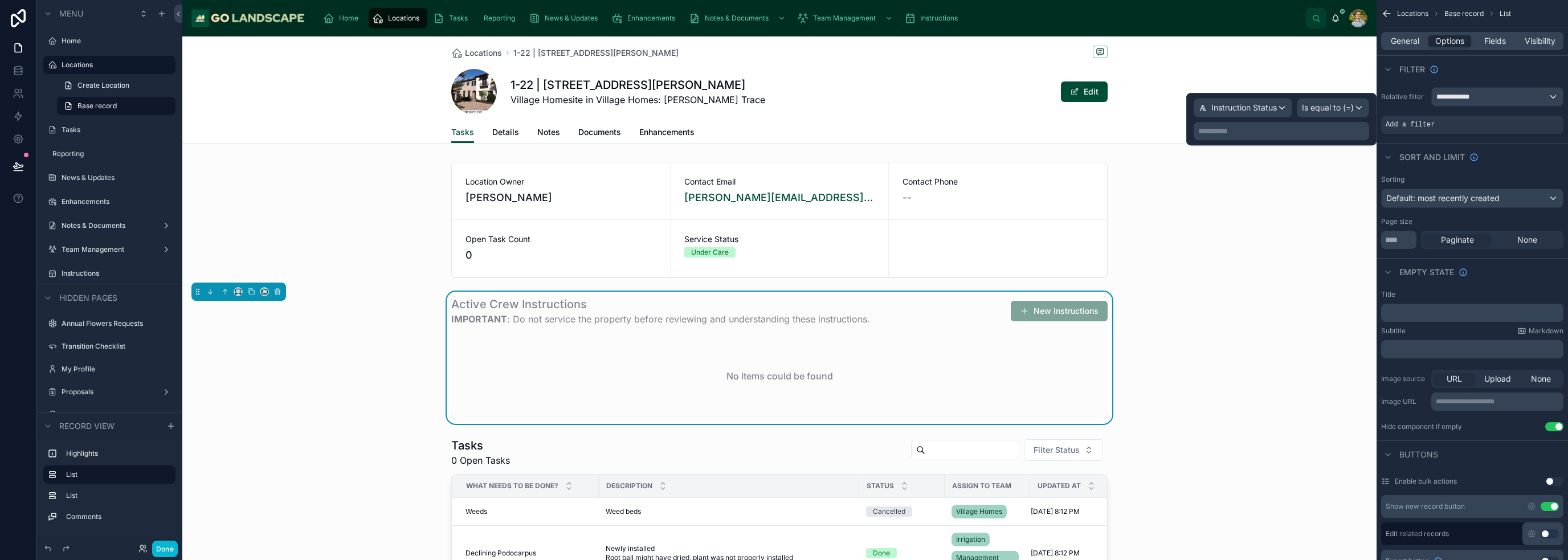
click at [1266, 134] on p "**********" at bounding box center [1282, 131] width 169 height 11
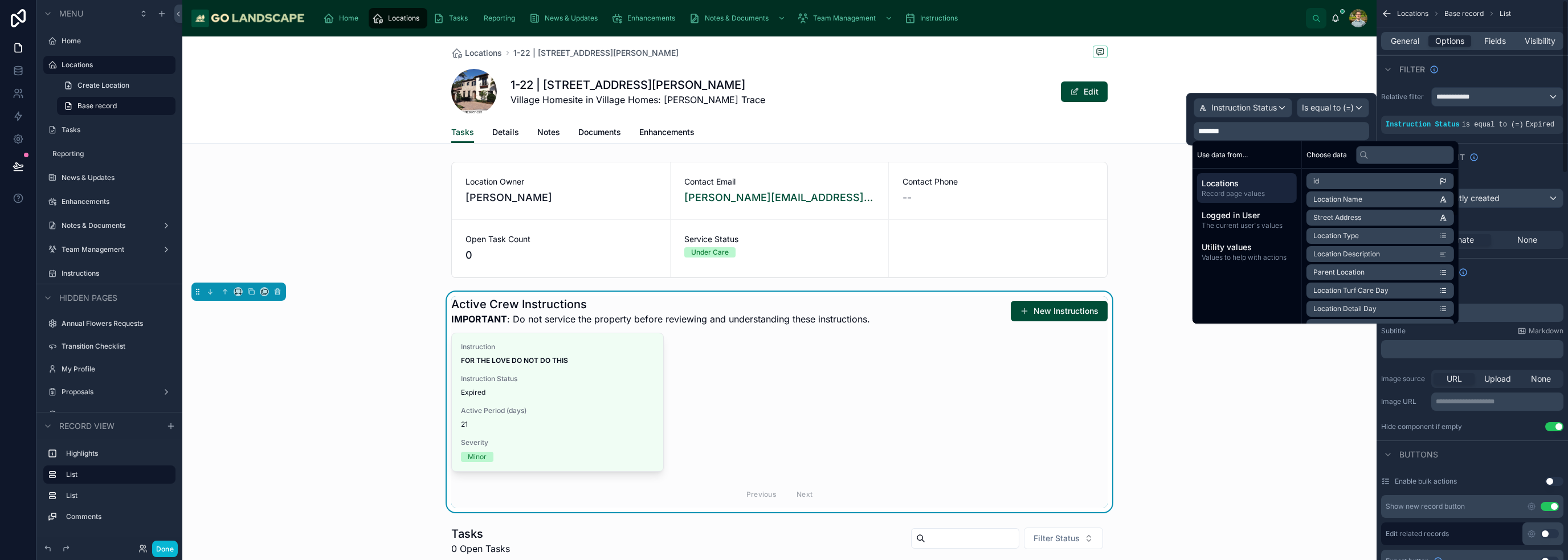
click at [1281, 359] on div "Active Crew Instructions IMPORTANT : Do not service the property before reviewi…" at bounding box center [779, 402] width 1195 height 220
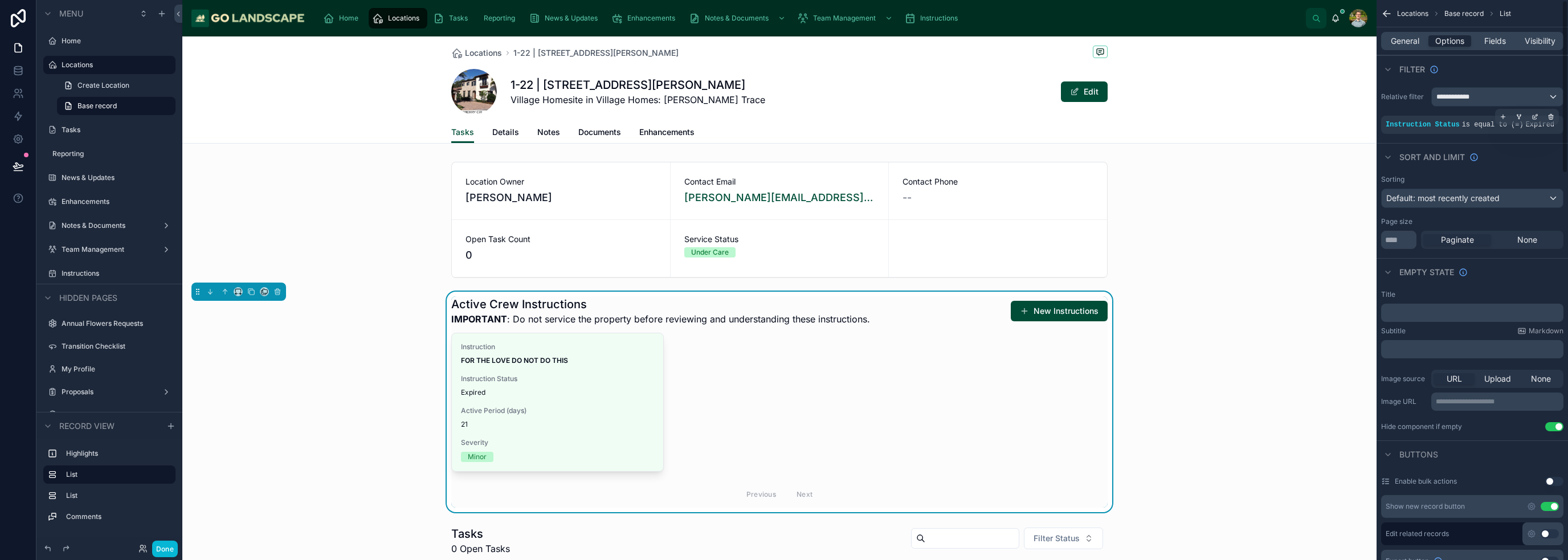
click at [1544, 127] on div "Instruction Status is equal to (=) Expired" at bounding box center [1473, 125] width 174 height 9
click at [1535, 119] on icon "scrollable content" at bounding box center [1534, 116] width 7 height 7
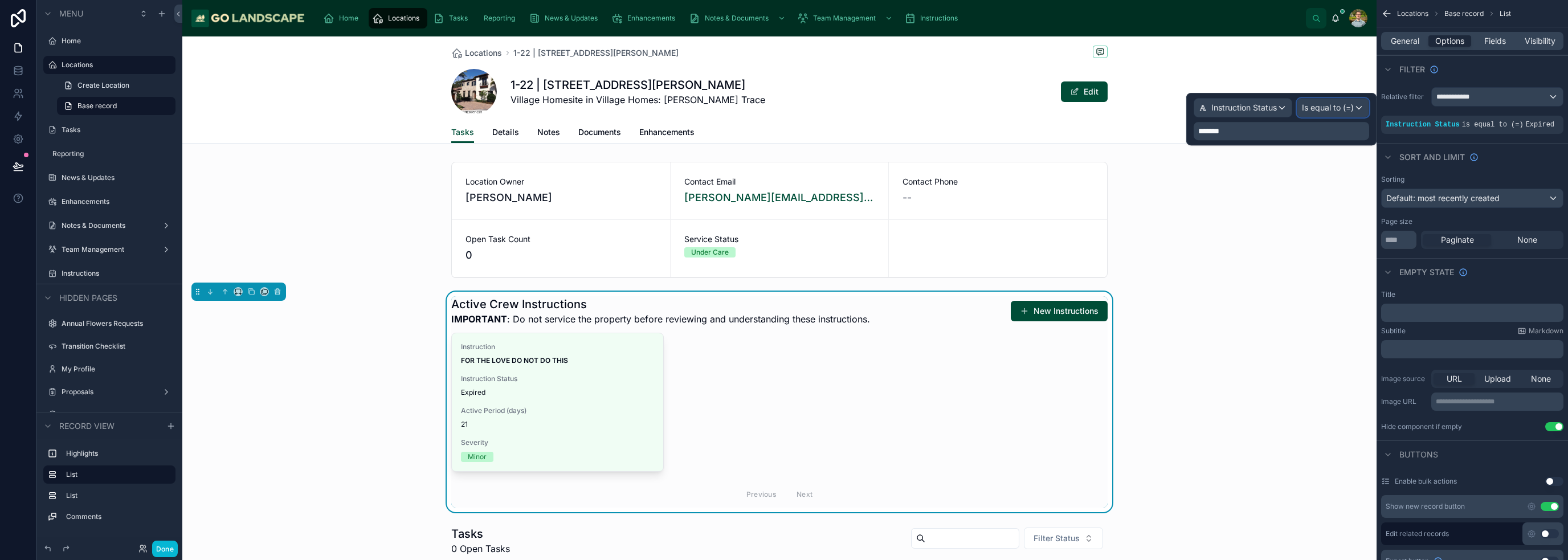
click at [1347, 109] on span "Is equal to (=)" at bounding box center [1328, 107] width 52 height 11
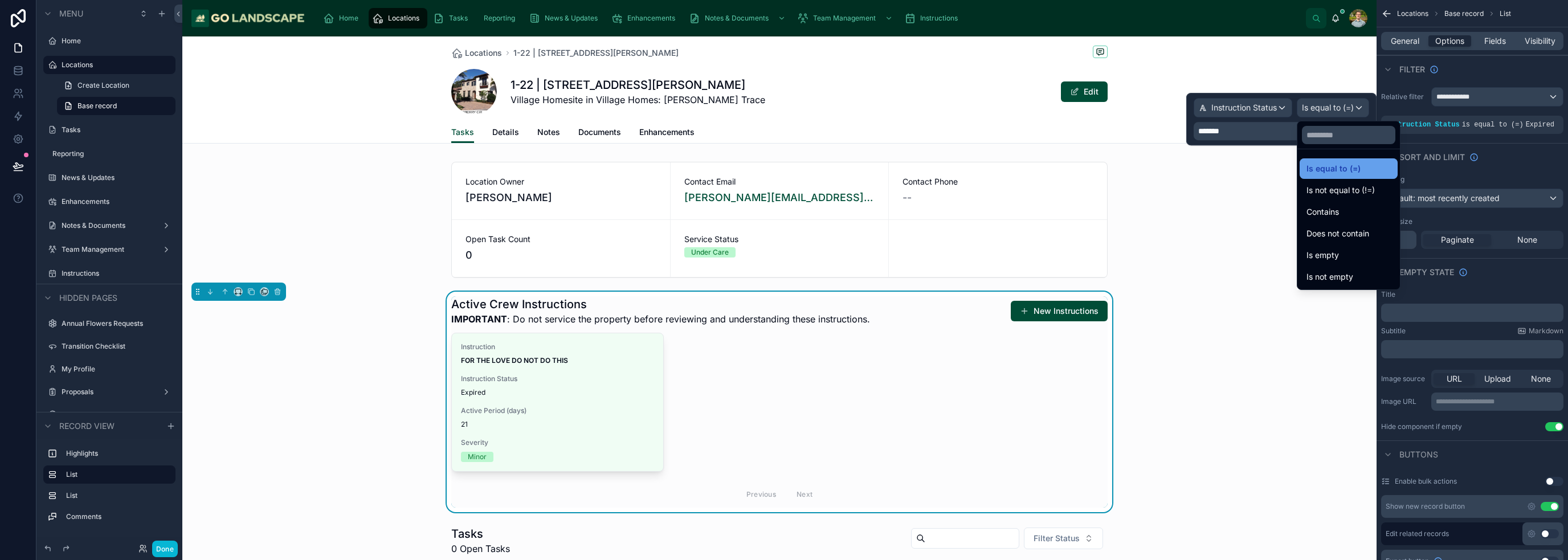
click at [1356, 166] on span "Is equal to (=)" at bounding box center [1334, 168] width 54 height 14
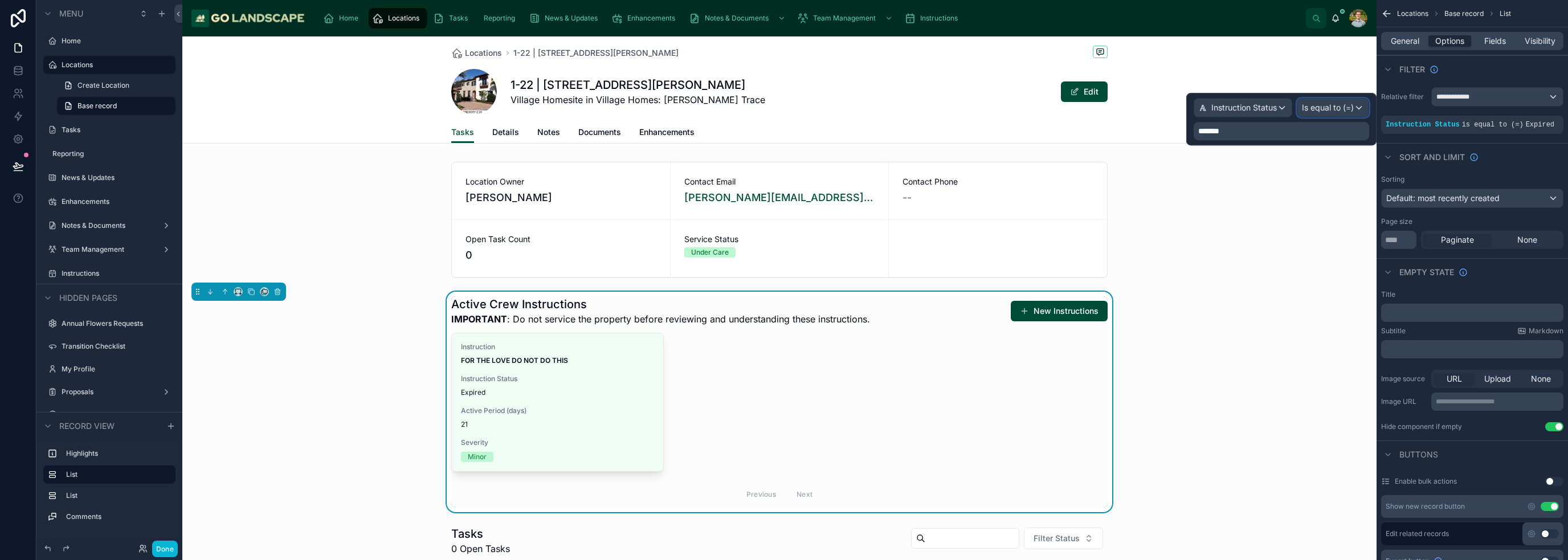
click at [1357, 109] on div "Is equal to (=)" at bounding box center [1333, 108] width 71 height 19
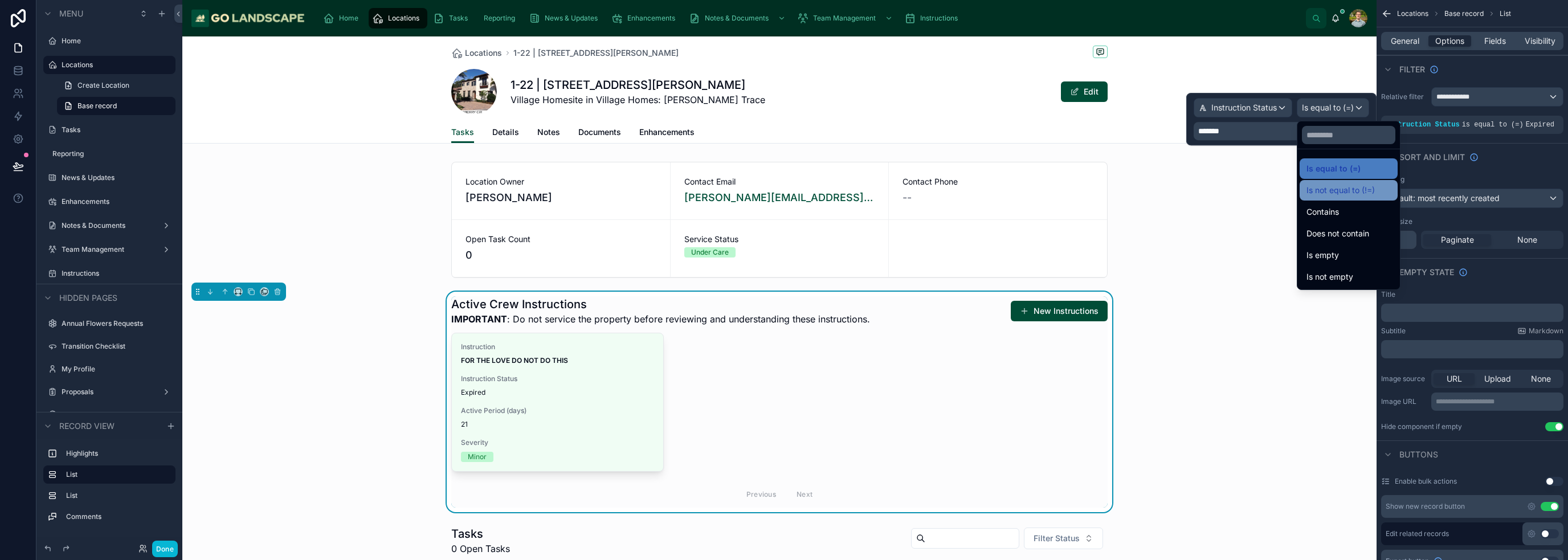
click at [1340, 192] on span "Is not equal to (!=)" at bounding box center [1340, 190] width 68 height 14
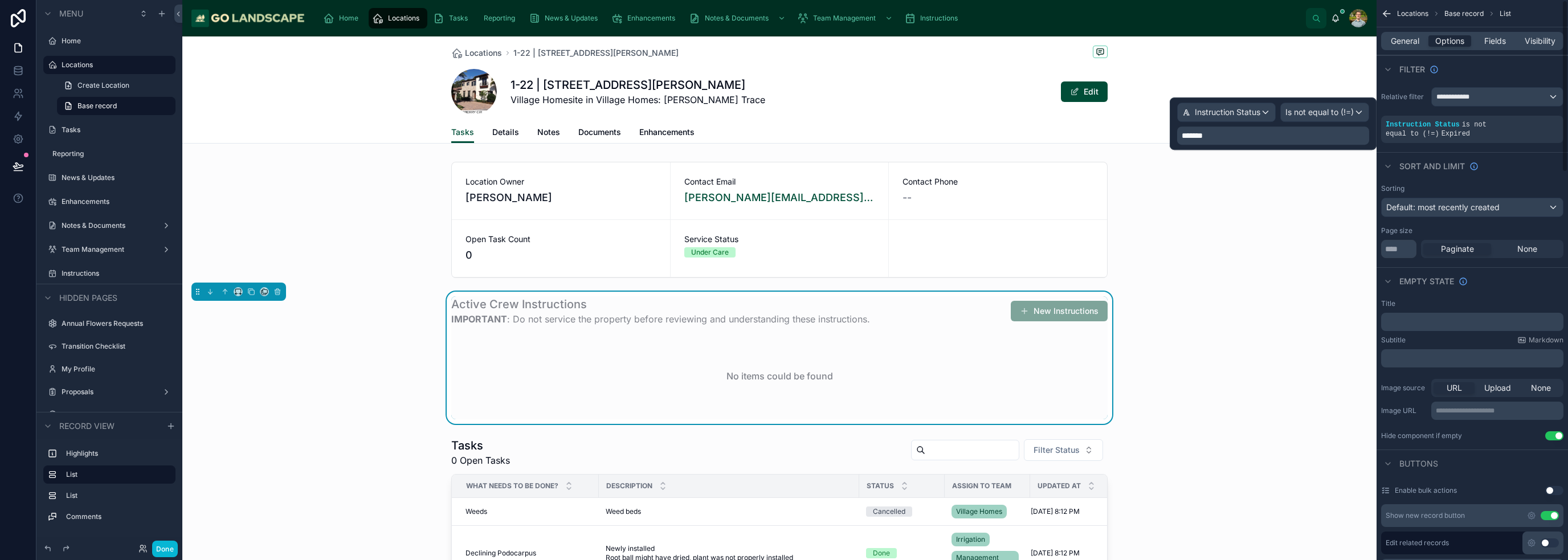
click at [1239, 61] on div "Locations 1-22 | 9726 Lounsberry Circle 1-22 | 9726 Lounsberry Circle Village H…" at bounding box center [779, 90] width 1195 height 107
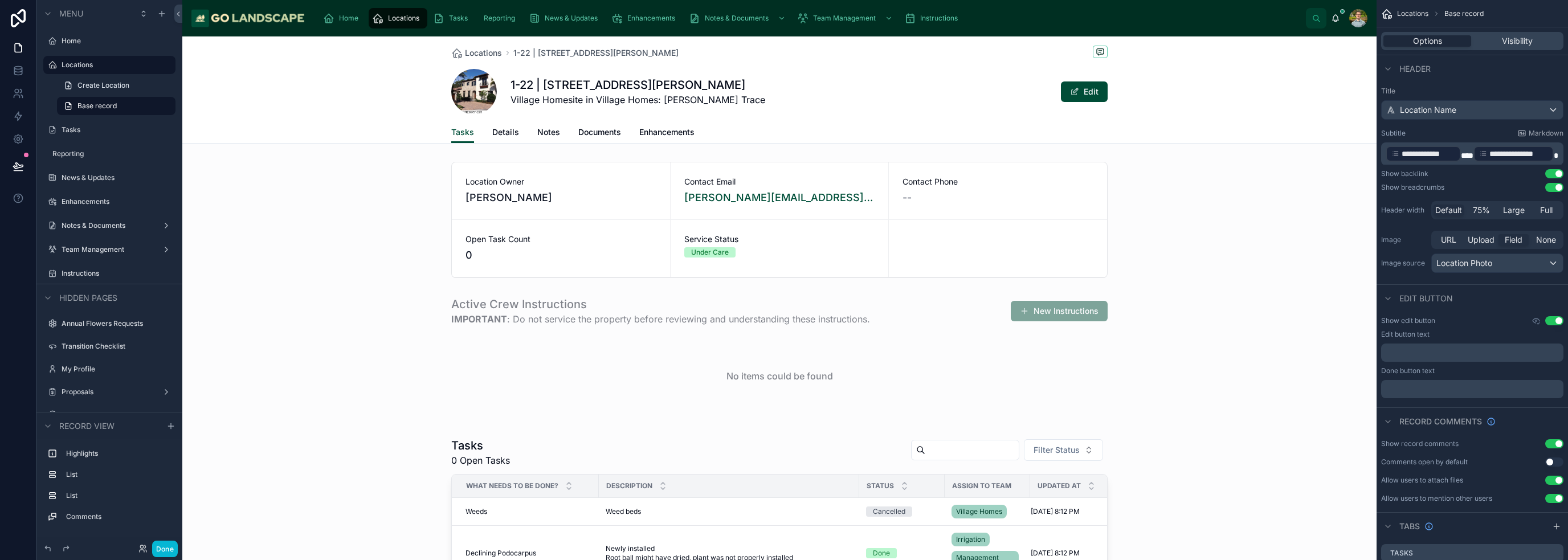
click at [763, 123] on div "Tasks Details Notes Documents Enhancements" at bounding box center [778, 132] width 656 height 21
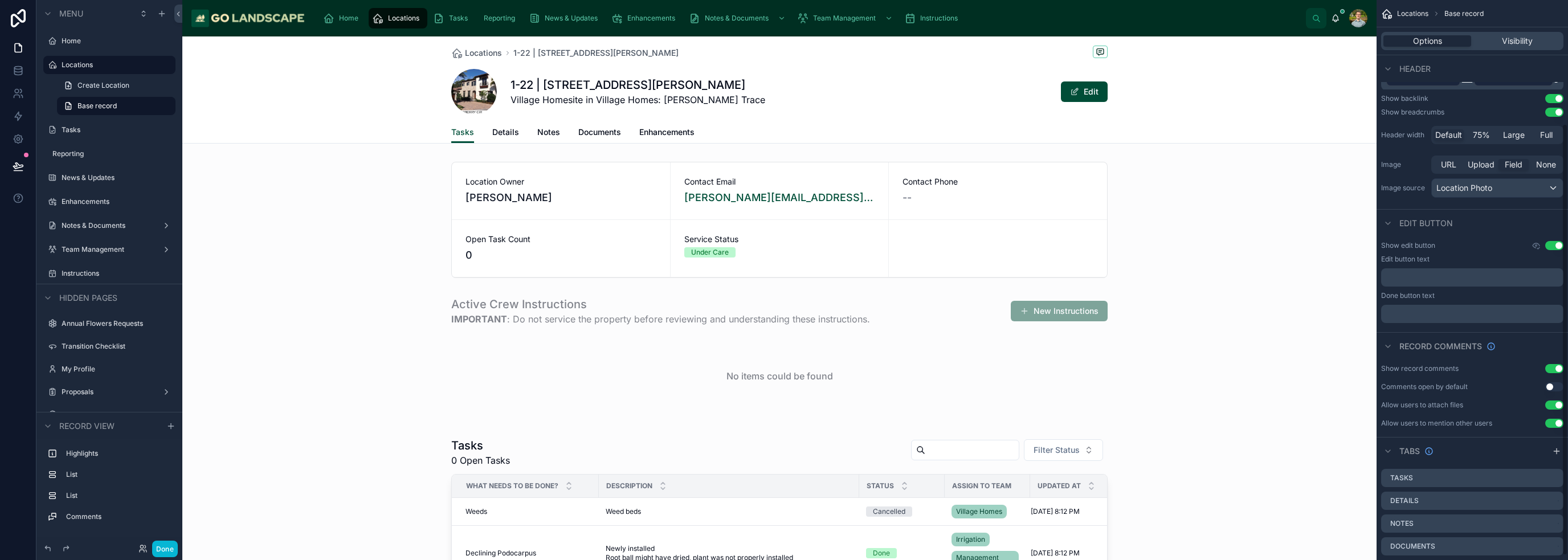
scroll to position [166, 0]
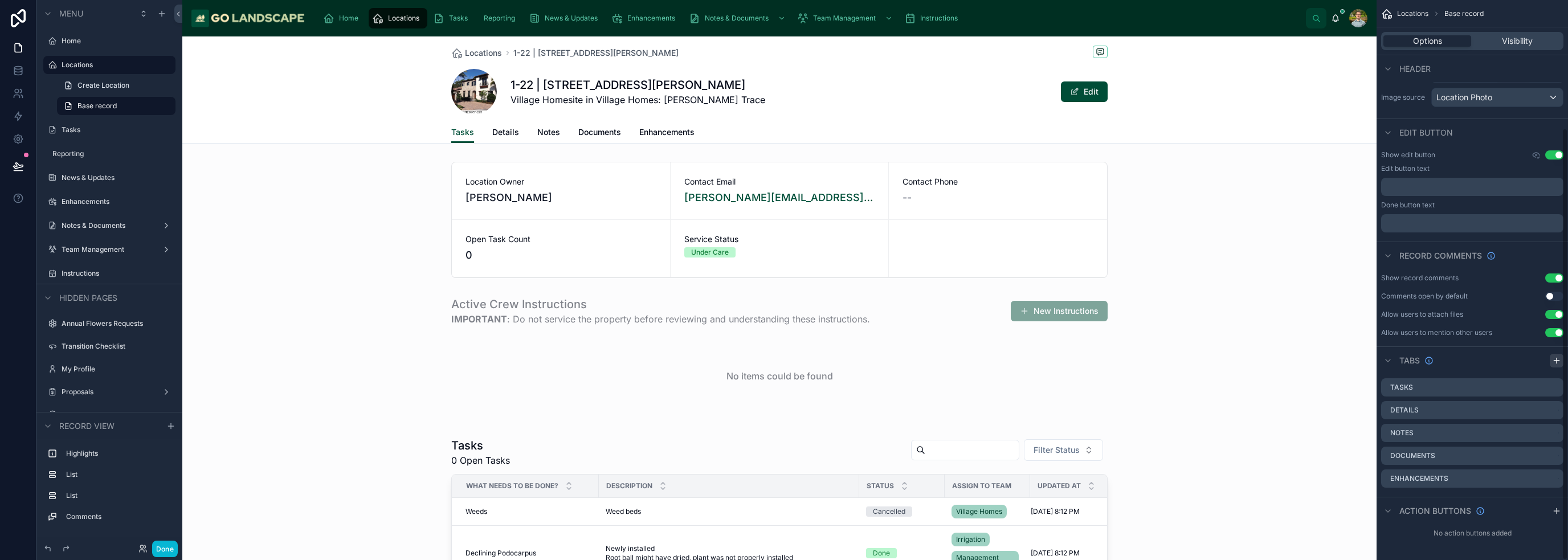
click at [1557, 362] on icon "scrollable content" at bounding box center [1557, 361] width 9 height 9
click at [728, 133] on span "Tab 6" at bounding box center [723, 133] width 21 height 11
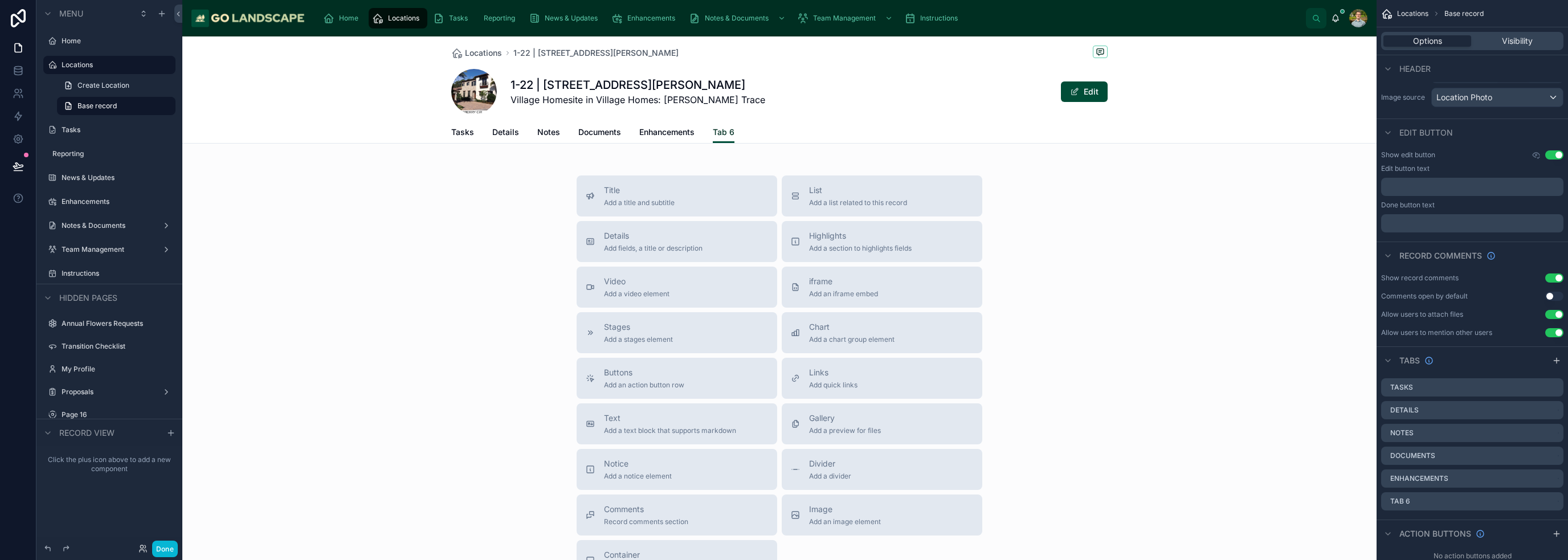
click at [724, 133] on span "Tab 6" at bounding box center [723, 133] width 21 height 11
click at [834, 197] on div "List Add a list related to this record" at bounding box center [858, 196] width 98 height 22
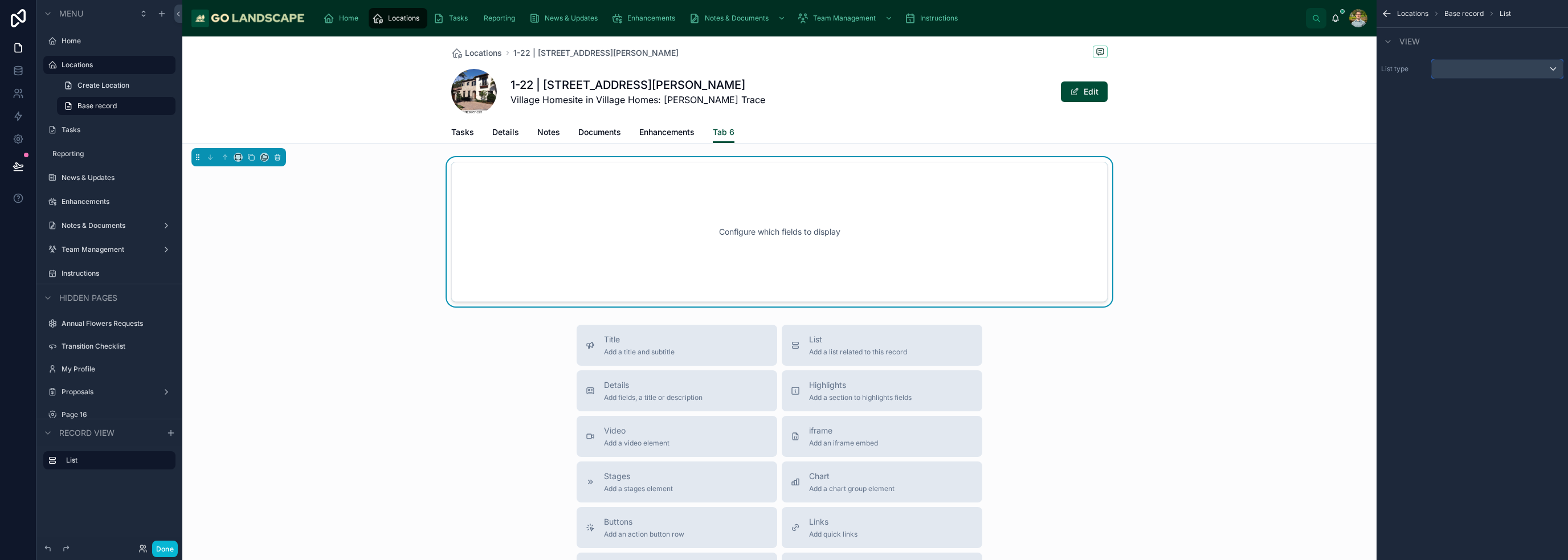
click at [1462, 68] on div "scrollable content" at bounding box center [1497, 69] width 131 height 19
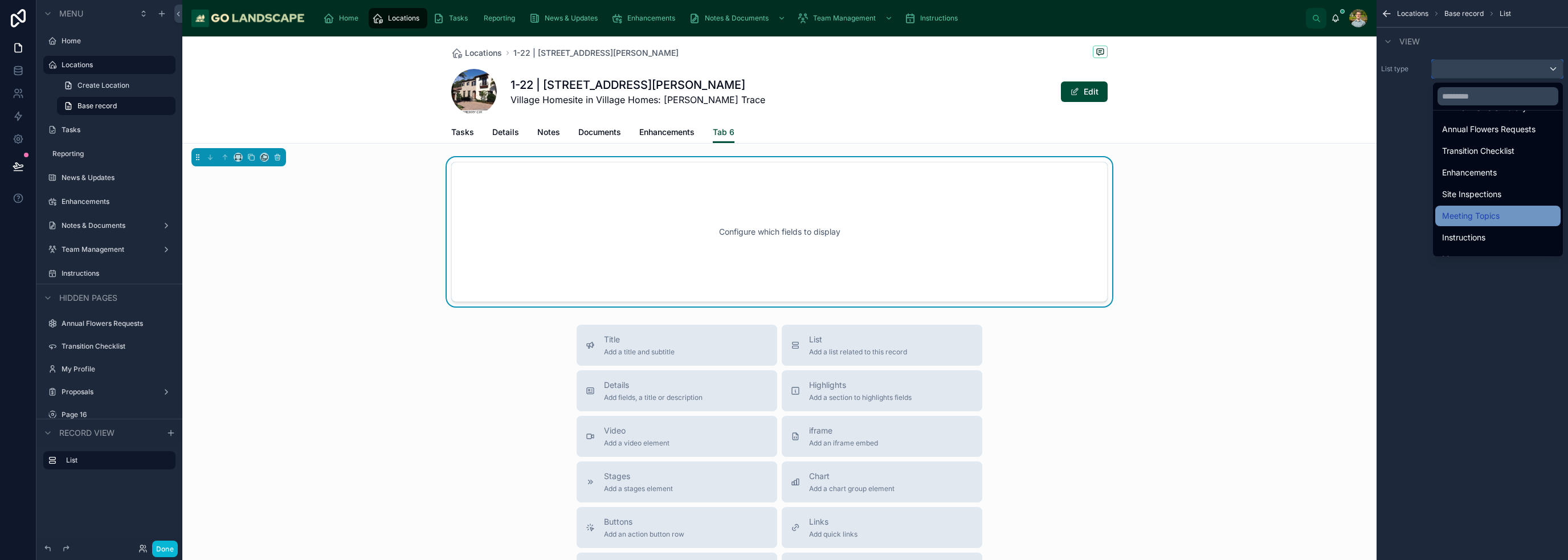
scroll to position [375, 0]
click at [1485, 225] on div "Instructions" at bounding box center [1498, 222] width 112 height 14
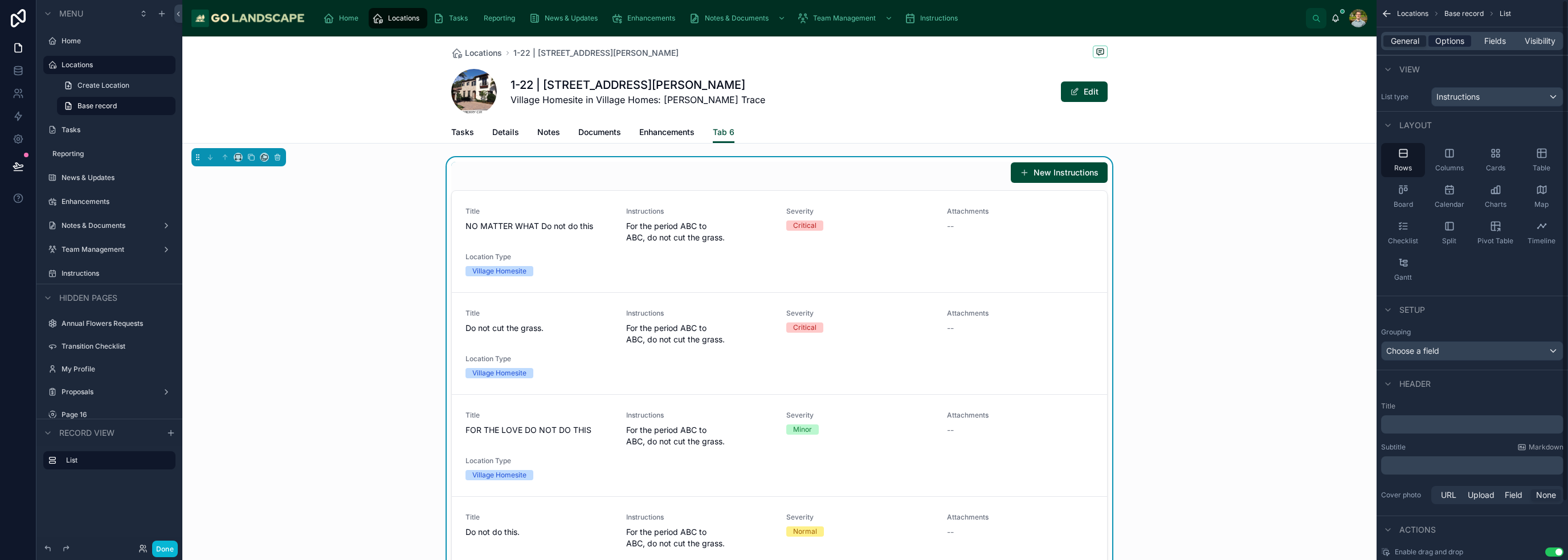
click at [1448, 42] on span "Options" at bounding box center [1449, 41] width 29 height 11
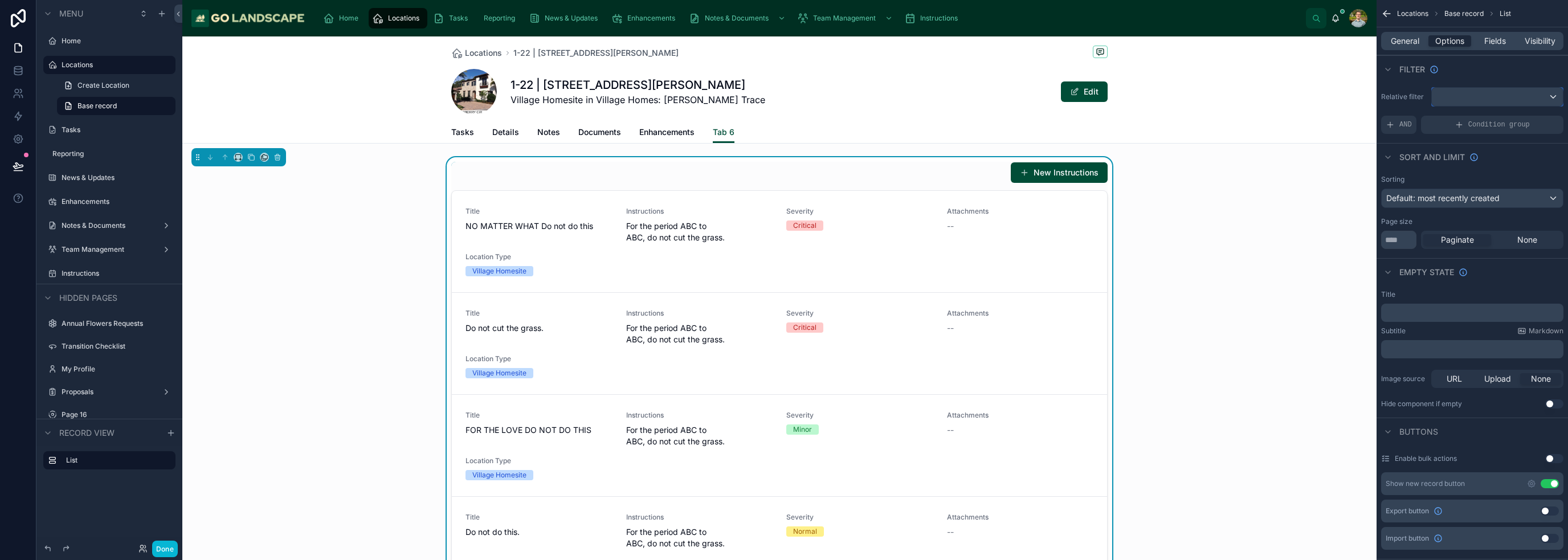
click at [1527, 93] on div "scrollable content" at bounding box center [1497, 97] width 131 height 19
click at [1496, 191] on span "Instructions" at bounding box center [1477, 196] width 43 height 14
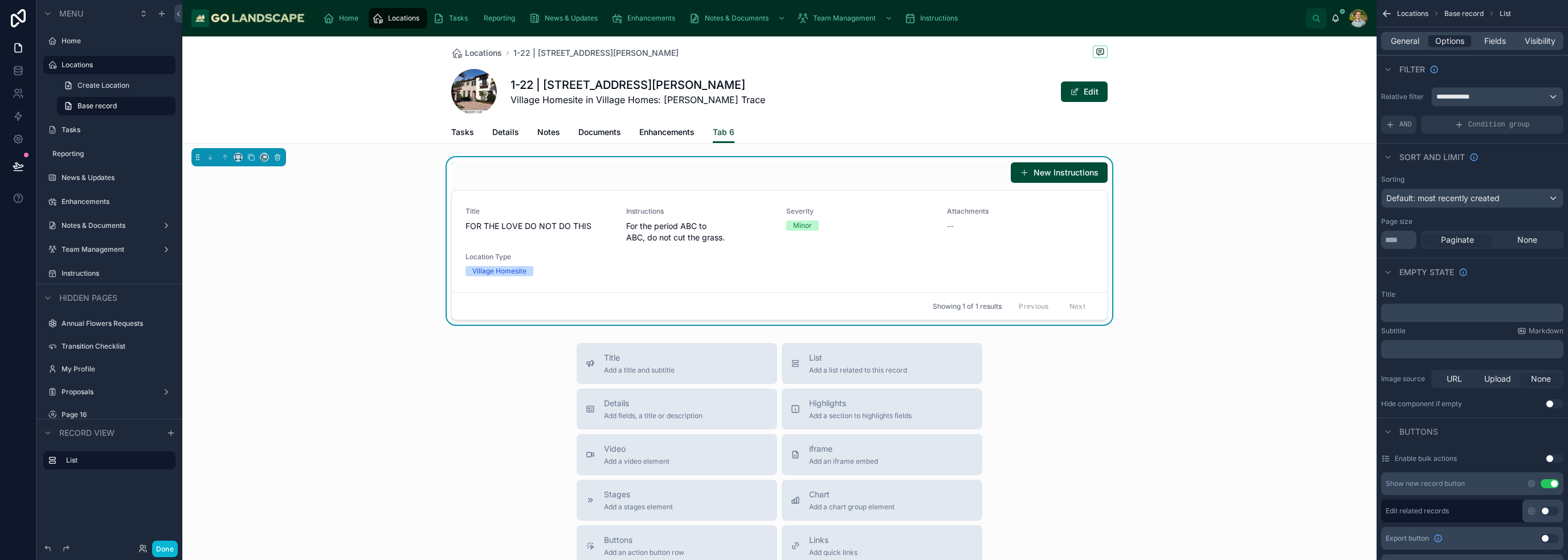
click at [1458, 315] on p "﻿" at bounding box center [1474, 313] width 175 height 9
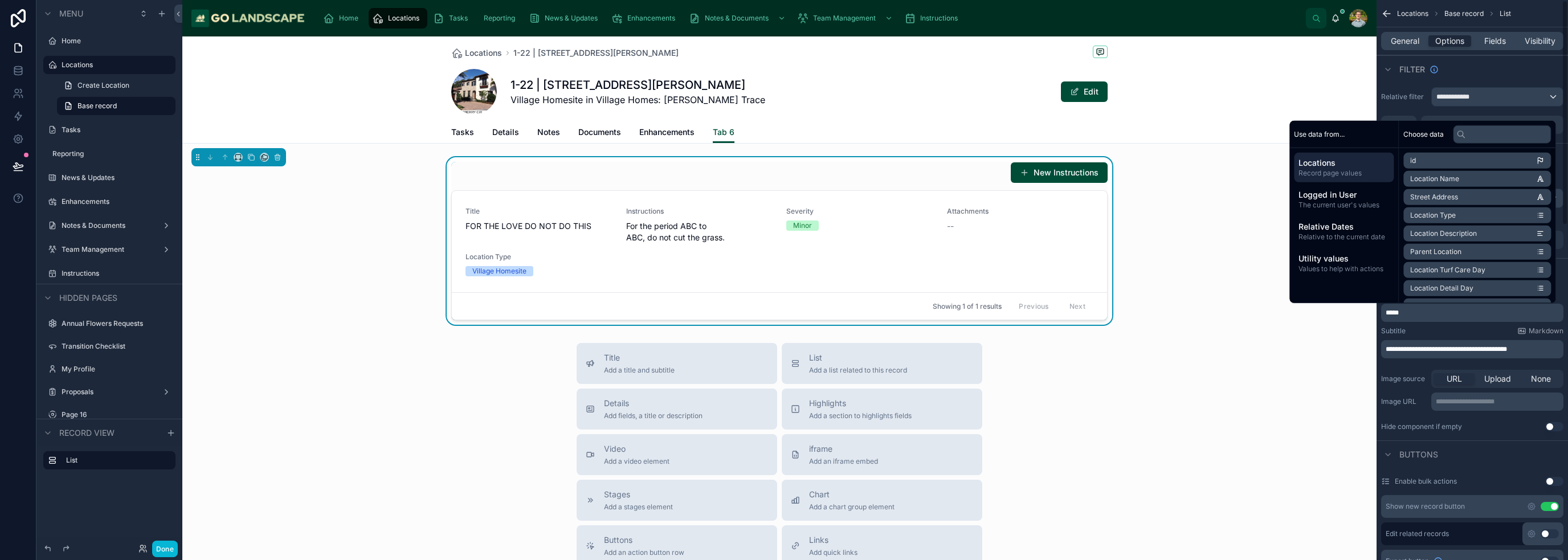
click at [1314, 442] on div "Title Add a title and subtitle List Add a list related to this record Details A…" at bounding box center [779, 546] width 1195 height 406
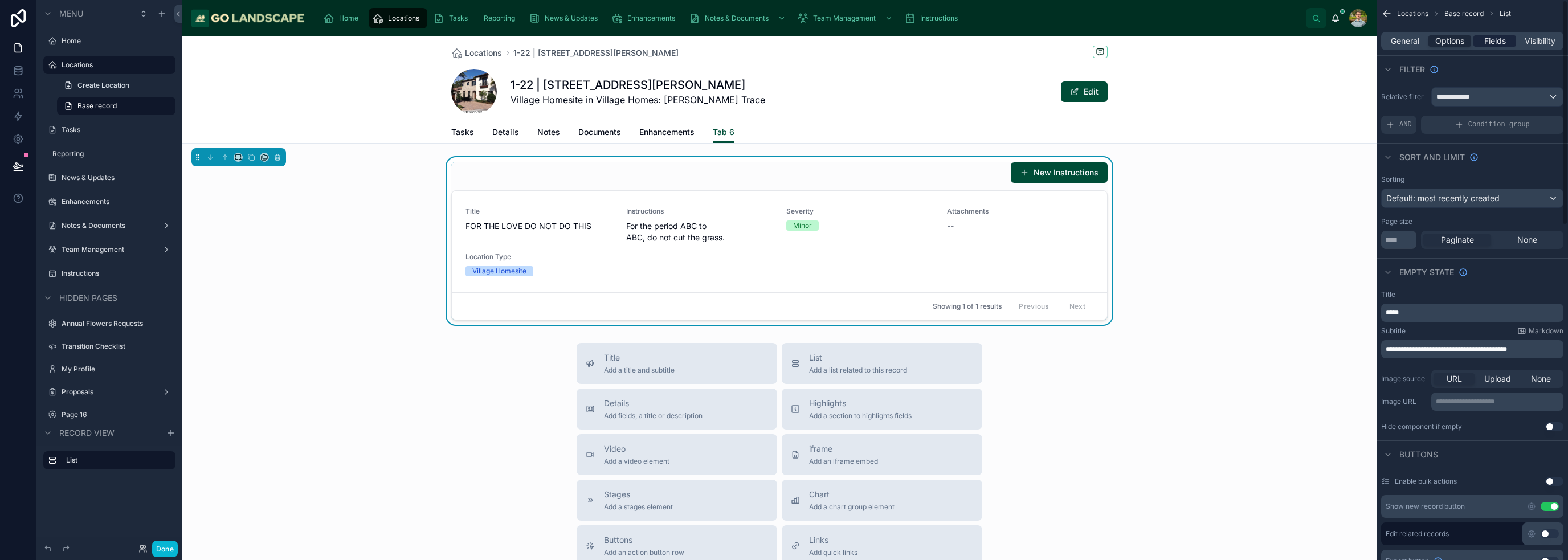
click at [1489, 44] on span "Fields" at bounding box center [1494, 41] width 21 height 11
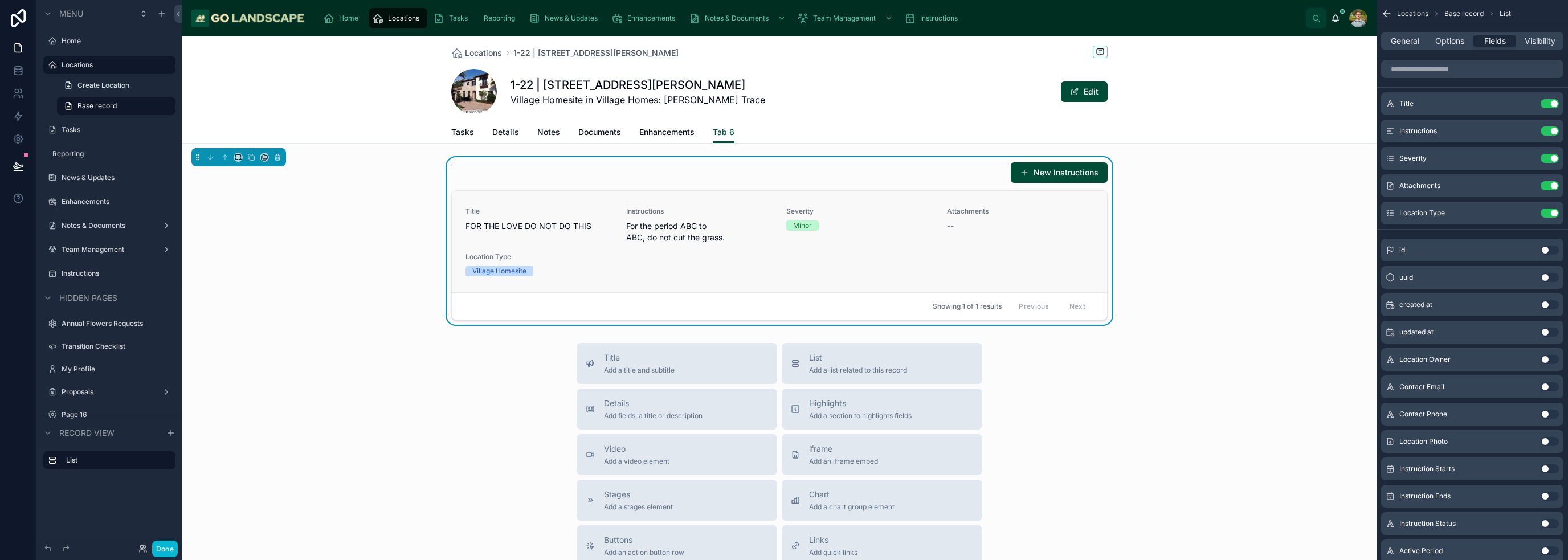
click at [999, 259] on div "Title FOR THE LOVE DO NOT DO THIS Instructions For the period ABC to ABC, do no…" at bounding box center [779, 242] width 628 height 69
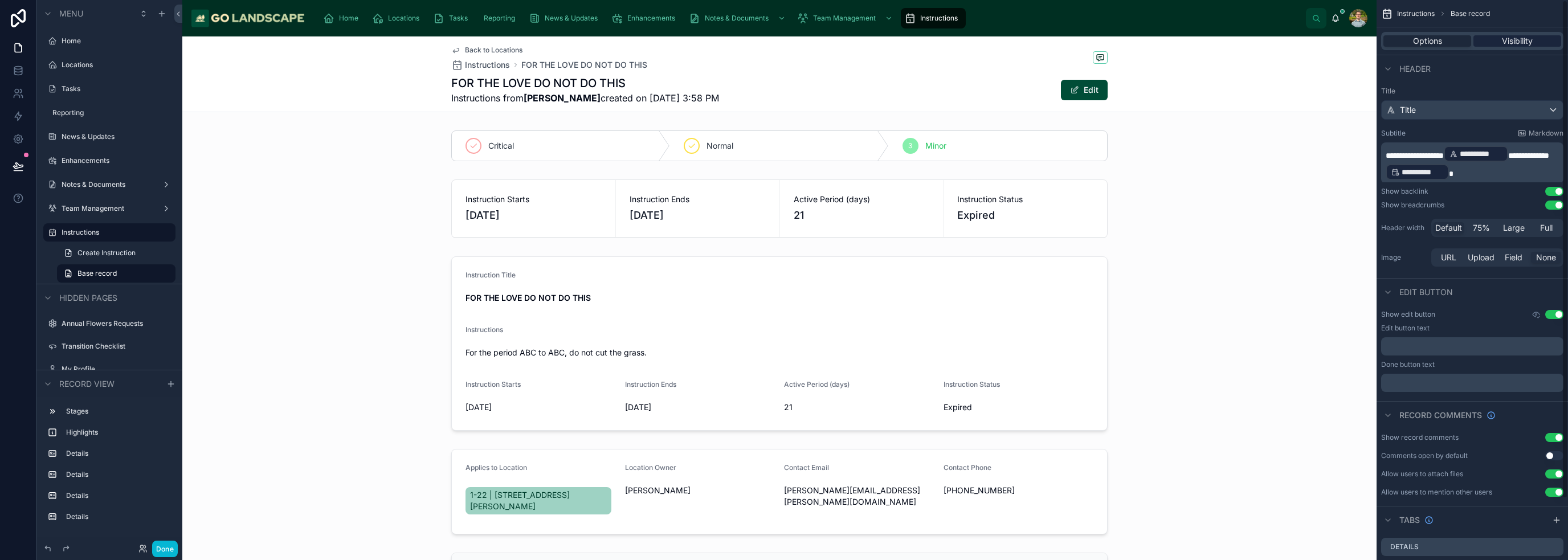
click at [1519, 35] on span "Visibility" at bounding box center [1517, 41] width 31 height 11
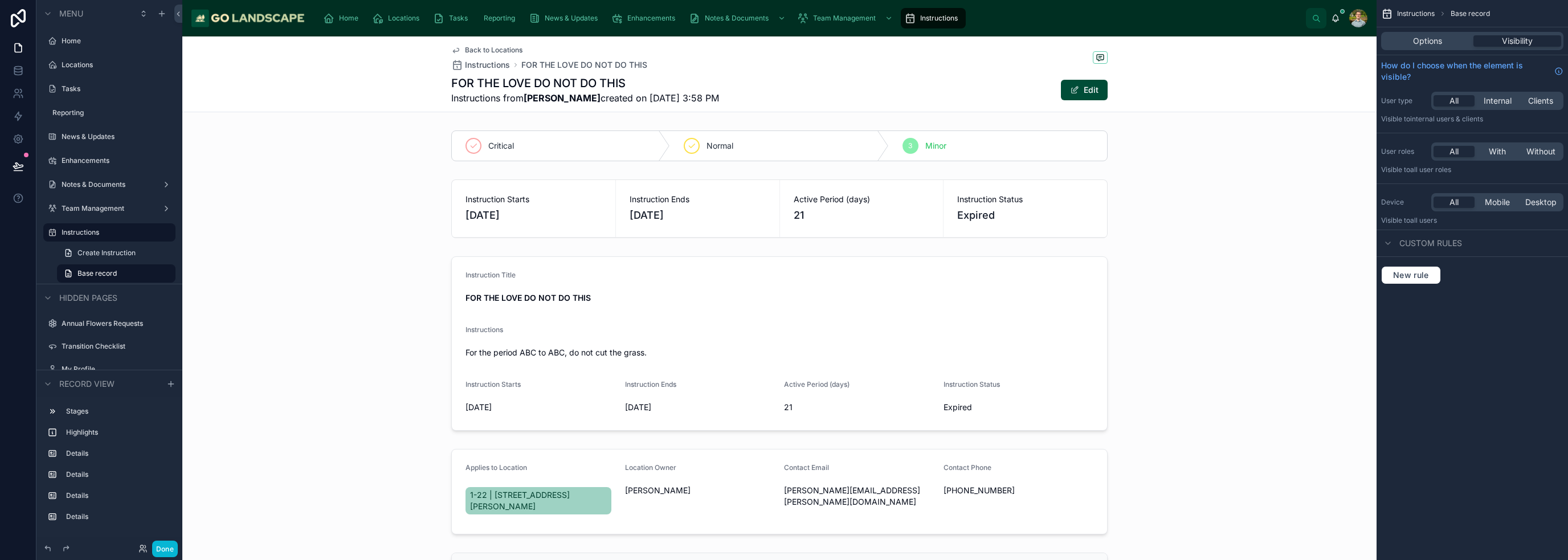
click at [504, 49] on span "Back to Locations" at bounding box center [494, 50] width 58 height 9
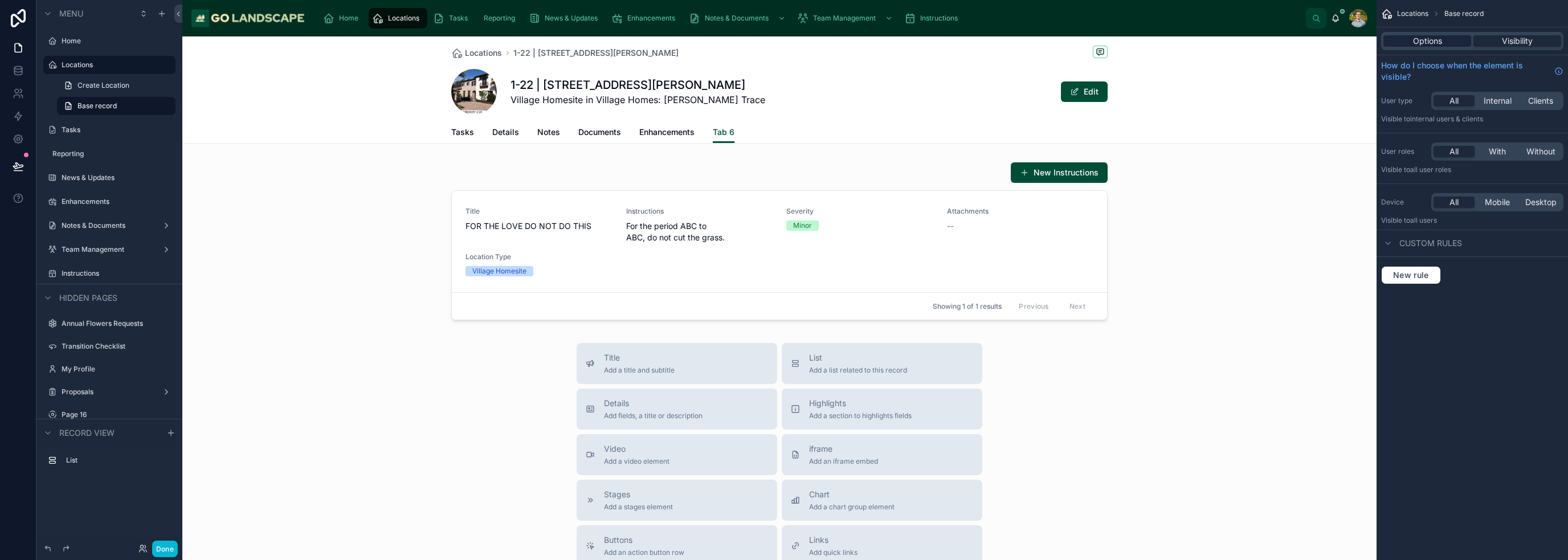
click at [1435, 43] on span "Options" at bounding box center [1427, 41] width 29 height 11
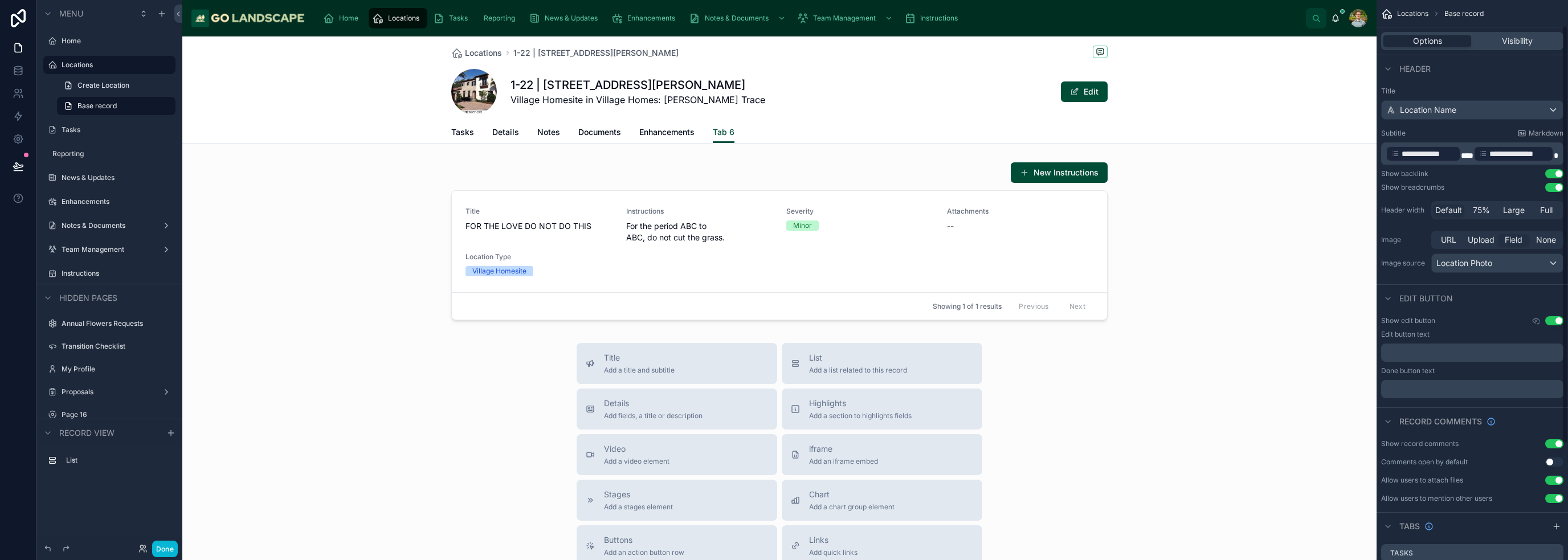
scroll to position [189, 0]
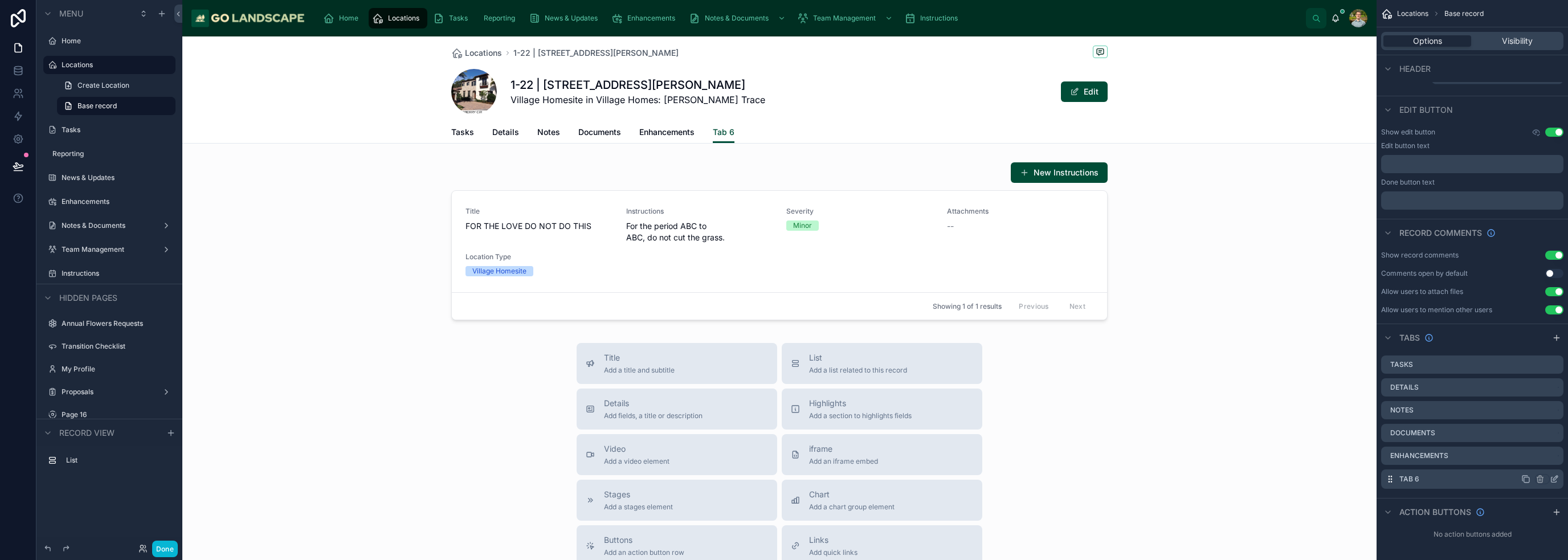
click at [1554, 479] on icon "scrollable content" at bounding box center [1555, 480] width 9 height 9
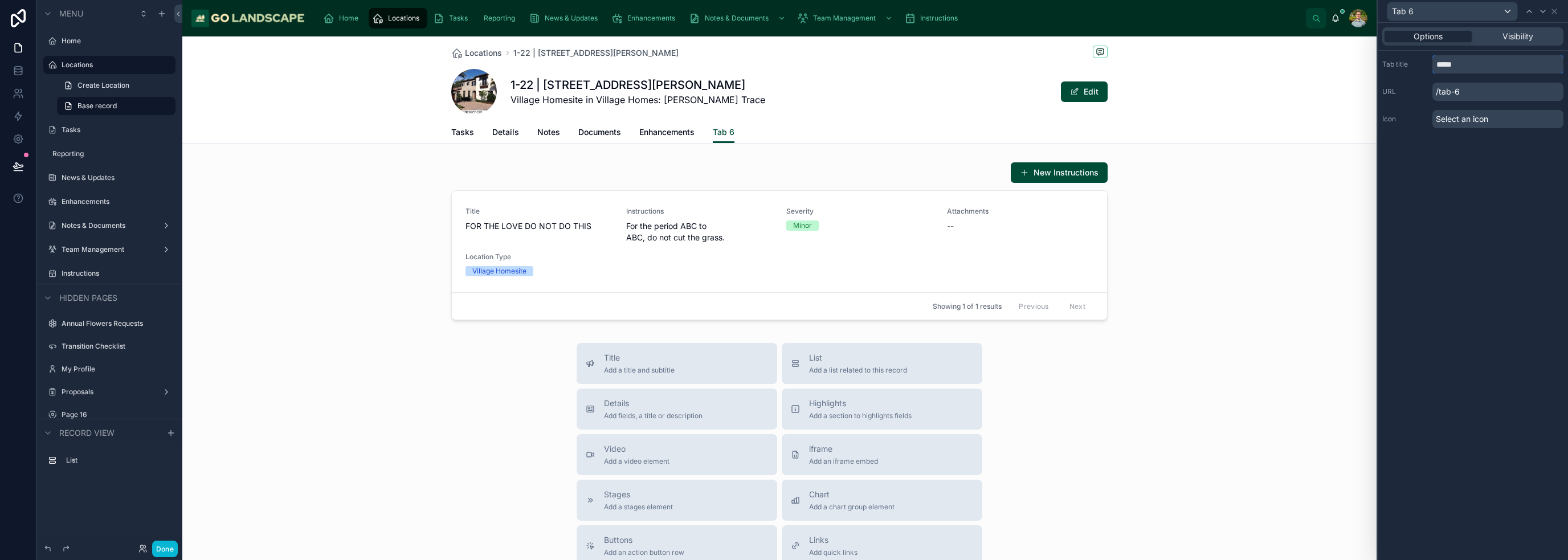
drag, startPoint x: 1466, startPoint y: 64, endPoint x: 1427, endPoint y: 63, distance: 39.0
click at [1427, 63] on div "Tab title *****" at bounding box center [1473, 64] width 181 height 19
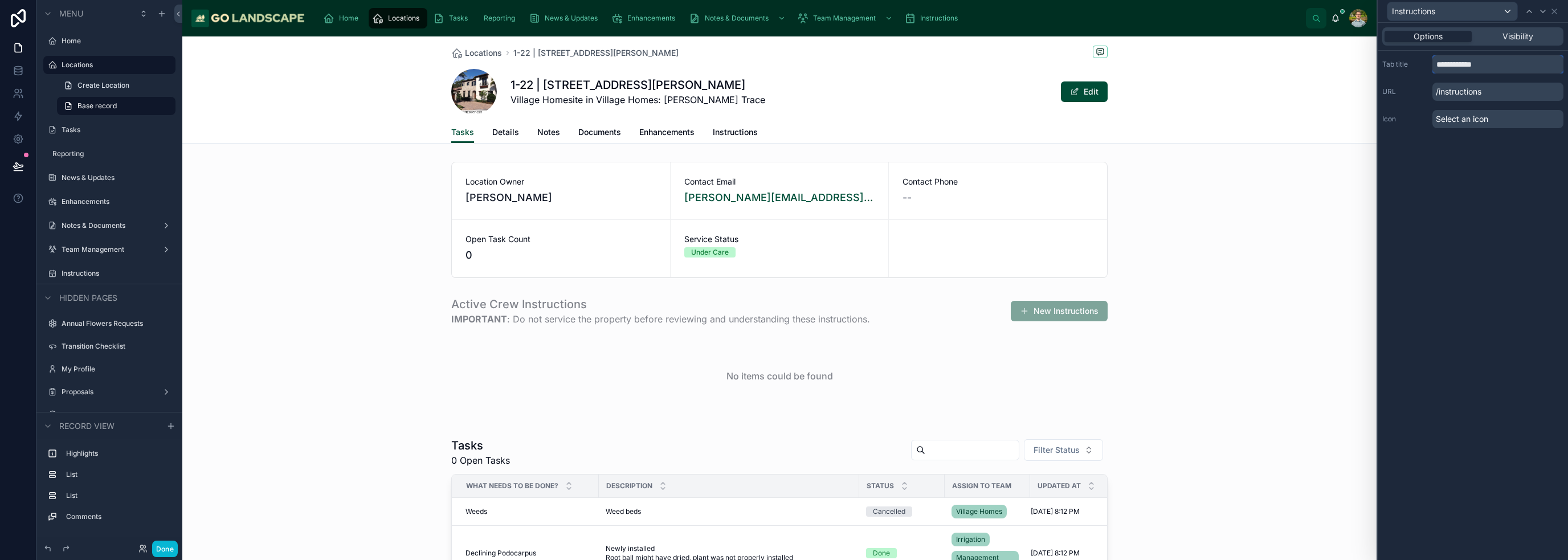
type input "**********"
click at [1510, 211] on div "**********" at bounding box center [1473, 291] width 190 height 538
click at [1556, 11] on icon at bounding box center [1555, 11] width 9 height 9
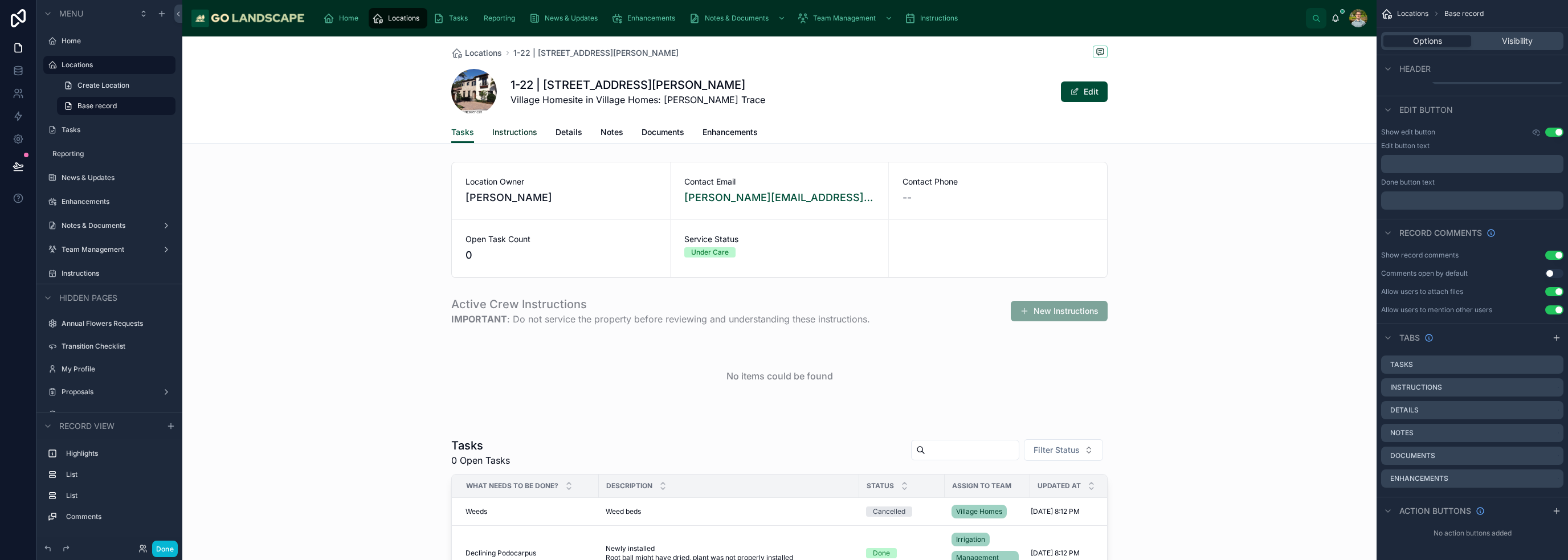
click at [507, 133] on span "Instructions" at bounding box center [514, 133] width 45 height 11
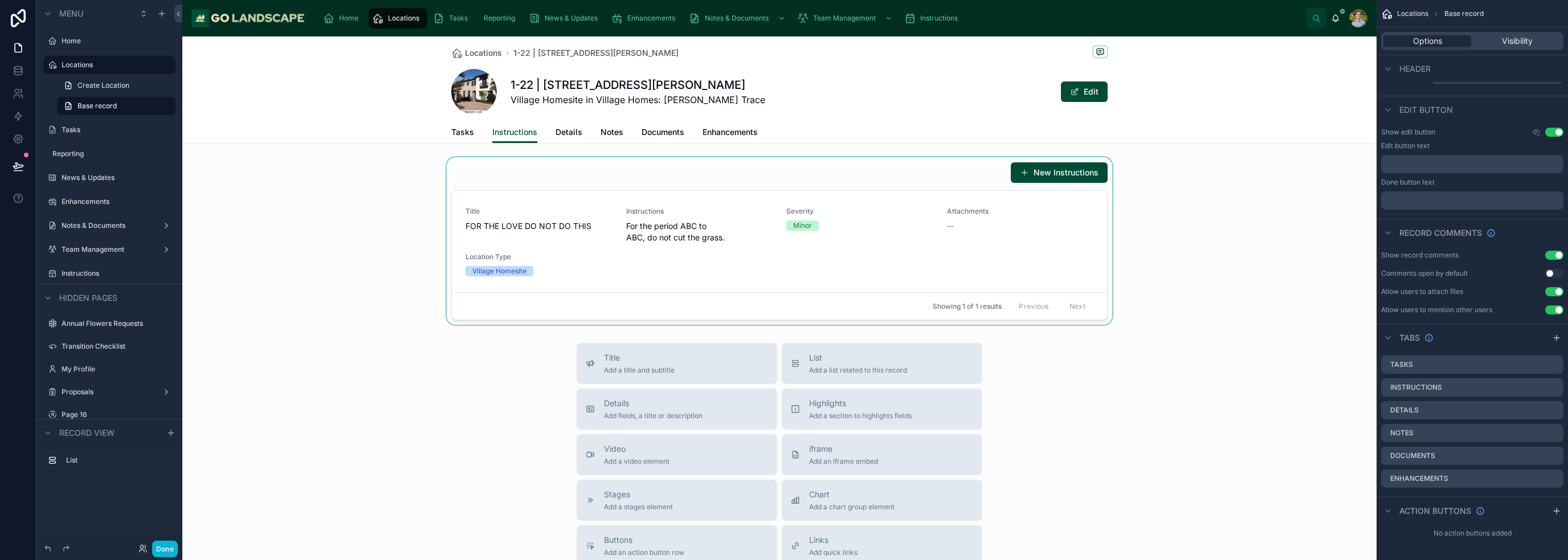
click at [755, 283] on div at bounding box center [779, 240] width 1195 height 167
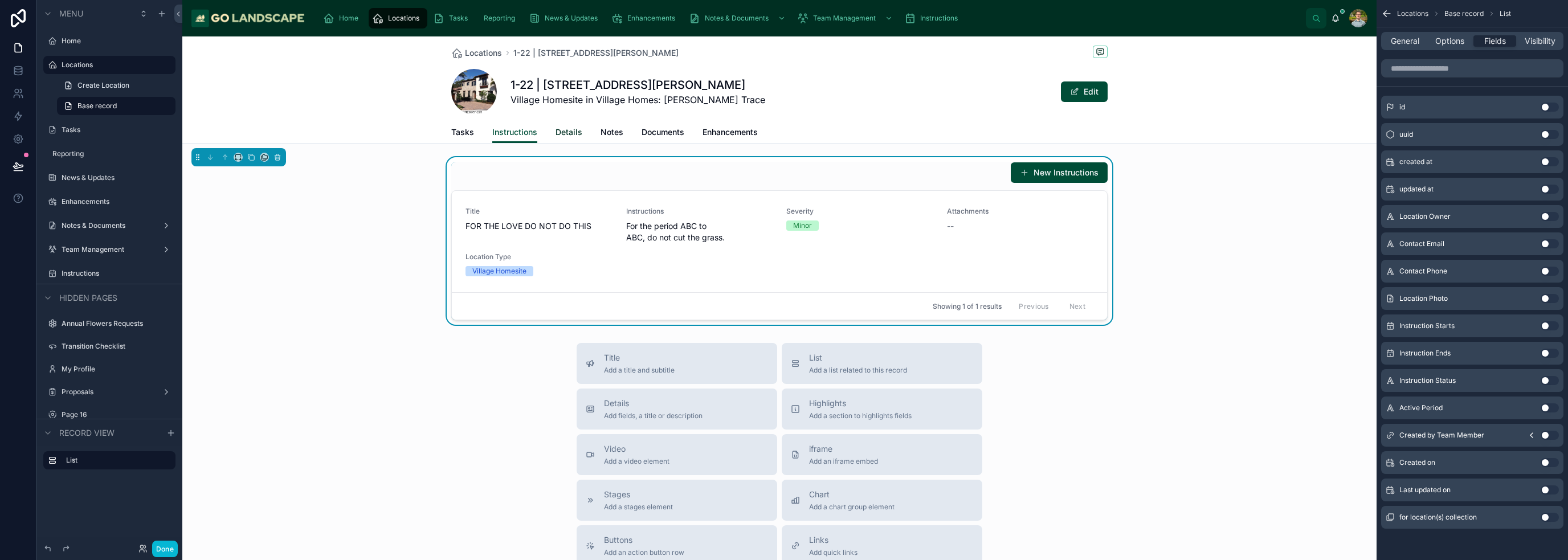
click at [566, 132] on span "Details" at bounding box center [568, 133] width 27 height 11
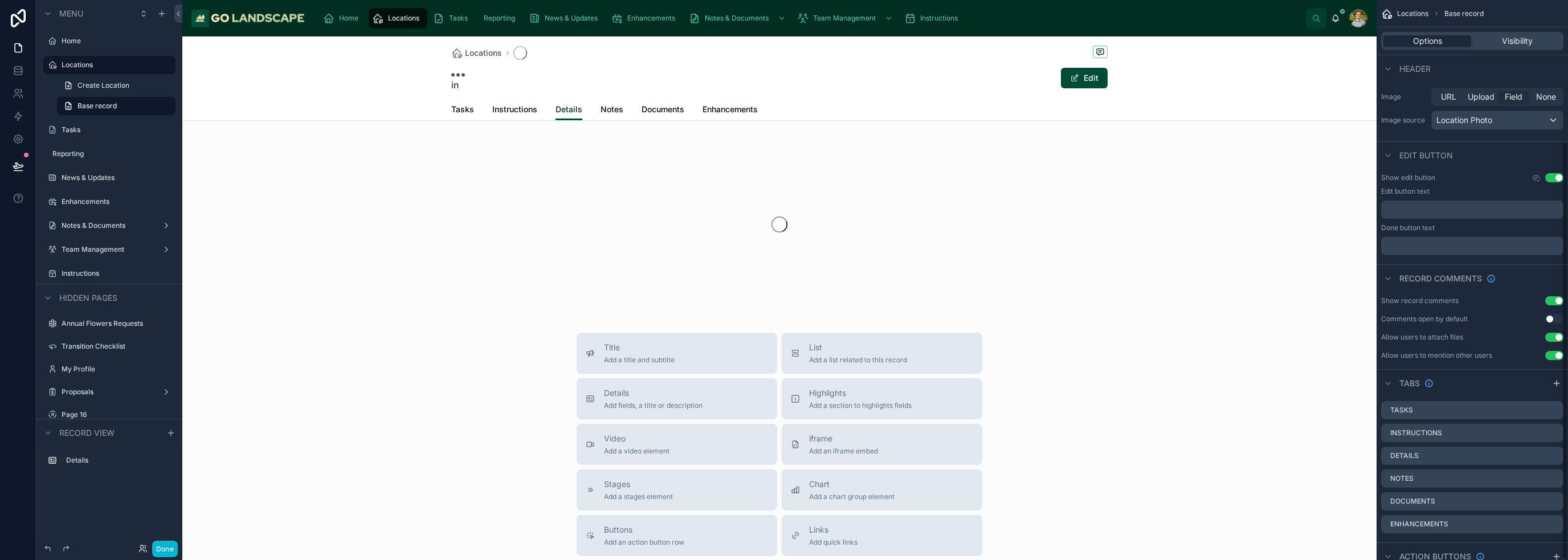
scroll to position [189, 0]
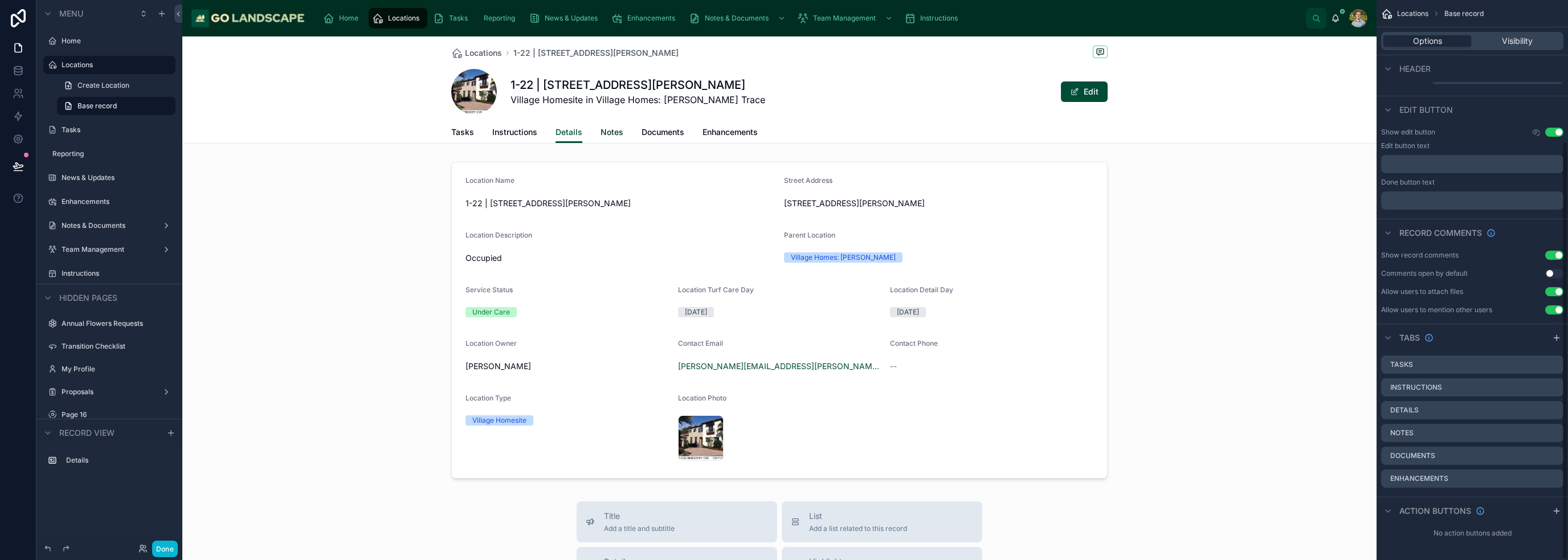
click at [611, 133] on span "Notes" at bounding box center [611, 133] width 22 height 11
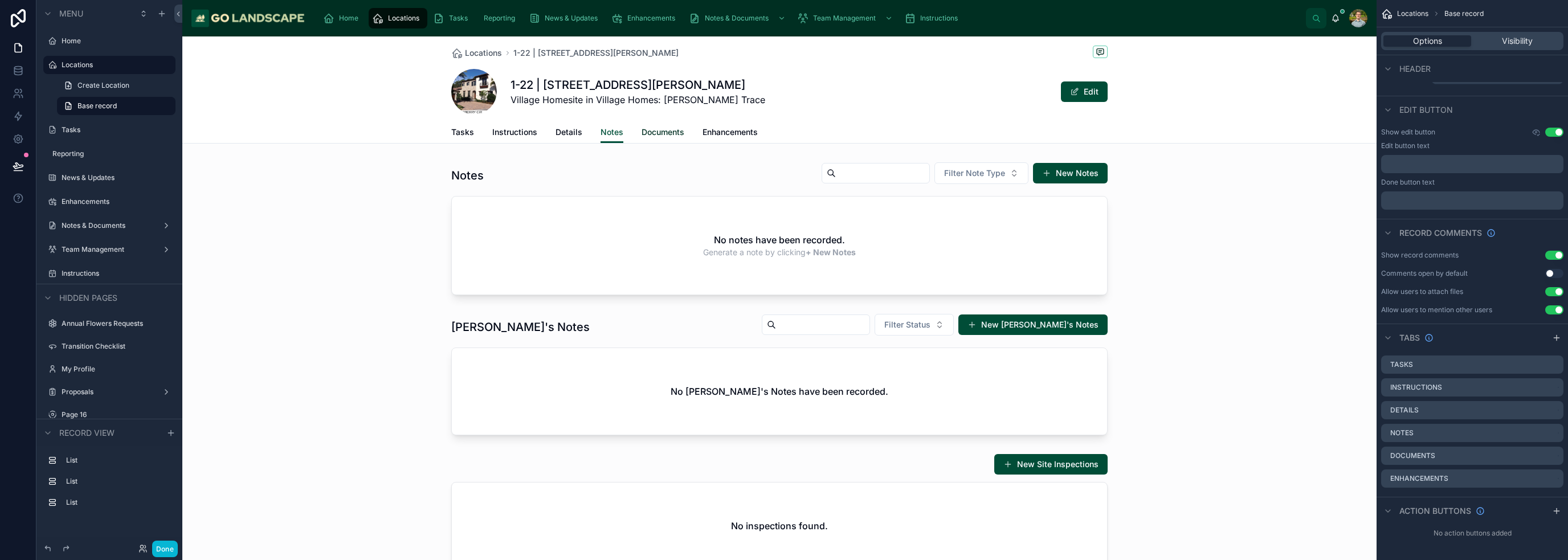
click at [651, 138] on link "Documents" at bounding box center [663, 133] width 43 height 22
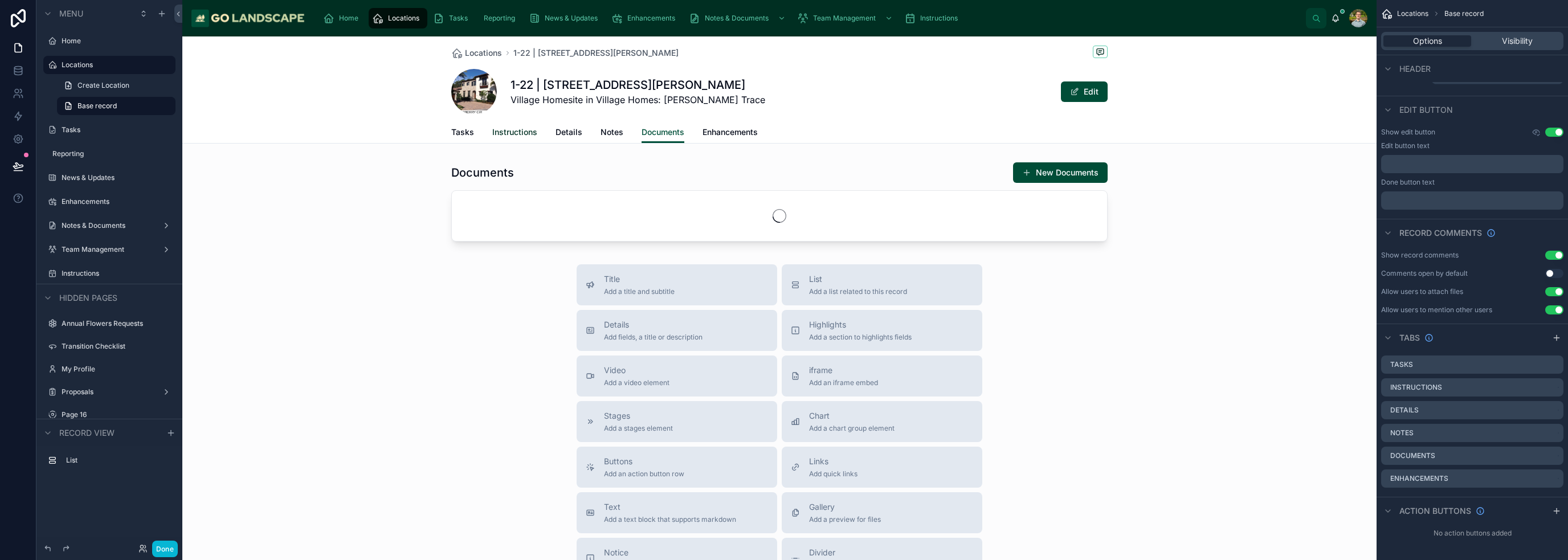
click at [524, 141] on link "Instructions" at bounding box center [514, 133] width 45 height 22
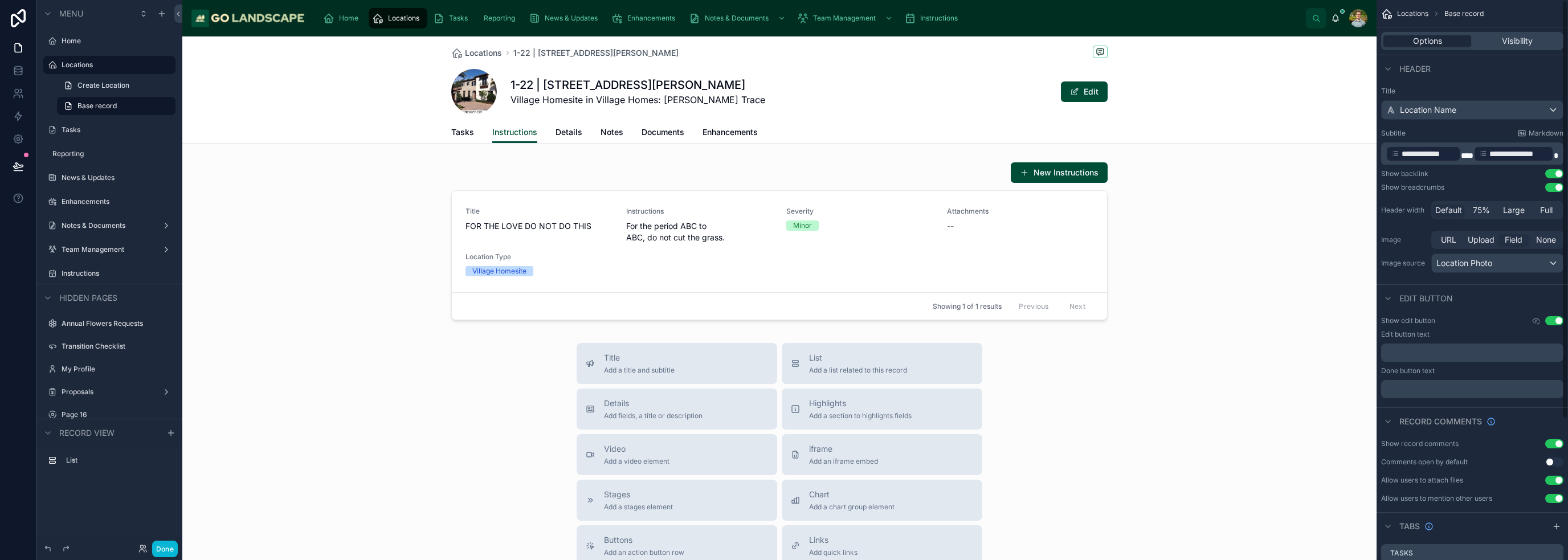
click at [1173, 239] on div at bounding box center [779, 240] width 1195 height 167
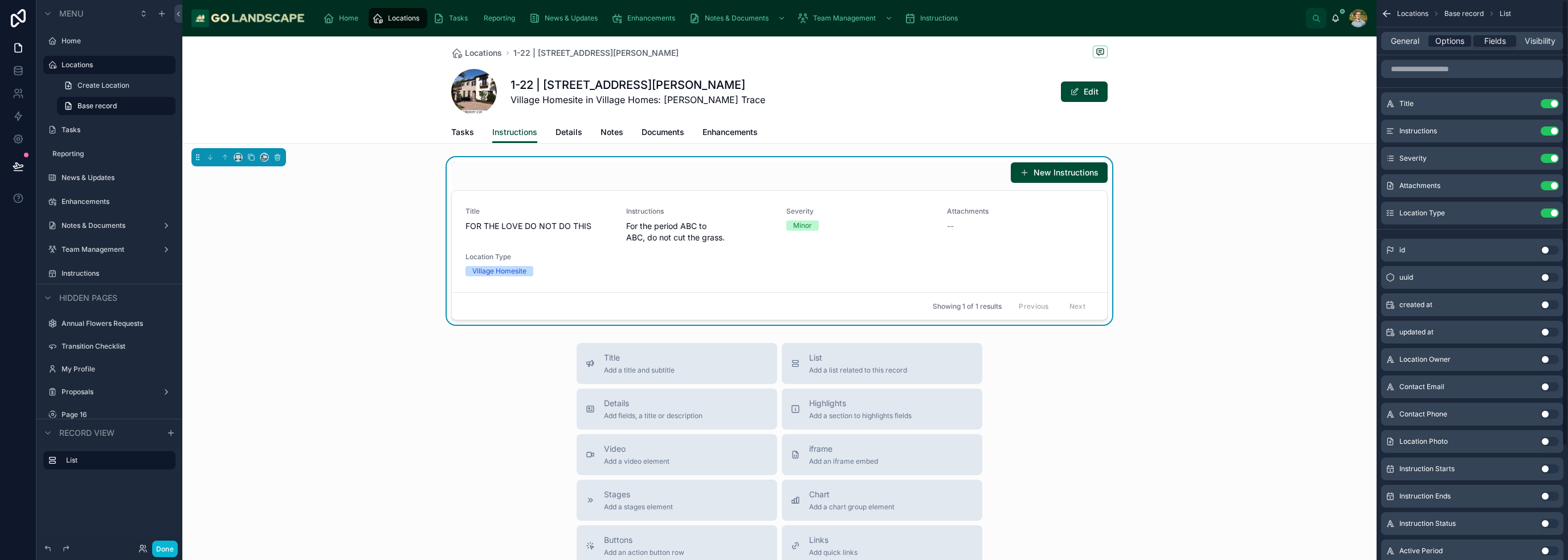
click at [1449, 43] on span "Options" at bounding box center [1449, 41] width 29 height 11
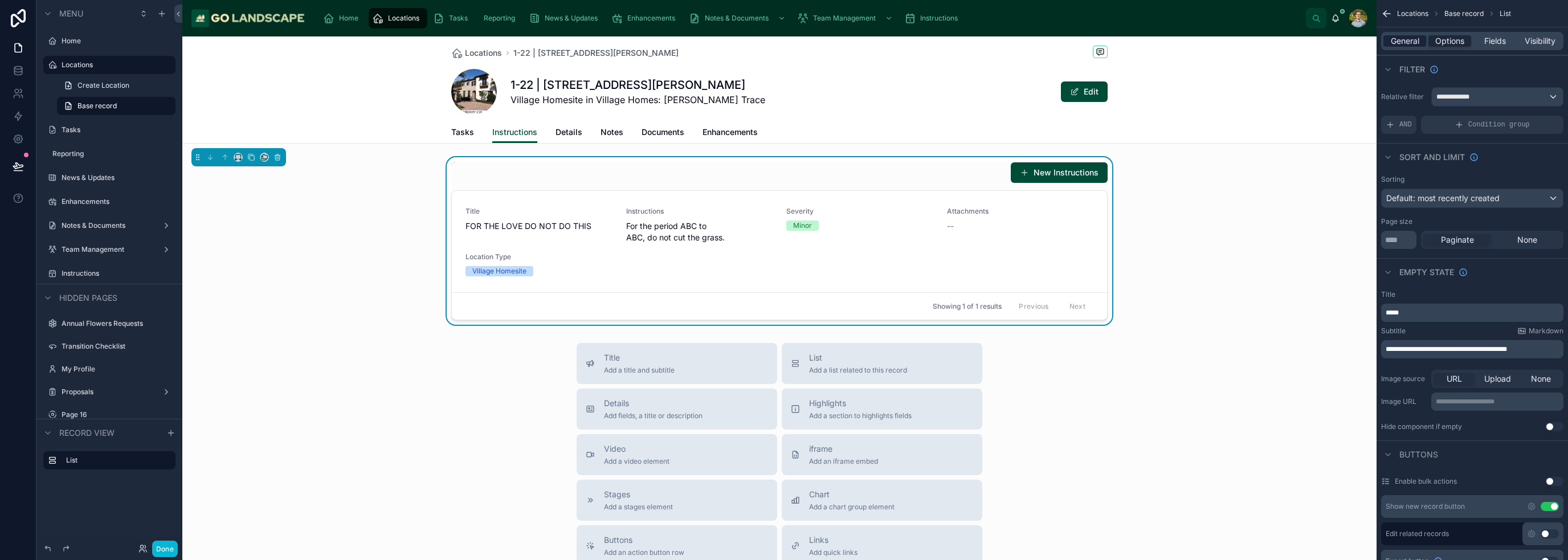
click at [1394, 42] on span "General" at bounding box center [1405, 41] width 29 height 11
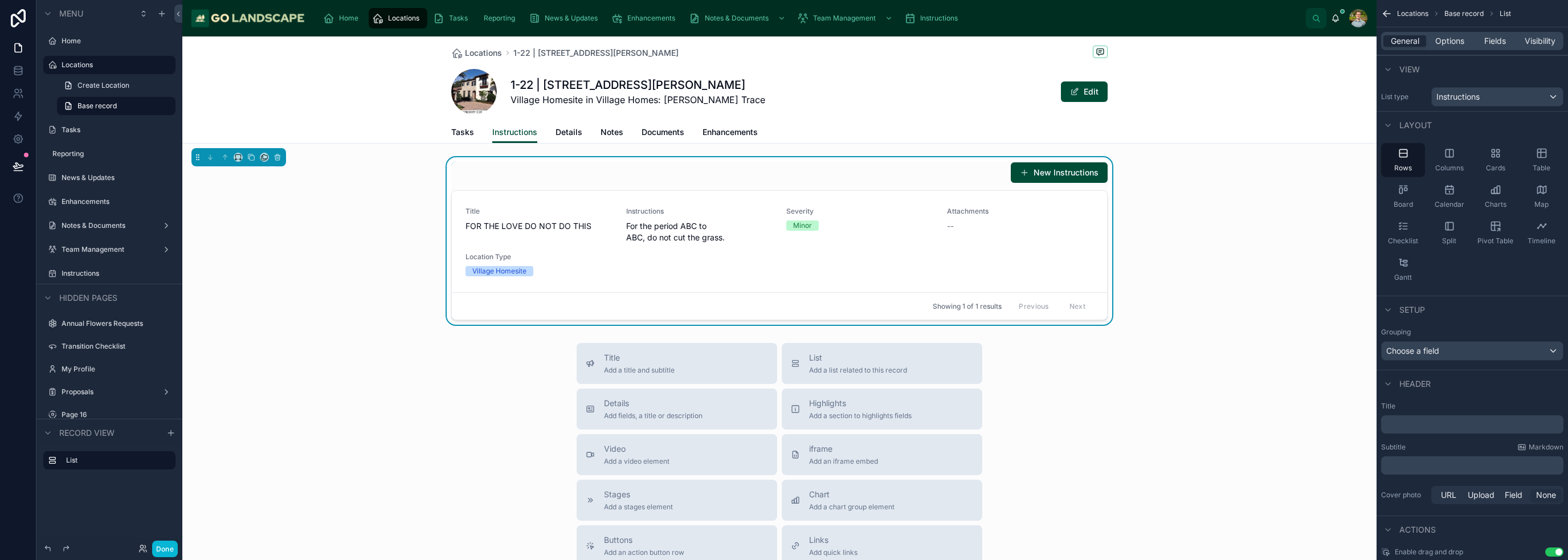
click at [1443, 419] on p "﻿" at bounding box center [1474, 425] width 175 height 11
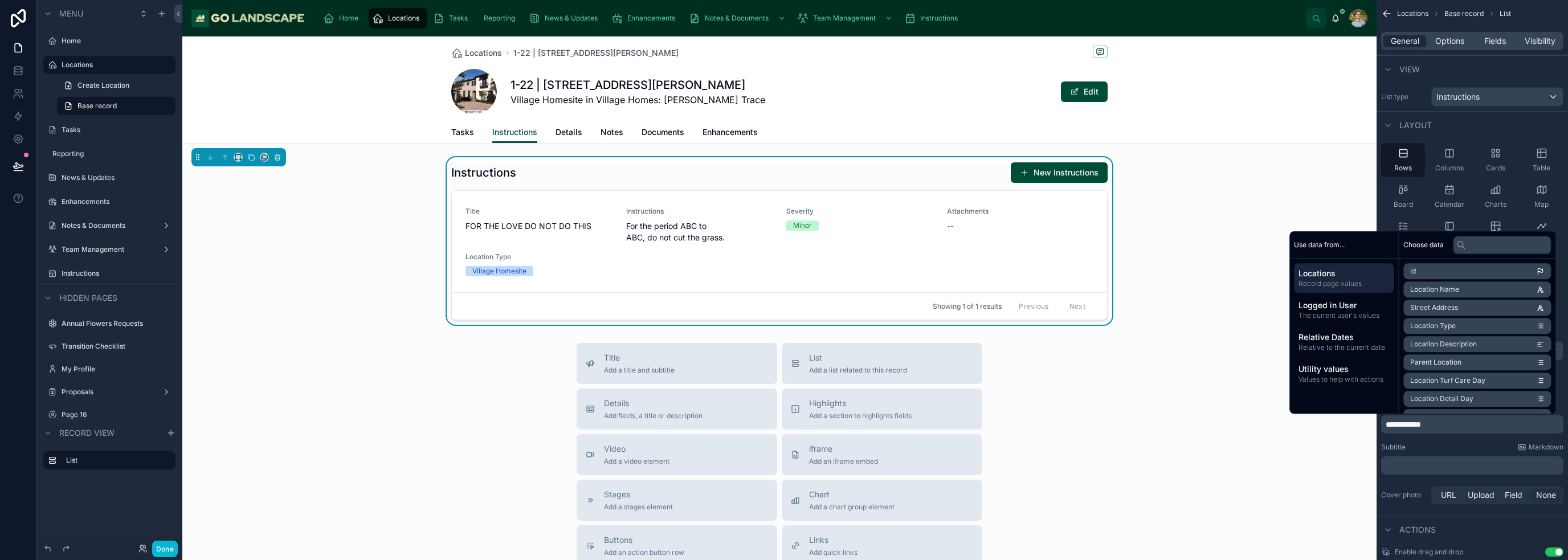
click at [1200, 473] on div "Title Add a title and subtitle List Add a list related to this record Details A…" at bounding box center [779, 546] width 1195 height 406
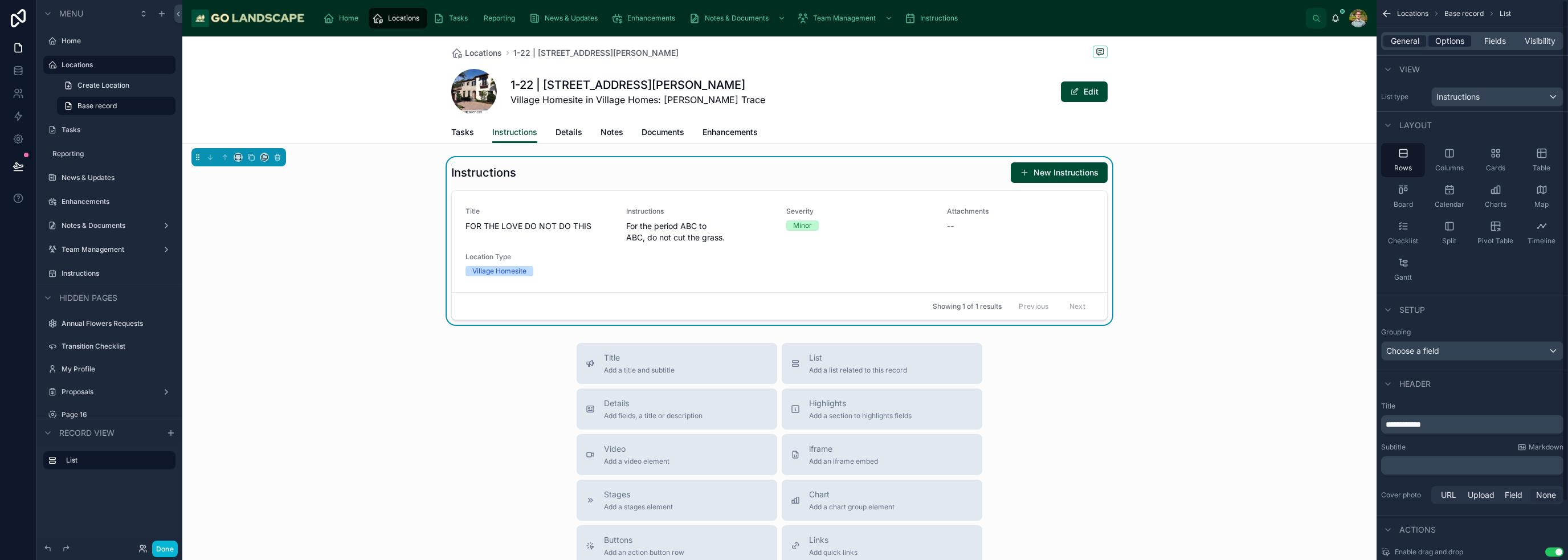
click at [1460, 42] on span "Options" at bounding box center [1449, 41] width 29 height 11
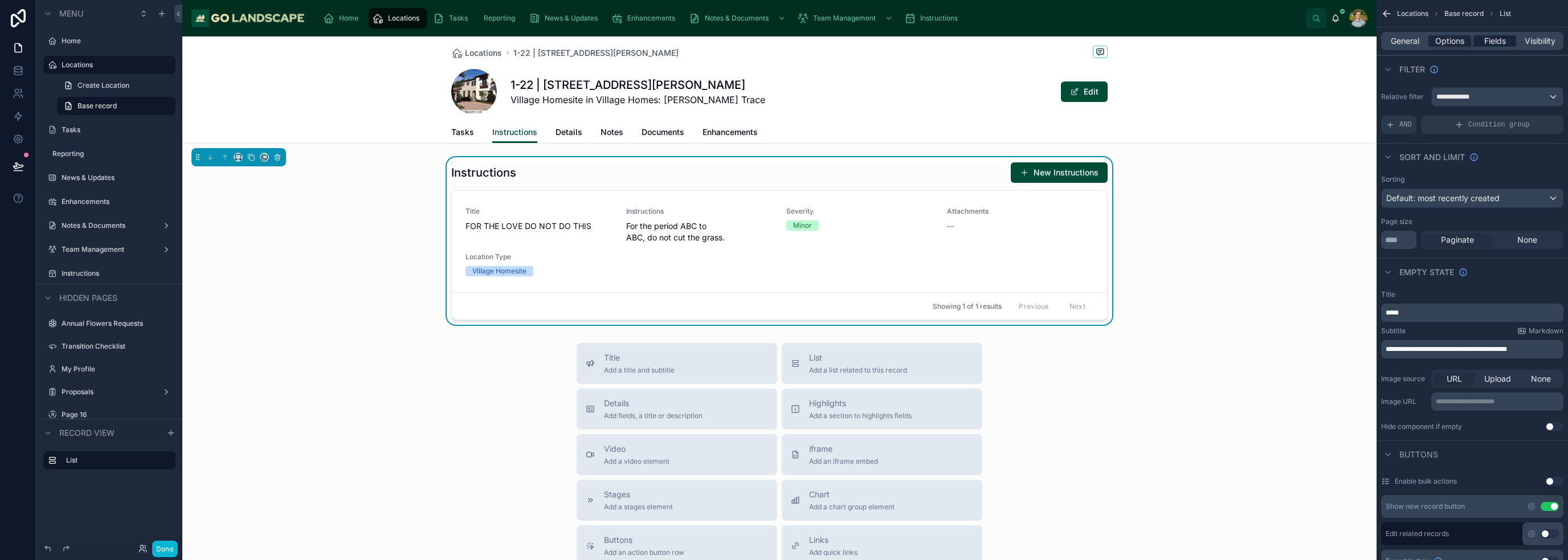
click at [1503, 43] on span "Fields" at bounding box center [1494, 41] width 21 height 11
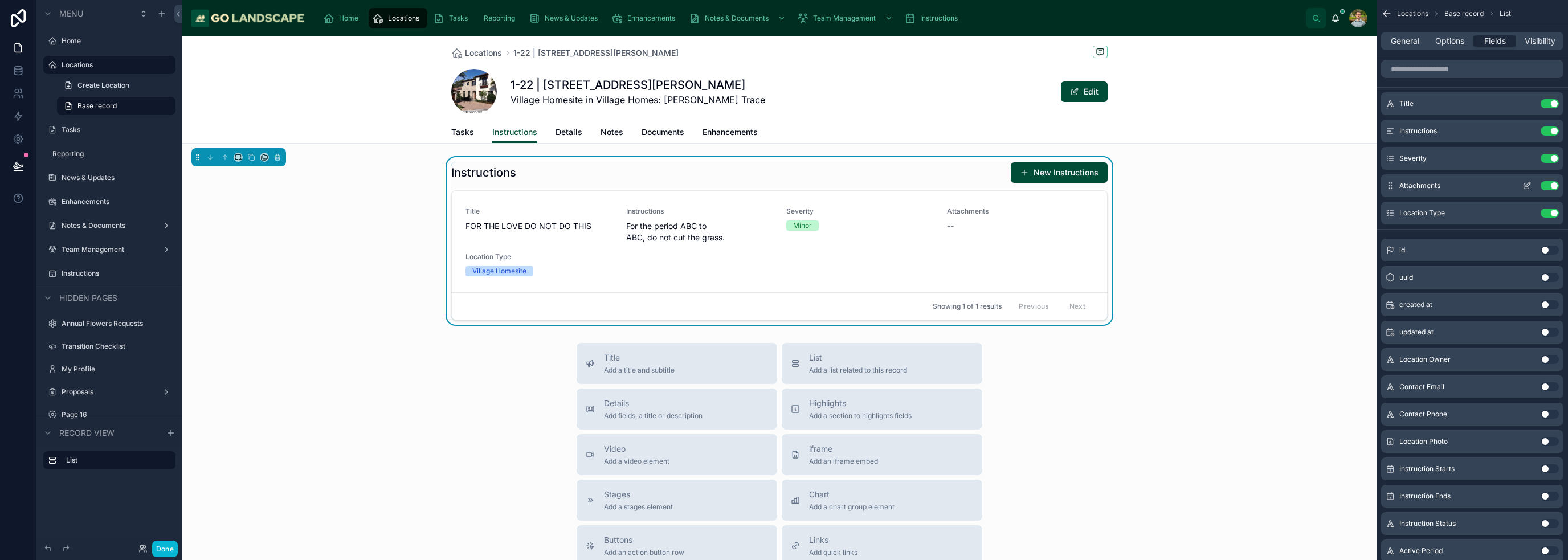
click at [1554, 184] on button "Use setting" at bounding box center [1550, 186] width 19 height 9
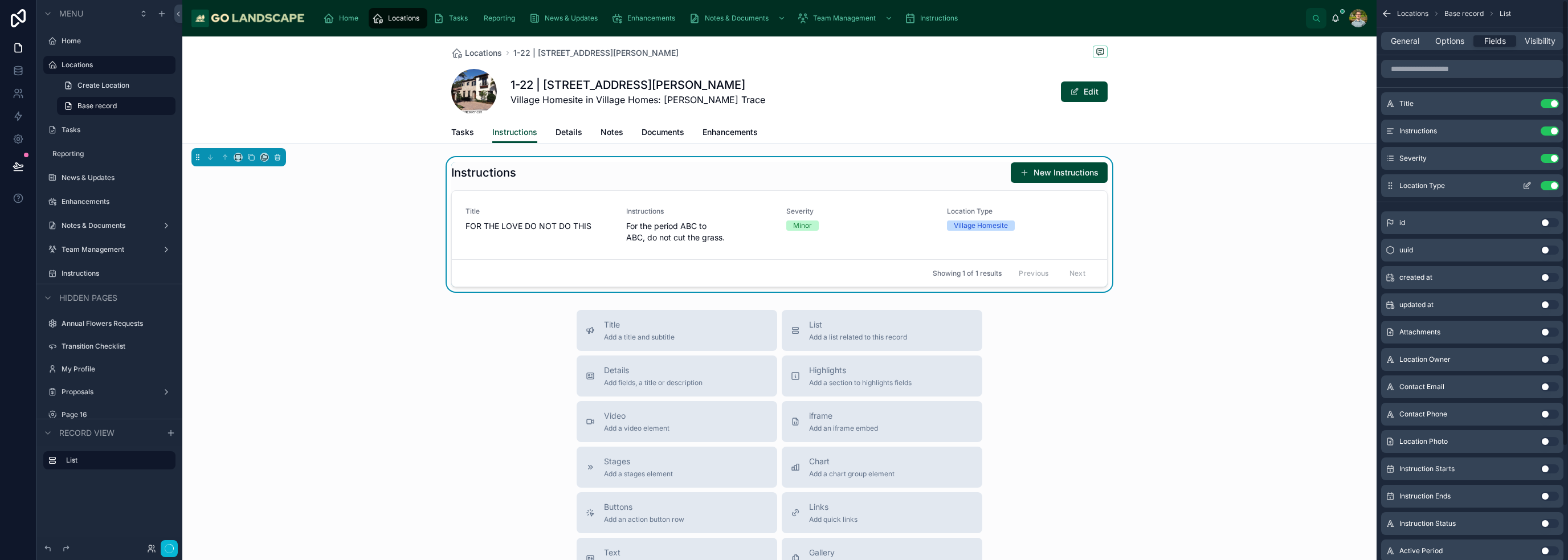
click at [1550, 188] on button "Use setting" at bounding box center [1550, 186] width 19 height 9
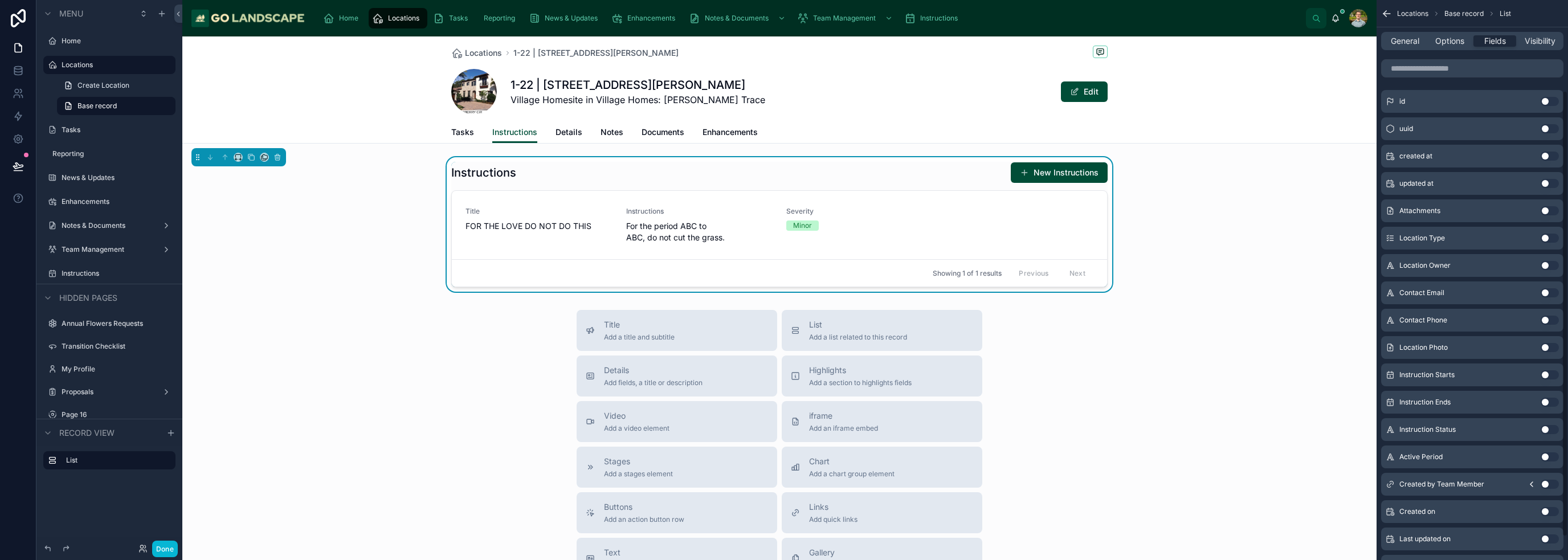
scroll to position [114, 0]
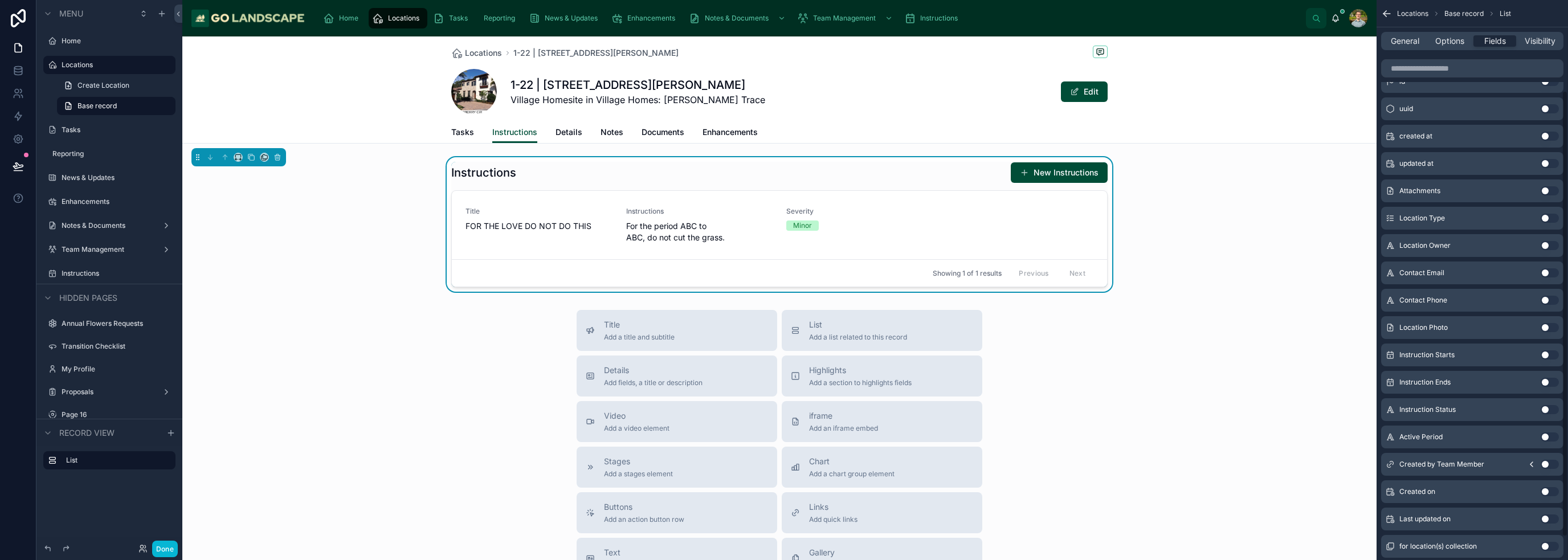
click at [1550, 408] on button "Use setting" at bounding box center [1550, 410] width 19 height 9
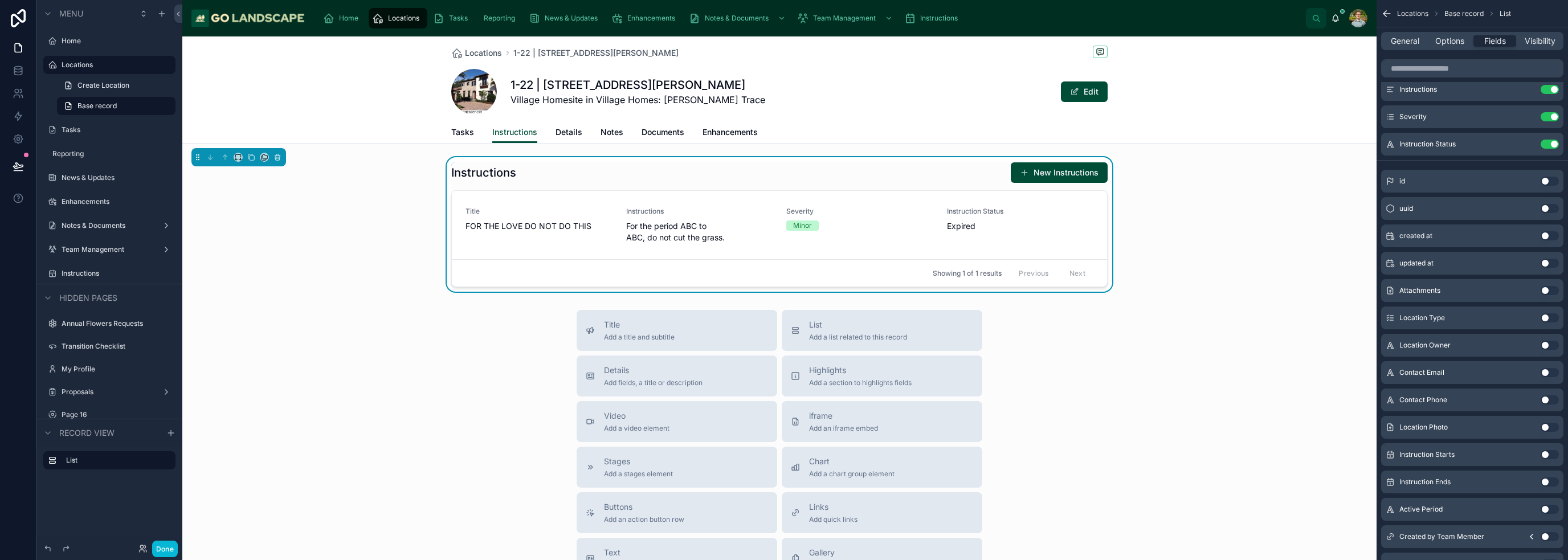
scroll to position [0, 0]
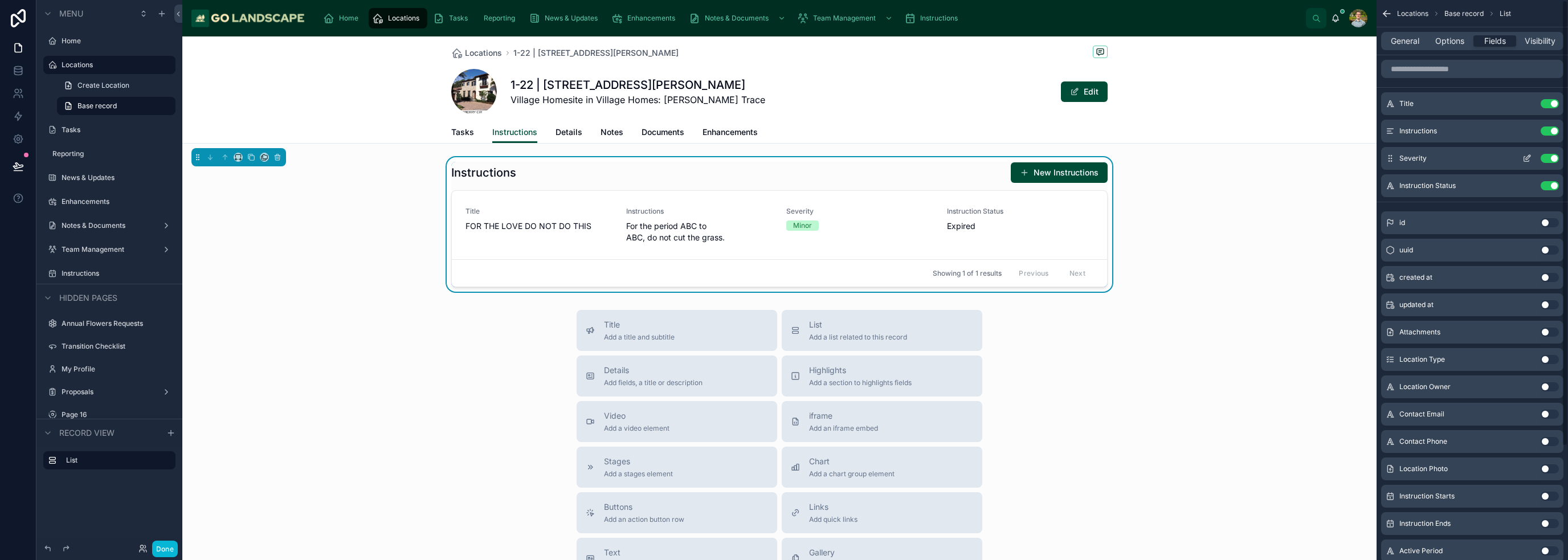
click at [1552, 131] on button "Use setting" at bounding box center [1550, 132] width 19 height 9
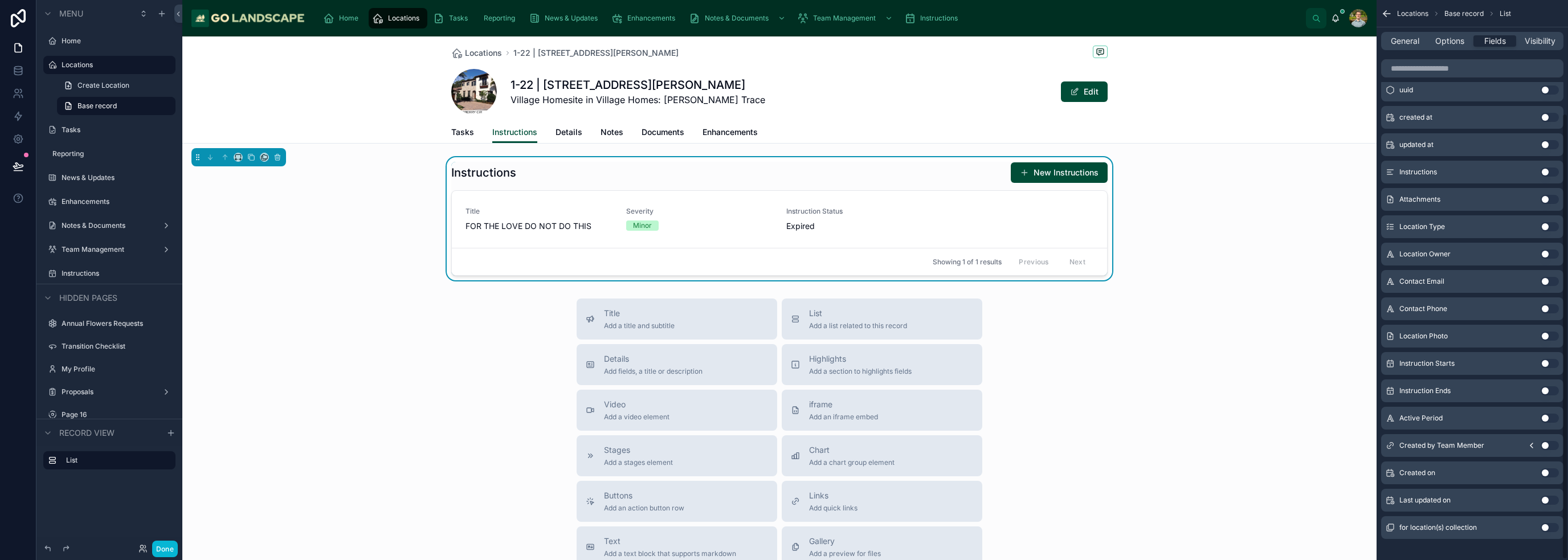
scroll to position [143, 0]
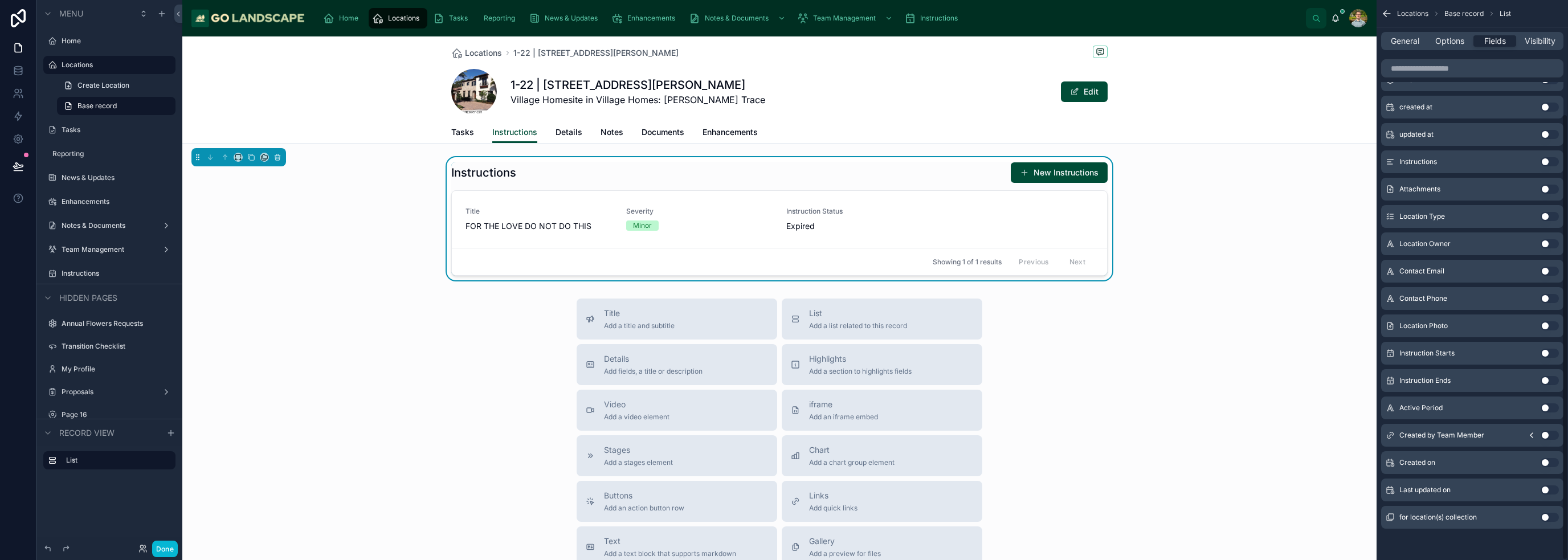
click at [1547, 382] on button "Use setting" at bounding box center [1550, 381] width 19 height 9
click at [1244, 357] on div "Title Add a title and subtitle List Add a list related to this record Details A…" at bounding box center [779, 501] width 1195 height 406
click at [1171, 238] on div "Instructions New Instructions Title FOR THE LOVE DO NOT DO THIS Severity Minor …" at bounding box center [779, 218] width 1195 height 123
click at [1552, 380] on button "Use setting" at bounding box center [1550, 381] width 19 height 9
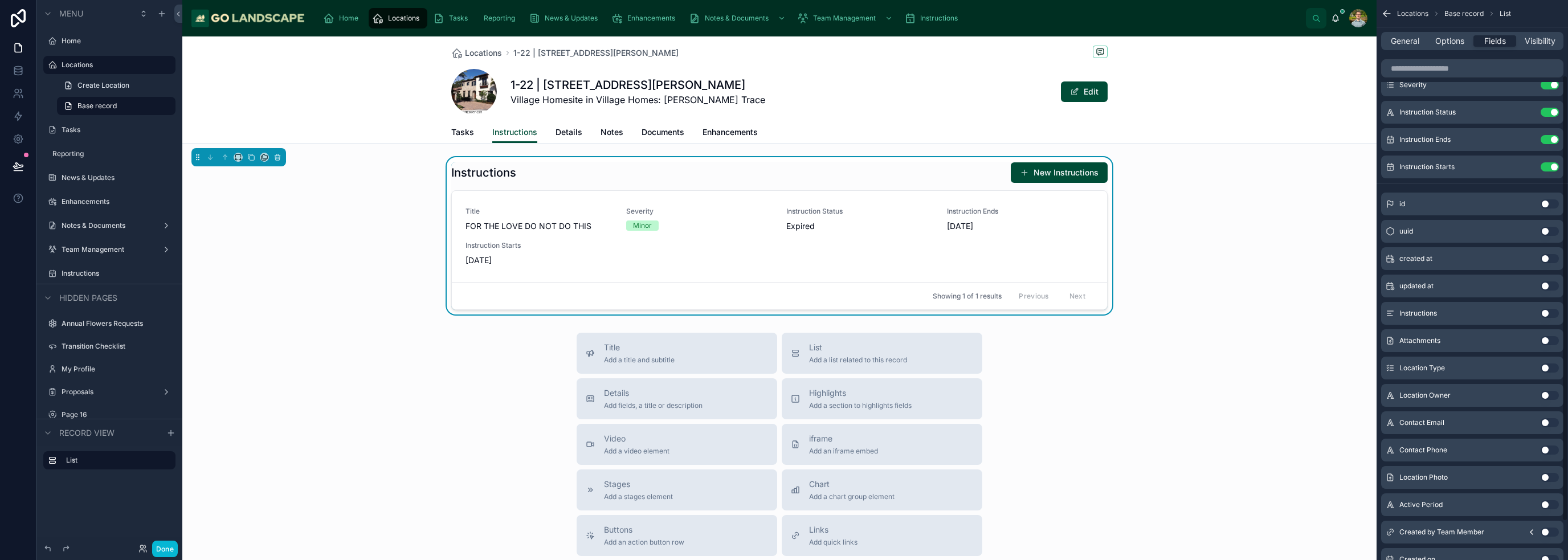
scroll to position [0, 0]
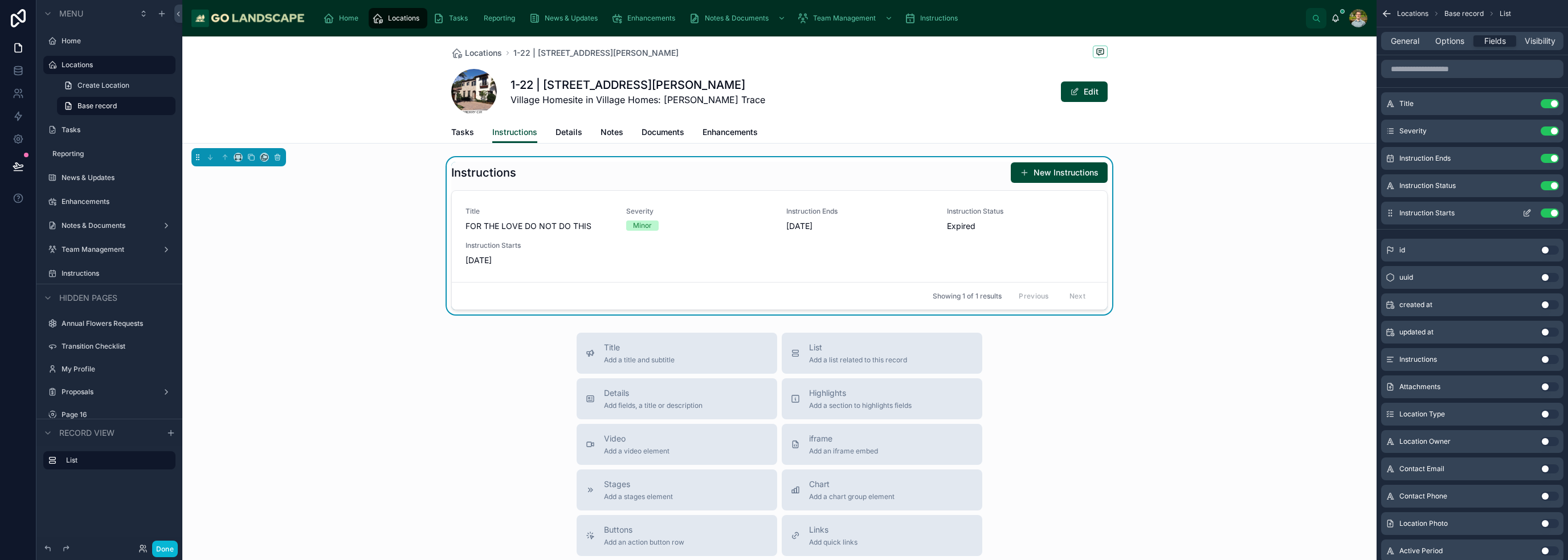
click at [1388, 208] on icon "scrollable content" at bounding box center [1391, 213] width 9 height 9
click at [1263, 287] on div "Instructions New Instructions Title FOR THE LOVE DO NOT DO THIS Severity Minor …" at bounding box center [779, 235] width 1195 height 157
click at [871, 245] on div "Title FOR THE LOVE DO NOT DO THIS Severity Minor Instruction Starts 9/2/2025 In…" at bounding box center [779, 236] width 628 height 59
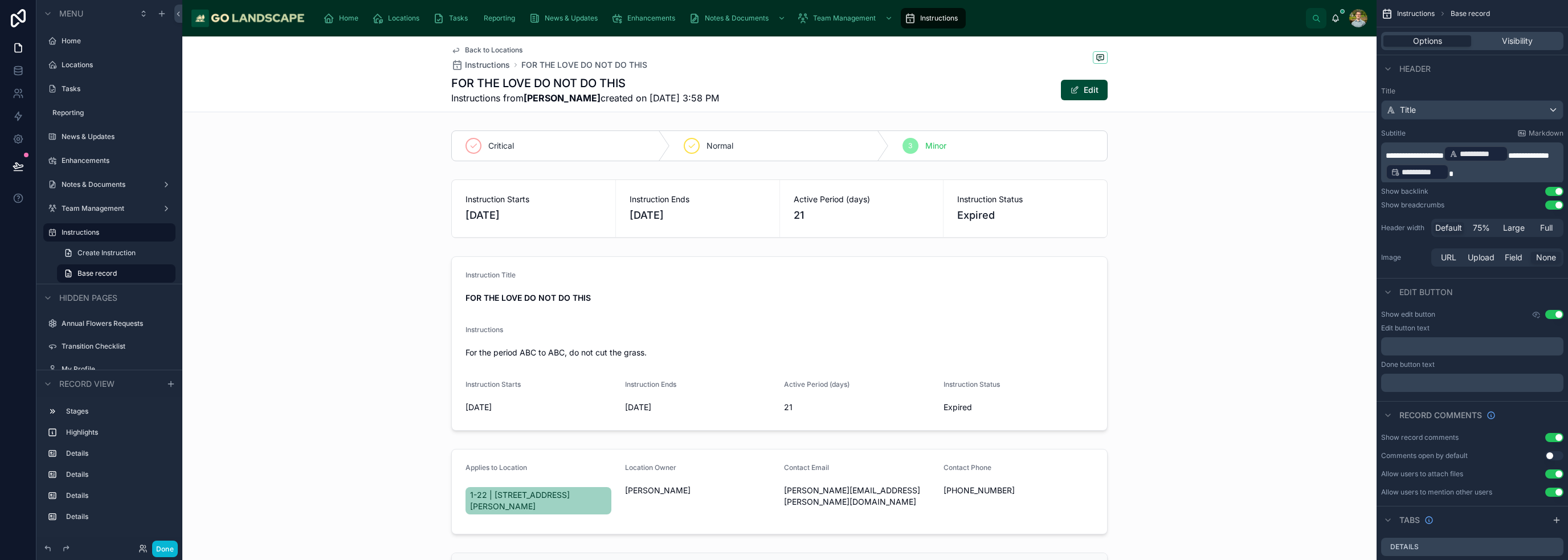
click at [499, 49] on span "Back to Locations" at bounding box center [494, 50] width 58 height 9
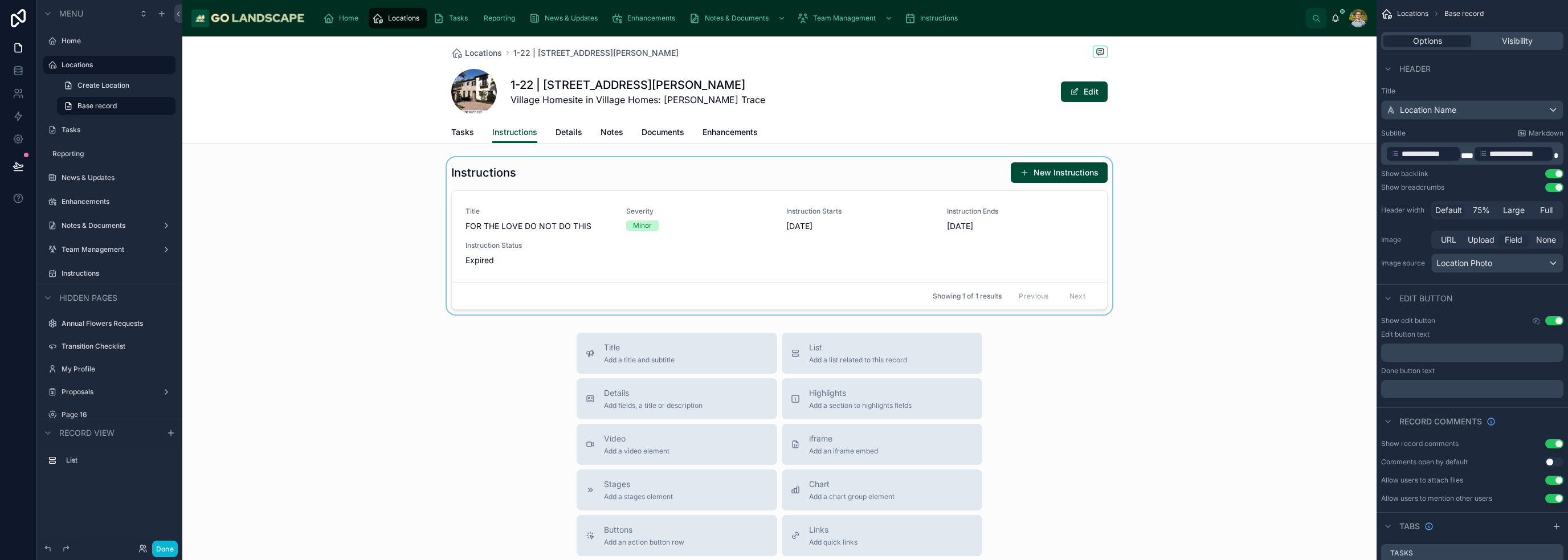
click at [1048, 173] on div at bounding box center [779, 235] width 1195 height 157
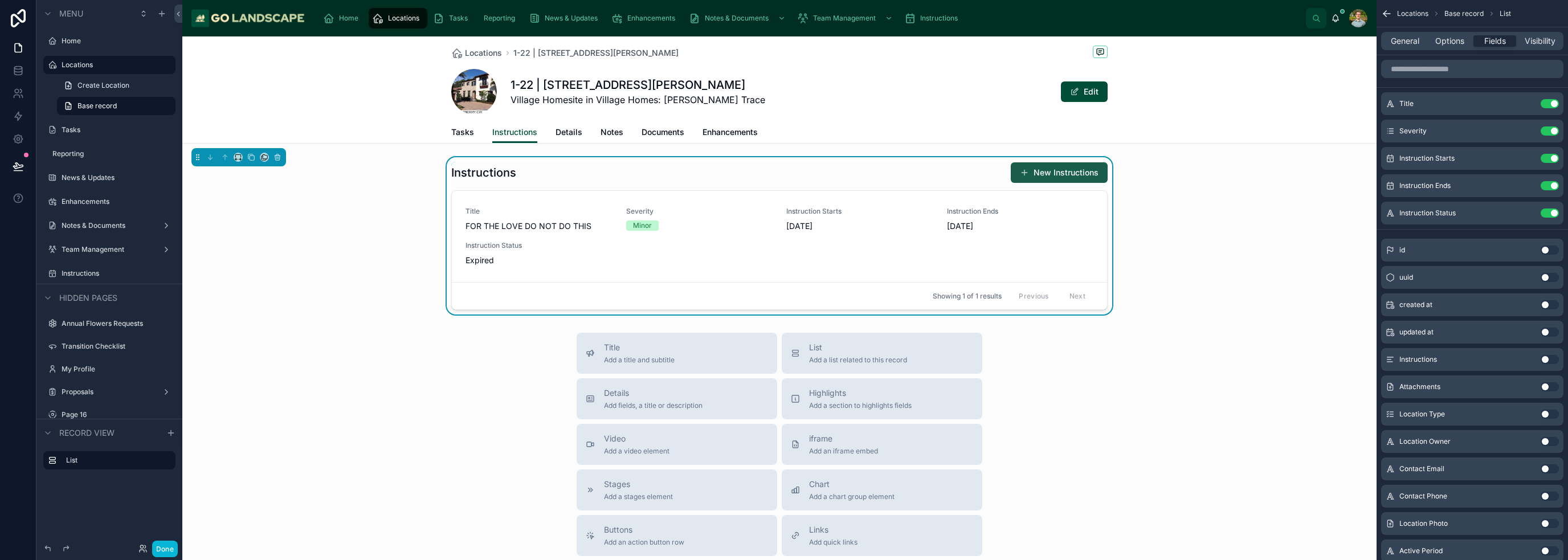
click at [1055, 174] on button "New Instructions" at bounding box center [1059, 173] width 97 height 21
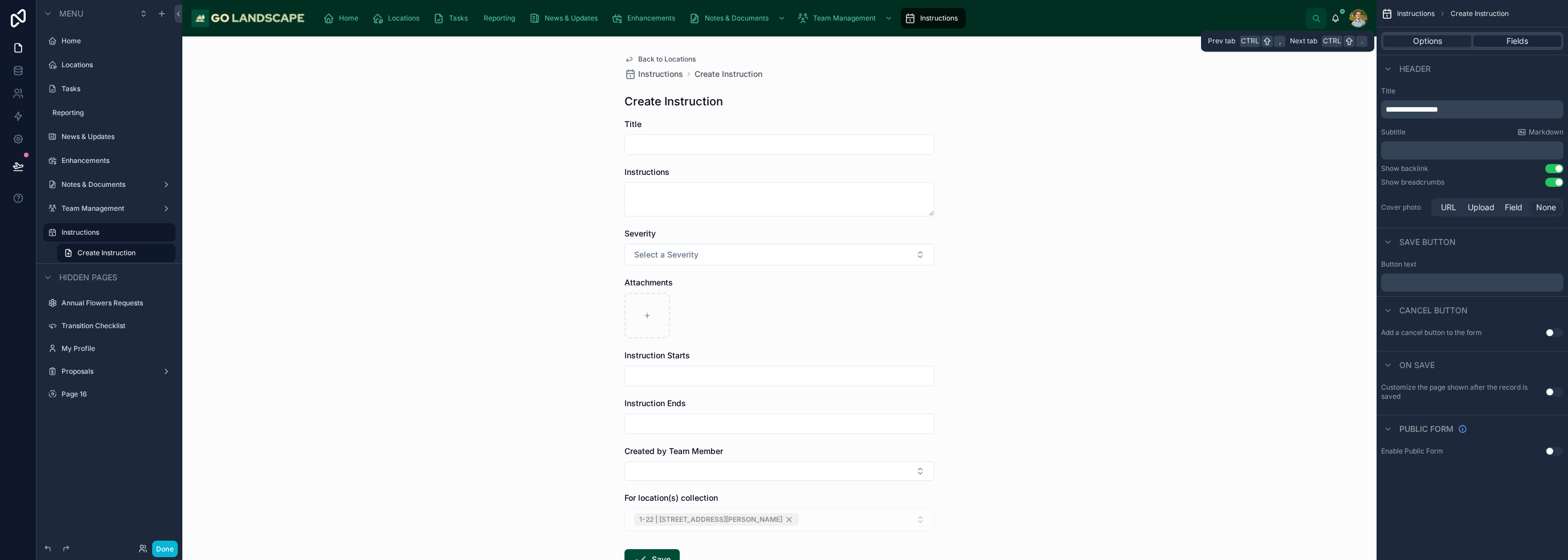
click at [1517, 42] on span "Fields" at bounding box center [1517, 41] width 21 height 11
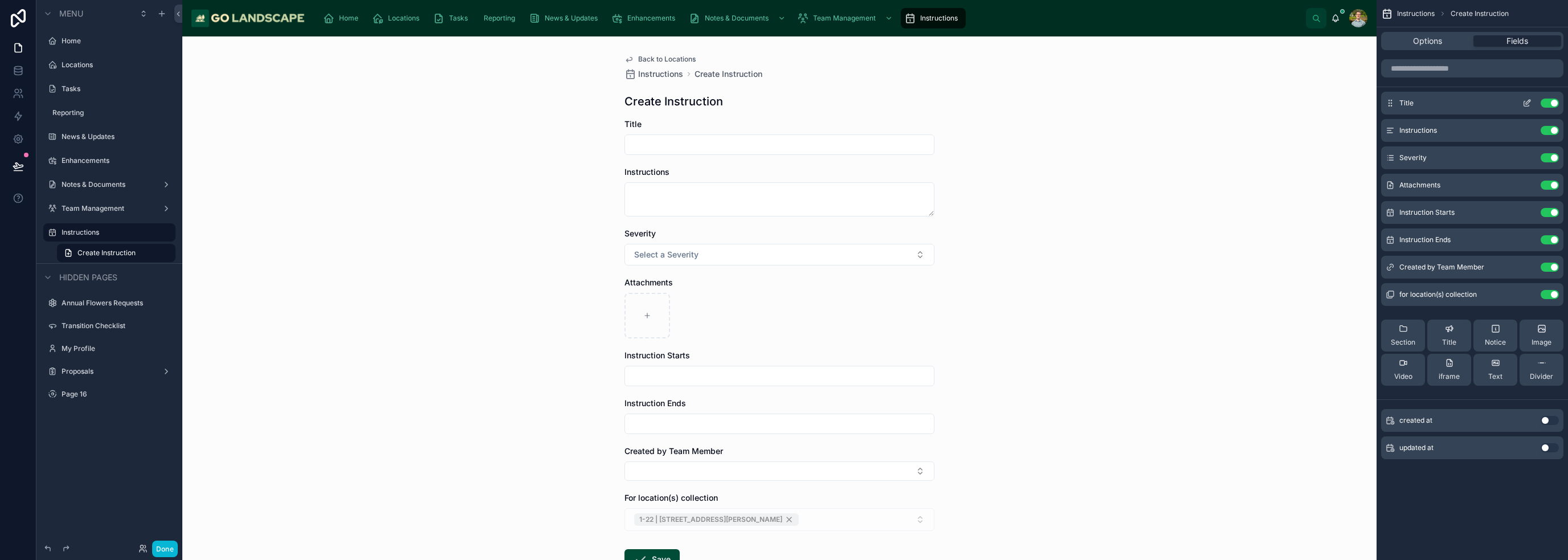
click at [1525, 100] on icon "scrollable content" at bounding box center [1527, 104] width 9 height 9
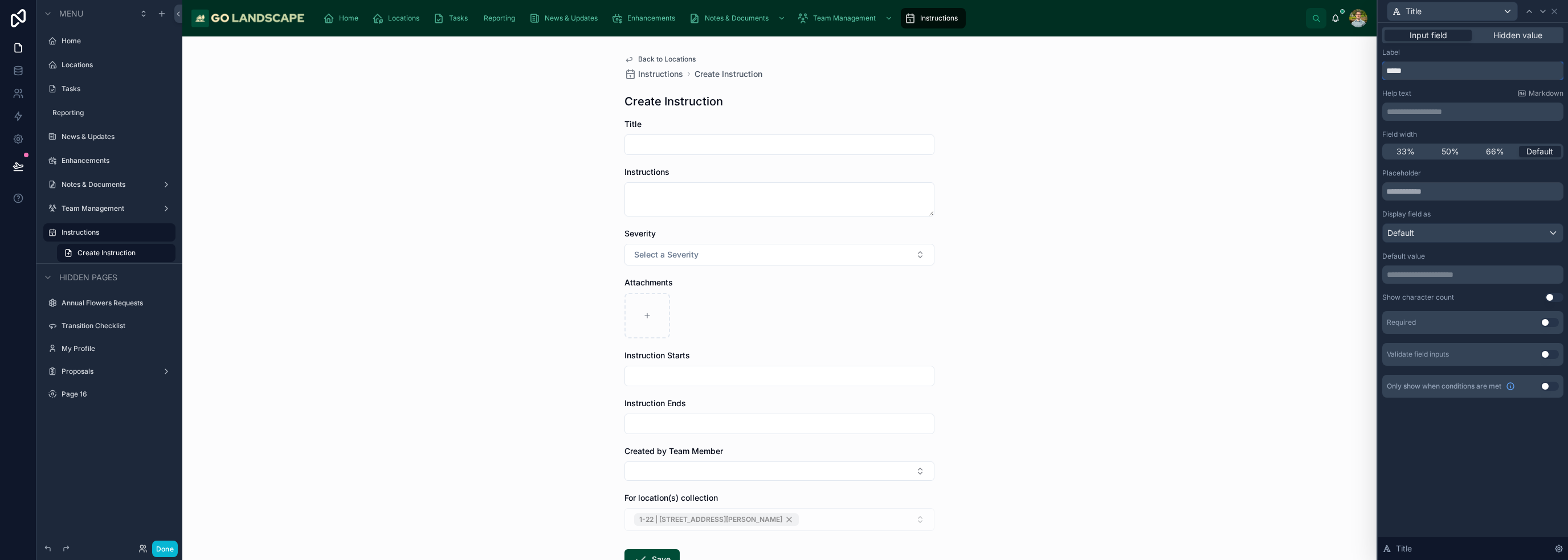
drag, startPoint x: 1380, startPoint y: 73, endPoint x: 1375, endPoint y: 74, distance: 5.1
click at [1377, 73] on div "**********" at bounding box center [1472, 280] width 191 height 560
type input "**********"
click at [1449, 111] on p "**********" at bounding box center [1474, 112] width 175 height 11
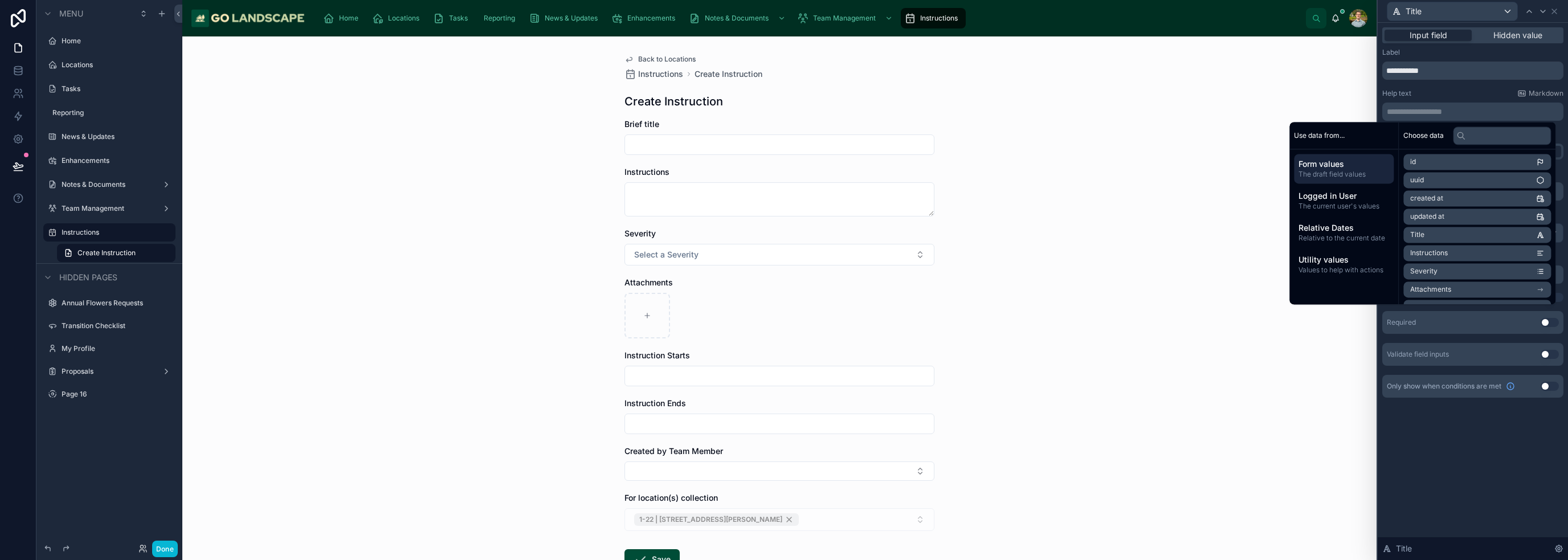
click at [1436, 90] on div "Help text Markdown" at bounding box center [1473, 93] width 181 height 9
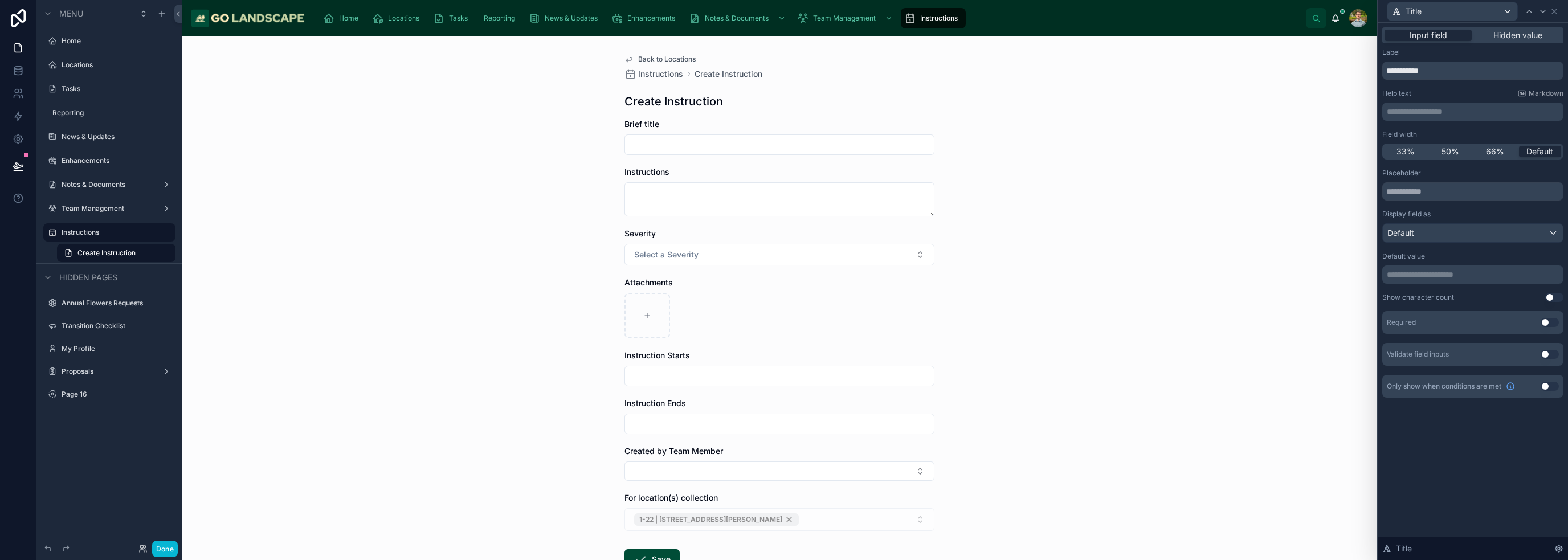
click at [1430, 108] on p "**********" at bounding box center [1474, 112] width 175 height 11
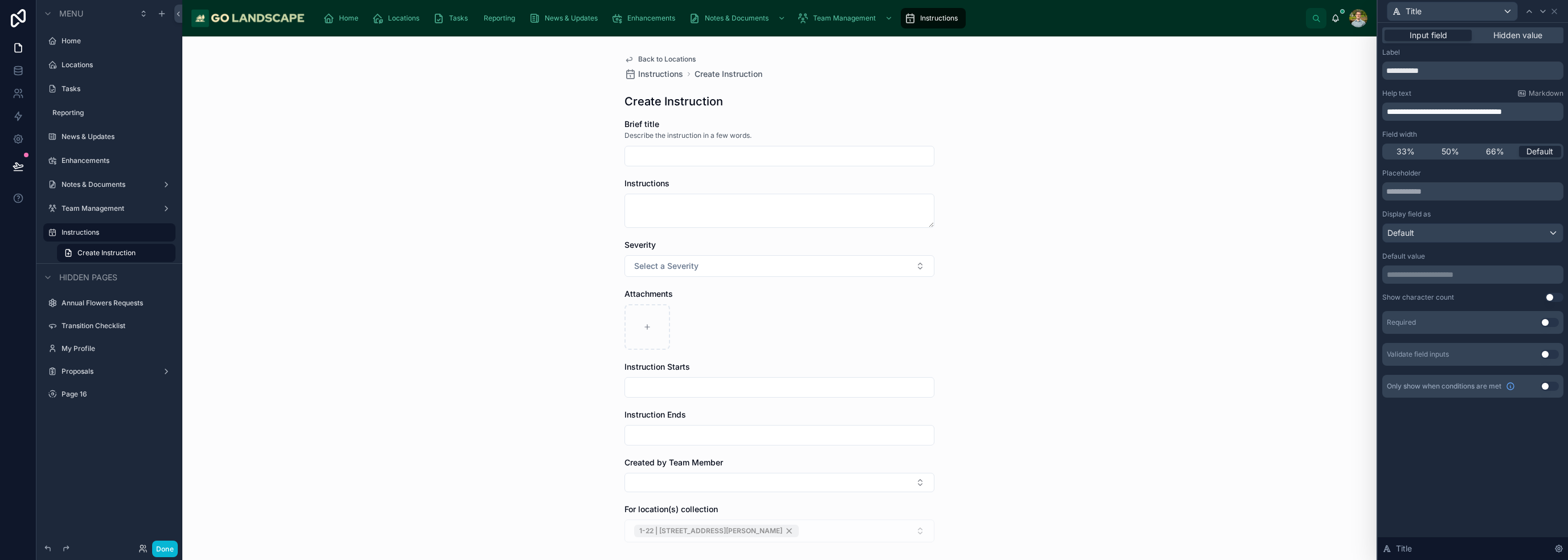
click at [1427, 460] on div "**********" at bounding box center [1473, 291] width 190 height 538
click at [1546, 321] on button "Use setting" at bounding box center [1550, 323] width 19 height 9
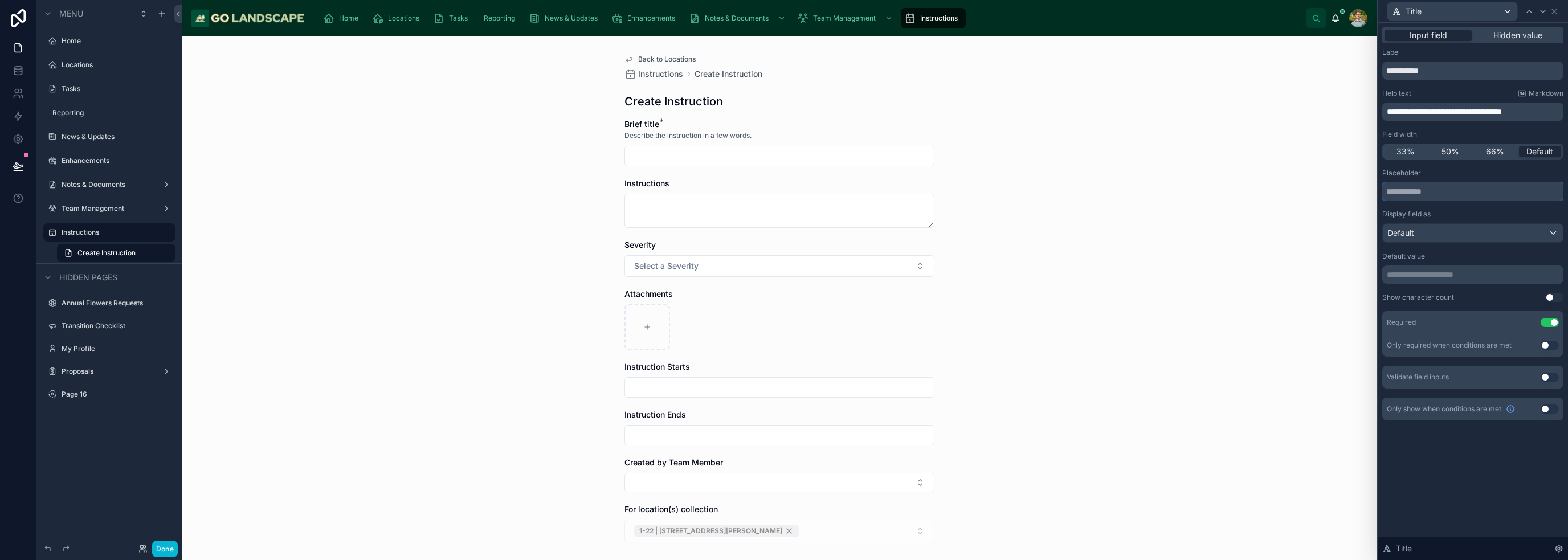
click at [1428, 192] on input "text" at bounding box center [1473, 191] width 181 height 19
type input "**********"
click at [1454, 499] on div "**********" at bounding box center [1473, 291] width 190 height 538
click at [700, 179] on div "Instructions" at bounding box center [779, 183] width 310 height 11
click at [1560, 11] on div "Title" at bounding box center [1473, 11] width 181 height 22
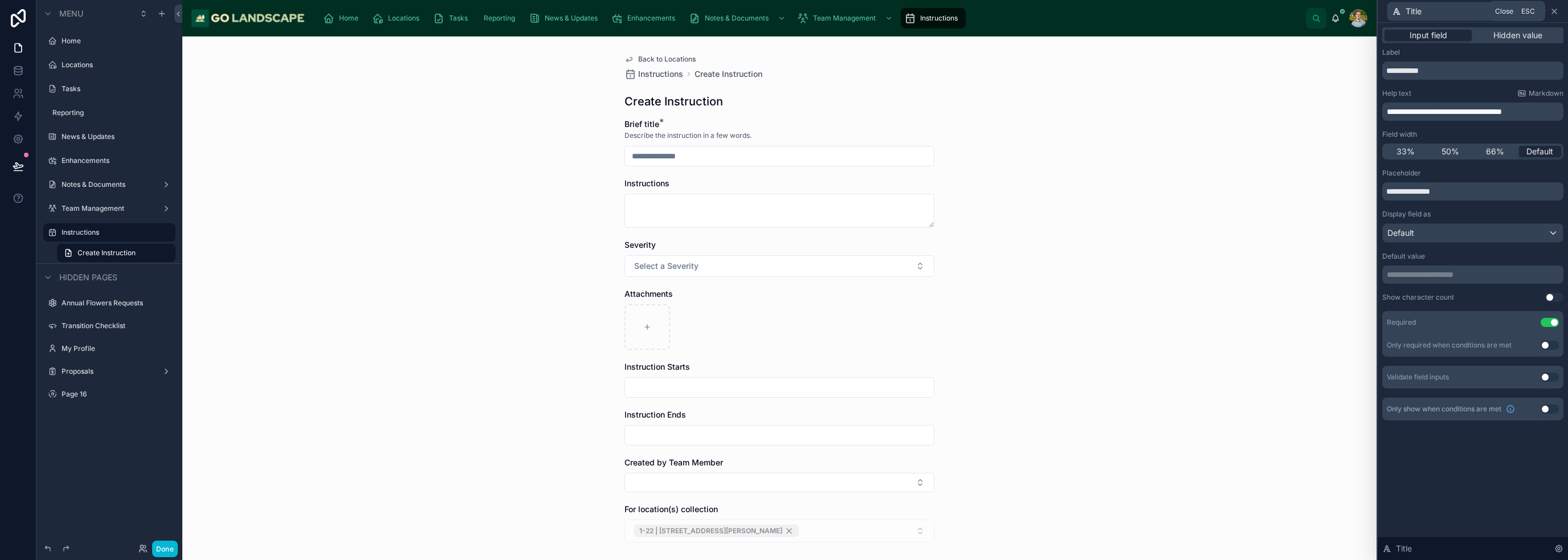
click at [1556, 8] on icon at bounding box center [1555, 11] width 9 height 9
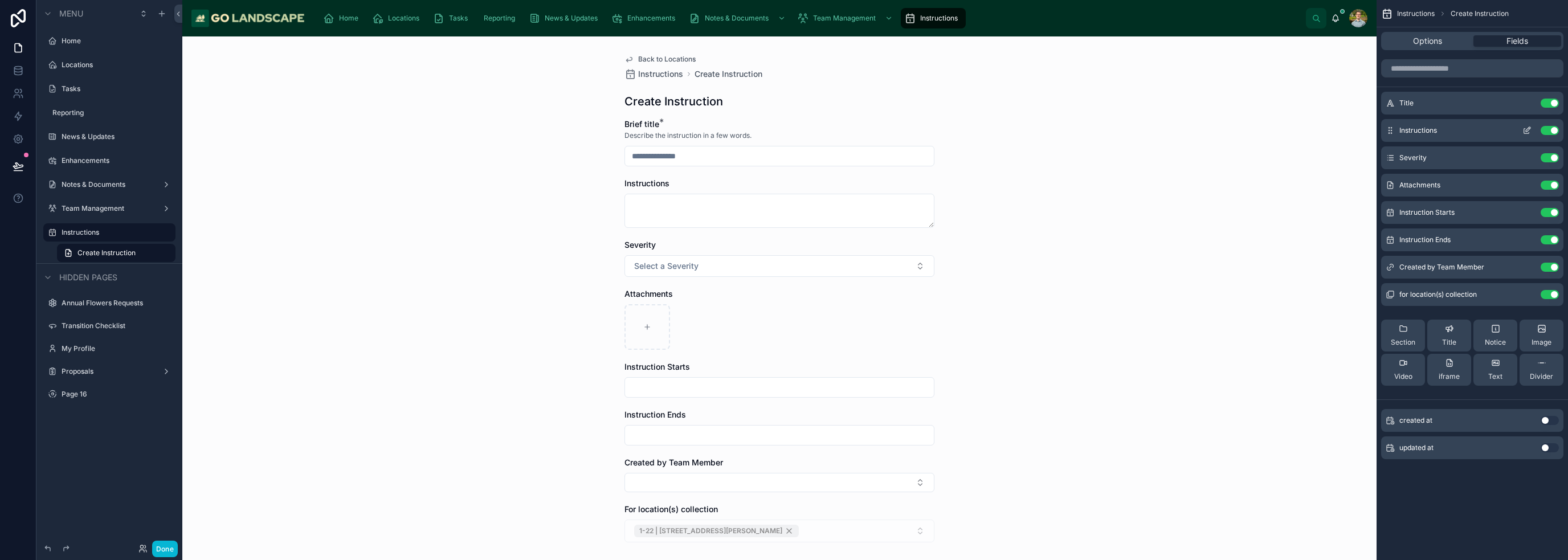
click at [1526, 131] on icon "scrollable content" at bounding box center [1528, 129] width 5 height 5
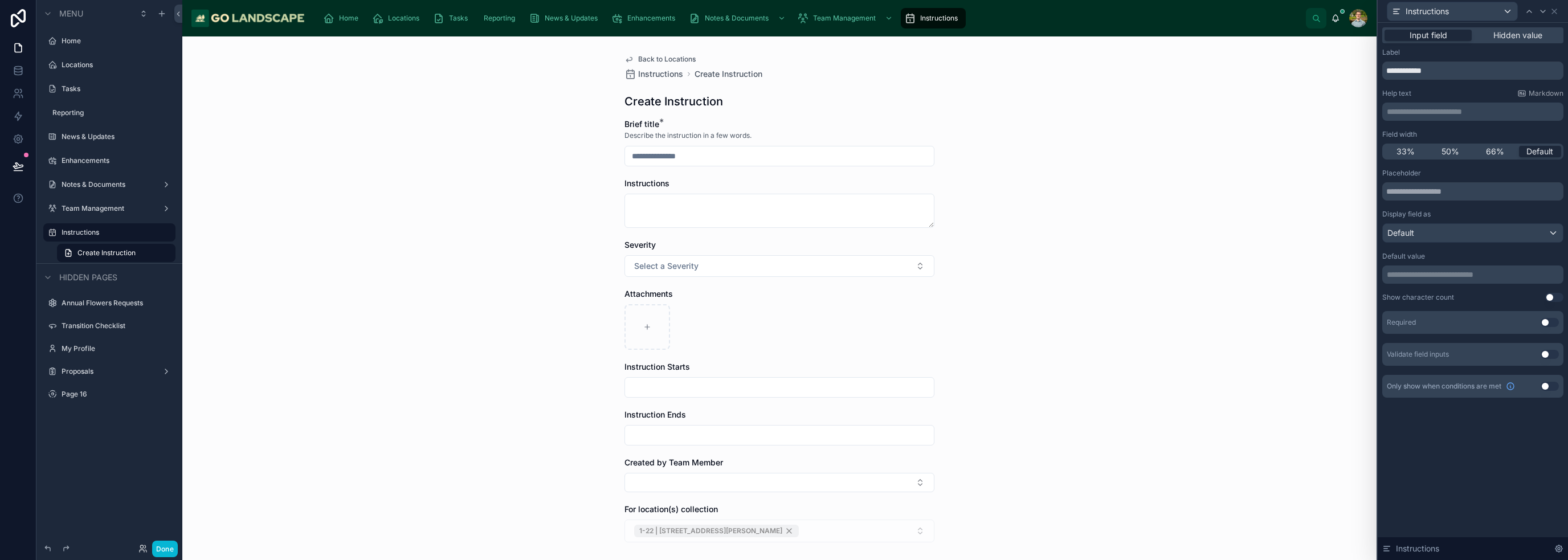
click at [1435, 110] on p "**********" at bounding box center [1474, 112] width 175 height 11
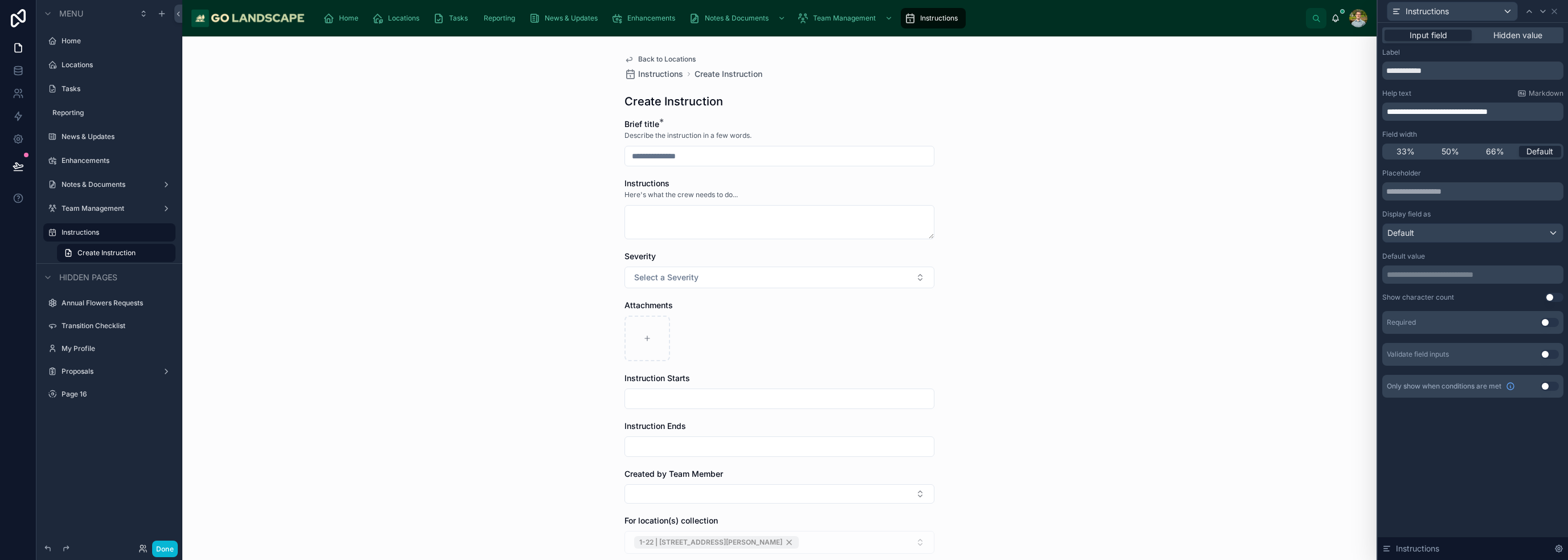
click at [1145, 329] on div "Back to Locations Instructions Create Instruction Create Instruction Brief titl…" at bounding box center [779, 298] width 1195 height 524
click at [1468, 194] on input "text" at bounding box center [1473, 191] width 181 height 19
type input "**********"
click at [1479, 235] on div "Default" at bounding box center [1473, 233] width 180 height 19
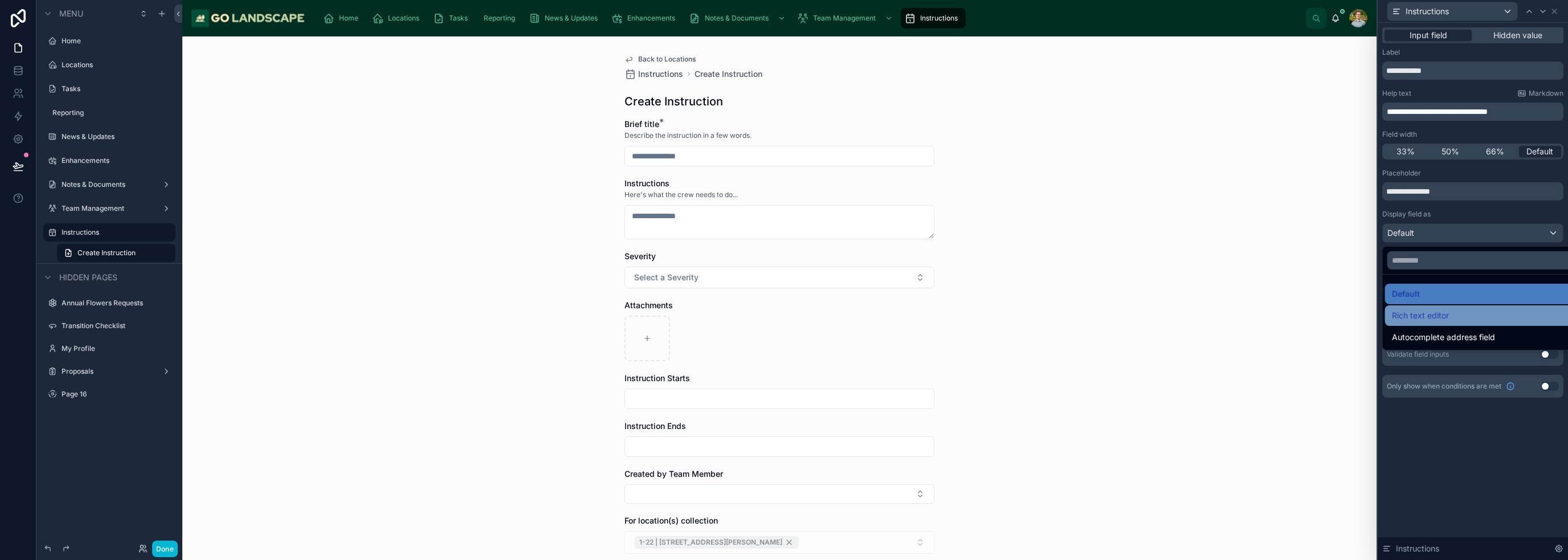
click at [1476, 313] on div "Rich text editor" at bounding box center [1486, 315] width 189 height 14
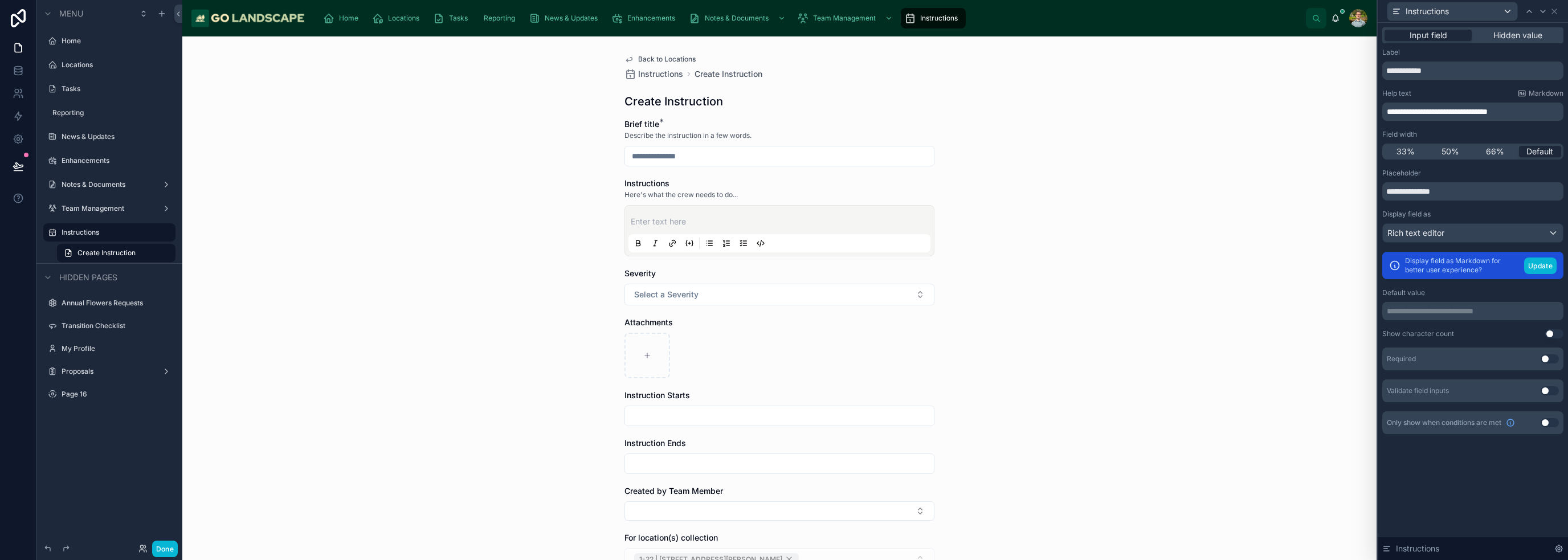
click at [1554, 359] on button "Use setting" at bounding box center [1550, 359] width 19 height 9
click at [1192, 325] on div "Back to Locations Instructions Create Instruction Create Instruction Brief titl…" at bounding box center [779, 298] width 1195 height 524
click at [1556, 11] on icon at bounding box center [1555, 11] width 9 height 9
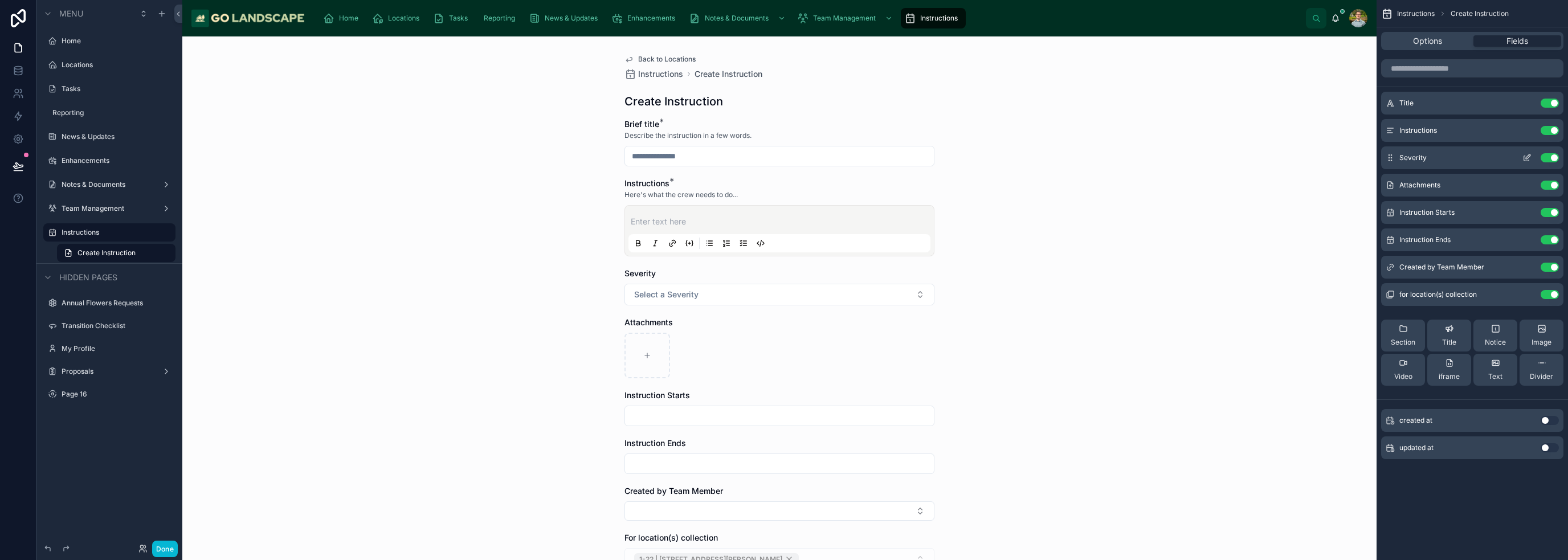
click at [1525, 159] on icon "scrollable content" at bounding box center [1527, 158] width 9 height 9
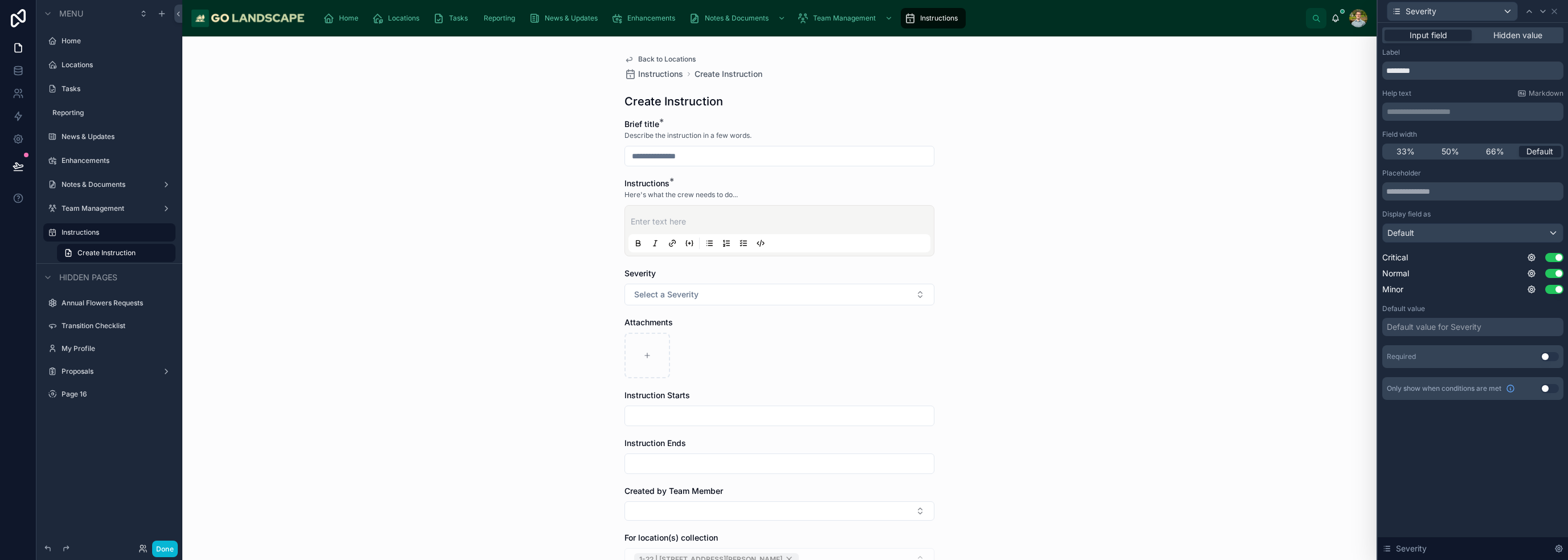
click at [1463, 114] on p "**********" at bounding box center [1474, 112] width 175 height 11
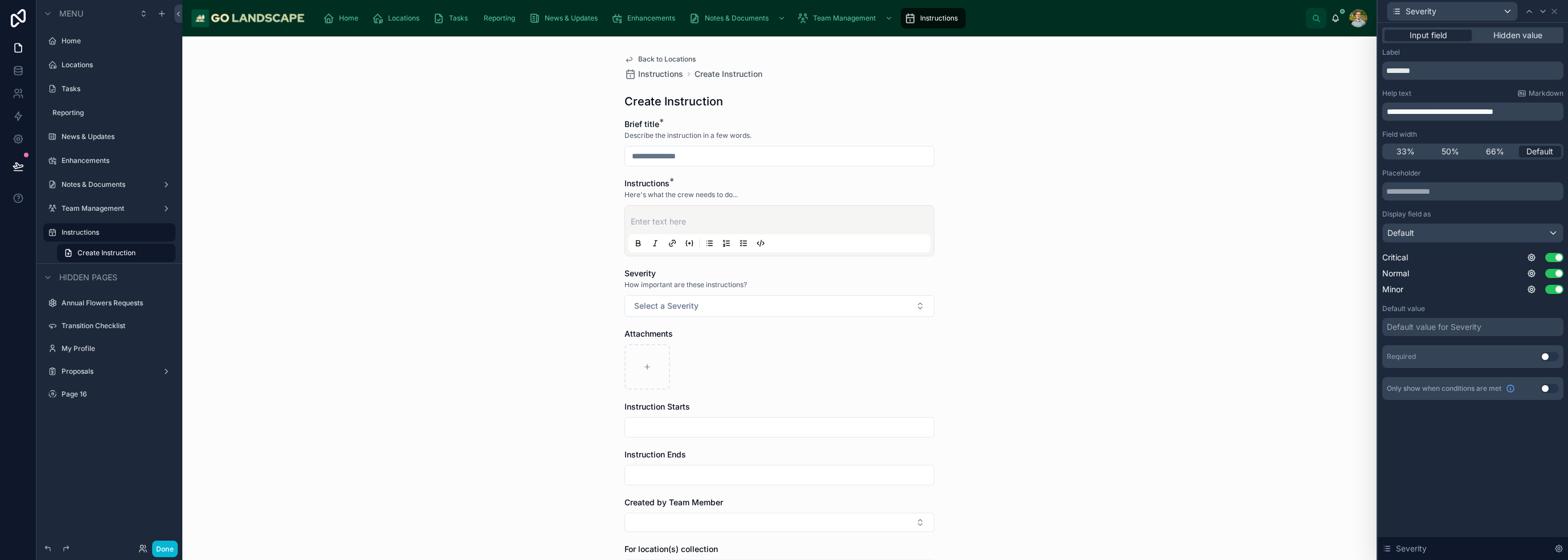
drag, startPoint x: 995, startPoint y: 363, endPoint x: 948, endPoint y: 363, distance: 47.0
click at [997, 363] on div "Back to Locations Instructions Create Instruction Create Instruction Brief titl…" at bounding box center [779, 298] width 1195 height 524
click at [834, 315] on button "Select a Severity" at bounding box center [779, 305] width 310 height 21
click at [1064, 324] on div "Back to Locations Instructions Create Instruction Create Instruction Brief titl…" at bounding box center [779, 298] width 1195 height 524
click at [1556, 12] on icon at bounding box center [1555, 11] width 9 height 9
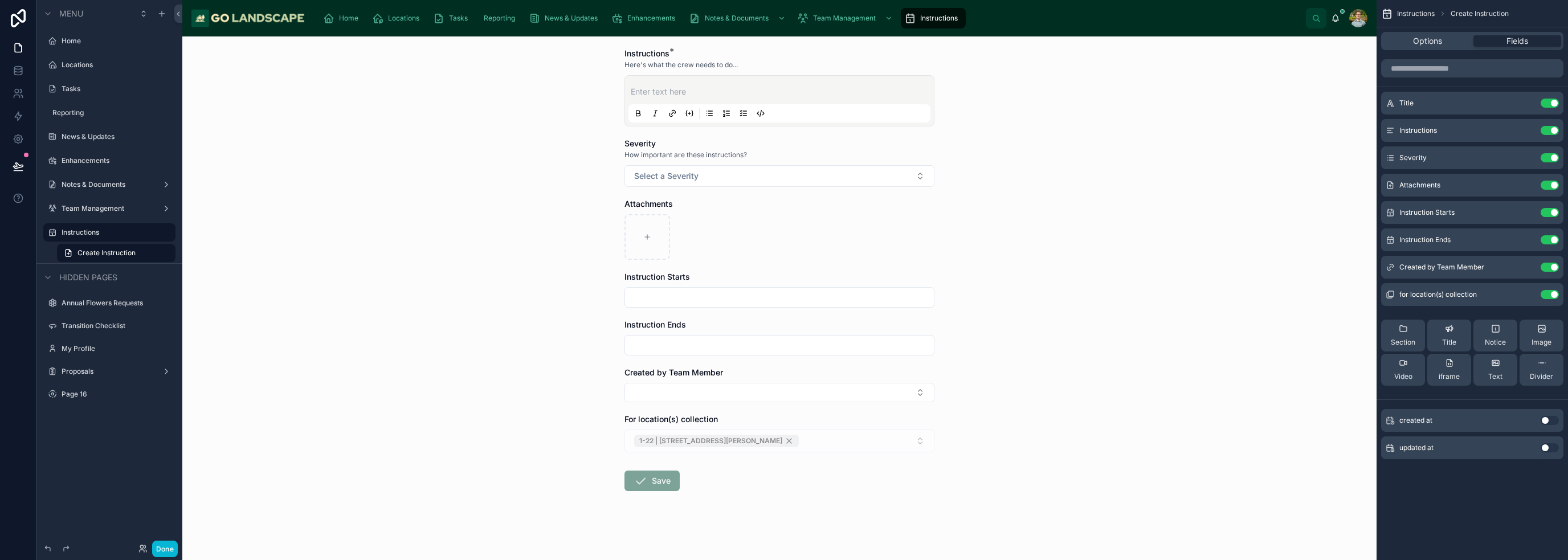
scroll to position [133, 0]
click at [1544, 369] on div "Divider" at bounding box center [1541, 370] width 23 height 22
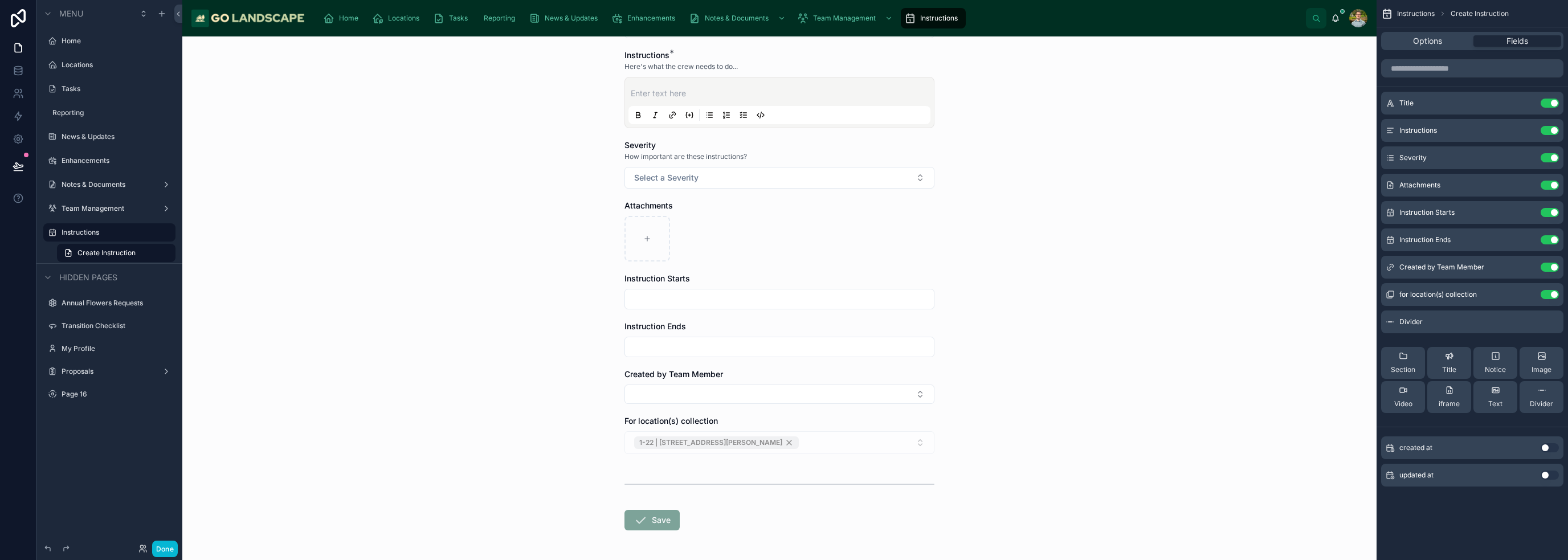
scroll to position [171, 0]
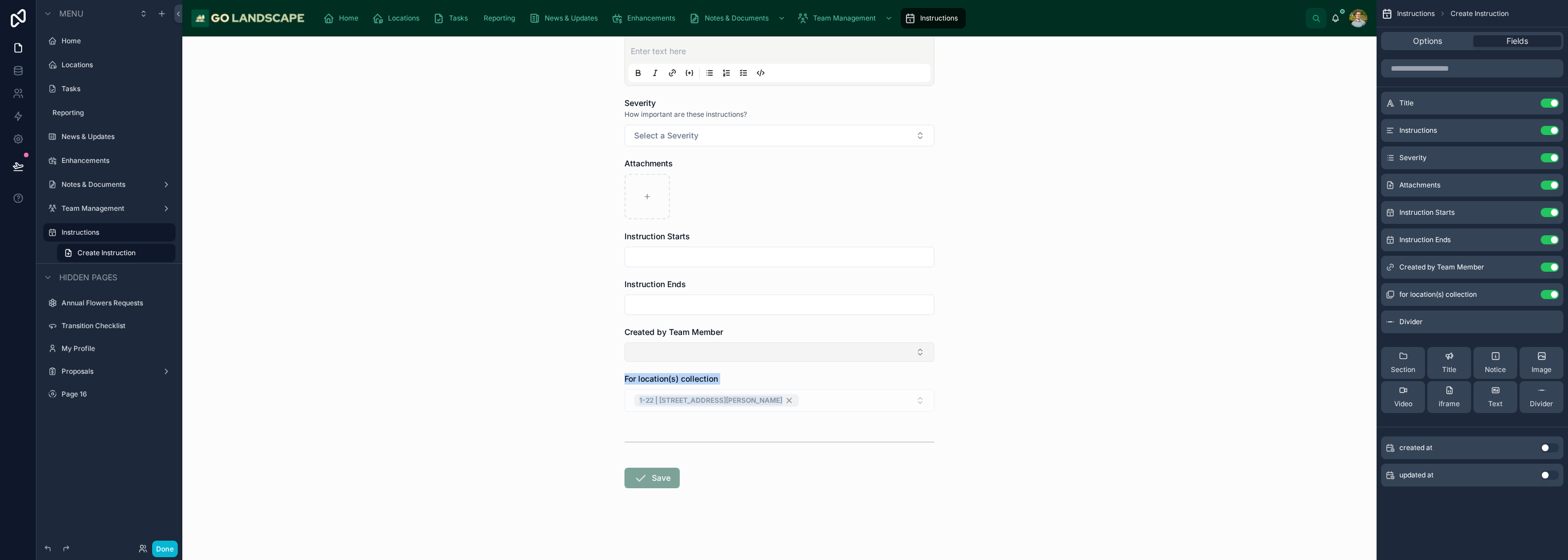
drag, startPoint x: 672, startPoint y: 435, endPoint x: 665, endPoint y: 359, distance: 76.3
click at [665, 359] on form "Brief title * Describe the instruction in a few words. Instructions * Here's wh…" at bounding box center [779, 254] width 310 height 613
drag, startPoint x: 1078, startPoint y: 483, endPoint x: 1097, endPoint y: 469, distance: 23.6
click at [1076, 486] on div "Back to Locations Instructions Create Instruction Create Instruction Brief titl…" at bounding box center [779, 298] width 1195 height 524
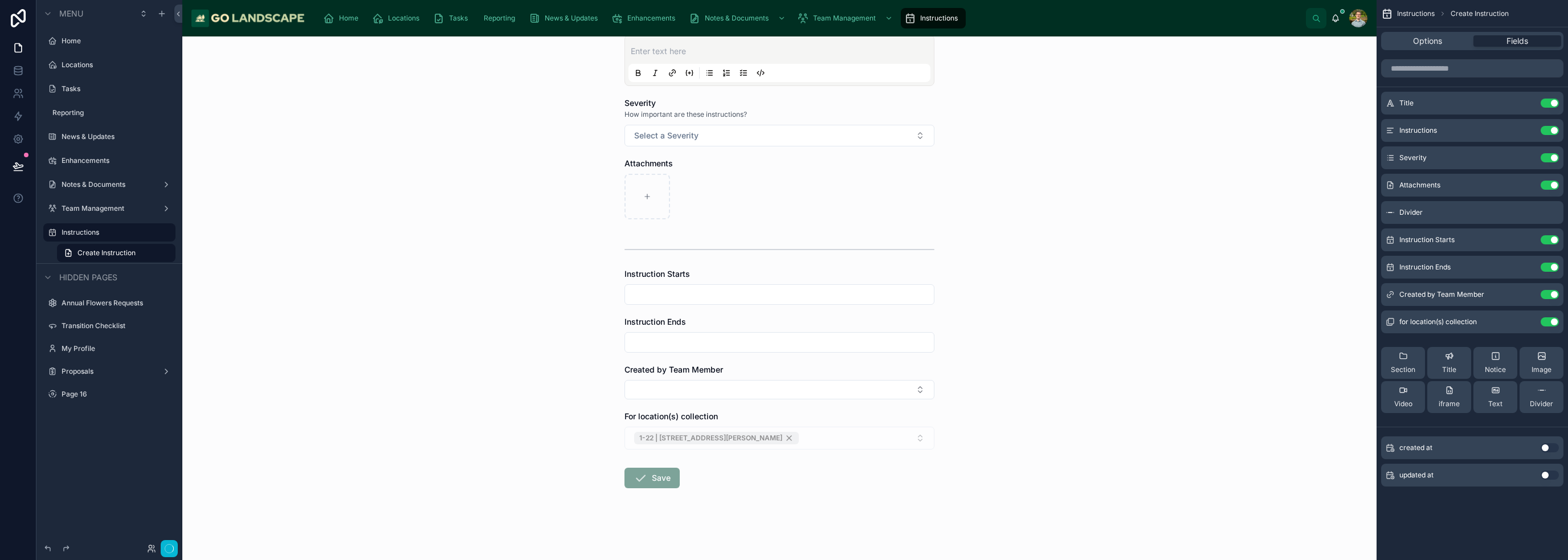
scroll to position [0, 0]
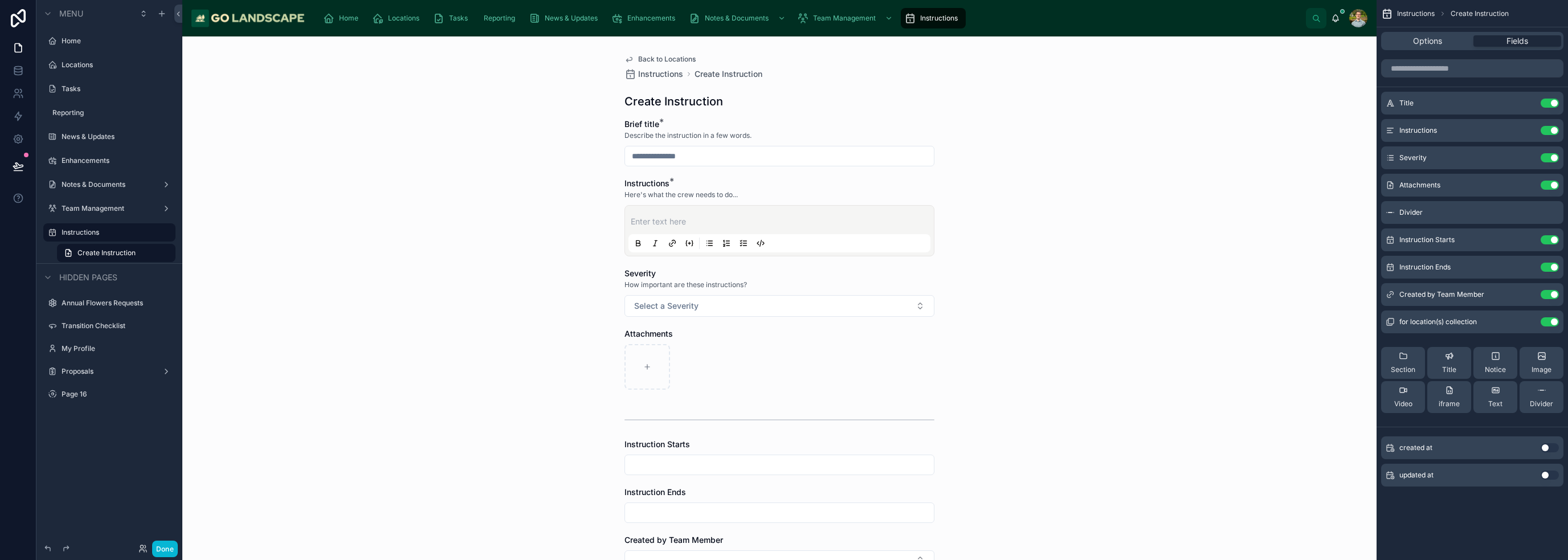
click at [1217, 392] on div "Back to Locations Instructions Create Instruction Create Instruction Brief titl…" at bounding box center [779, 298] width 1195 height 524
click at [1530, 184] on icon "scrollable content" at bounding box center [1527, 186] width 9 height 9
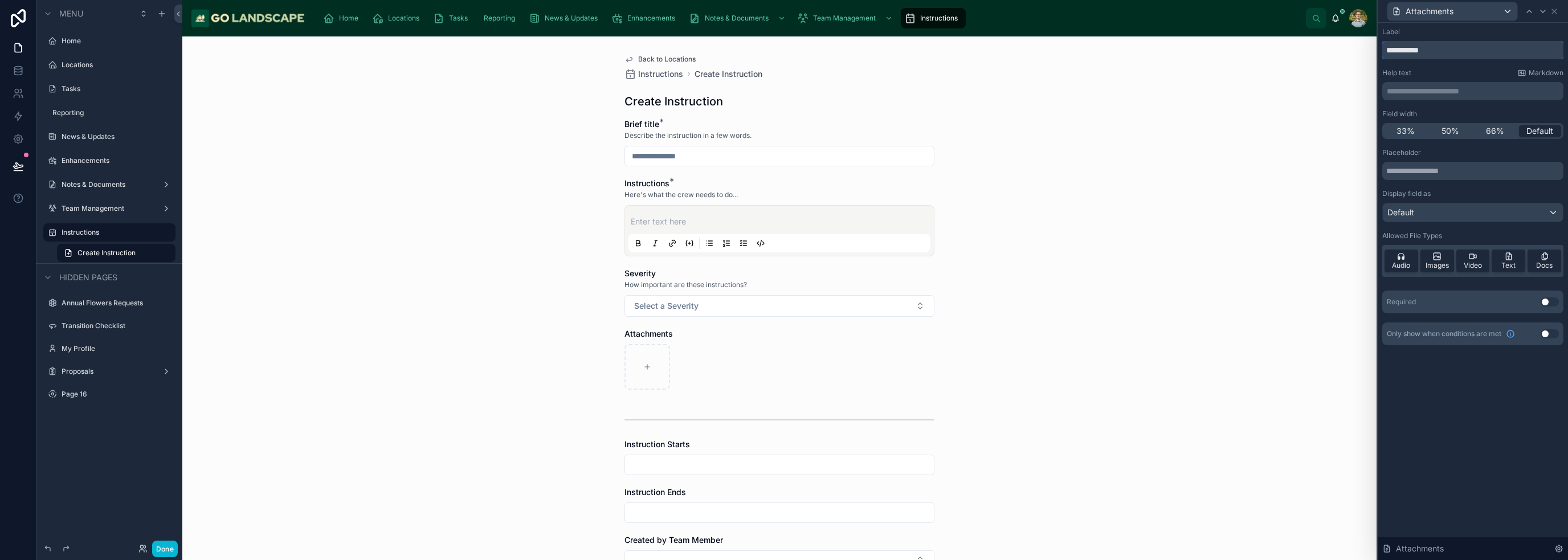
click at [1468, 49] on input "**********" at bounding box center [1473, 50] width 181 height 19
click at [1467, 49] on input "**********" at bounding box center [1473, 50] width 181 height 19
type input "******"
click at [1471, 89] on p "**********" at bounding box center [1474, 91] width 175 height 11
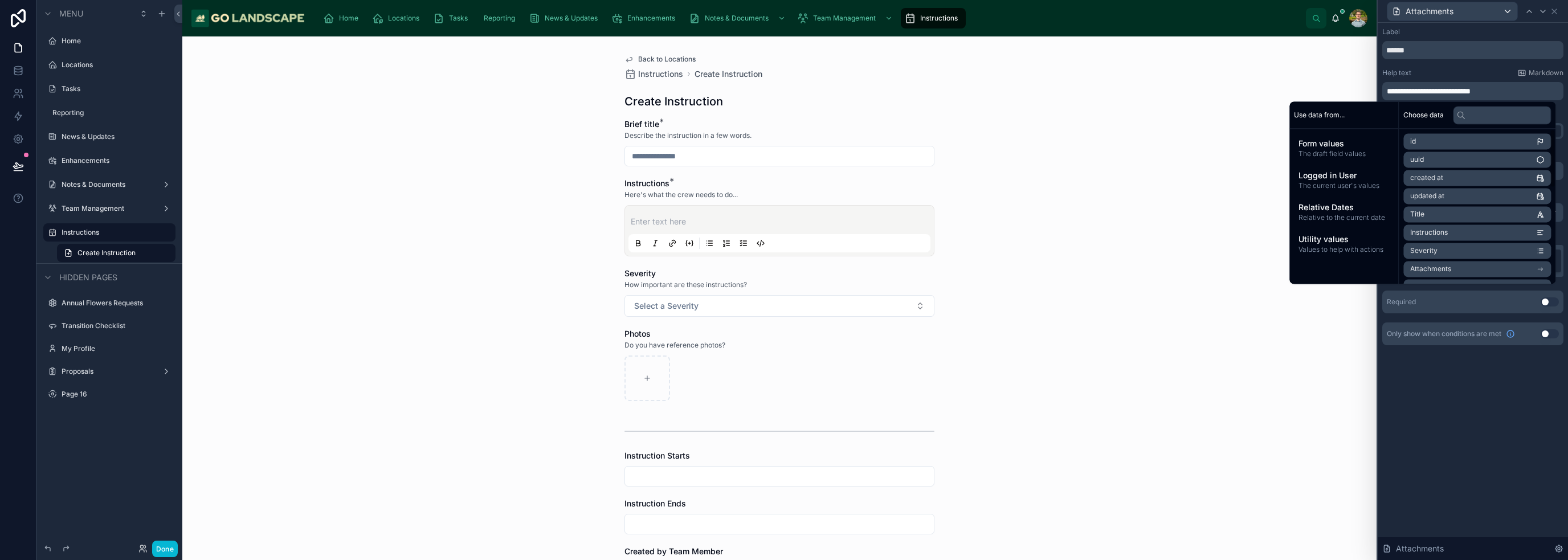
click at [1459, 442] on div "**********" at bounding box center [1473, 291] width 190 height 538
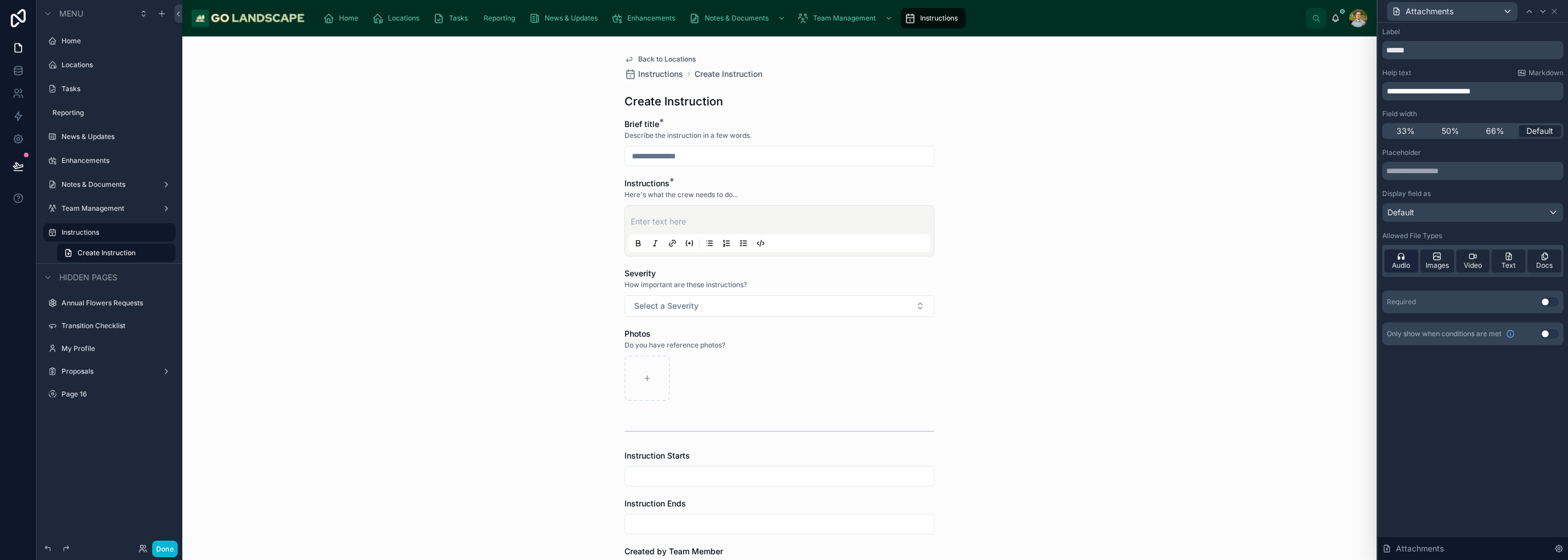
click at [1403, 265] on span "Audio" at bounding box center [1401, 266] width 19 height 9
click at [1484, 261] on div "Video" at bounding box center [1473, 260] width 34 height 22
click at [1486, 260] on div "Video" at bounding box center [1473, 260] width 34 height 22
click at [1540, 263] on span "Docs" at bounding box center [1545, 266] width 17 height 9
click at [1543, 264] on span "Docs" at bounding box center [1545, 266] width 17 height 9
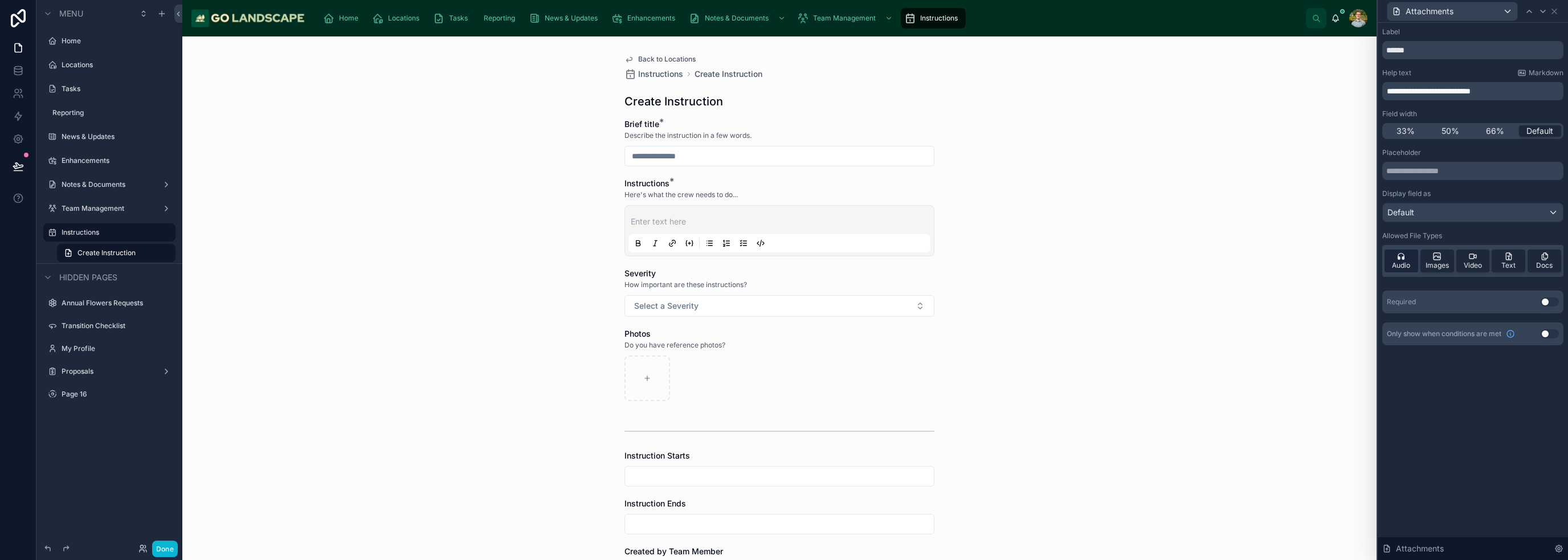
click at [1409, 261] on span "Audio" at bounding box center [1401, 266] width 19 height 9
click at [1407, 271] on div "Audio" at bounding box center [1401, 260] width 34 height 22
click at [1552, 261] on span "Docs" at bounding box center [1545, 266] width 17 height 9
click at [1544, 257] on icon at bounding box center [1545, 257] width 9 height 9
click at [1479, 259] on div "Video" at bounding box center [1473, 260] width 34 height 22
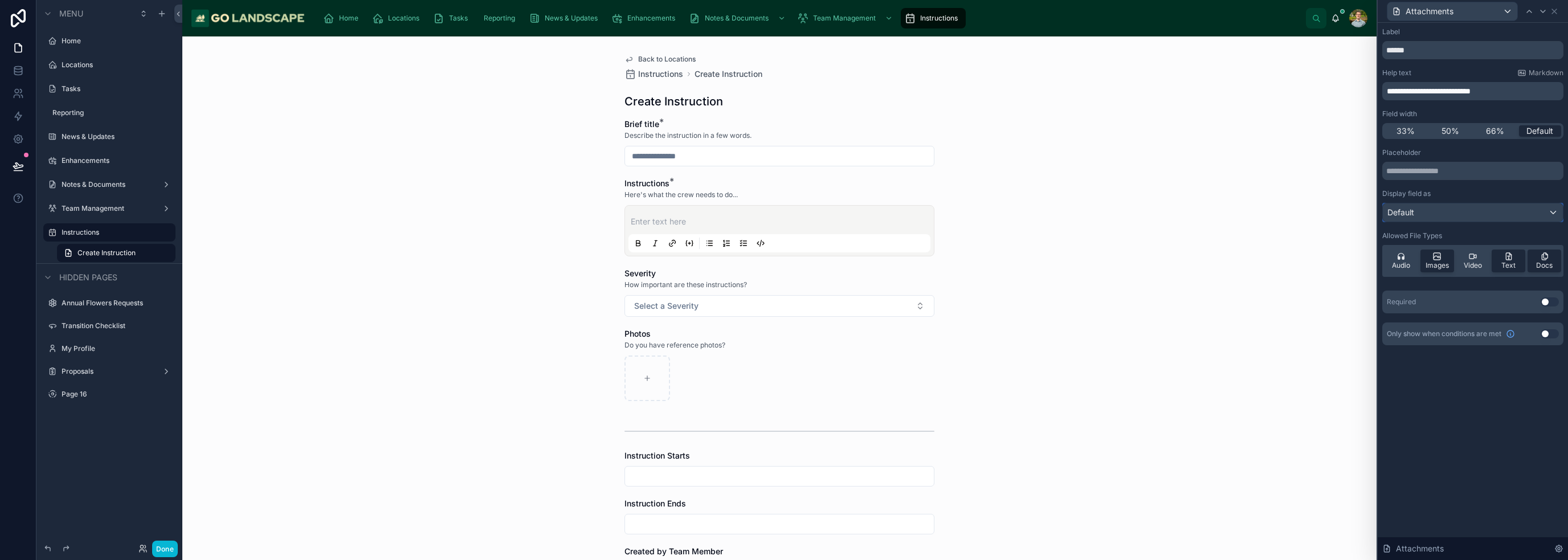
click at [1472, 217] on div "Default" at bounding box center [1473, 213] width 180 height 19
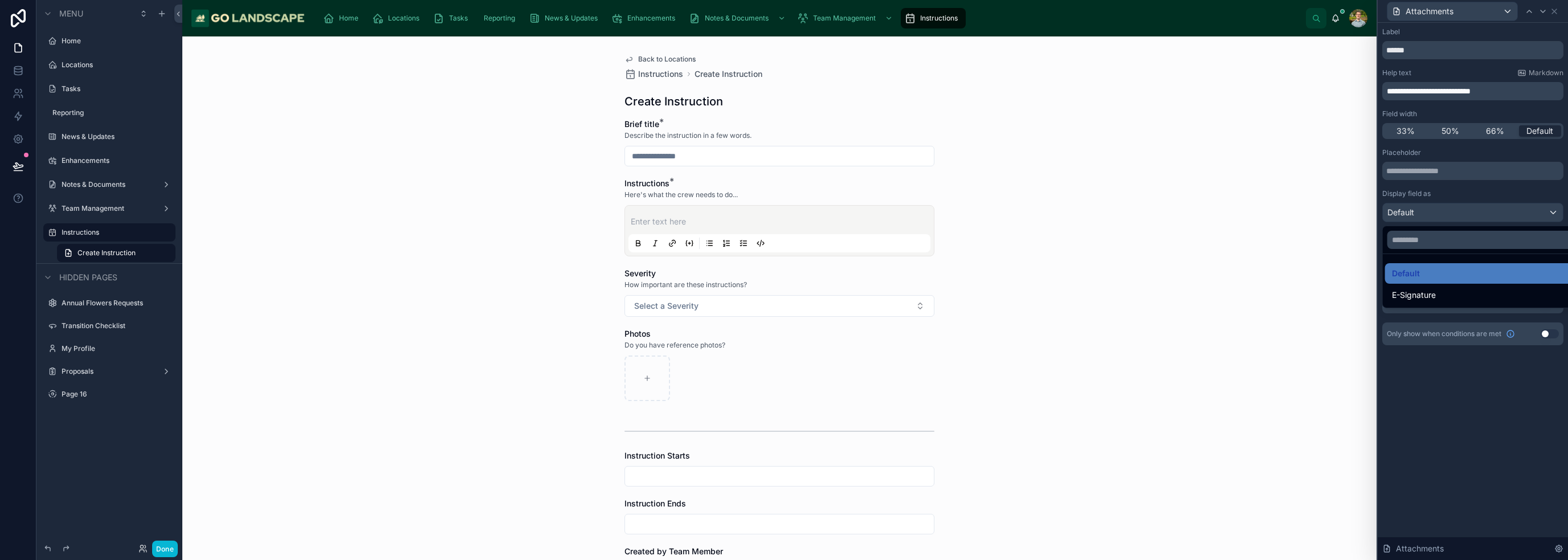
click at [1473, 212] on div at bounding box center [1473, 280] width 190 height 560
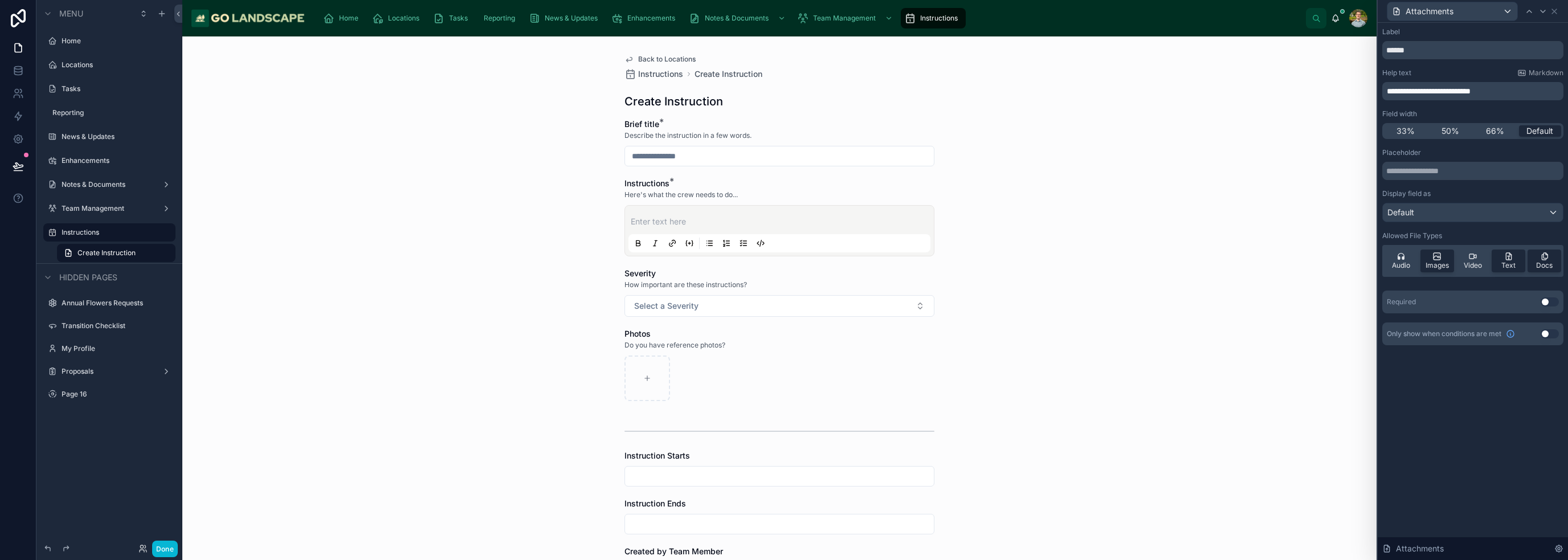
click at [1459, 191] on div "Display field as" at bounding box center [1473, 194] width 181 height 9
click at [1557, 13] on icon at bounding box center [1554, 11] width 5 height 5
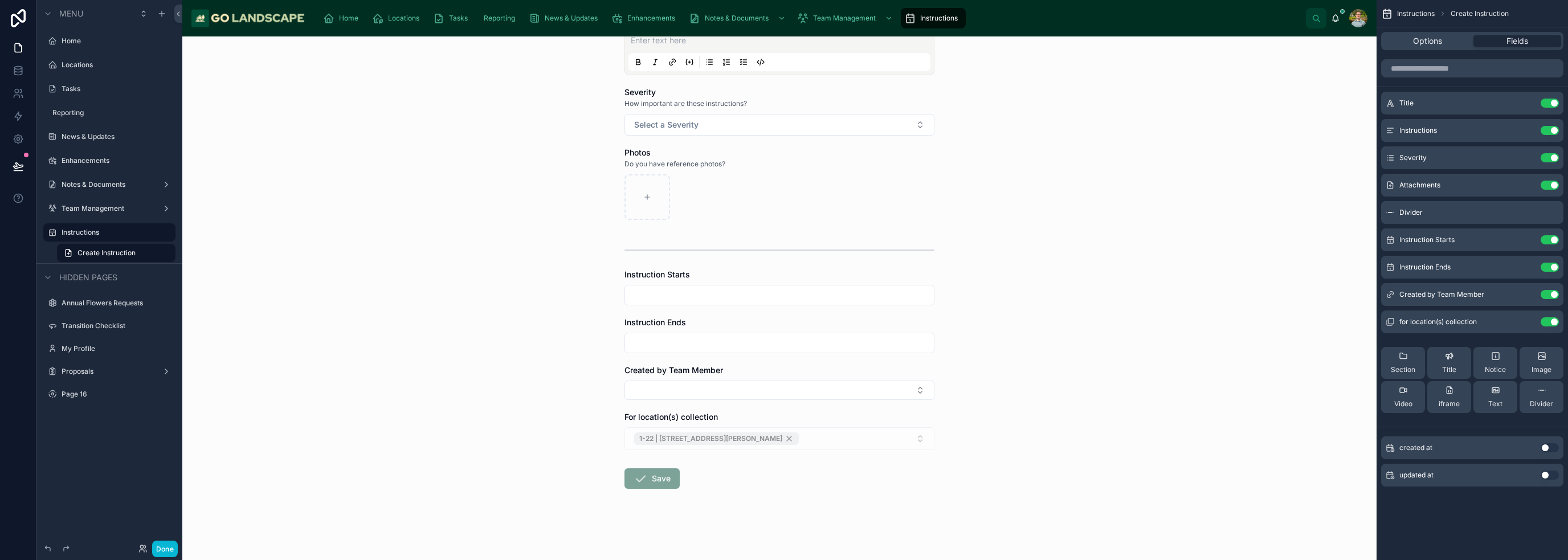
scroll to position [182, 0]
click at [1526, 238] on icon "scrollable content" at bounding box center [1527, 240] width 9 height 9
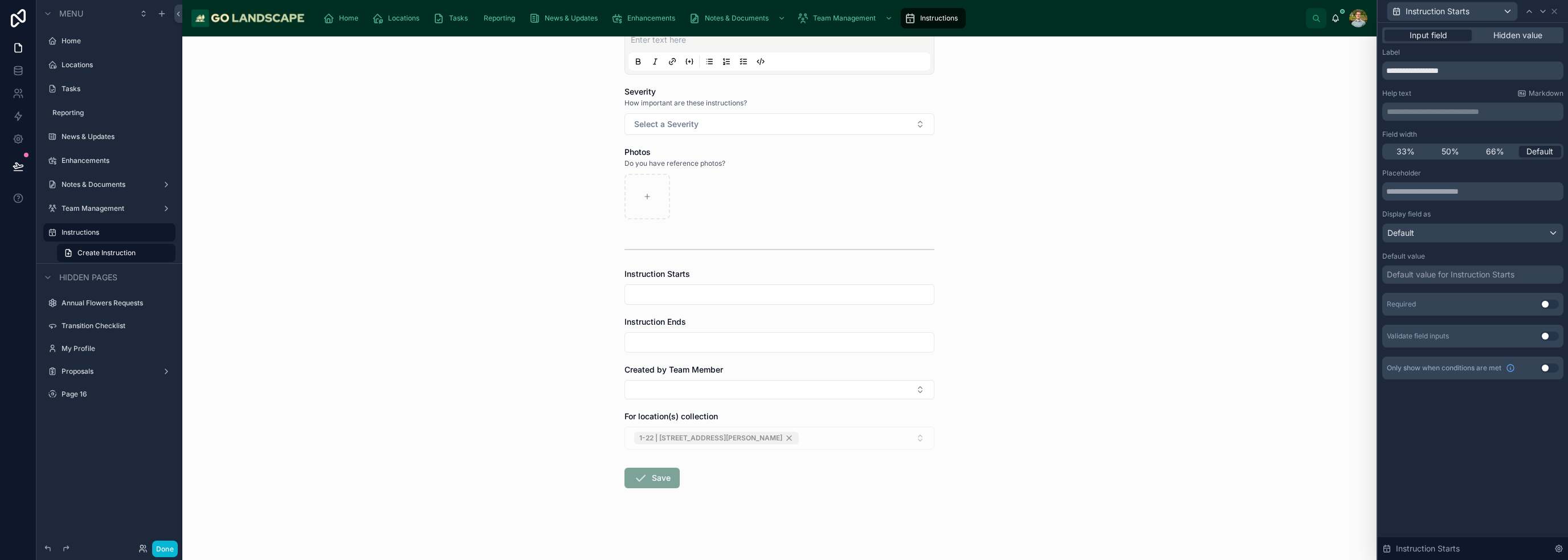
click at [1466, 109] on p "**********" at bounding box center [1474, 112] width 175 height 11
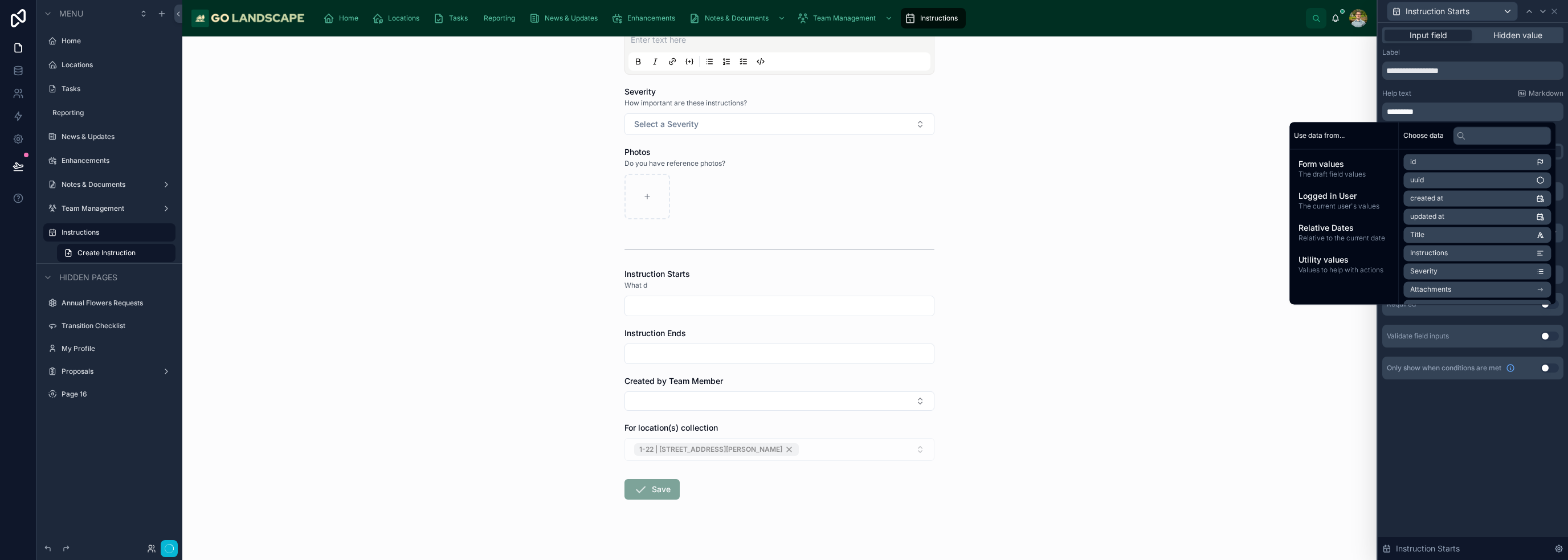
scroll to position [0, 0]
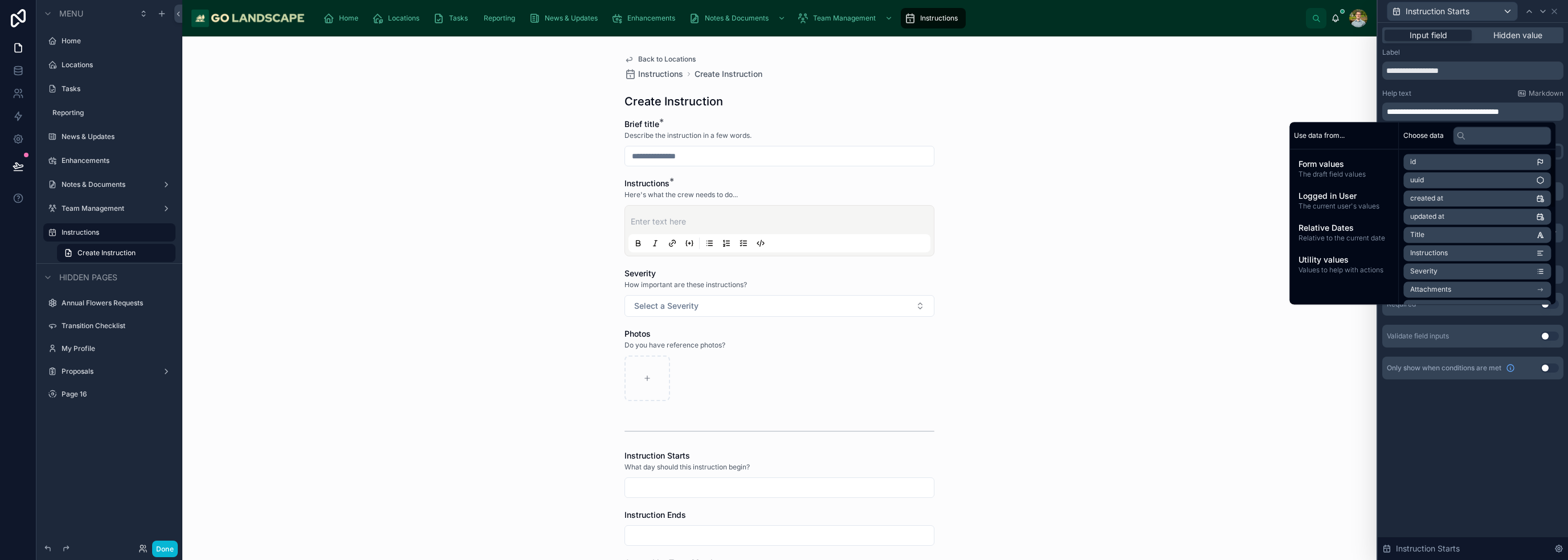
click at [1445, 427] on div "**********" at bounding box center [1473, 291] width 190 height 538
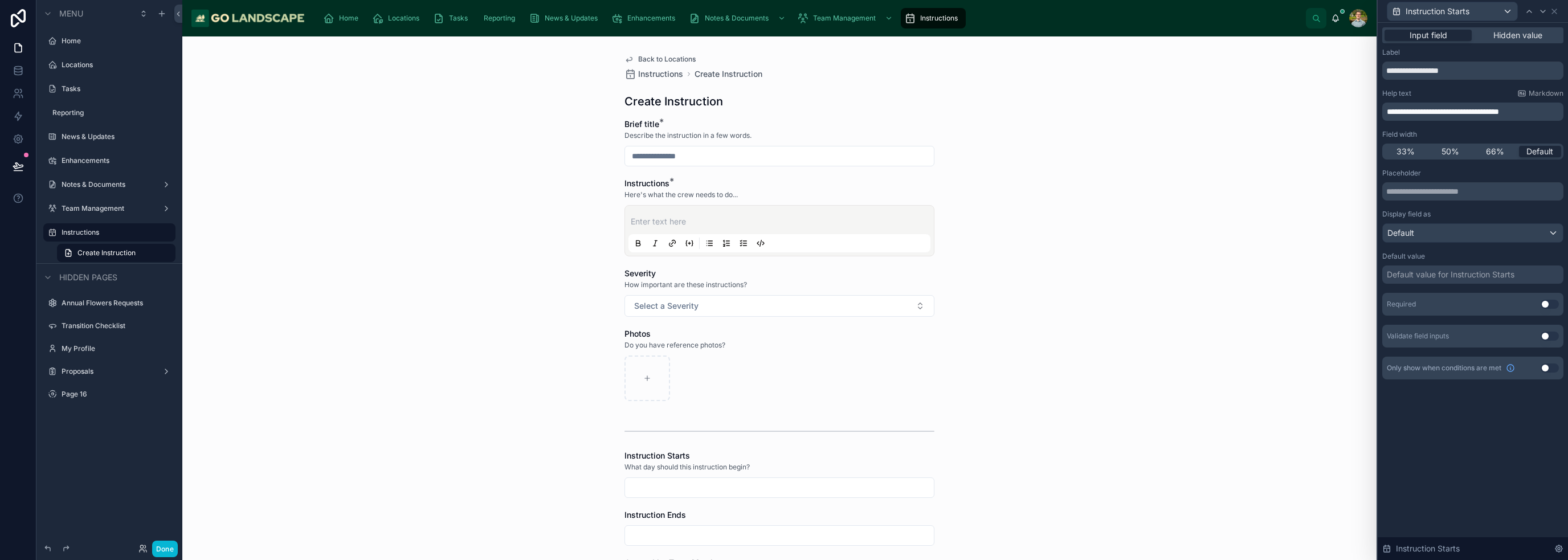
click at [1484, 273] on div "Default value for Instruction Starts" at bounding box center [1450, 274] width 128 height 11
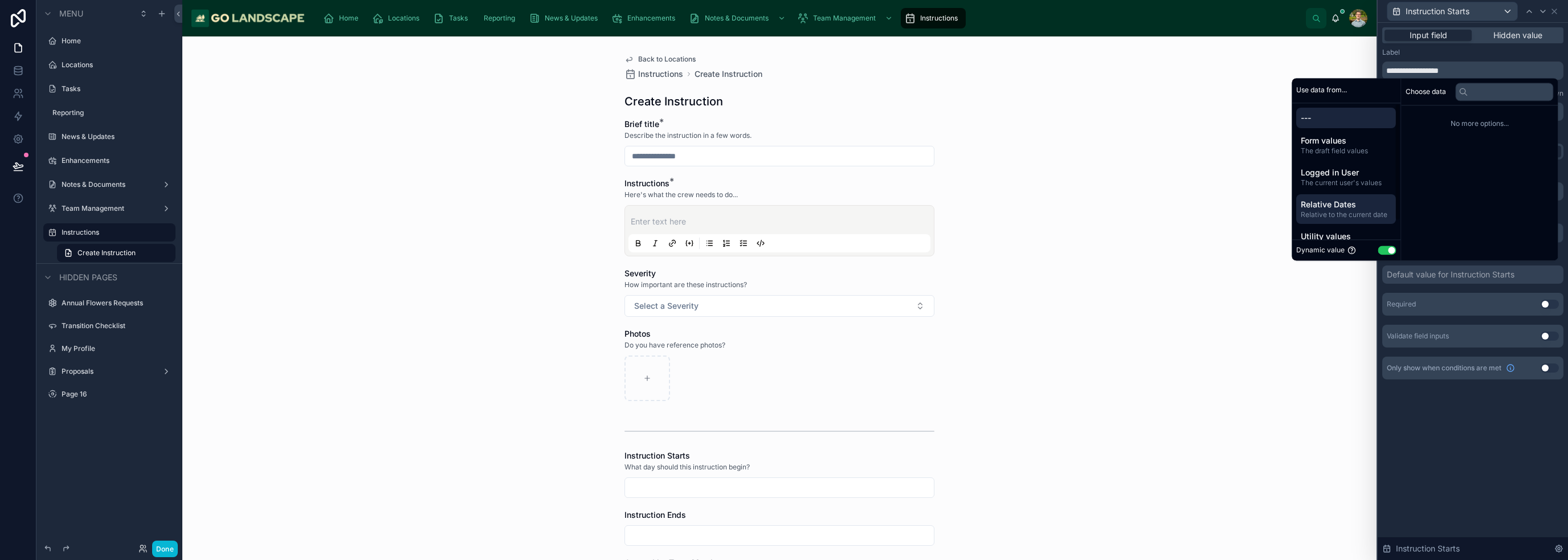
click at [1360, 208] on span "Relative Dates" at bounding box center [1346, 204] width 91 height 11
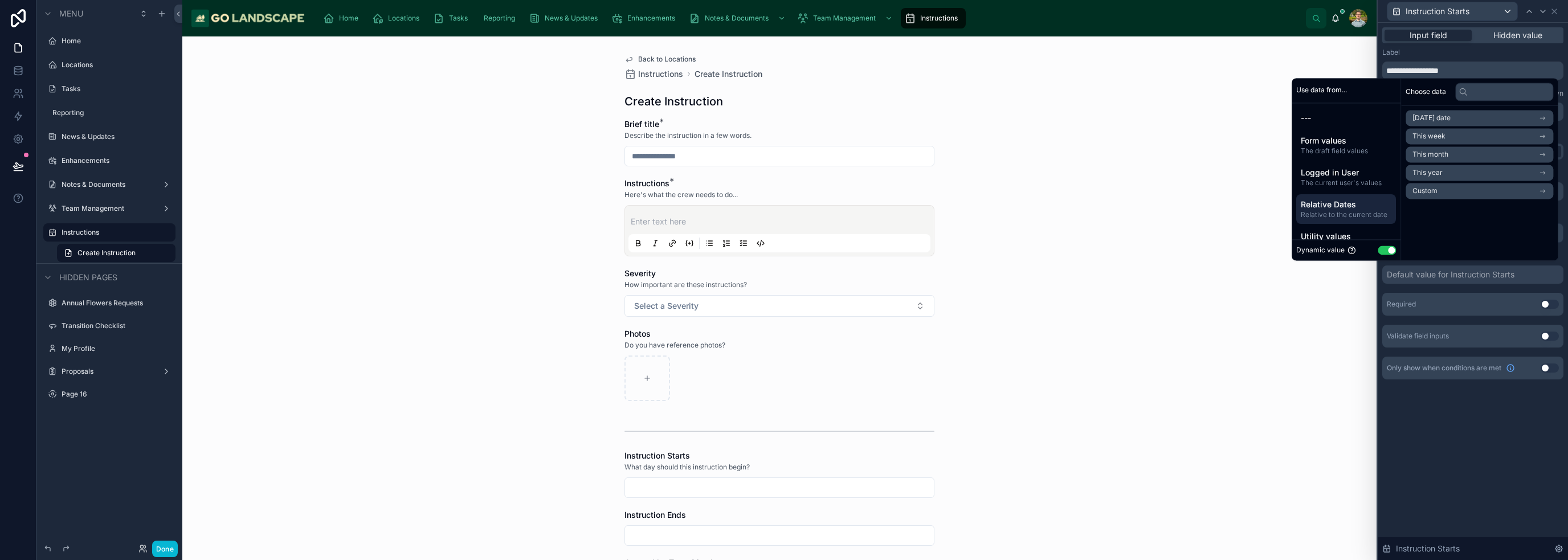
click at [1465, 122] on li "Today's date" at bounding box center [1479, 118] width 147 height 16
click at [1489, 134] on li "Now" at bounding box center [1479, 138] width 147 height 16
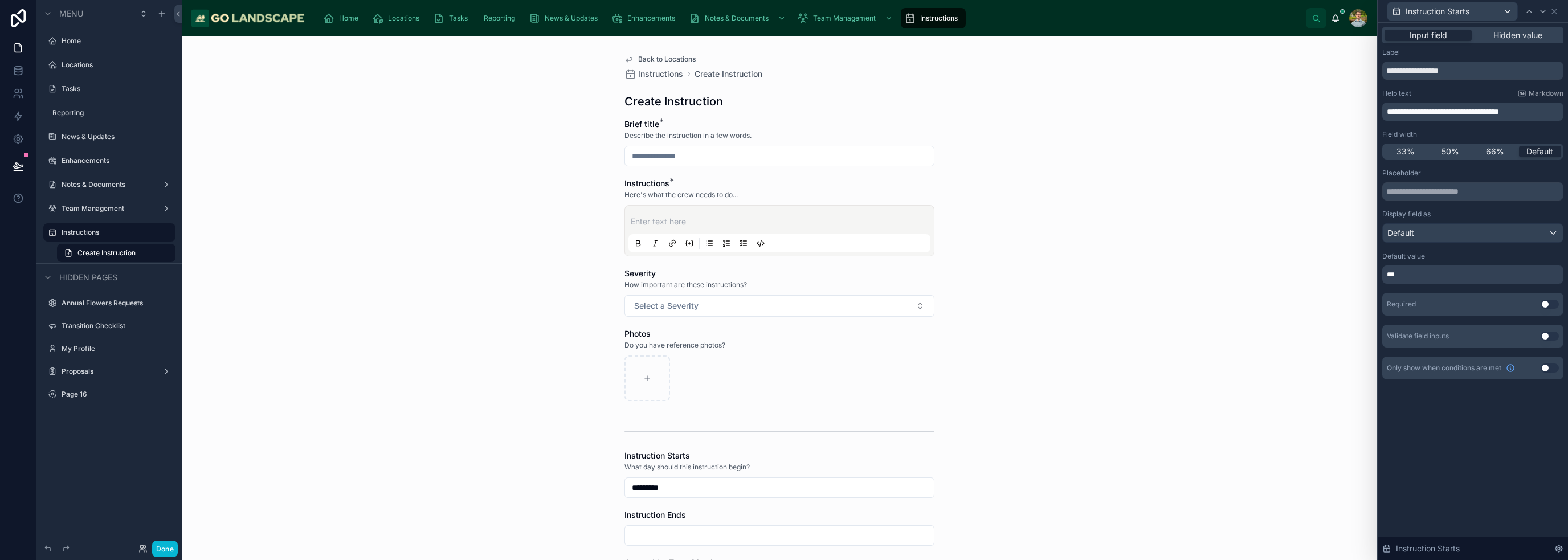
click at [1489, 456] on div "**********" at bounding box center [1473, 291] width 190 height 538
click at [1502, 448] on div "**********" at bounding box center [1473, 291] width 190 height 538
click at [1547, 302] on button "Use setting" at bounding box center [1550, 304] width 19 height 9
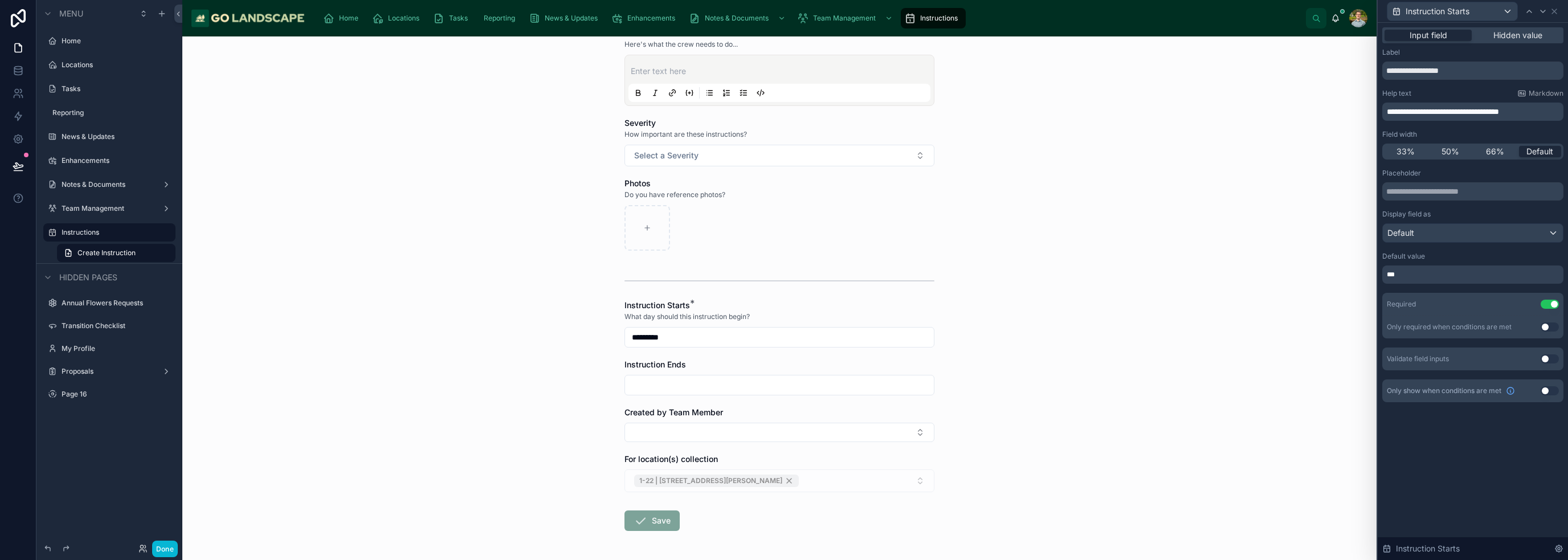
scroll to position [193, 0]
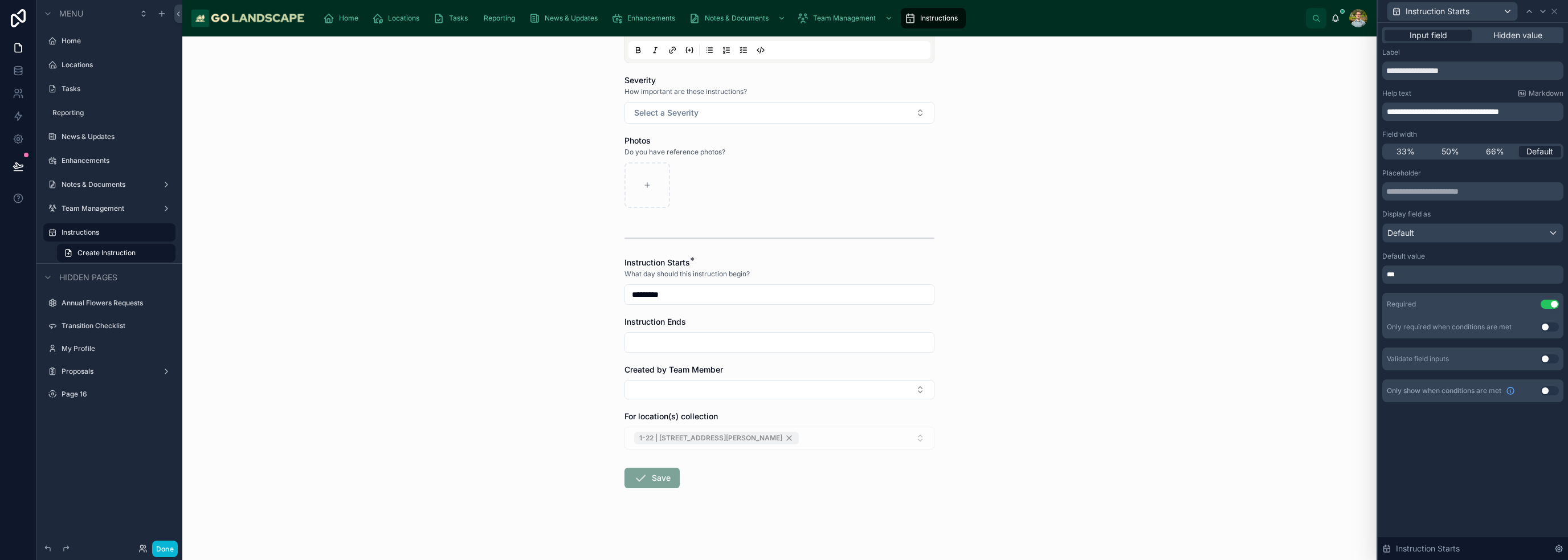
click at [749, 321] on div "Instruction Ends" at bounding box center [779, 322] width 310 height 11
click at [1554, 11] on icon at bounding box center [1554, 11] width 5 height 5
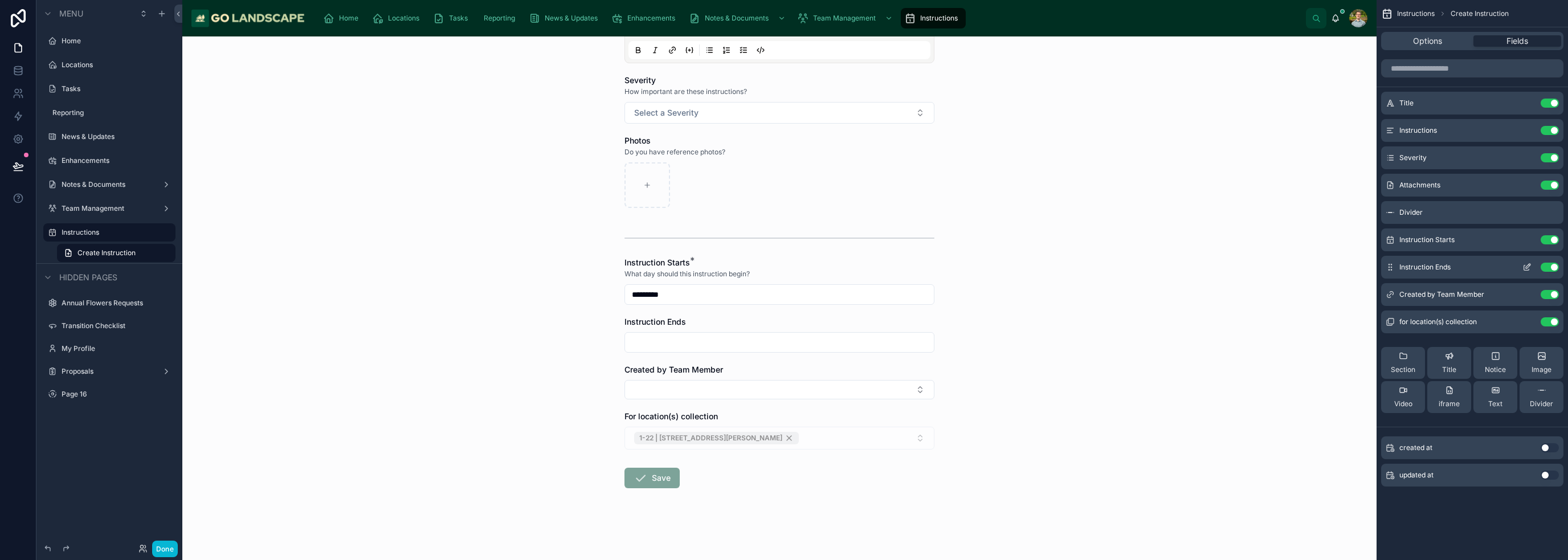
click at [1526, 270] on icon "scrollable content" at bounding box center [1527, 267] width 9 height 9
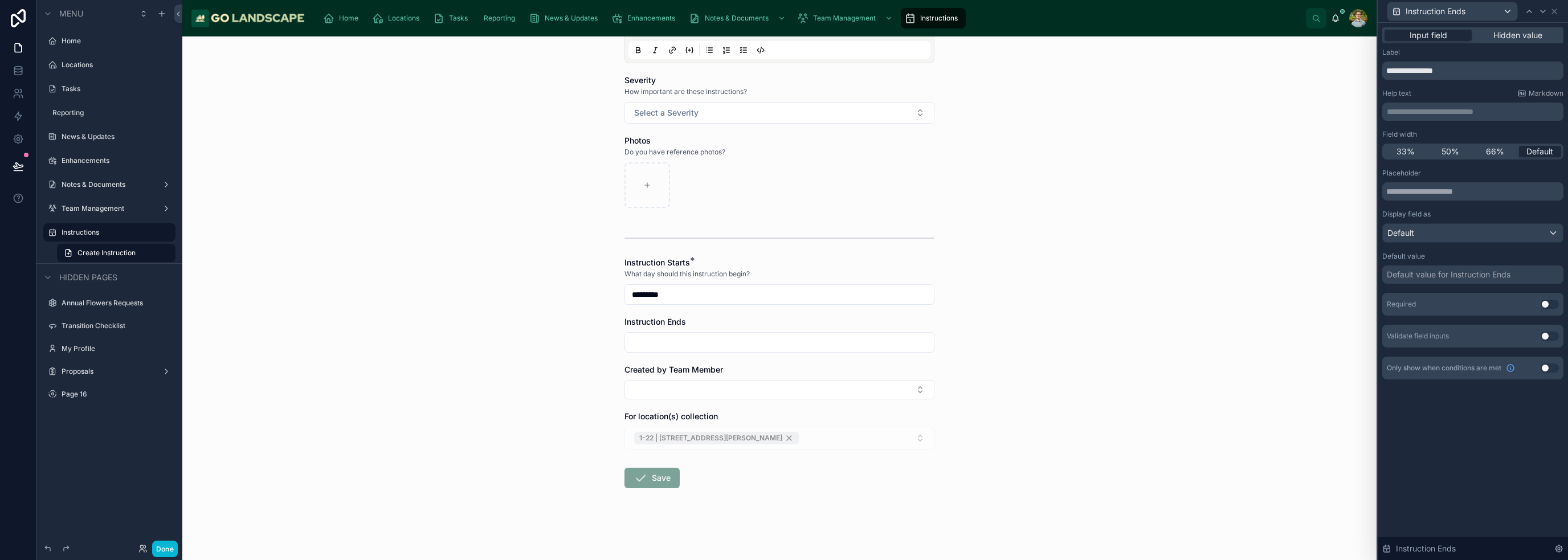
click at [1439, 106] on p "**********" at bounding box center [1474, 112] width 175 height 11
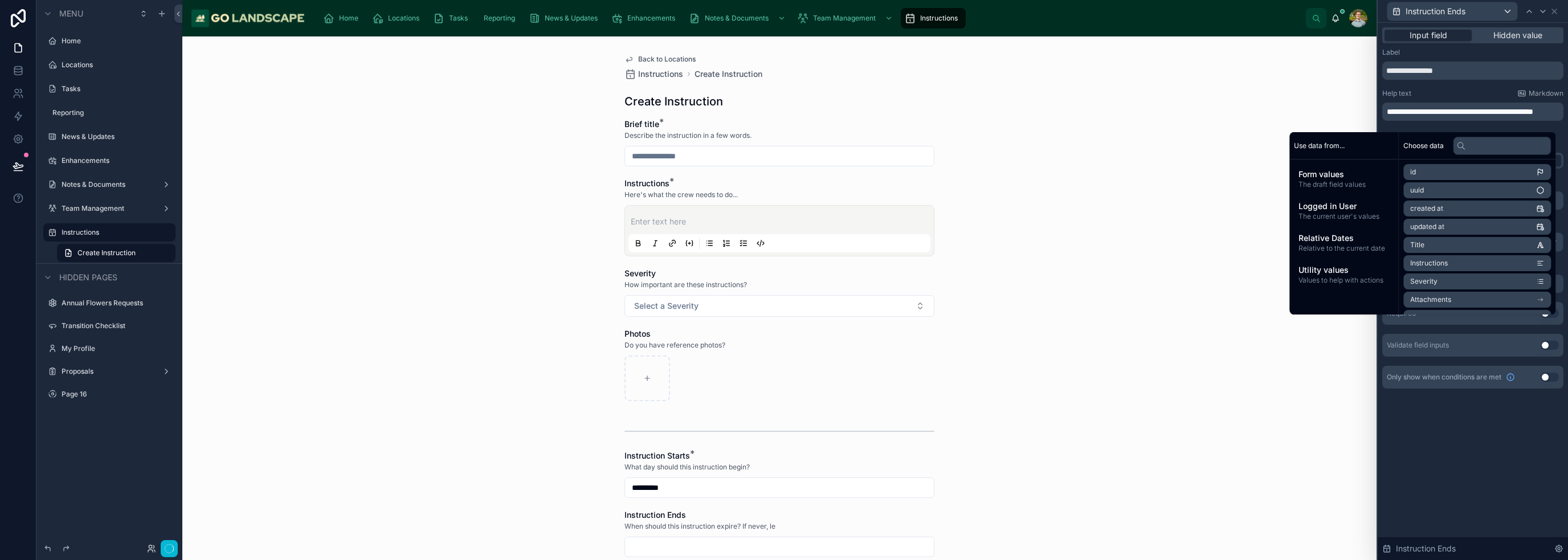
scroll to position [0, 0]
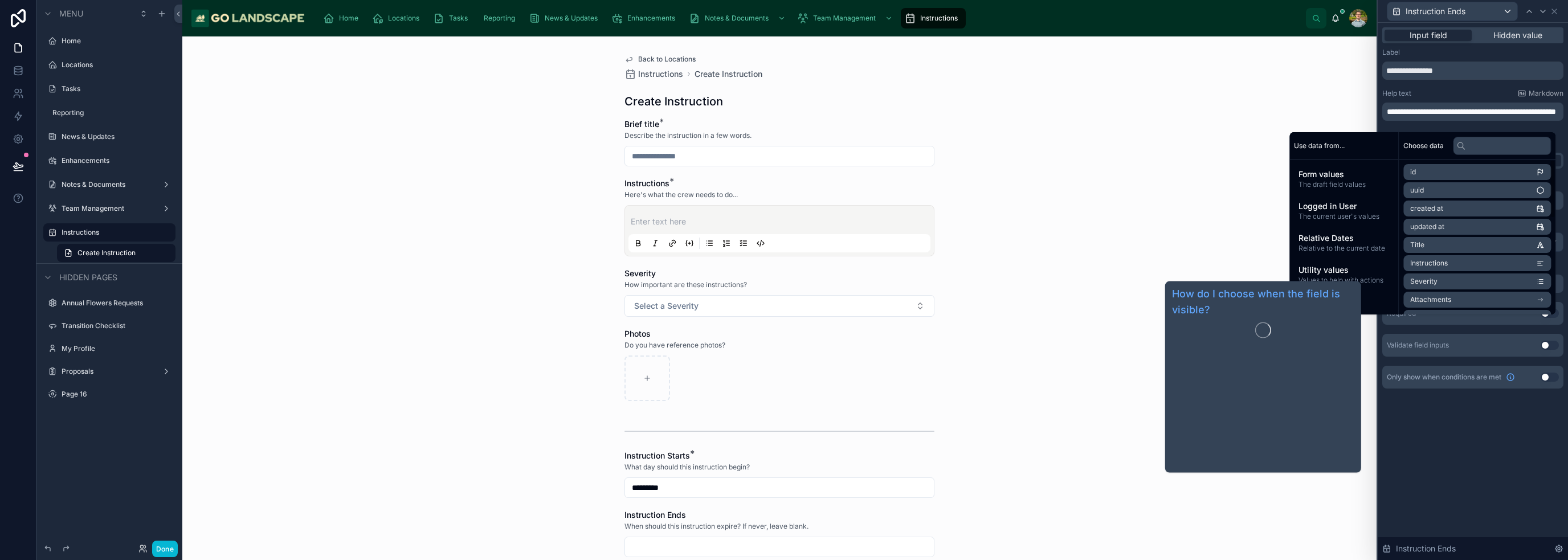
click at [1450, 448] on div "**********" at bounding box center [1473, 291] width 190 height 538
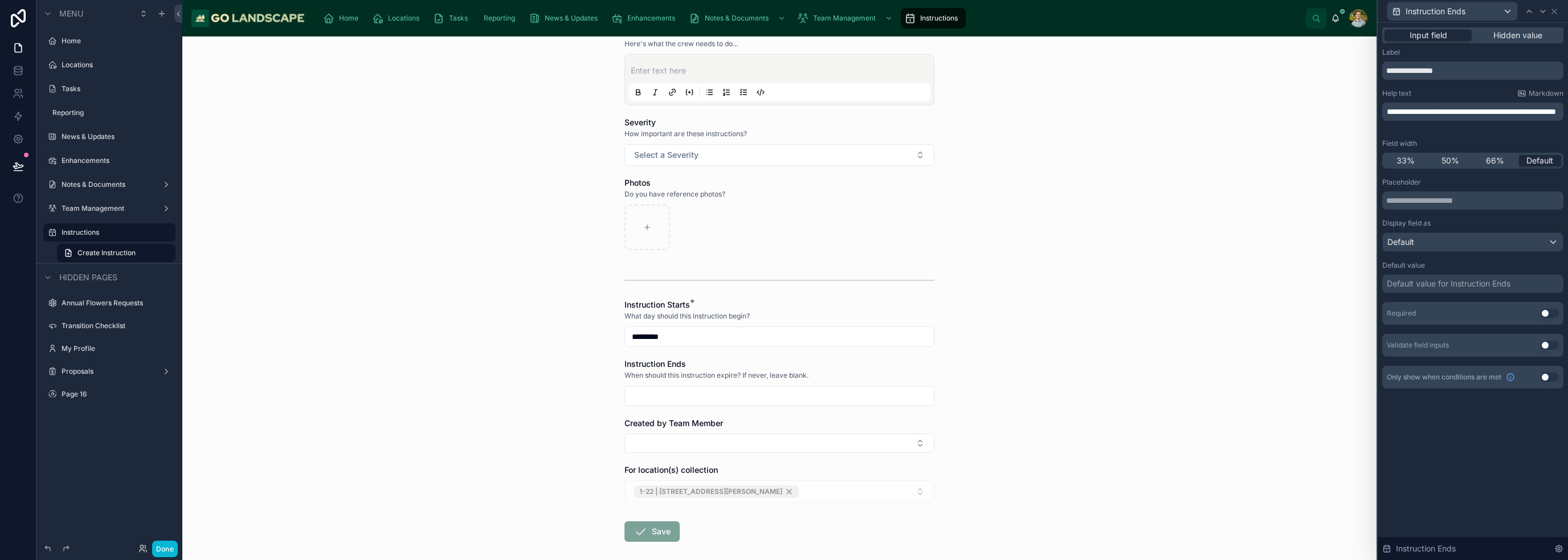
scroll to position [171, 0]
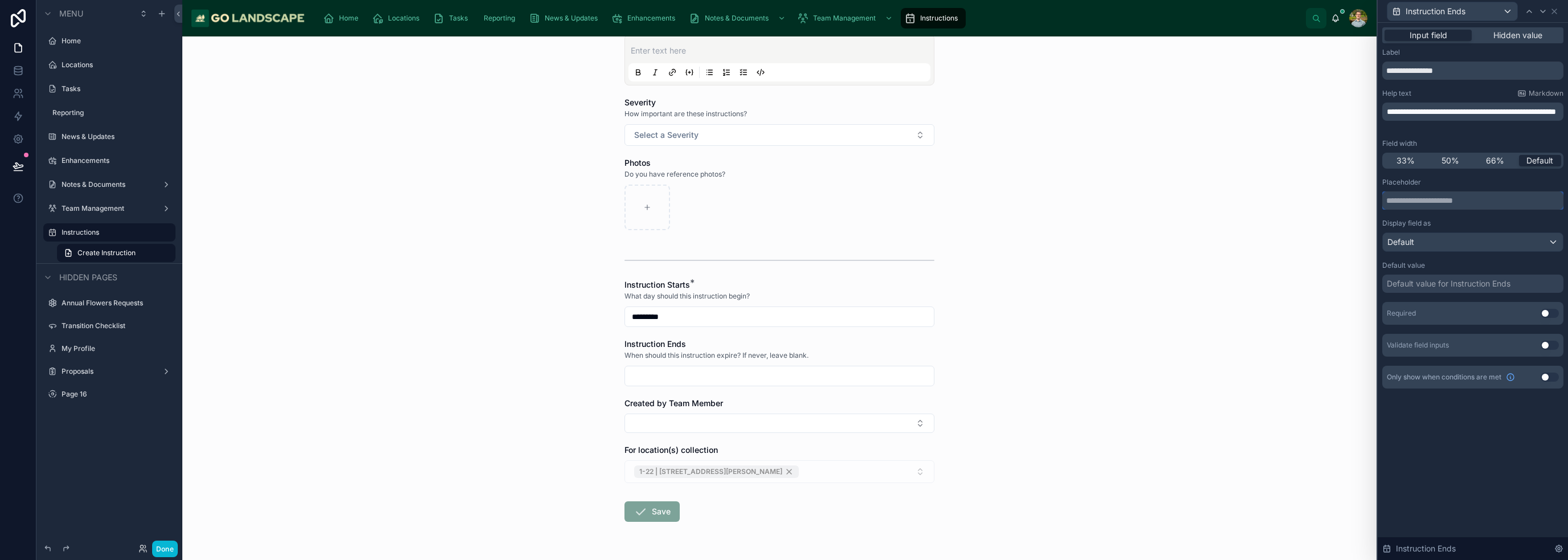
click at [1453, 208] on input "text" at bounding box center [1473, 201] width 181 height 19
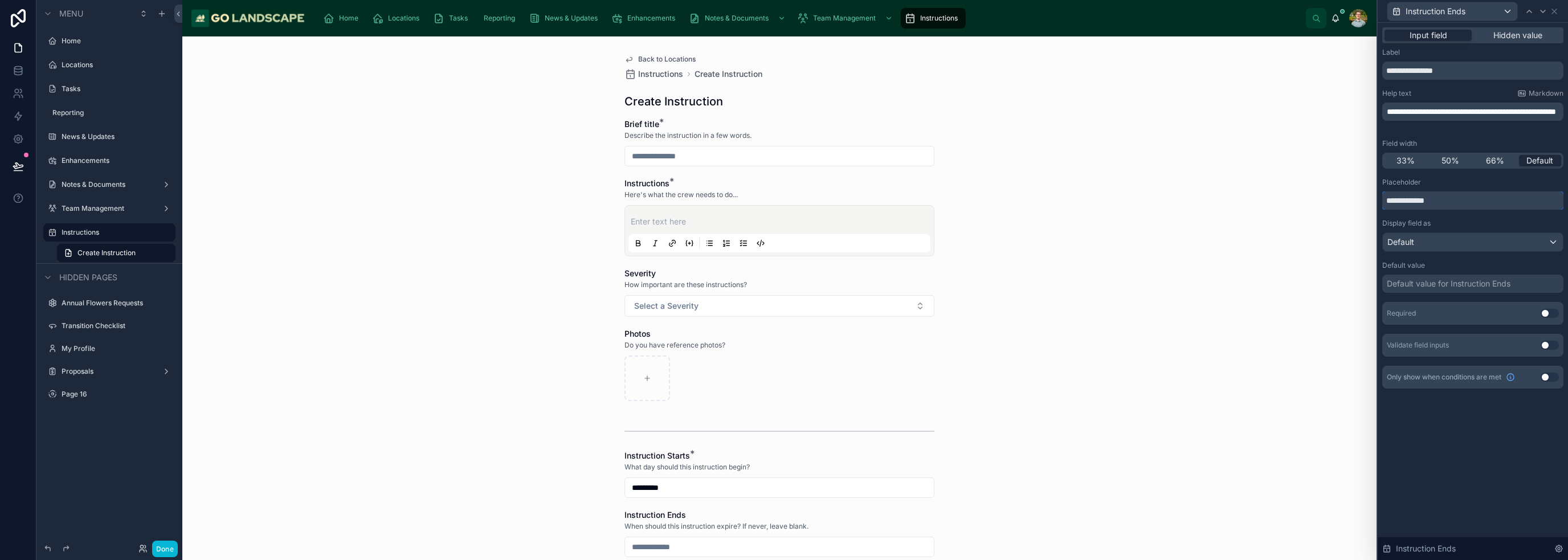
type input "**********"
click at [1052, 359] on div "Back to Locations Instructions Create Instruction Create Instruction Brief titl…" at bounding box center [779, 298] width 1195 height 524
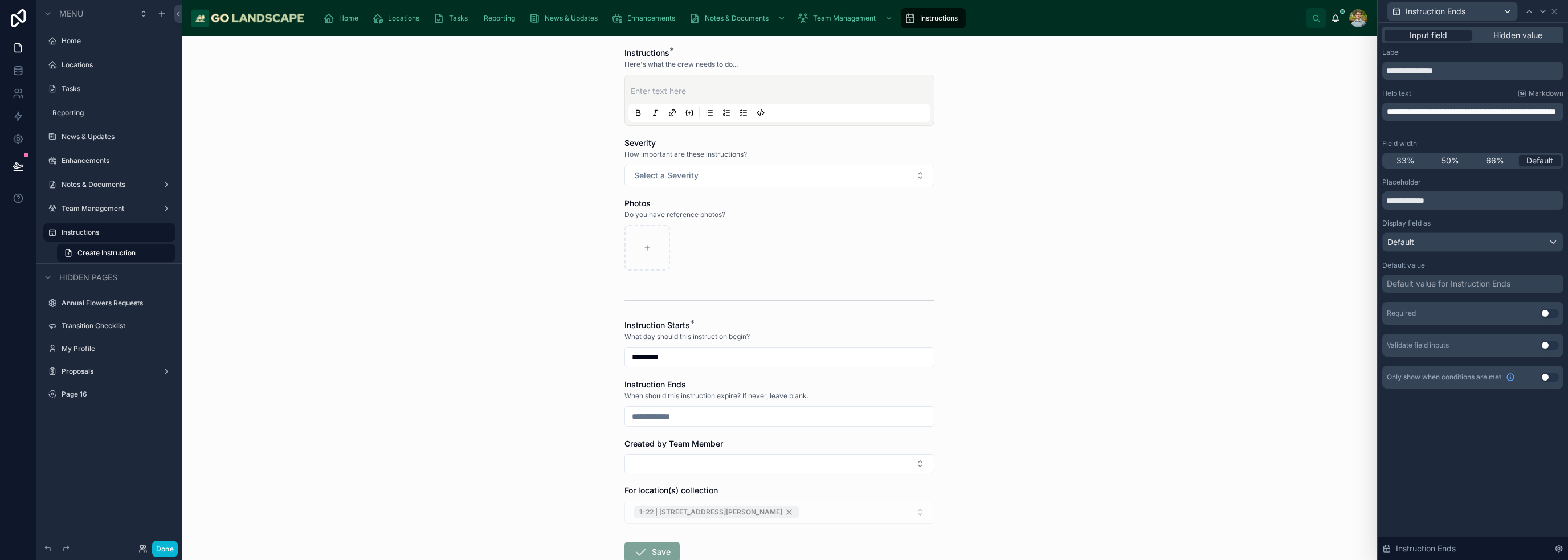
scroll to position [204, 0]
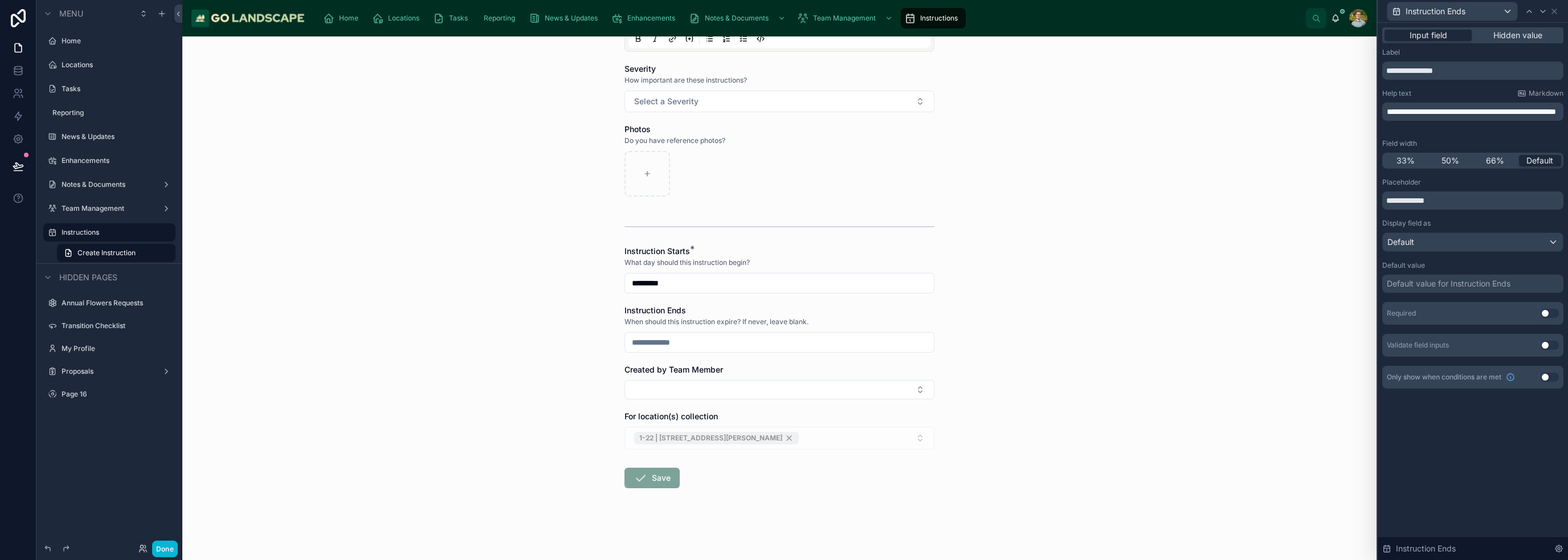
click at [823, 367] on div "Created by Team Member" at bounding box center [779, 370] width 310 height 11
drag, startPoint x: 1556, startPoint y: 11, endPoint x: 1533, endPoint y: 29, distance: 29.2
click at [1556, 11] on icon at bounding box center [1555, 11] width 9 height 9
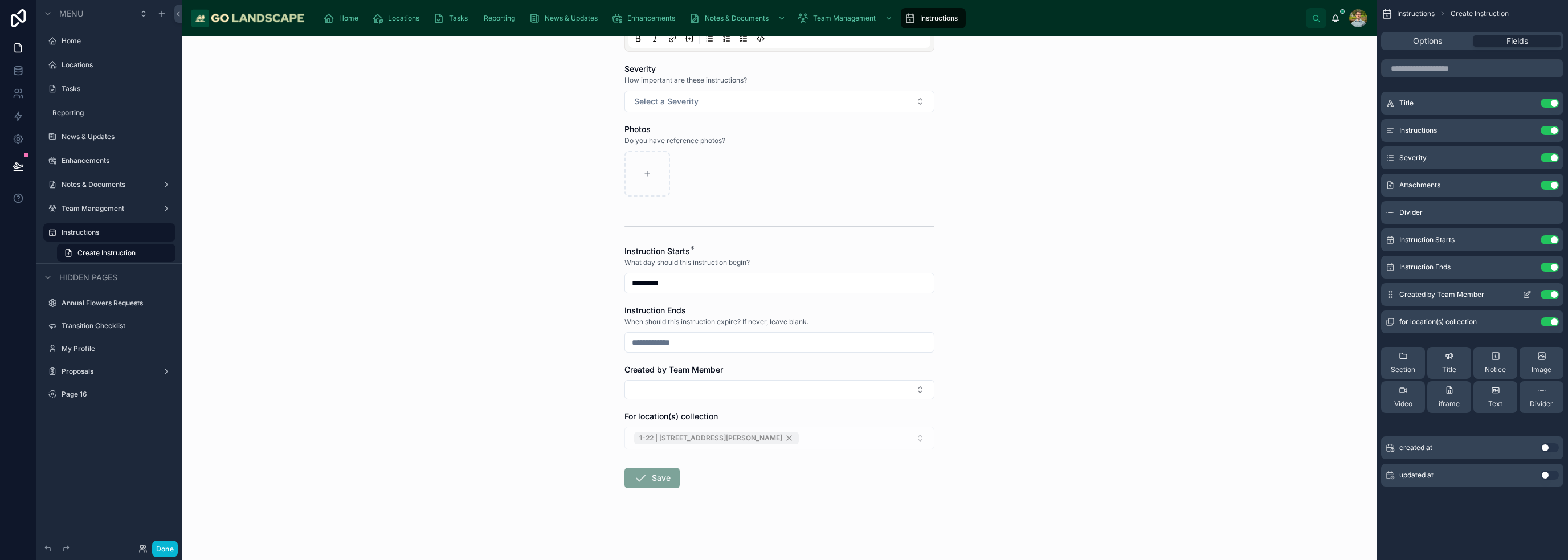
click at [1527, 292] on icon "scrollable content" at bounding box center [1527, 295] width 9 height 9
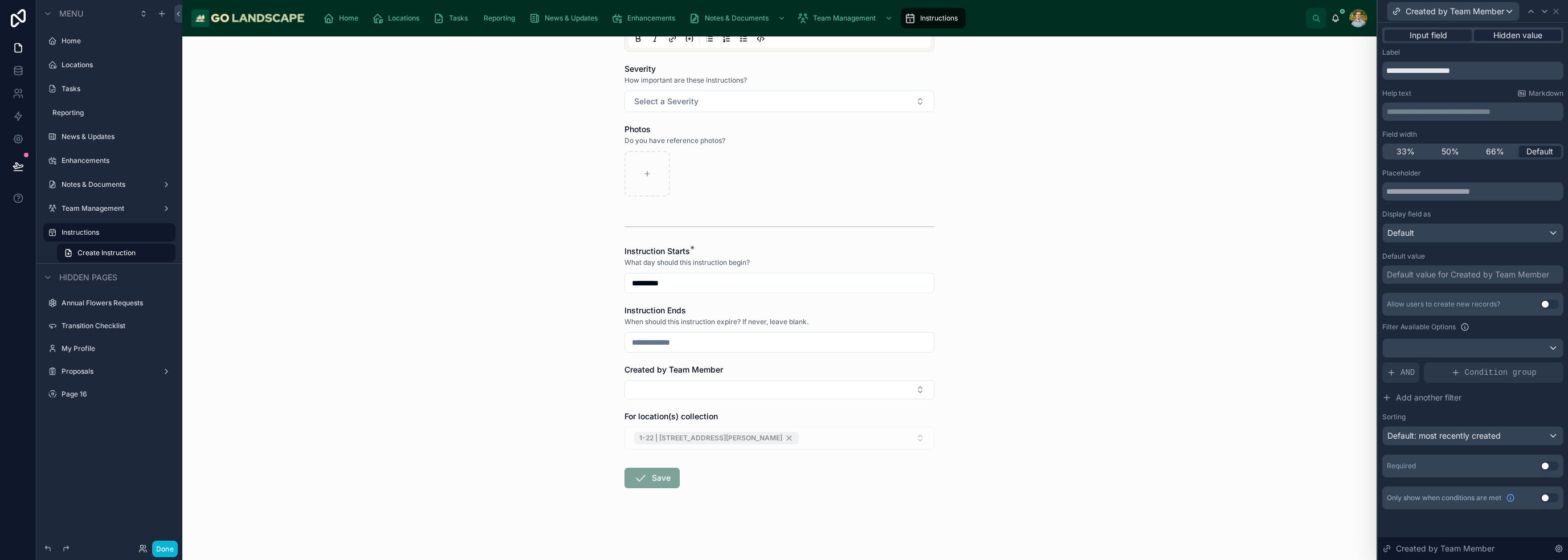
click at [1522, 31] on span "Hidden value" at bounding box center [1518, 35] width 49 height 11
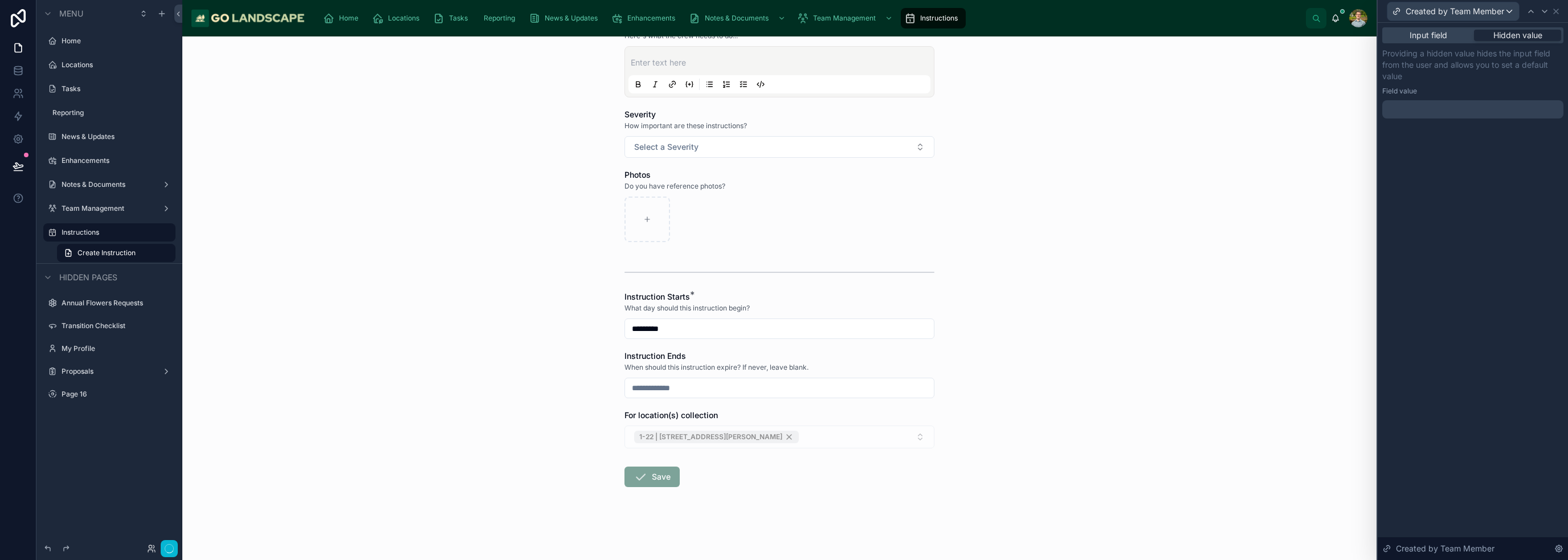
scroll to position [0, 0]
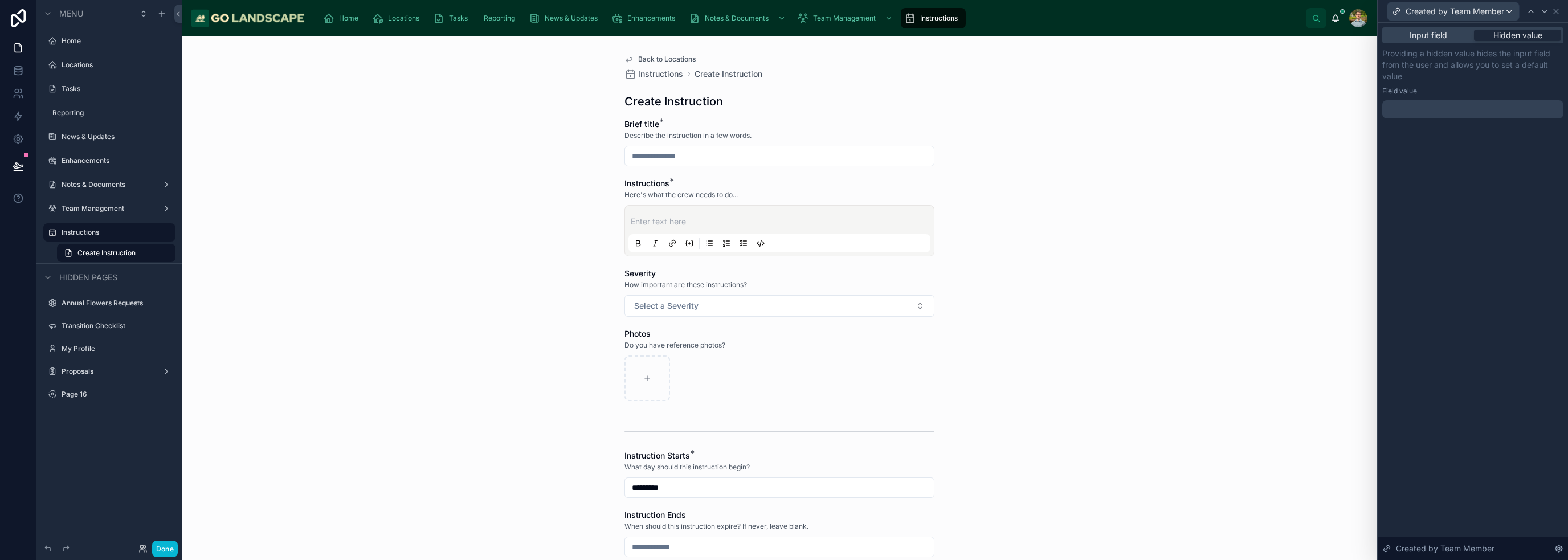
click at [1435, 109] on div at bounding box center [1473, 109] width 181 height 19
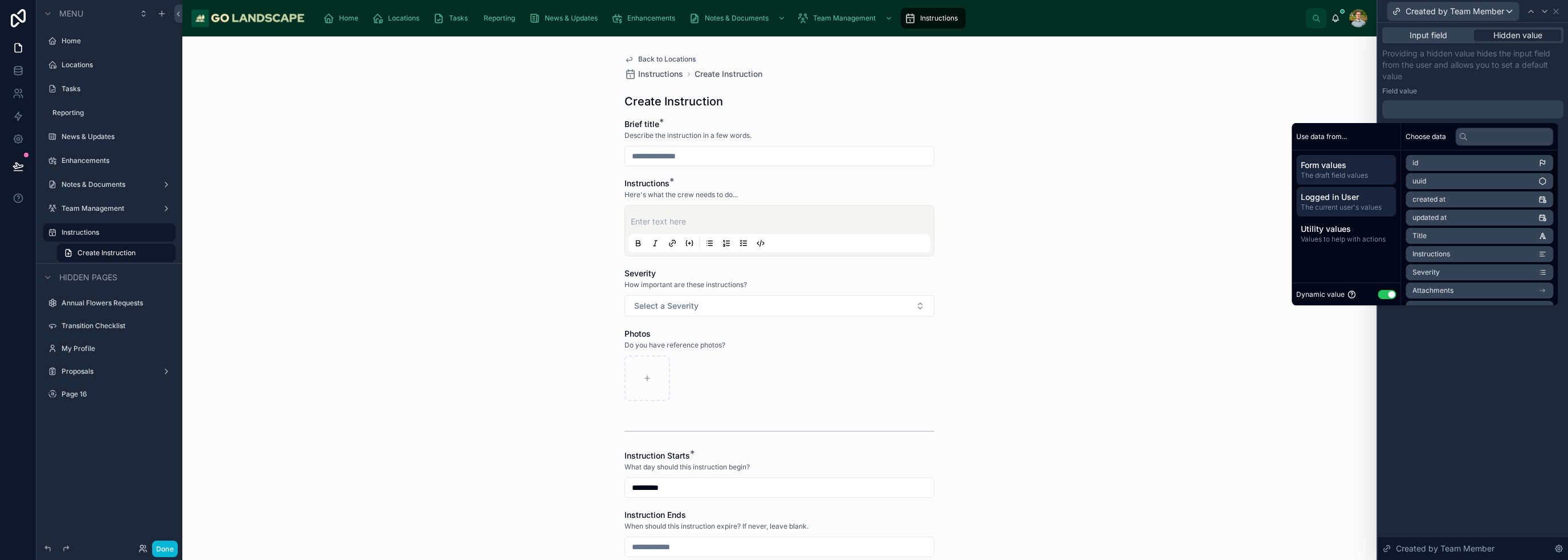
click at [1361, 202] on span "Logged in User" at bounding box center [1346, 197] width 91 height 11
click at [1445, 213] on li "User" at bounding box center [1479, 217] width 147 height 16
click at [1451, 186] on li "User" at bounding box center [1479, 183] width 147 height 16
click at [1466, 396] on div "**********" at bounding box center [1473, 291] width 190 height 538
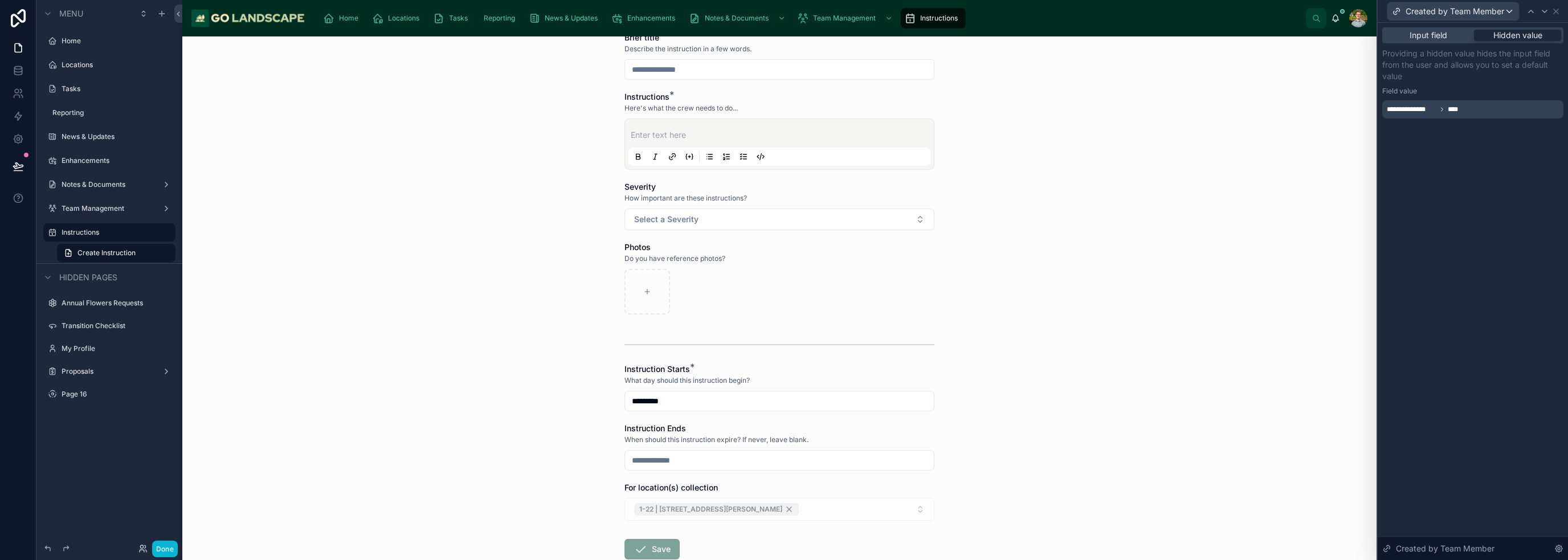
scroll to position [158, 0]
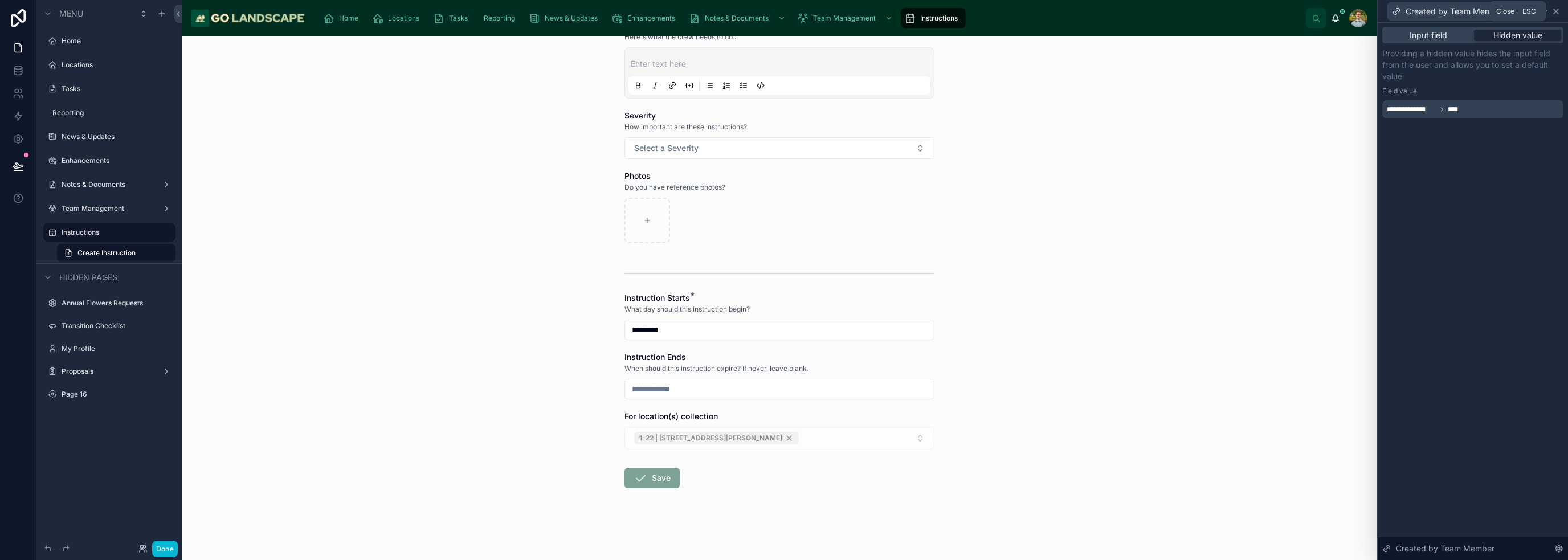
click at [1557, 13] on icon at bounding box center [1556, 11] width 9 height 9
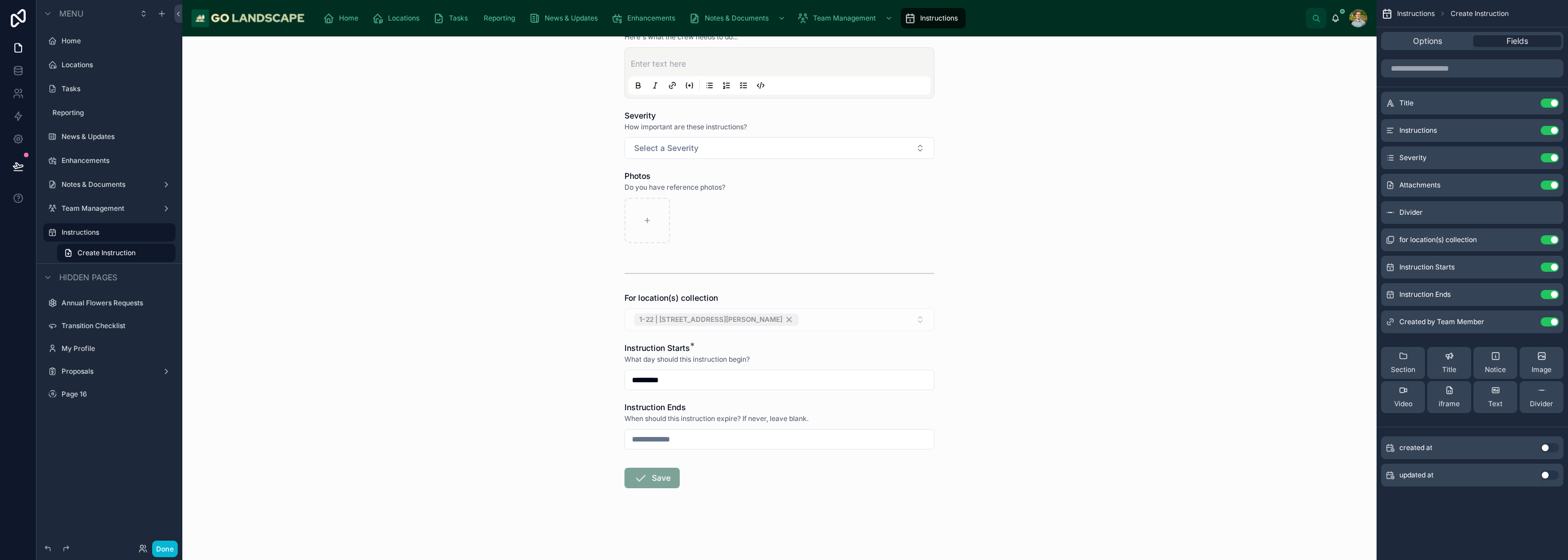
click at [831, 297] on div "For location(s) collection" at bounding box center [779, 298] width 310 height 11
click at [1529, 241] on icon "scrollable content" at bounding box center [1527, 240] width 9 height 9
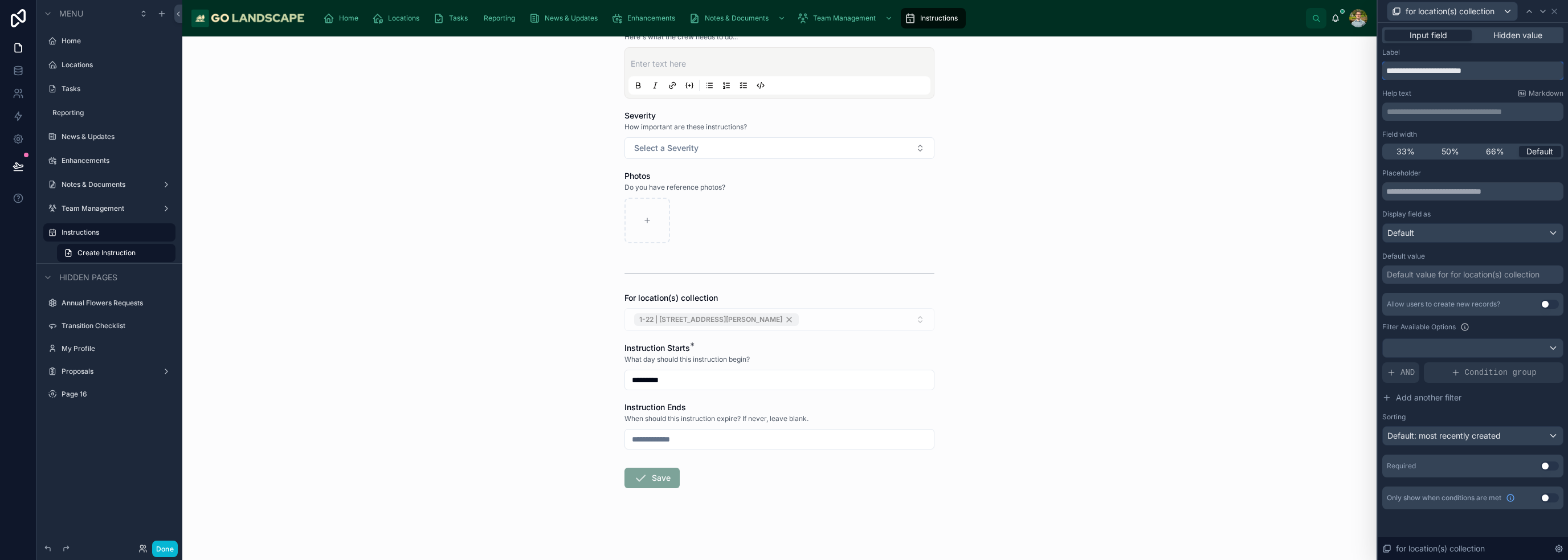
click at [1496, 64] on input "**********" at bounding box center [1473, 71] width 181 height 19
click at [1496, 74] on input "**********" at bounding box center [1473, 71] width 181 height 19
click at [1407, 70] on input "**********" at bounding box center [1473, 71] width 181 height 19
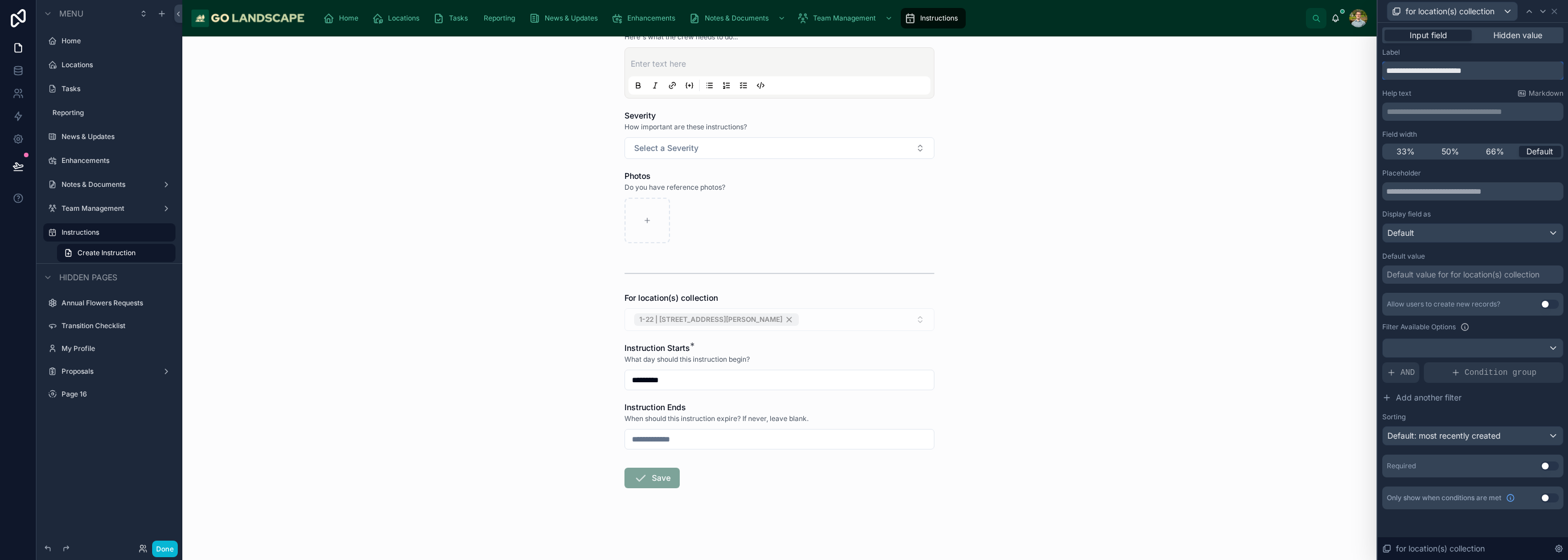
click at [1407, 70] on input "**********" at bounding box center [1473, 71] width 181 height 19
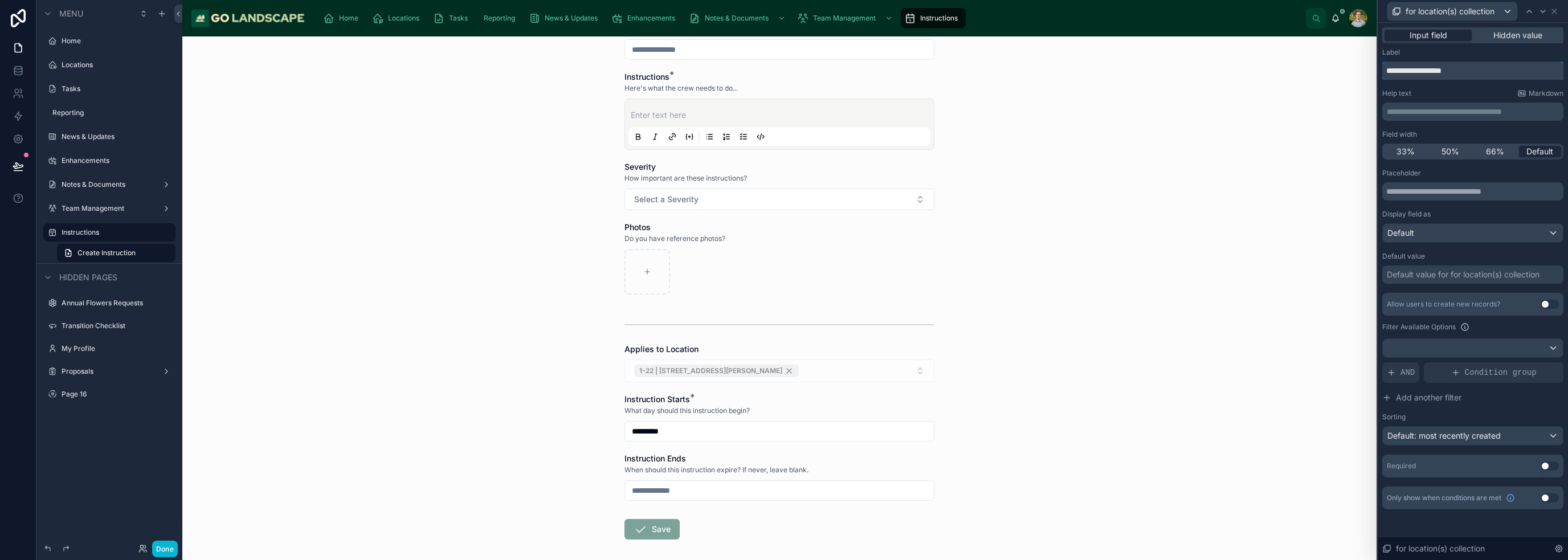
scroll to position [114, 0]
type input "**********"
click at [1511, 439] on div "Default: most recently created" at bounding box center [1473, 436] width 180 height 19
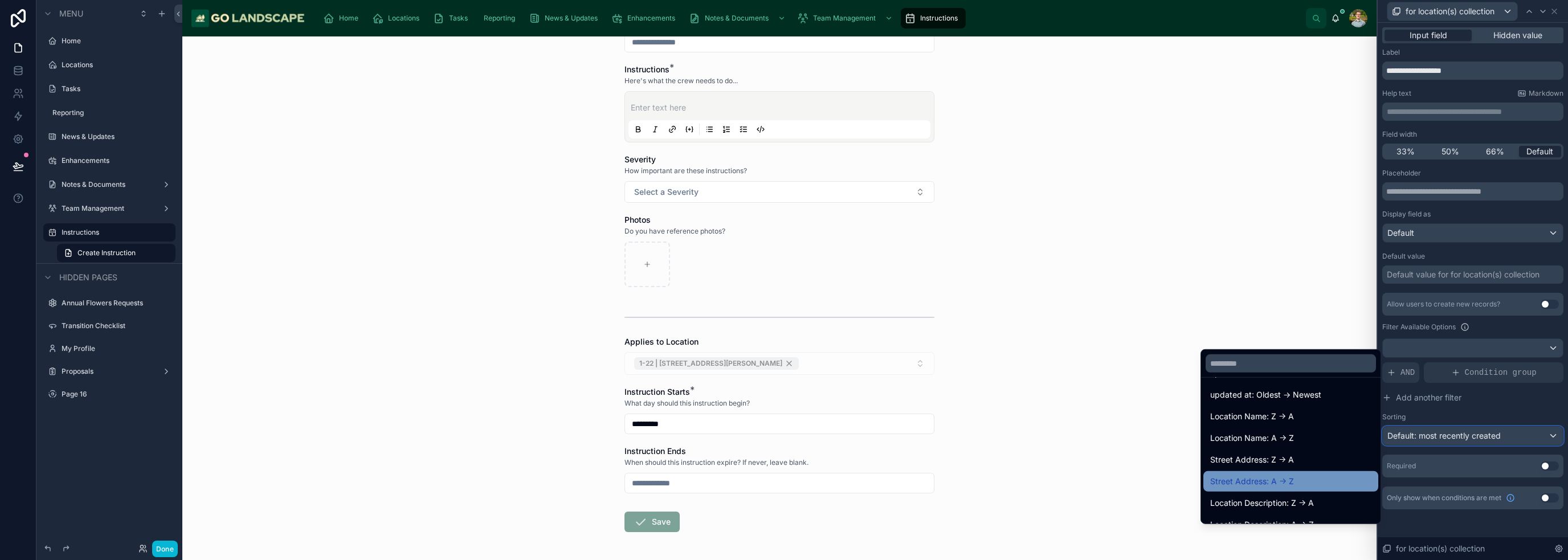
scroll to position [69, 0]
click at [1311, 459] on div "Location Name: A -> Z" at bounding box center [1291, 457] width 161 height 14
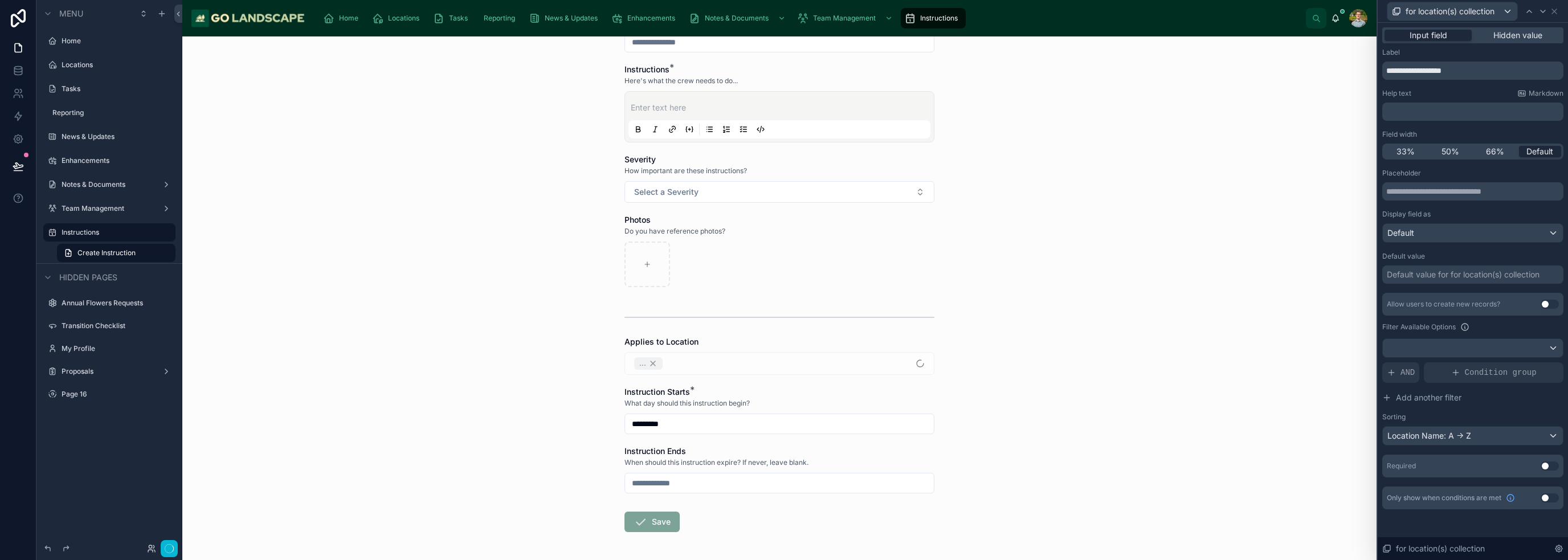
scroll to position [0, 0]
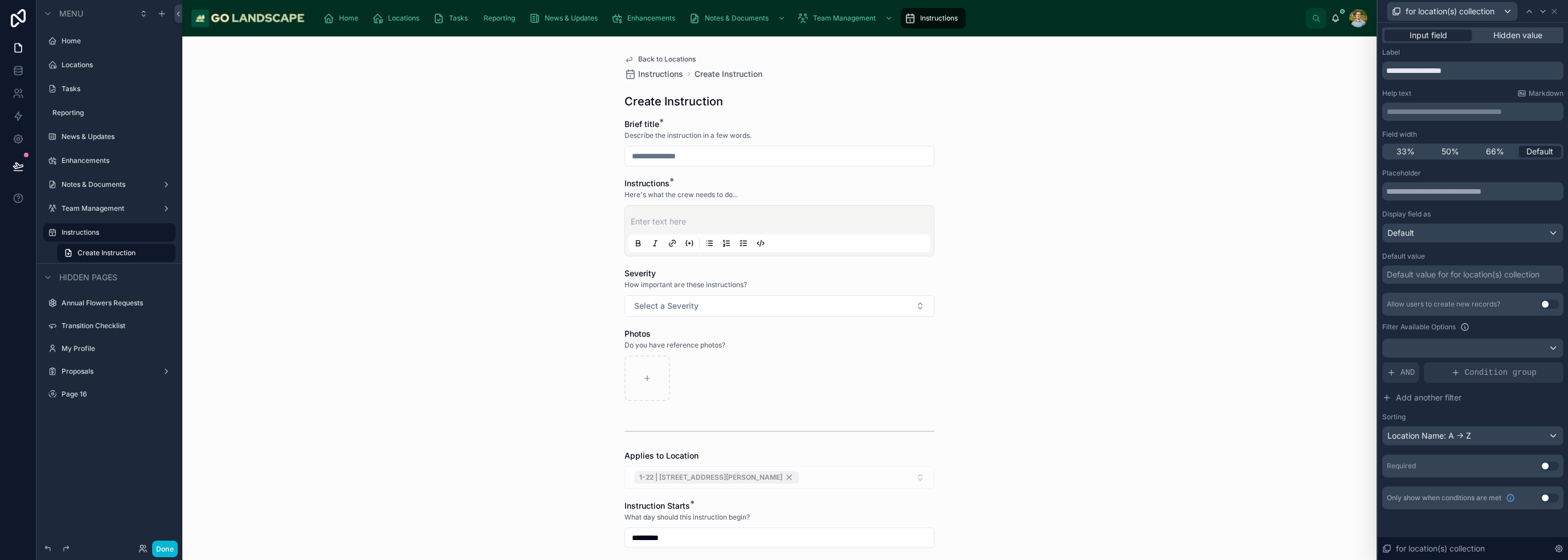
click at [1519, 413] on div "Sorting" at bounding box center [1473, 417] width 181 height 9
click at [1545, 465] on button "Use setting" at bounding box center [1550, 466] width 19 height 9
click at [735, 479] on div "1-22 | [STREET_ADDRESS][PERSON_NAME]" at bounding box center [779, 477] width 310 height 22
click at [778, 476] on div "1-22 | [STREET_ADDRESS][PERSON_NAME]" at bounding box center [779, 477] width 310 height 22
click at [1482, 116] on p "**********" at bounding box center [1474, 112] width 175 height 11
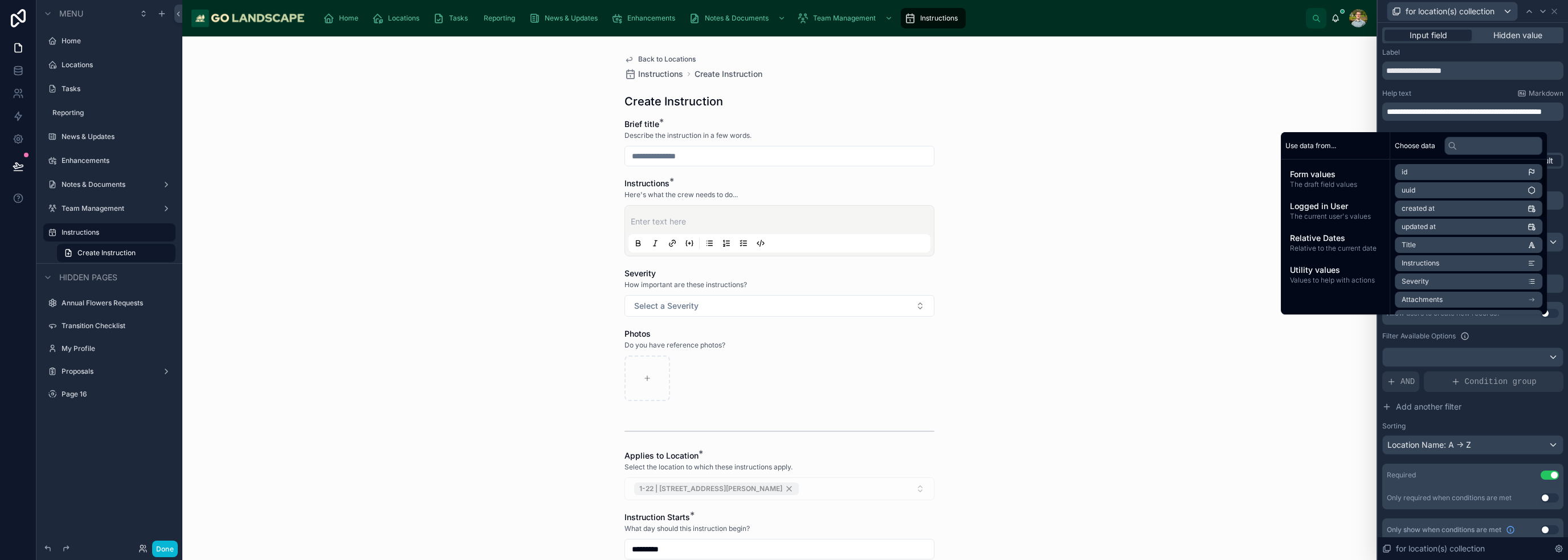
click at [1136, 349] on div "Back to Locations Instructions Create Instruction Create Instruction Brief titl…" at bounding box center [779, 298] width 1195 height 524
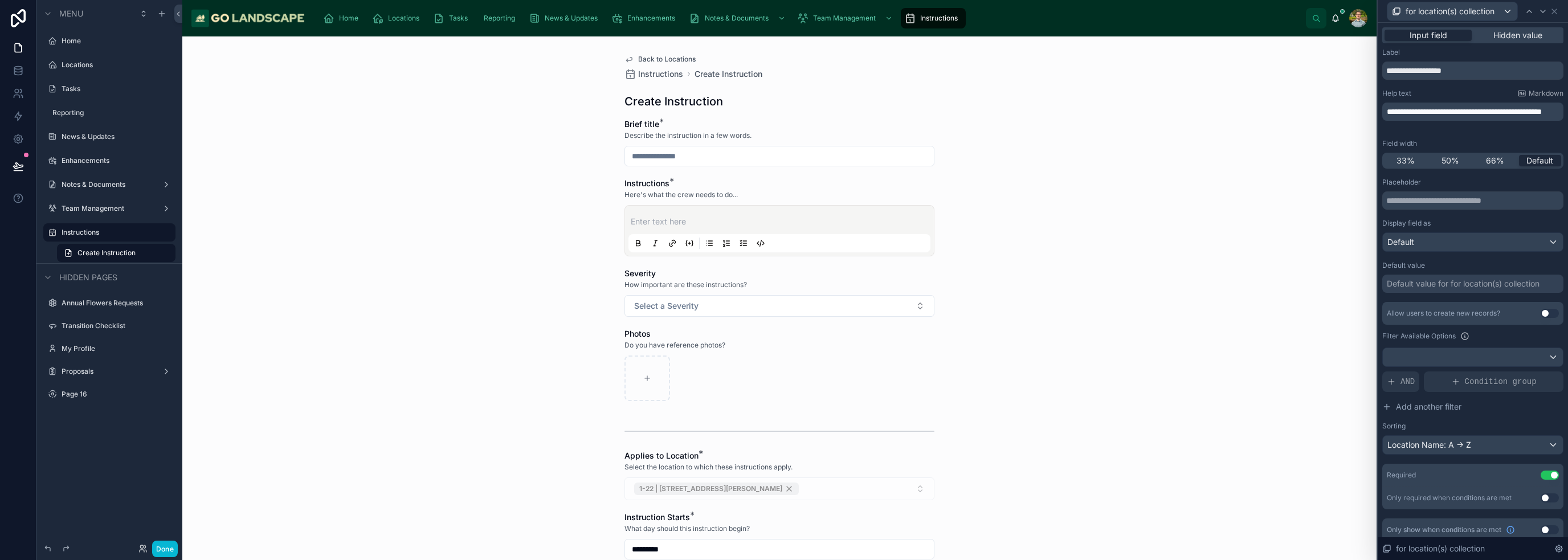
scroll to position [7, 0]
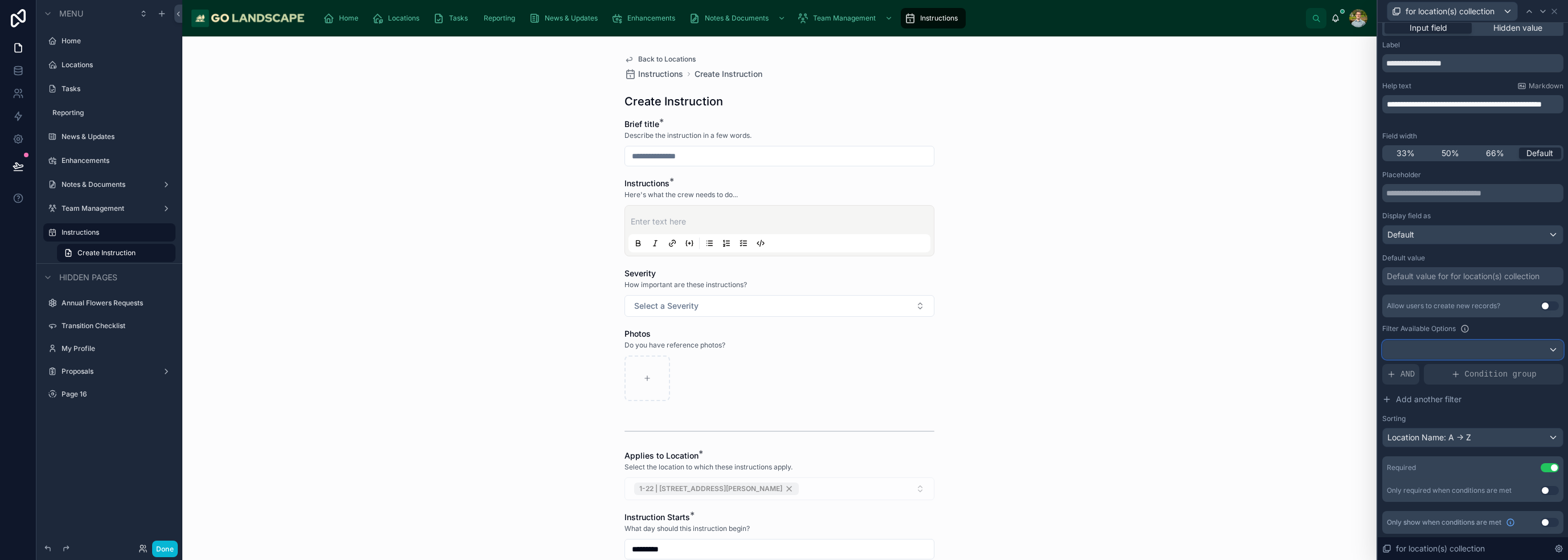
click at [1487, 346] on div at bounding box center [1473, 350] width 180 height 19
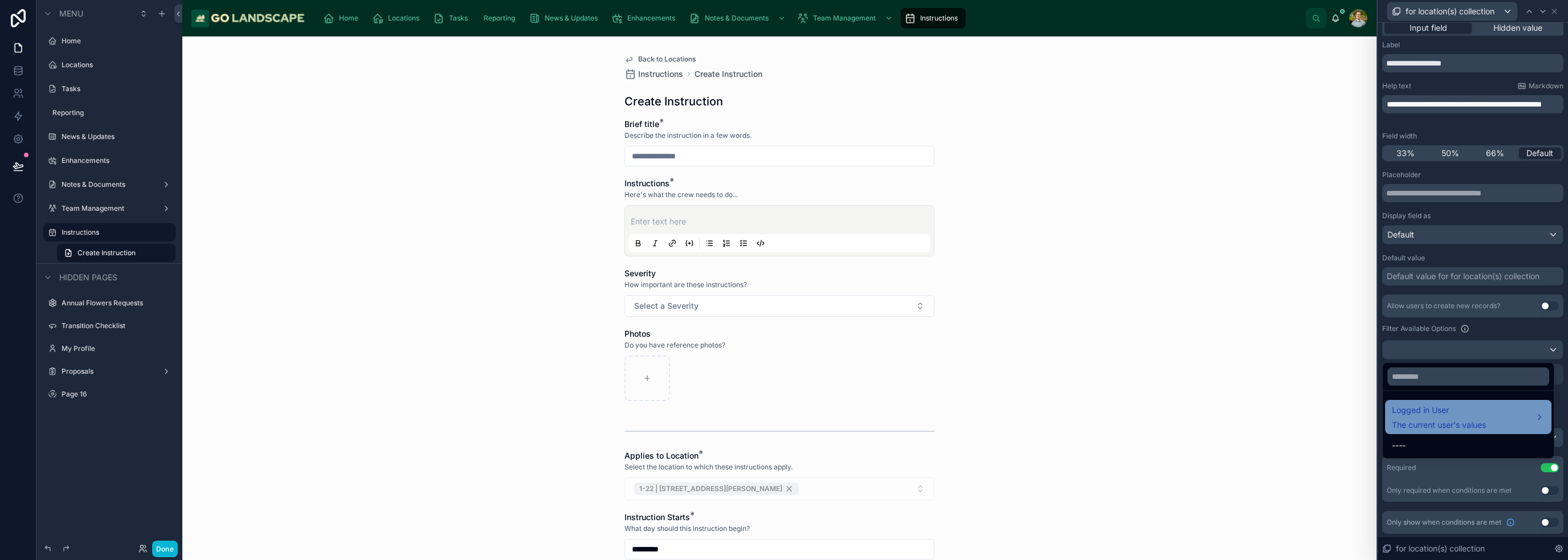
click at [1463, 411] on span "Logged in User" at bounding box center [1438, 410] width 94 height 14
click at [1462, 412] on span "Logged in User" at bounding box center [1438, 410] width 94 height 14
click at [1502, 325] on div at bounding box center [1473, 280] width 190 height 560
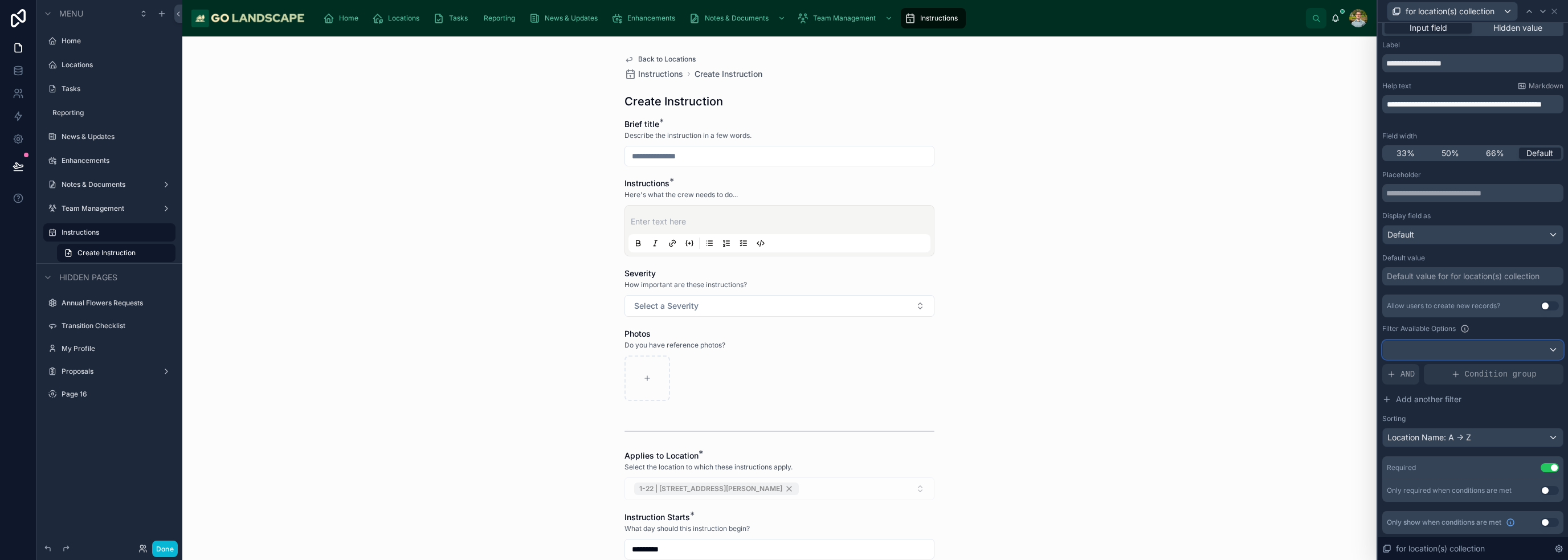
click at [1494, 353] on div at bounding box center [1473, 350] width 180 height 19
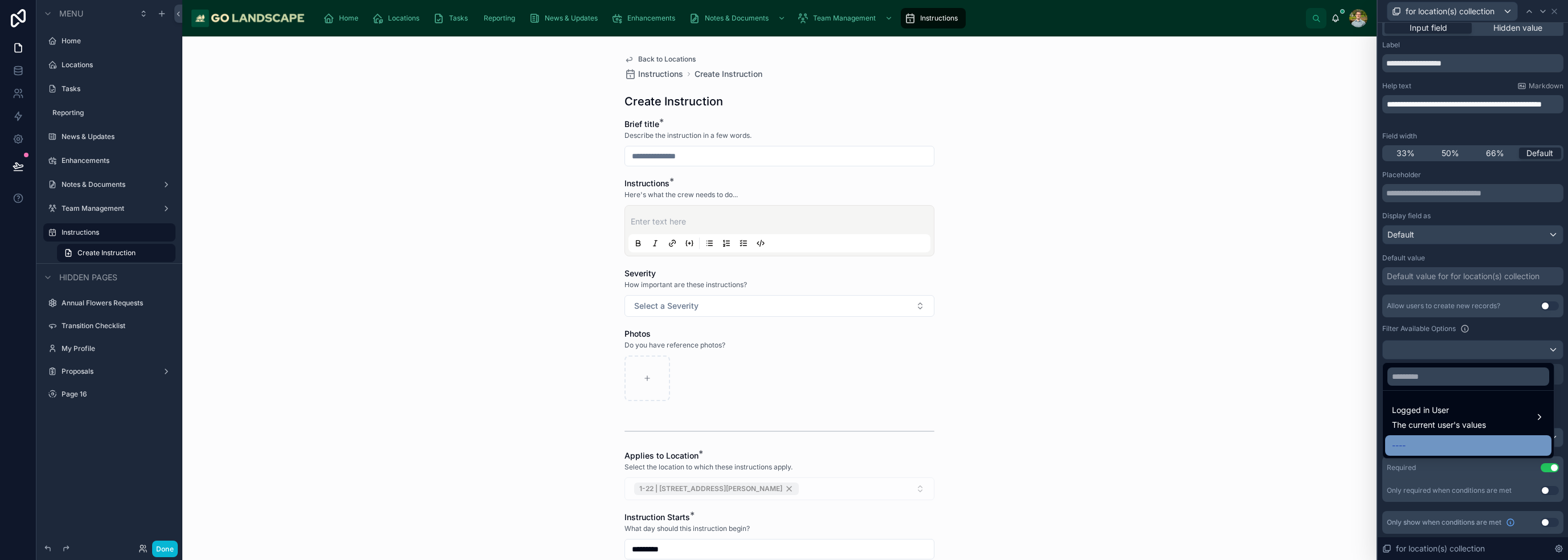
click at [1435, 441] on div "----" at bounding box center [1468, 445] width 153 height 14
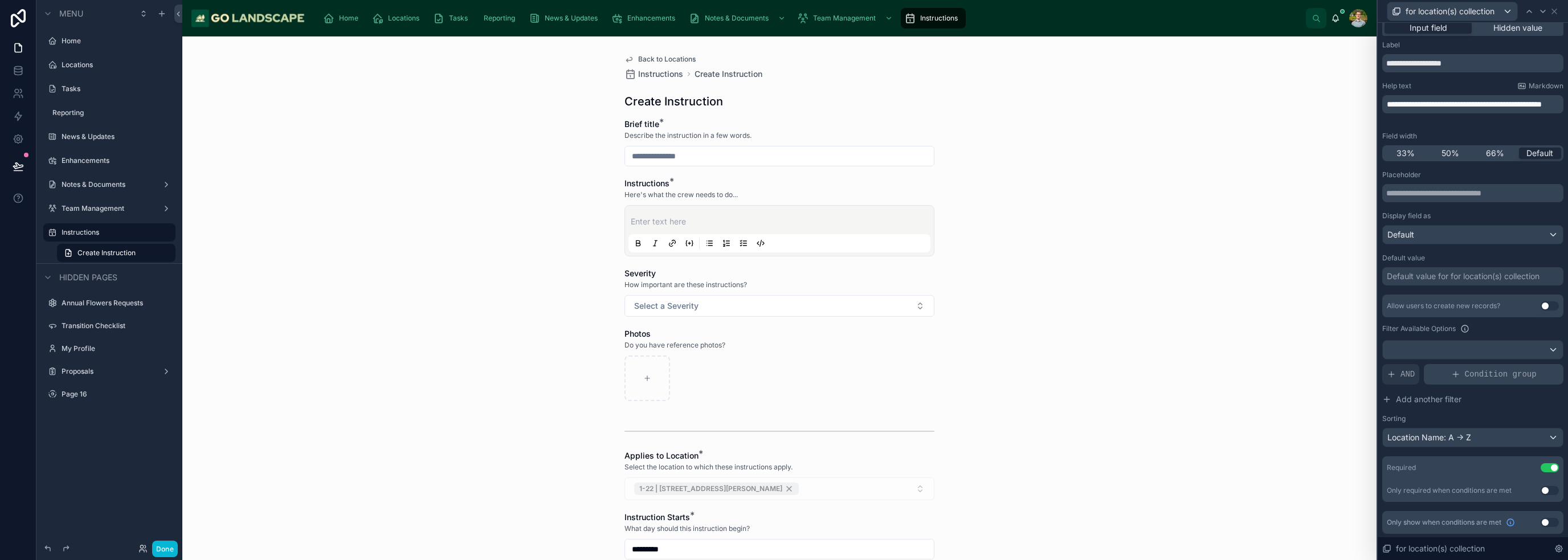
click at [1489, 373] on span "Condition group" at bounding box center [1501, 374] width 72 height 11
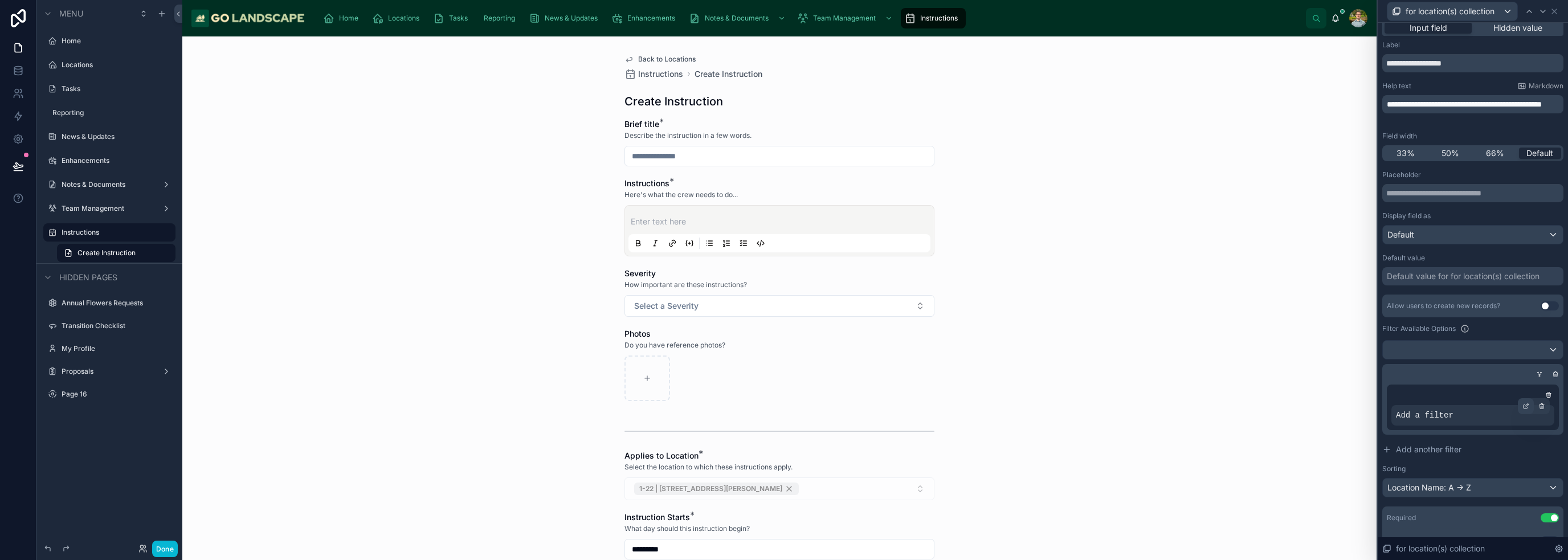
click at [1522, 404] on icon at bounding box center [1525, 406] width 7 height 7
click at [1278, 394] on span "Select a field" at bounding box center [1276, 398] width 49 height 9
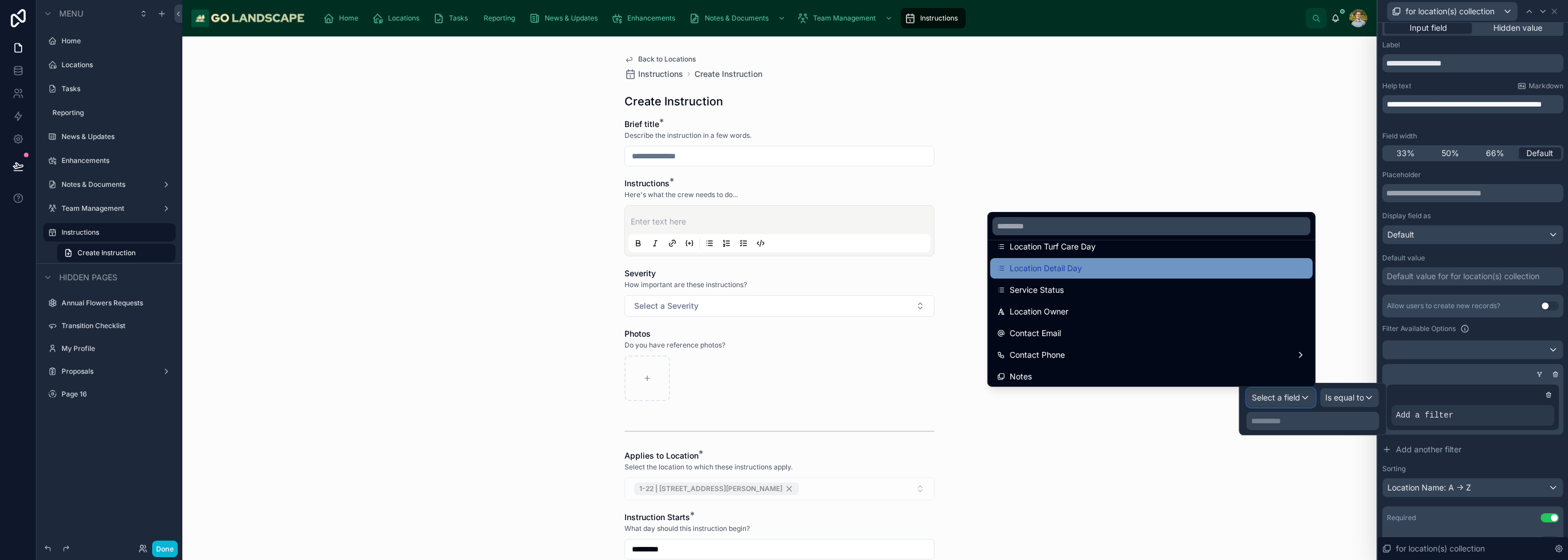
scroll to position [228, 0]
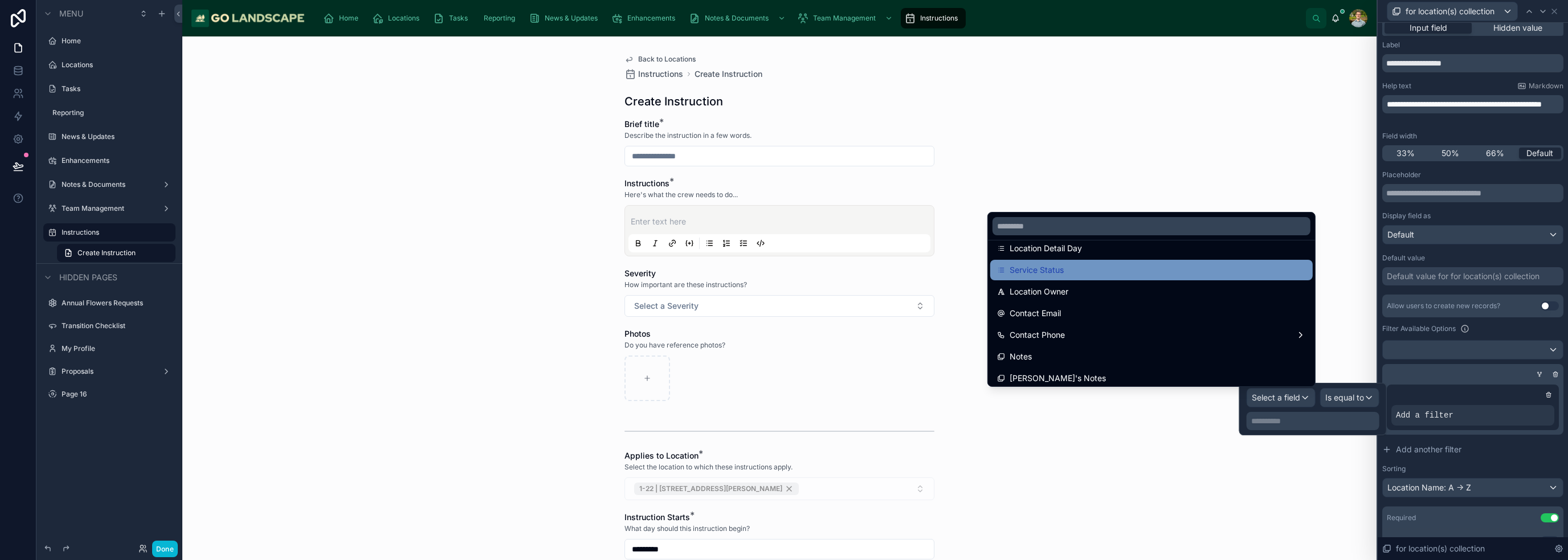
click at [1091, 262] on div "Service Status" at bounding box center [1152, 270] width 323 height 21
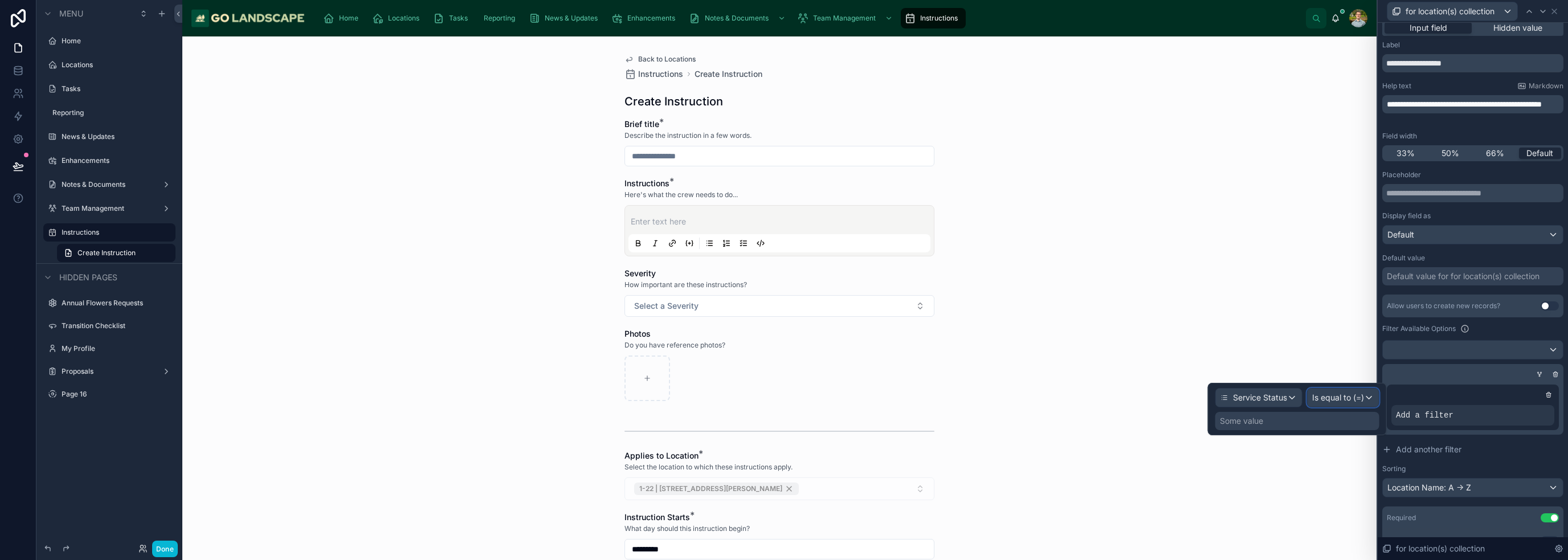
click at [1326, 399] on span "Is equal to (=)" at bounding box center [1338, 398] width 52 height 11
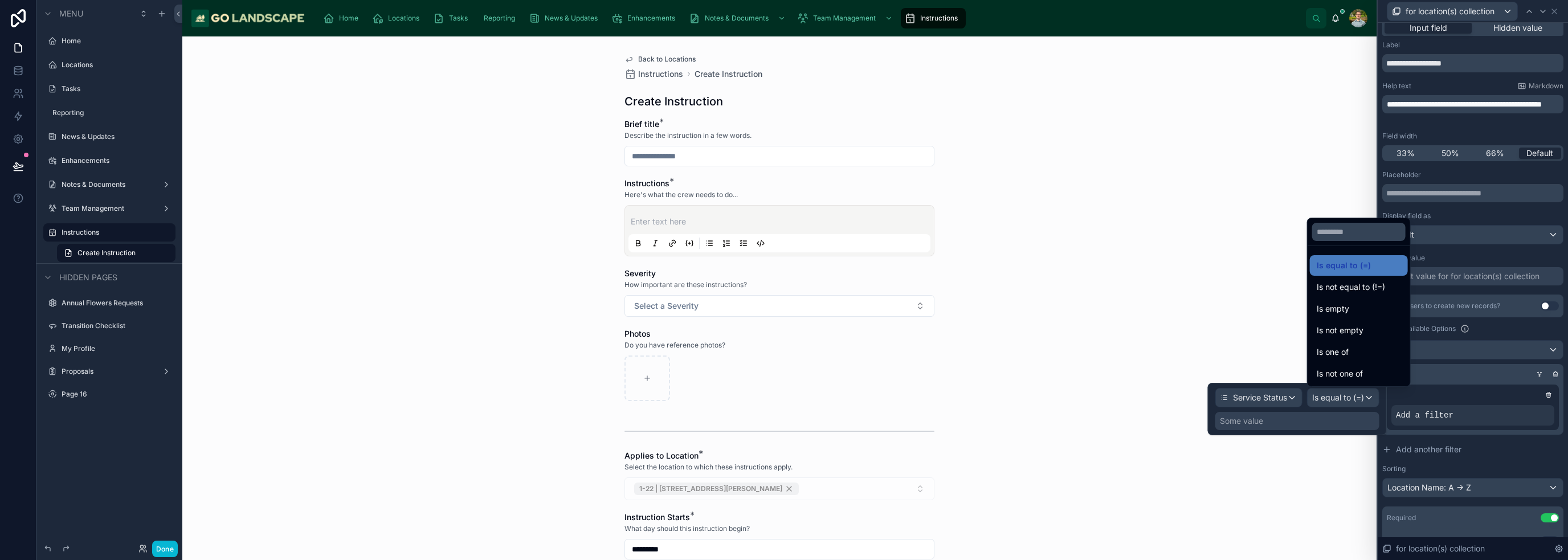
click at [1329, 400] on div at bounding box center [1297, 409] width 179 height 52
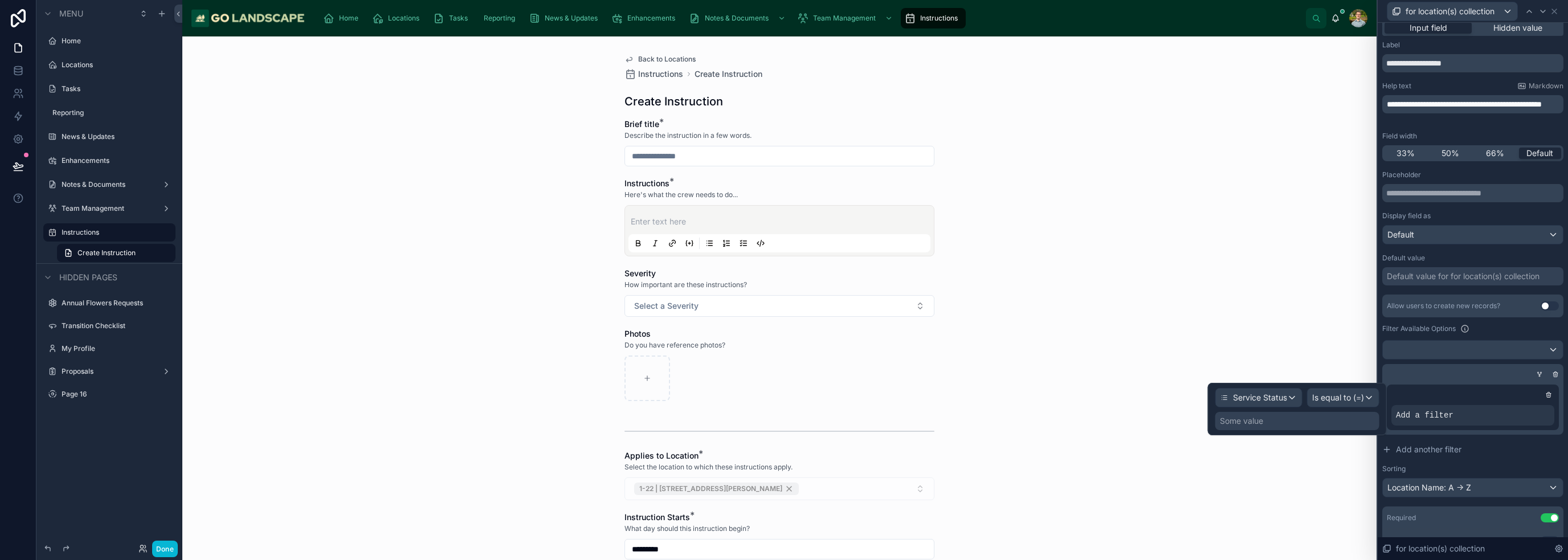
click at [1317, 424] on div "Some value" at bounding box center [1297, 421] width 164 height 19
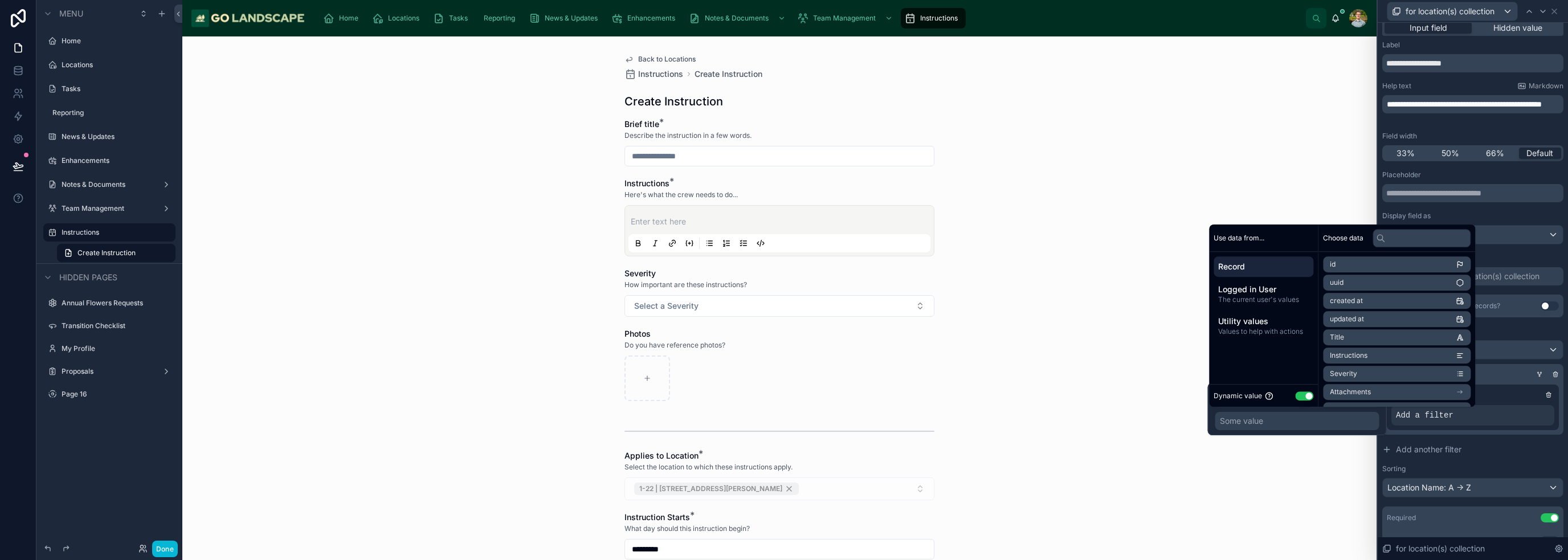
click at [1299, 397] on button "Use setting" at bounding box center [1305, 396] width 19 height 9
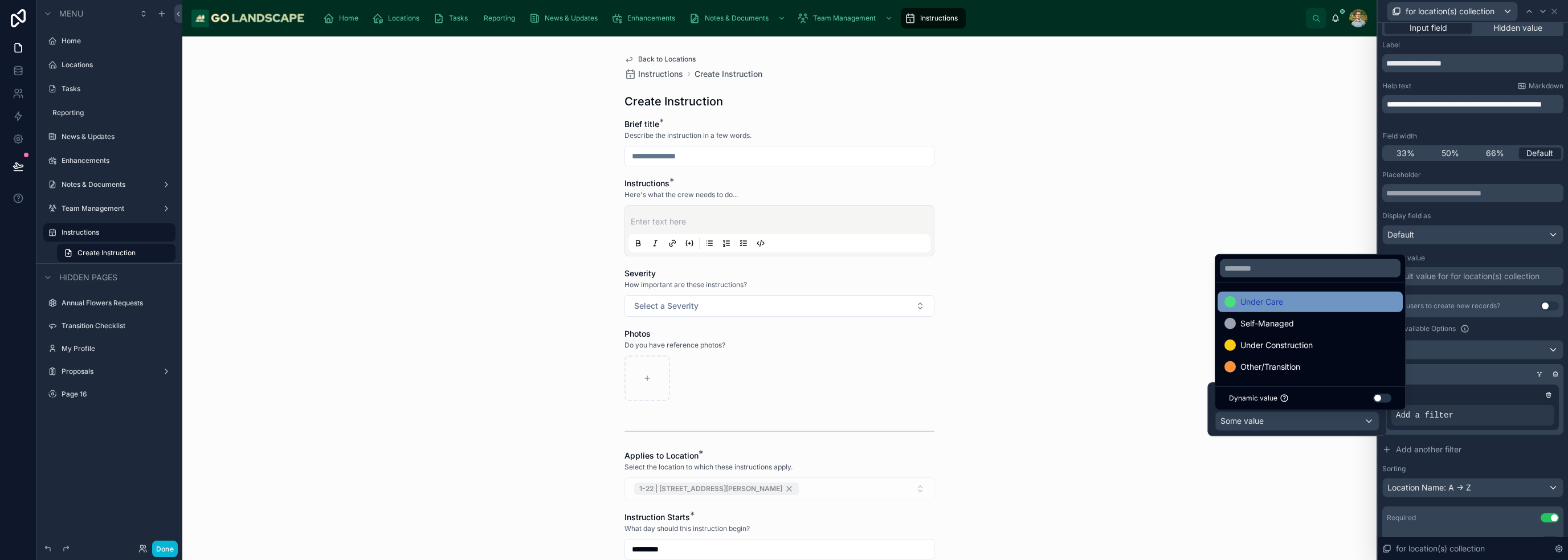
click at [1332, 302] on div "Under Care" at bounding box center [1310, 301] width 172 height 14
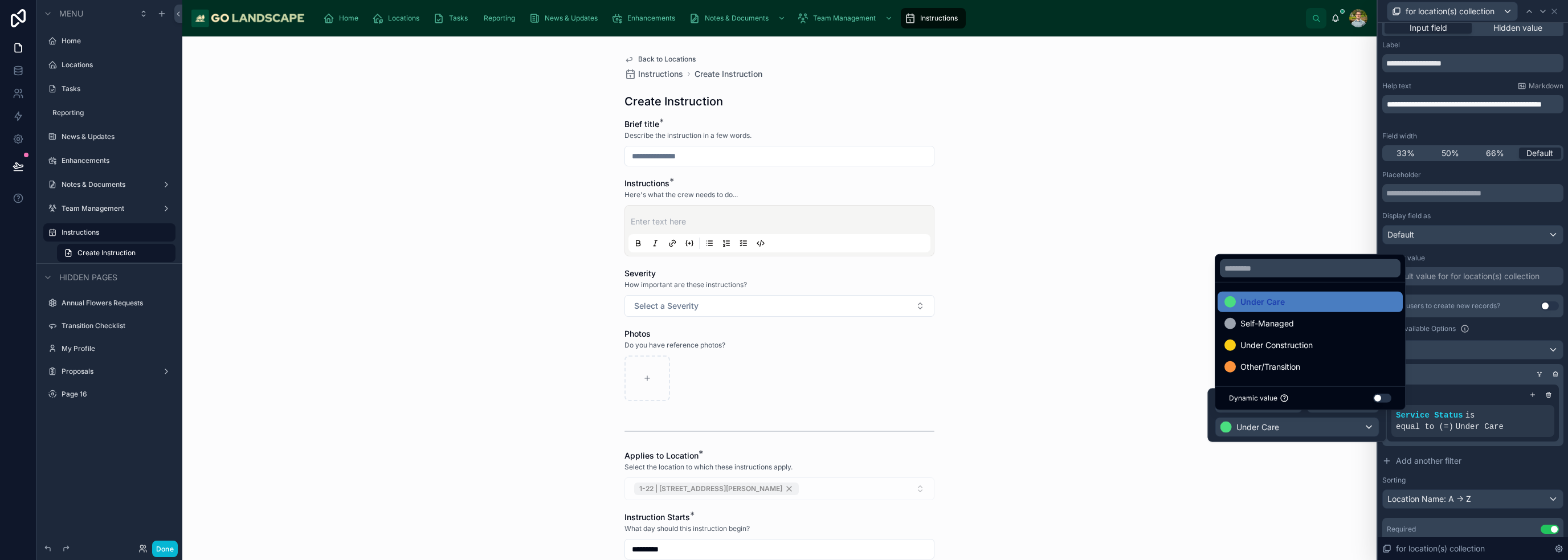
click at [1322, 476] on div "Back to Locations Instructions Create Instruction Create Instruction Brief titl…" at bounding box center [779, 298] width 1195 height 524
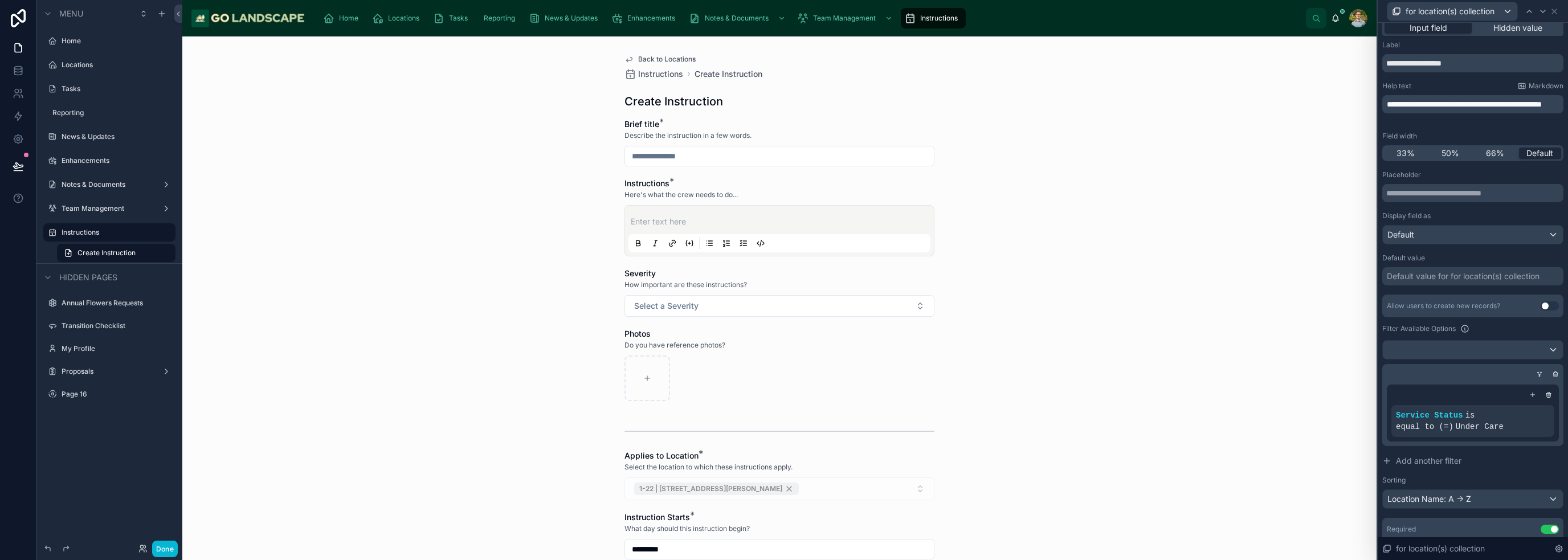
click at [800, 485] on div "1-22 | [STREET_ADDRESS][PERSON_NAME]" at bounding box center [779, 489] width 310 height 22
click at [1056, 424] on div "Back to Locations Instructions Create Instruction Create Instruction Brief titl…" at bounding box center [779, 298] width 1195 height 524
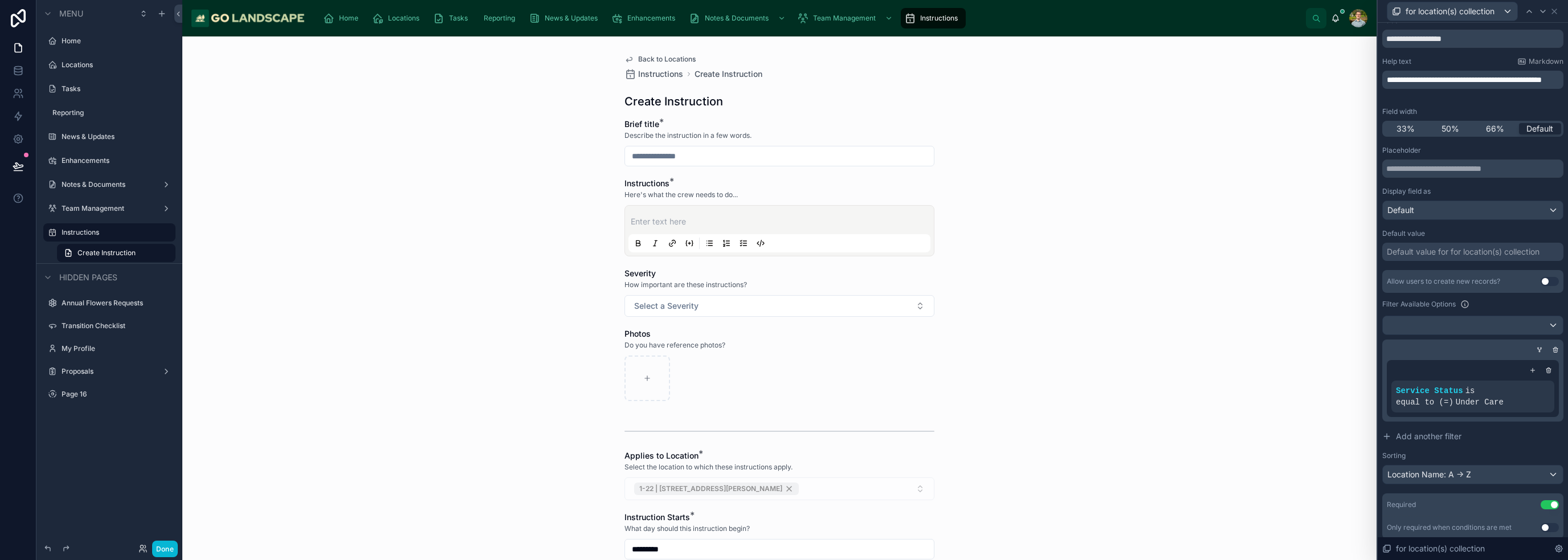
scroll to position [0, 0]
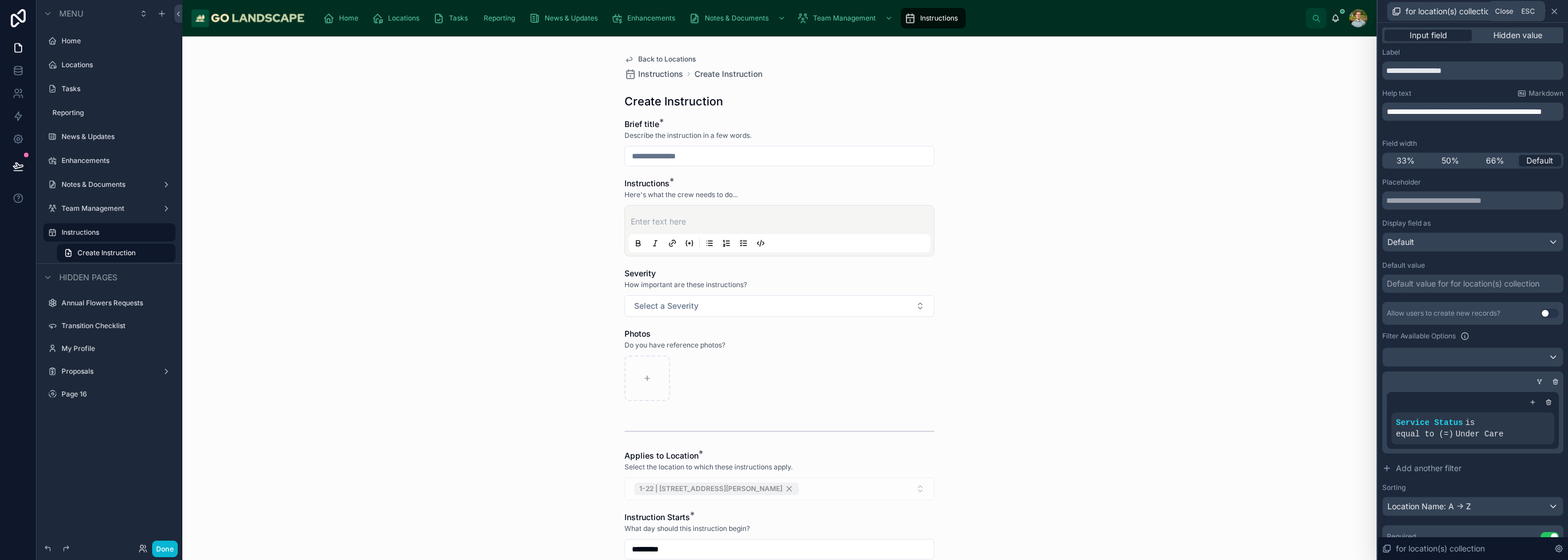
click at [1556, 14] on icon at bounding box center [1555, 11] width 9 height 9
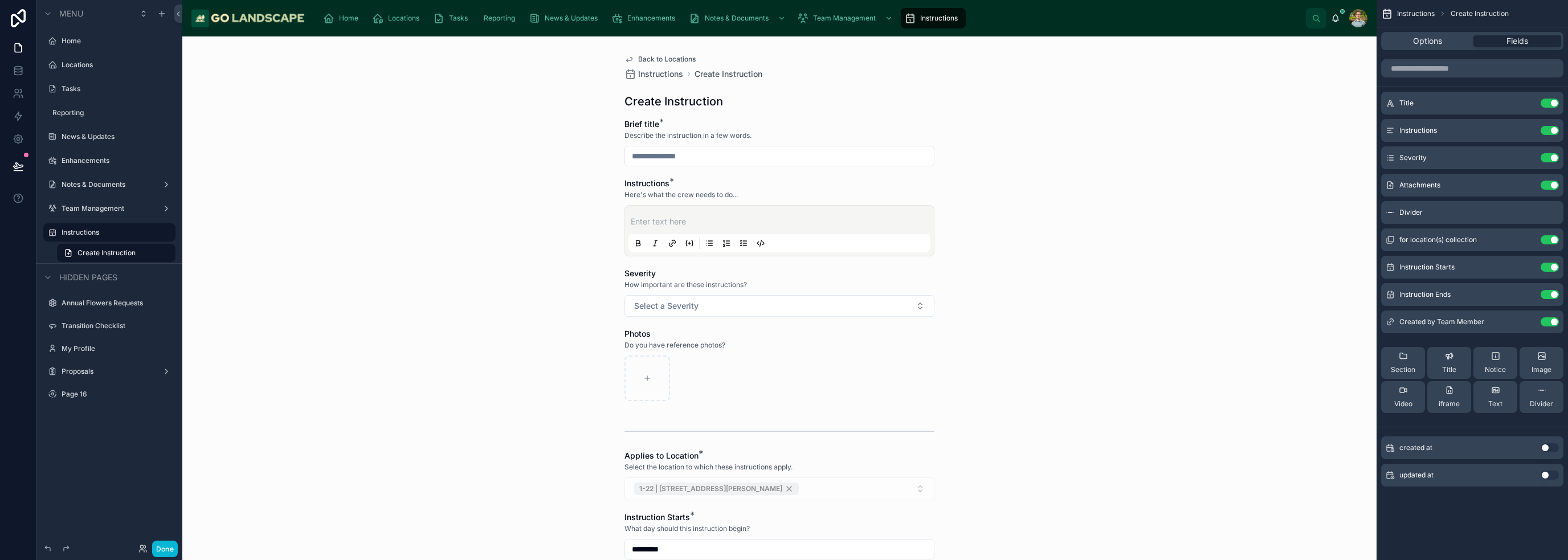
drag, startPoint x: 1198, startPoint y: 377, endPoint x: 1186, endPoint y: 375, distance: 12.2
click at [1199, 377] on div "Back to Locations Instructions Create Instruction Create Instruction Brief titl…" at bounding box center [779, 298] width 1195 height 524
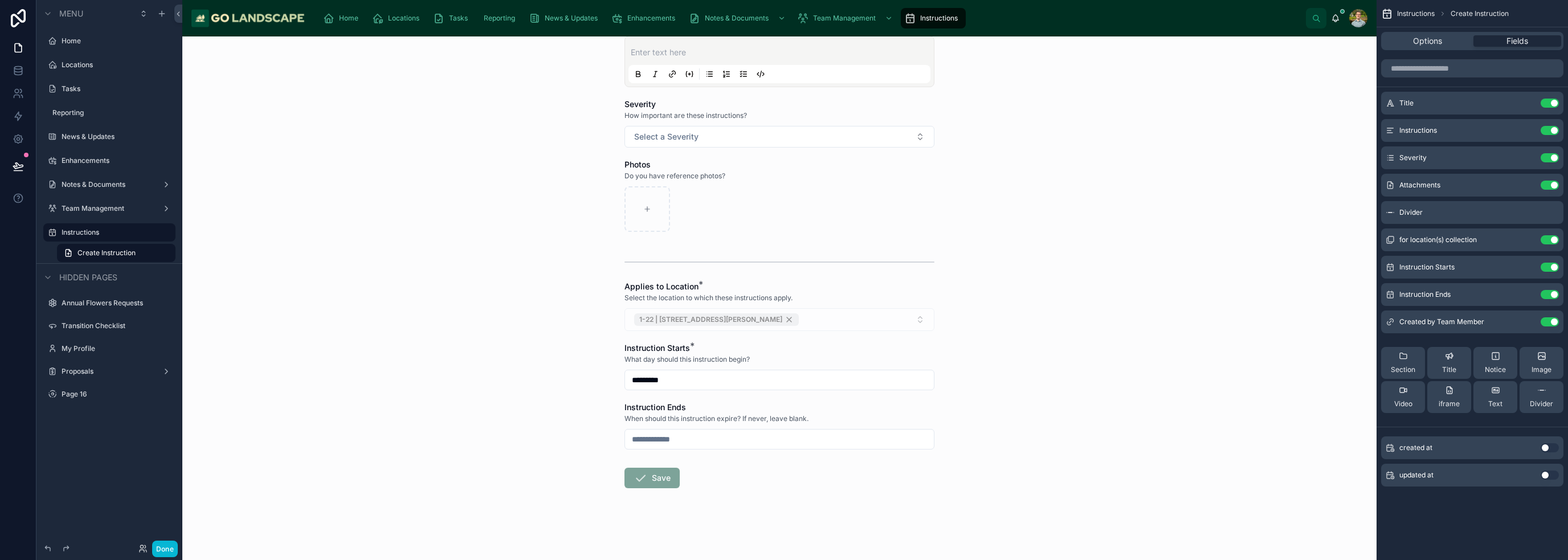
click at [847, 336] on form "Brief title * Describe the instruction in a few words. Instructions * Here's wh…" at bounding box center [779, 256] width 310 height 612
click at [816, 322] on div "1-22 | [STREET_ADDRESS][PERSON_NAME]" at bounding box center [779, 319] width 310 height 22
click at [709, 326] on div "1-22 | [STREET_ADDRESS][PERSON_NAME]" at bounding box center [779, 319] width 310 height 22
click at [710, 316] on div "1-22 | [STREET_ADDRESS][PERSON_NAME]" at bounding box center [779, 319] width 310 height 22
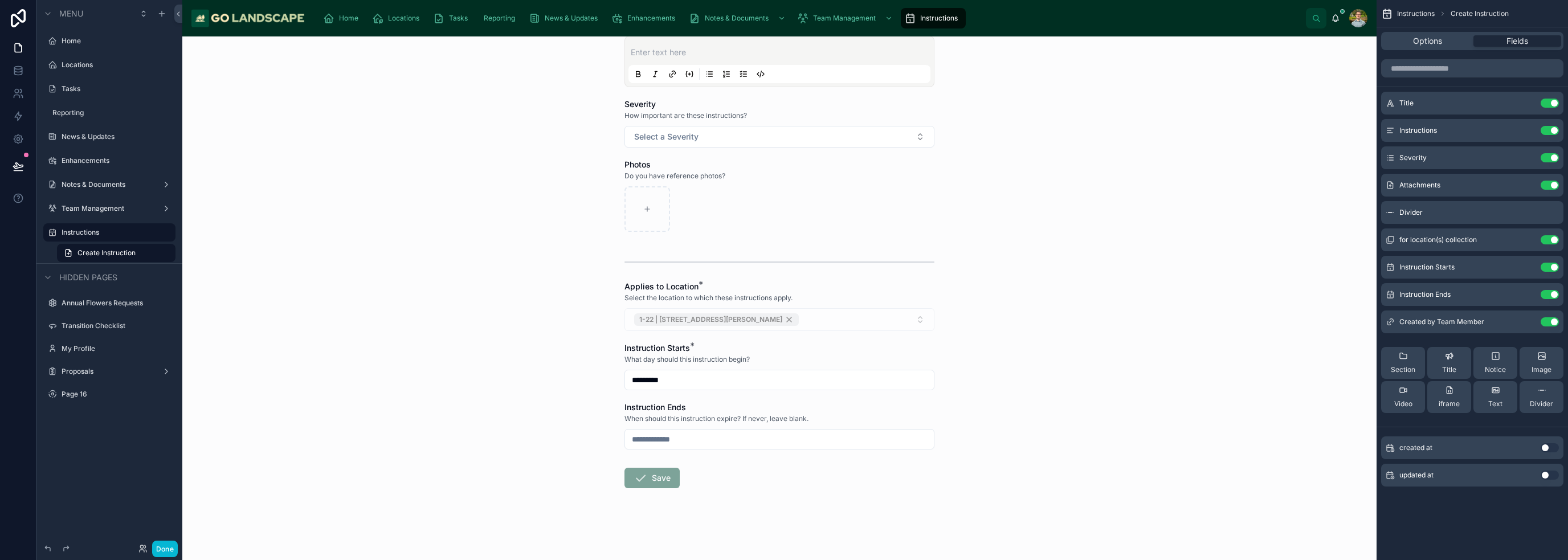
click at [864, 302] on div "Applies to Location * Select the location to which these instructions apply. 1-…" at bounding box center [779, 306] width 310 height 50
click at [1202, 409] on div "Back to Locations Instructions Create Instruction Create Instruction Brief titl…" at bounding box center [779, 298] width 1195 height 524
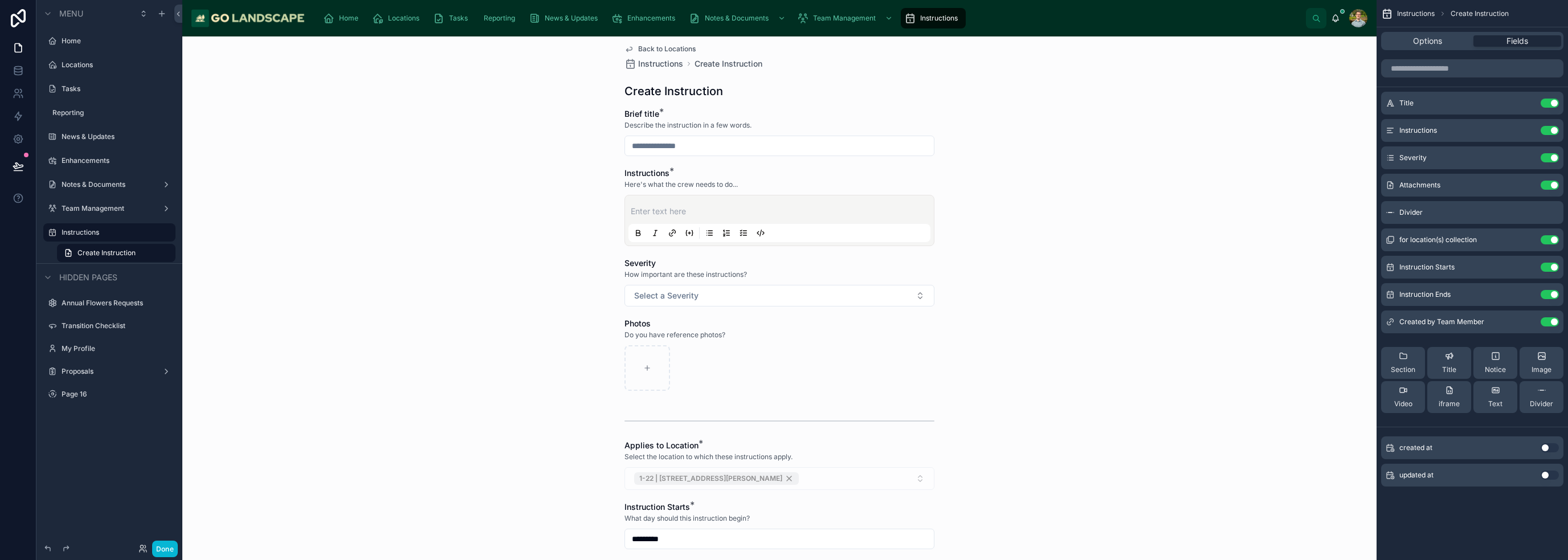
scroll to position [0, 0]
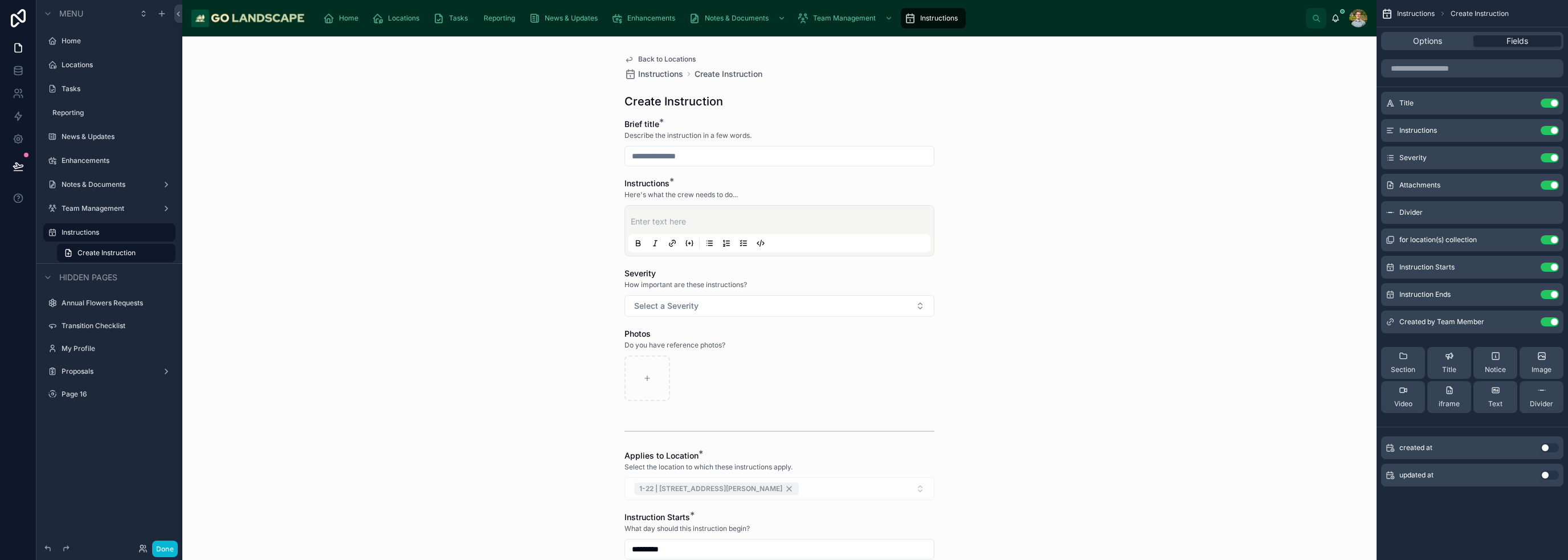
click at [1175, 109] on div "Back to Locations Instructions Create Instruction Create Instruction Brief titl…" at bounding box center [779, 298] width 1195 height 524
click at [658, 59] on span "Back to Locations" at bounding box center [667, 60] width 58 height 9
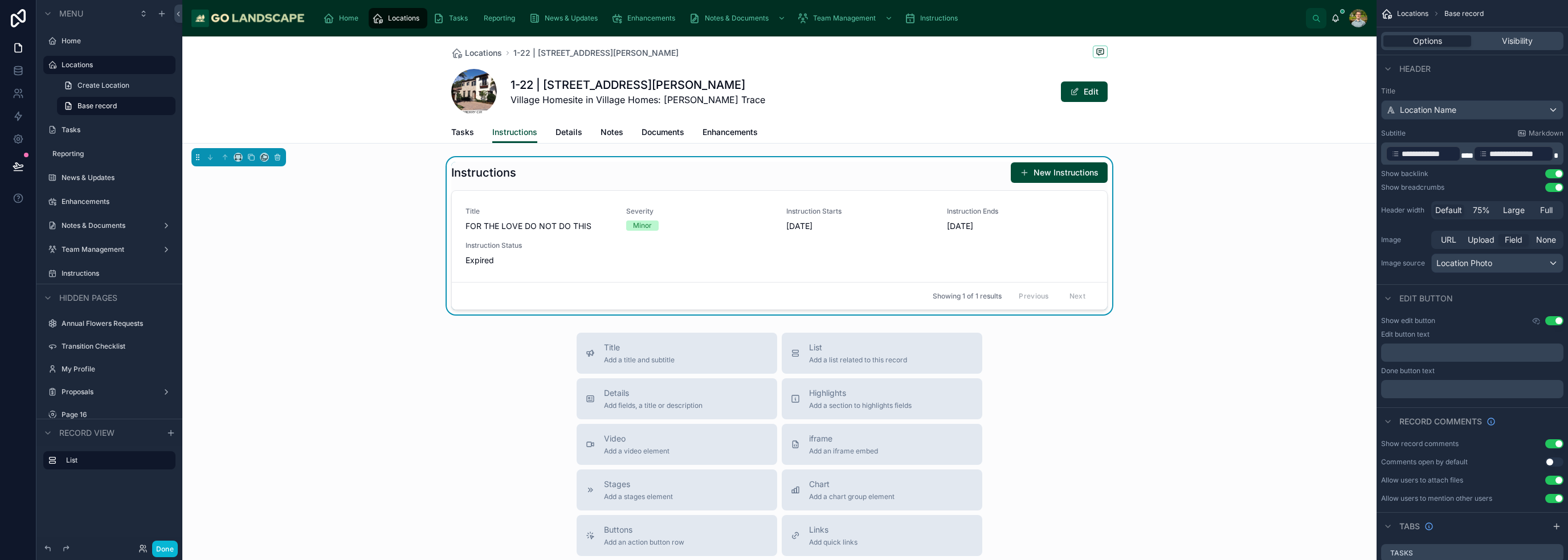
click at [1193, 346] on div "Title Add a title and subtitle List Add a list related to this record Details A…" at bounding box center [779, 536] width 1195 height 406
click at [1217, 164] on div "Instructions New Instructions Title FOR THE LOVE DO NOT DO THIS Severity Minor …" at bounding box center [779, 235] width 1195 height 157
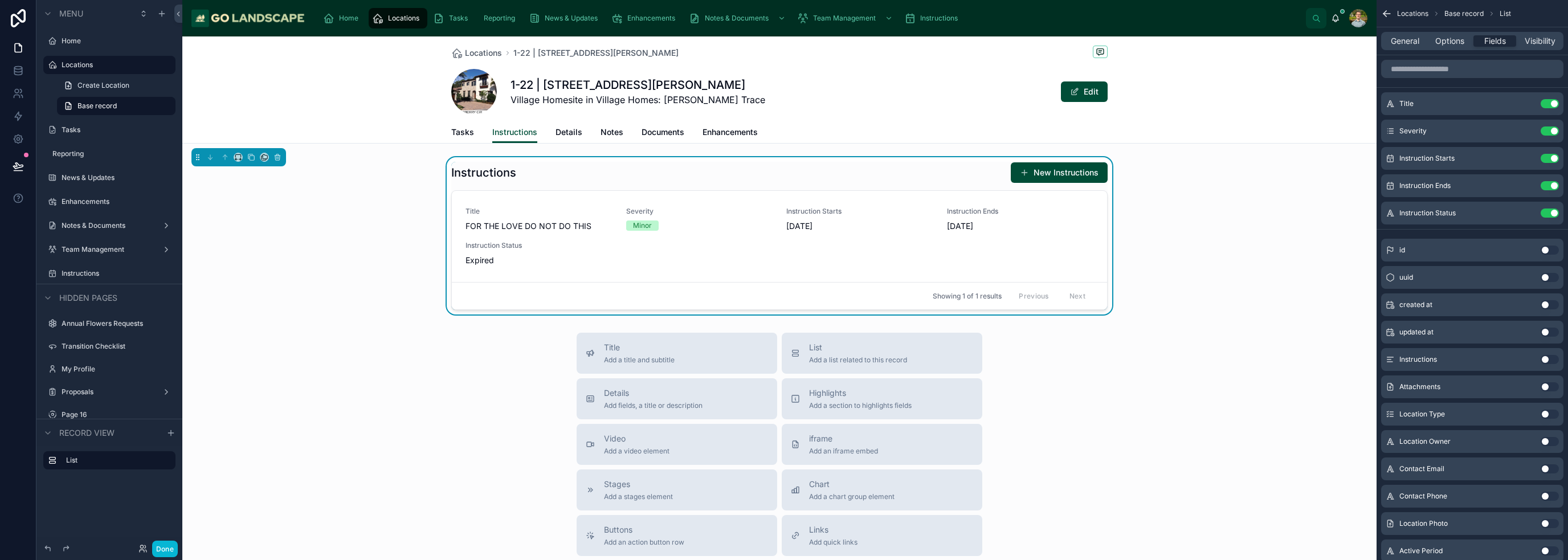
click at [1171, 79] on div "Locations 1-22 | 9726 Lounsberry Circle 1-22 | 9726 Lounsberry Circle Village H…" at bounding box center [779, 90] width 1195 height 107
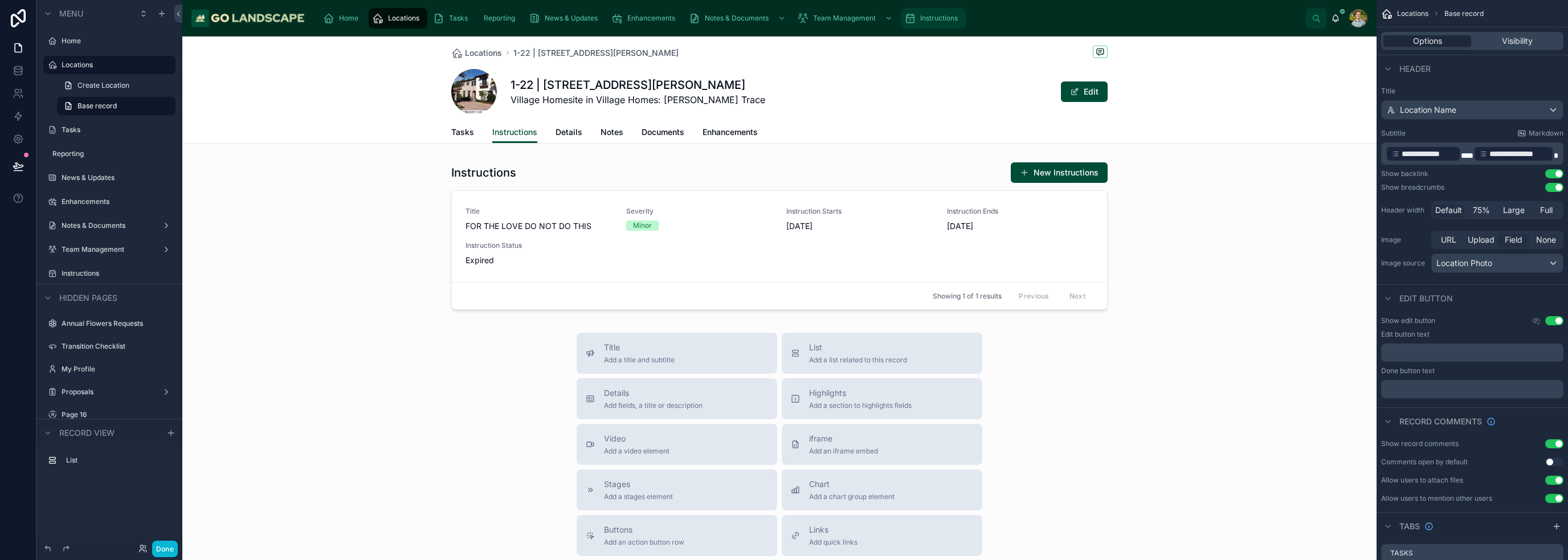
click at [950, 12] on div "Instructions" at bounding box center [933, 19] width 58 height 19
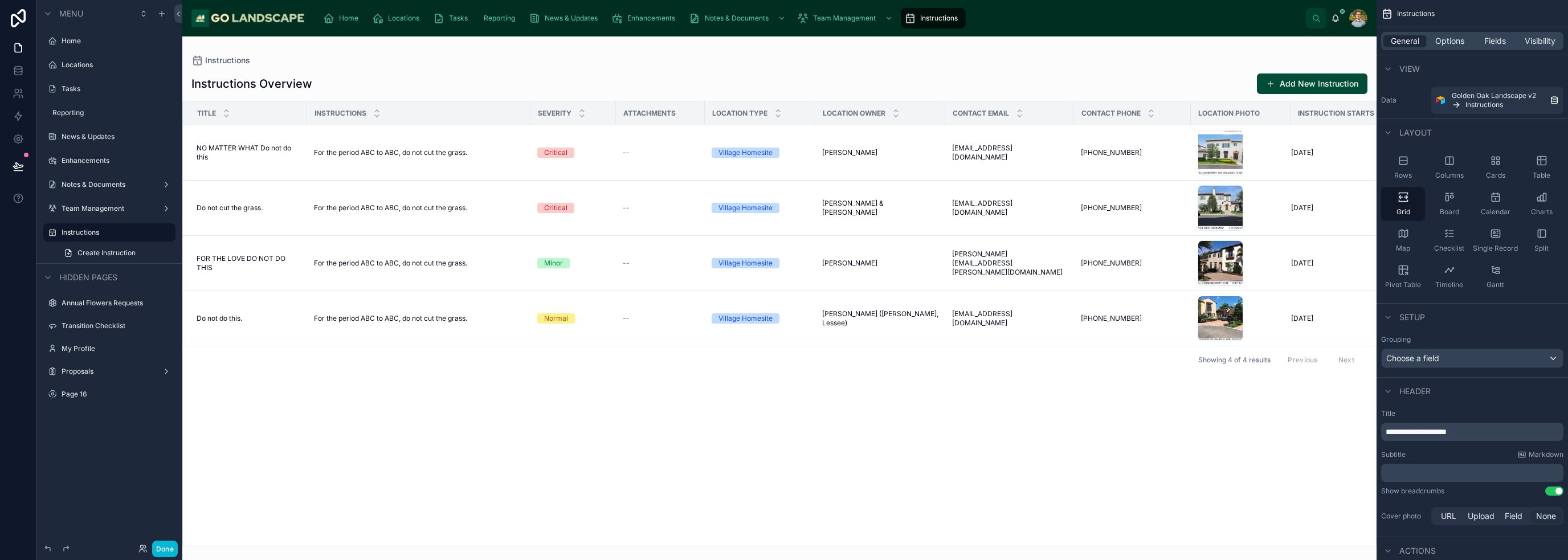
click at [1302, 89] on div at bounding box center [779, 298] width 1195 height 524
click at [1302, 84] on button "Add New Instruction" at bounding box center [1312, 84] width 110 height 21
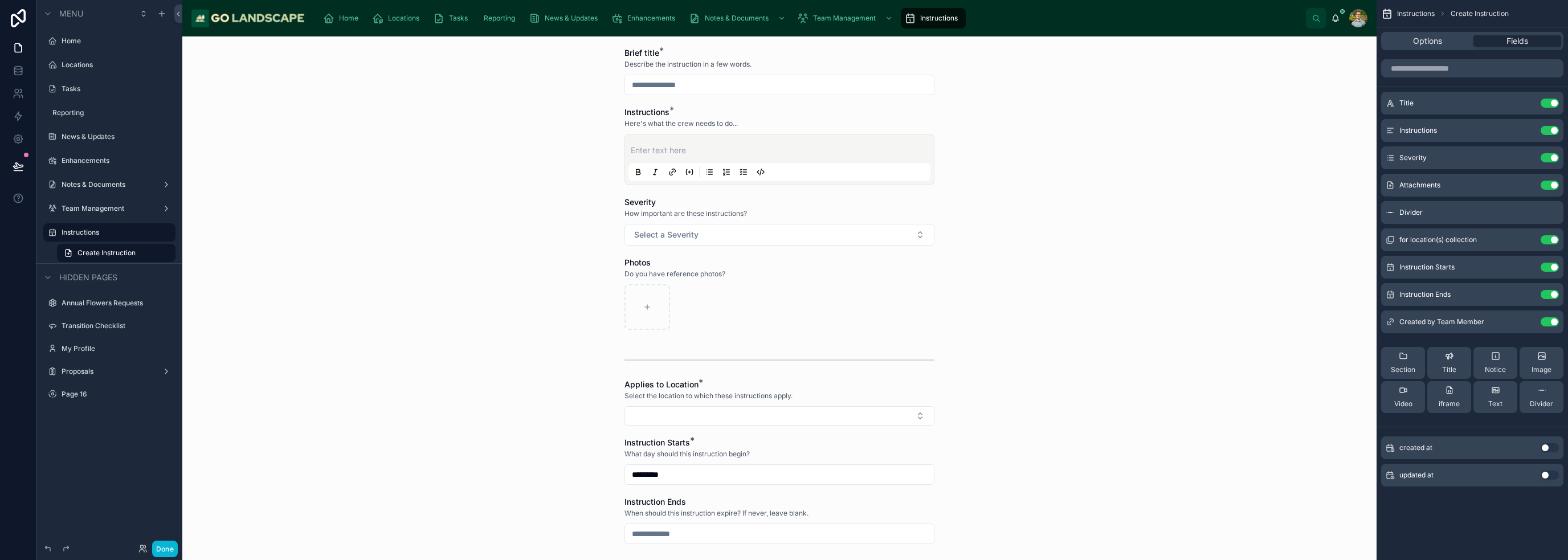
scroll to position [114, 0]
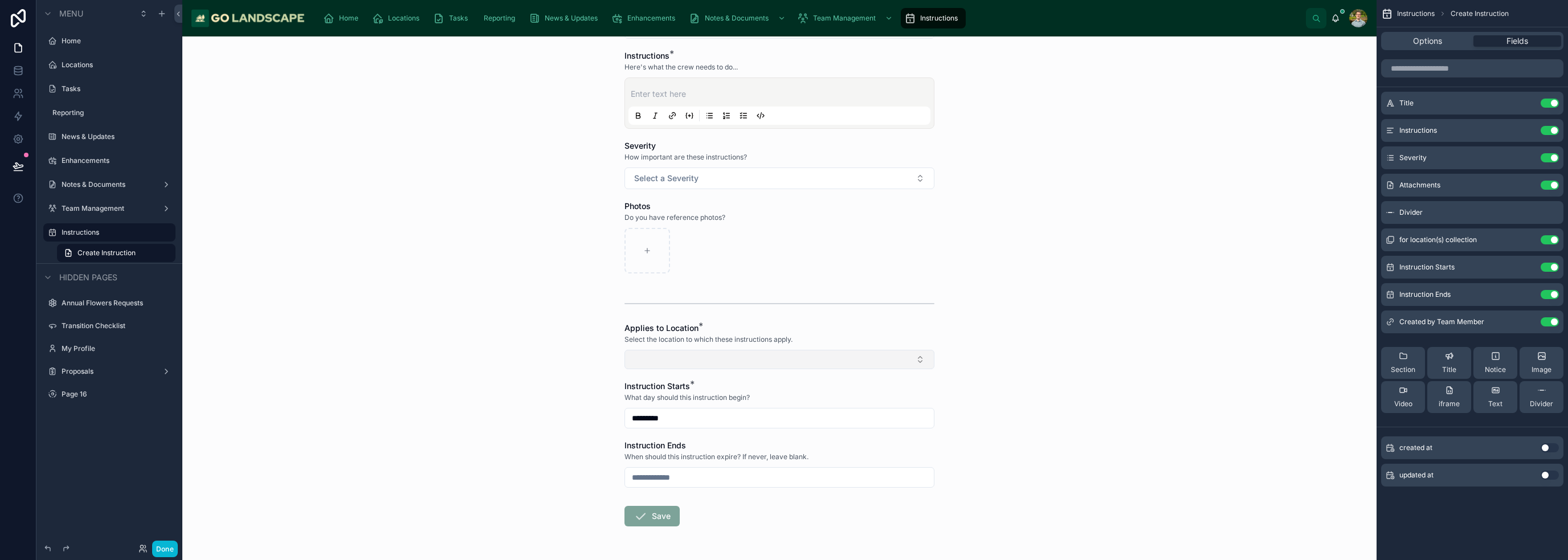
click at [784, 362] on button "Select Button" at bounding box center [779, 359] width 310 height 20
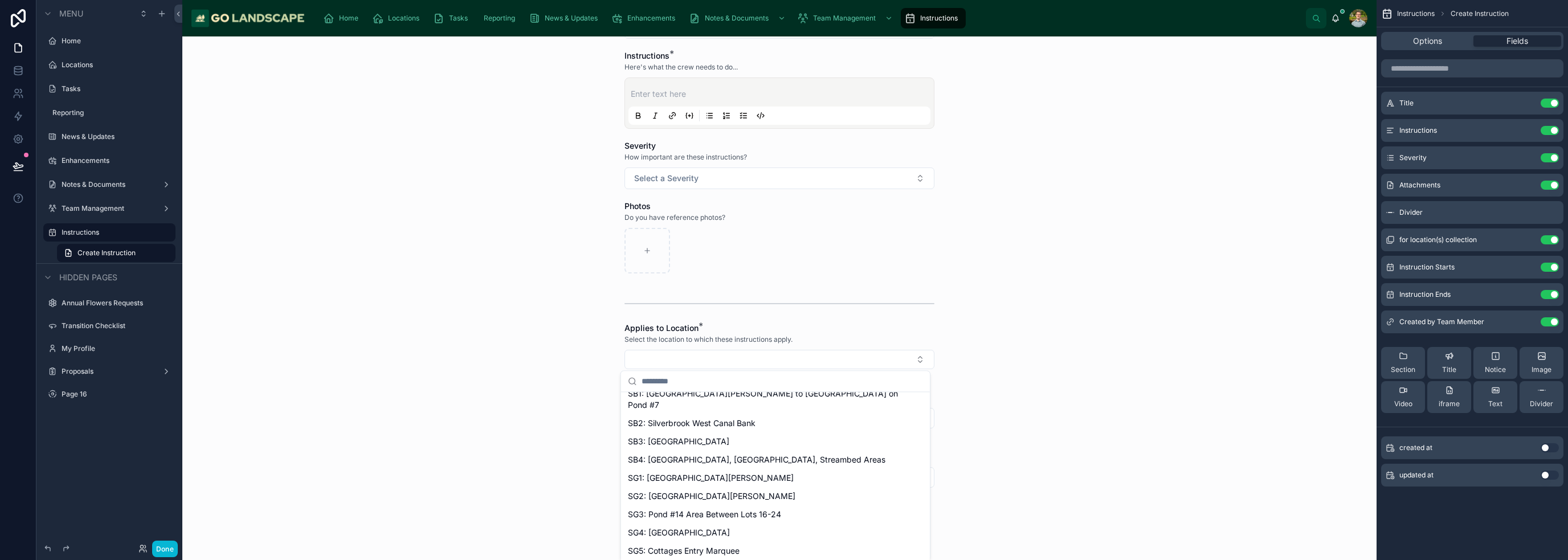
scroll to position [3507, 0]
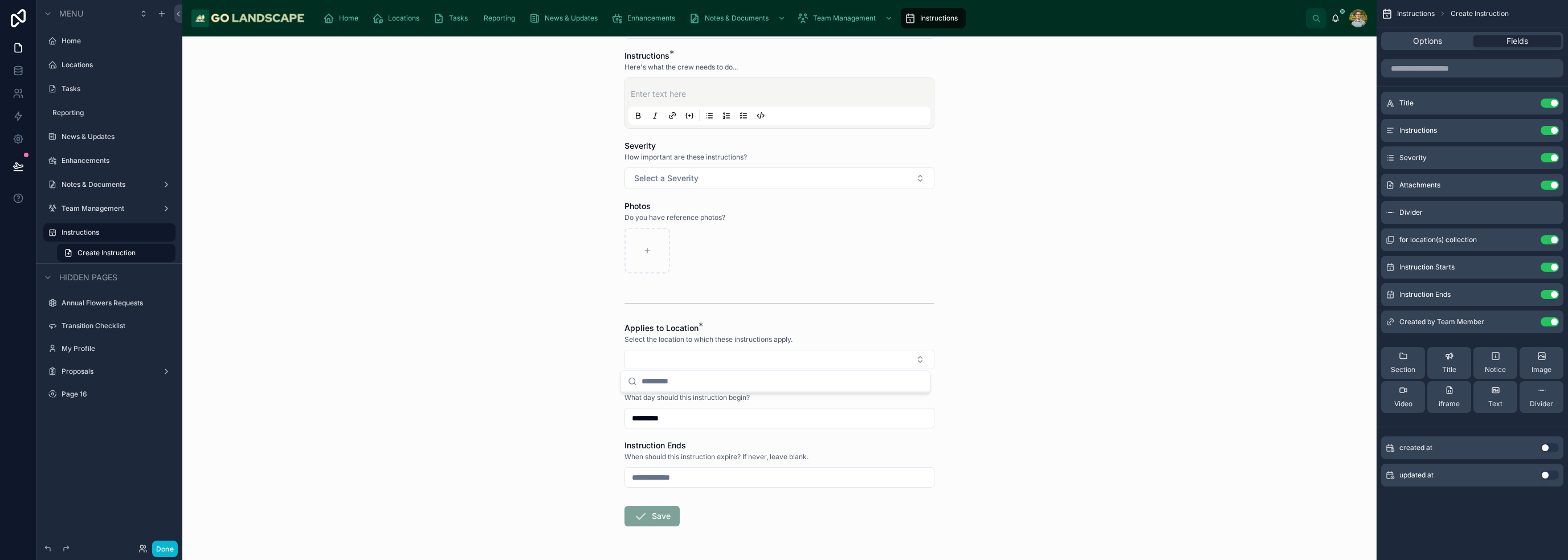
click at [1070, 397] on div "Instructions Create Instruction Create Instruction Brief title * Describe the i…" at bounding box center [779, 298] width 1195 height 524
click at [1078, 376] on div "Instructions Create Instruction Create Instruction Brief title * Describe the i…" at bounding box center [779, 298] width 1195 height 524
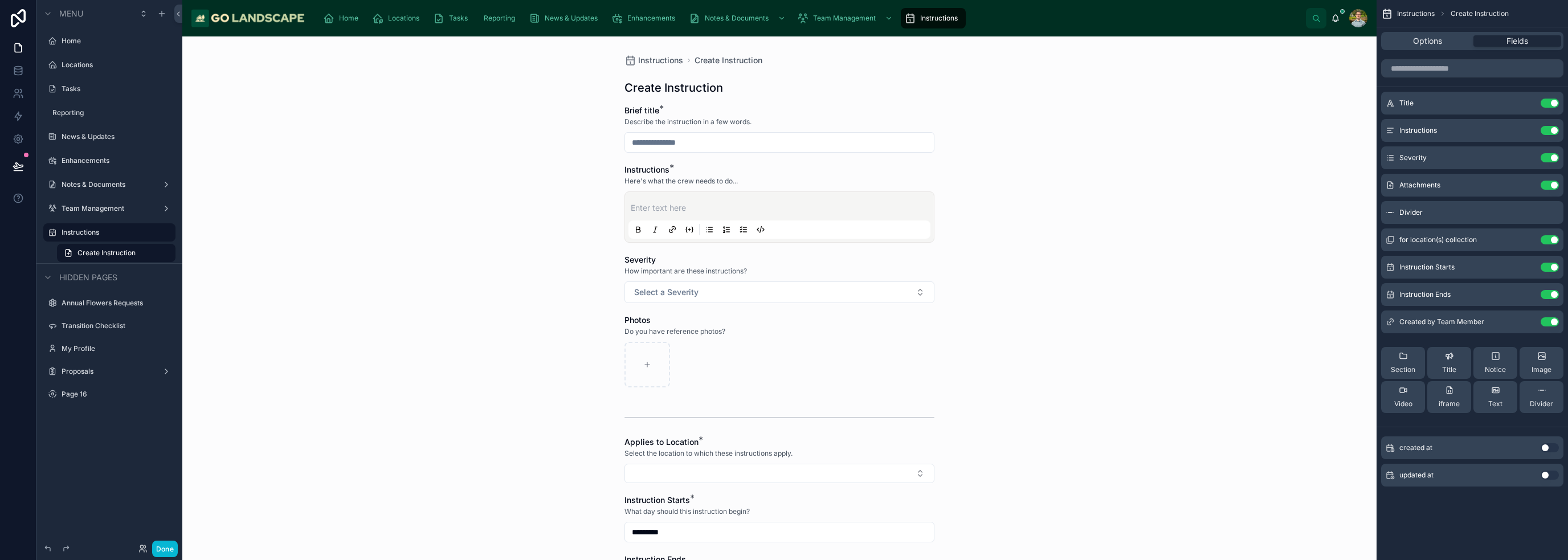
click at [1130, 119] on div "Instructions Create Instruction Create Instruction Brief title * Describe the i…" at bounding box center [779, 298] width 1195 height 524
click at [1115, 216] on div "Instructions Create Instruction Create Instruction Brief title * Describe the i…" at bounding box center [779, 298] width 1195 height 524
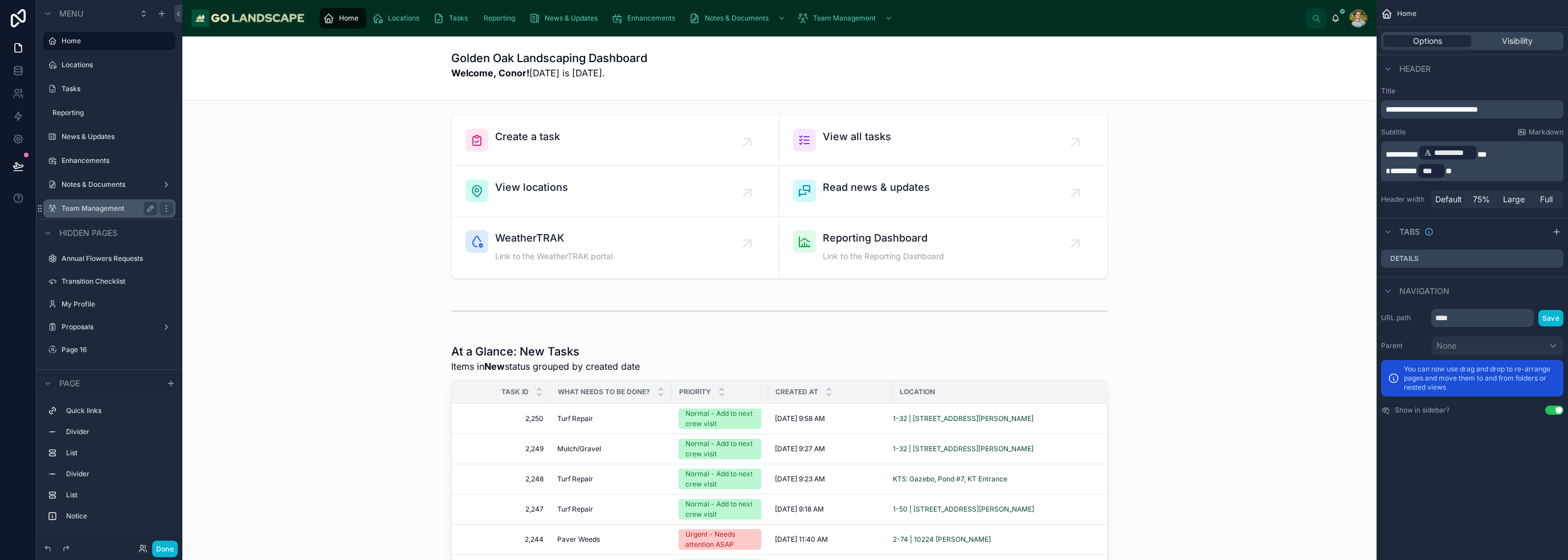
click at [66, 204] on label "Team Management" at bounding box center [107, 209] width 91 height 9
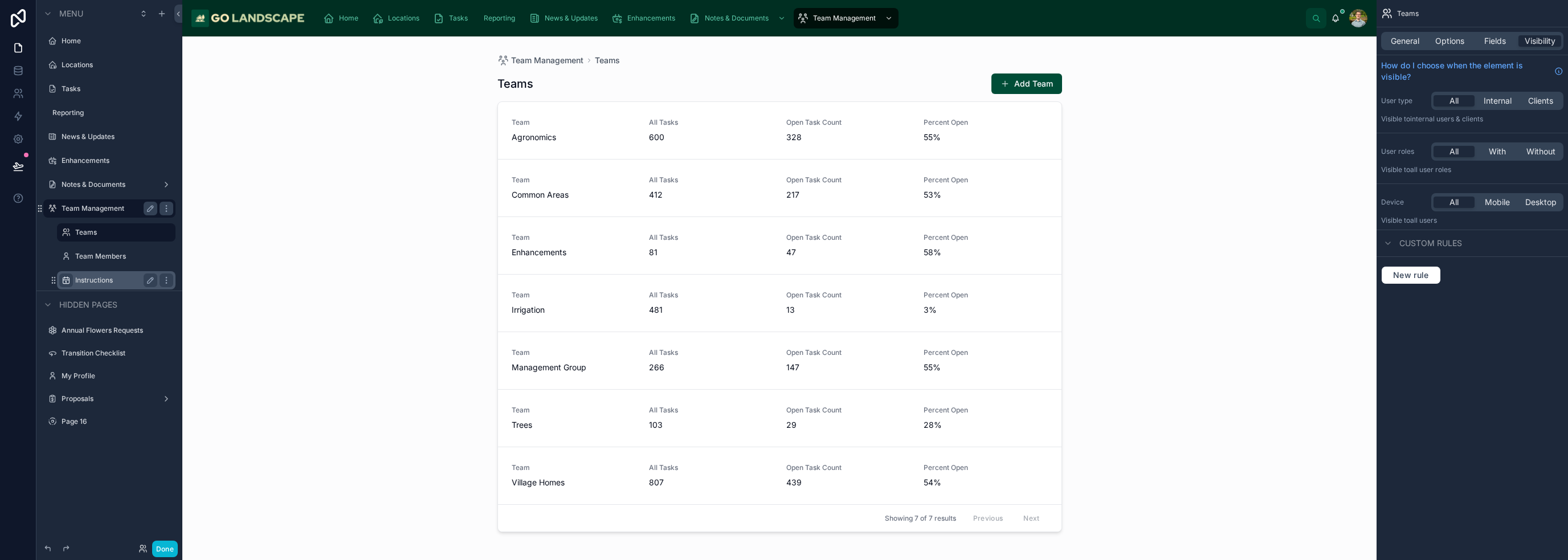
click at [63, 285] on div "scrollable content" at bounding box center [65, 280] width 14 height 14
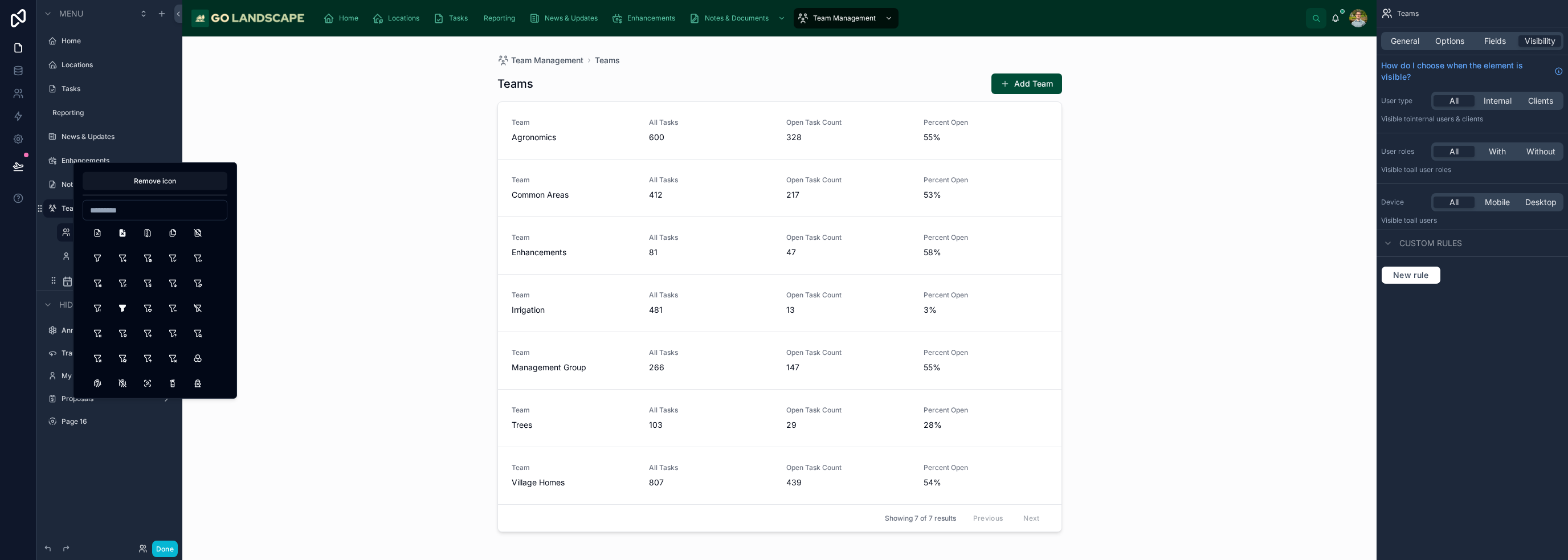
scroll to position [11546, 0]
click at [123, 308] on button "PinFilled" at bounding box center [122, 308] width 21 height 21
click at [347, 290] on div "Team Management Teams Teams Add Team Team Agronomics All Tasks 600 Open Task Co…" at bounding box center [779, 298] width 1195 height 524
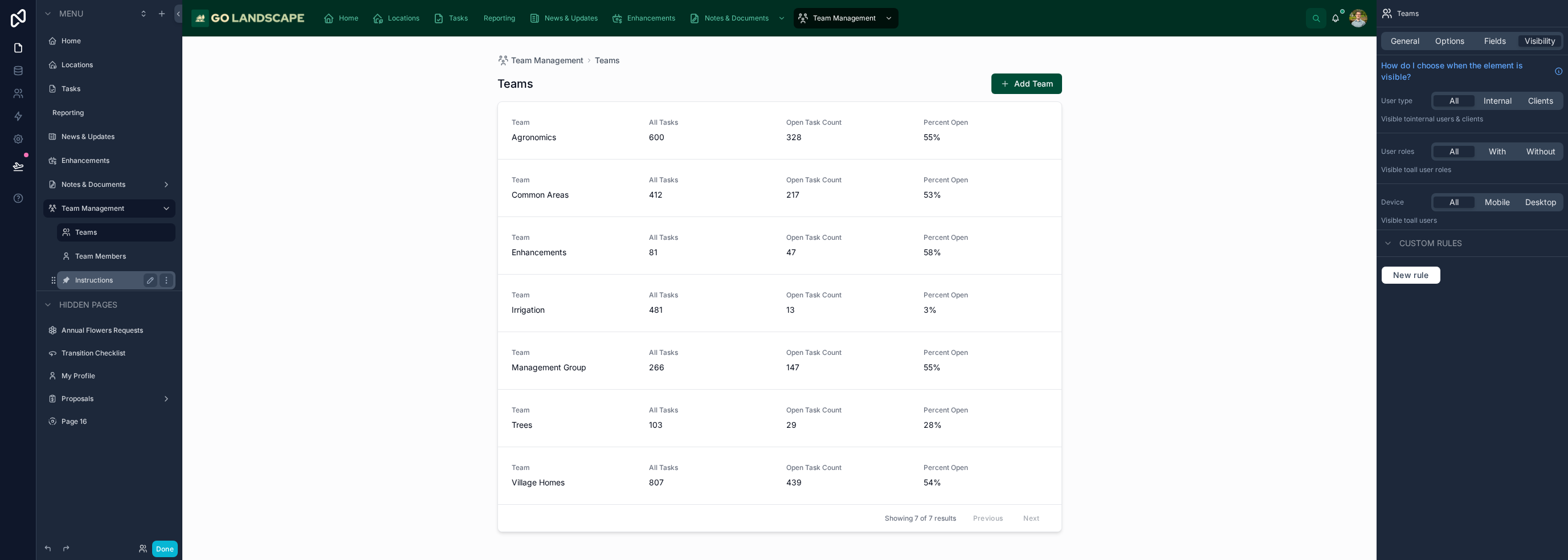
click at [81, 282] on label "Instructions" at bounding box center [114, 280] width 77 height 9
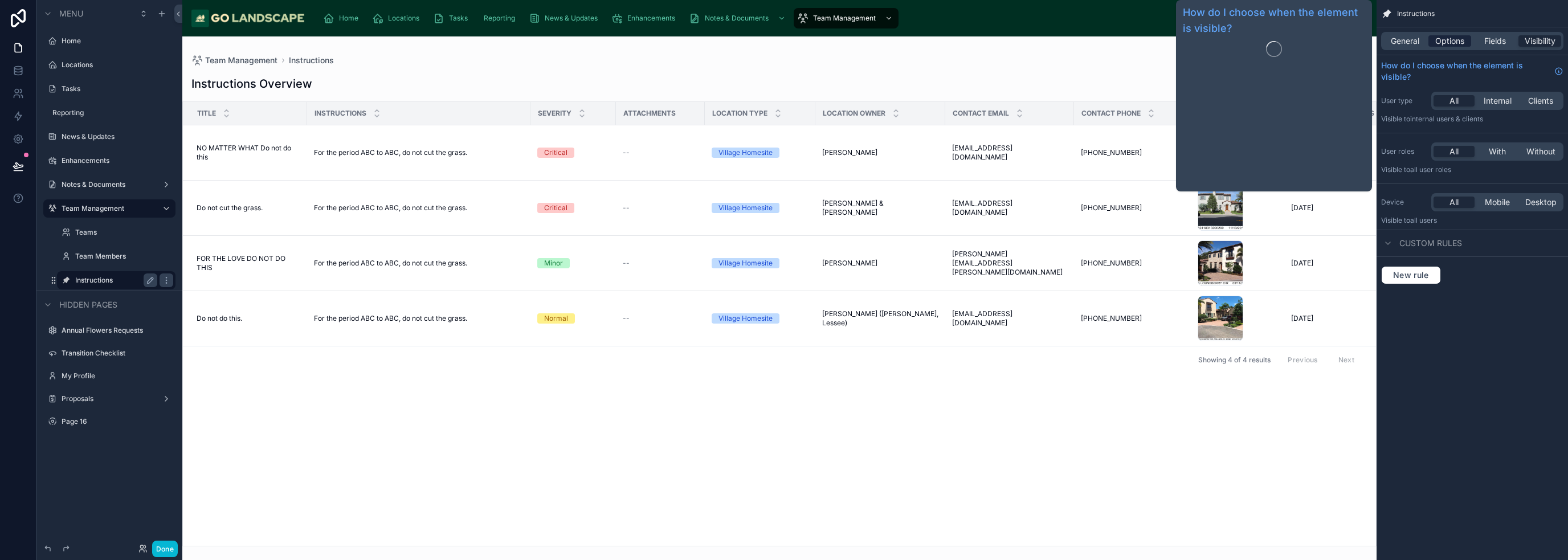
click at [1449, 39] on span "Options" at bounding box center [1449, 41] width 29 height 11
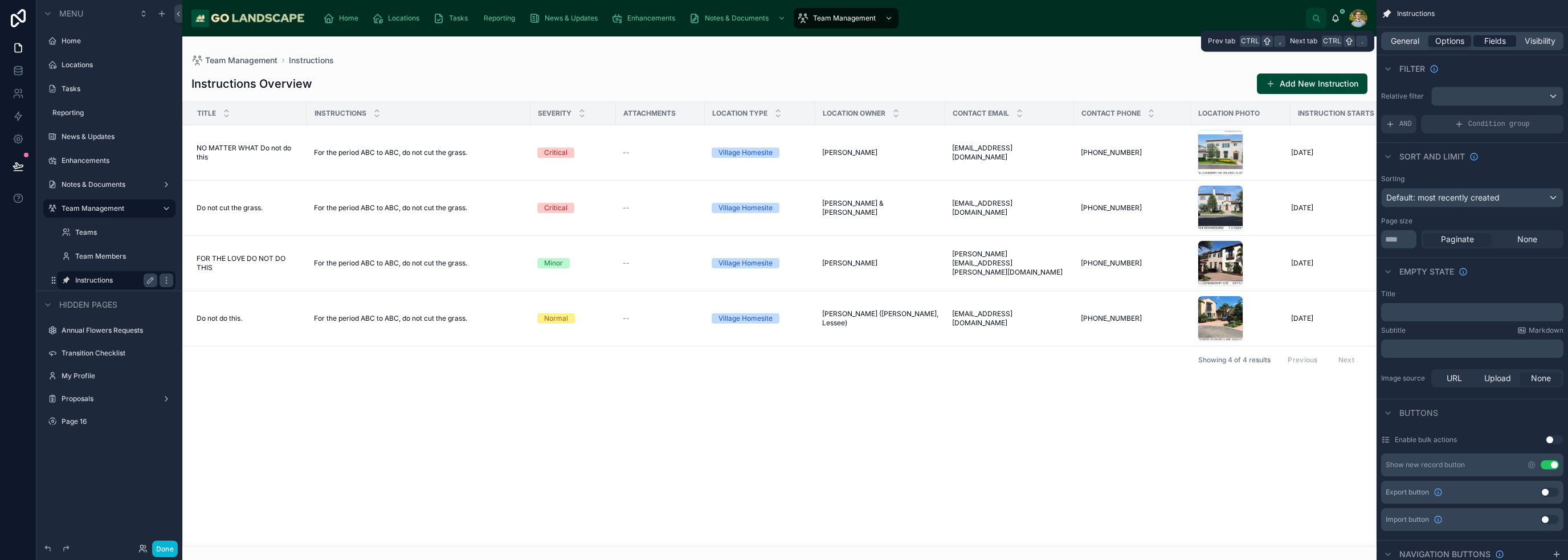
click at [1498, 40] on span "Fields" at bounding box center [1494, 41] width 21 height 11
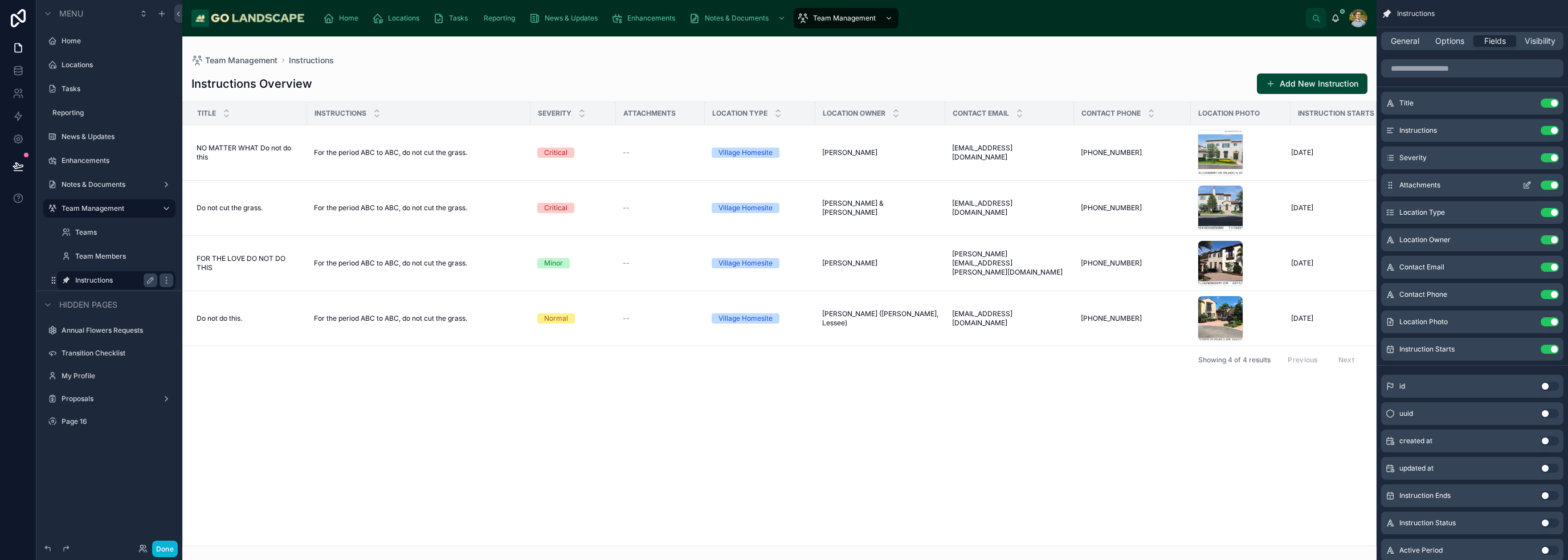
click at [1550, 188] on button "Use setting" at bounding box center [1550, 186] width 19 height 9
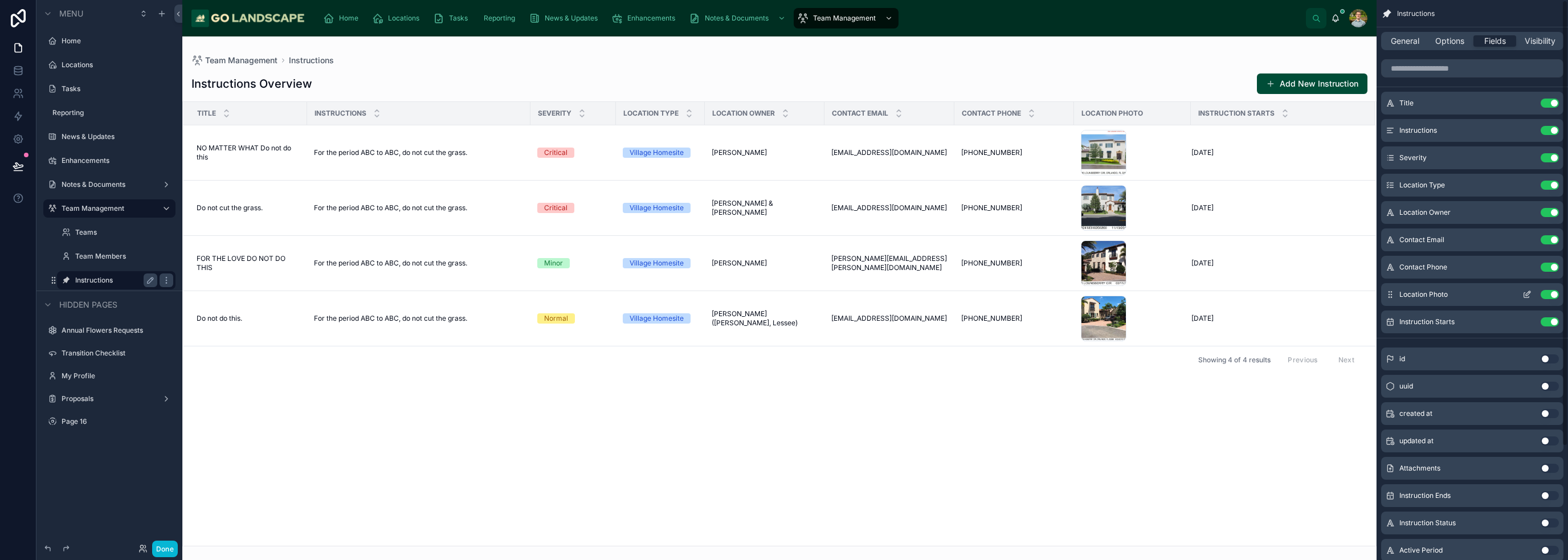
click at [1550, 298] on button "Use setting" at bounding box center [1550, 295] width 19 height 9
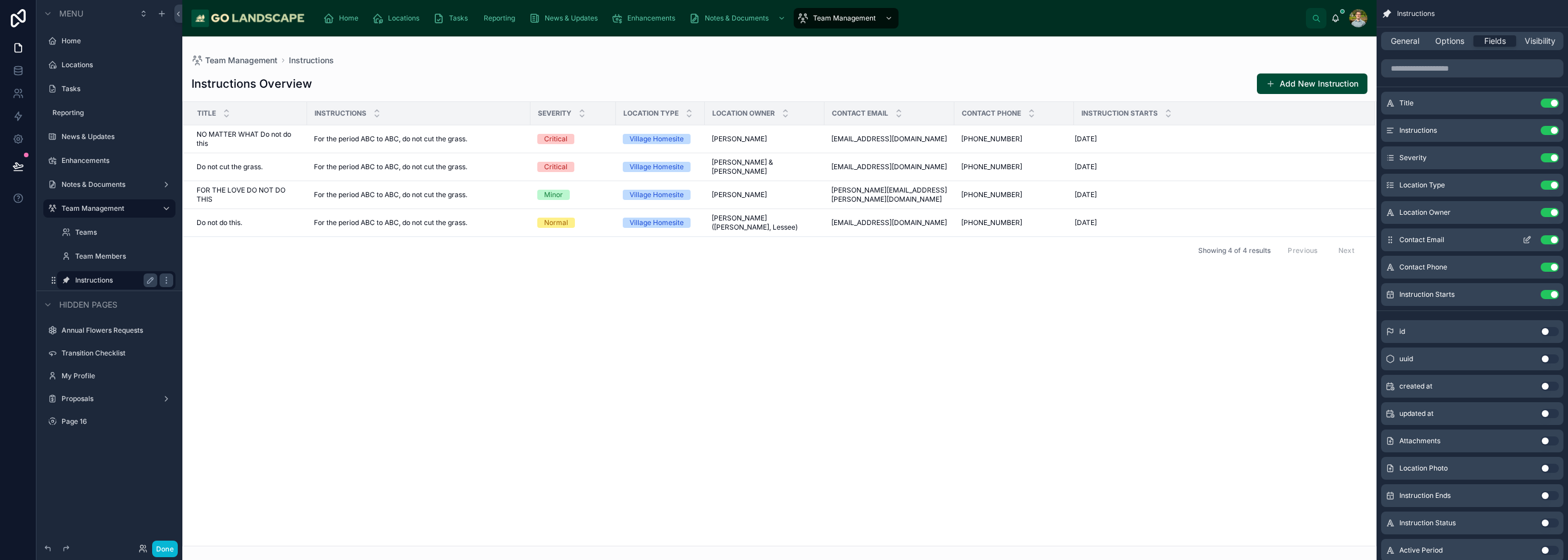
click at [1546, 238] on button "Use setting" at bounding box center [1550, 240] width 19 height 9
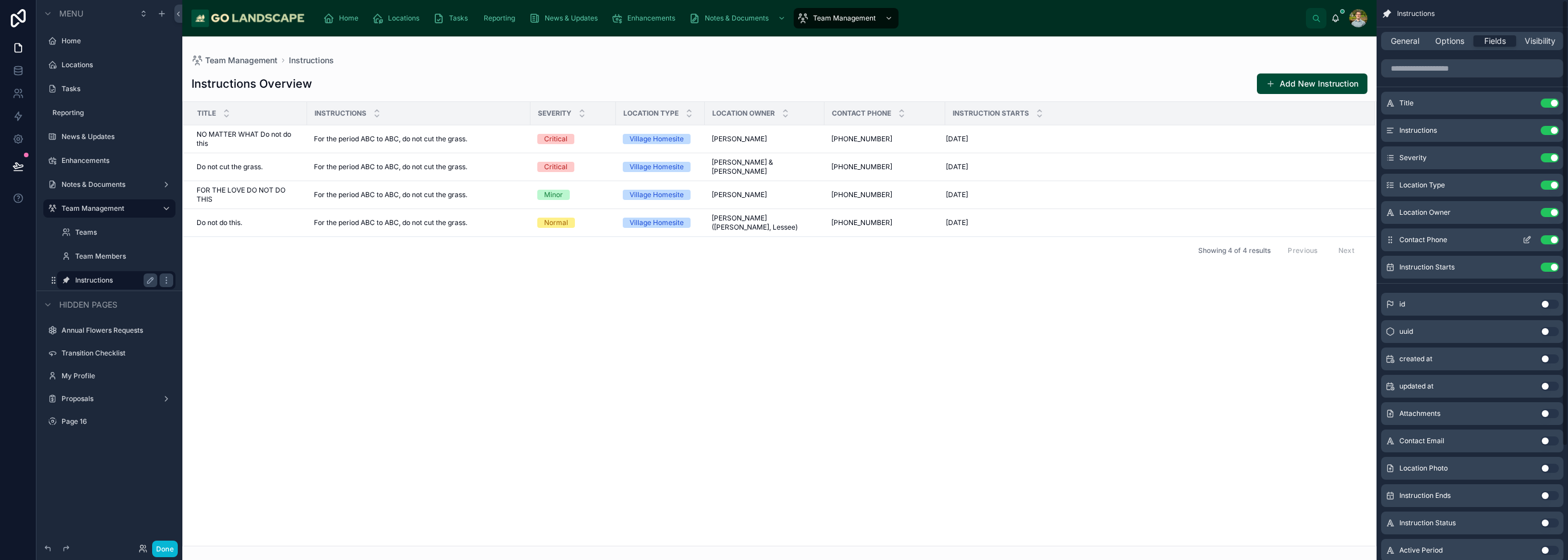
click at [1553, 241] on button "Use setting" at bounding box center [1550, 240] width 19 height 9
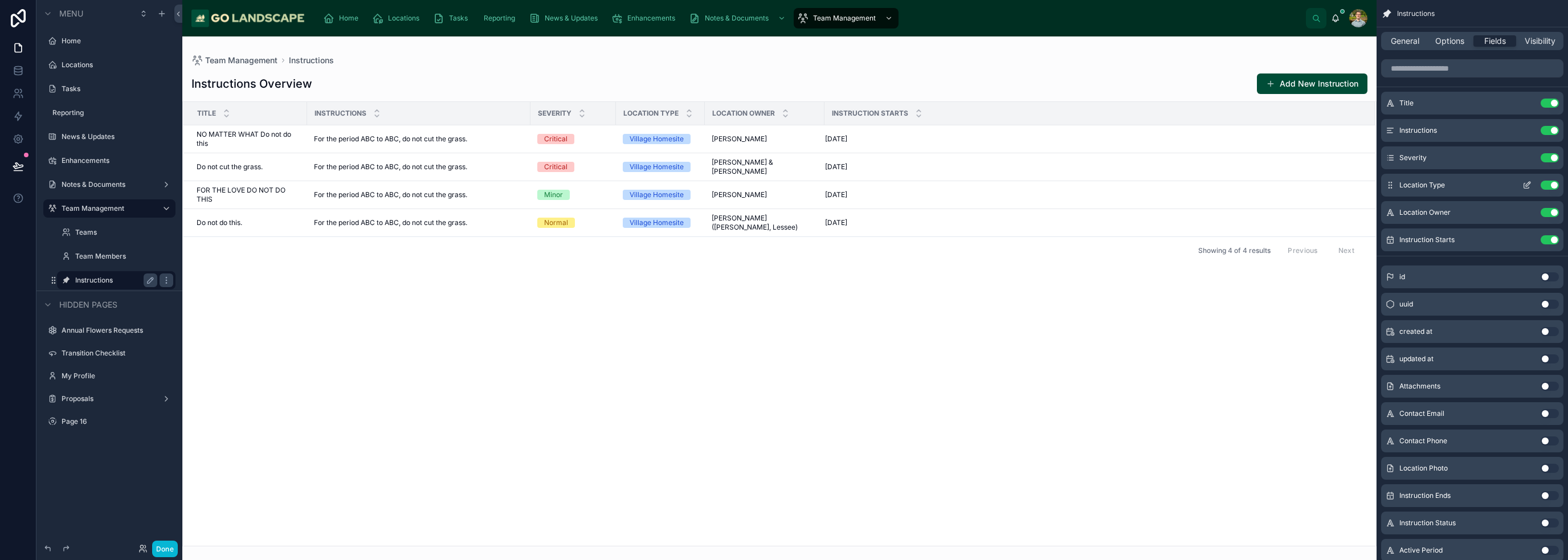
click at [1551, 188] on button "Use setting" at bounding box center [1550, 186] width 19 height 9
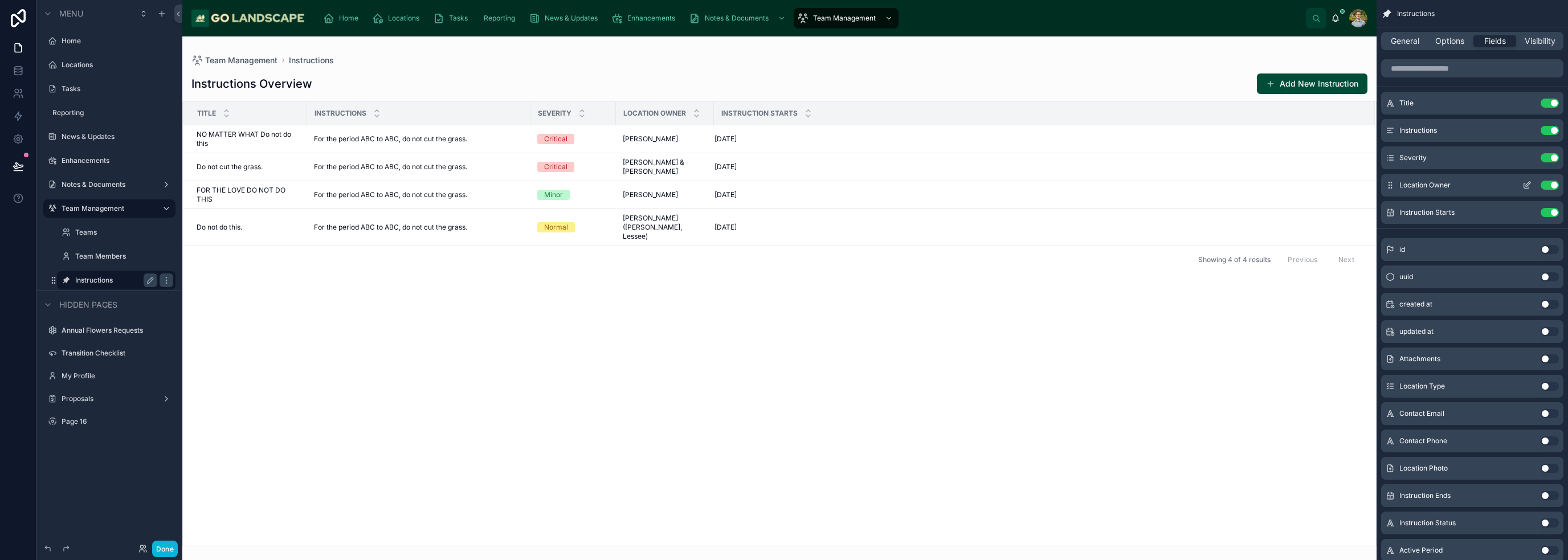
click at [1554, 185] on button "Use setting" at bounding box center [1550, 186] width 19 height 9
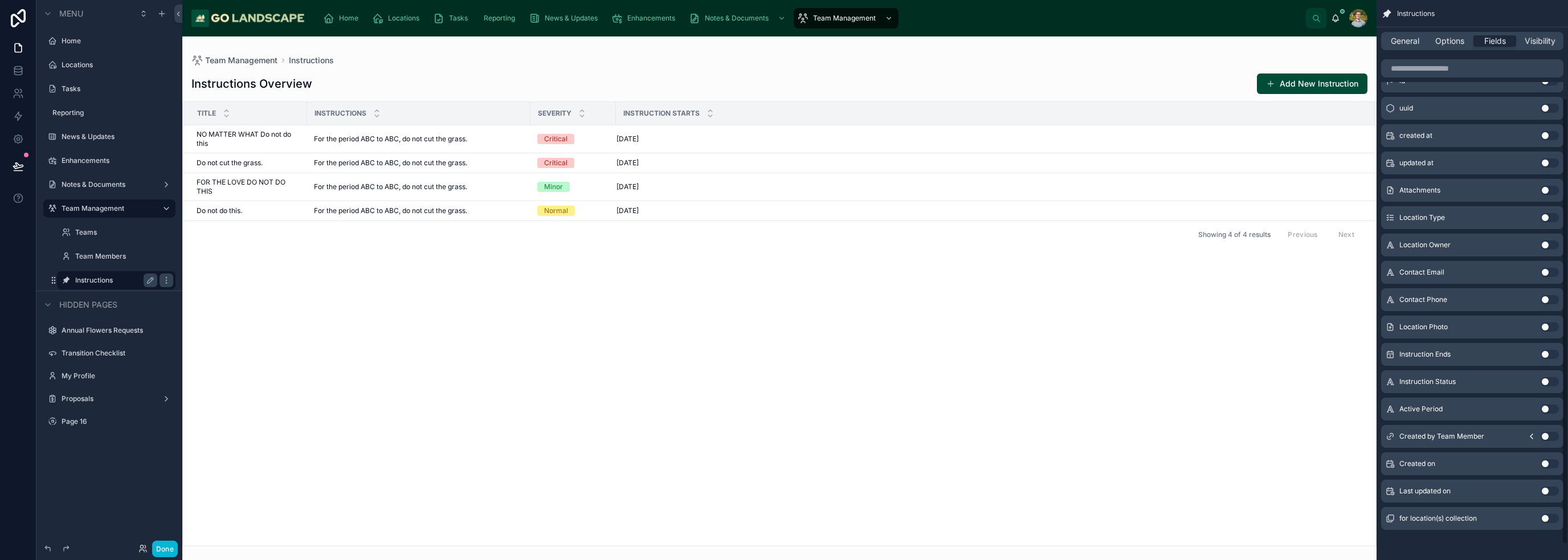
scroll to position [143, 0]
click at [1549, 353] on button "Use setting" at bounding box center [1550, 354] width 19 height 9
click at [1550, 380] on button "Use setting" at bounding box center [1550, 381] width 19 height 9
click at [1549, 405] on button "Use setting" at bounding box center [1550, 408] width 19 height 9
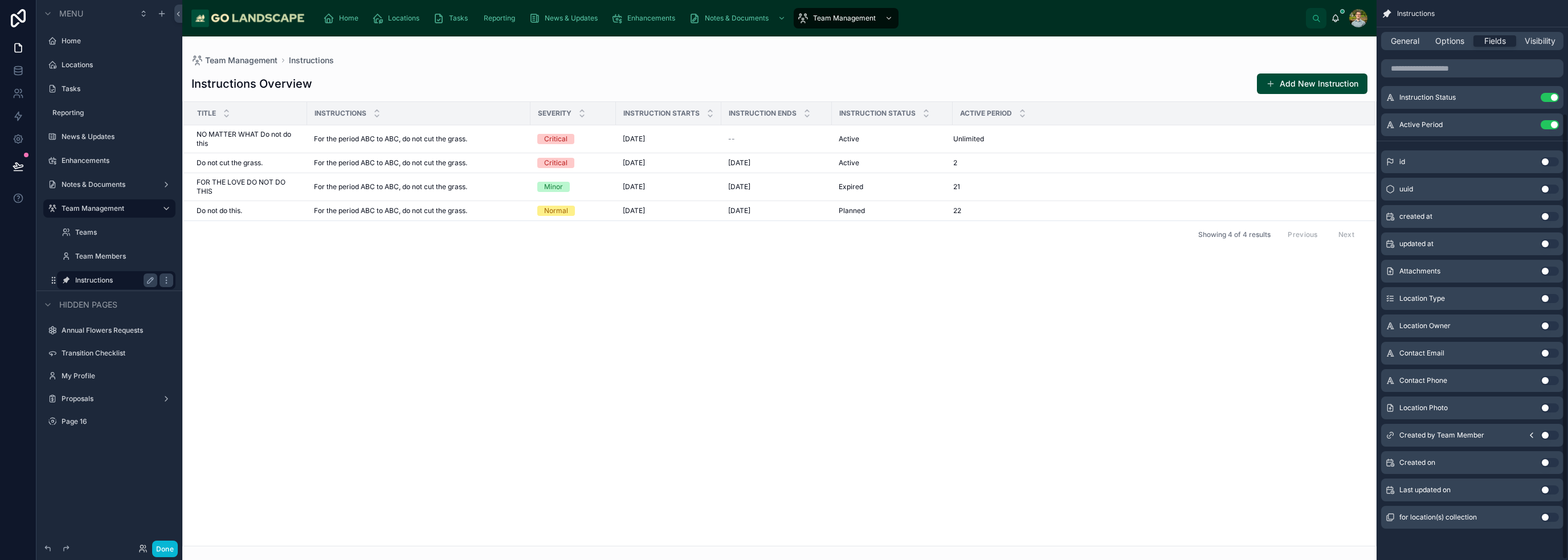
click at [1286, 439] on div "Title Instructions Severity Instruction Starts Instruction Ends Instruction Sta…" at bounding box center [779, 324] width 1193 height 444
click at [1526, 124] on icon "scrollable content" at bounding box center [1528, 123] width 5 height 5
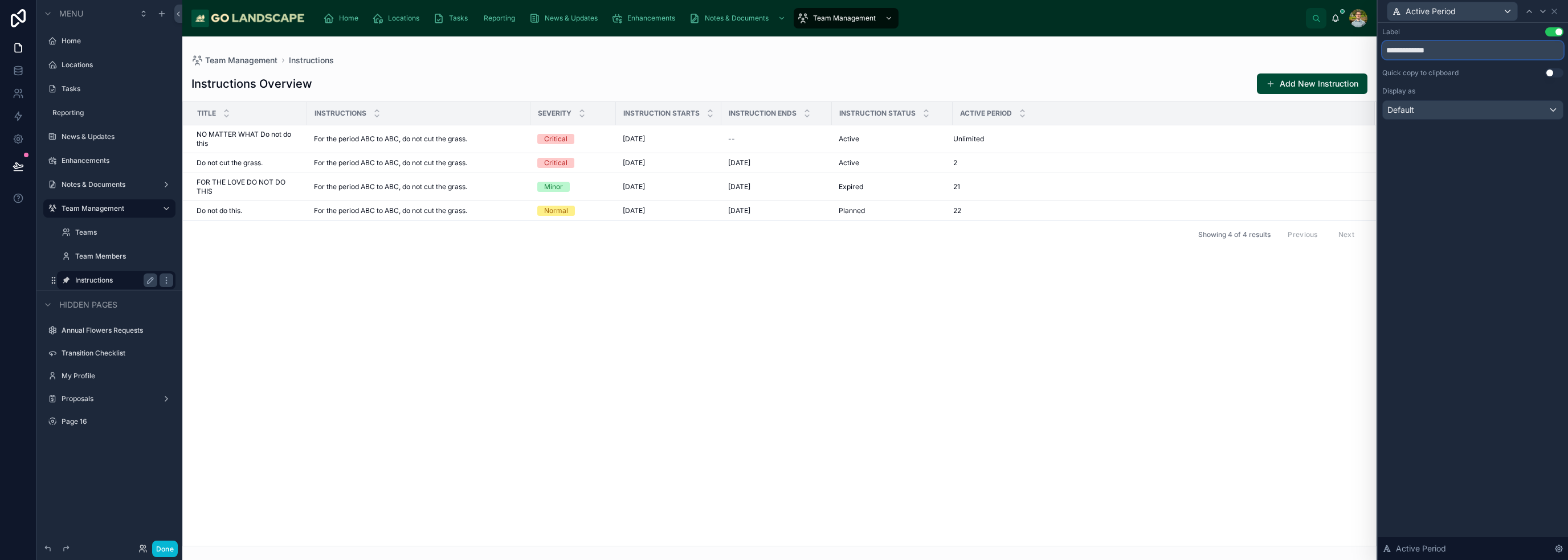
click at [1459, 49] on input "**********" at bounding box center [1473, 50] width 181 height 19
type input "**********"
click at [1482, 211] on div "**********" at bounding box center [1473, 291] width 190 height 538
click at [1555, 11] on icon at bounding box center [1554, 11] width 5 height 5
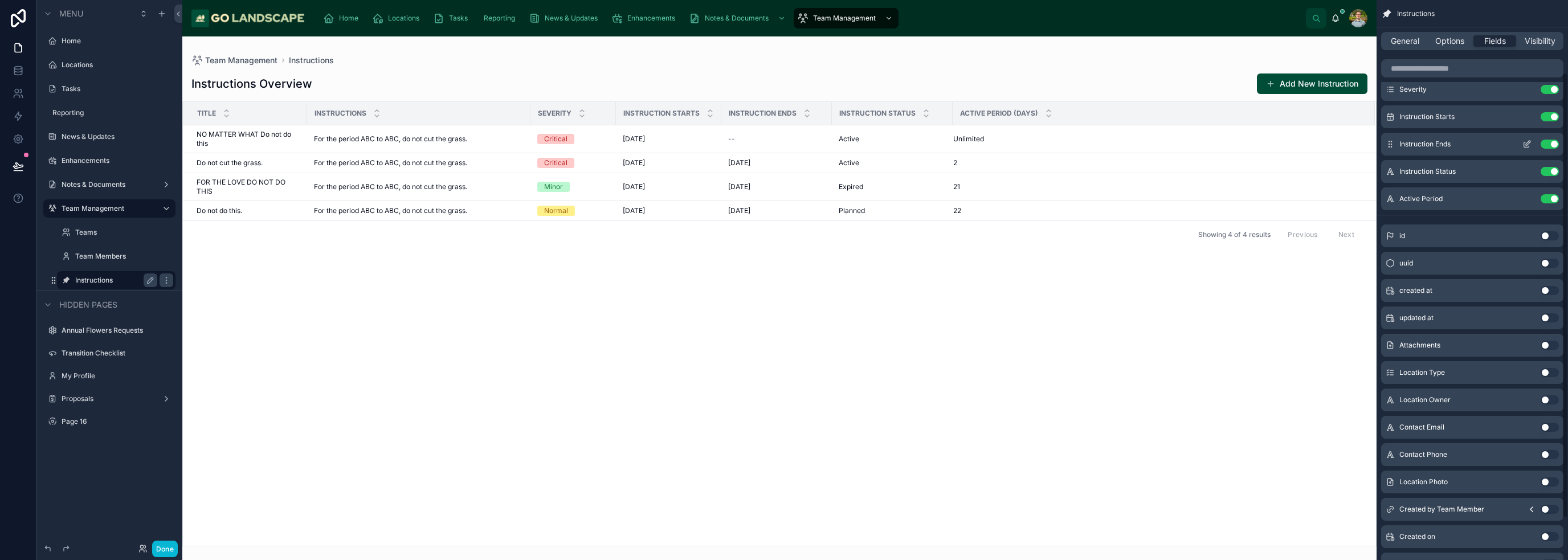
scroll to position [0, 0]
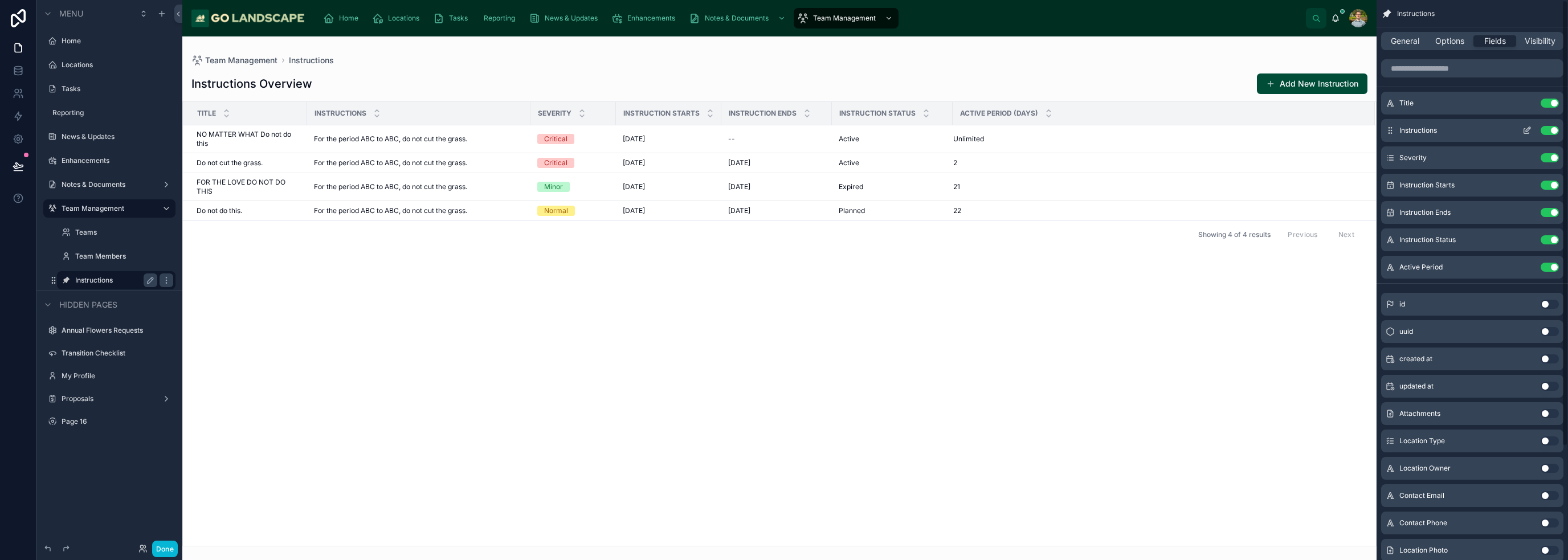
click at [1553, 129] on button "Use setting" at bounding box center [1550, 131] width 19 height 9
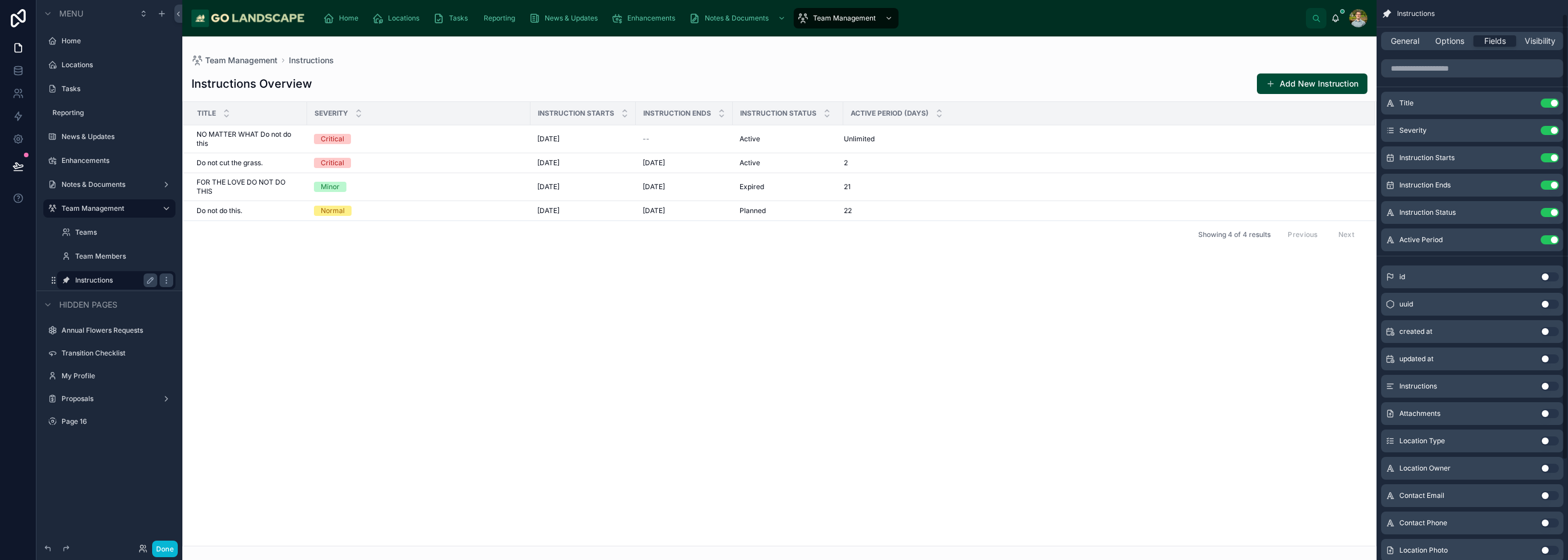
scroll to position [143, 0]
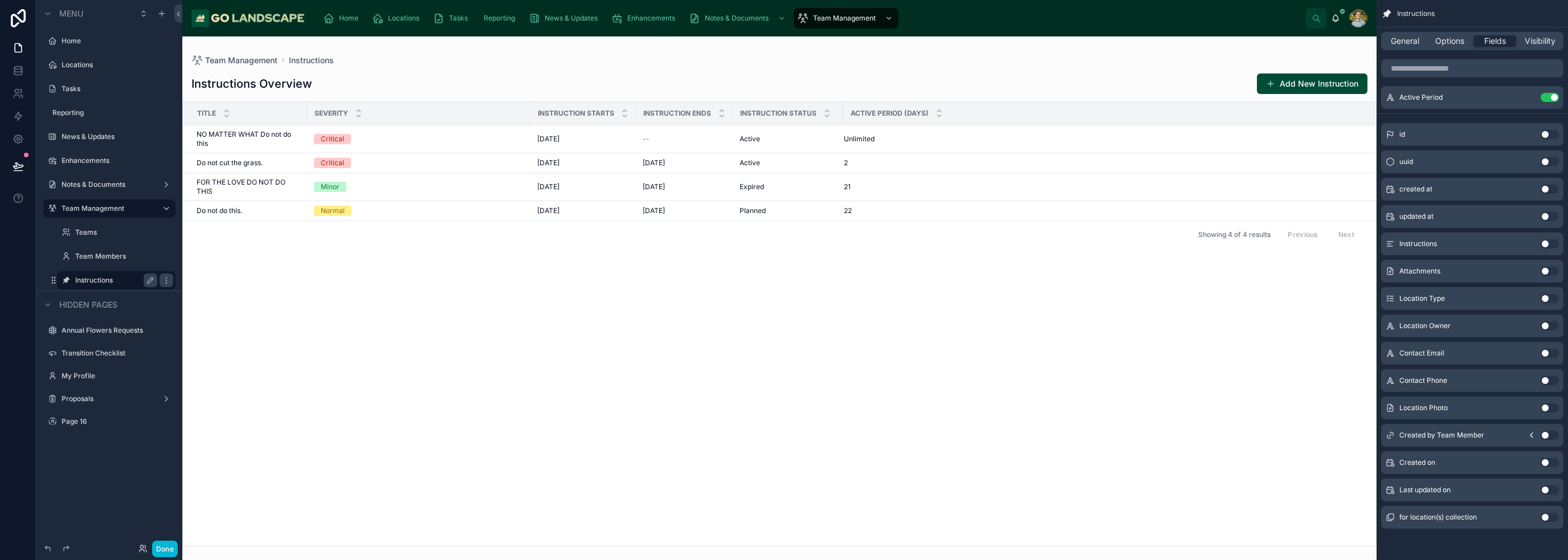
click at [1554, 187] on button "Use setting" at bounding box center [1550, 189] width 19 height 9
click at [1548, 435] on button "Use setting" at bounding box center [1550, 436] width 19 height 9
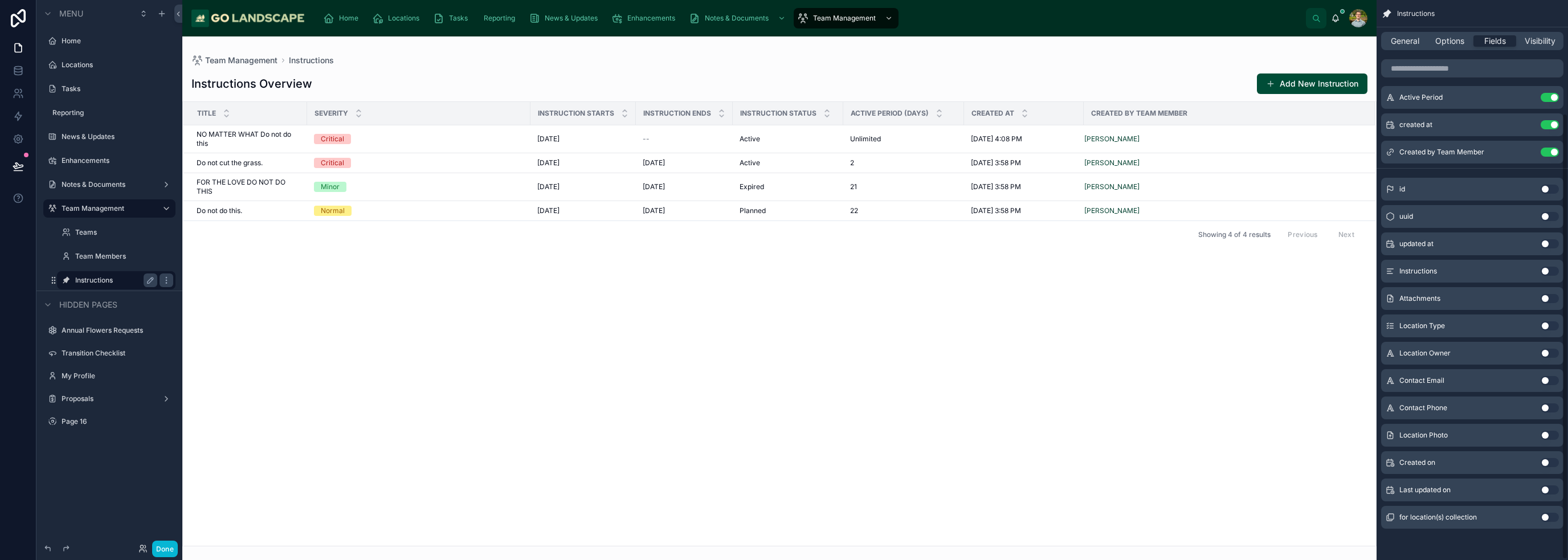
click at [1197, 501] on div "Title Severity Instruction Starts Instruction Ends Instruction Status Active Pe…" at bounding box center [779, 324] width 1193 height 444
click at [746, 385] on div "Title Severity Instruction Starts Instruction Ends Instruction Status Active Pe…" at bounding box center [779, 324] width 1193 height 444
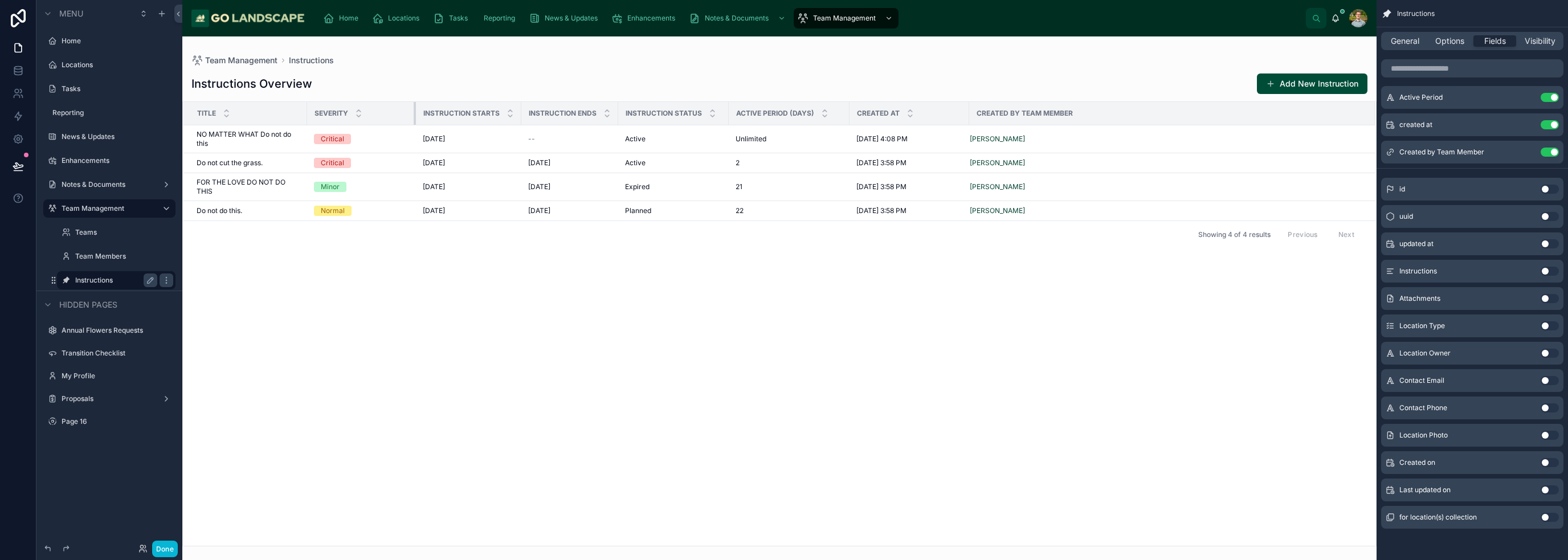
drag, startPoint x: 529, startPoint y: 109, endPoint x: 408, endPoint y: 118, distance: 121.3
click at [413, 118] on div at bounding box center [415, 113] width 5 height 22
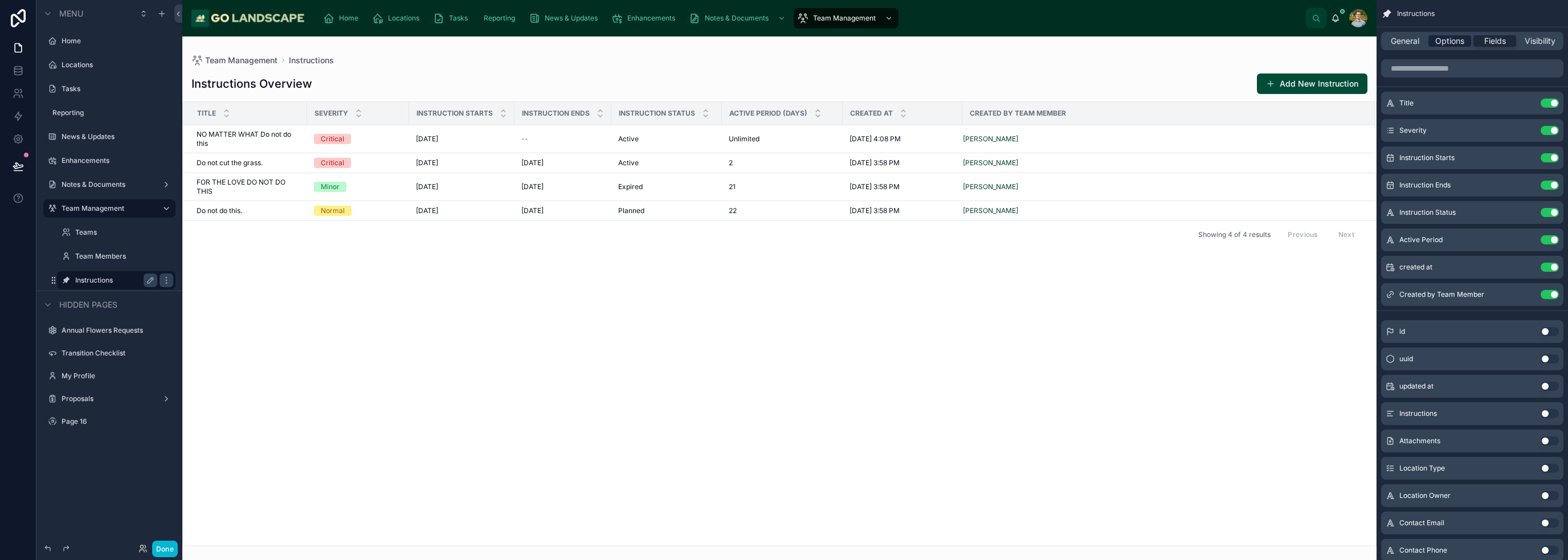
click at [1446, 40] on span "Options" at bounding box center [1449, 41] width 29 height 11
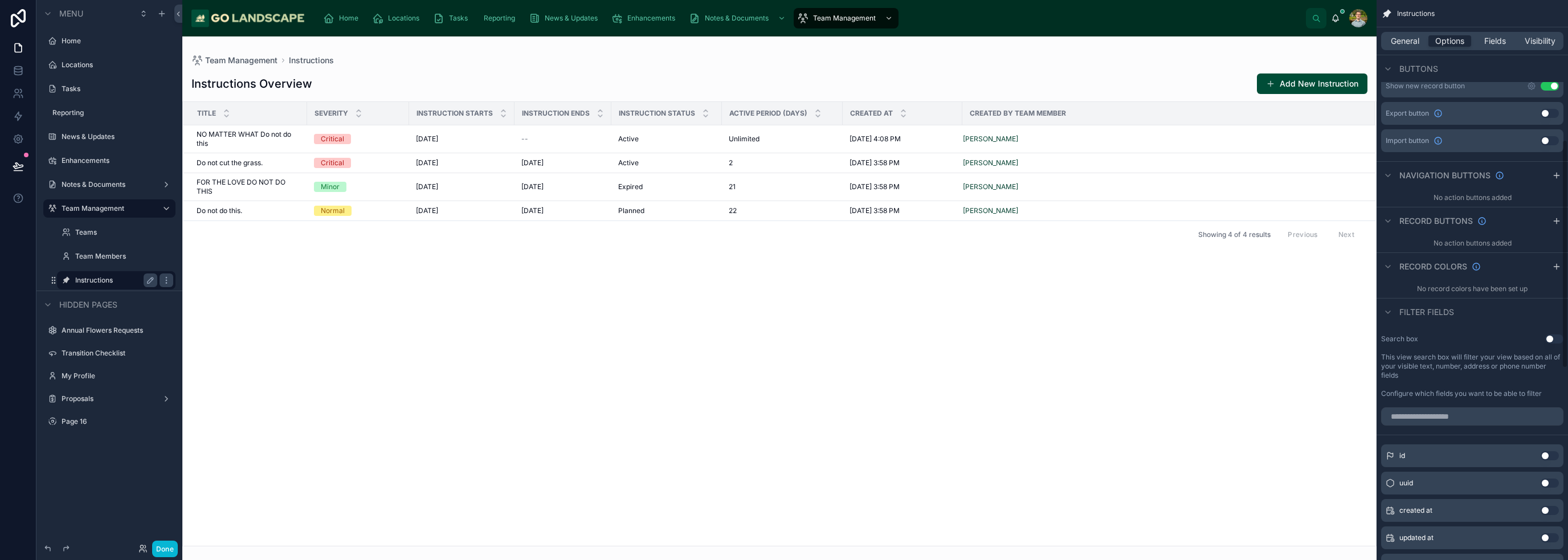
scroll to position [399, 0]
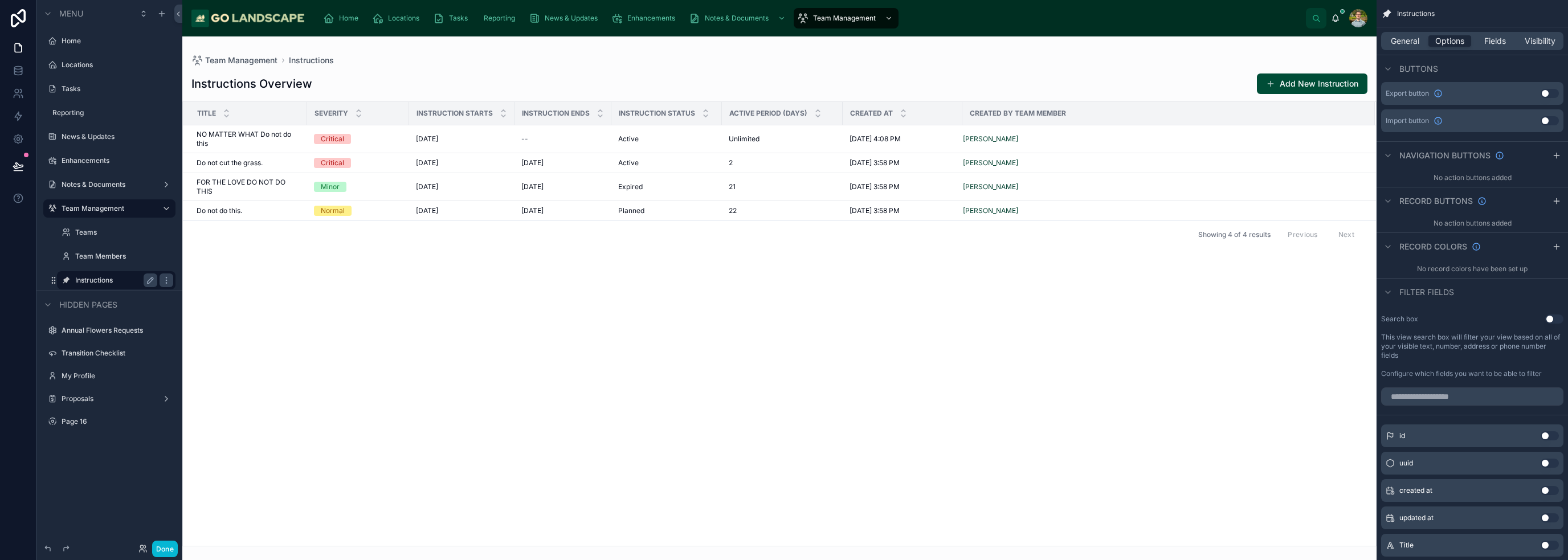
click at [1554, 319] on button "Use setting" at bounding box center [1555, 319] width 19 height 9
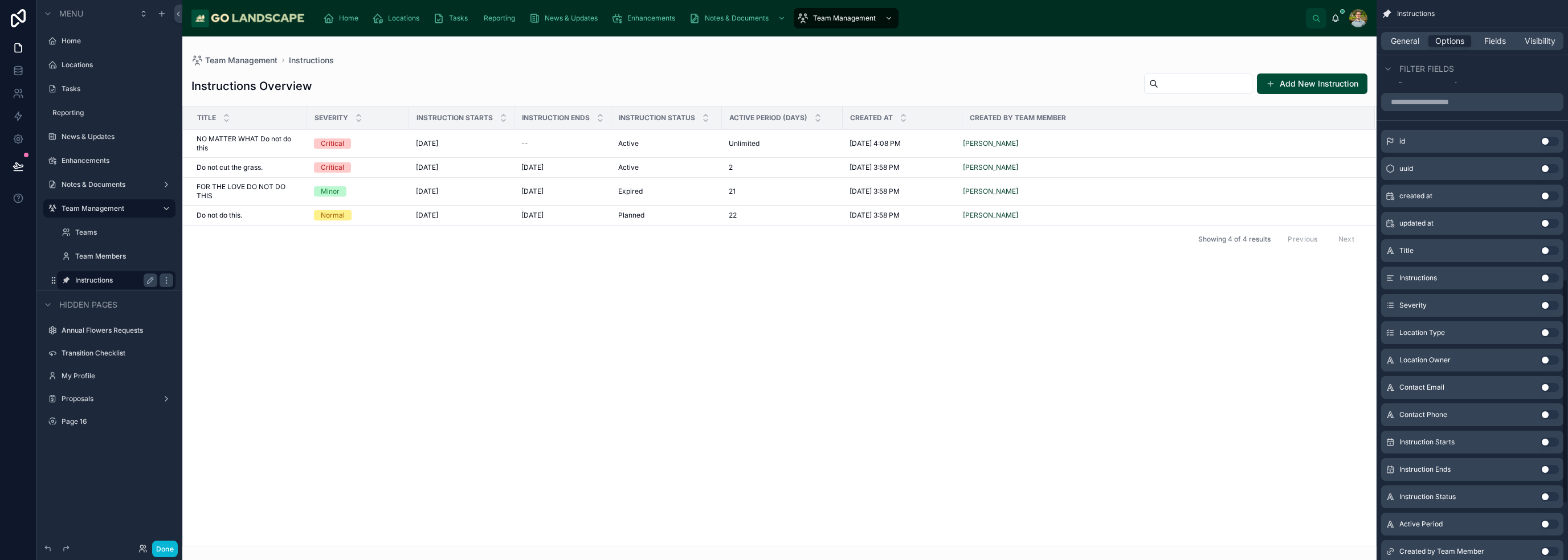
scroll to position [741, 0]
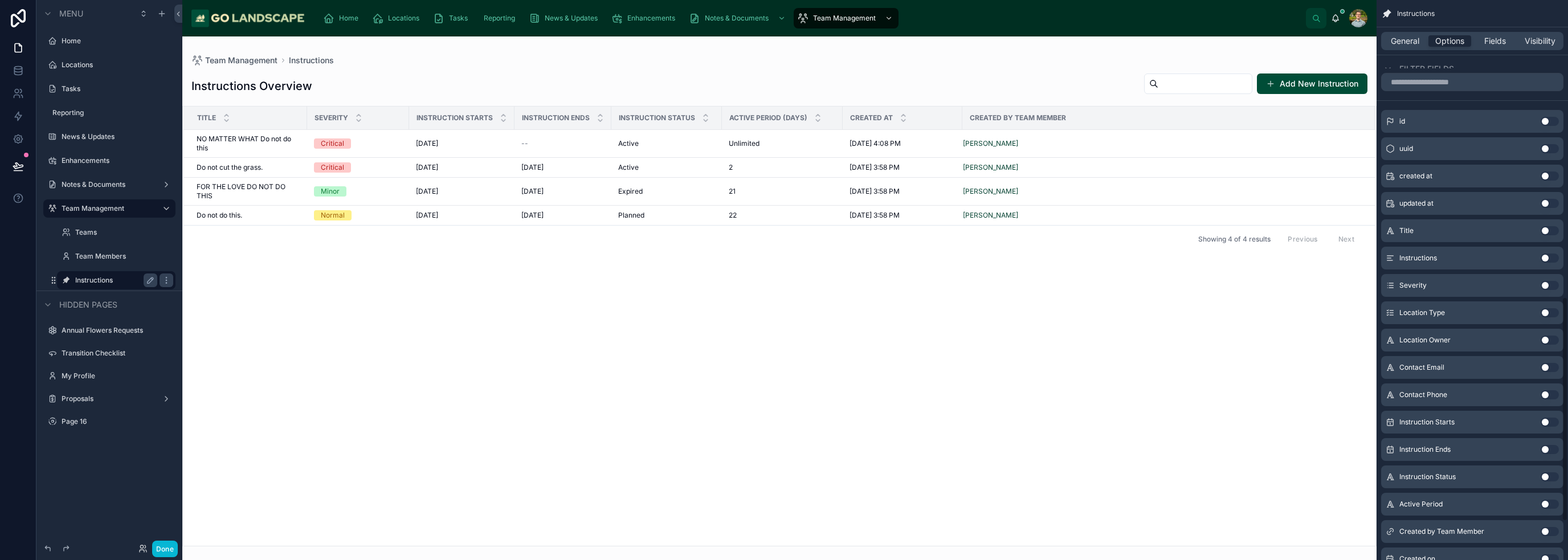
click at [1551, 283] on button "Use setting" at bounding box center [1550, 286] width 19 height 9
click at [1552, 481] on button "Use setting" at bounding box center [1550, 483] width 19 height 9
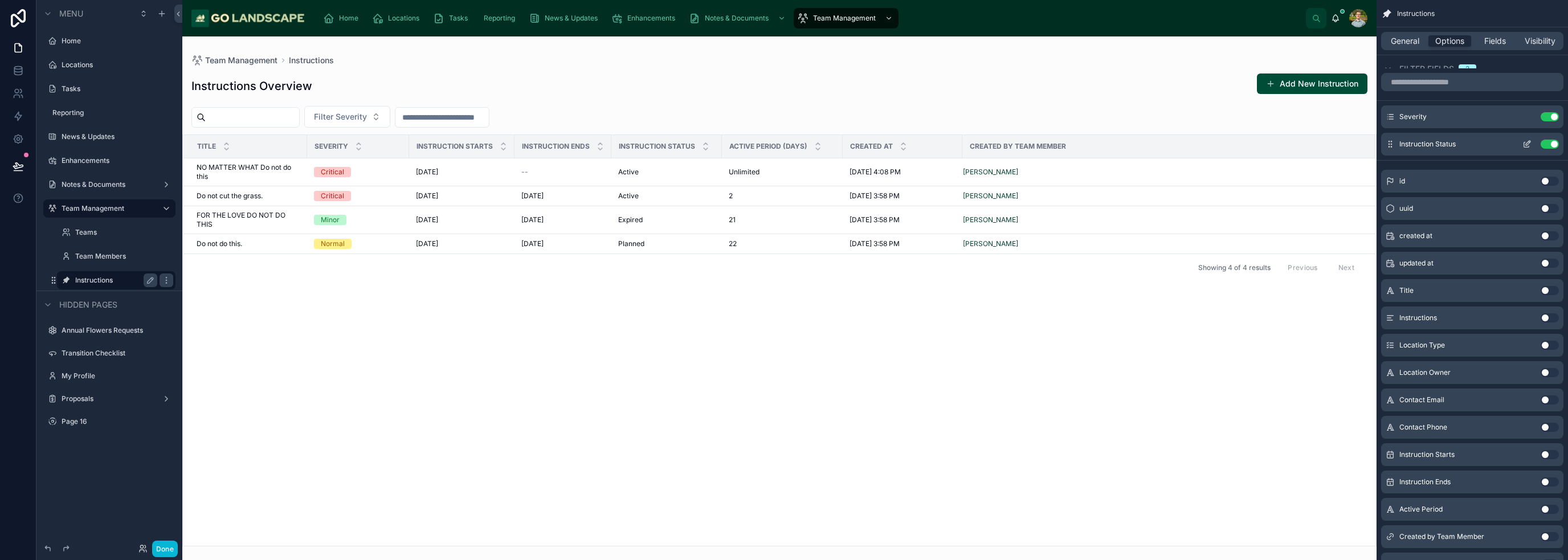
click at [1553, 143] on button "Use setting" at bounding box center [1550, 145] width 19 height 9
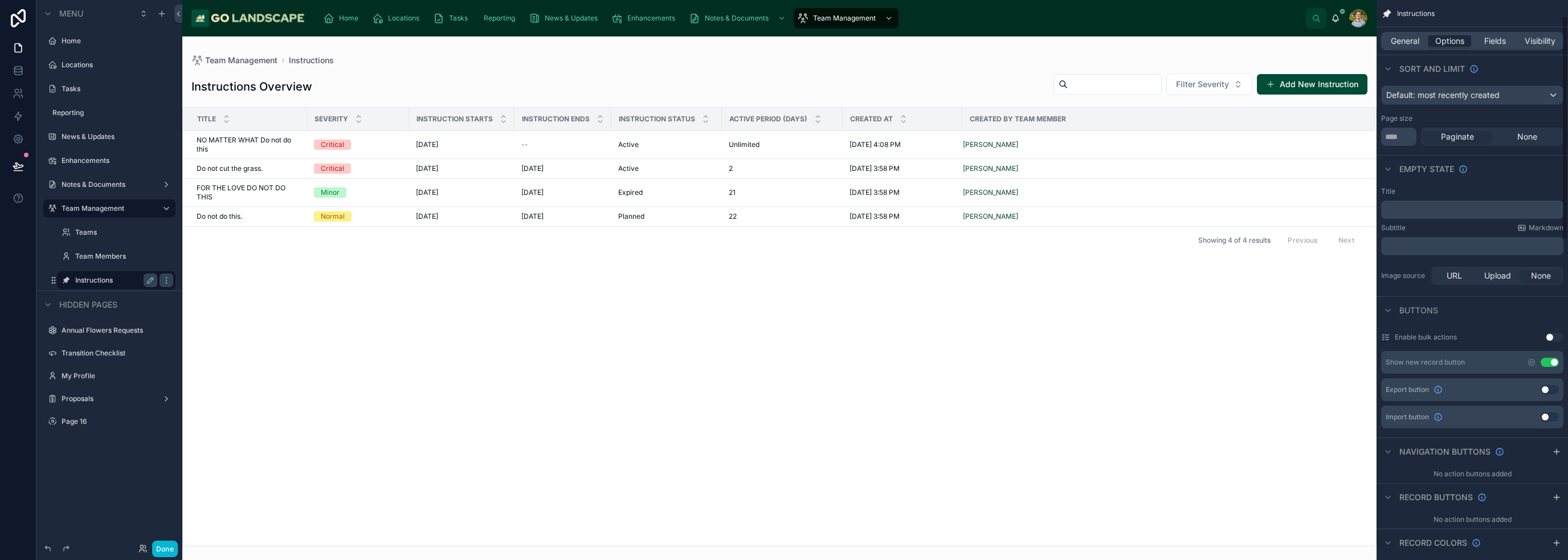
scroll to position [0, 0]
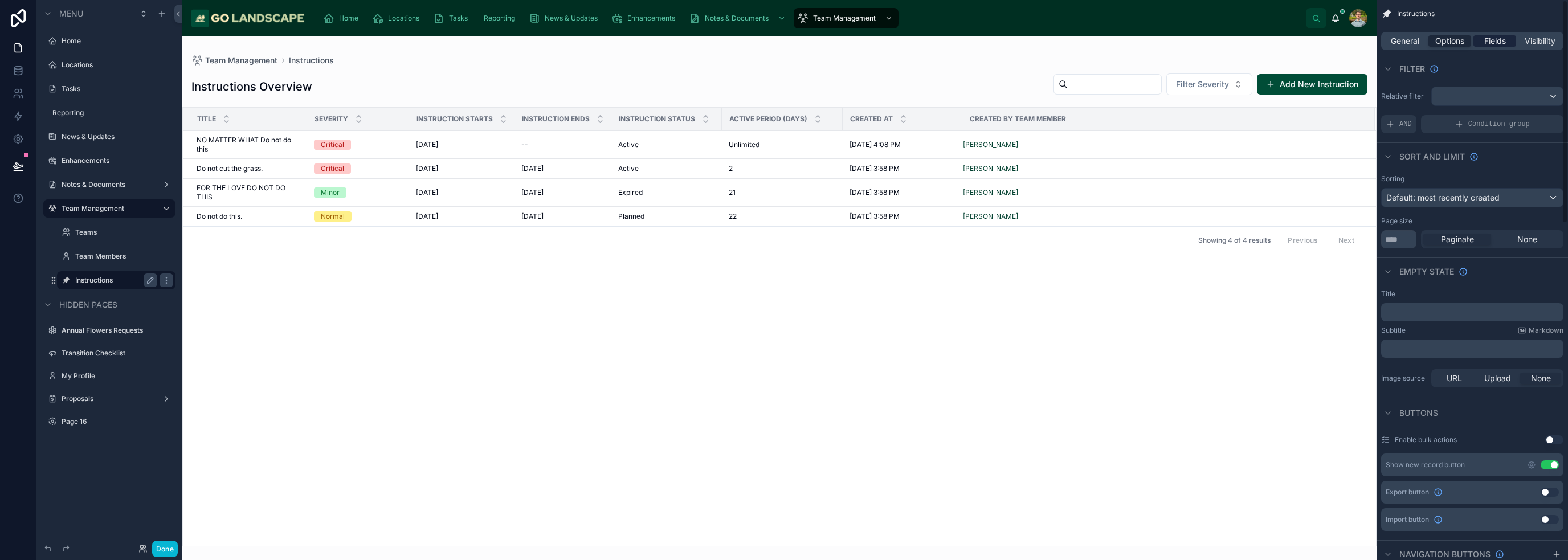
click at [1500, 42] on span "Fields" at bounding box center [1494, 41] width 21 height 11
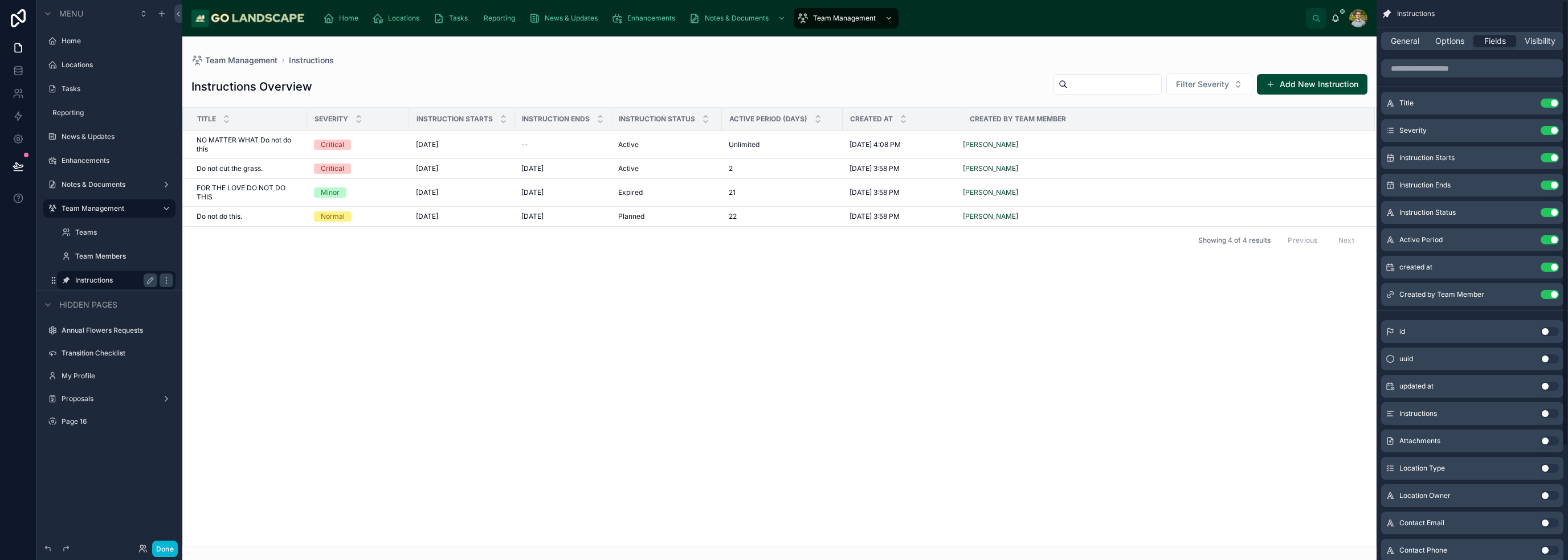
scroll to position [143, 0]
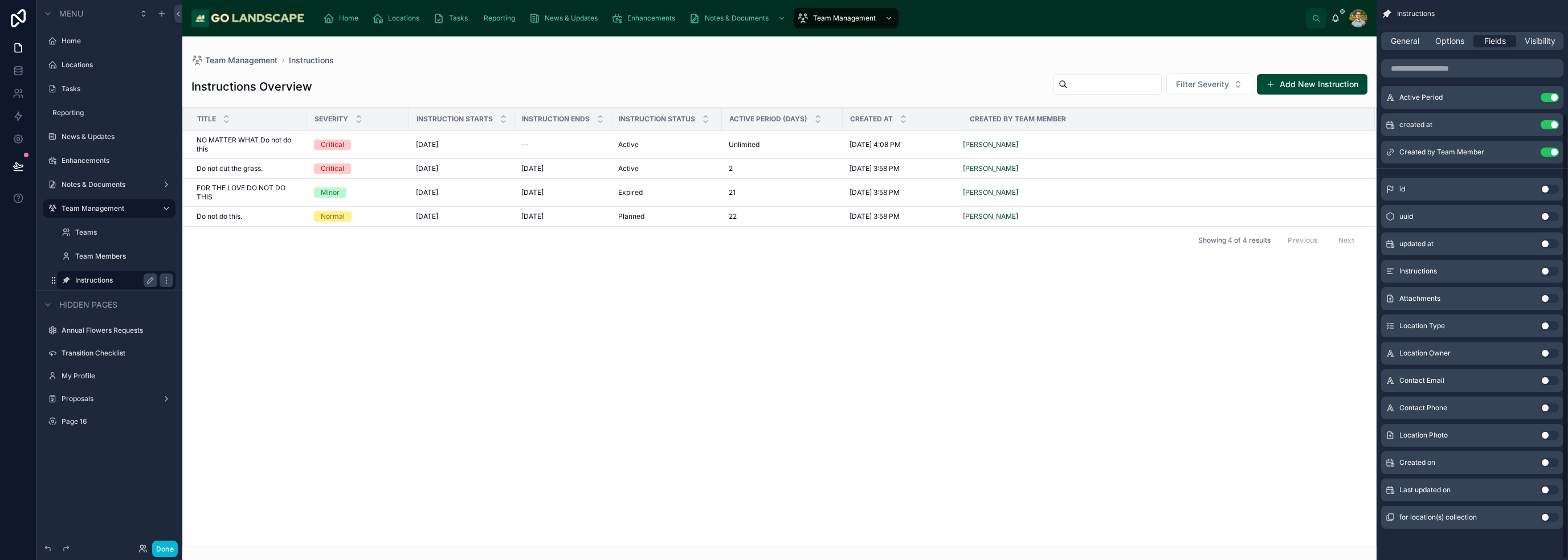
click at [1550, 517] on button "Use setting" at bounding box center [1550, 517] width 19 height 9
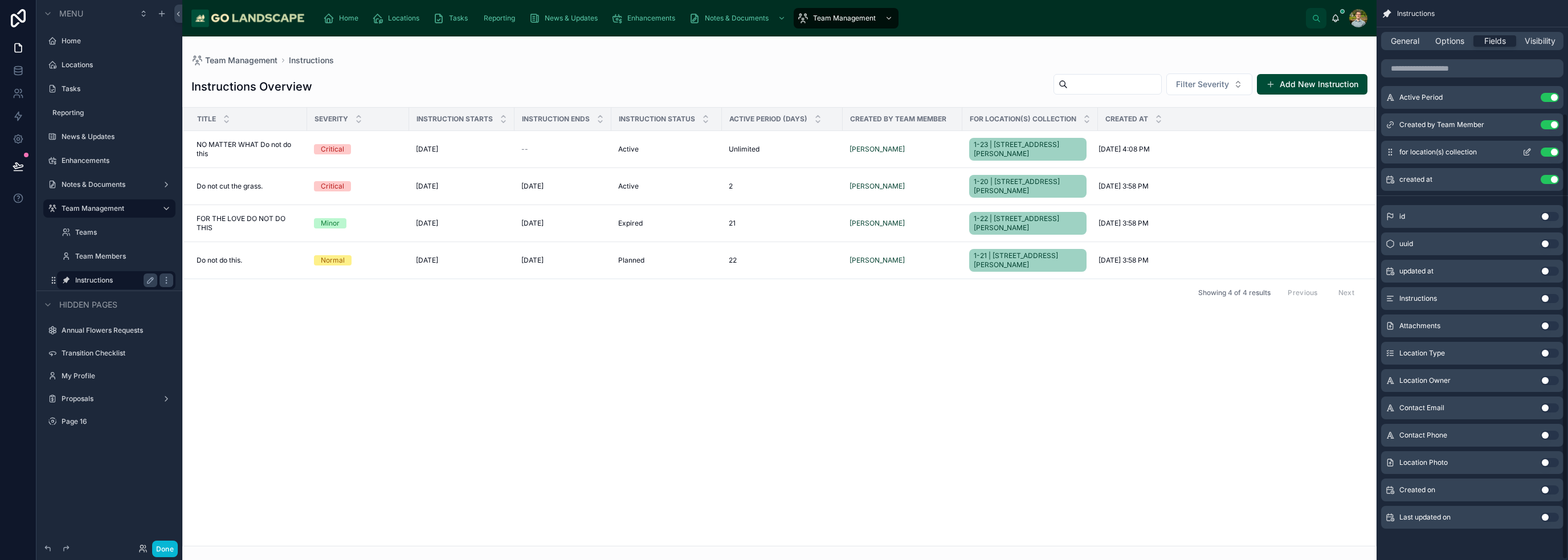
click at [1527, 150] on icon "scrollable content" at bounding box center [1527, 152] width 9 height 9
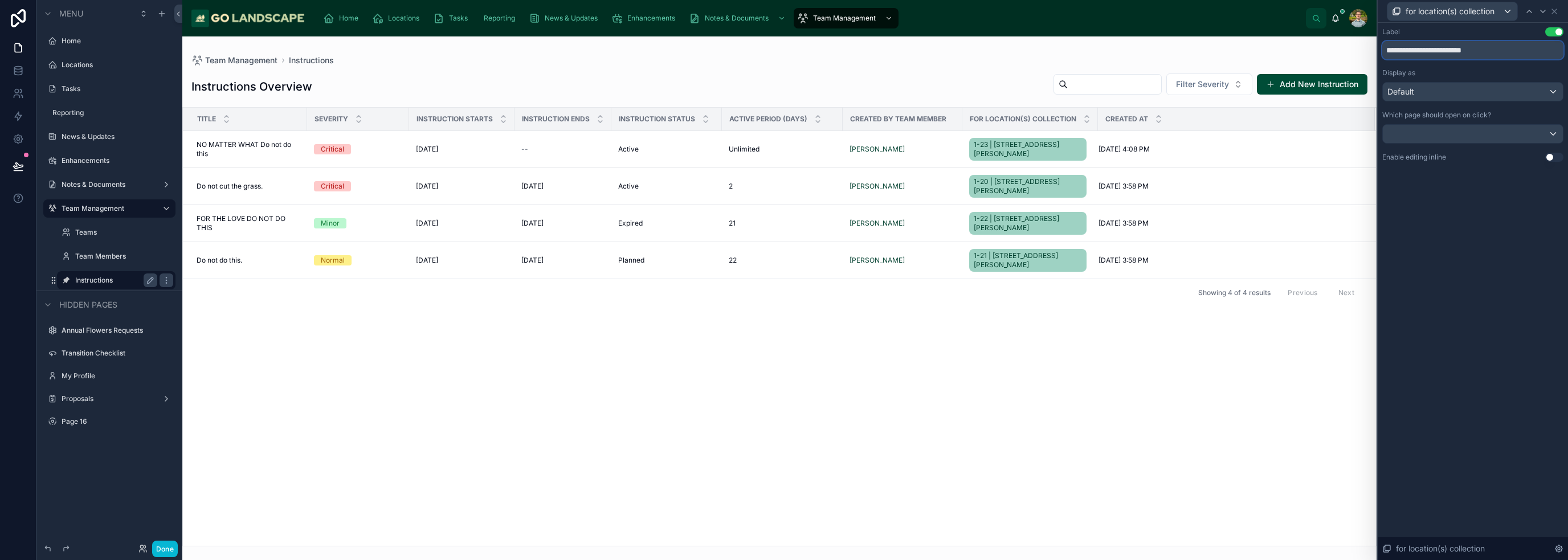
drag, startPoint x: 1481, startPoint y: 52, endPoint x: 1438, endPoint y: 49, distance: 43.1
click at [1438, 49] on input "**********" at bounding box center [1473, 50] width 181 height 19
type input "**********"
drag, startPoint x: 1495, startPoint y: 229, endPoint x: 1491, endPoint y: 260, distance: 31.3
click at [1495, 230] on div "**********" at bounding box center [1473, 291] width 190 height 538
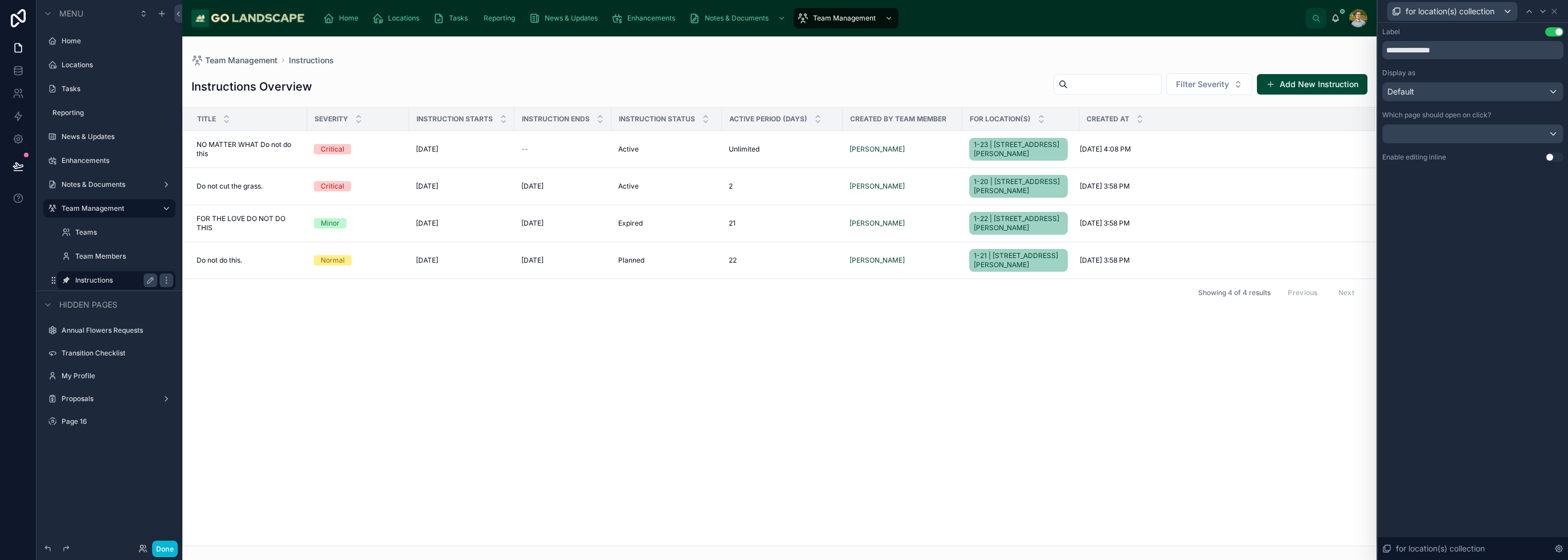
drag, startPoint x: 1288, startPoint y: 444, endPoint x: 1295, endPoint y: 453, distance: 11.4
click at [1288, 444] on div "Title Severity Instruction Starts Instruction Ends Instruction Status Active Pe…" at bounding box center [779, 326] width 1193 height 438
click at [1557, 9] on icon at bounding box center [1555, 11] width 9 height 9
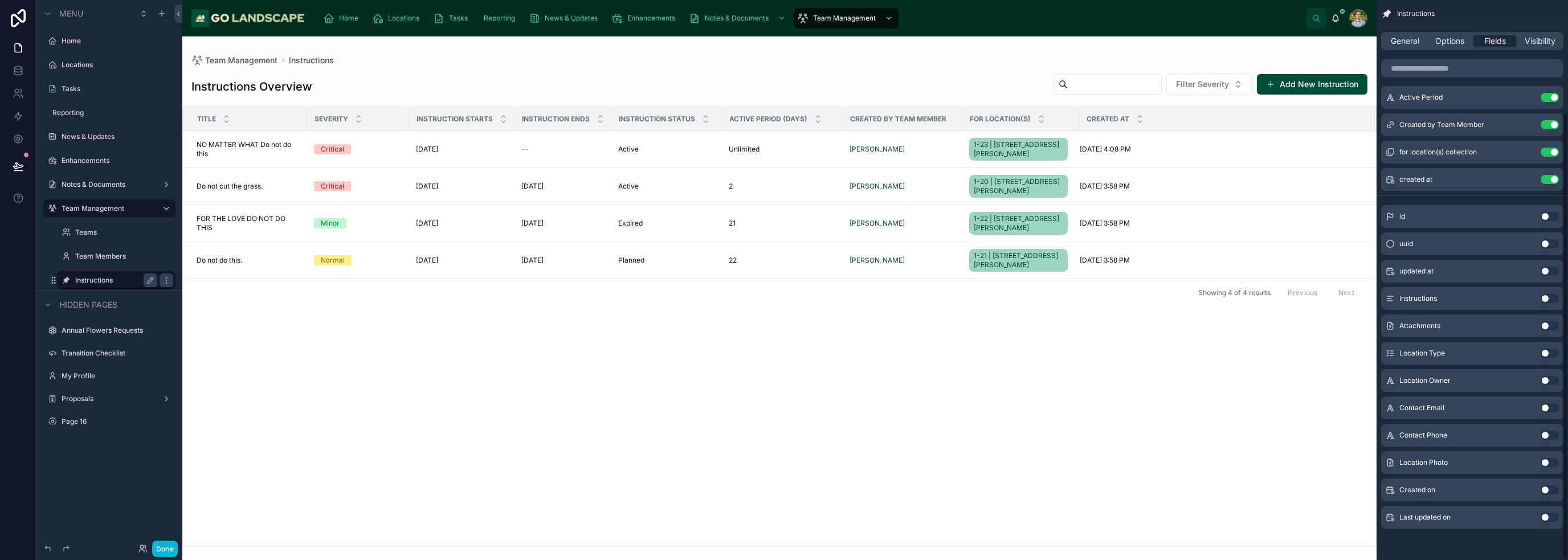
click at [1206, 410] on div "Title Severity Instruction Starts Instruction Ends Instruction Status Active Pe…" at bounding box center [779, 326] width 1193 height 438
click at [1462, 39] on span "Options" at bounding box center [1449, 41] width 29 height 11
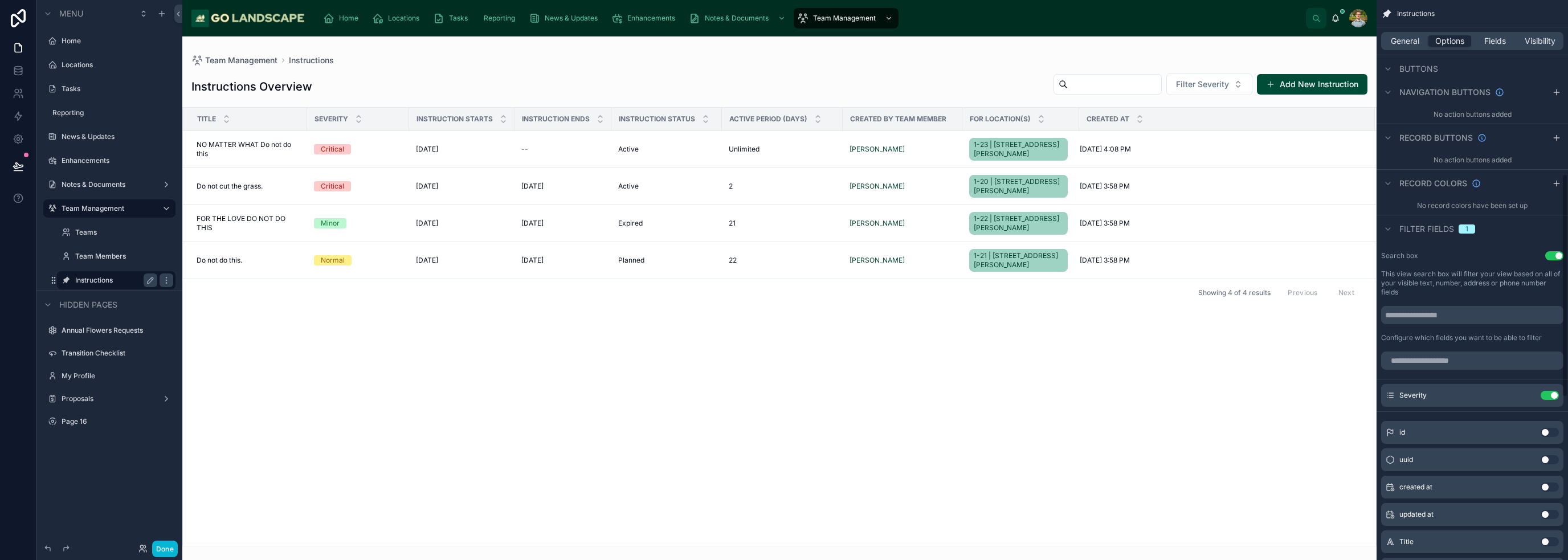
scroll to position [371, 0]
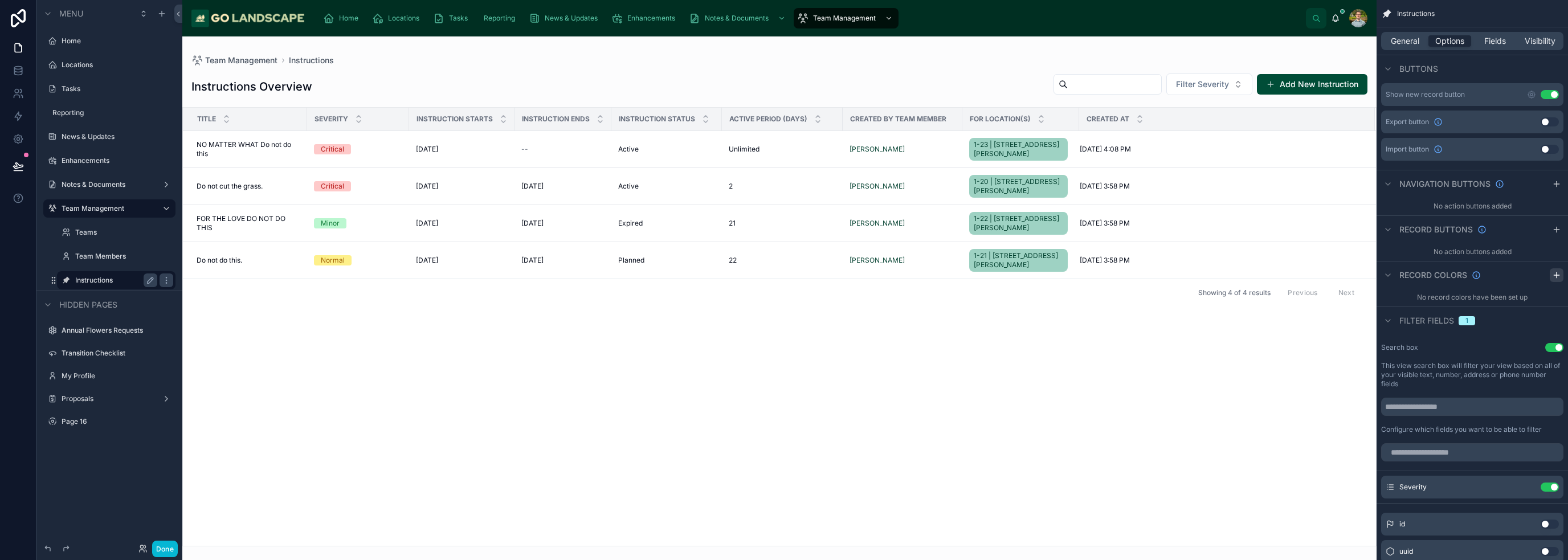
click at [1557, 273] on icon "scrollable content" at bounding box center [1557, 274] width 0 height 5
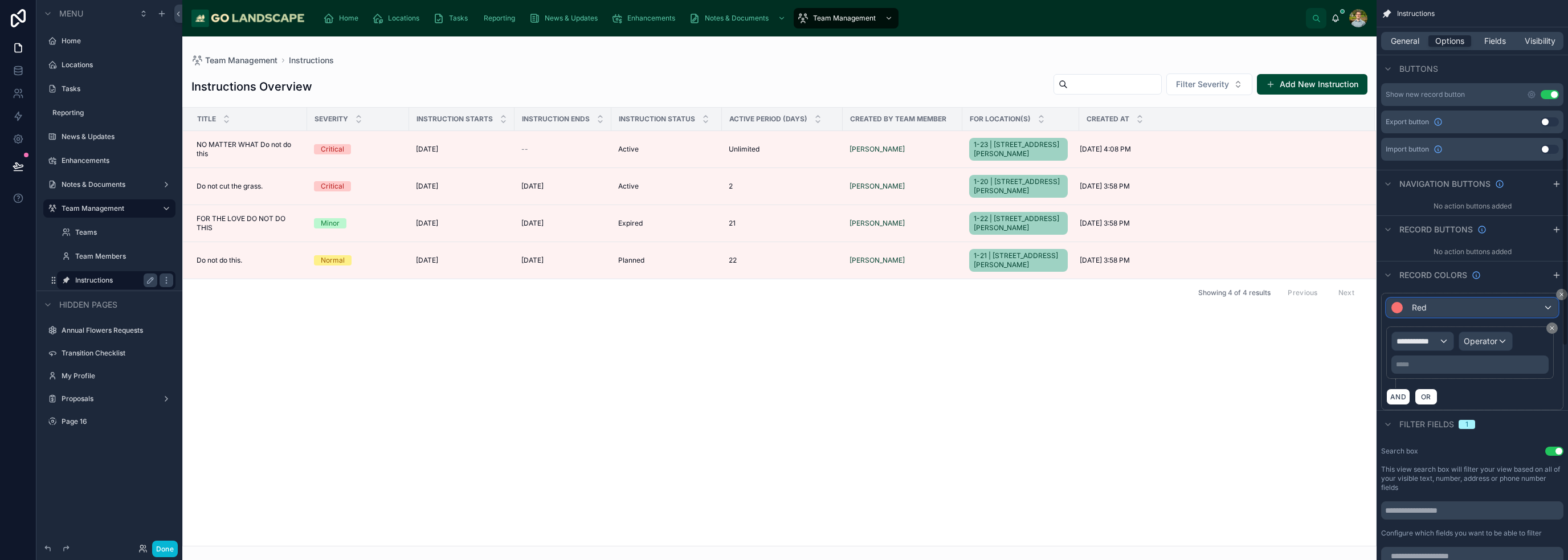
click at [1507, 309] on div "Red" at bounding box center [1472, 308] width 171 height 19
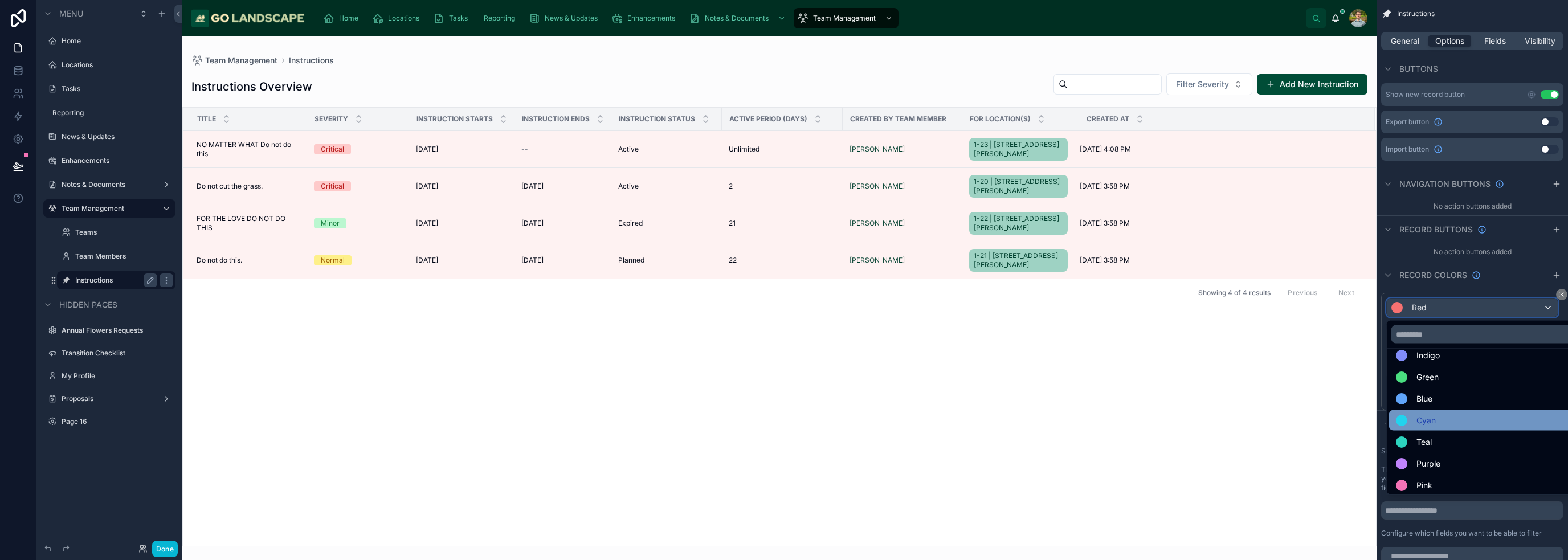
scroll to position [81, 0]
click at [1476, 438] on div "Teal" at bounding box center [1486, 439] width 179 height 14
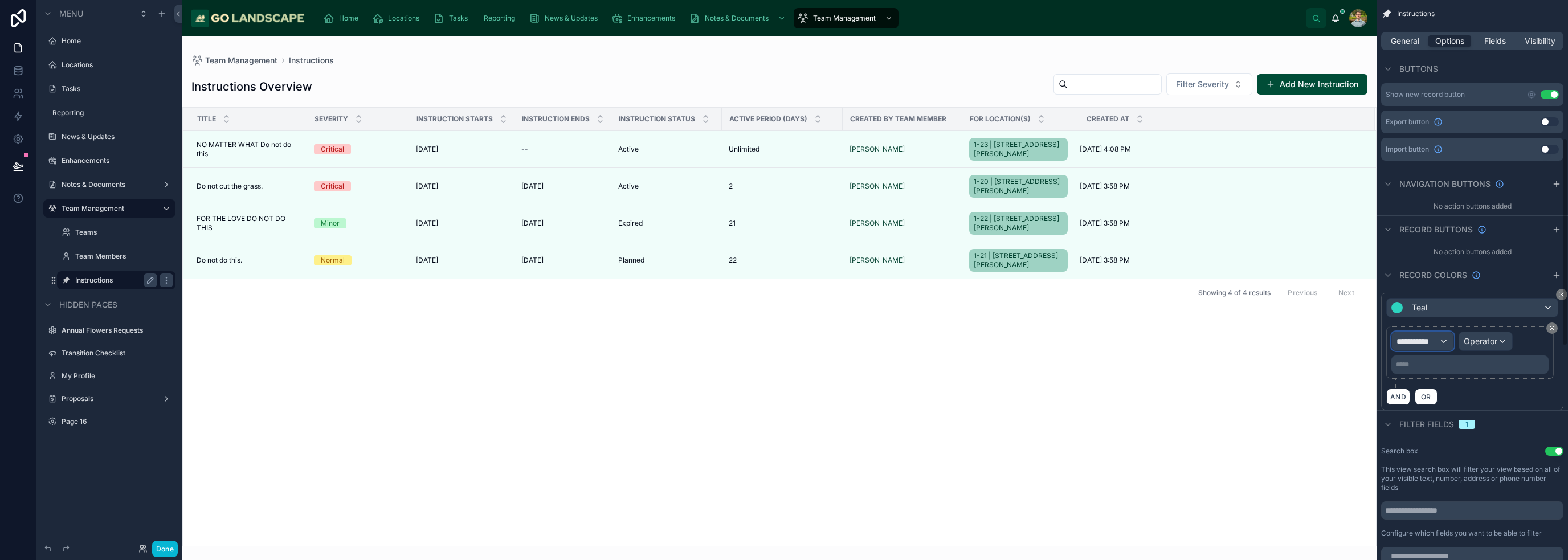
click at [1448, 339] on div "**********" at bounding box center [1422, 342] width 62 height 19
click at [1445, 408] on div "Instructions Record page values" at bounding box center [1438, 407] width 75 height 27
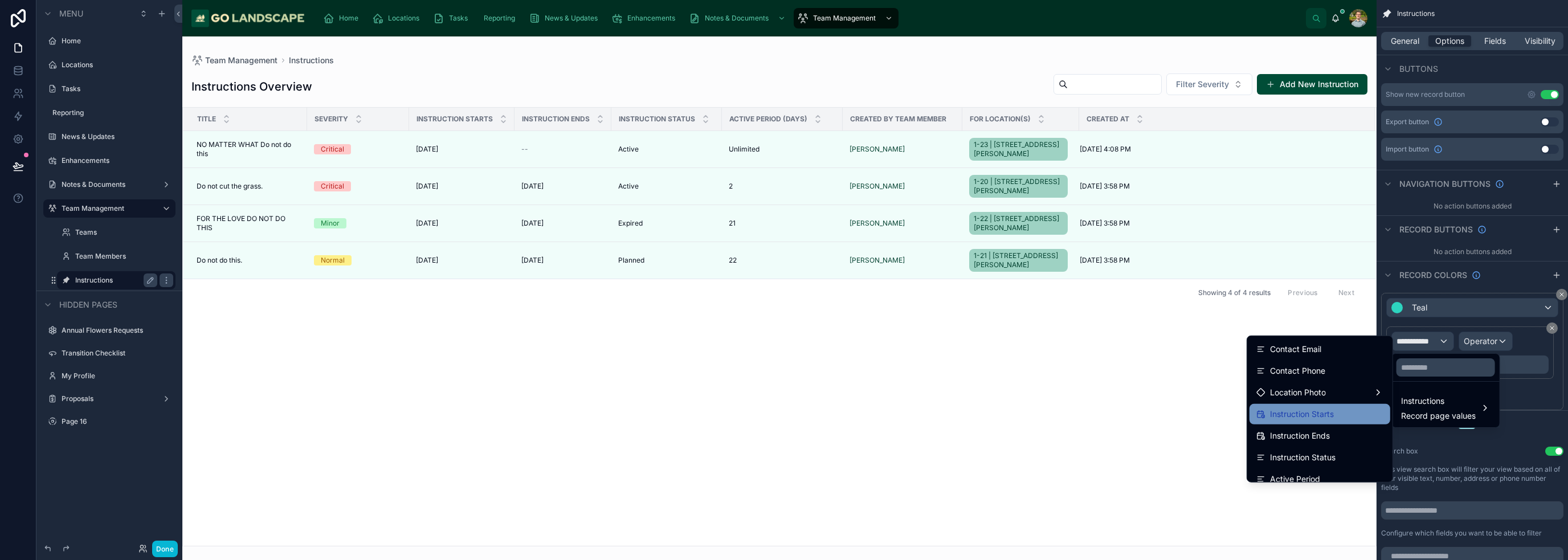
scroll to position [171, 0]
click at [1336, 427] on div "Instruction Status" at bounding box center [1320, 438] width 141 height 21
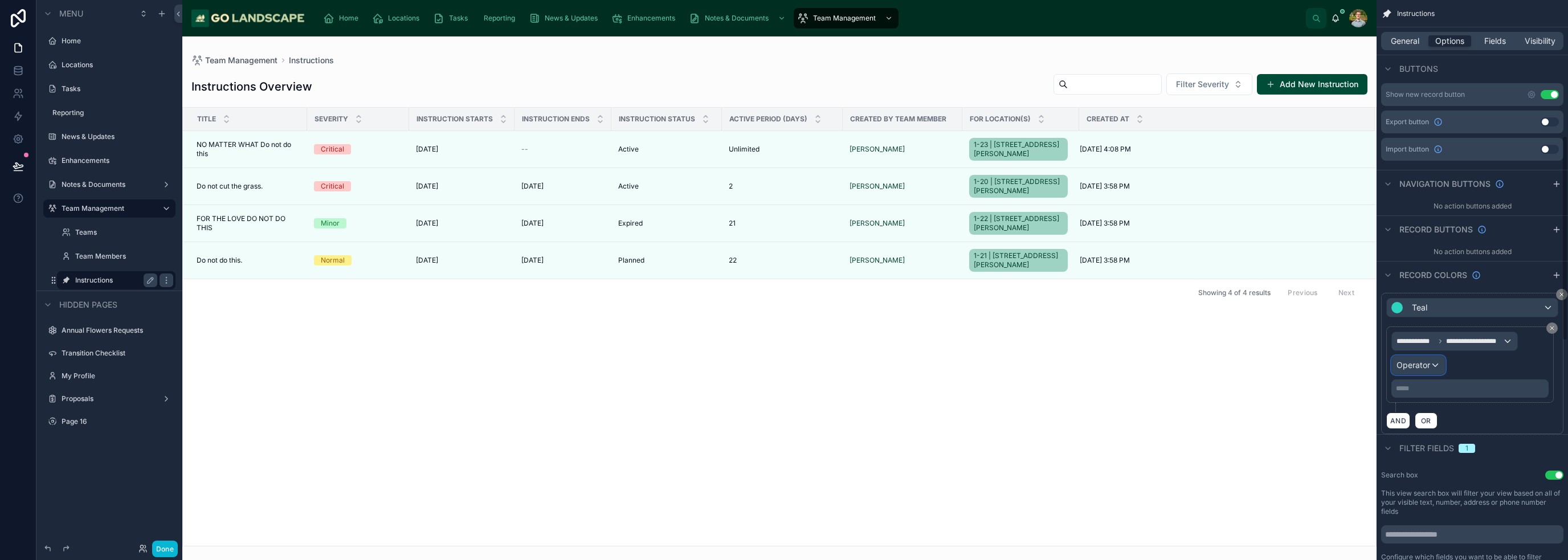
click at [1435, 359] on div "Operator" at bounding box center [1418, 366] width 53 height 19
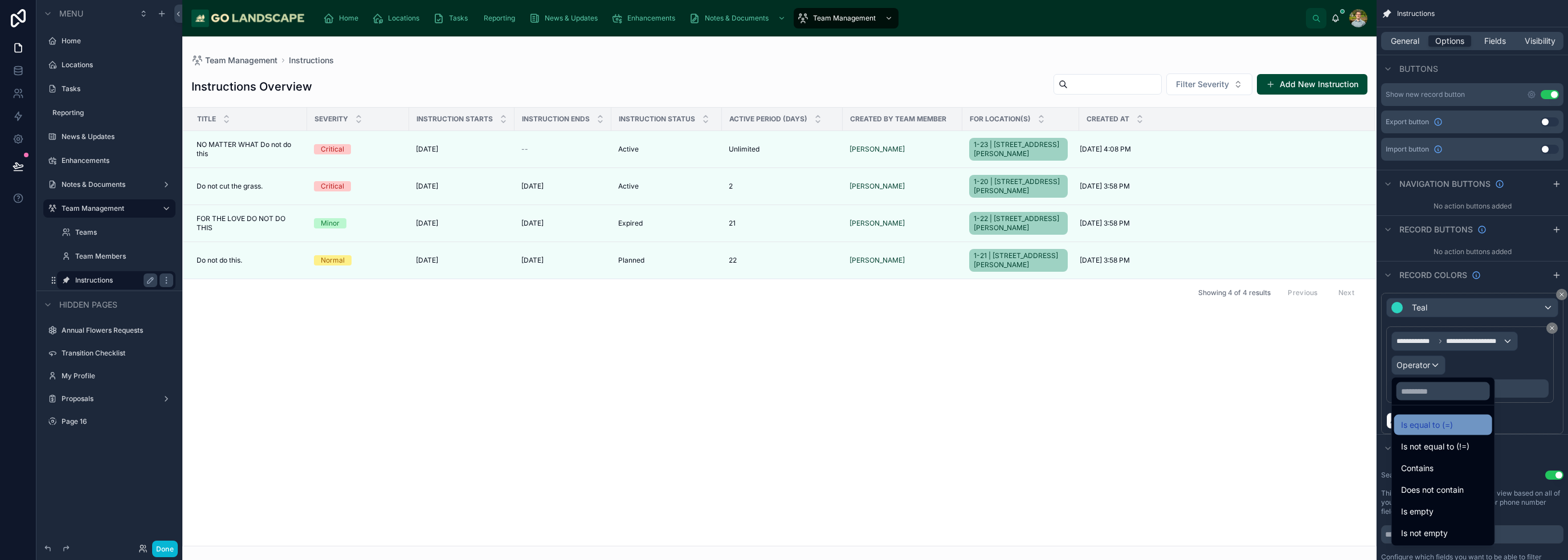
click at [1445, 425] on span "Is equal to (=)" at bounding box center [1427, 425] width 52 height 14
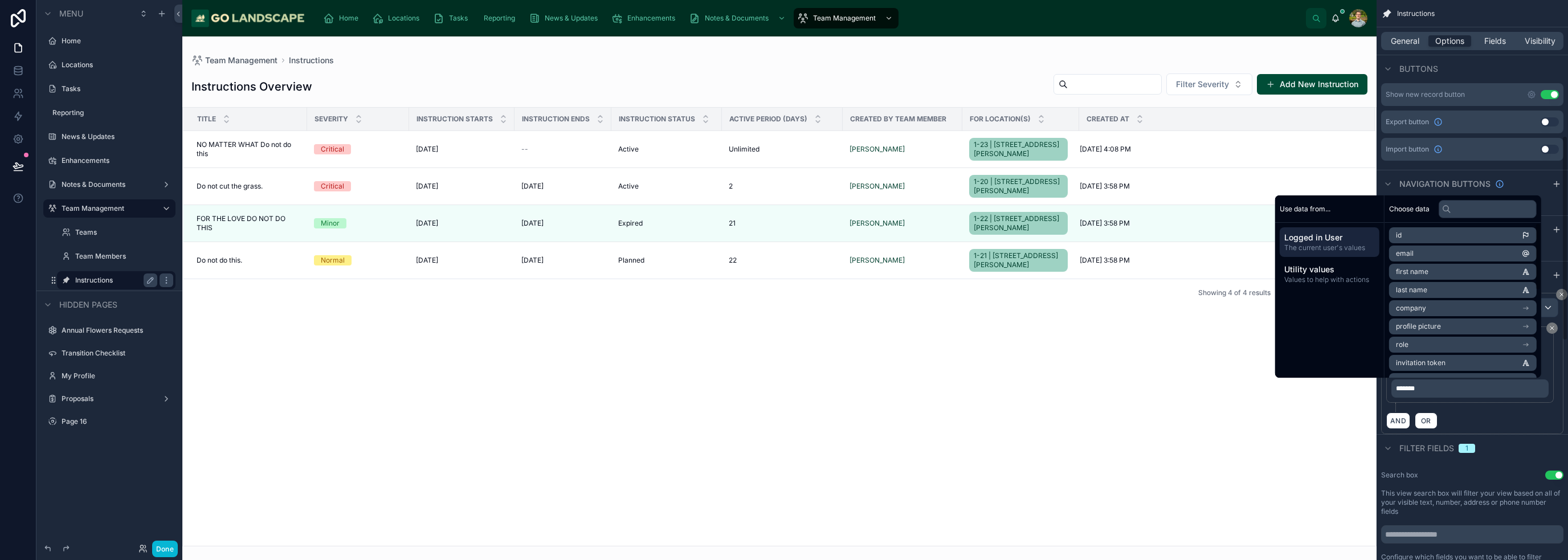
click at [1484, 410] on div "**********" at bounding box center [1472, 370] width 172 height 86
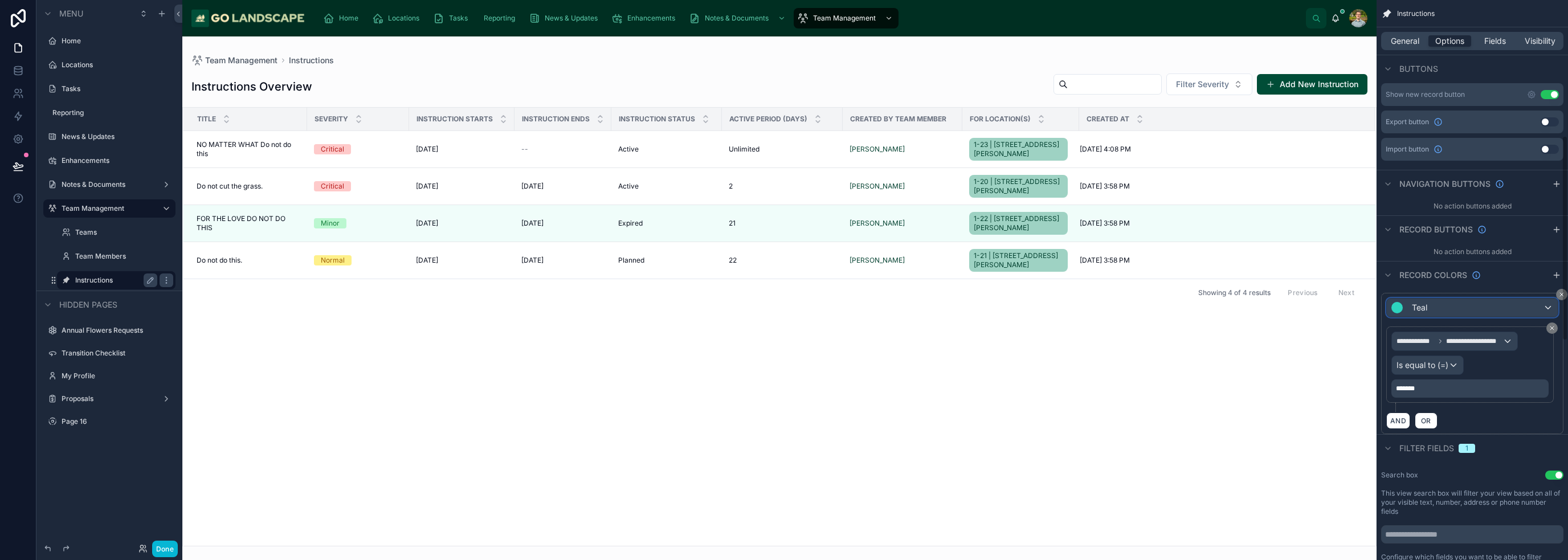
click at [1483, 306] on div "Teal" at bounding box center [1472, 308] width 171 height 19
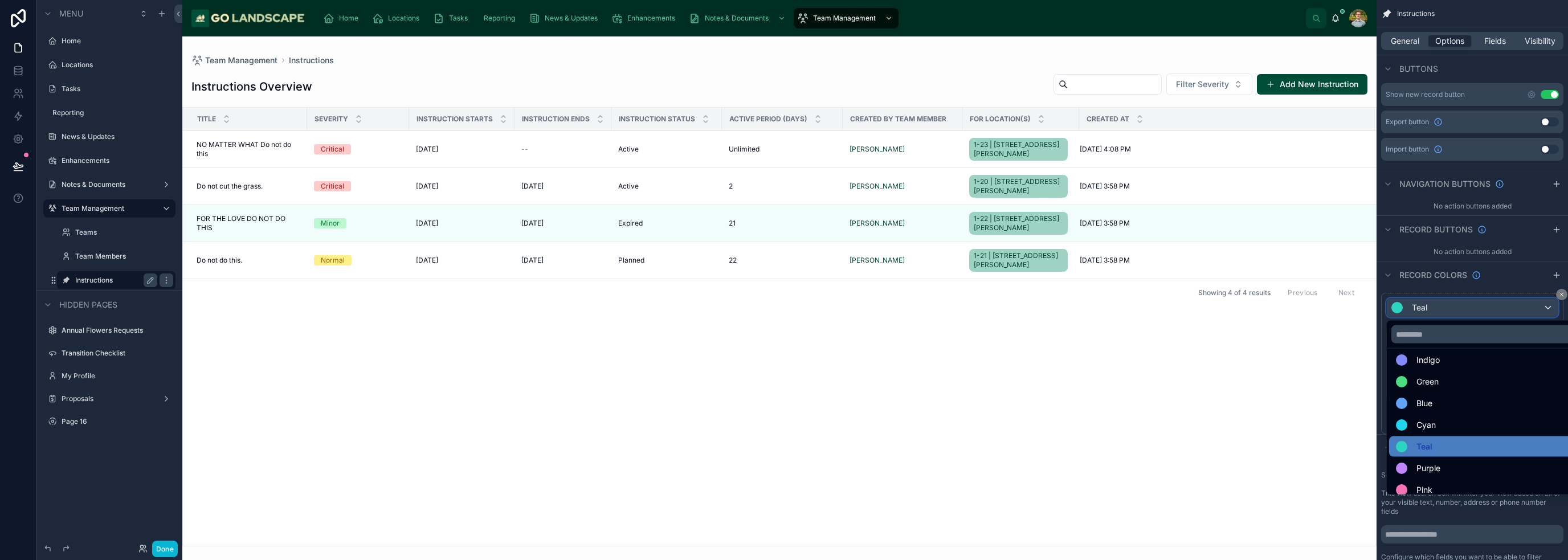
scroll to position [81, 0]
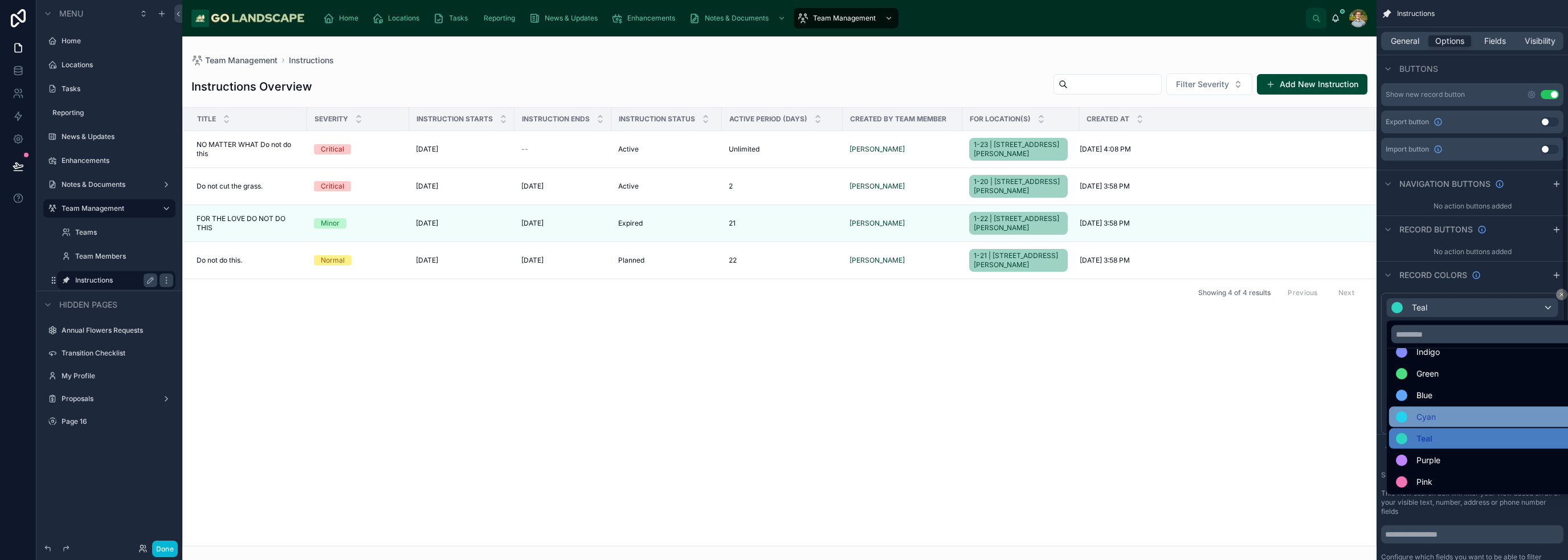
click at [1451, 419] on div "Cyan" at bounding box center [1486, 417] width 179 height 14
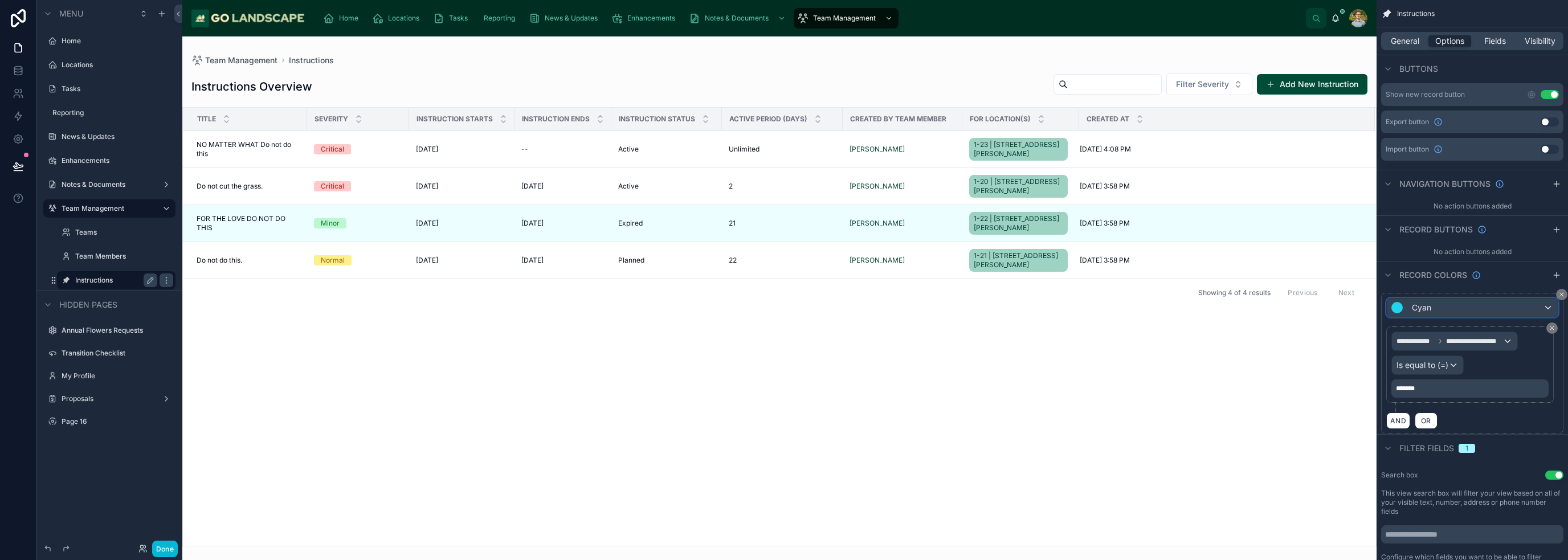
click at [1484, 301] on div "Cyan" at bounding box center [1472, 308] width 171 height 19
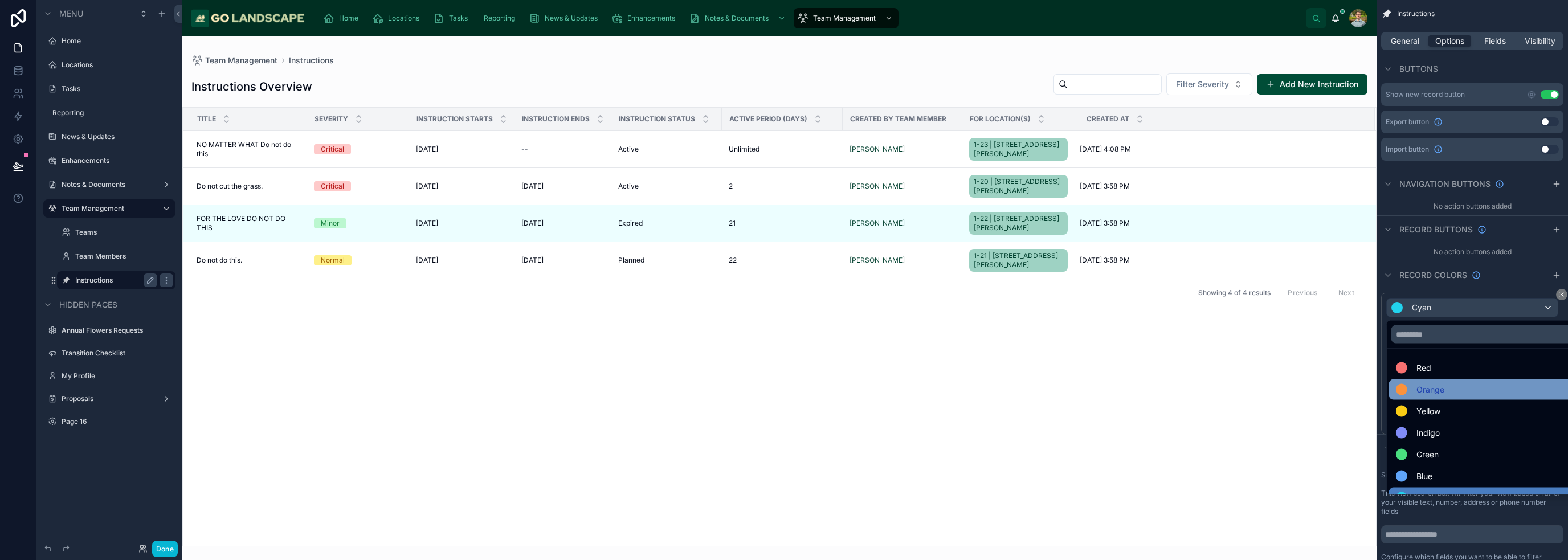
click at [1481, 388] on div "Orange" at bounding box center [1486, 389] width 179 height 14
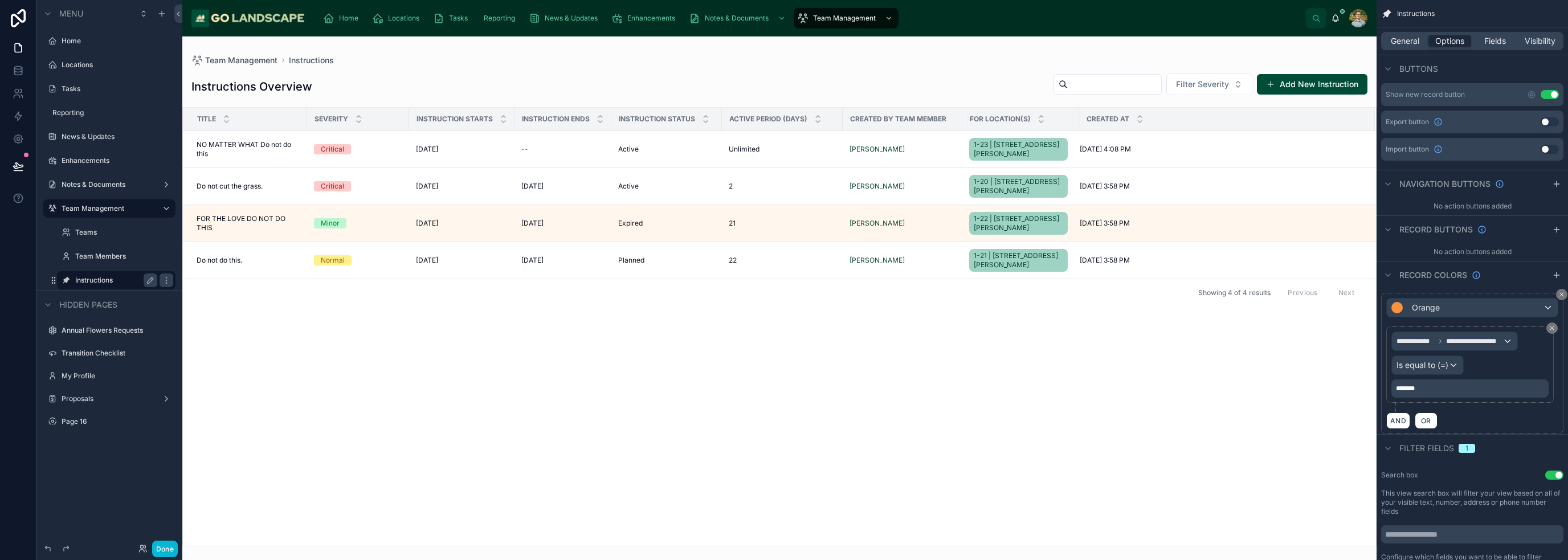
click at [963, 427] on div "Title Severity Instruction Starts Instruction Ends Instruction Status Active Pe…" at bounding box center [779, 326] width 1193 height 438
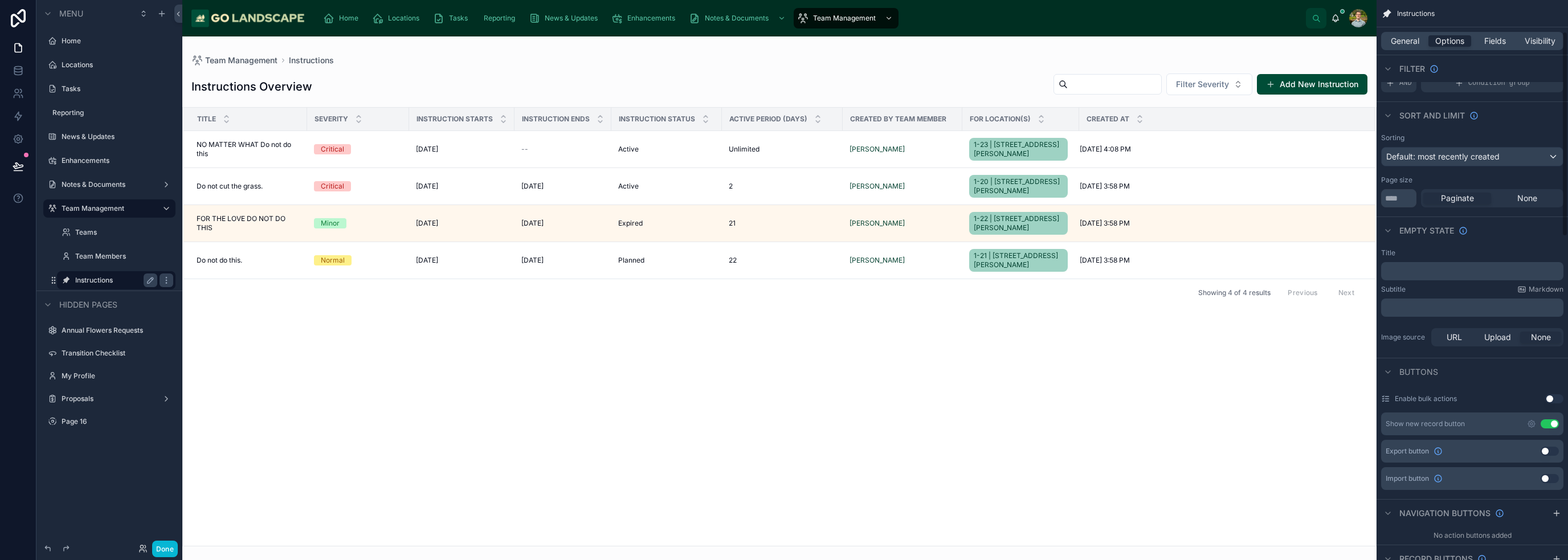
scroll to position [0, 0]
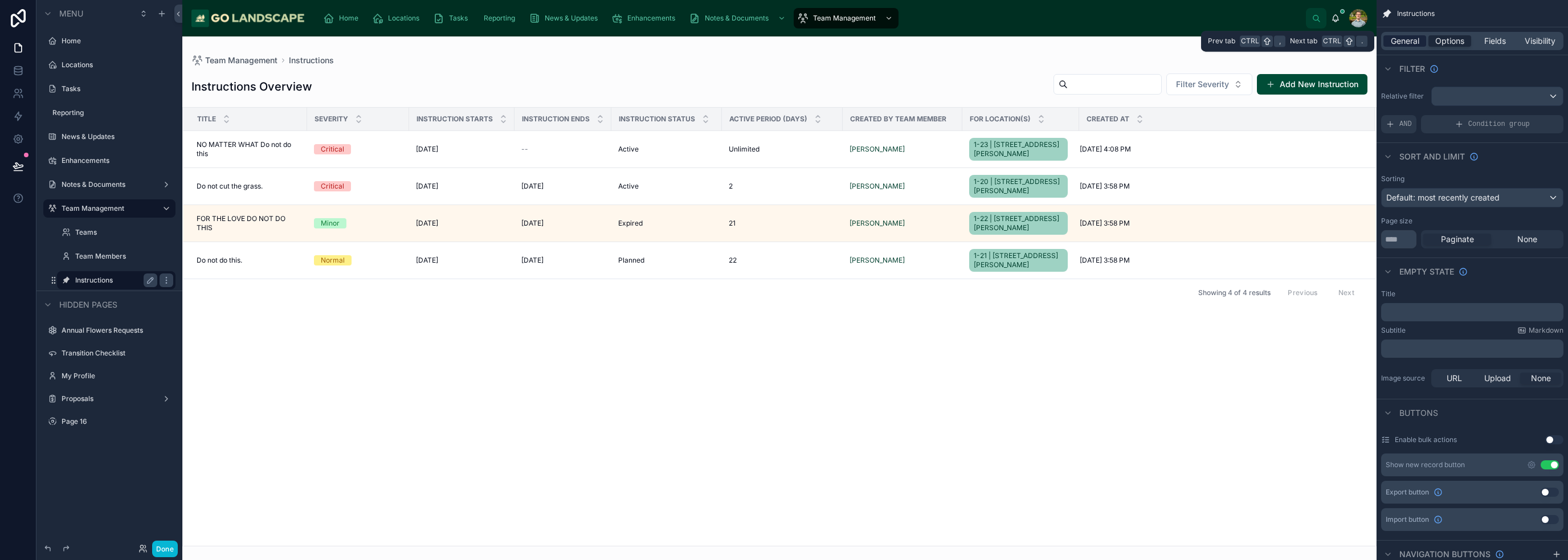
click at [1402, 40] on span "General" at bounding box center [1405, 41] width 29 height 11
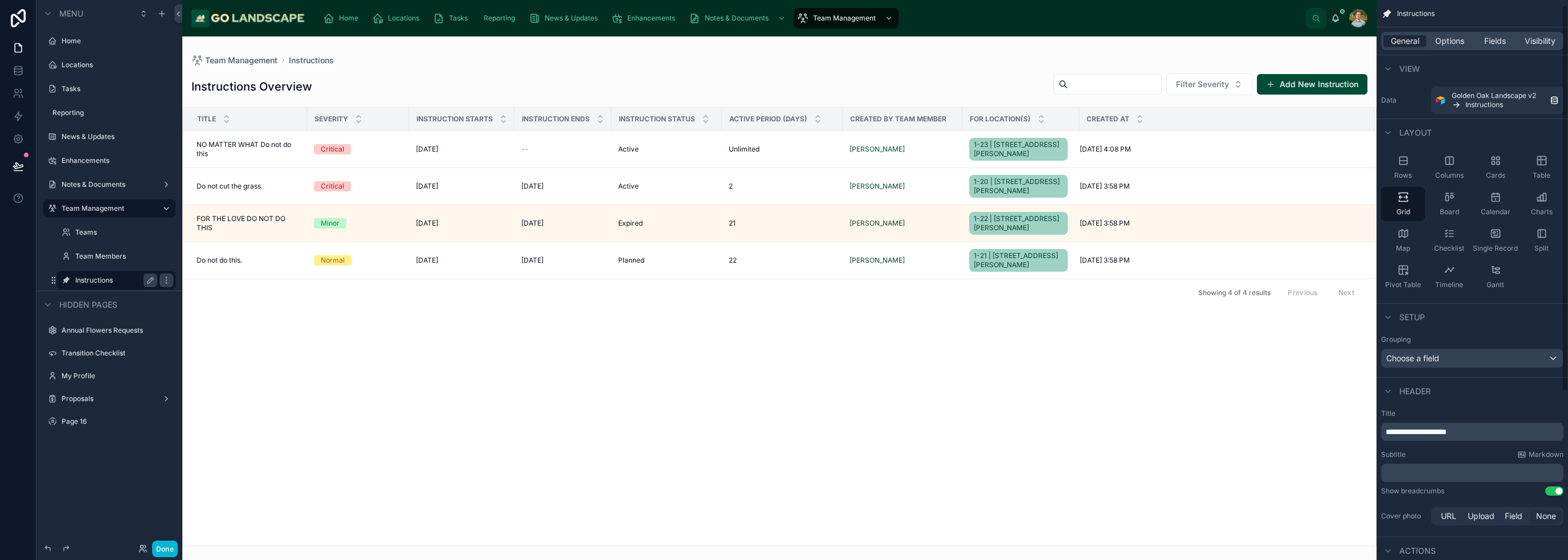
scroll to position [57, 0]
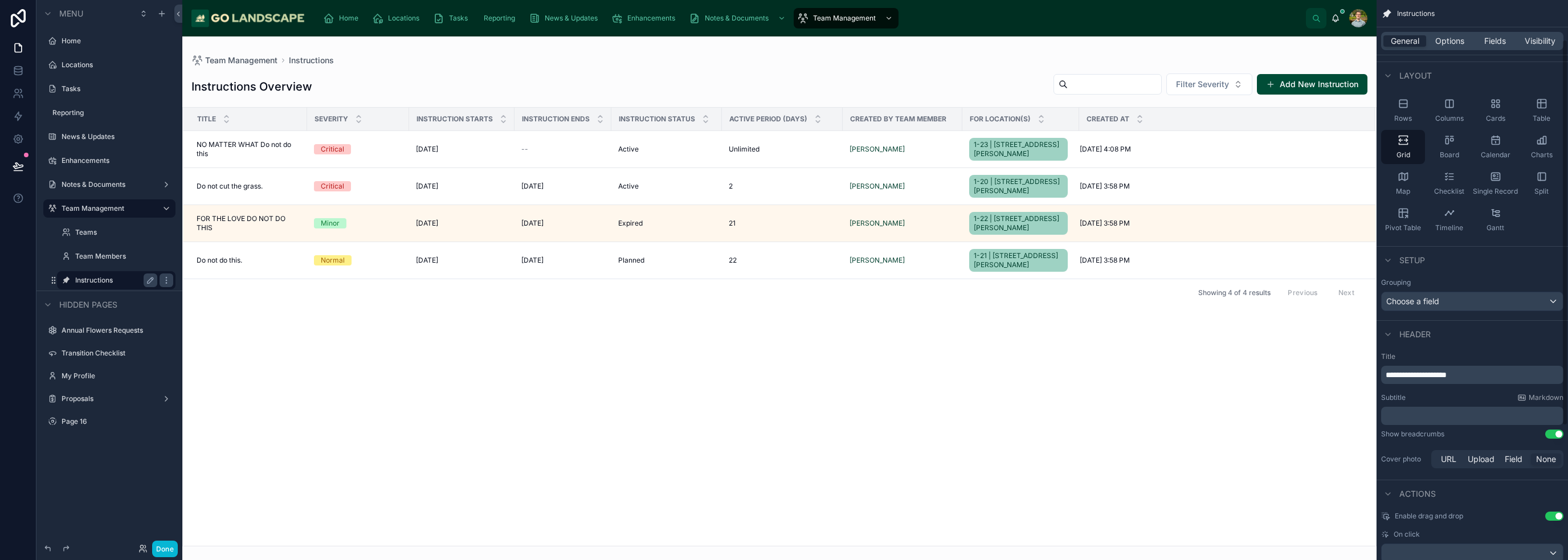
click at [1486, 379] on p "**********" at bounding box center [1474, 375] width 175 height 11
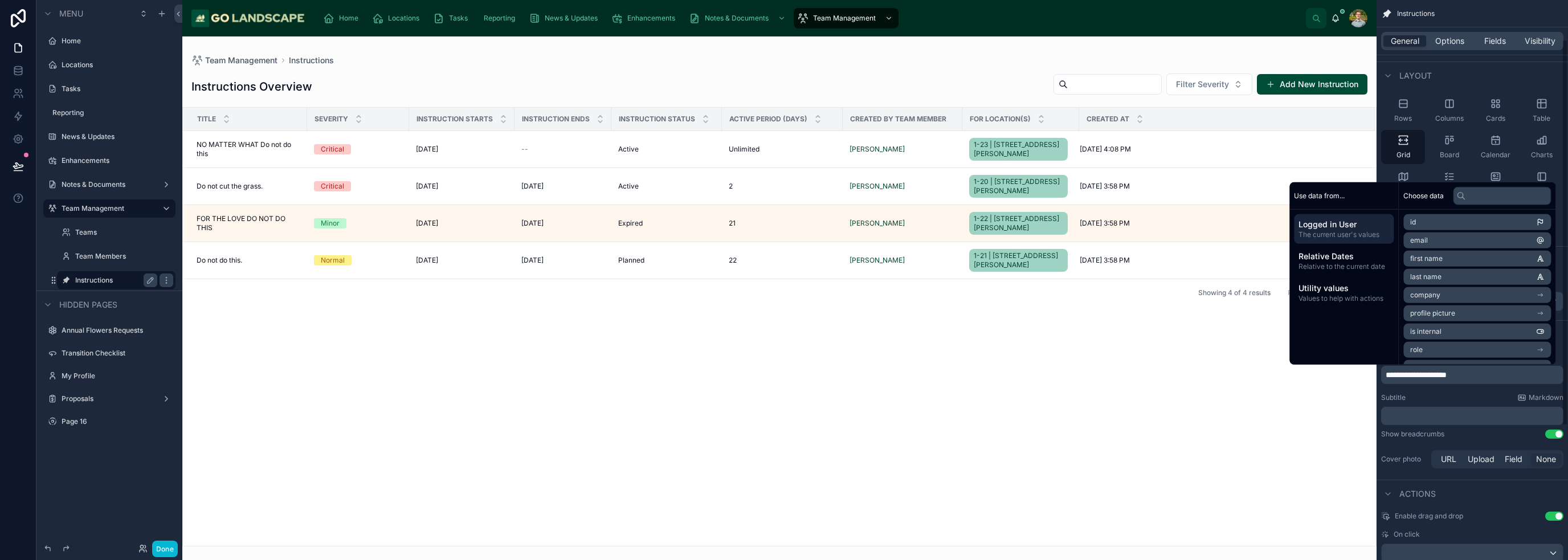
click at [1486, 379] on p "**********" at bounding box center [1474, 375] width 175 height 11
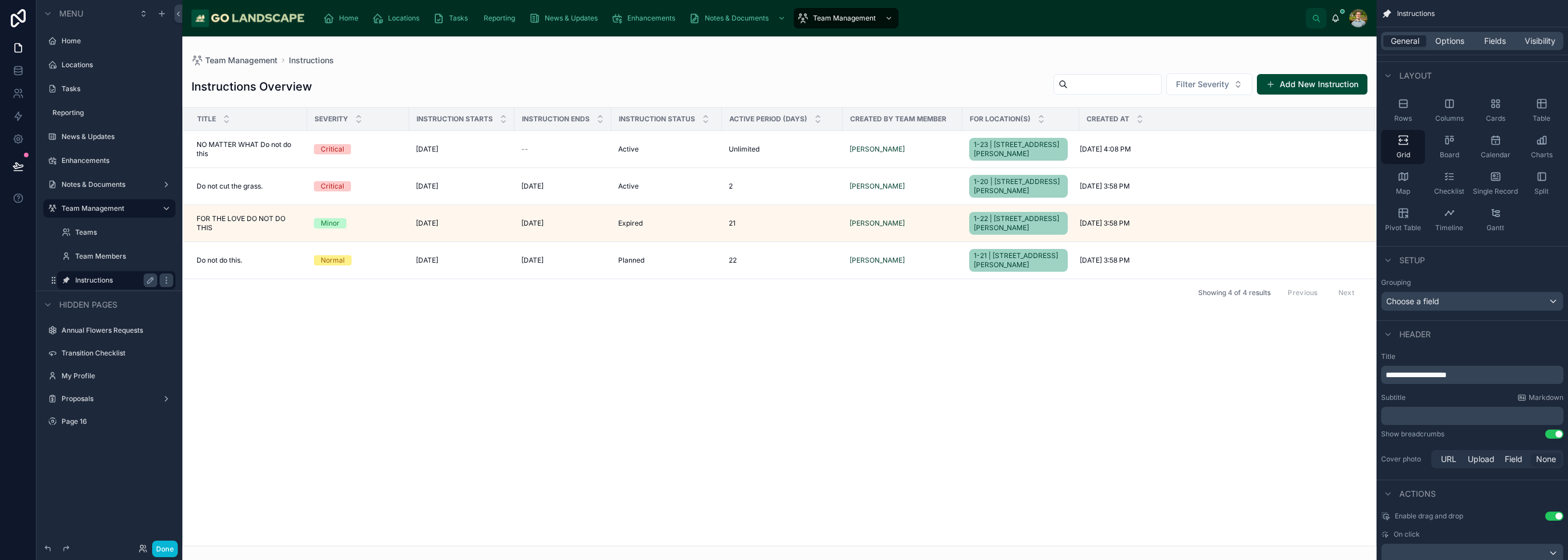
drag, startPoint x: 1482, startPoint y: 380, endPoint x: 1412, endPoint y: 375, distance: 70.2
click at [1412, 375] on div "**********" at bounding box center [1472, 375] width 182 height 19
click at [1415, 371] on span "**********" at bounding box center [1416, 374] width 61 height 8
drag, startPoint x: 1389, startPoint y: 375, endPoint x: 1567, endPoint y: 383, distance: 178.2
click at [1567, 383] on div "**********" at bounding box center [1472, 411] width 191 height 128
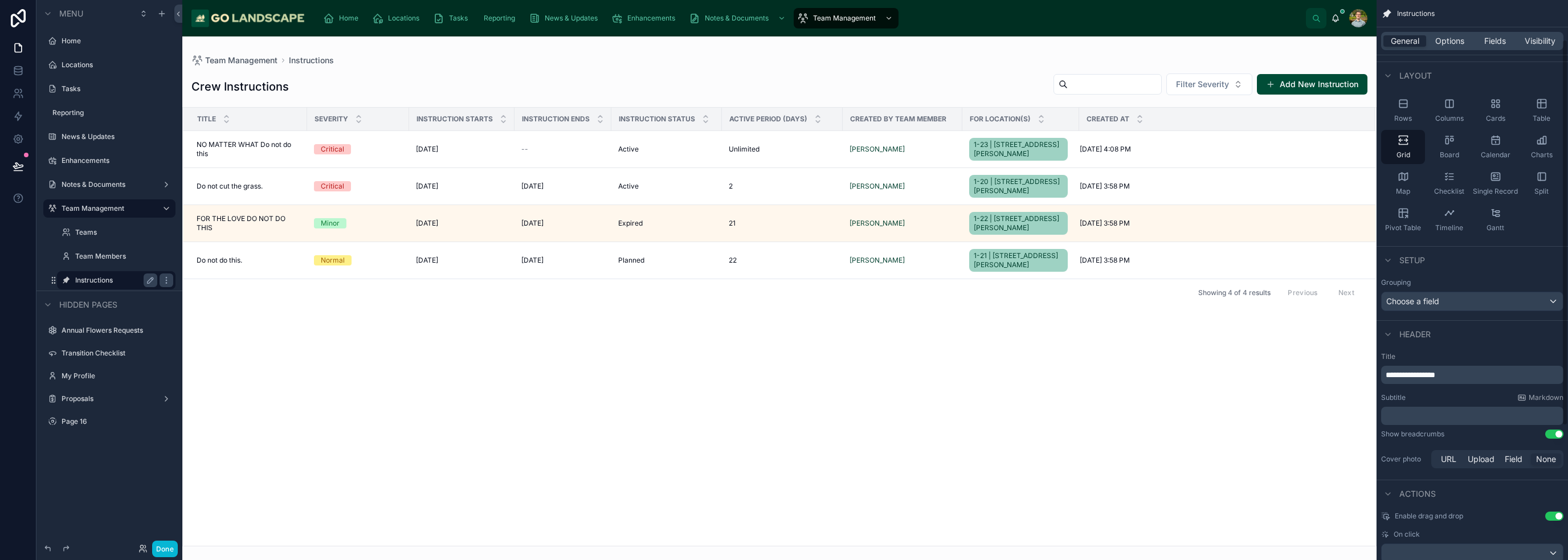
click at [1463, 412] on p "﻿" at bounding box center [1474, 416] width 175 height 11
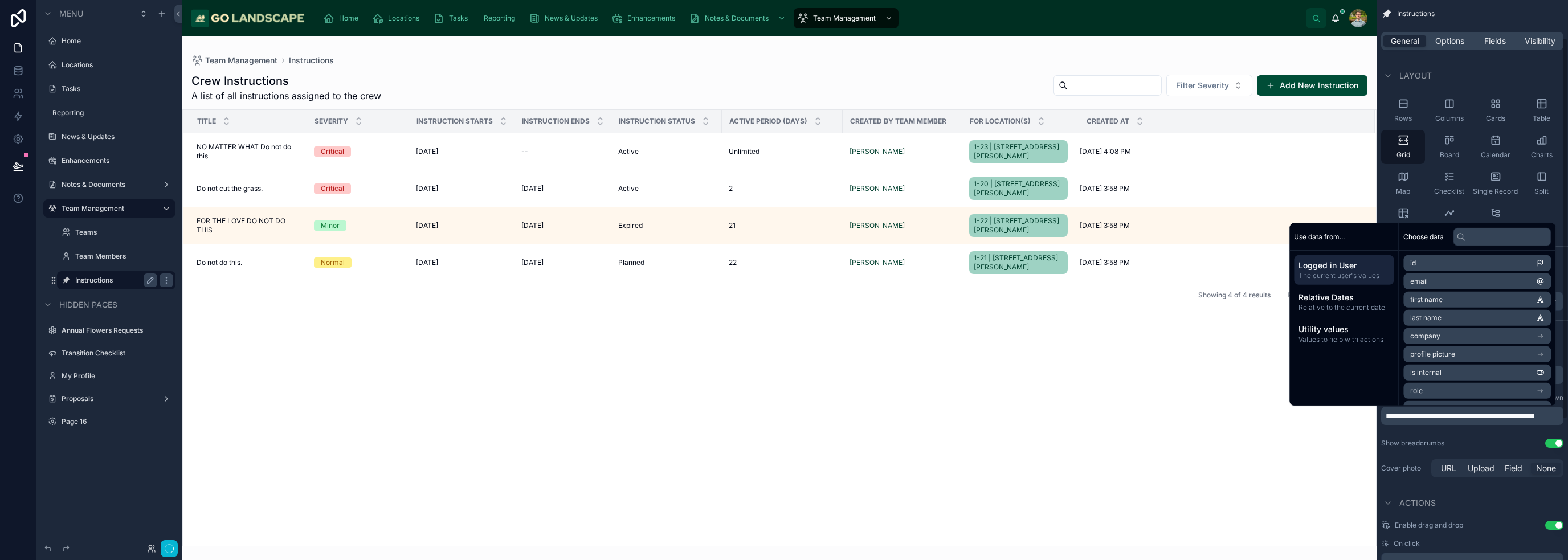
scroll to position [55, 0]
click at [1273, 460] on div "Title Severity Instruction Starts Instruction Ends Instruction Status Active Pe…" at bounding box center [779, 328] width 1193 height 436
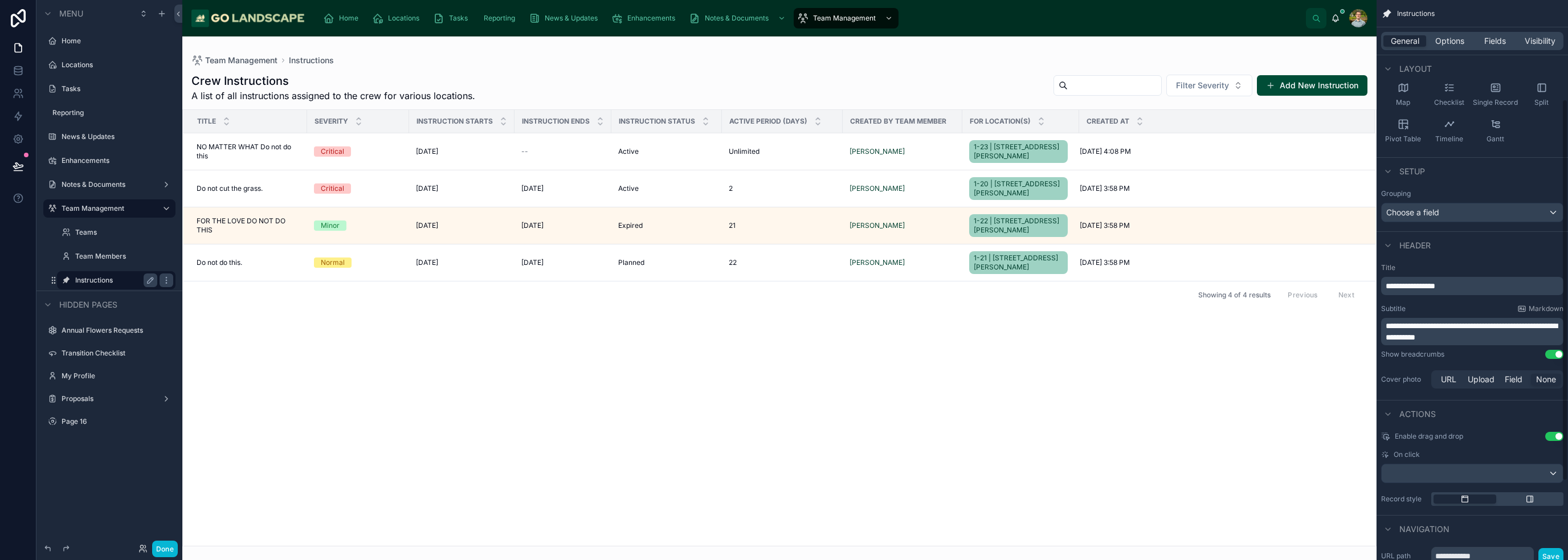
scroll to position [0, 0]
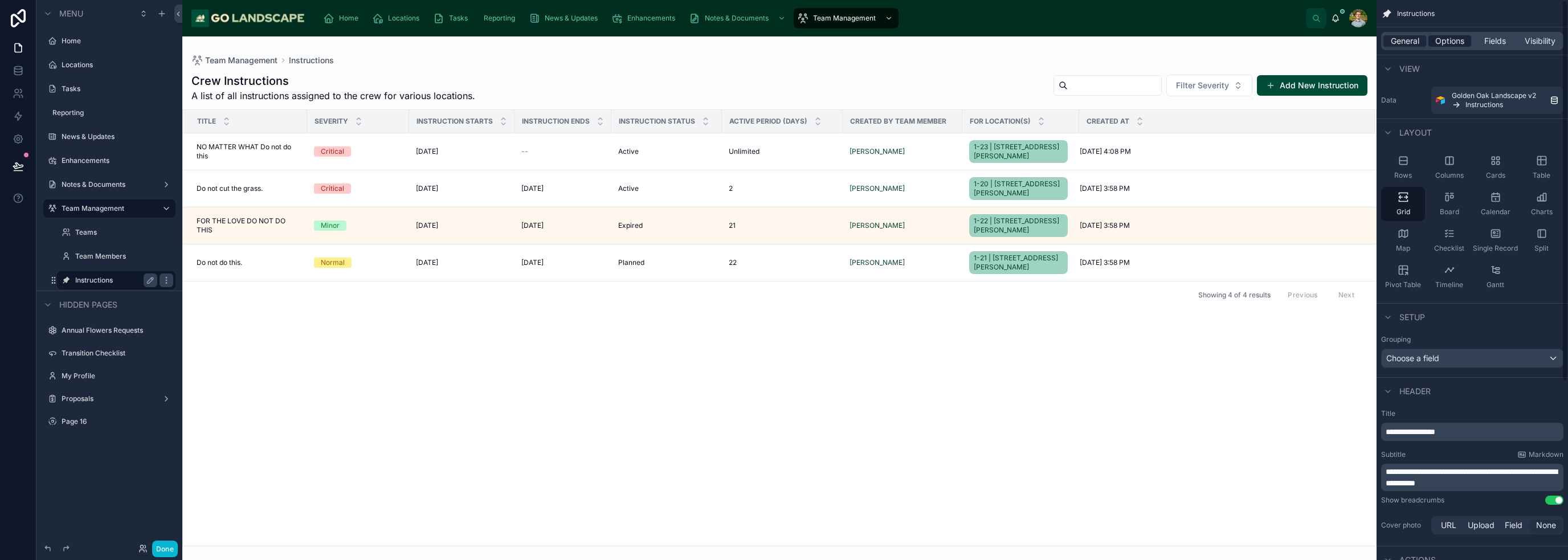
click at [1460, 39] on span "Options" at bounding box center [1449, 41] width 29 height 11
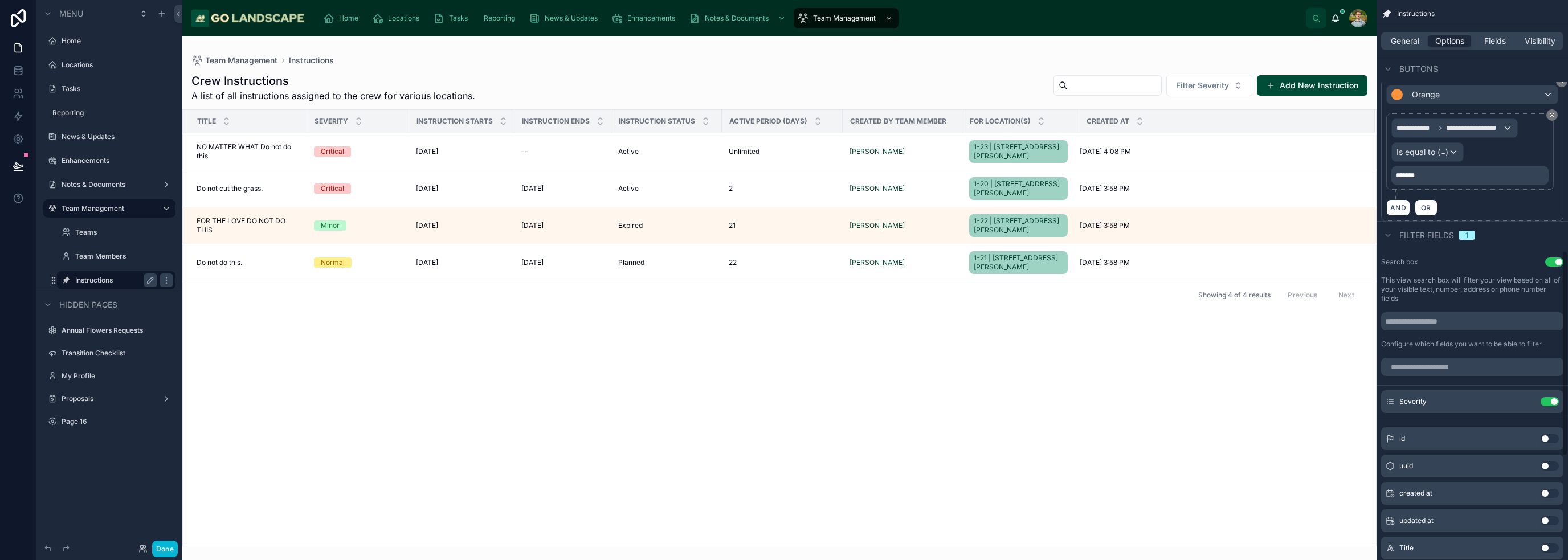
scroll to position [684, 0]
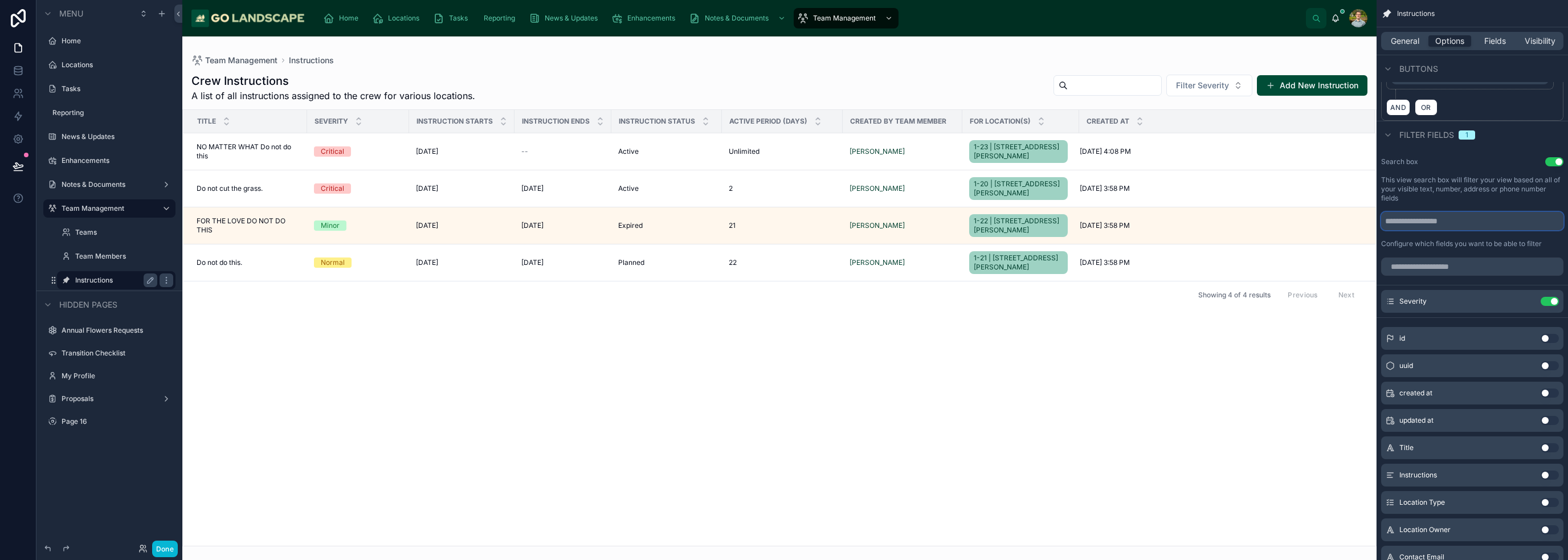
click at [1463, 213] on input "scrollable content" at bounding box center [1472, 221] width 182 height 19
type input "******"
click at [1237, 450] on div "Title Severity Instruction Starts Instruction Ends Instruction Status Active Pe…" at bounding box center [779, 328] width 1193 height 436
click at [1115, 89] on input "text" at bounding box center [1114, 85] width 93 height 16
type input "****"
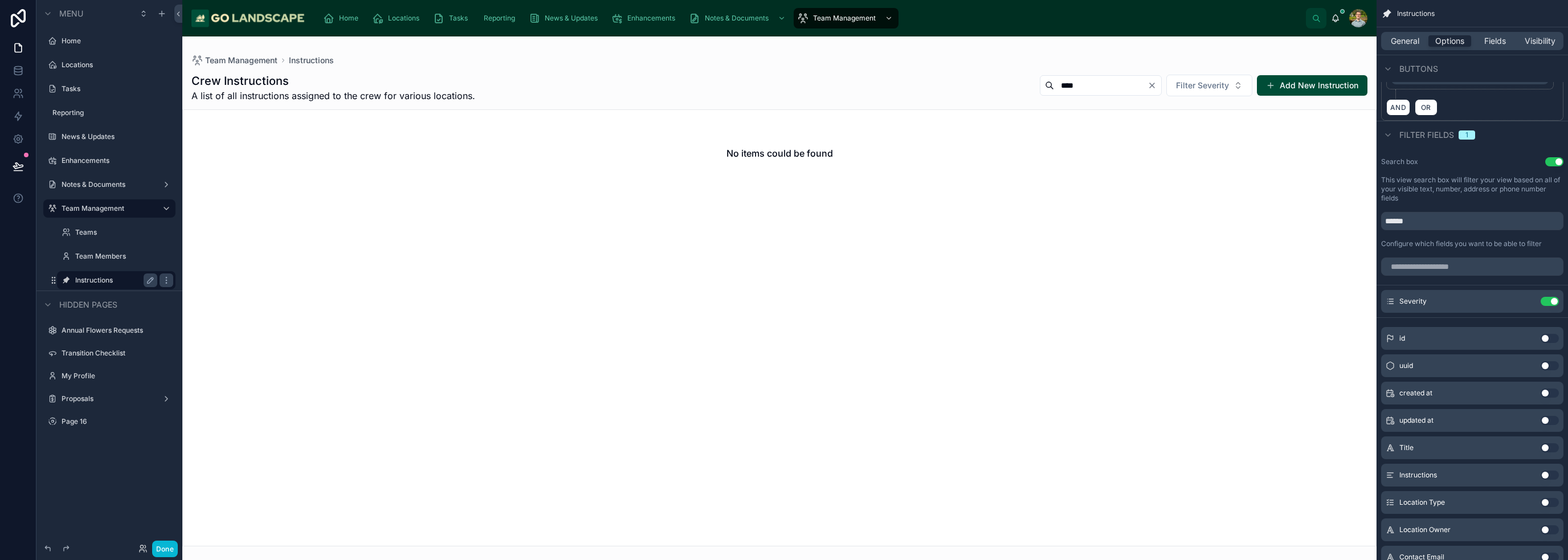
drag, startPoint x: 1073, startPoint y: 83, endPoint x: 1002, endPoint y: 79, distance: 71.1
click at [1030, 83] on div "**** Filter Severity Add New Instruction" at bounding box center [1198, 85] width 337 height 22
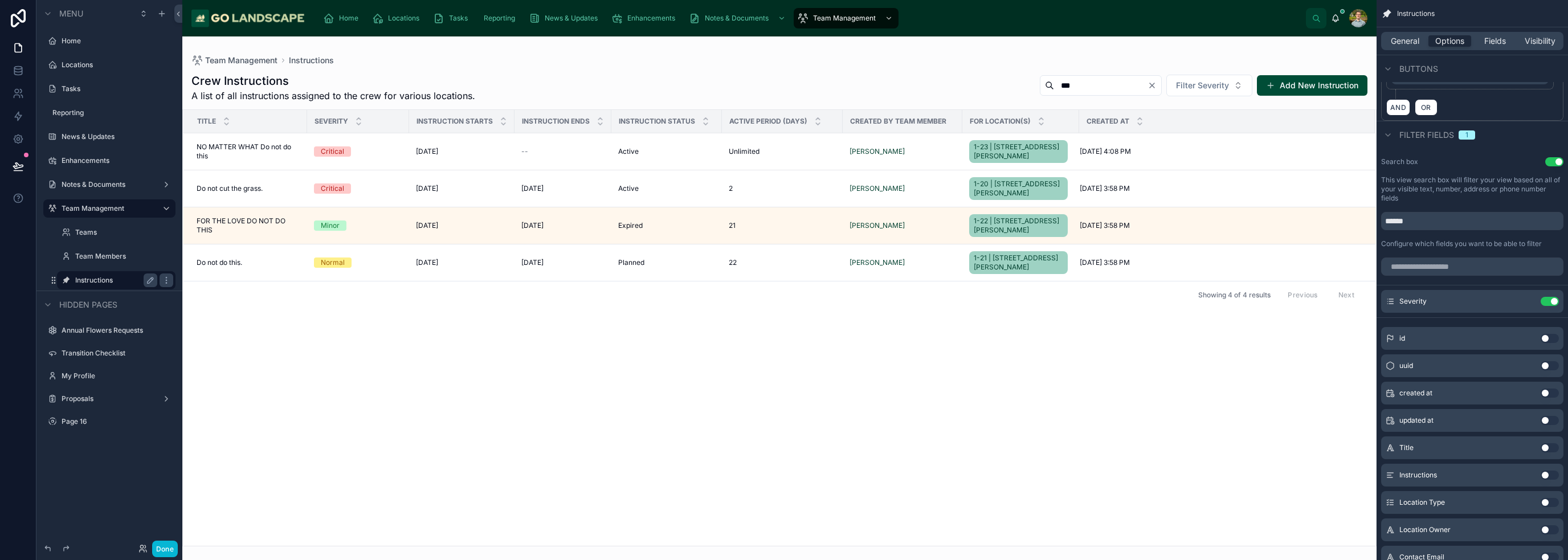
type input "****"
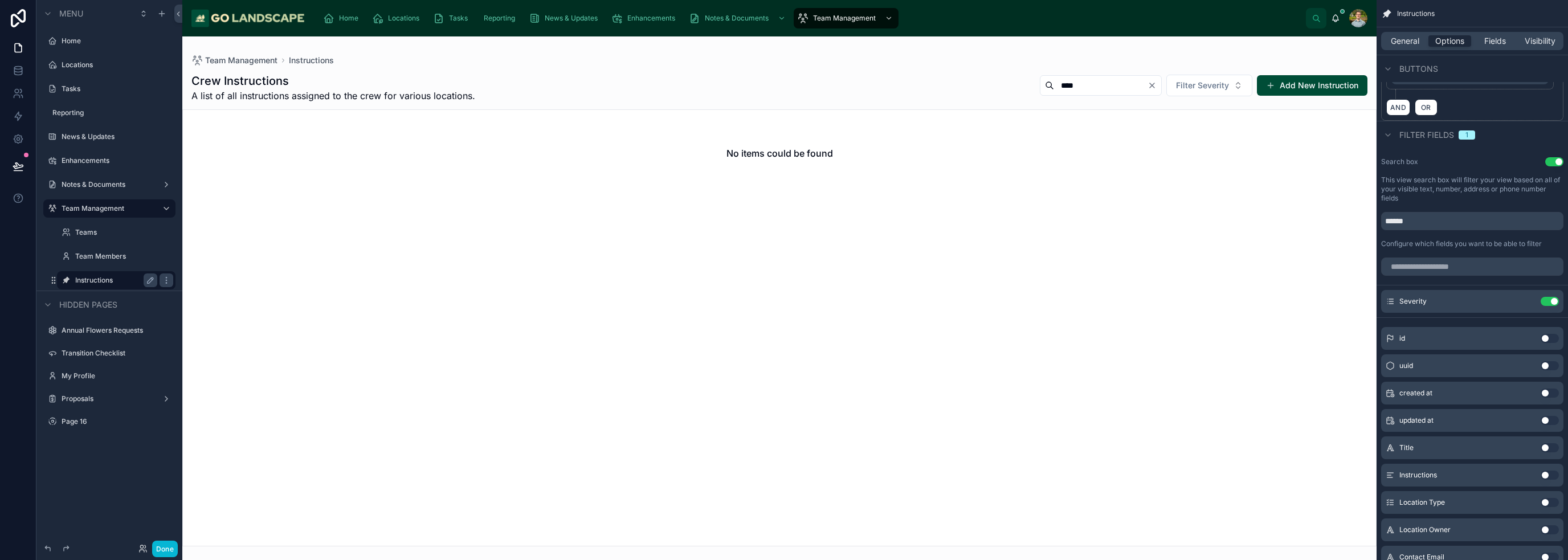
drag, startPoint x: 1071, startPoint y: 85, endPoint x: 971, endPoint y: 93, distance: 100.3
click at [972, 91] on div "Crew Instructions A list of all instructions assigned to the crew for various l…" at bounding box center [779, 88] width 1176 height 30
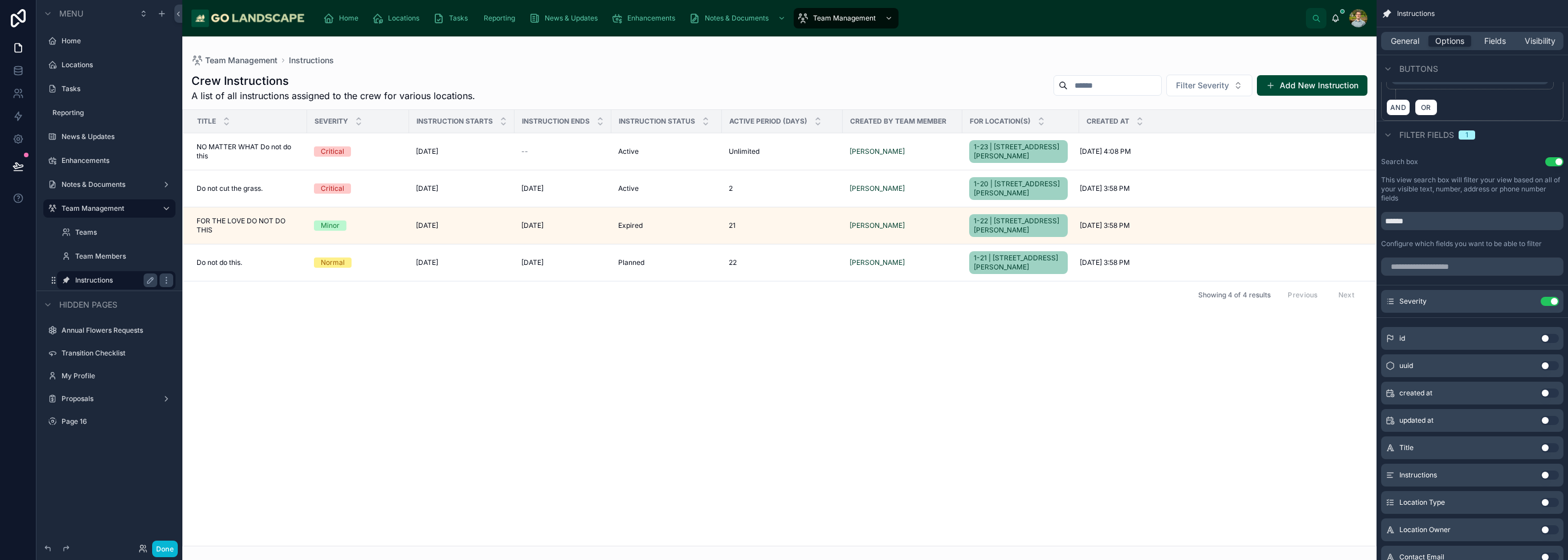
click at [1141, 387] on div "Title Severity Instruction Starts Instruction Ends Instruction Status Active Pe…" at bounding box center [779, 328] width 1193 height 436
click at [1498, 39] on span "Fields" at bounding box center [1494, 41] width 21 height 11
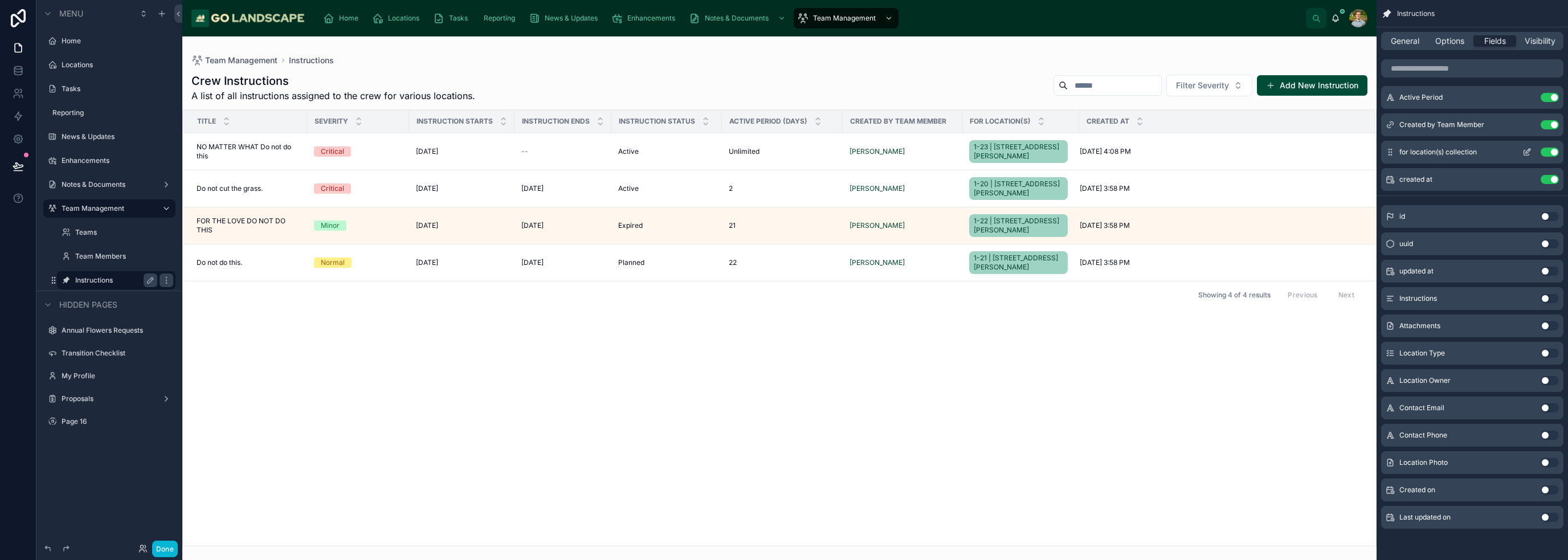
click at [1525, 154] on icon "scrollable content" at bounding box center [1526, 152] width 5 height 5
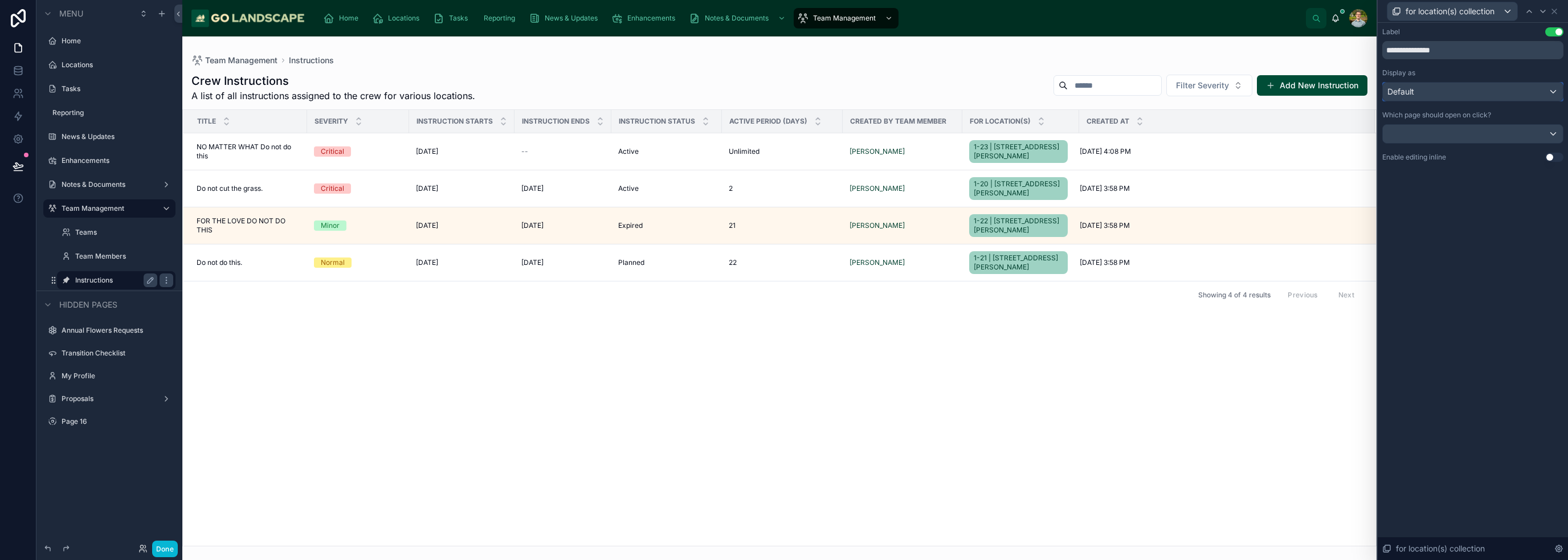
click at [1420, 89] on div "Default" at bounding box center [1473, 92] width 180 height 19
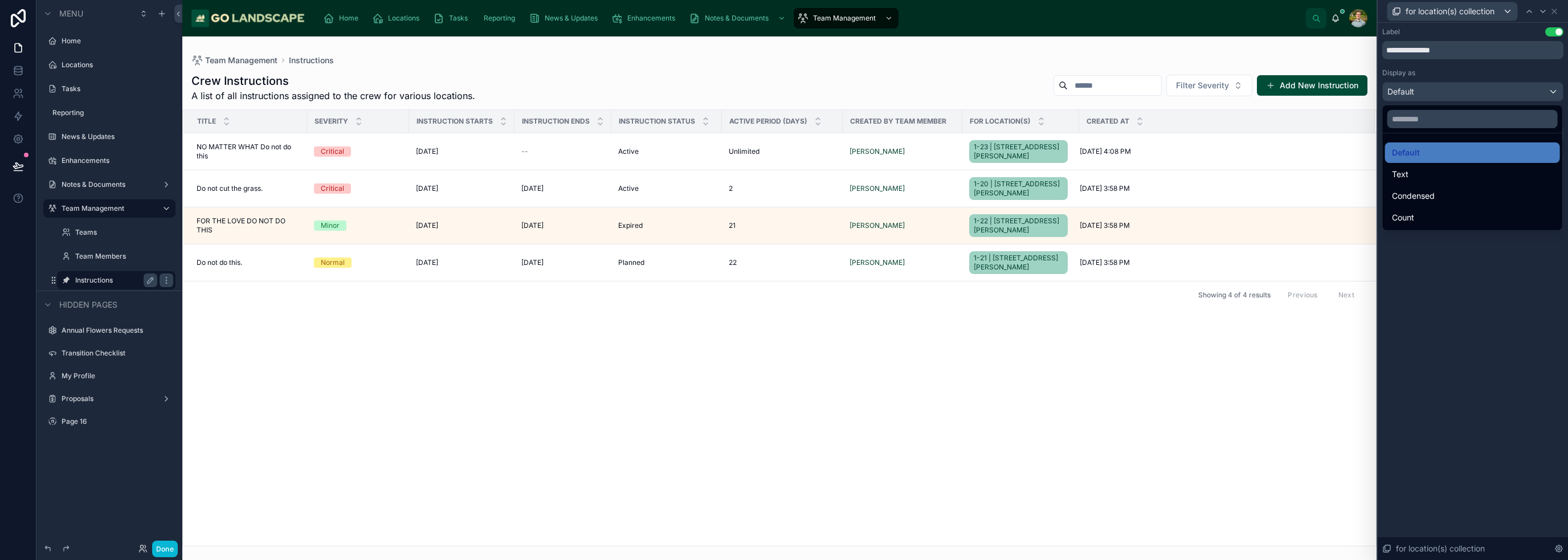
click at [1444, 177] on div "Text" at bounding box center [1472, 174] width 161 height 14
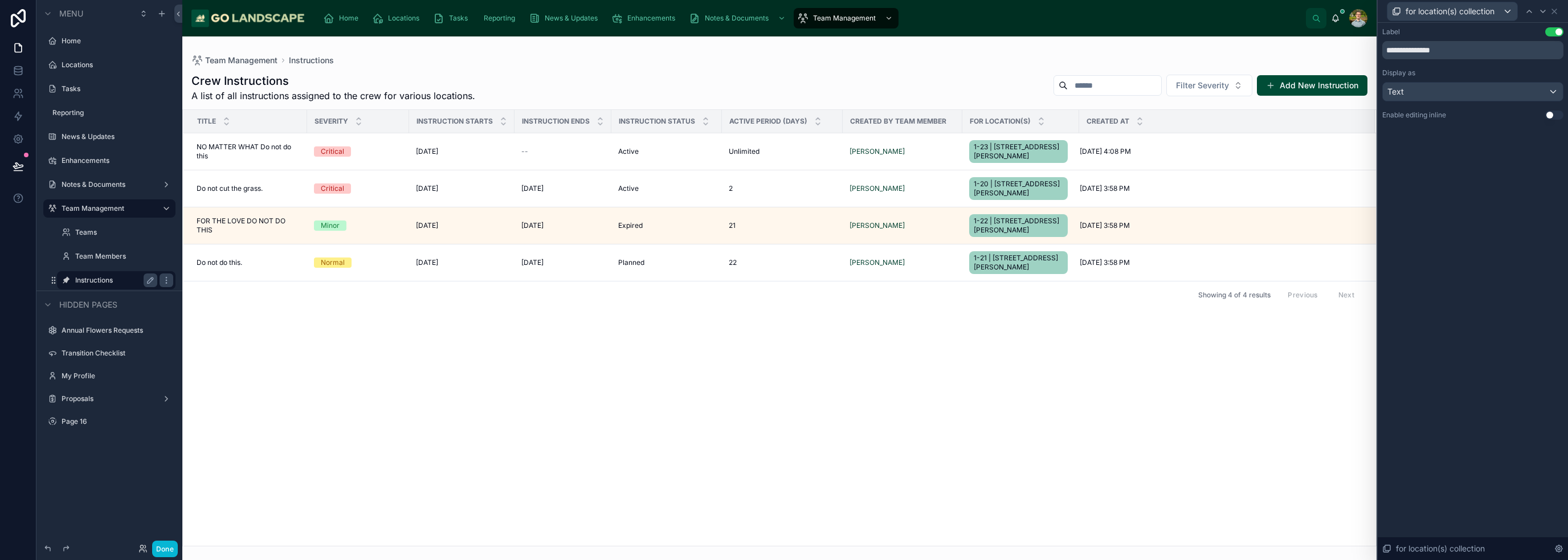
click at [1525, 261] on div "**********" at bounding box center [1473, 291] width 190 height 538
click at [1559, 11] on div "for location(s) collection" at bounding box center [1473, 11] width 181 height 22
click at [1093, 77] on div at bounding box center [1108, 86] width 108 height 21
click at [1099, 82] on input "text" at bounding box center [1114, 85] width 93 height 16
type input "****"
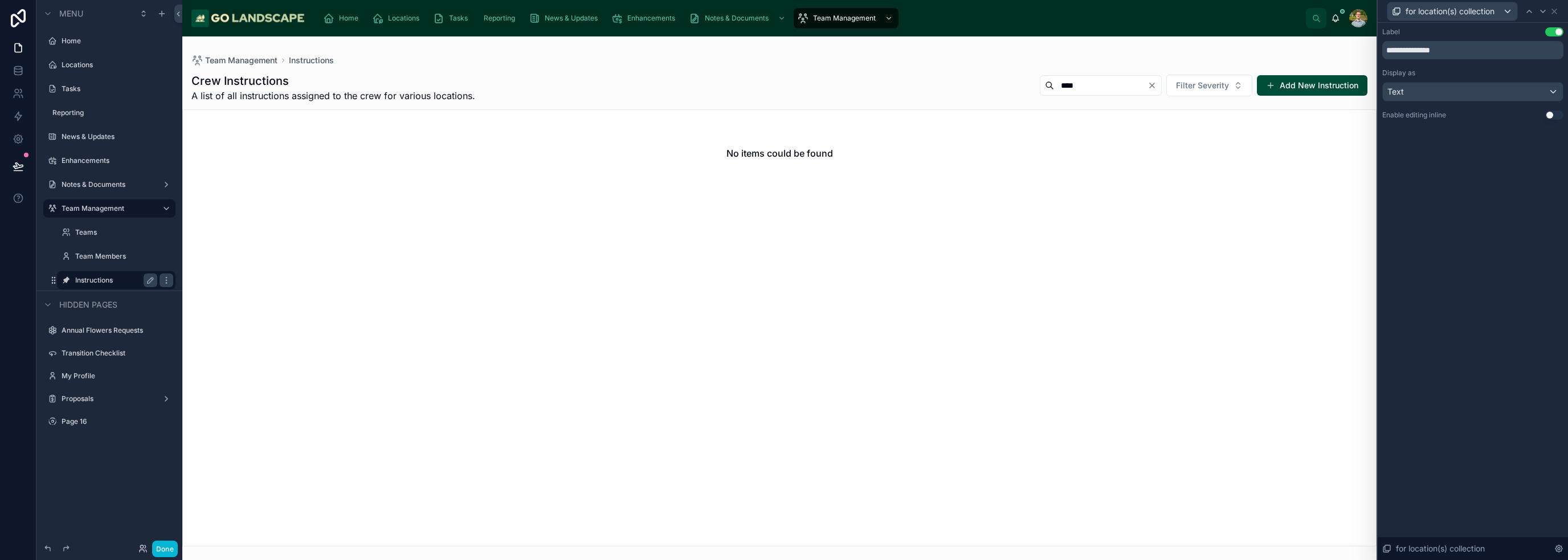
drag, startPoint x: 1077, startPoint y: 79, endPoint x: 964, endPoint y: 90, distance: 113.5
click at [963, 81] on div "Crew Instructions A list of all instructions assigned to the crew for various l…" at bounding box center [779, 88] width 1176 height 30
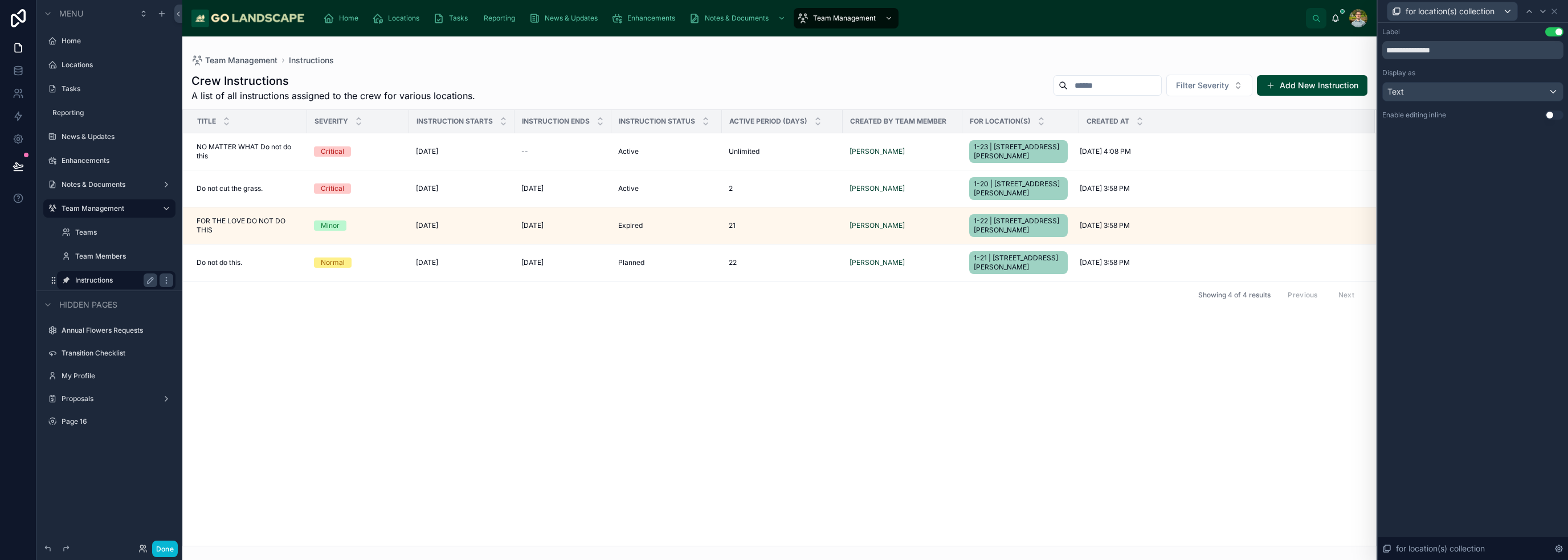
click at [1491, 213] on div "**********" at bounding box center [1473, 291] width 190 height 538
click at [1553, 12] on icon at bounding box center [1554, 11] width 5 height 5
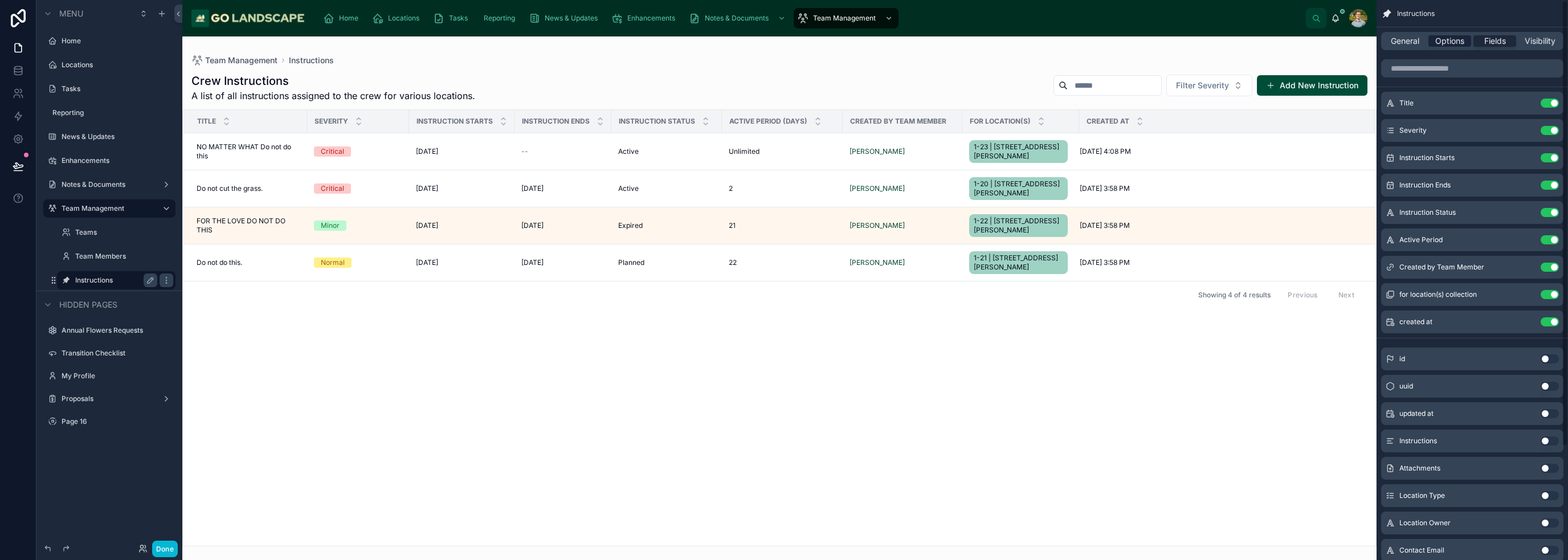
click at [1456, 45] on span "Options" at bounding box center [1449, 41] width 29 height 11
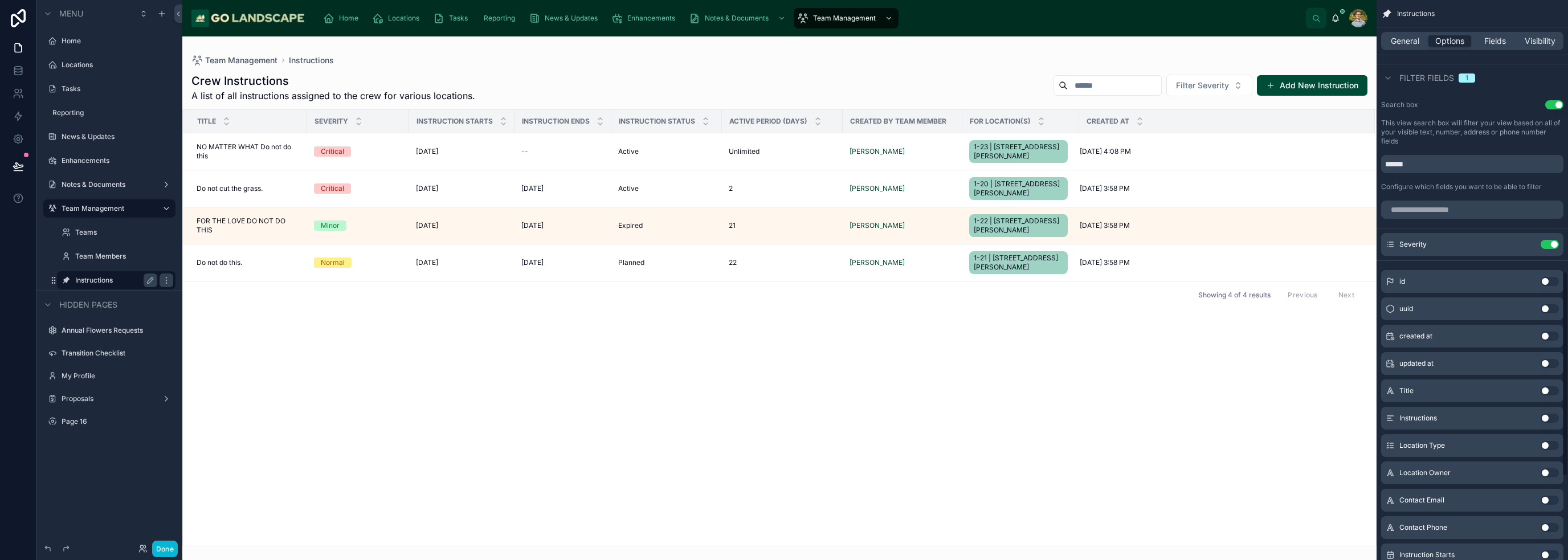
scroll to position [399, 0]
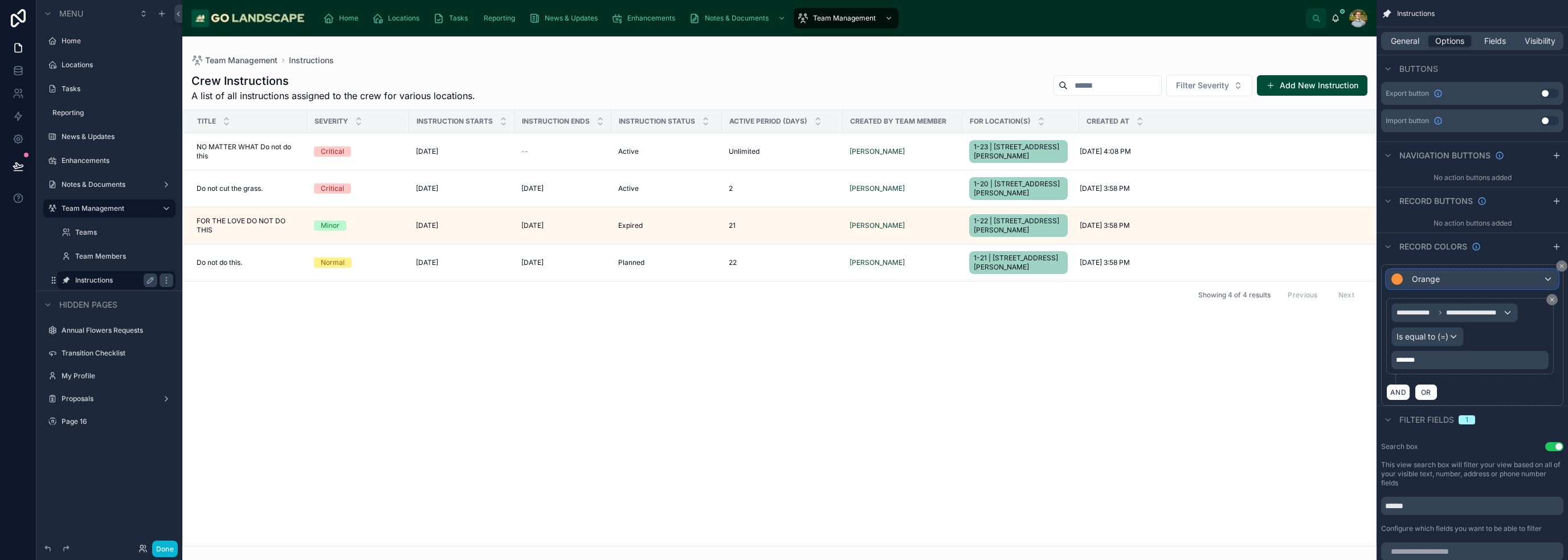
click at [1471, 281] on div "Orange" at bounding box center [1472, 279] width 171 height 19
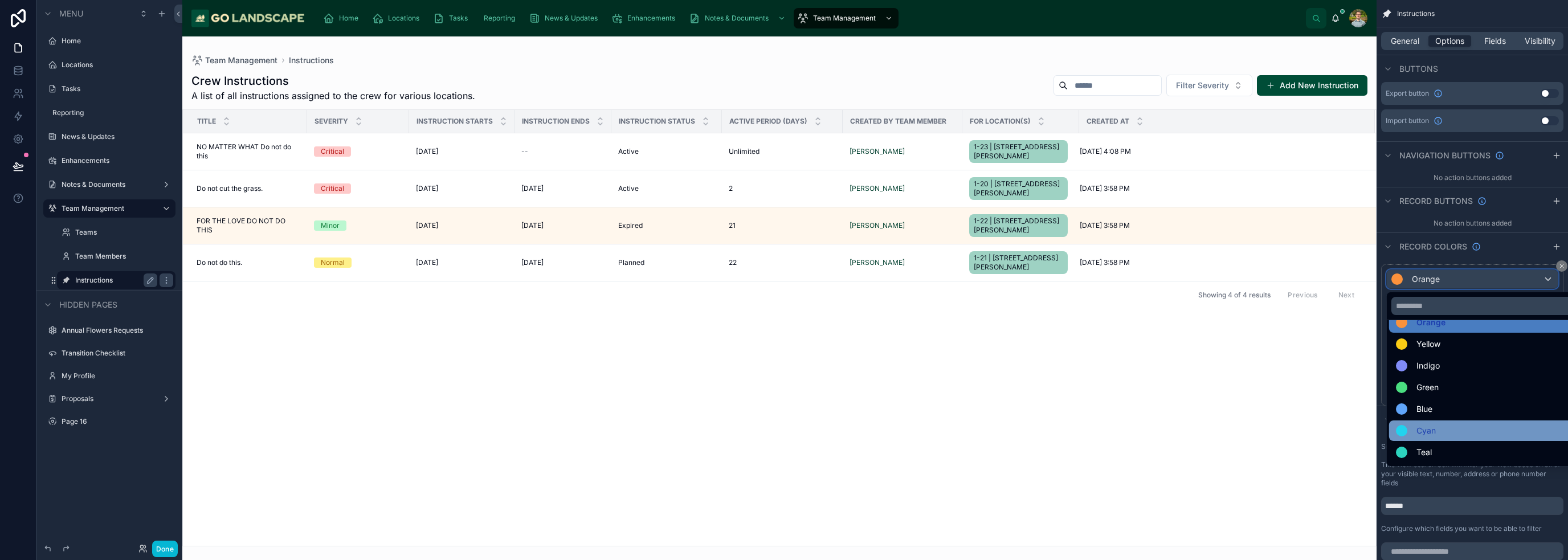
scroll to position [81, 0]
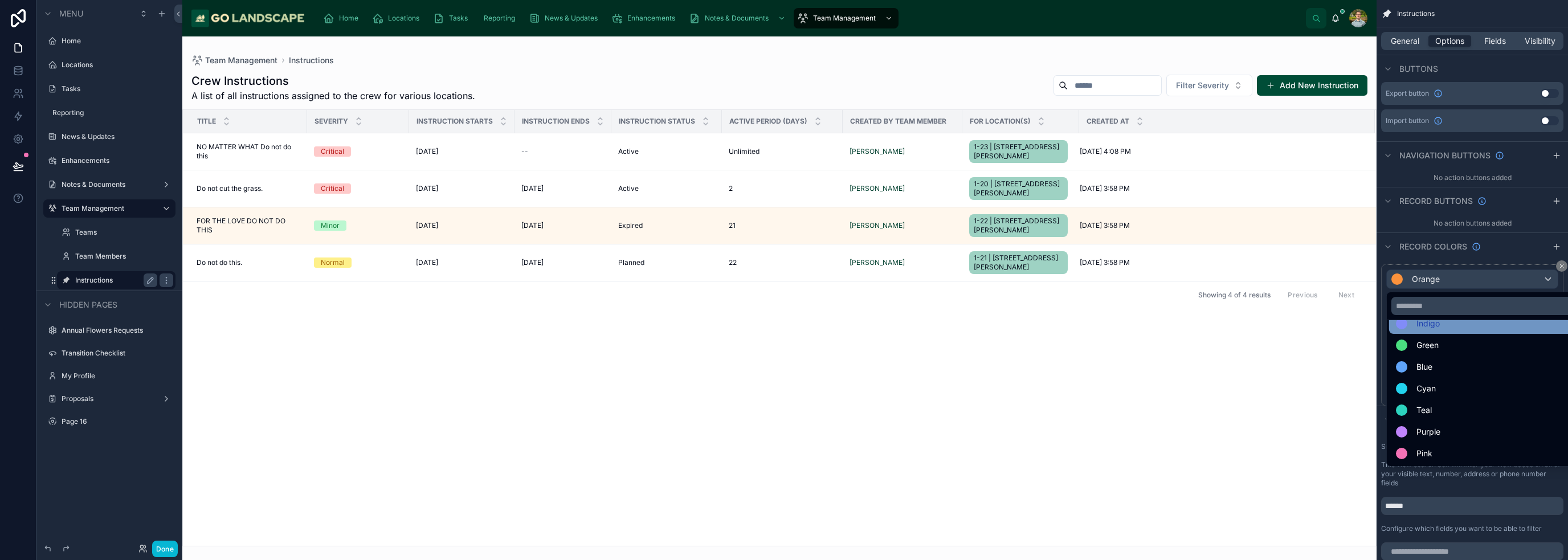
click at [1450, 326] on div "Indigo" at bounding box center [1486, 323] width 179 height 14
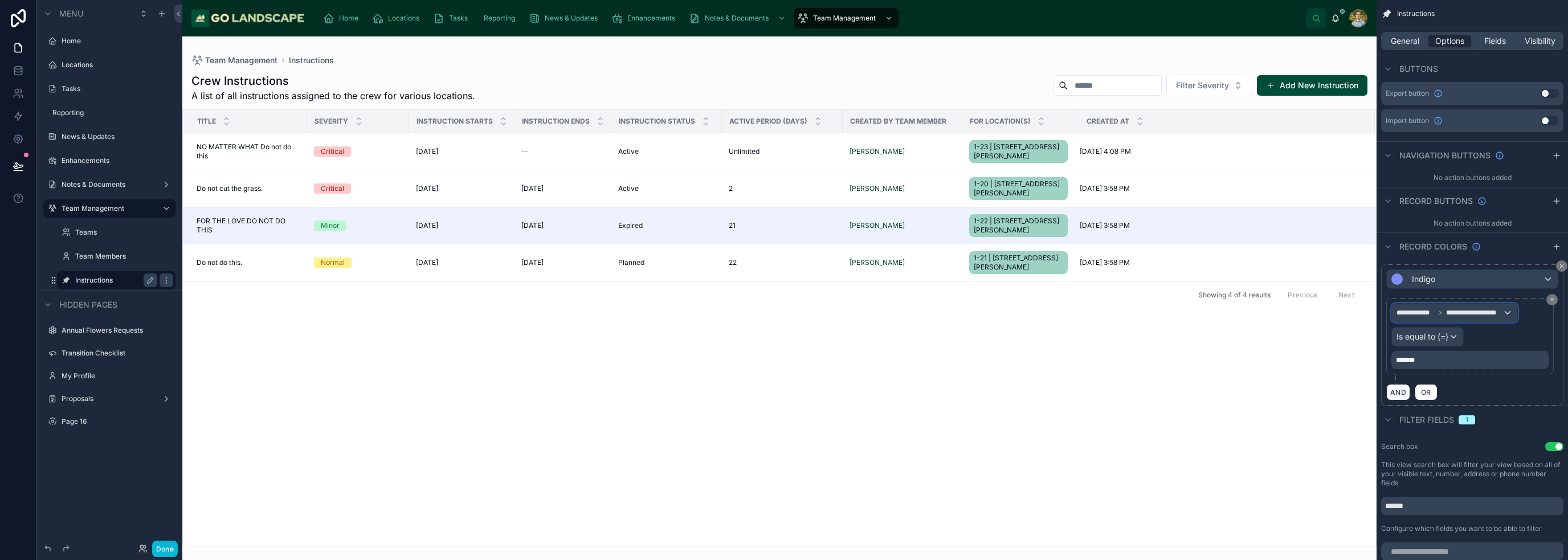
click at [1451, 309] on span "**********" at bounding box center [1474, 313] width 56 height 9
click at [1476, 282] on div "scrollable content" at bounding box center [784, 280] width 1568 height 560
click at [1477, 276] on div "Indigo" at bounding box center [1472, 279] width 171 height 19
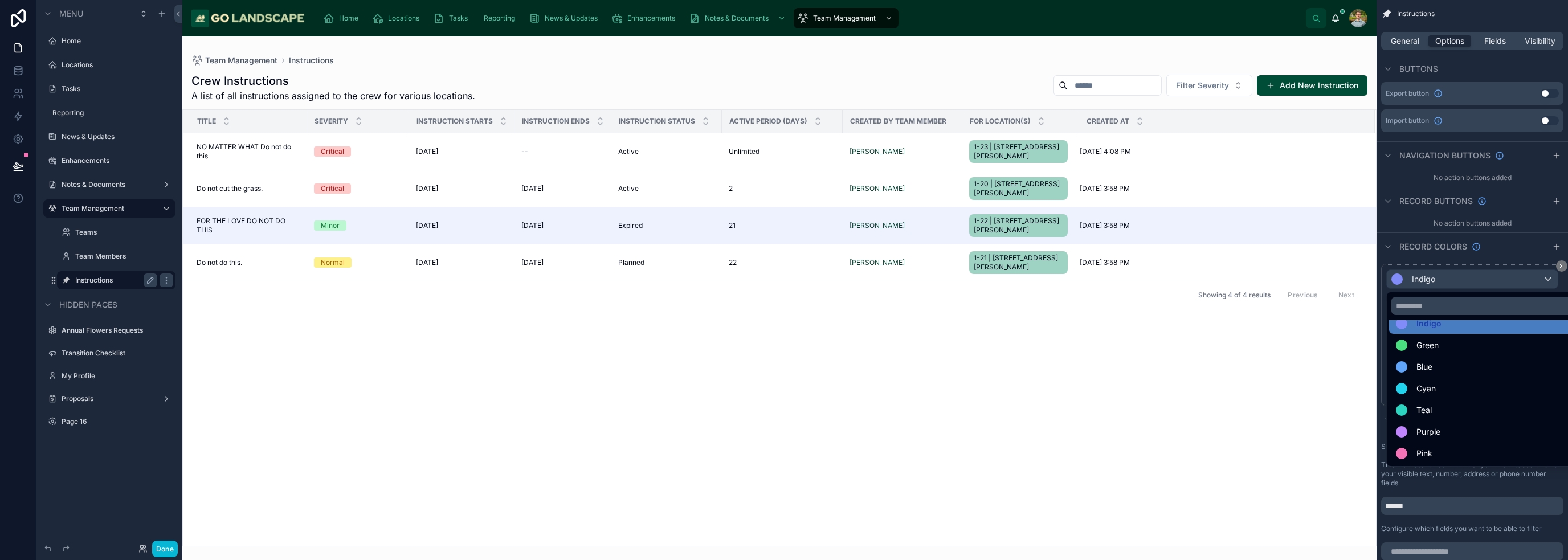
click at [1456, 427] on div "Purple" at bounding box center [1486, 431] width 179 height 14
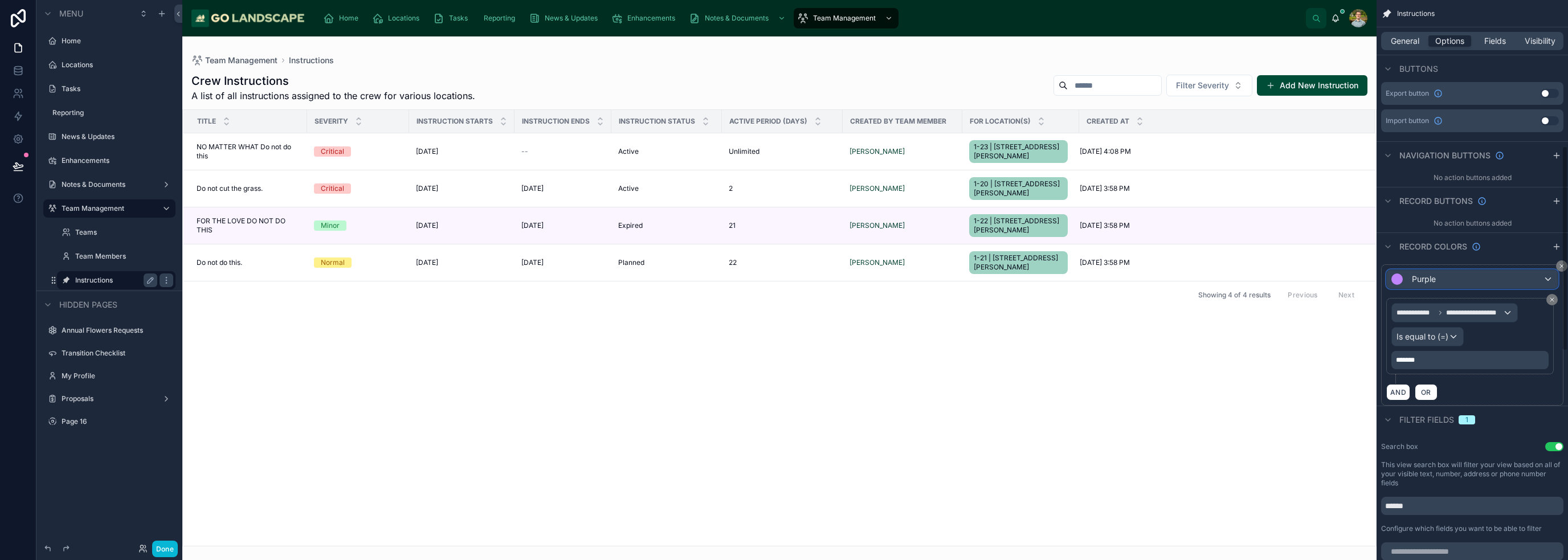
click at [1453, 275] on div "Purple" at bounding box center [1472, 279] width 171 height 19
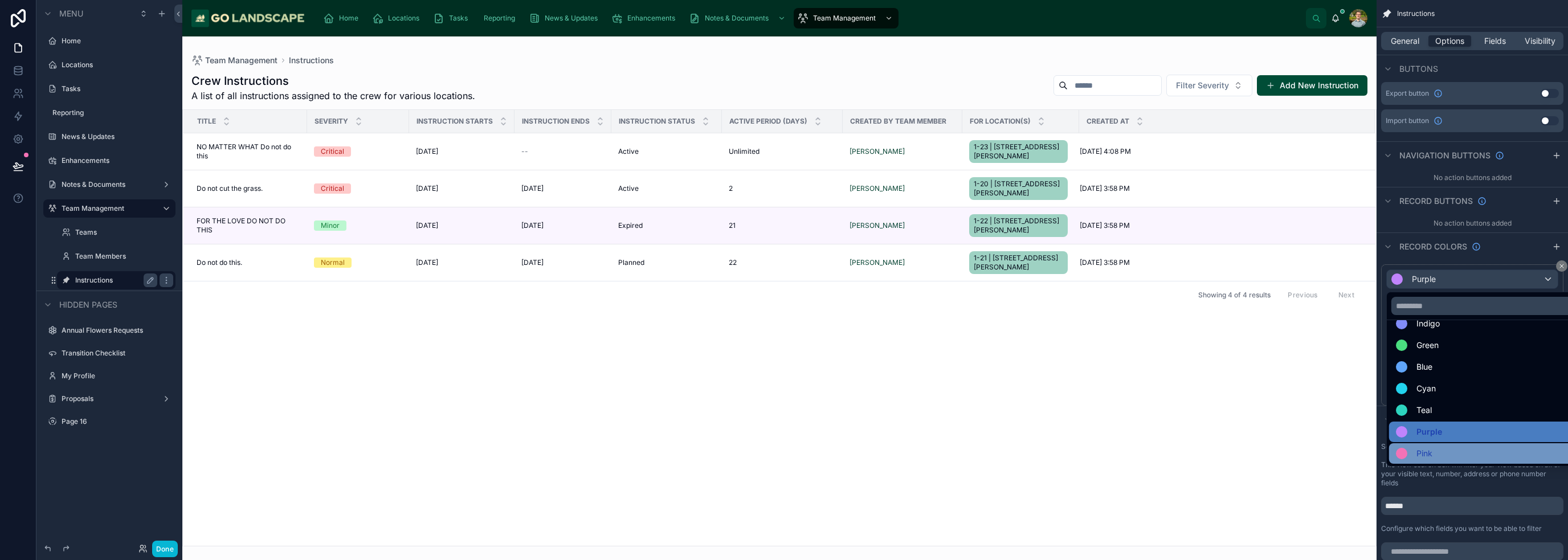
click at [1449, 455] on div "Pink" at bounding box center [1486, 454] width 179 height 14
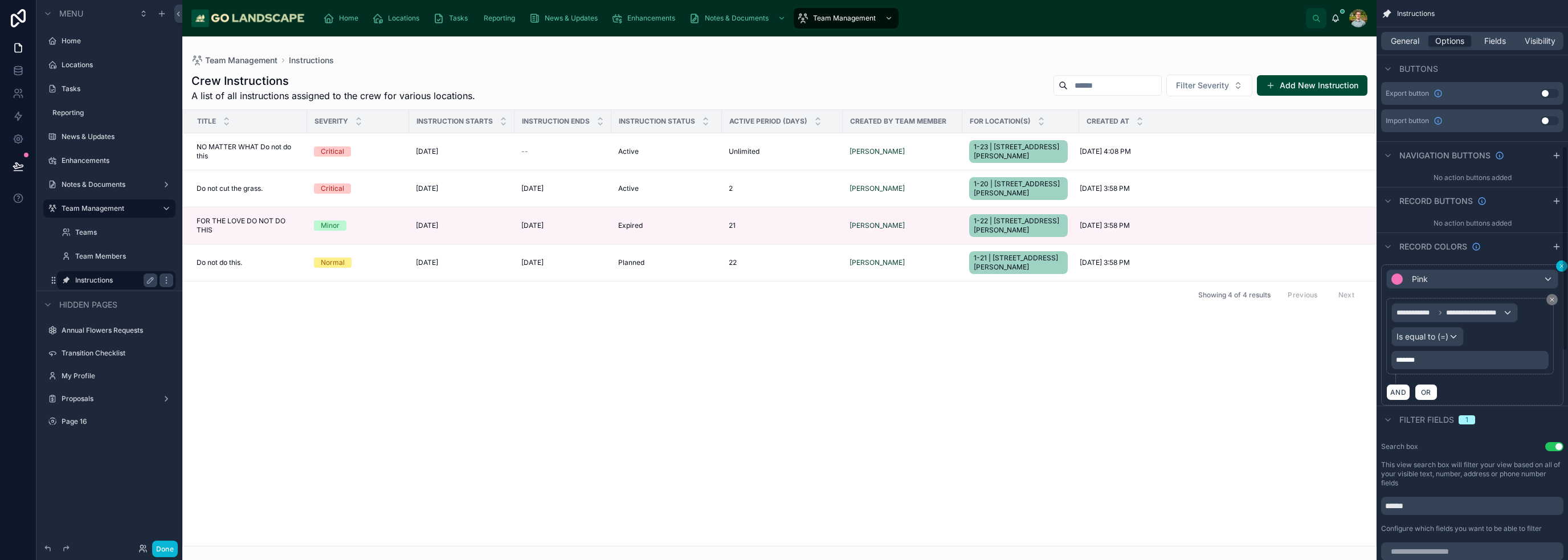
click at [1558, 265] on button "scrollable content" at bounding box center [1561, 266] width 11 height 11
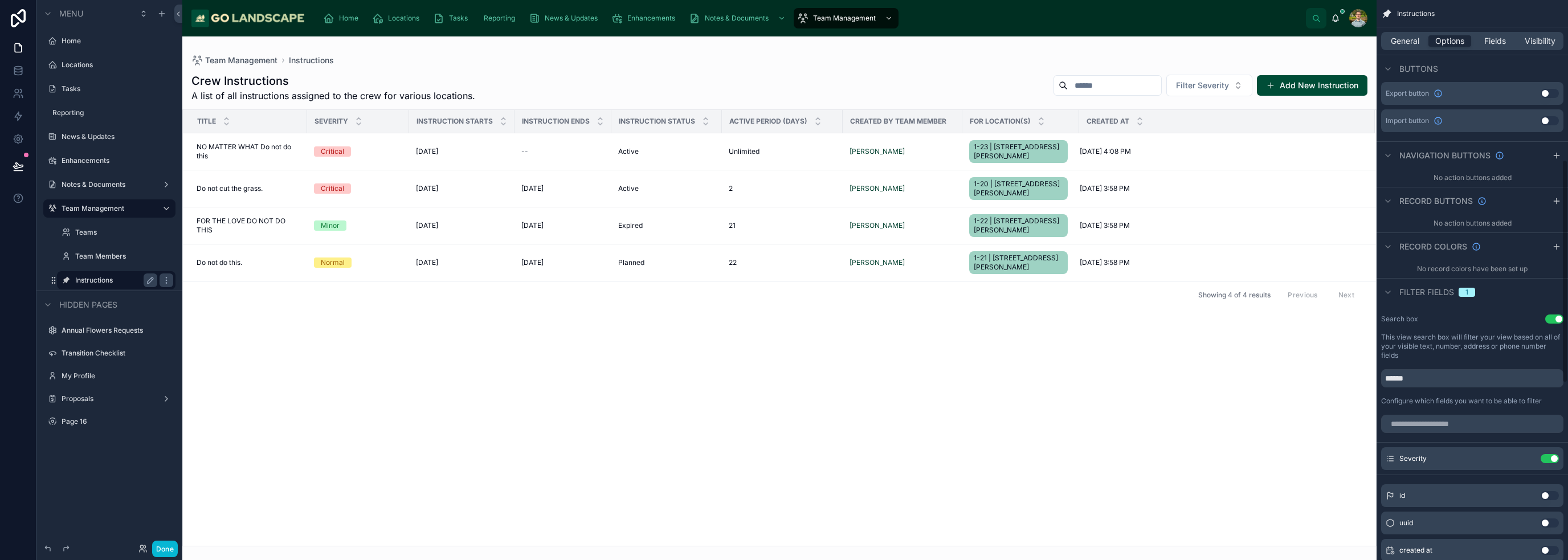
scroll to position [455, 0]
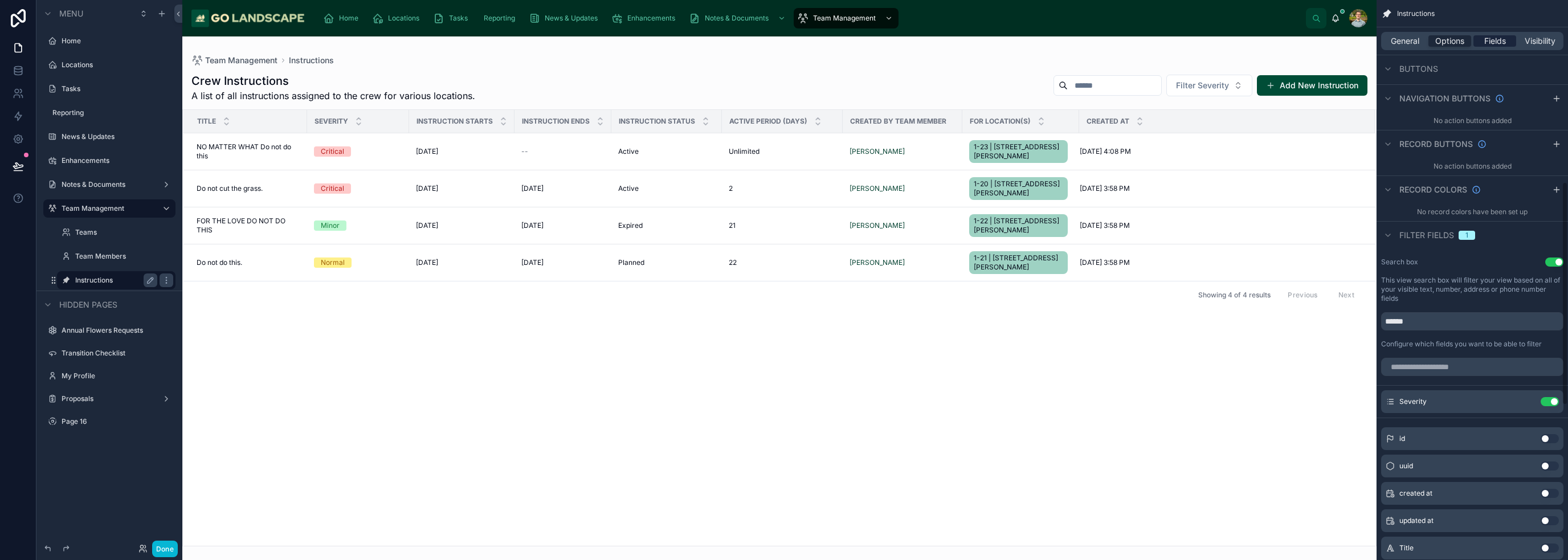
click at [1497, 42] on span "Fields" at bounding box center [1494, 41] width 21 height 11
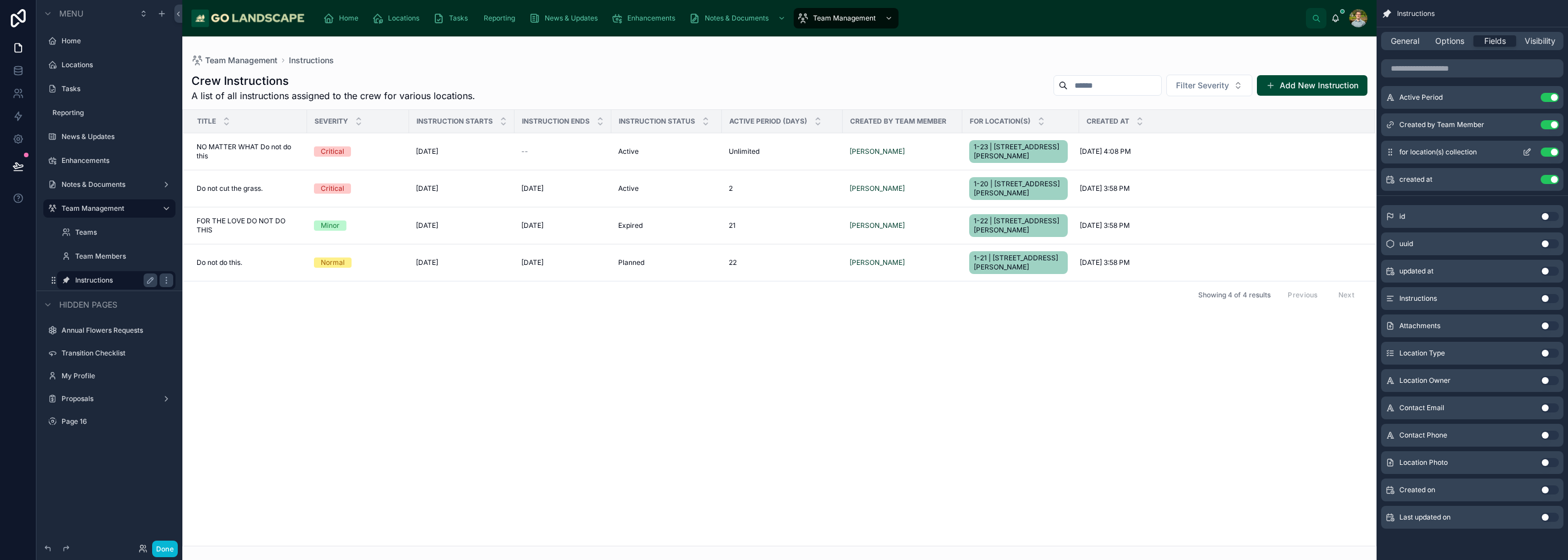
click at [1526, 153] on icon "scrollable content" at bounding box center [1528, 150] width 5 height 5
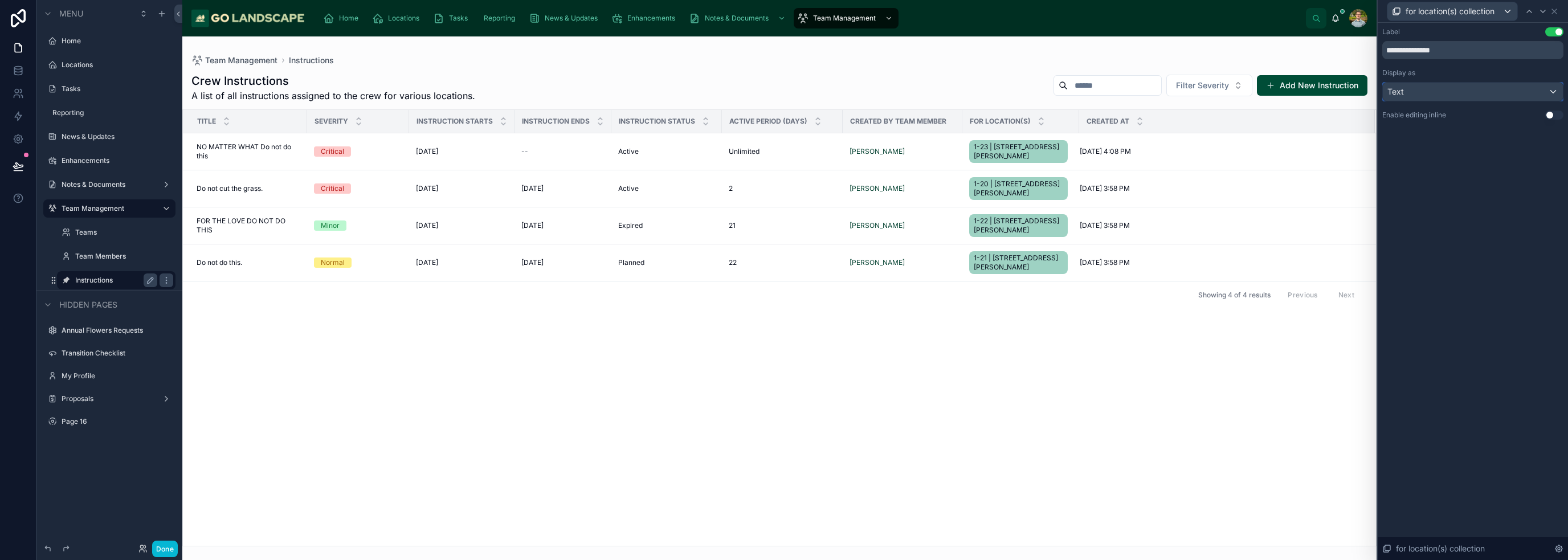
click at [1427, 92] on div "Text" at bounding box center [1473, 92] width 180 height 19
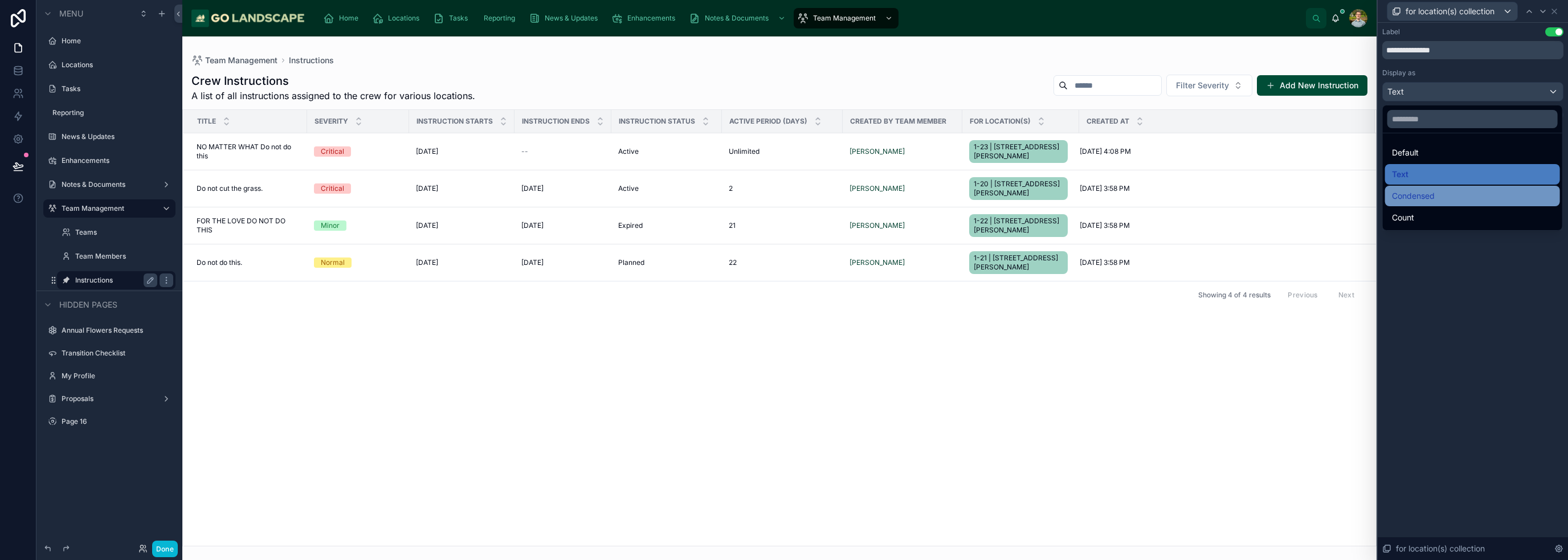
click at [1448, 198] on div "Condensed" at bounding box center [1472, 196] width 161 height 14
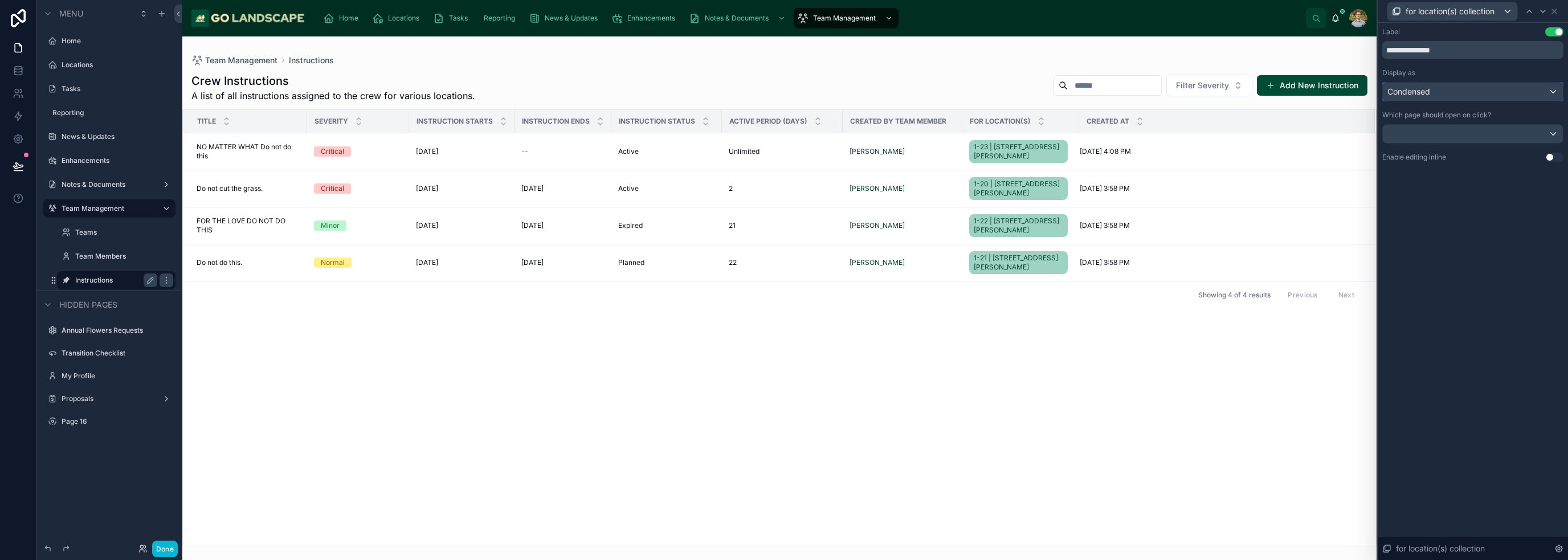
click at [1451, 89] on div "Condensed" at bounding box center [1473, 92] width 180 height 19
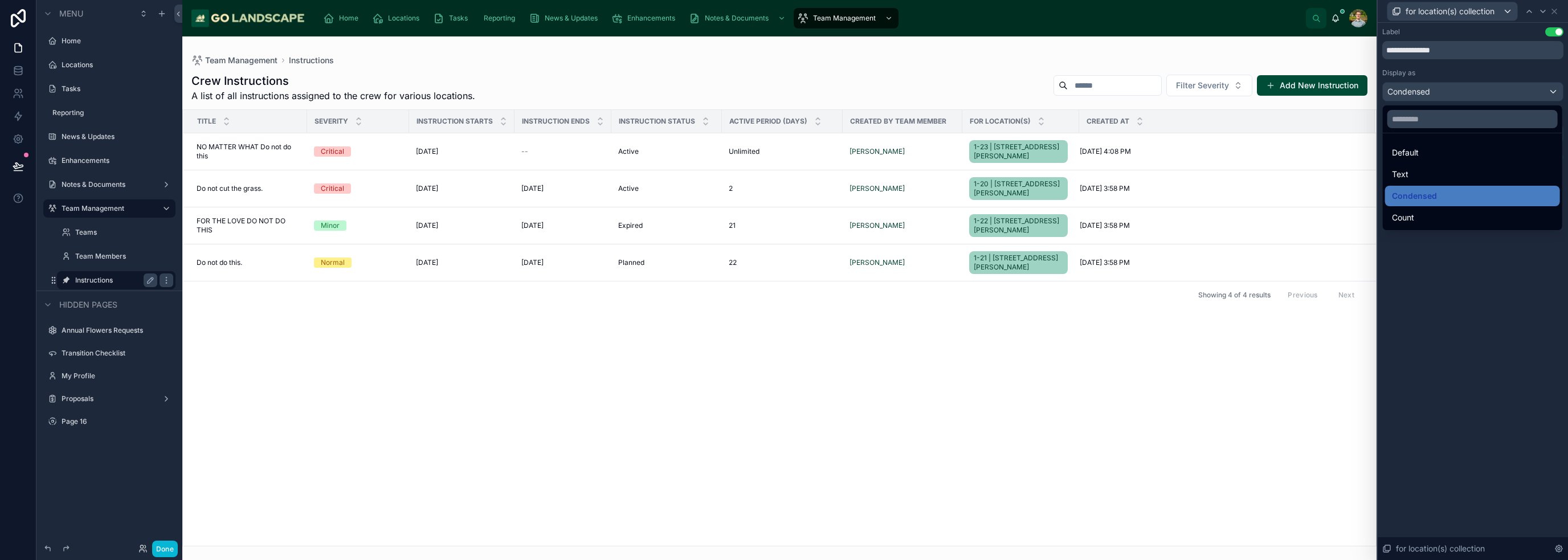
click at [1449, 217] on div "Count" at bounding box center [1472, 217] width 161 height 14
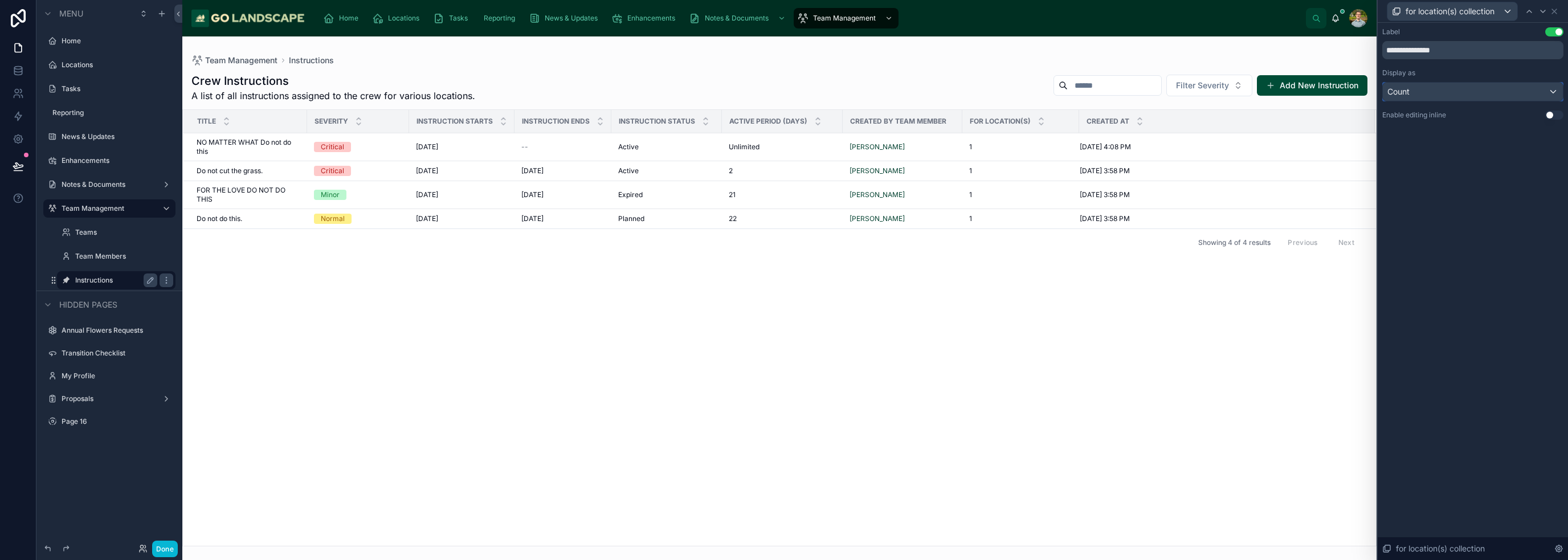
click at [1459, 91] on div "Count" at bounding box center [1473, 92] width 180 height 19
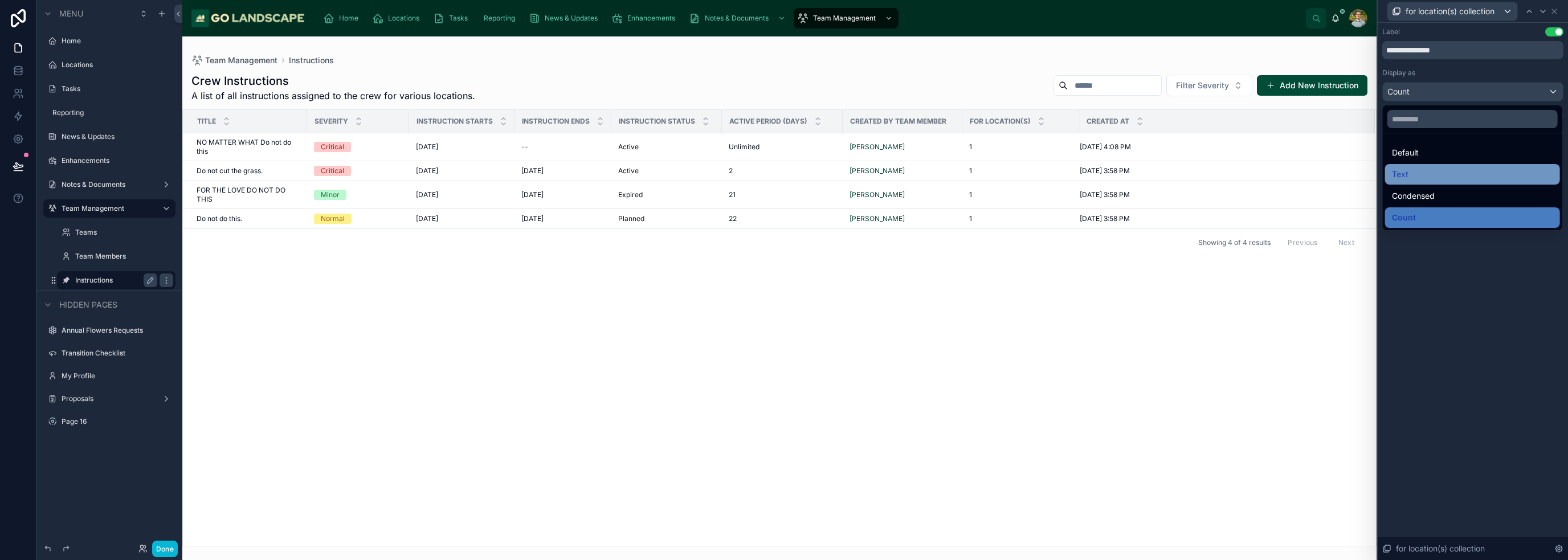
click at [1448, 167] on div "Text" at bounding box center [1472, 174] width 161 height 14
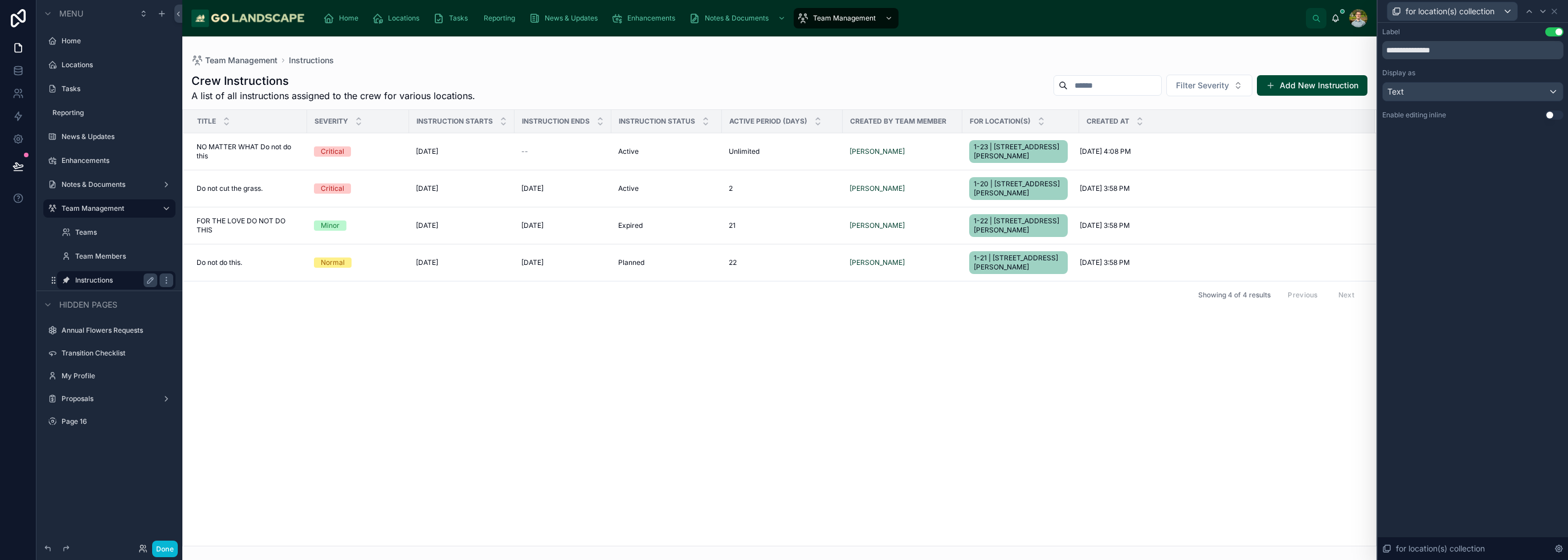
click at [1493, 211] on div "**********" at bounding box center [1473, 291] width 190 height 538
click at [1557, 13] on icon at bounding box center [1555, 11] width 9 height 9
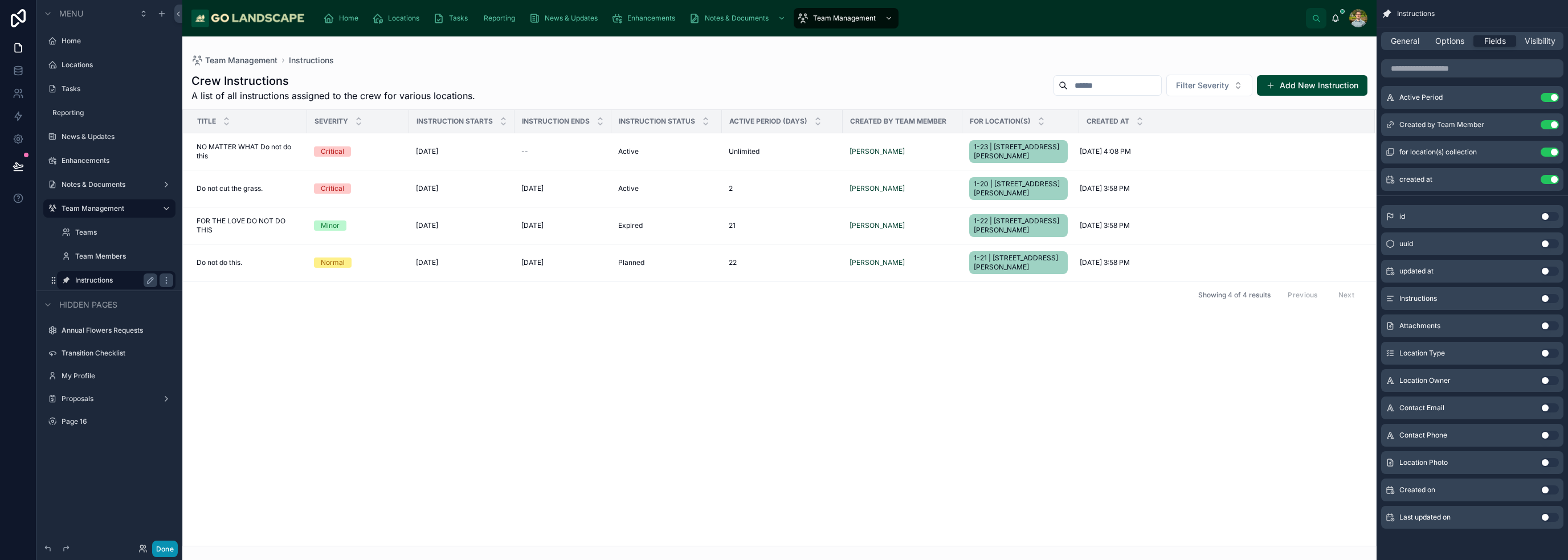
click at [171, 555] on button "Done" at bounding box center [164, 549] width 25 height 17
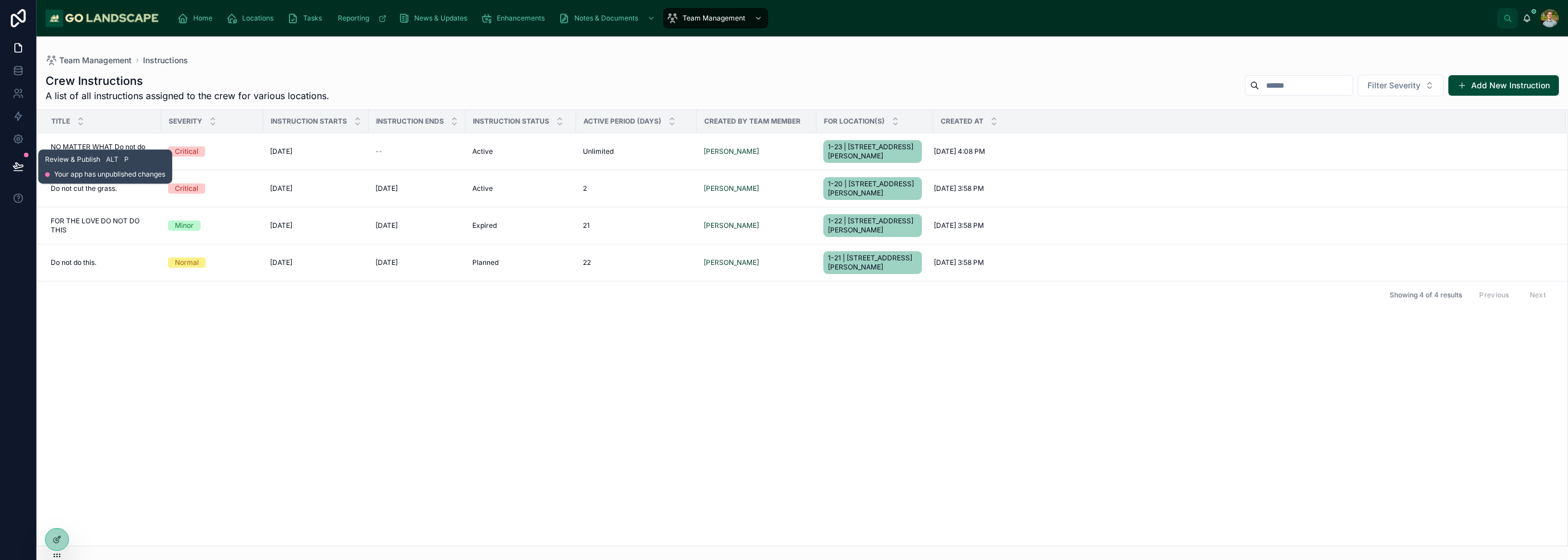
click at [17, 164] on icon at bounding box center [18, 166] width 11 height 11
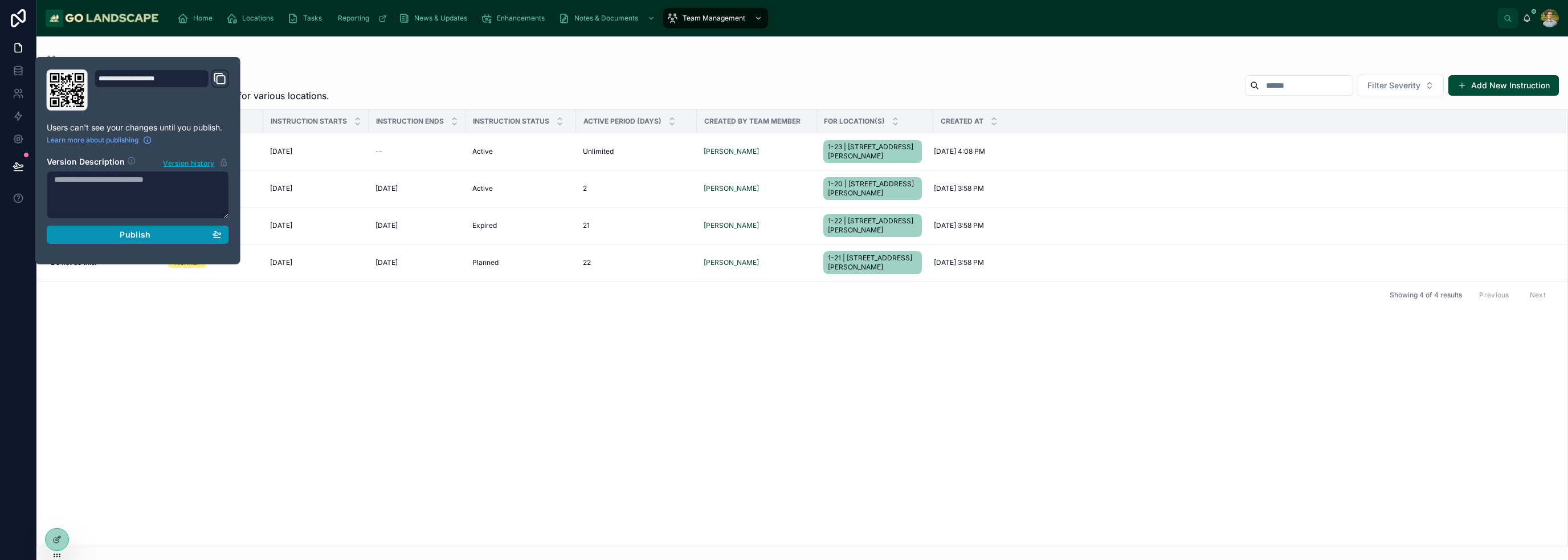
click at [121, 230] on span "Publish" at bounding box center [134, 234] width 31 height 10
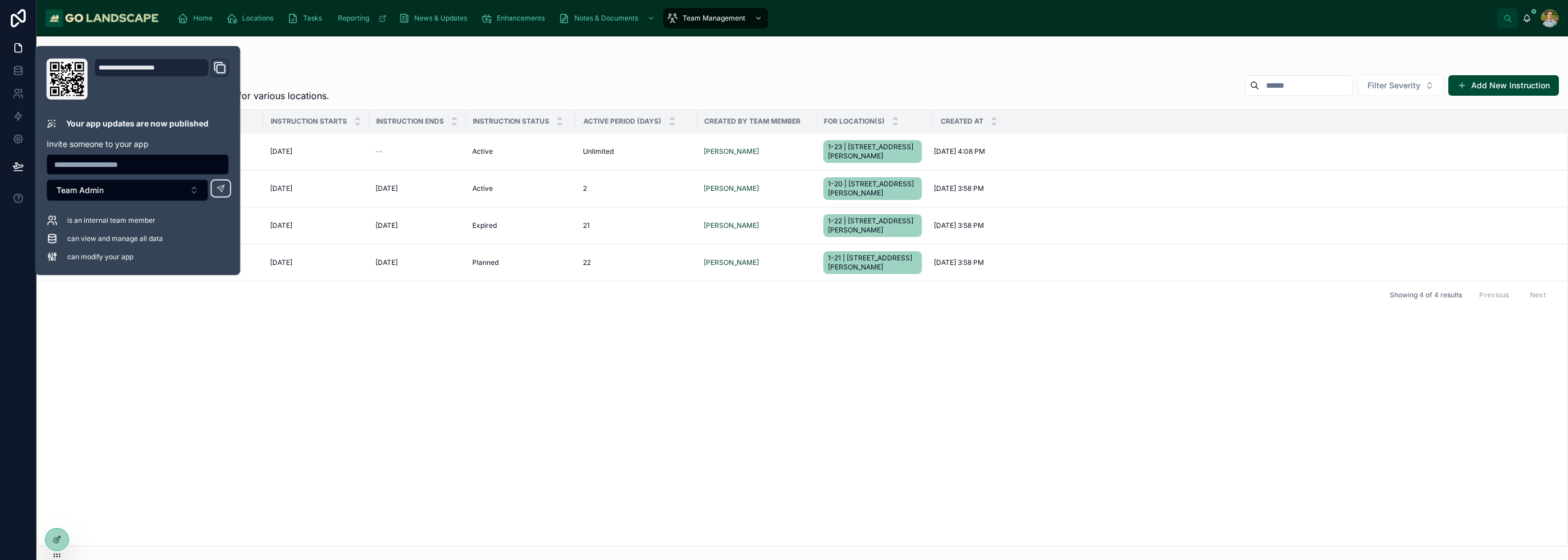
click at [611, 389] on div "Title Severity Instruction Starts Instruction Ends Instruction Status Active Pe…" at bounding box center [803, 328] width 1531 height 436
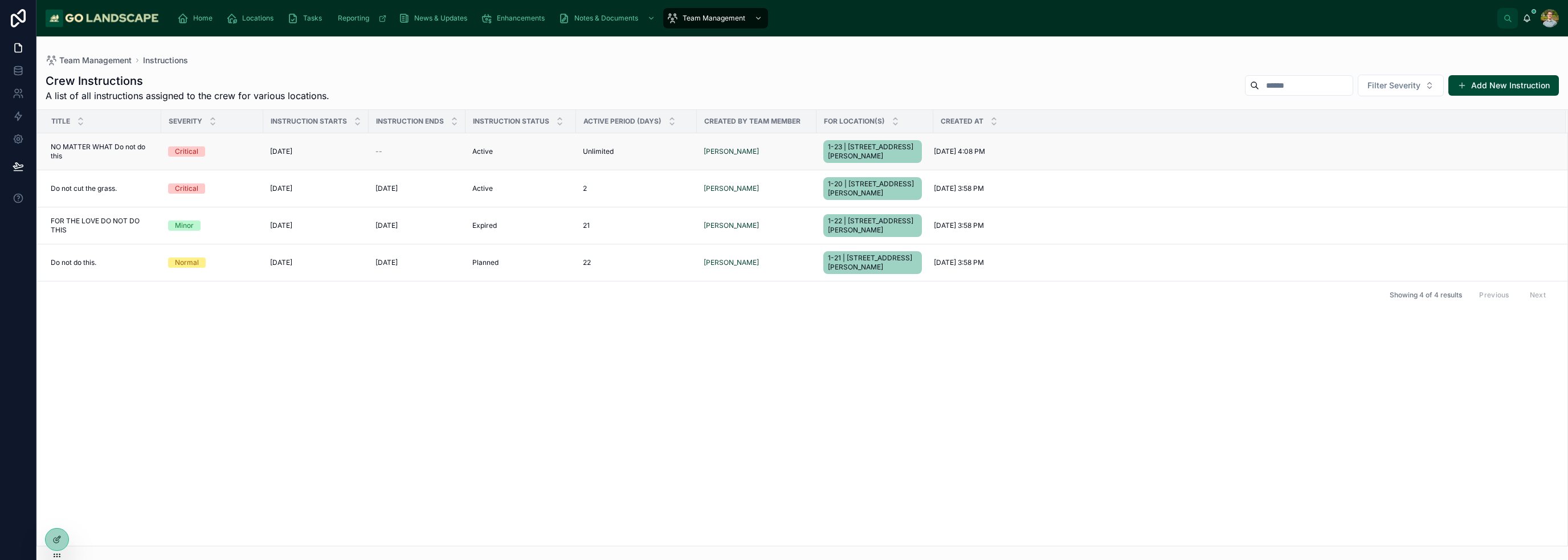
click at [867, 143] on span "1-23 | [STREET_ADDRESS][PERSON_NAME]" at bounding box center [873, 152] width 90 height 19
click at [1269, 82] on input "text" at bounding box center [1306, 85] width 93 height 16
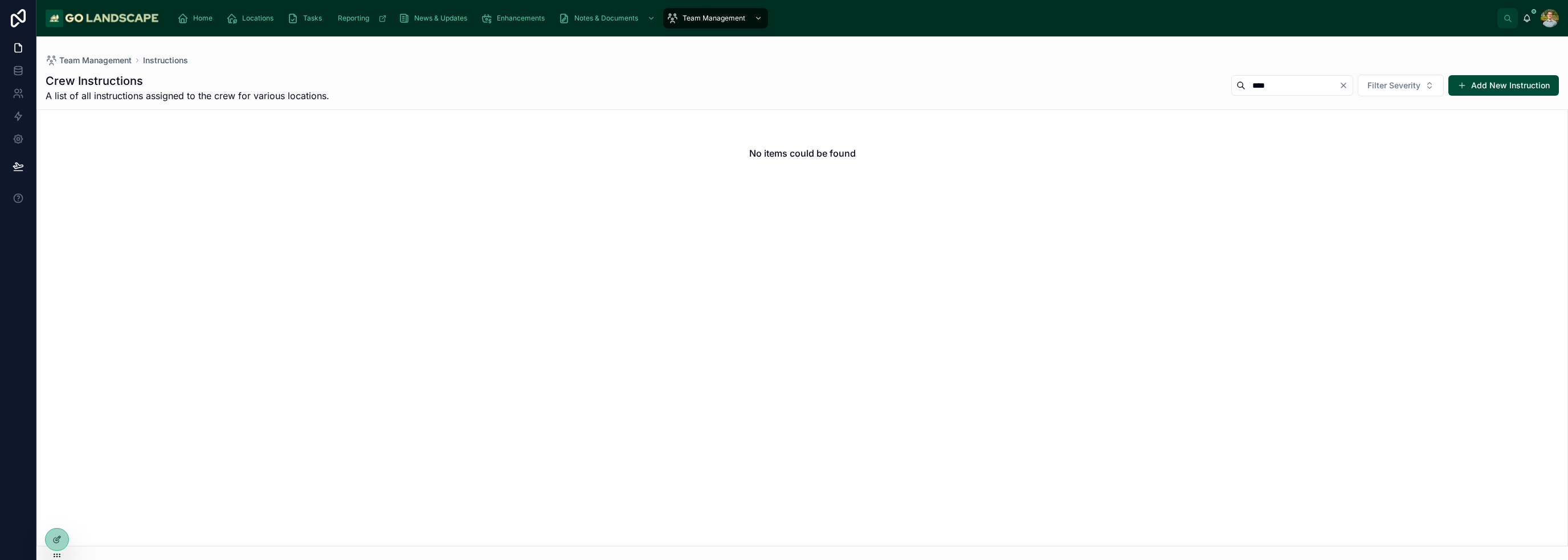
type input "****"
click at [1342, 81] on icon "Clear" at bounding box center [1344, 86] width 9 height 9
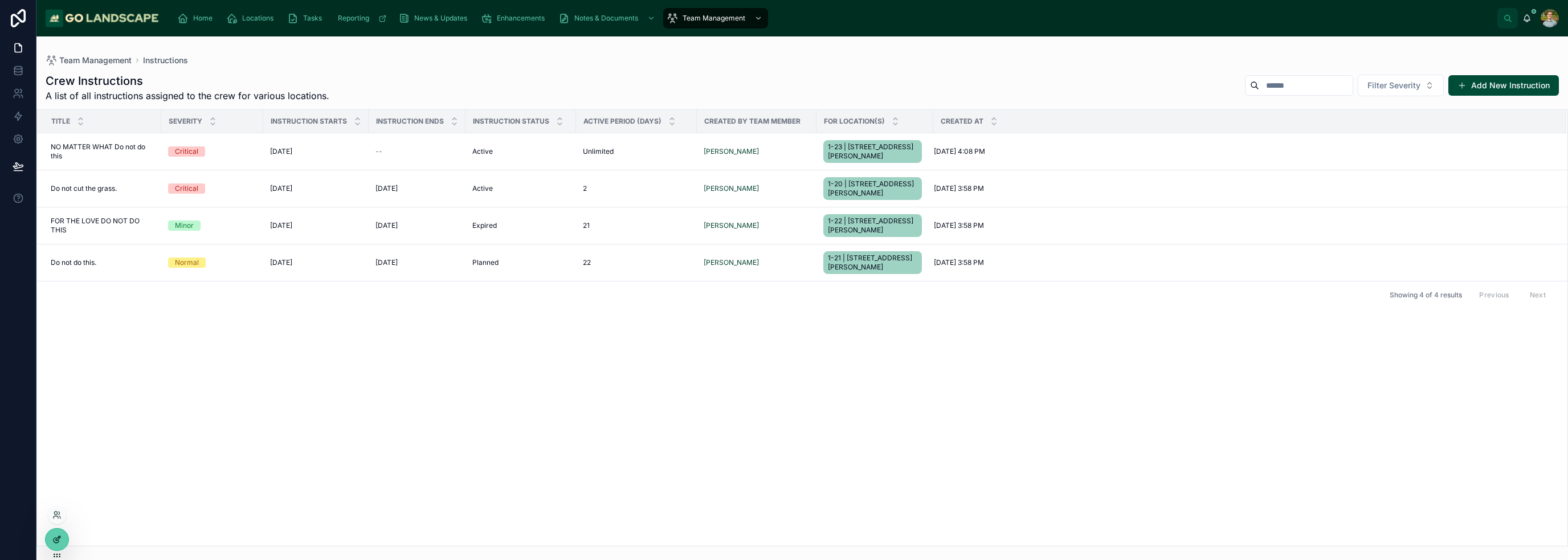
click at [63, 540] on div at bounding box center [57, 539] width 22 height 21
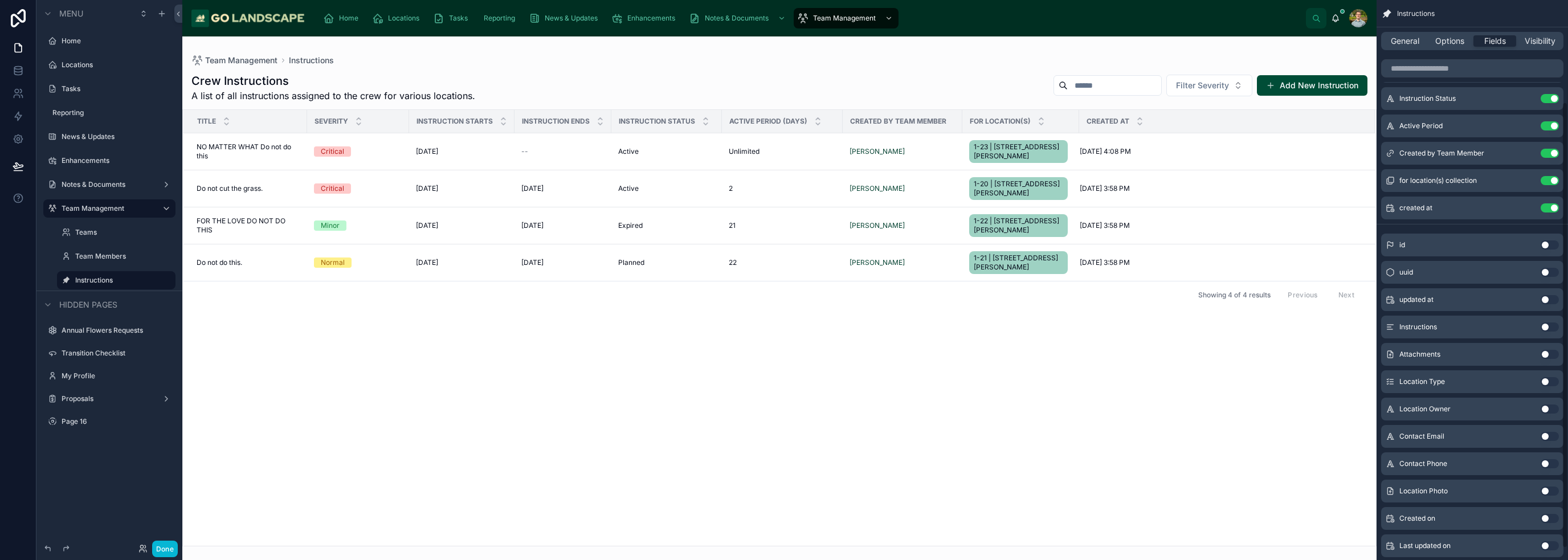
scroll to position [143, 0]
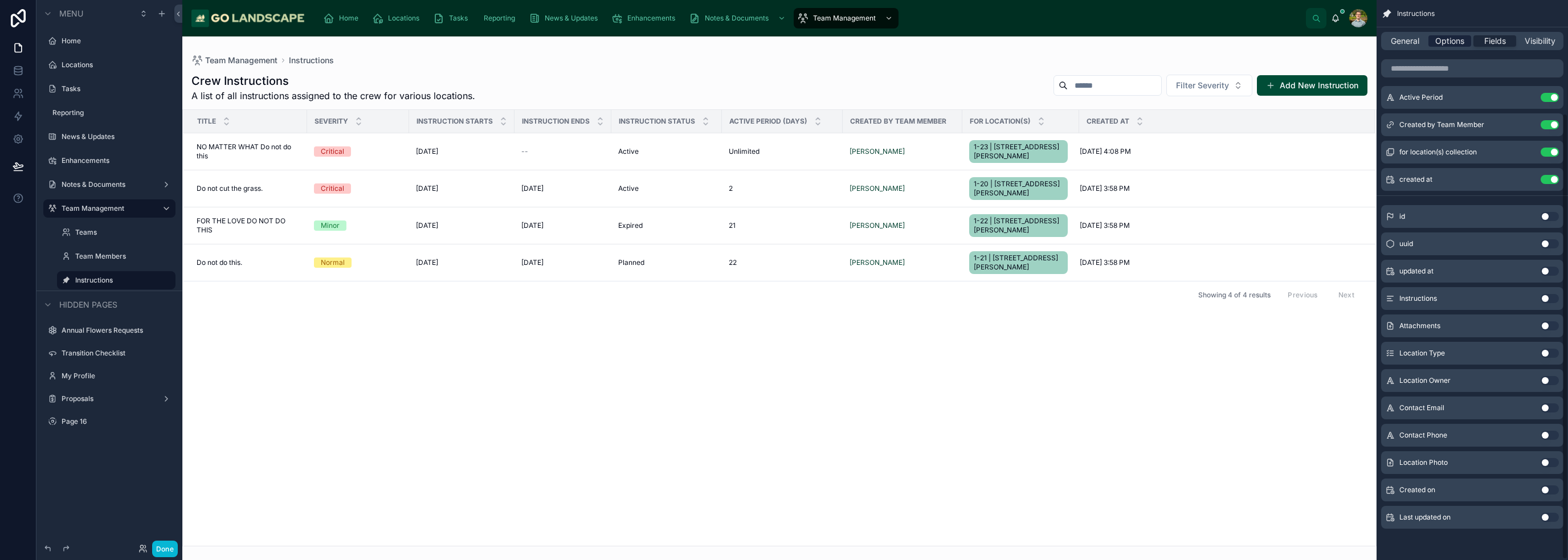
click at [1451, 36] on span "Options" at bounding box center [1449, 41] width 29 height 11
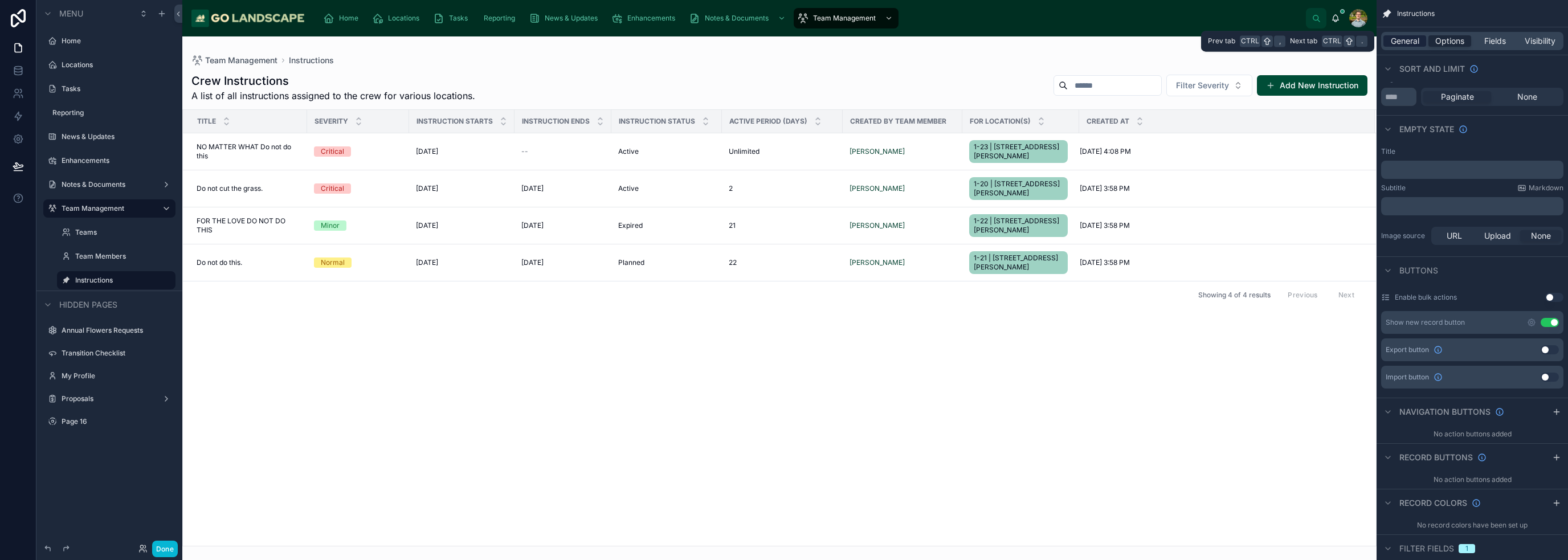
click at [1415, 41] on span "General" at bounding box center [1405, 41] width 29 height 11
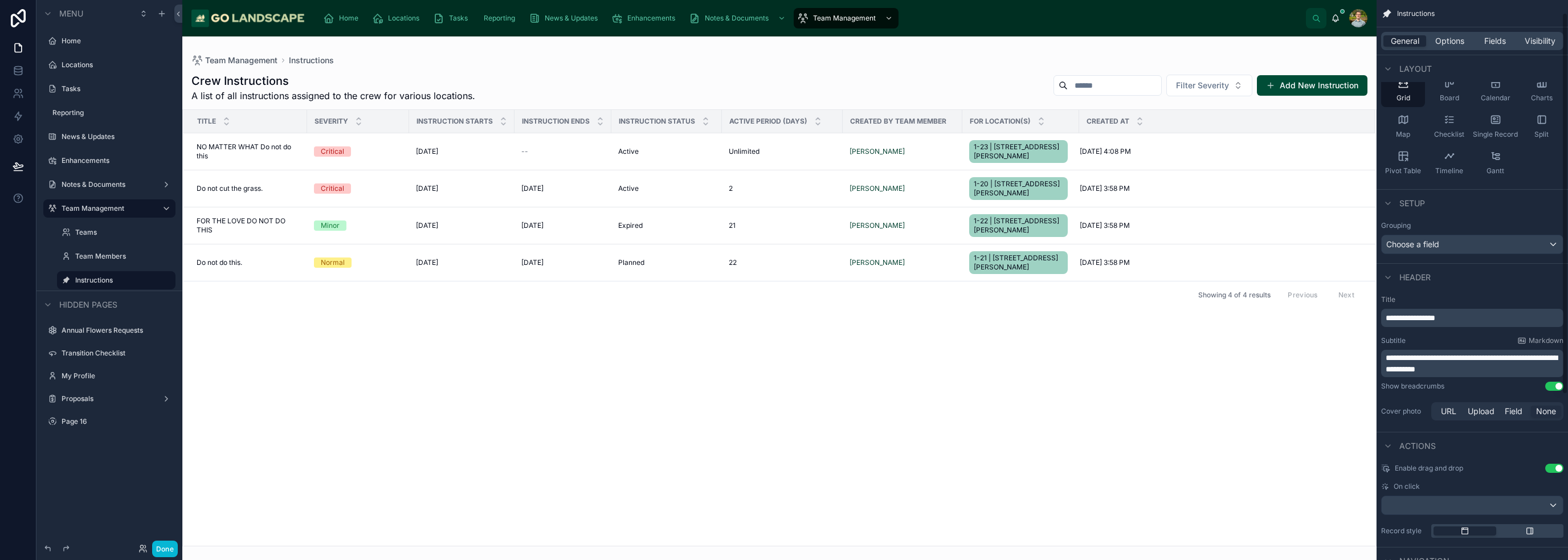
scroll to position [0, 0]
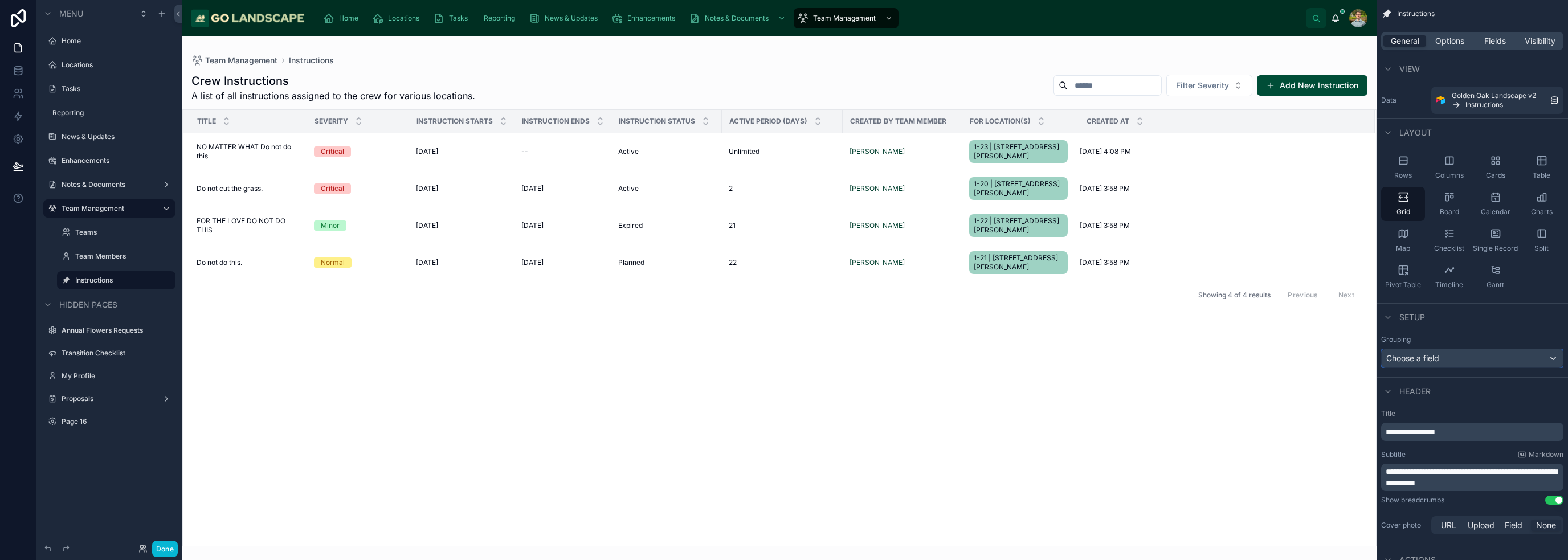
click at [1507, 355] on div "Choose a field" at bounding box center [1472, 358] width 181 height 19
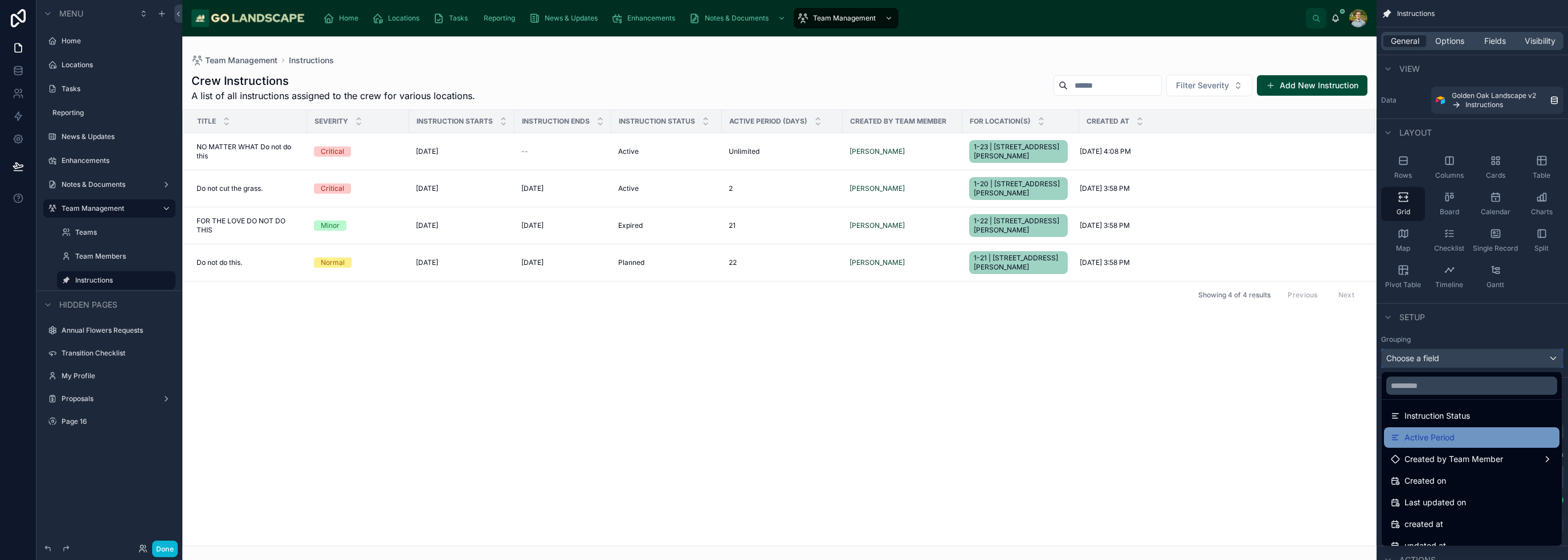
scroll to position [228, 0]
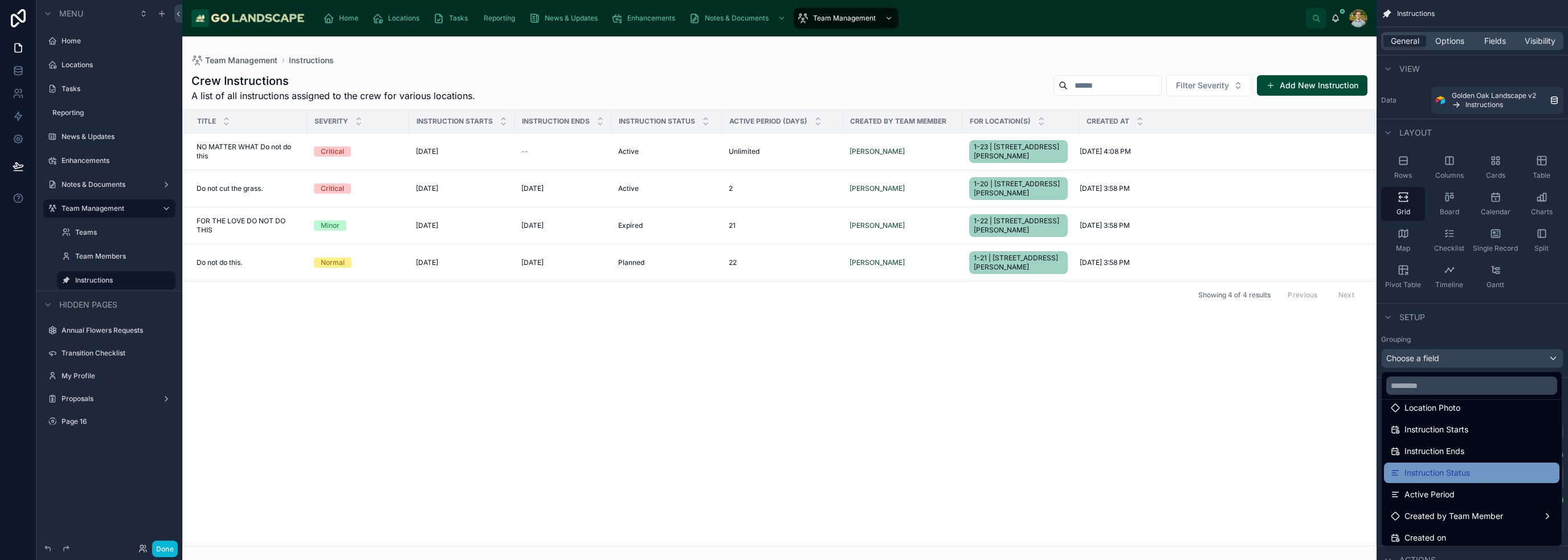
click at [1482, 467] on div "Instruction Status" at bounding box center [1471, 472] width 161 height 14
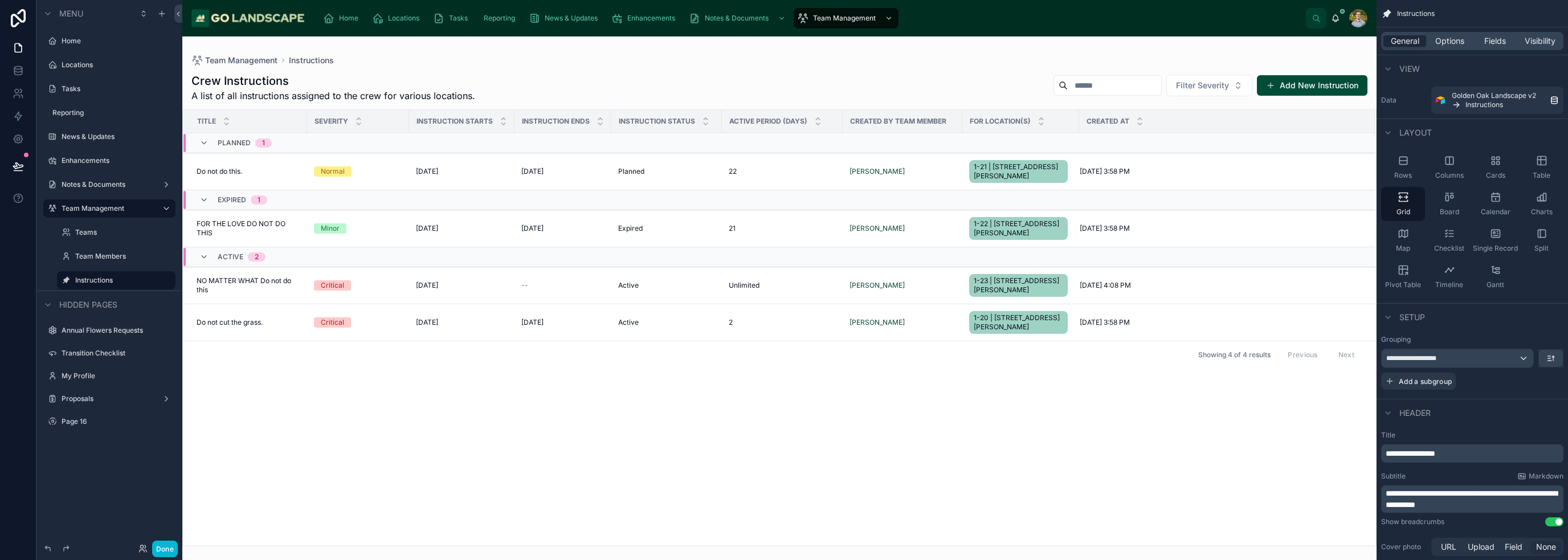
click at [1082, 497] on div at bounding box center [779, 298] width 1195 height 524
click at [789, 41] on div "Team Management Instructions Crew Instructions A list of all instructions assig…" at bounding box center [779, 291] width 1195 height 510
click at [686, 438] on div "Title Severity Instruction Starts Instruction Ends Instruction Status Active Pe…" at bounding box center [779, 328] width 1193 height 436
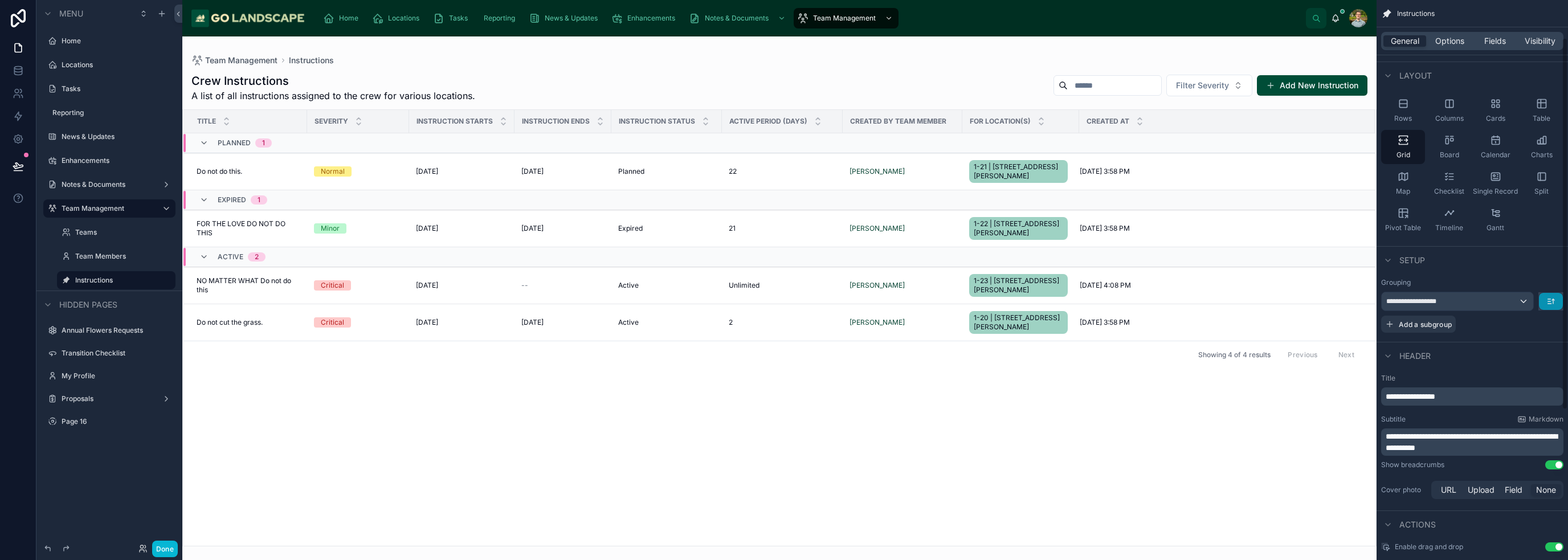
click at [1561, 299] on button "scrollable content" at bounding box center [1551, 301] width 24 height 17
click at [1561, 299] on div "scrollable content" at bounding box center [784, 280] width 1568 height 560
click at [1516, 329] on div "**********" at bounding box center [1472, 313] width 182 height 41
click at [1056, 480] on div "Title Severity Instruction Starts Instruction Ends Instruction Status Active Pe…" at bounding box center [779, 328] width 1193 height 436
click at [1533, 351] on div "Header" at bounding box center [1472, 355] width 191 height 27
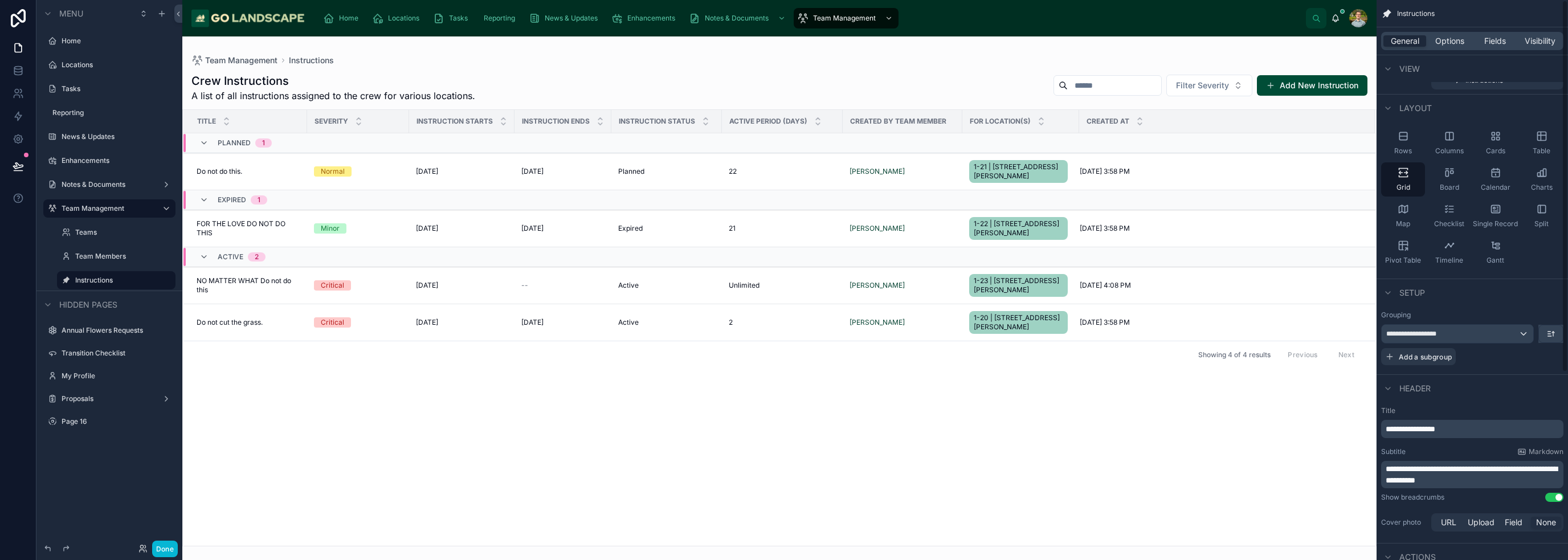
scroll to position [0, 0]
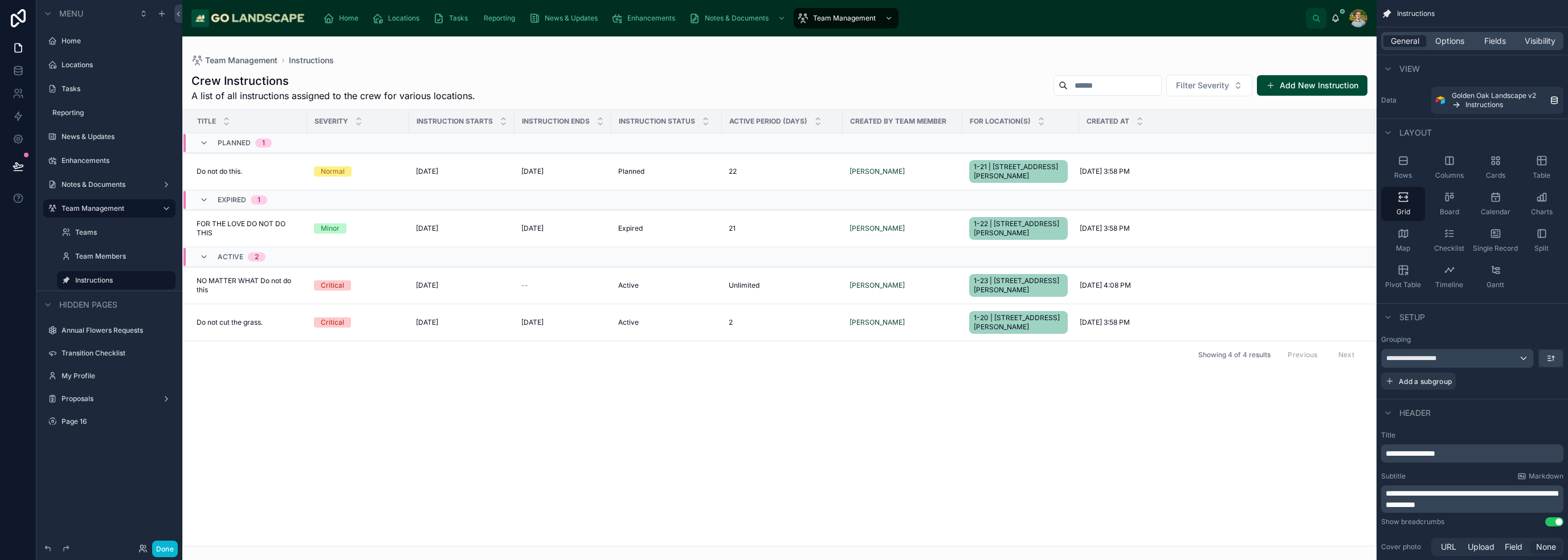
click at [947, 79] on div "Crew Instructions A list of all instructions assigned to the crew for various l…" at bounding box center [779, 88] width 1176 height 30
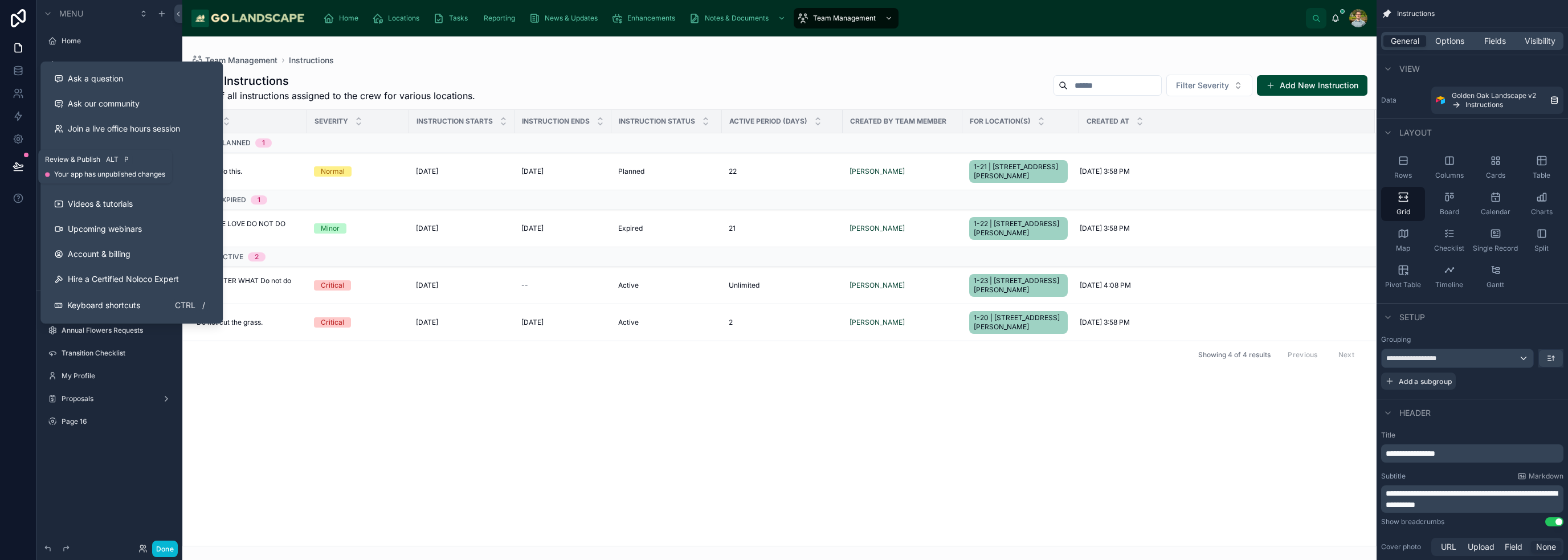
click at [19, 165] on icon at bounding box center [18, 166] width 11 height 11
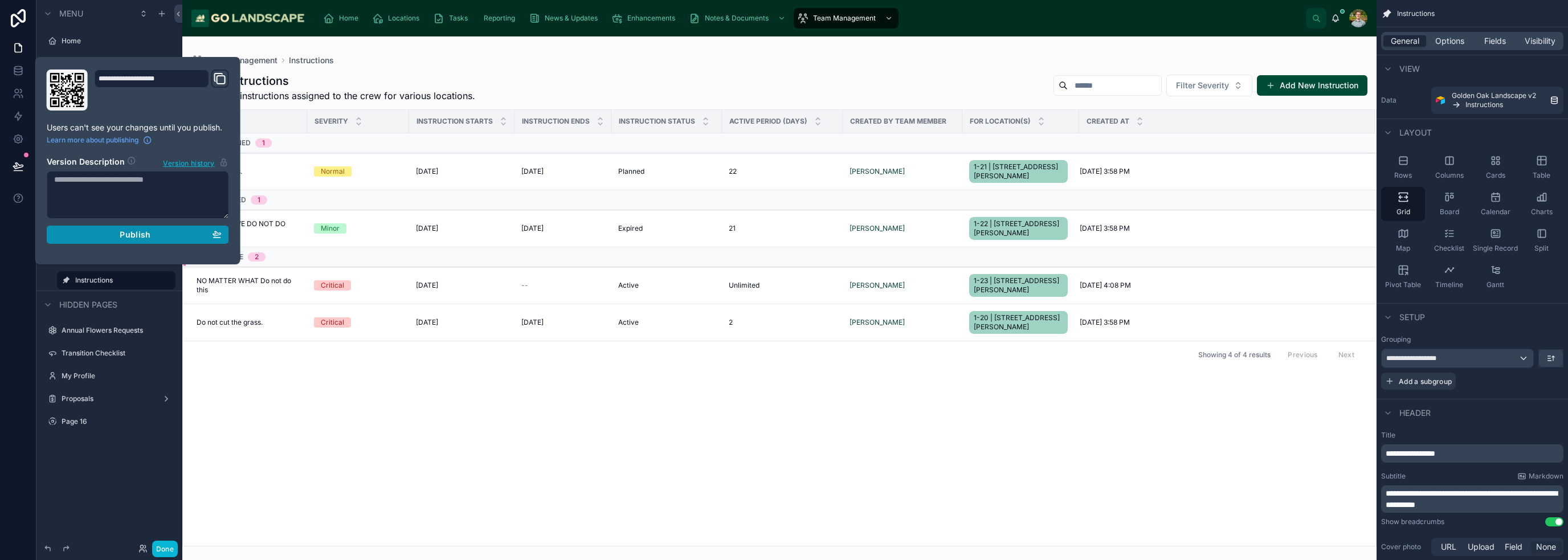
click at [161, 234] on div "Publish" at bounding box center [137, 234] width 167 height 10
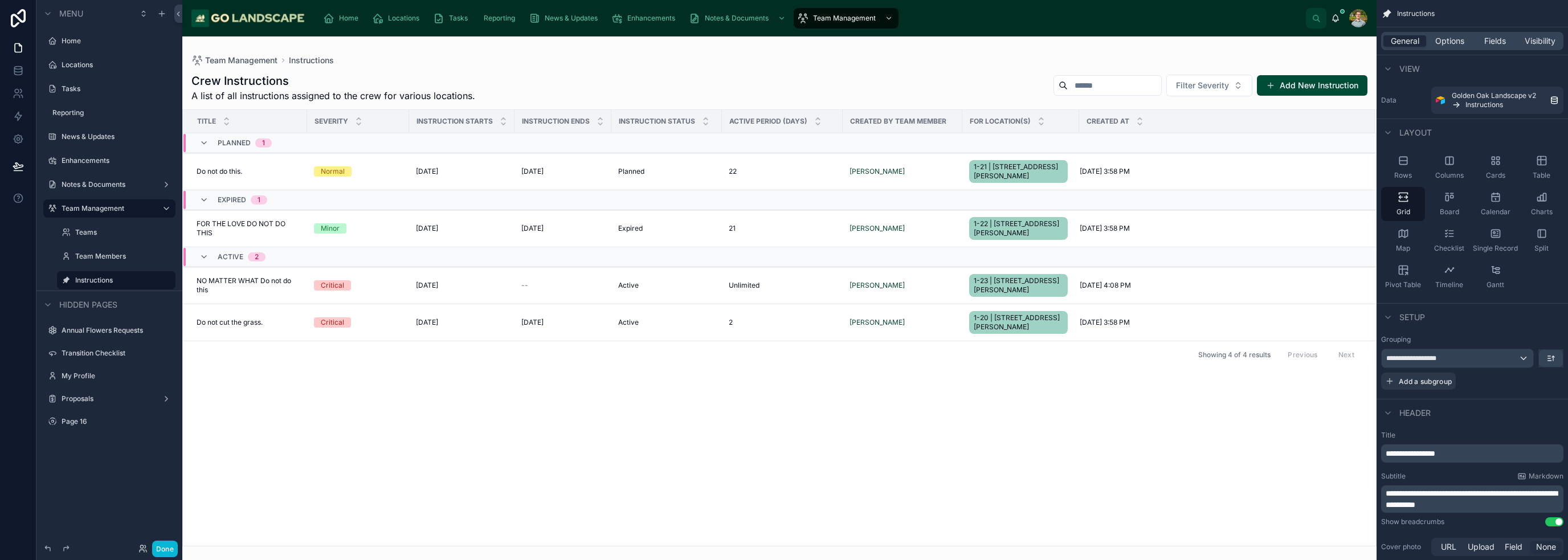
click at [489, 399] on div "Title Severity Instruction Starts Instruction Ends Instruction Status Active Pe…" at bounding box center [779, 328] width 1193 height 436
click at [353, 21] on span "Home" at bounding box center [348, 19] width 20 height 9
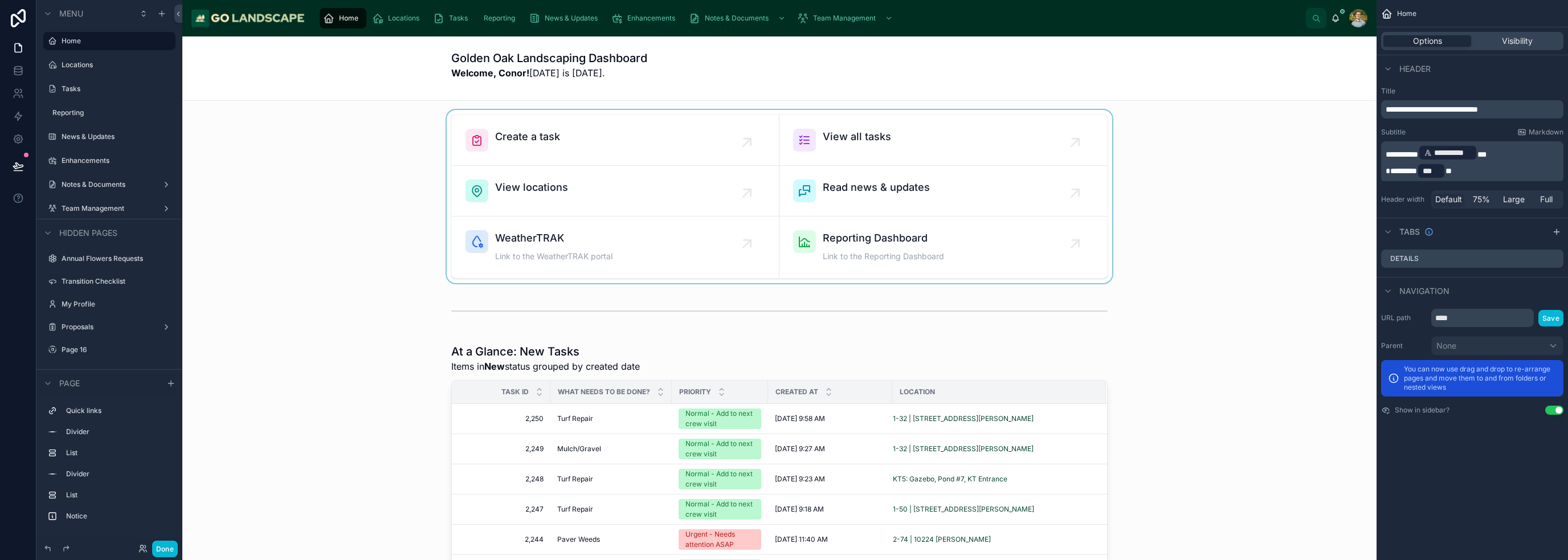
click at [1170, 161] on div at bounding box center [779, 197] width 1176 height 174
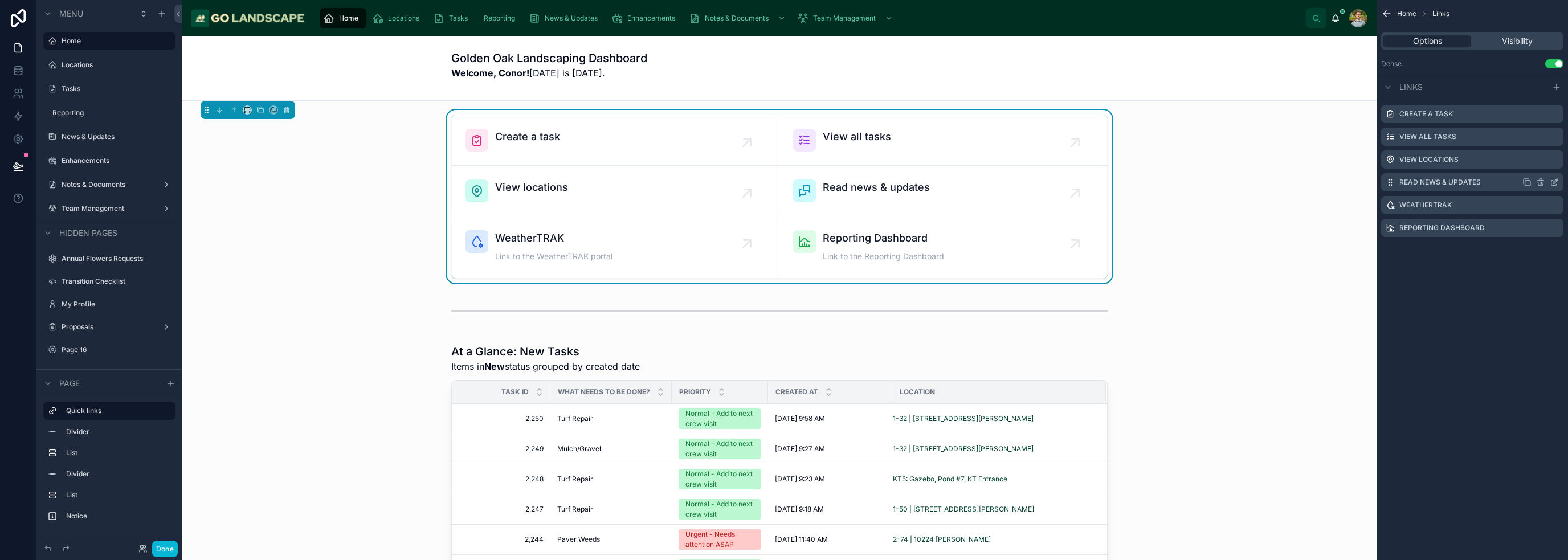
click at [1557, 182] on icon "scrollable content" at bounding box center [1555, 182] width 9 height 9
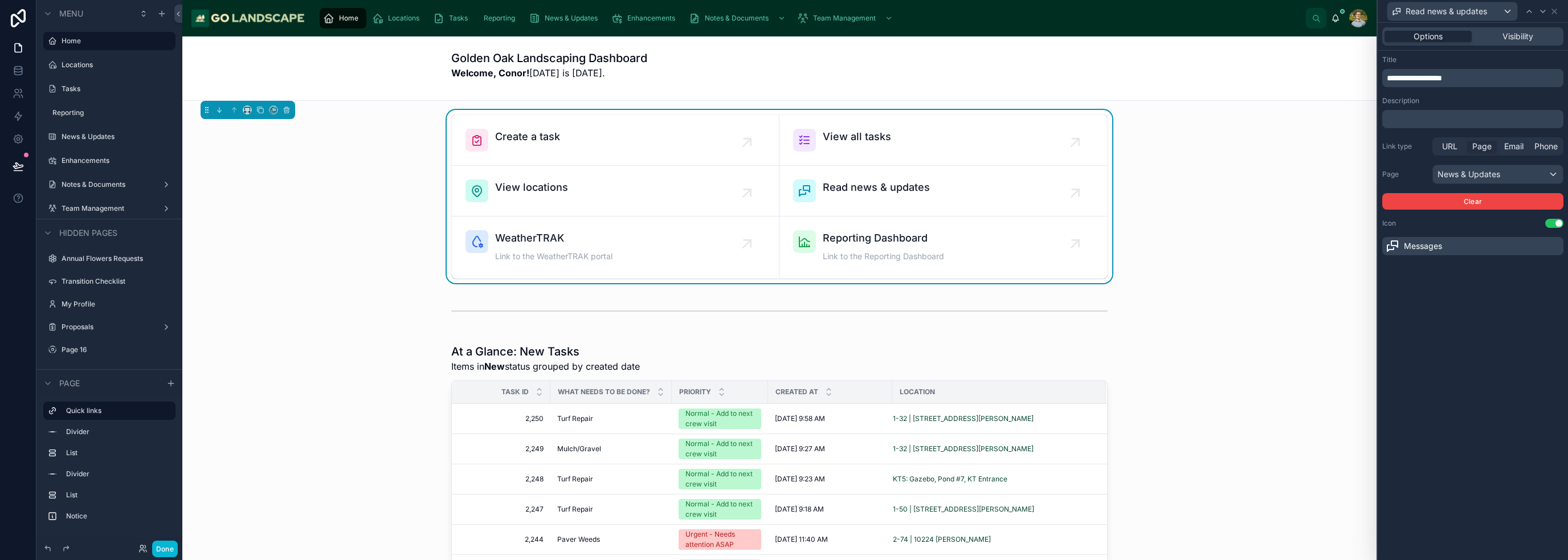
drag, startPoint x: 1500, startPoint y: 71, endPoint x: 1334, endPoint y: 74, distance: 166.0
click at [1334, 74] on div "**********" at bounding box center [784, 280] width 1568 height 560
click at [1472, 80] on p "**********" at bounding box center [1474, 78] width 175 height 11
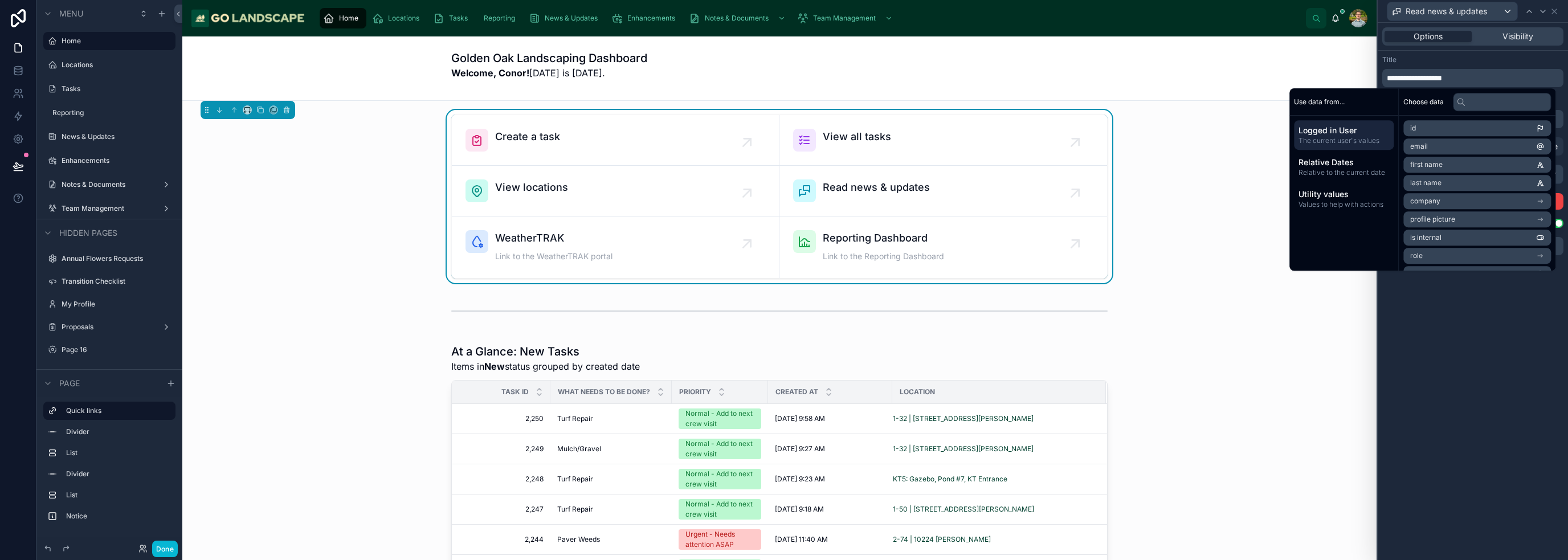
click at [1472, 80] on p "**********" at bounding box center [1474, 78] width 175 height 11
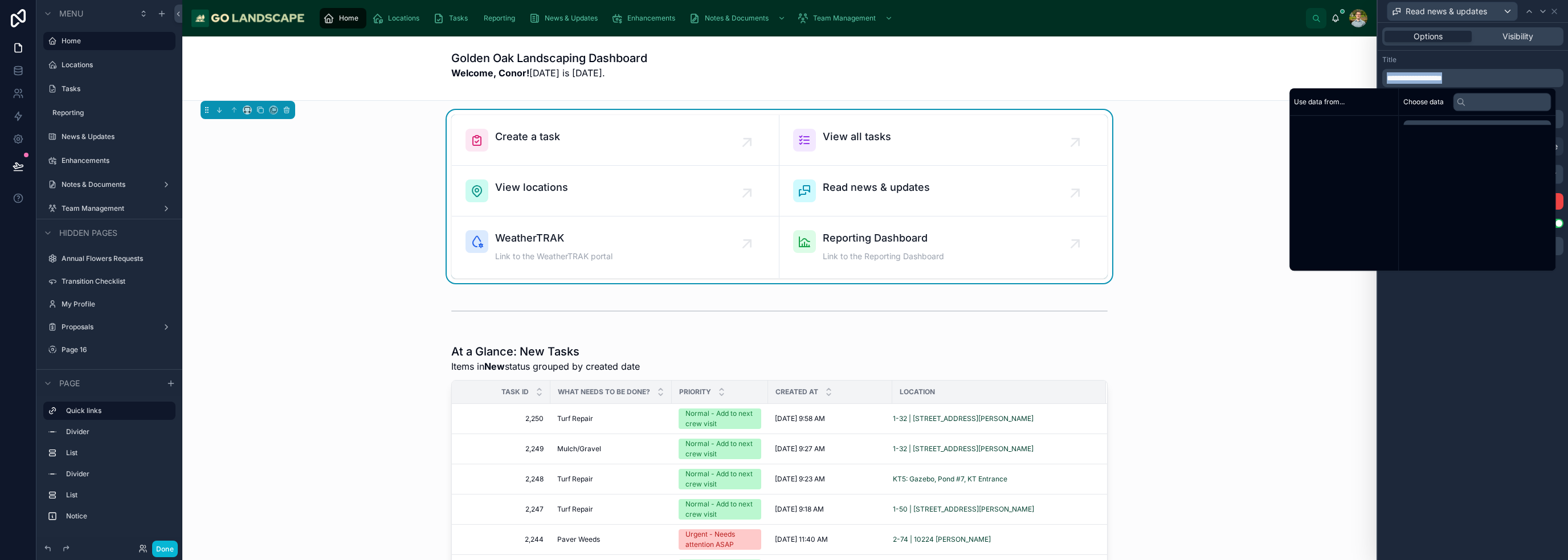
click at [1472, 80] on p "**********" at bounding box center [1474, 78] width 175 height 11
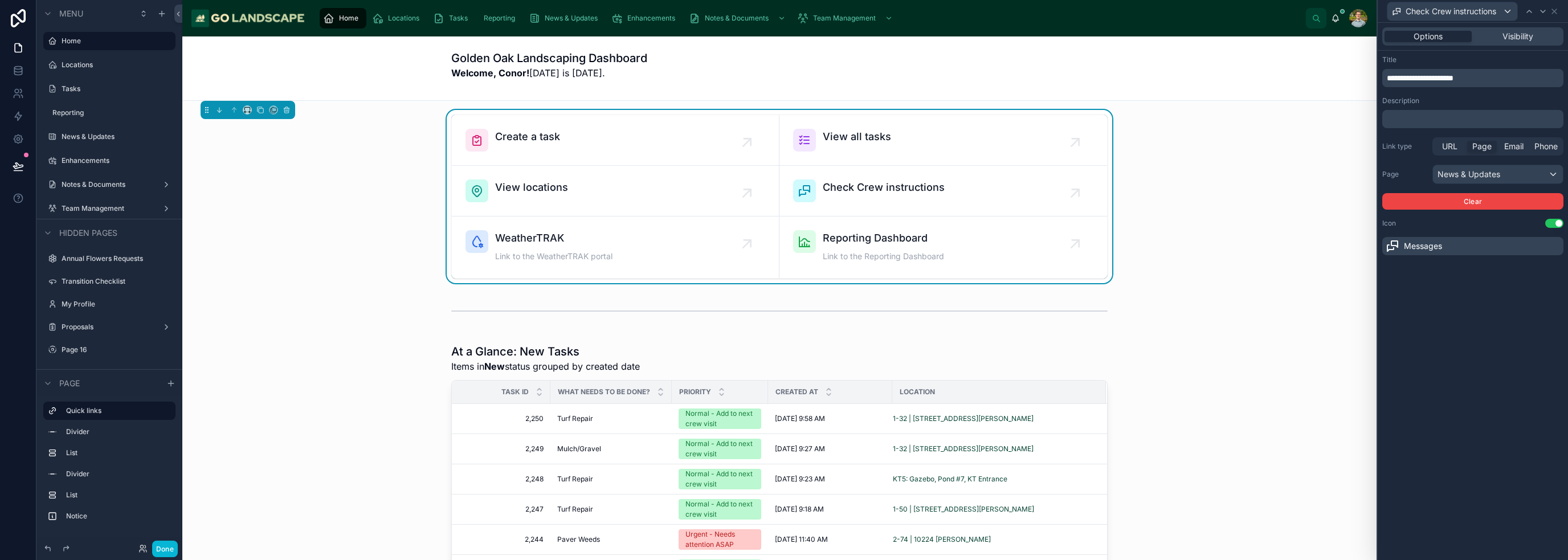
click at [1491, 333] on div "**********" at bounding box center [1473, 291] width 190 height 538
click at [1521, 179] on div "News & Updates" at bounding box center [1497, 175] width 130 height 19
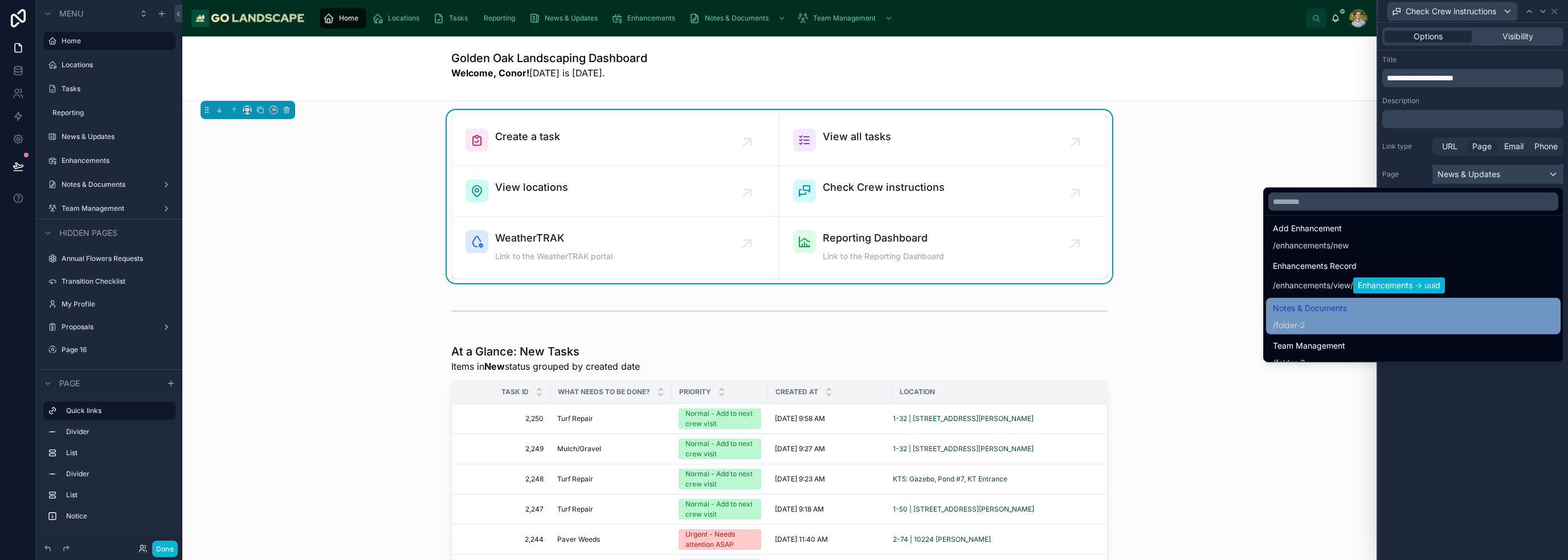
scroll to position [2165, 0]
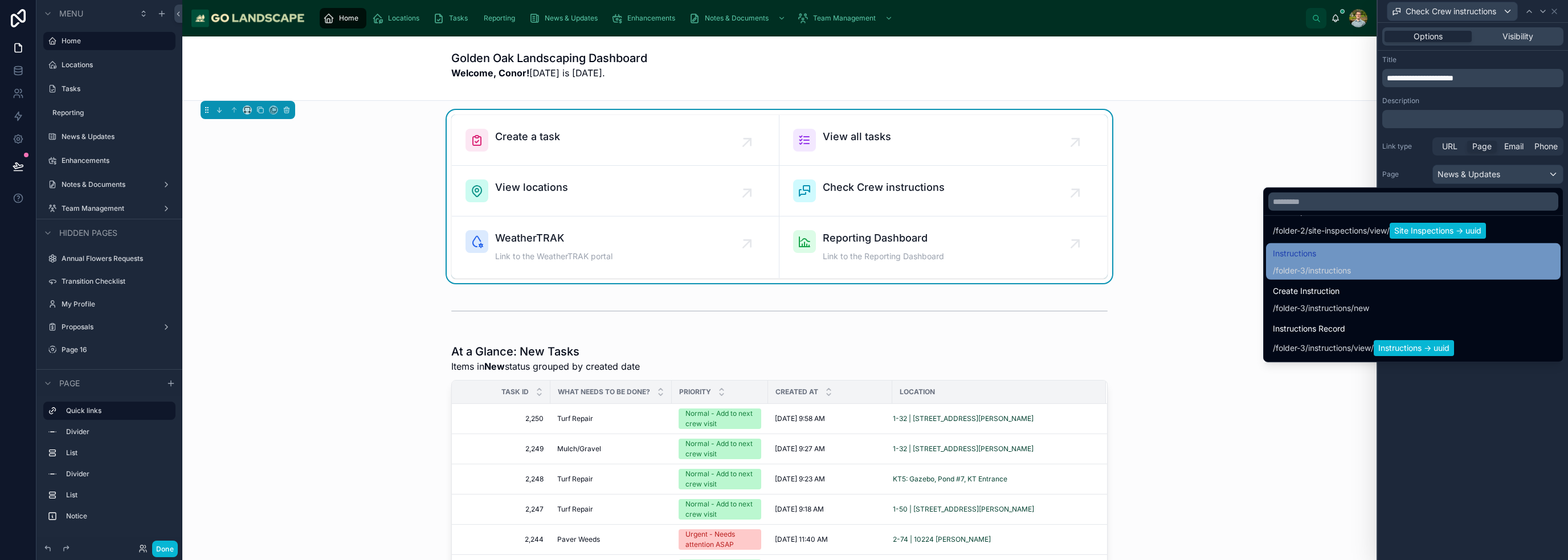
click at [1351, 256] on span "Instructions" at bounding box center [1312, 253] width 78 height 14
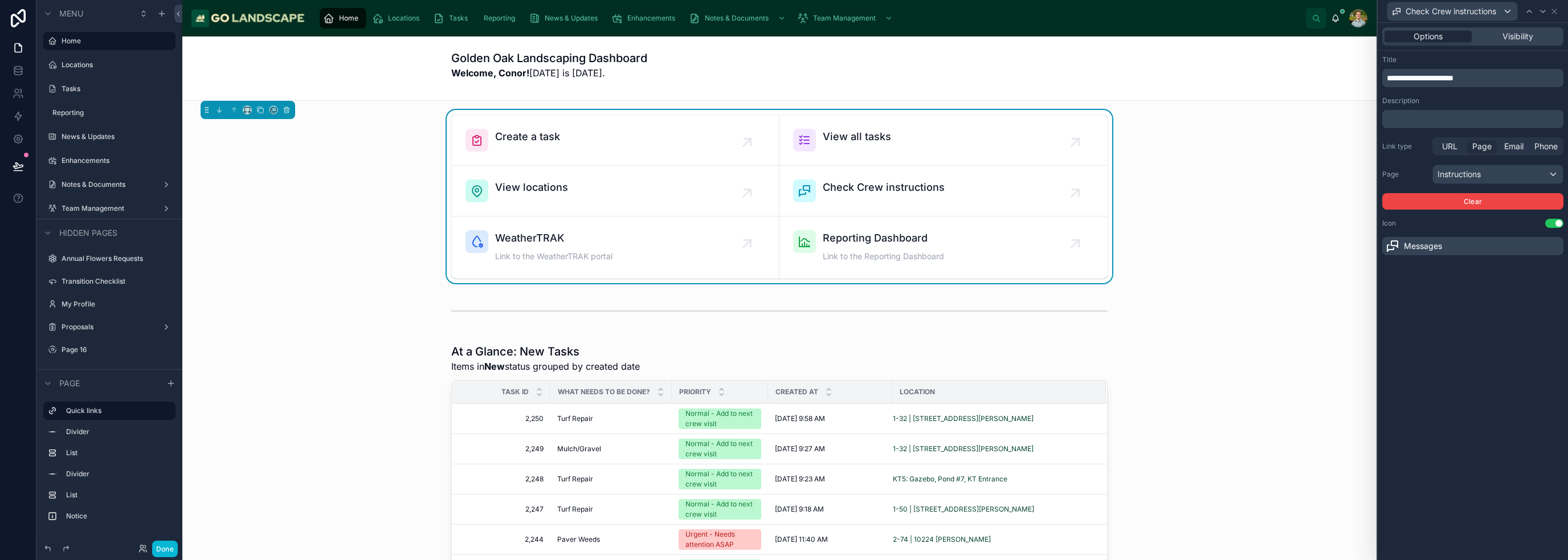
click at [1507, 367] on div "**********" at bounding box center [1473, 291] width 190 height 538
click at [1395, 248] on icon at bounding box center [1393, 245] width 14 height 14
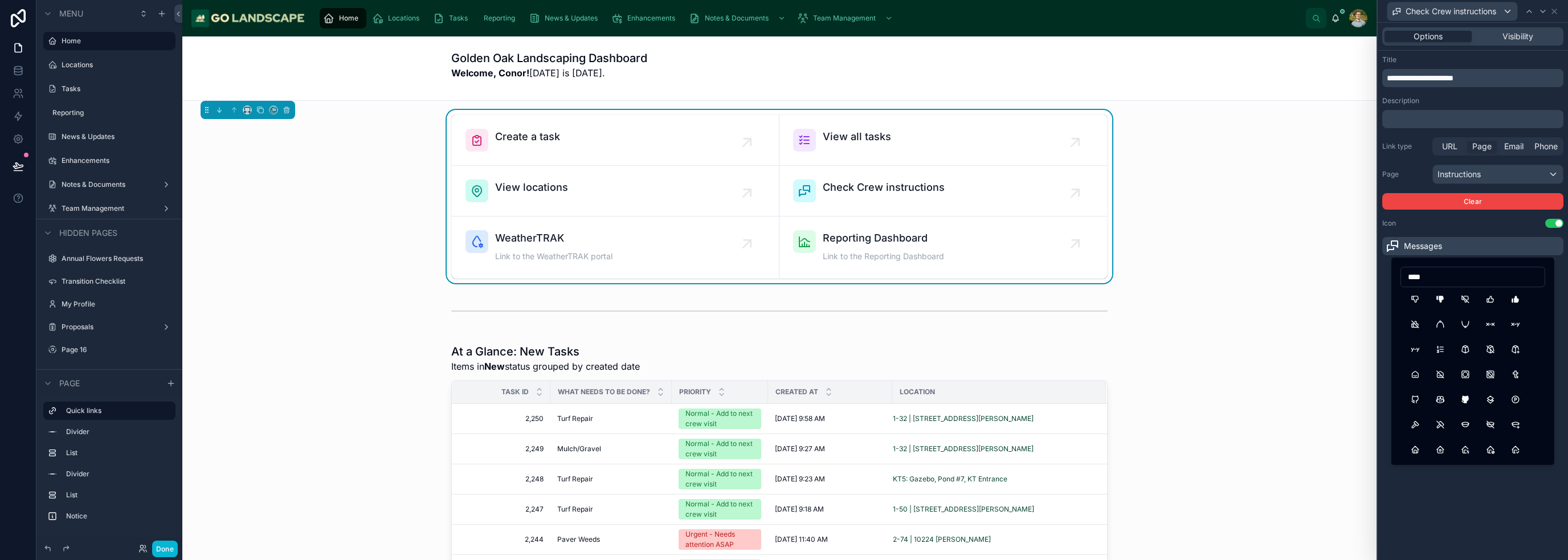
scroll to position [0, 0]
drag, startPoint x: 1438, startPoint y: 284, endPoint x: 1384, endPoint y: 283, distance: 54.0
click at [1384, 283] on div "**********" at bounding box center [784, 280] width 1568 height 560
drag, startPoint x: 1435, startPoint y: 273, endPoint x: 1390, endPoint y: 280, distance: 45.5
click at [1390, 280] on div "**********" at bounding box center [784, 280] width 1568 height 560
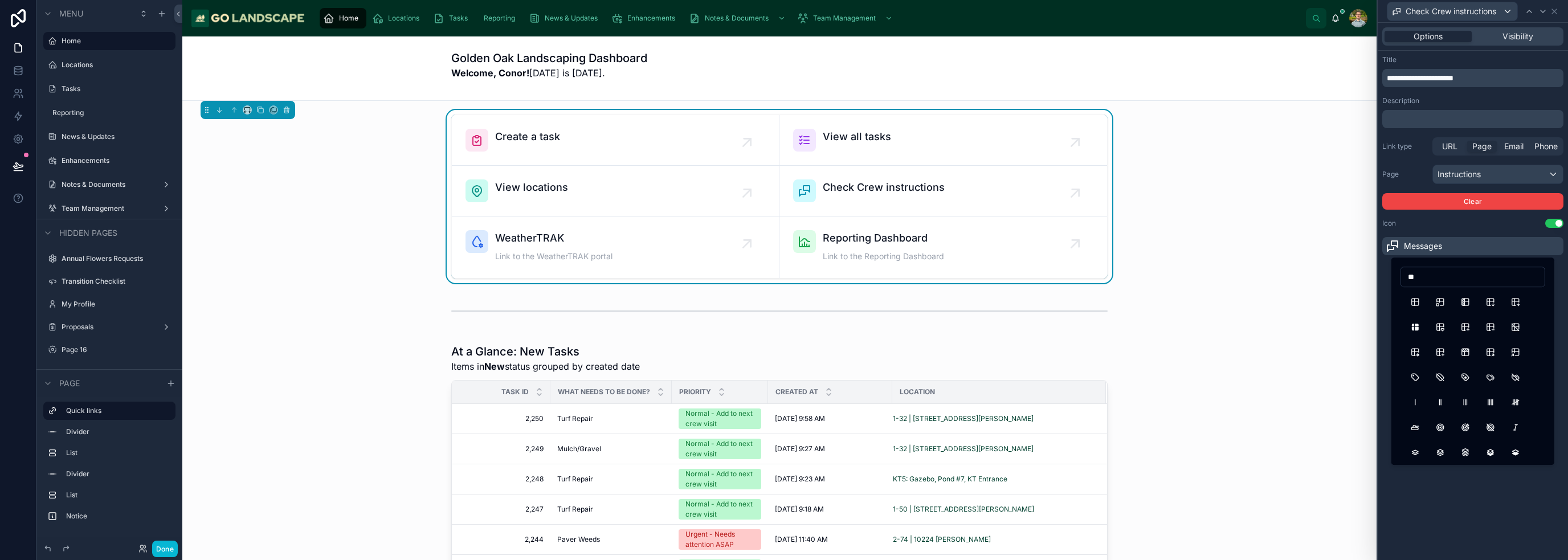
type input "*"
type input "***"
click at [1463, 298] on button "PinFilled" at bounding box center [1465, 302] width 21 height 21
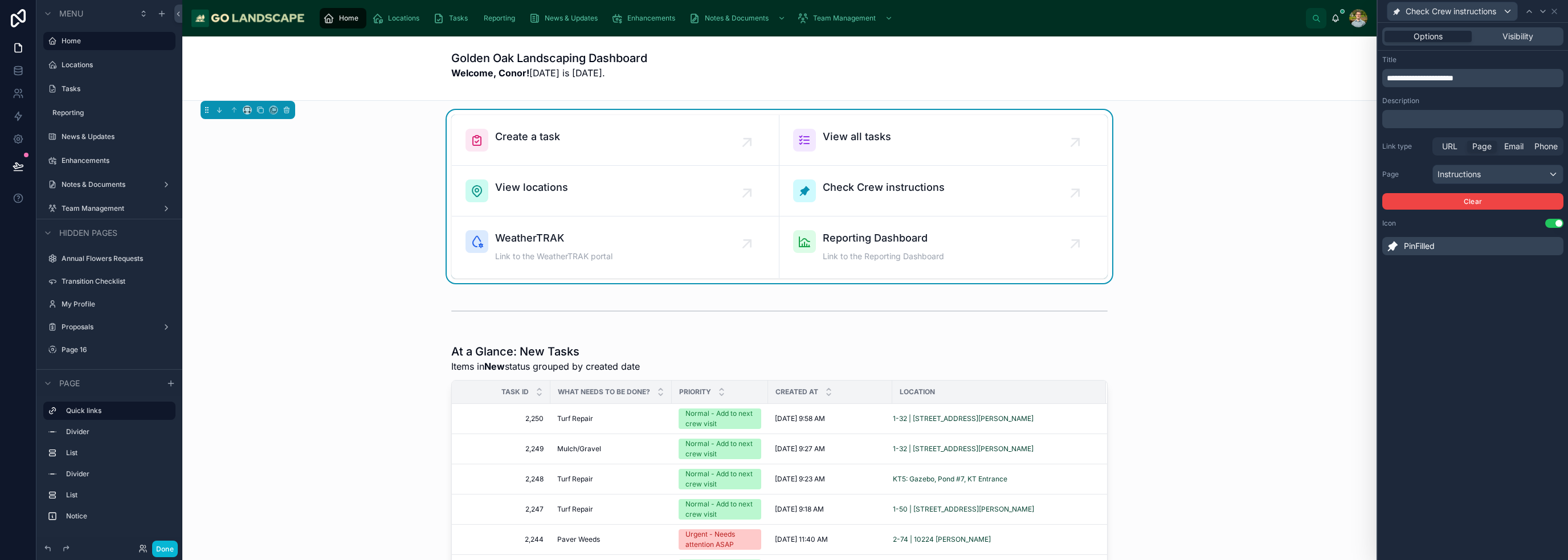
click at [1497, 386] on div "**********" at bounding box center [1473, 291] width 190 height 538
click at [1278, 147] on div "Create a task View all tasks View locations Check Crew instructions WeatherTRAK…" at bounding box center [779, 197] width 1176 height 174
click at [1531, 483] on div "**********" at bounding box center [1473, 291] width 190 height 538
click at [1556, 13] on icon at bounding box center [1554, 11] width 5 height 5
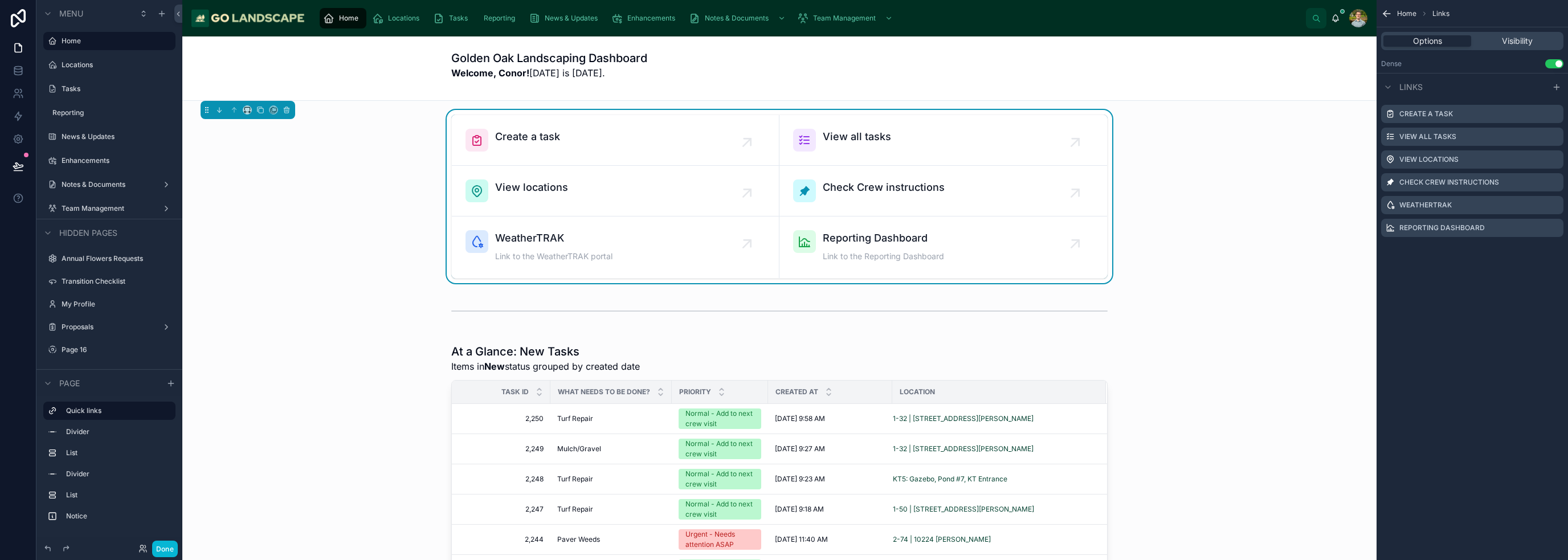
click at [1523, 371] on div "Home Links Options Visibility Dense Use setting Links Create a task View all ta…" at bounding box center [1472, 280] width 191 height 560
click at [1297, 389] on div at bounding box center [779, 538] width 1176 height 399
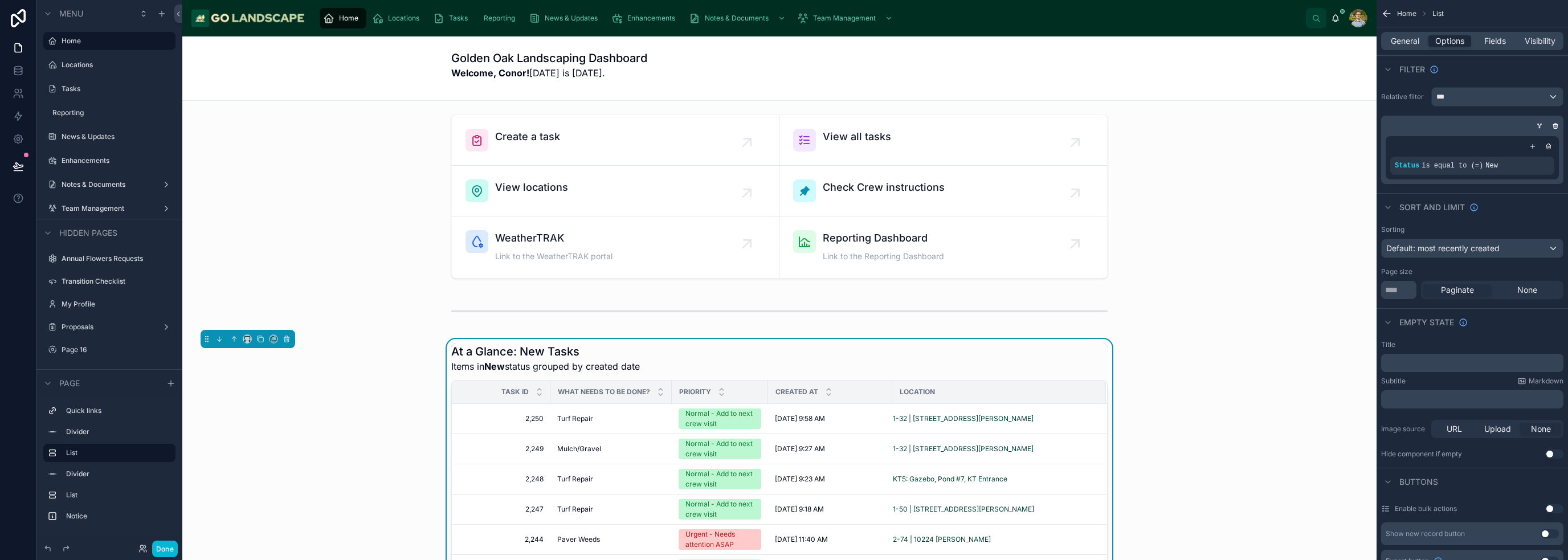
click at [1057, 83] on div "Golden Oak Landscaping Dashboard Welcome, Conor! Today is 9/28/2025." at bounding box center [778, 68] width 656 height 36
click at [938, 46] on div "Golden Oak Landscaping Dashboard Welcome, Conor! Today is 9/28/2025." at bounding box center [778, 68] width 656 height 63
click at [989, 64] on div "Golden Oak Landscaping Dashboard Welcome, Conor! Today is 9/28/2025." at bounding box center [778, 68] width 656 height 36
click at [609, 60] on h1 "Golden Oak Landscaping Dashboard" at bounding box center [549, 58] width 196 height 16
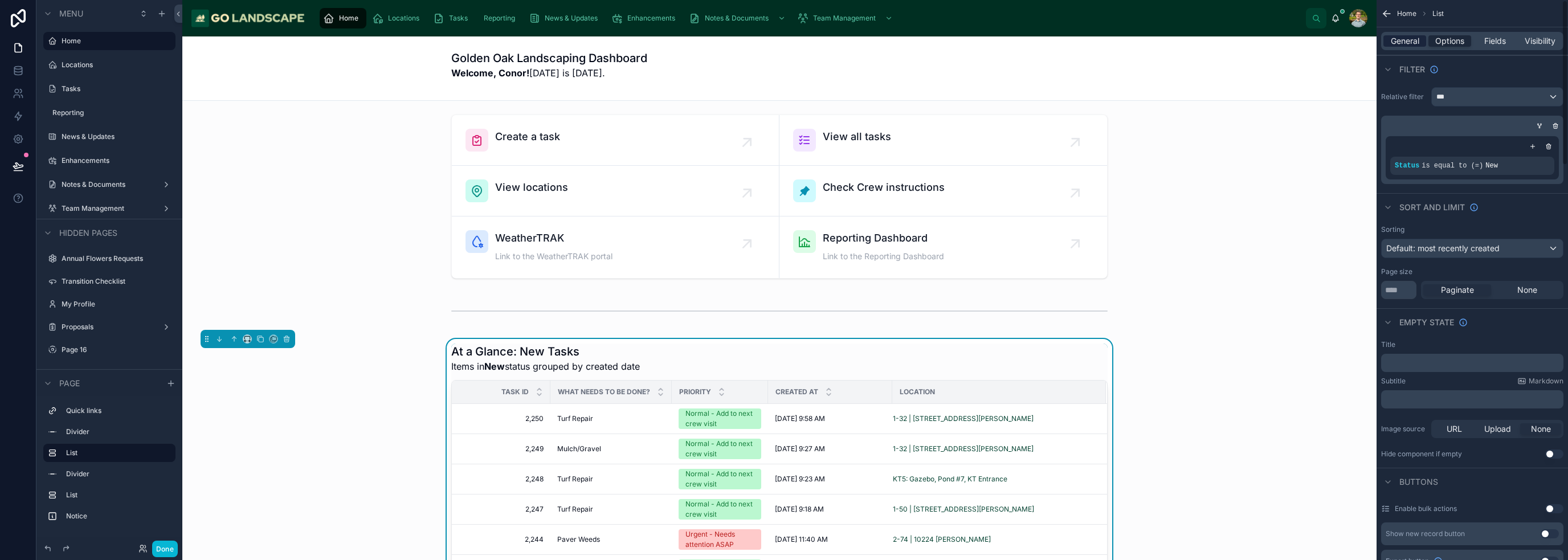
click at [1405, 45] on span "General" at bounding box center [1405, 41] width 29 height 11
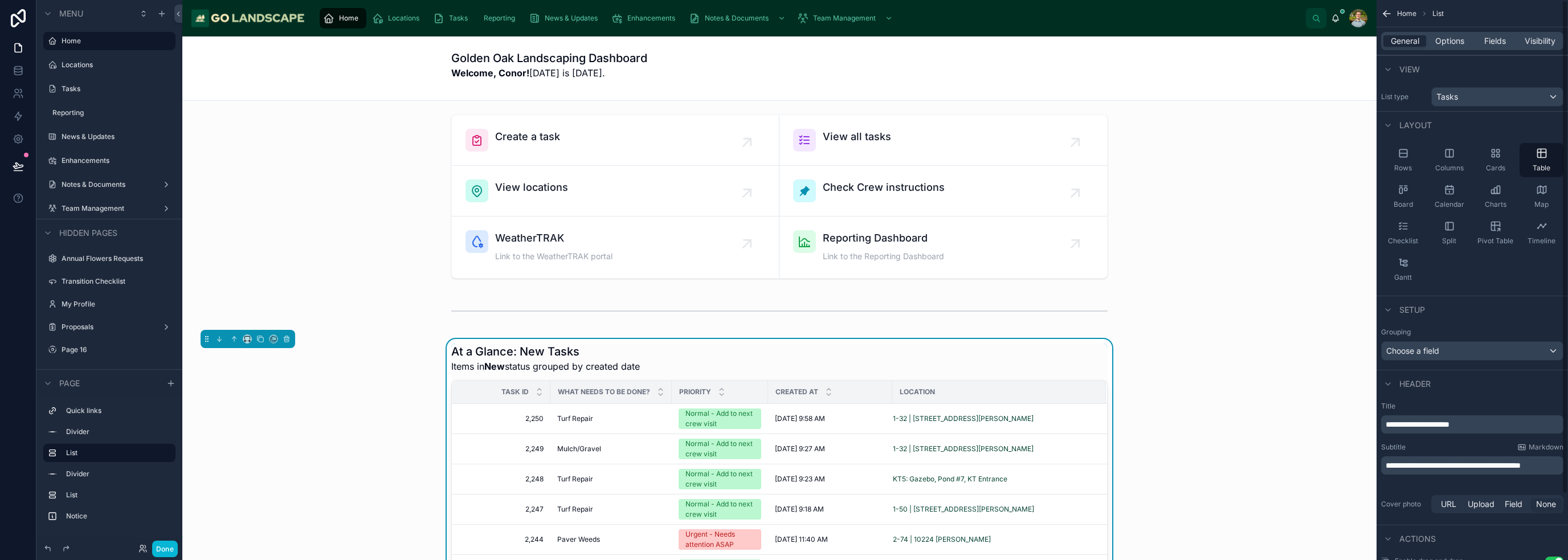
click at [665, 49] on div "Golden Oak Landscaping Dashboard Welcome, Conor! Today is 9/28/2025." at bounding box center [778, 68] width 656 height 63
click at [586, 158] on div at bounding box center [779, 197] width 1176 height 174
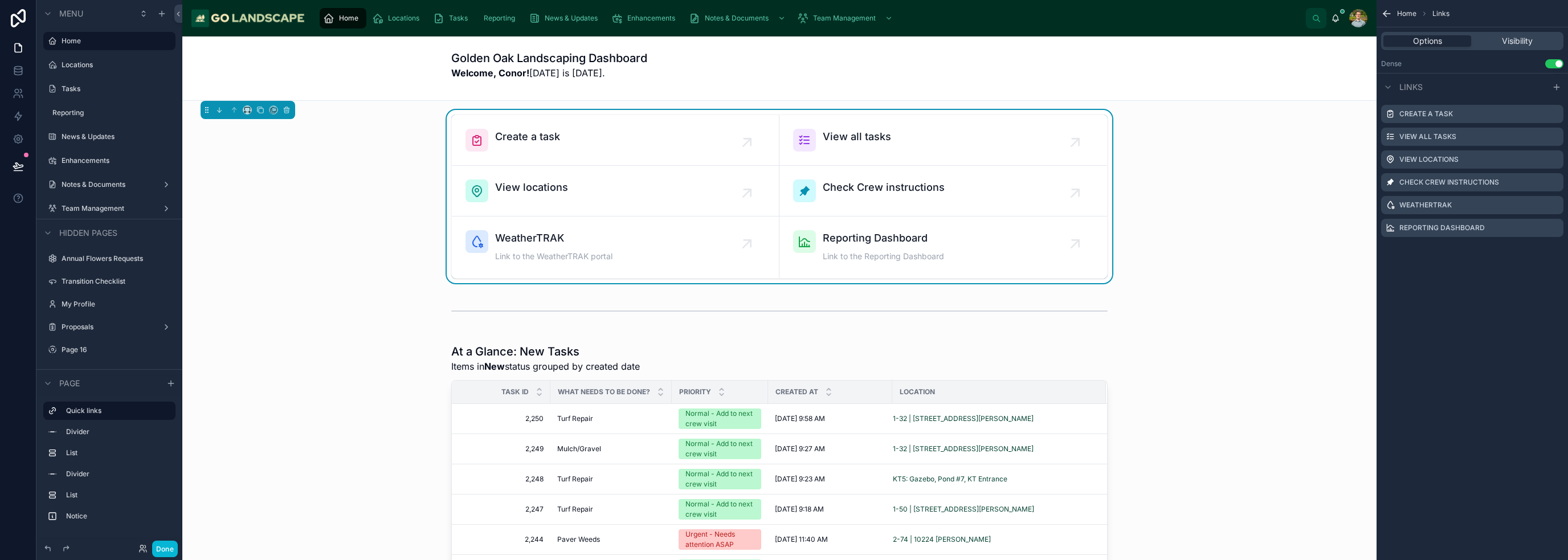
click at [510, 61] on h1 "Golden Oak Landscaping Dashboard" at bounding box center [549, 58] width 196 height 16
click at [390, 77] on div "Golden Oak Landscaping Dashboard Welcome, Conor! Today is 9/28/2025." at bounding box center [779, 68] width 1195 height 64
click at [466, 63] on h1 "Golden Oak Landscaping Dashboard" at bounding box center [549, 58] width 196 height 16
click at [406, 84] on div "Golden Oak Landscaping Dashboard Welcome, Conor! Today is 9/28/2025." at bounding box center [779, 68] width 1195 height 64
click at [1397, 11] on span "Home" at bounding box center [1407, 14] width 20 height 9
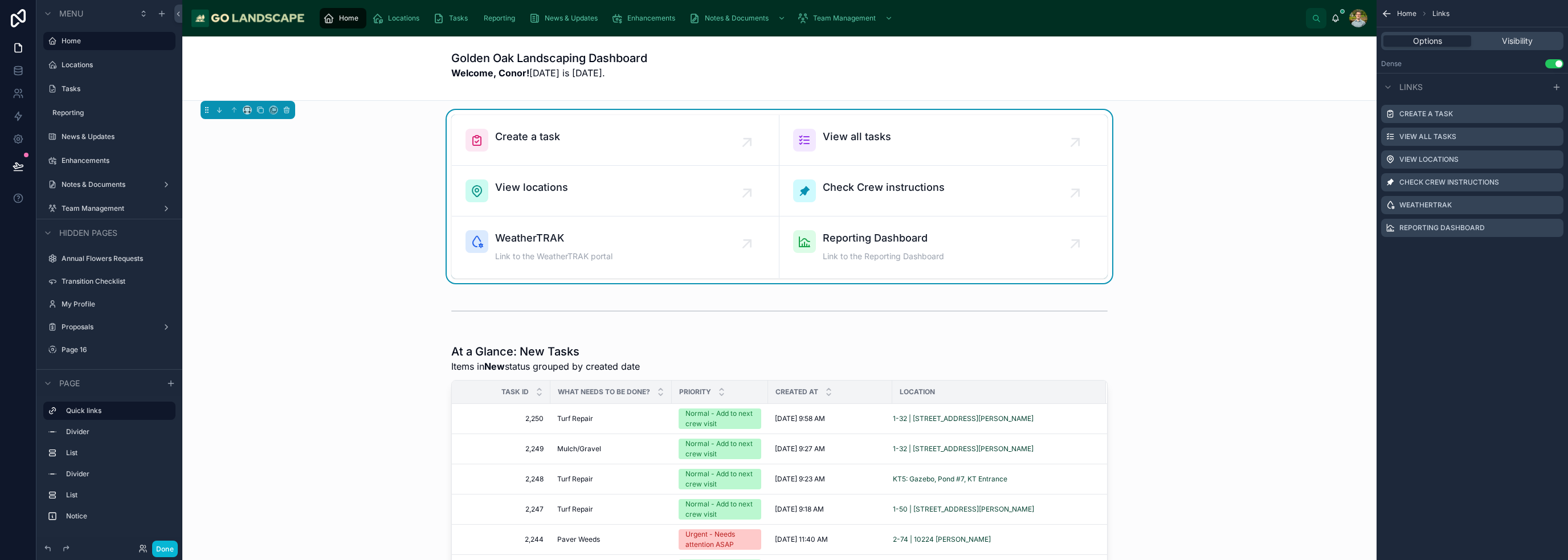
click at [1389, 15] on icon "scrollable content" at bounding box center [1387, 14] width 11 height 11
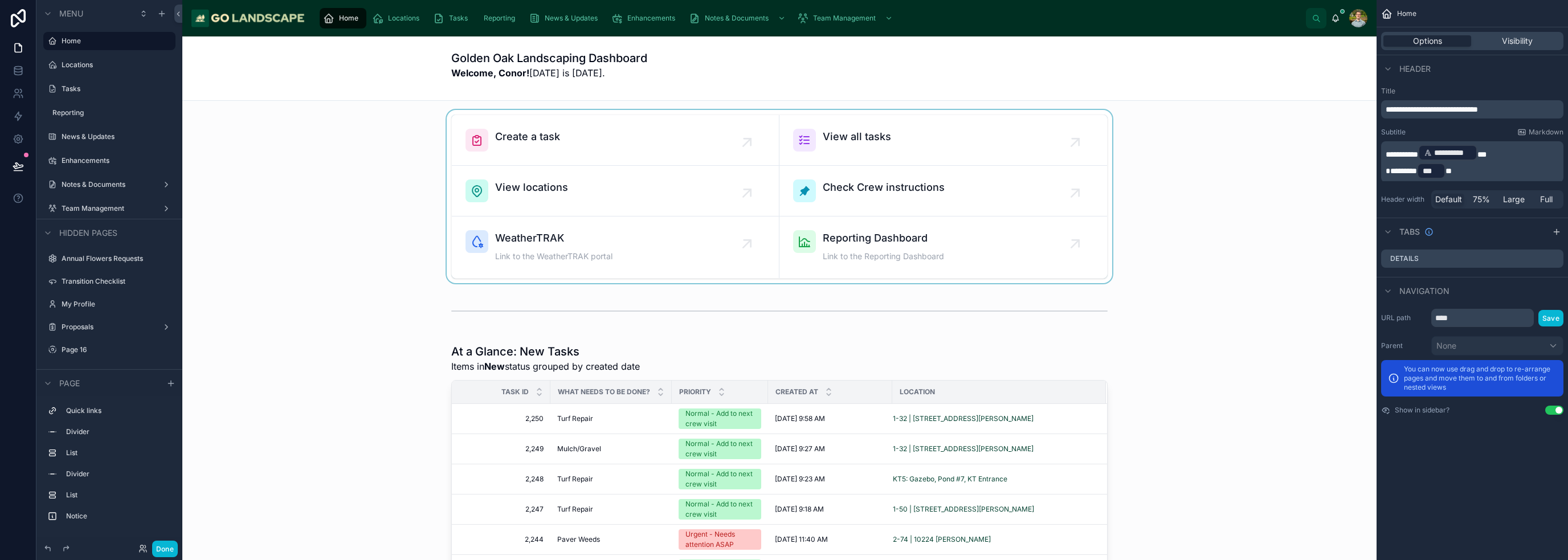
click at [1388, 13] on icon "scrollable content" at bounding box center [1387, 14] width 11 height 11
click at [1550, 202] on span "Full" at bounding box center [1546, 200] width 12 height 11
click at [1516, 199] on span "Large" at bounding box center [1513, 200] width 21 height 11
drag, startPoint x: 1448, startPoint y: 199, endPoint x: 1471, endPoint y: 208, distance: 24.7
click at [1448, 198] on span "Default" at bounding box center [1449, 200] width 27 height 11
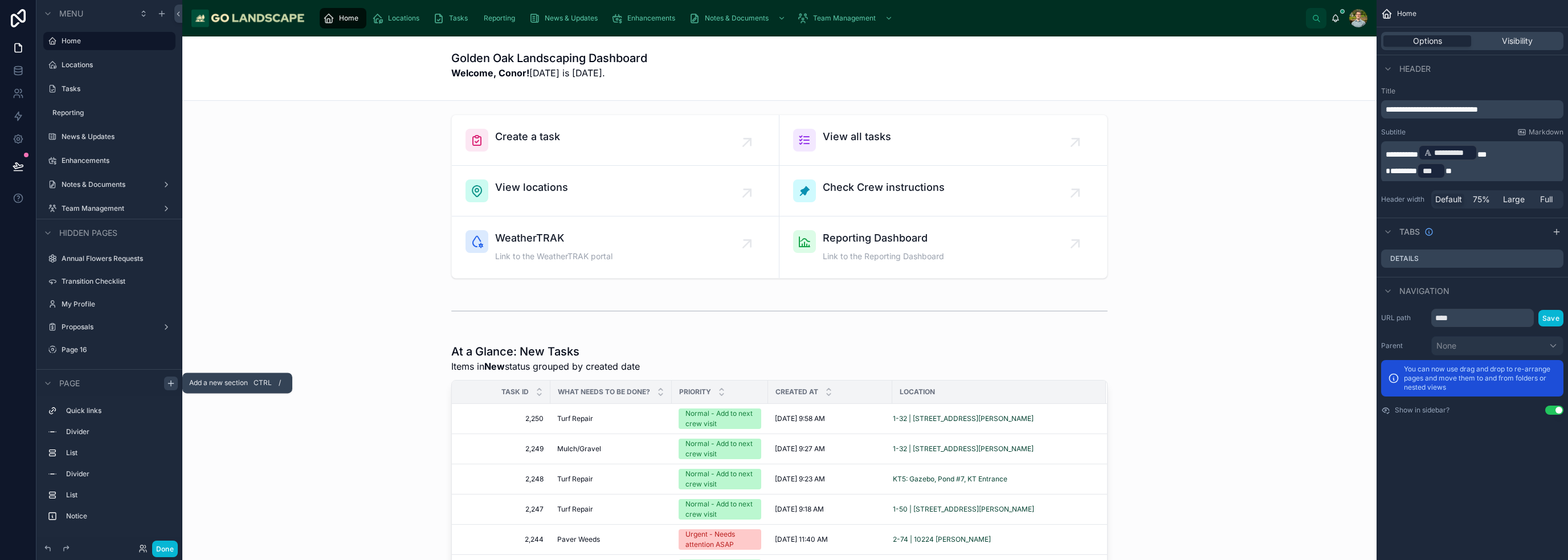
click at [169, 384] on icon "scrollable content" at bounding box center [171, 384] width 9 height 9
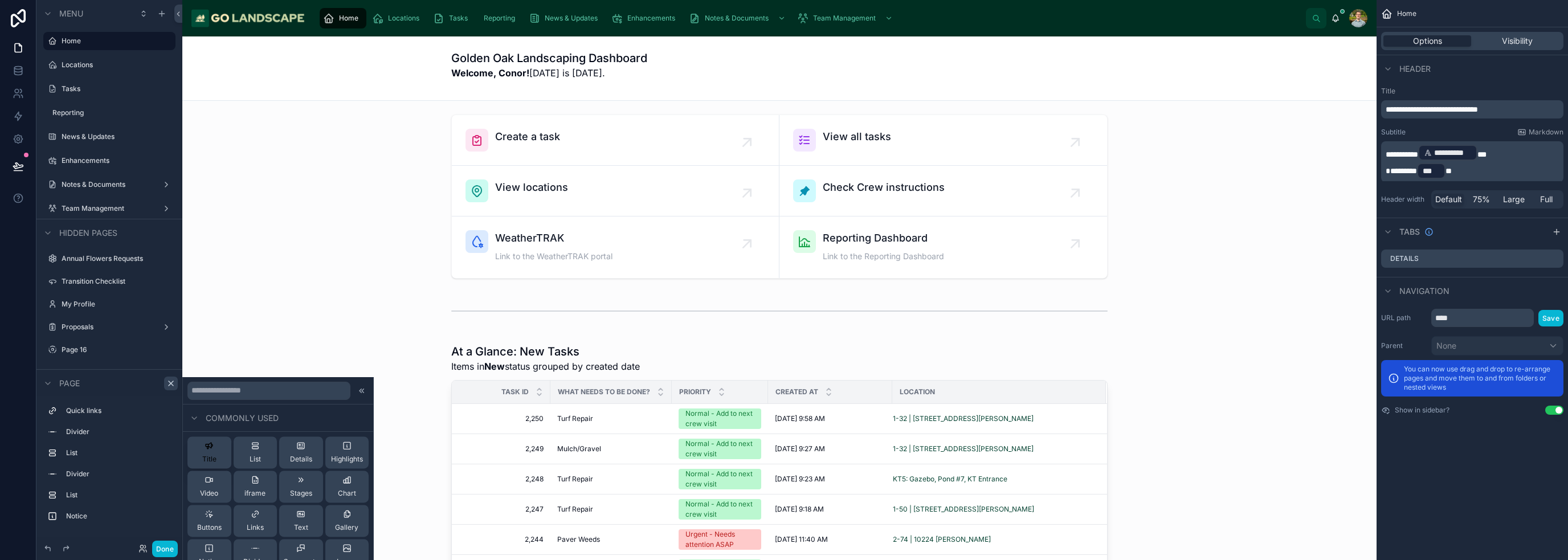
click at [209, 455] on div "Title" at bounding box center [209, 453] width 14 height 22
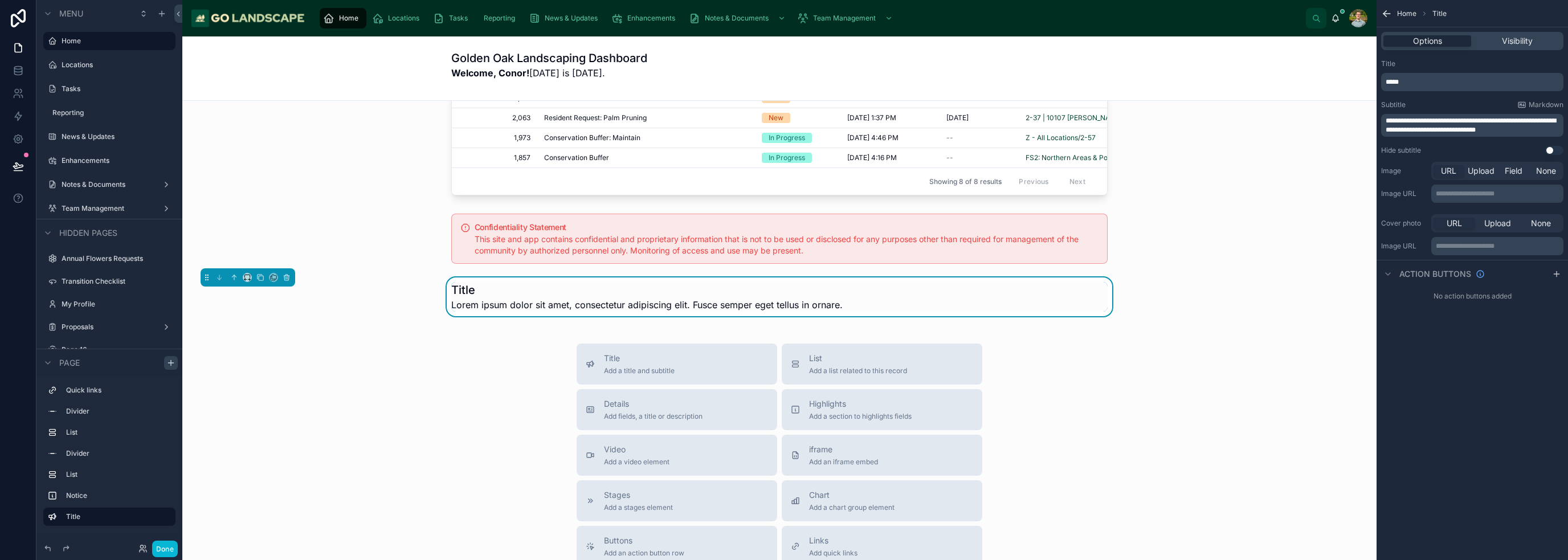
scroll to position [852, 0]
click at [1503, 188] on div "**********" at bounding box center [1498, 194] width 133 height 19
click at [1518, 171] on span "Field" at bounding box center [1513, 171] width 18 height 11
click at [1485, 192] on div "scrollable content" at bounding box center [1497, 194] width 131 height 19
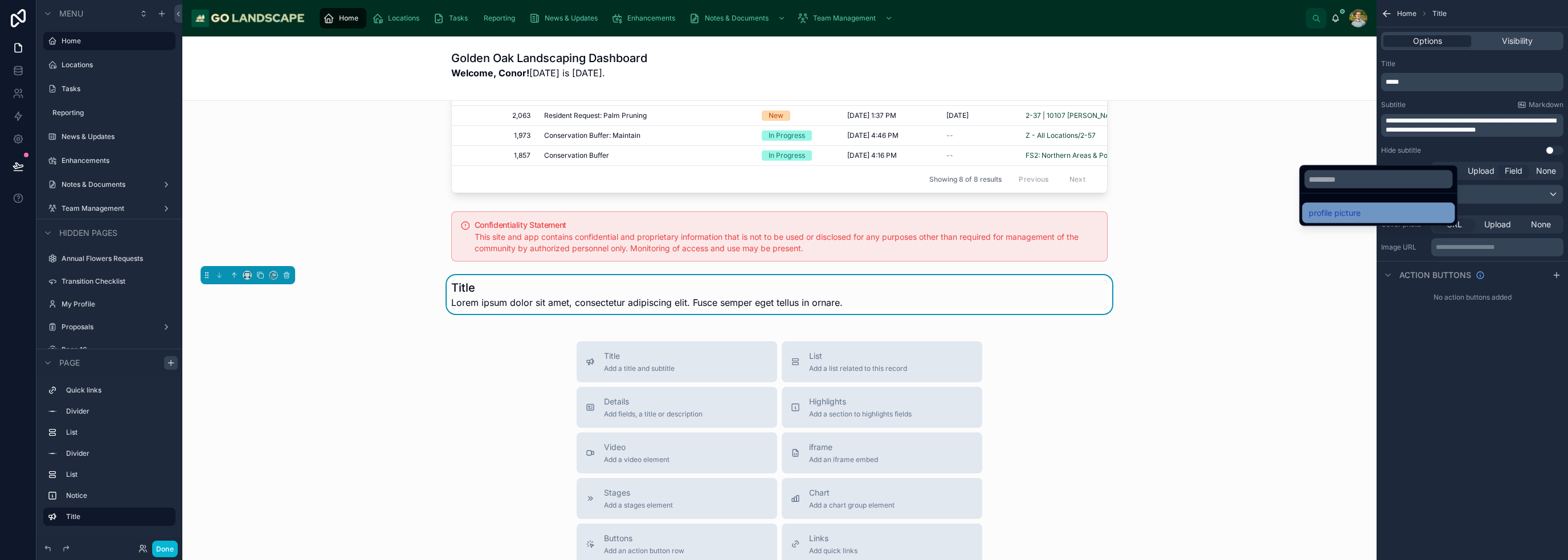
click at [1396, 213] on div "profile picture" at bounding box center [1378, 213] width 139 height 14
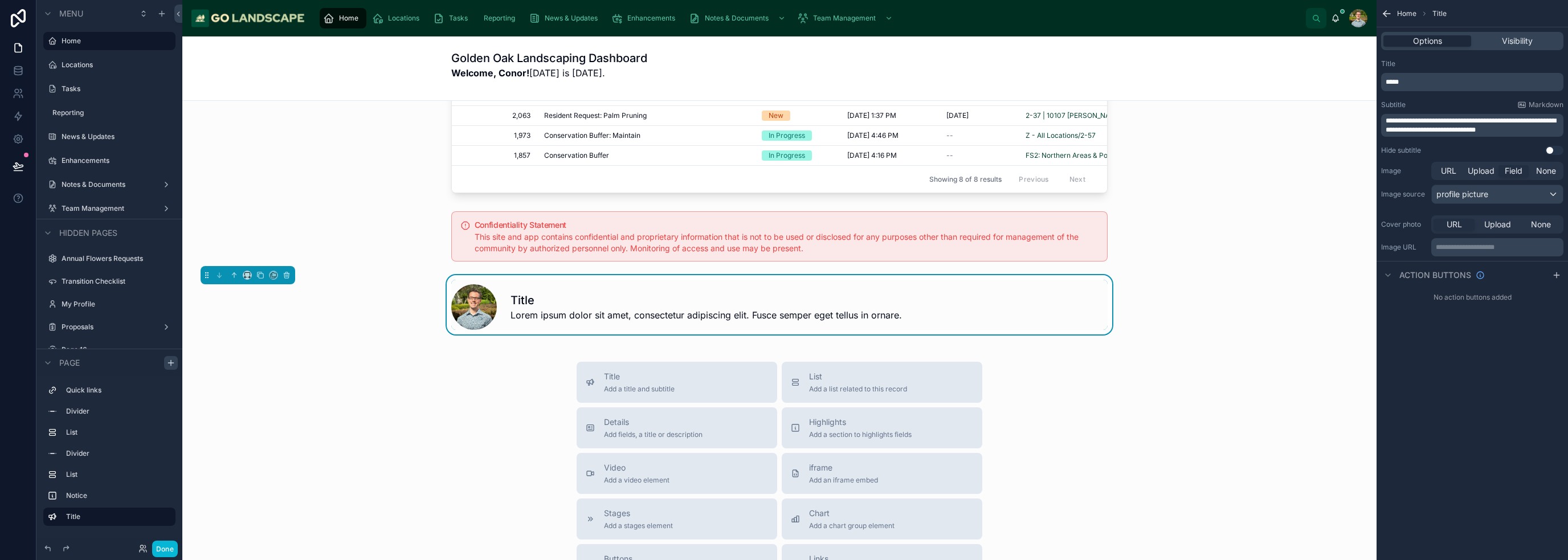
click at [1436, 87] on div "*****" at bounding box center [1472, 82] width 182 height 19
drag, startPoint x: 1406, startPoint y: 81, endPoint x: 1377, endPoint y: 81, distance: 29.0
click at [1377, 81] on div "**********" at bounding box center [1472, 107] width 191 height 105
click at [1461, 82] on p "**********" at bounding box center [1474, 82] width 175 height 9
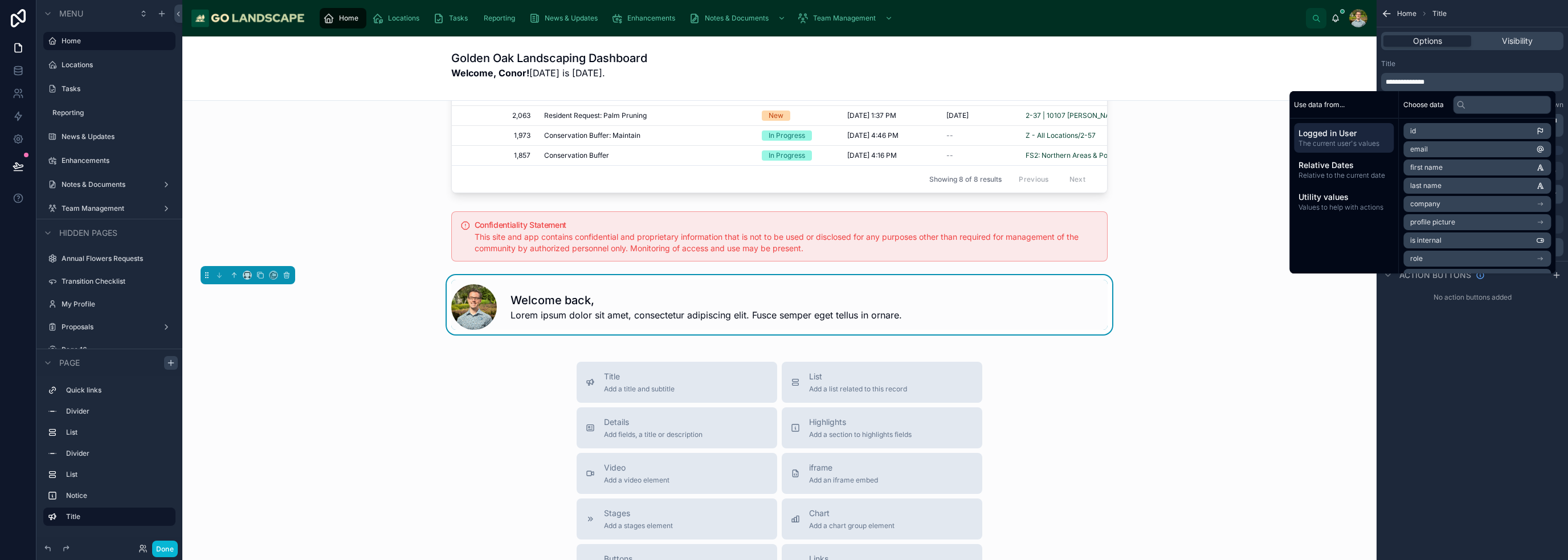
click at [1466, 168] on li "first name" at bounding box center [1477, 167] width 147 height 16
click at [1513, 87] on p "**********" at bounding box center [1474, 83] width 175 height 16
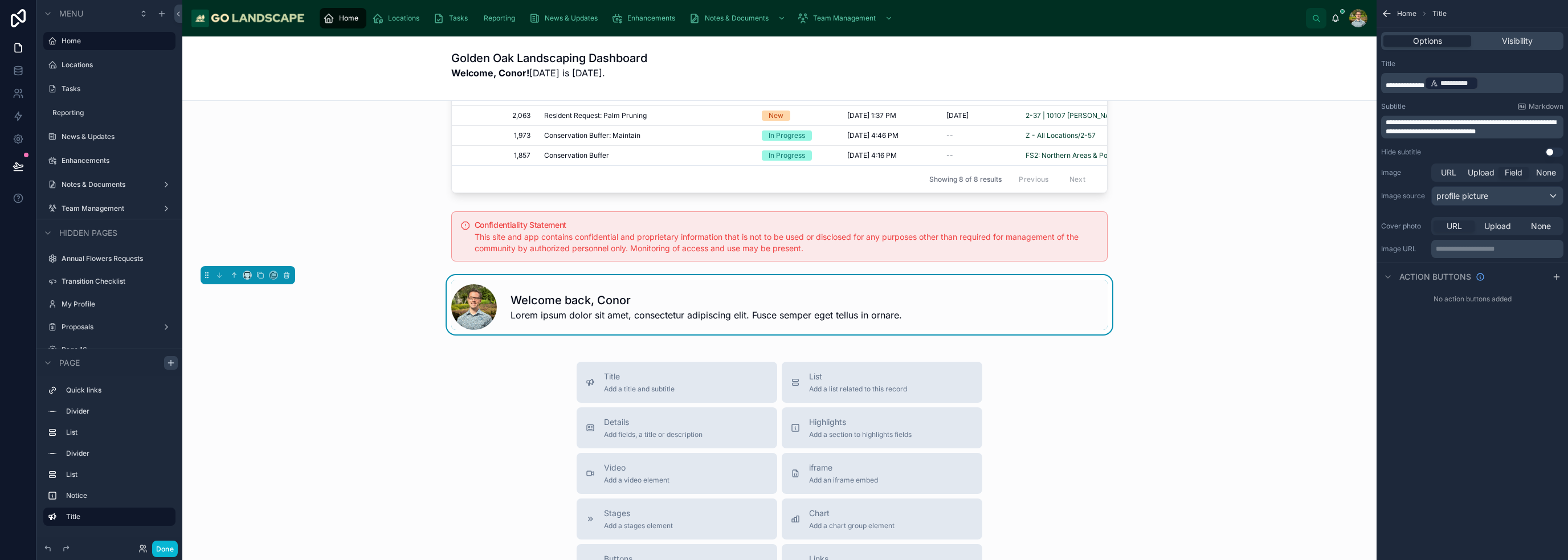
click at [1478, 84] on div "**********" at bounding box center [1451, 83] width 54 height 14
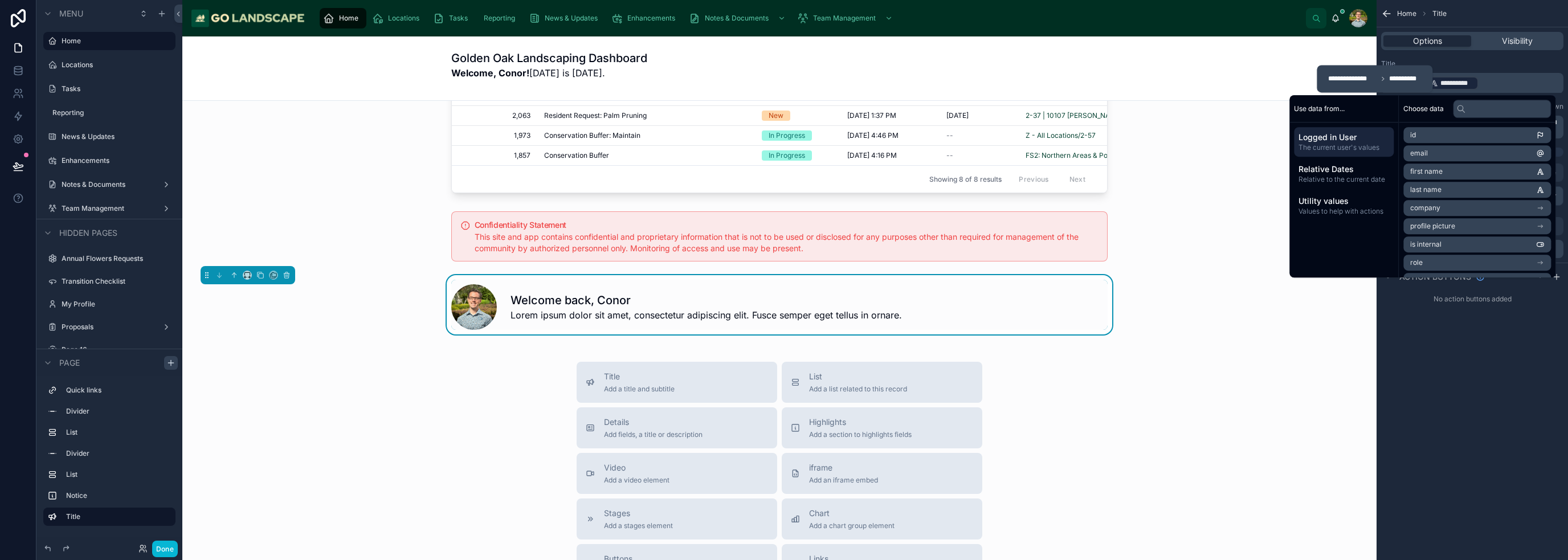
click at [1492, 84] on p "**********" at bounding box center [1474, 83] width 175 height 16
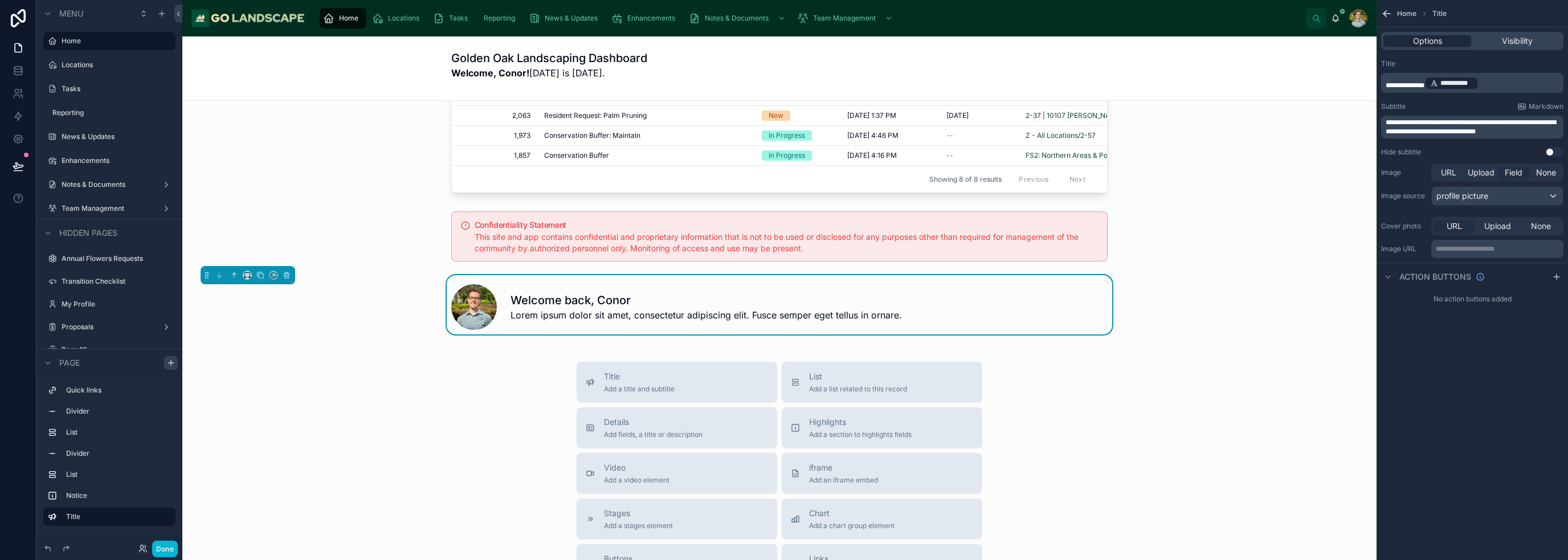
click at [1512, 81] on p "**********" at bounding box center [1474, 83] width 175 height 16
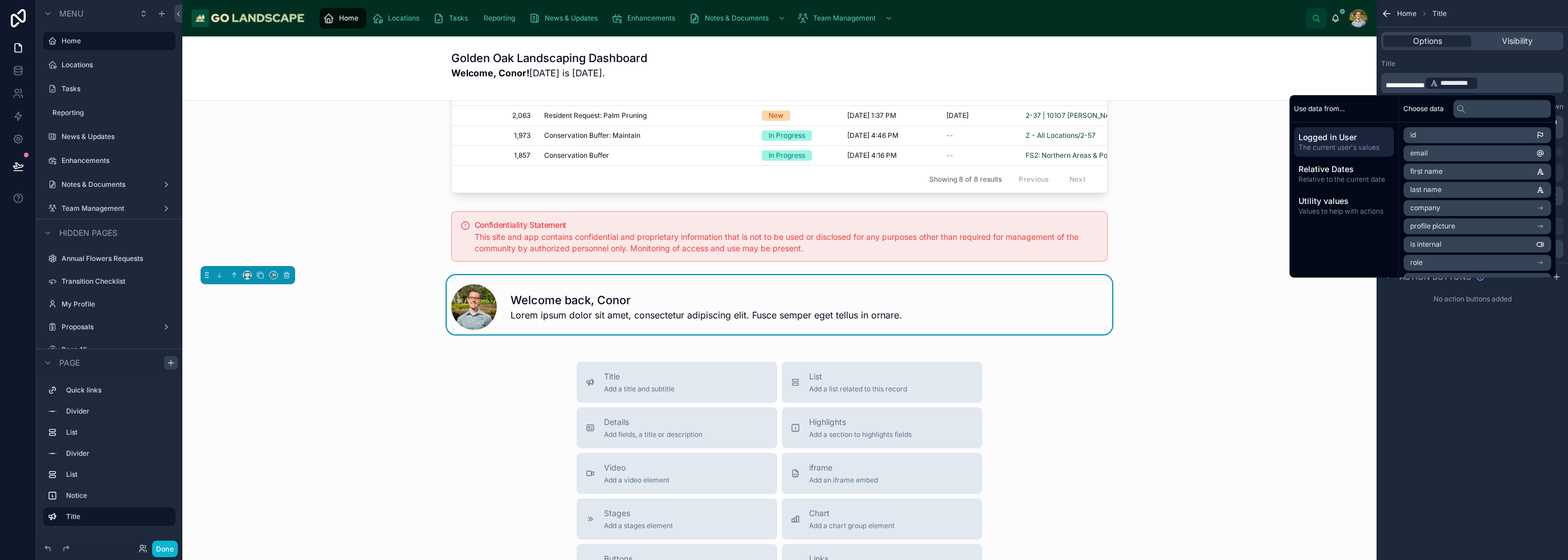
click at [1478, 84] on div "**********" at bounding box center [1451, 83] width 54 height 14
click at [1424, 83] on span "**********" at bounding box center [1406, 85] width 39 height 7
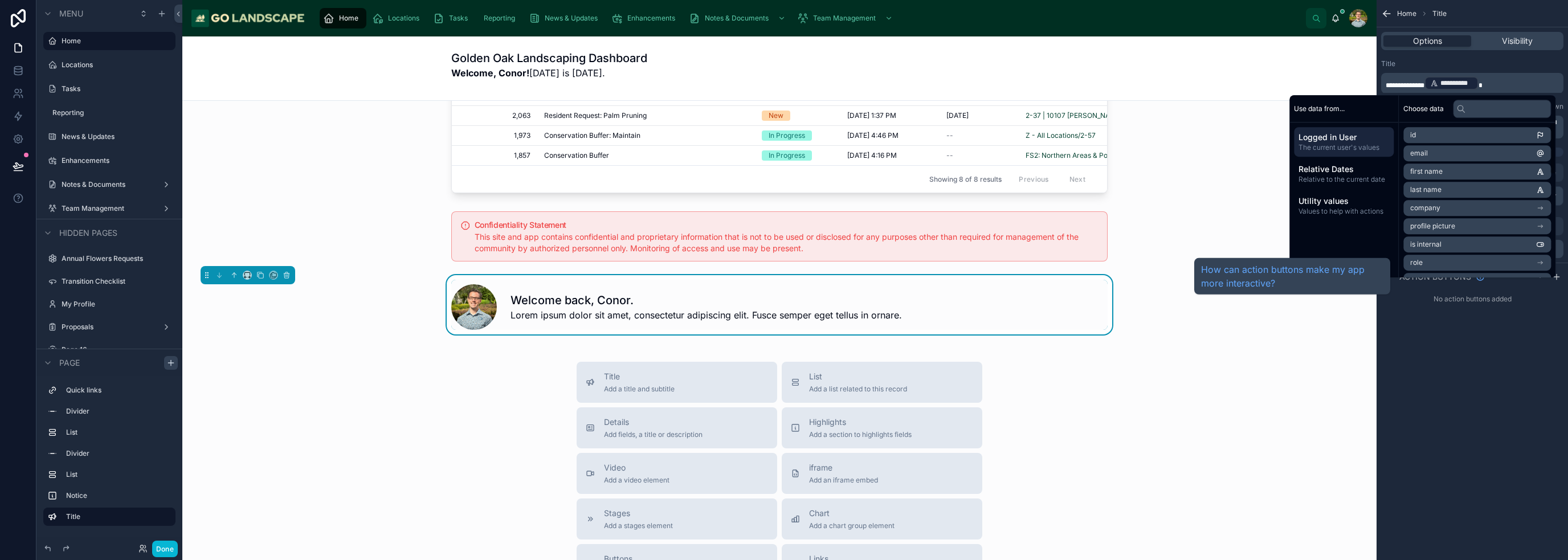
click at [1449, 367] on div "**********" at bounding box center [1472, 280] width 191 height 560
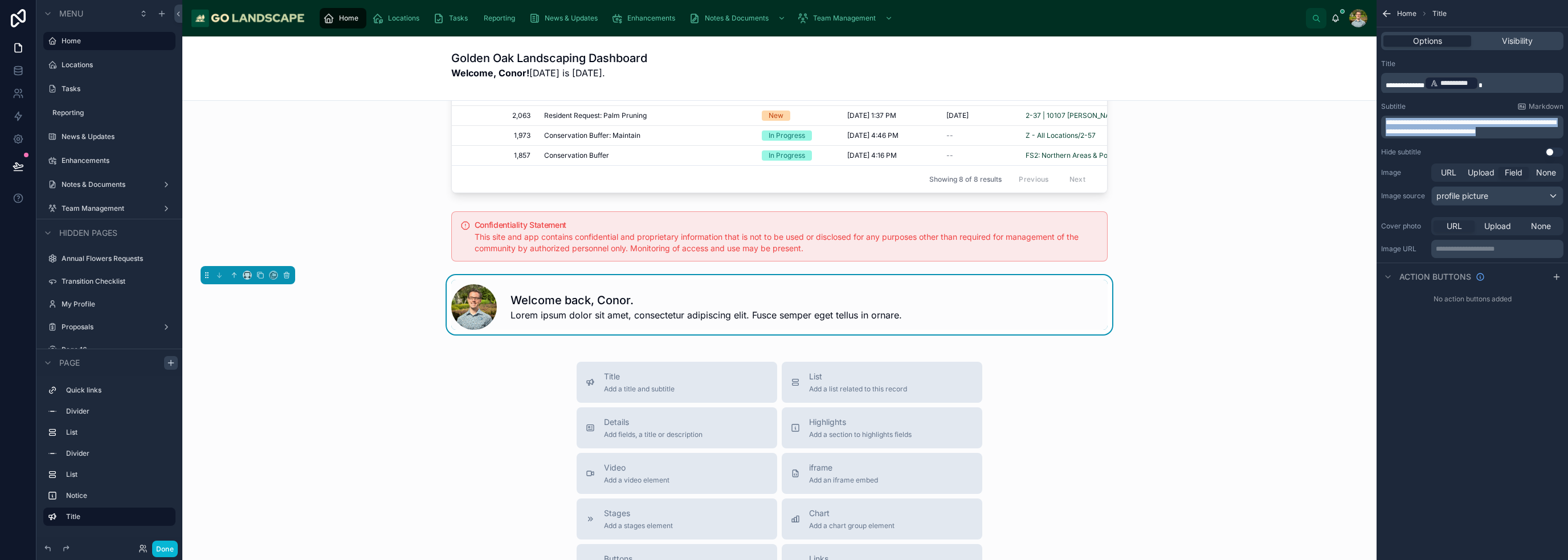
drag, startPoint x: 1528, startPoint y: 129, endPoint x: 1364, endPoint y: 109, distance: 165.2
click at [1364, 109] on div "Home Locations Tasks Reporting News & Updates Enhancements Notes & Documents Te…" at bounding box center [875, 280] width 1386 height 560
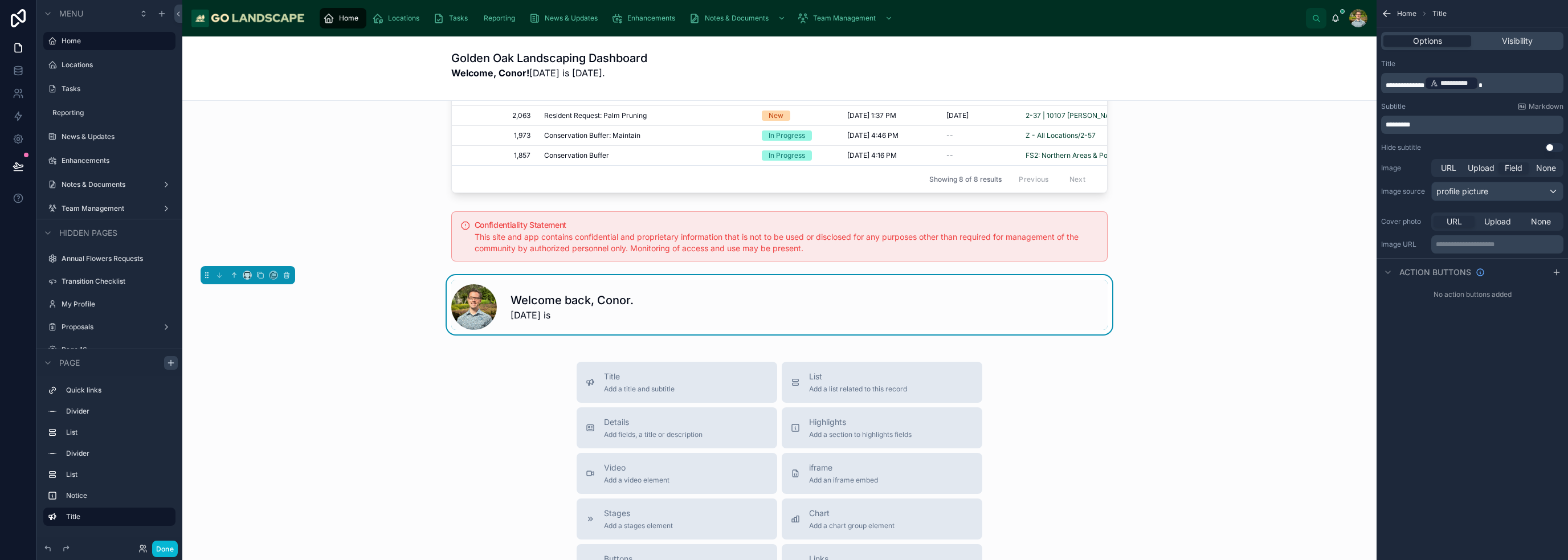
click at [1497, 127] on p "********" at bounding box center [1474, 125] width 175 height 9
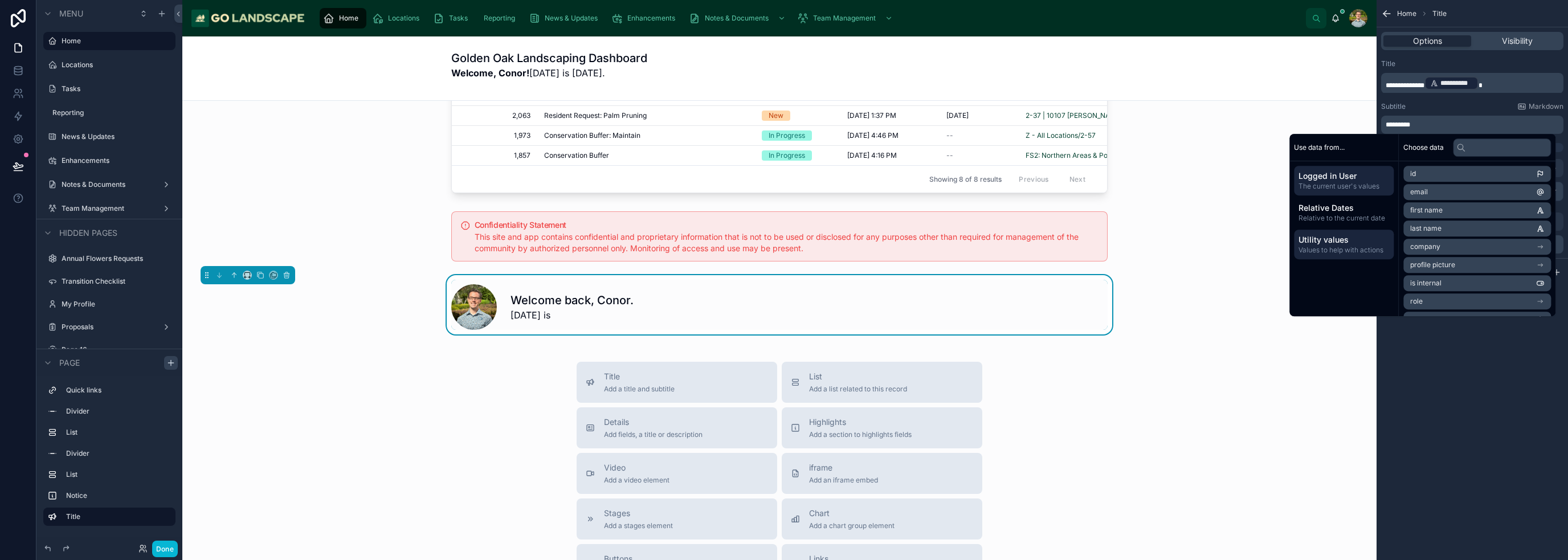
click at [1368, 245] on span "Values to help with actions" at bounding box center [1343, 250] width 91 height 9
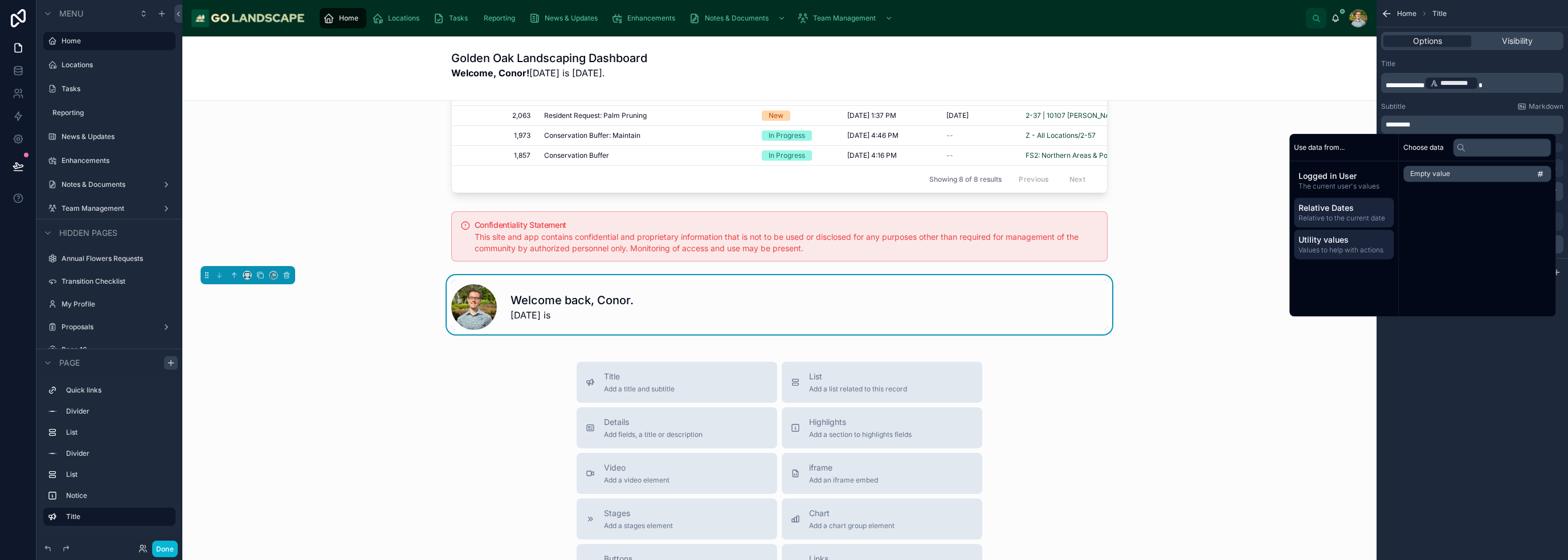
click at [1367, 212] on span "Relative Dates" at bounding box center [1343, 208] width 91 height 11
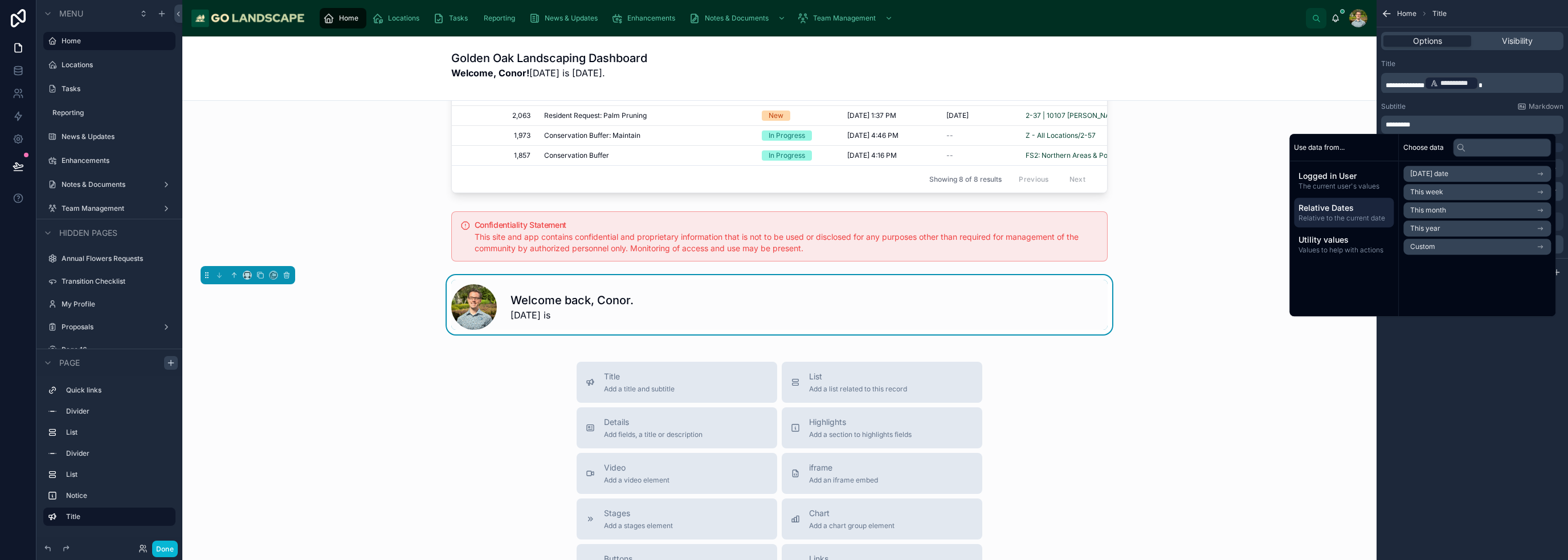
click at [1449, 175] on li "Today's date" at bounding box center [1477, 174] width 147 height 16
click at [1463, 191] on li "Now" at bounding box center [1477, 194] width 147 height 16
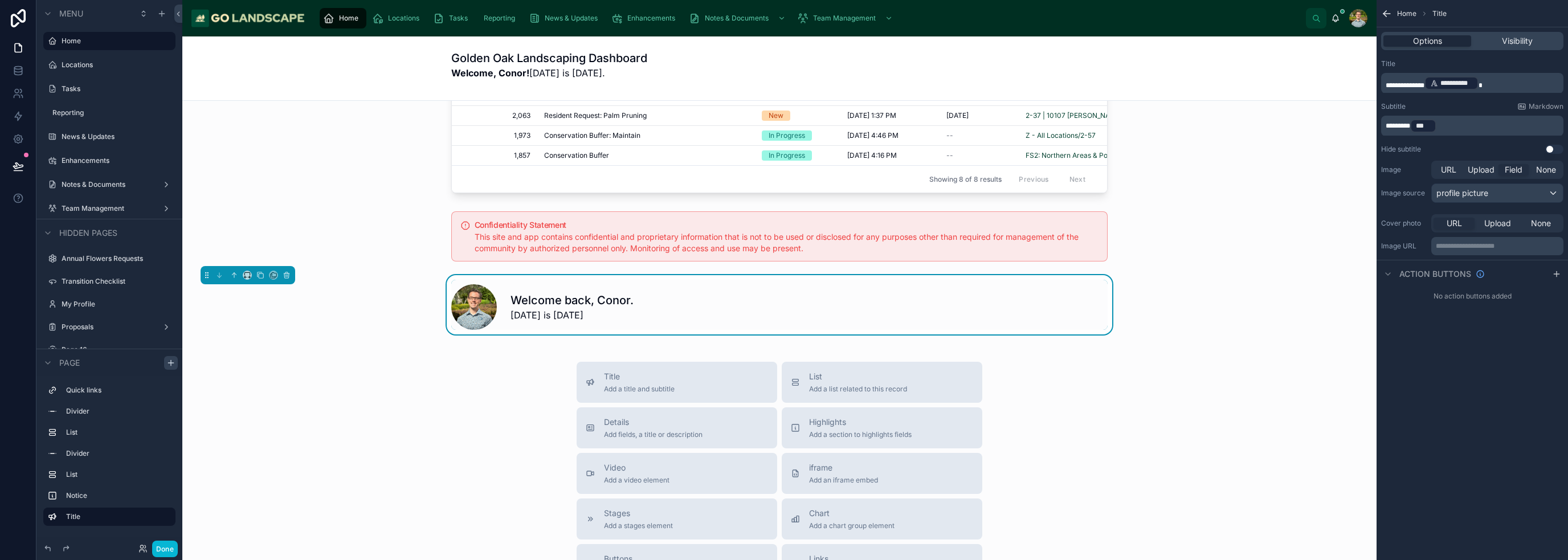
drag, startPoint x: 1491, startPoint y: 369, endPoint x: 1505, endPoint y: 286, distance: 84.2
click at [1492, 368] on div "**********" at bounding box center [1472, 280] width 191 height 560
click at [1475, 128] on p "******** *** ﻿ ﻿" at bounding box center [1474, 125] width 175 height 16
click at [1476, 441] on div "**********" at bounding box center [1472, 280] width 191 height 560
click at [1513, 89] on p "**********" at bounding box center [1474, 83] width 175 height 16
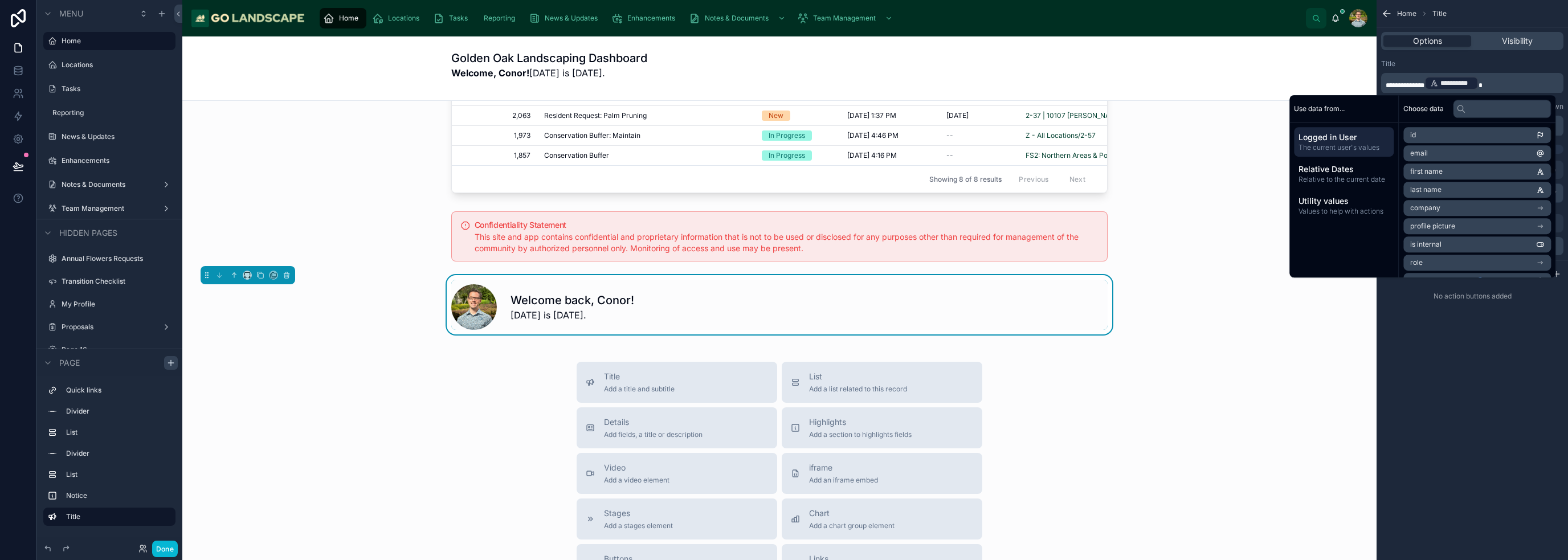
click at [1463, 375] on div "**********" at bounding box center [1472, 280] width 191 height 560
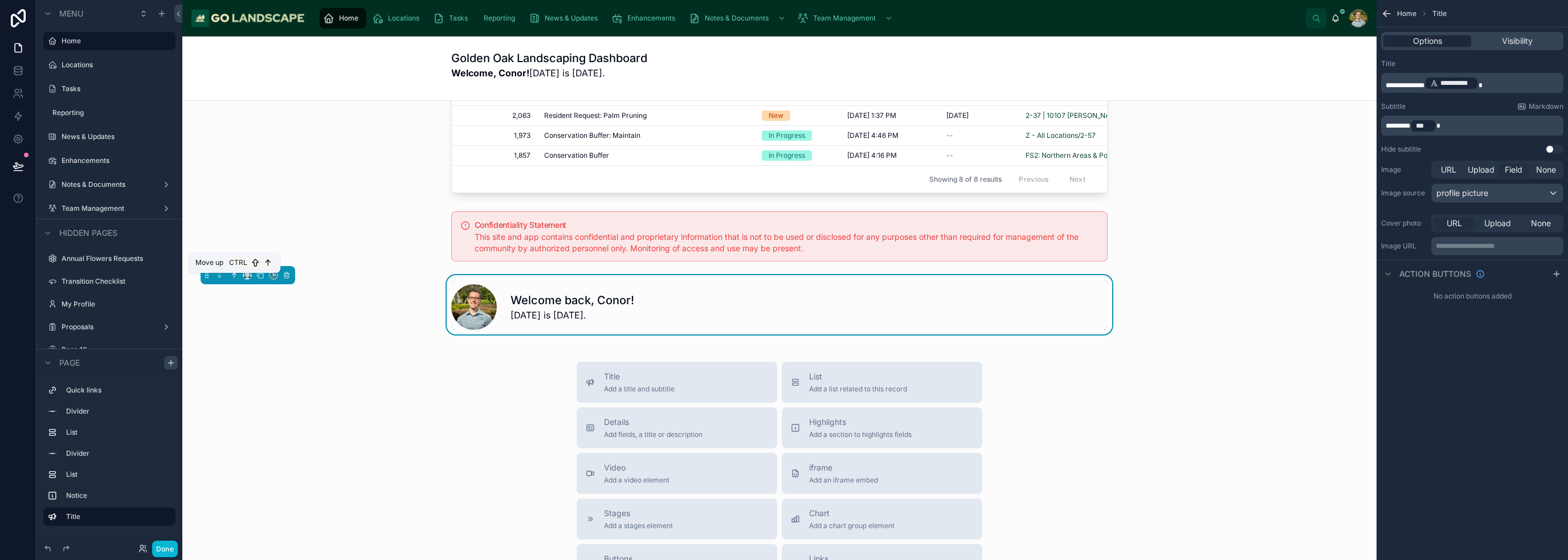
click at [233, 279] on icon at bounding box center [234, 275] width 8 height 8
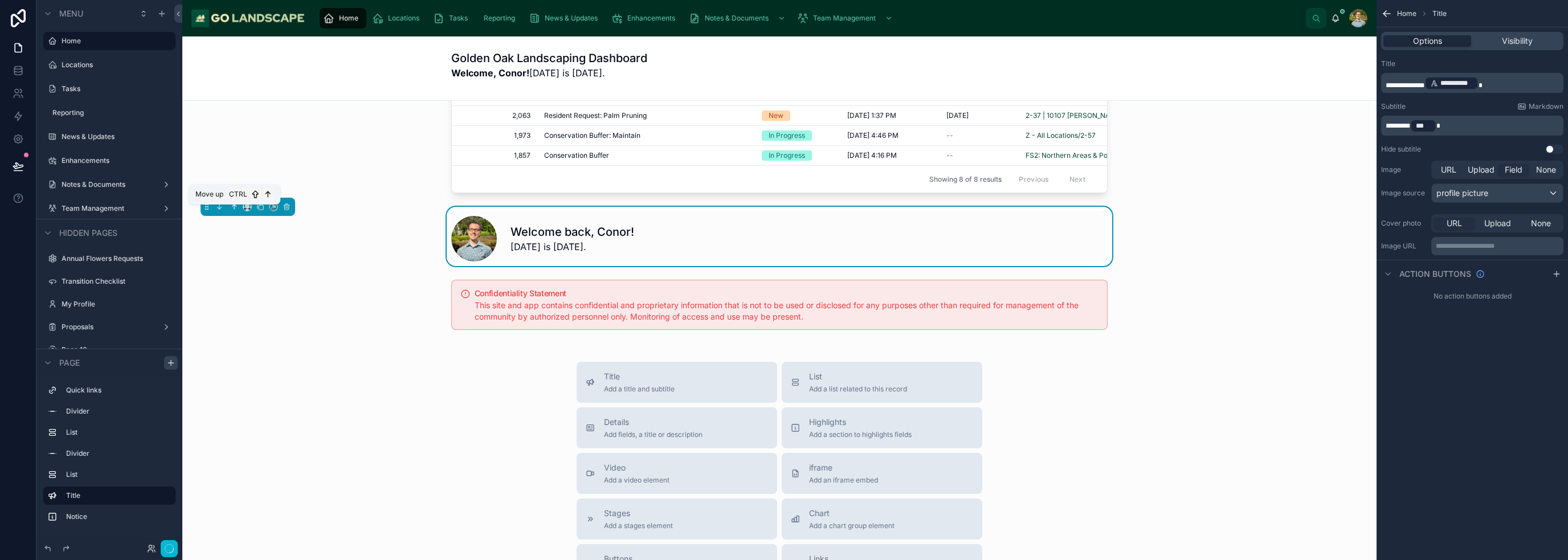
click at [232, 207] on icon at bounding box center [233, 205] width 2 height 2
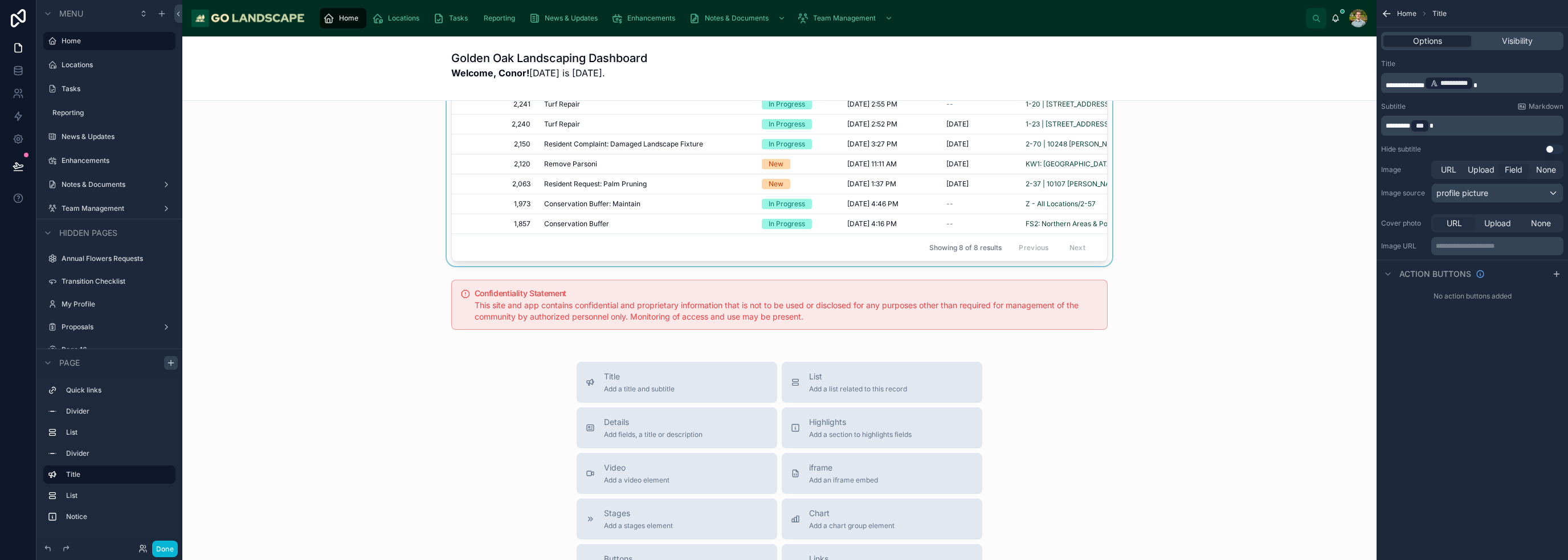
scroll to position [567, 0]
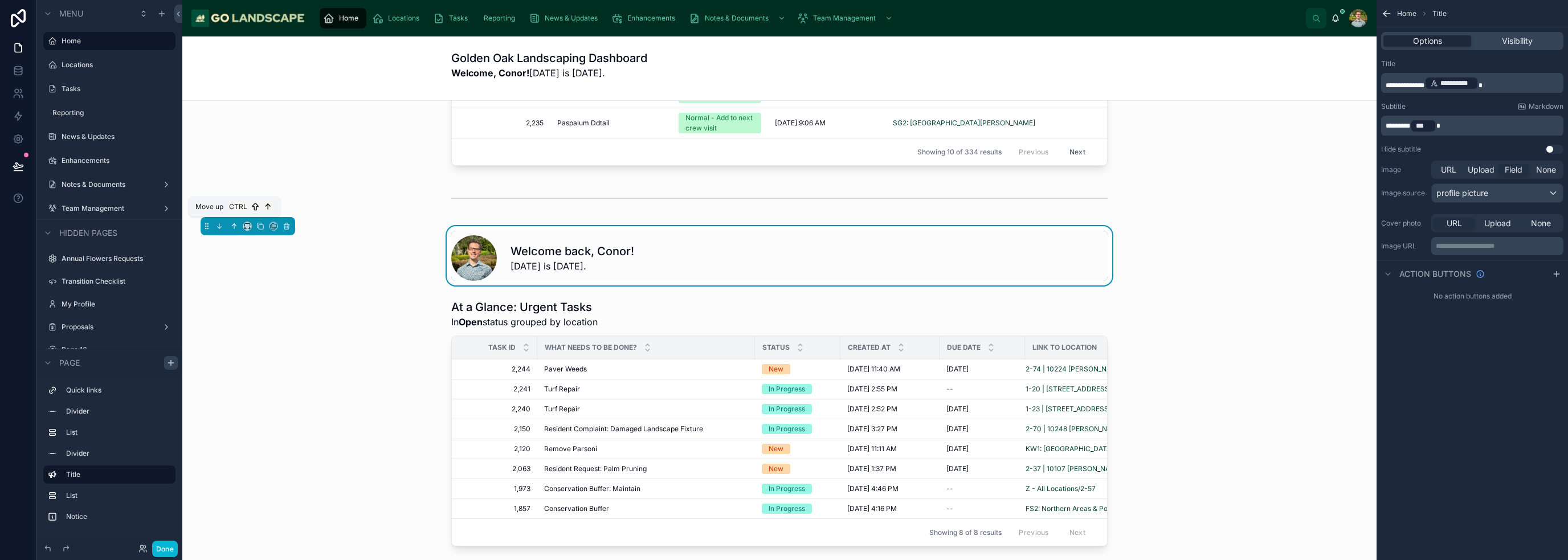
click at [231, 224] on icon at bounding box center [234, 226] width 8 height 8
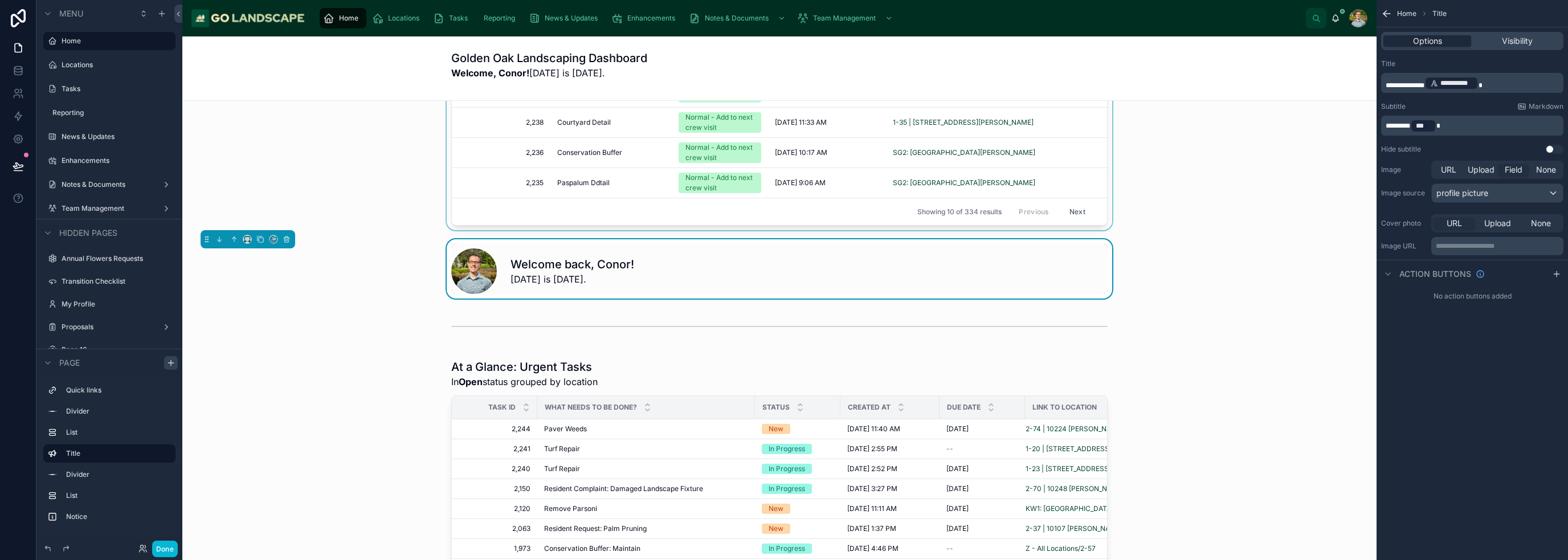
scroll to position [283, 0]
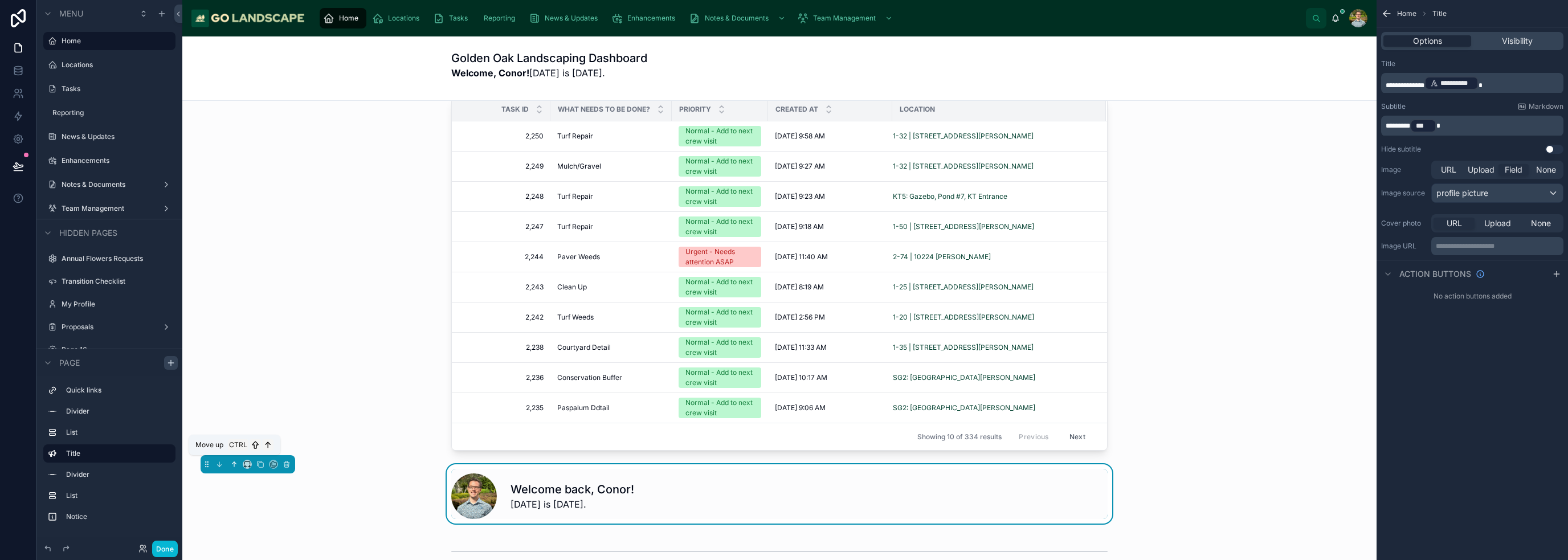
click at [235, 462] on icon at bounding box center [234, 464] width 8 height 8
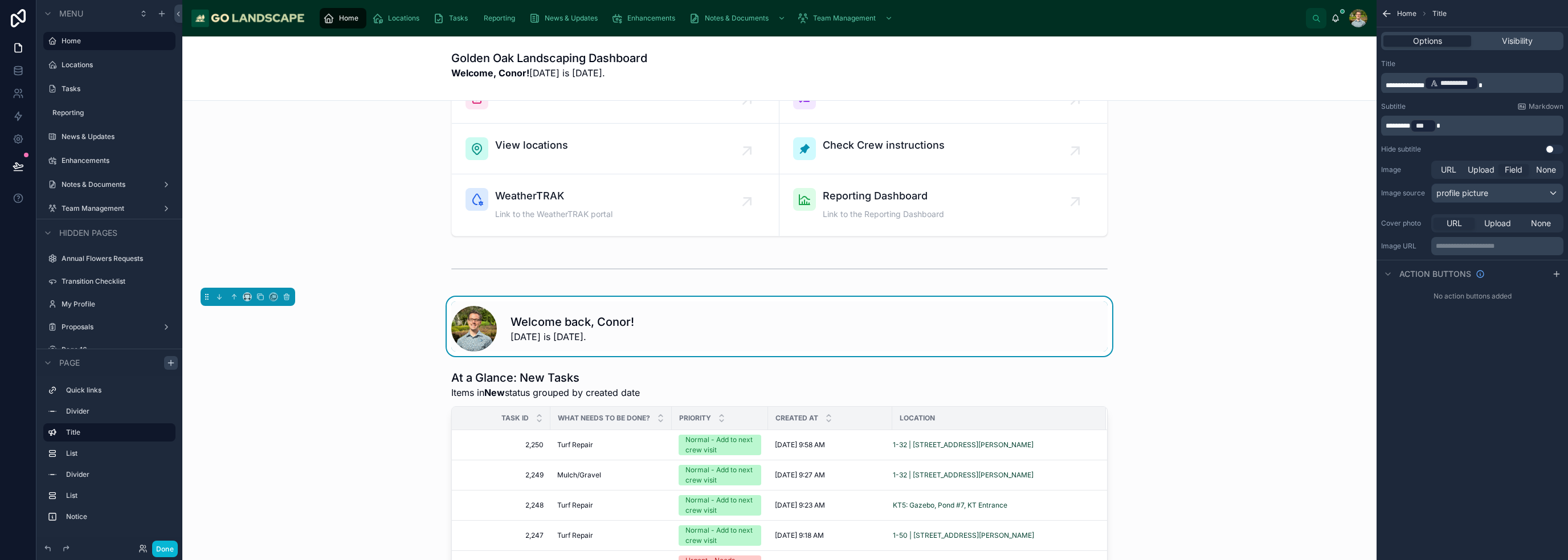
scroll to position [0, 0]
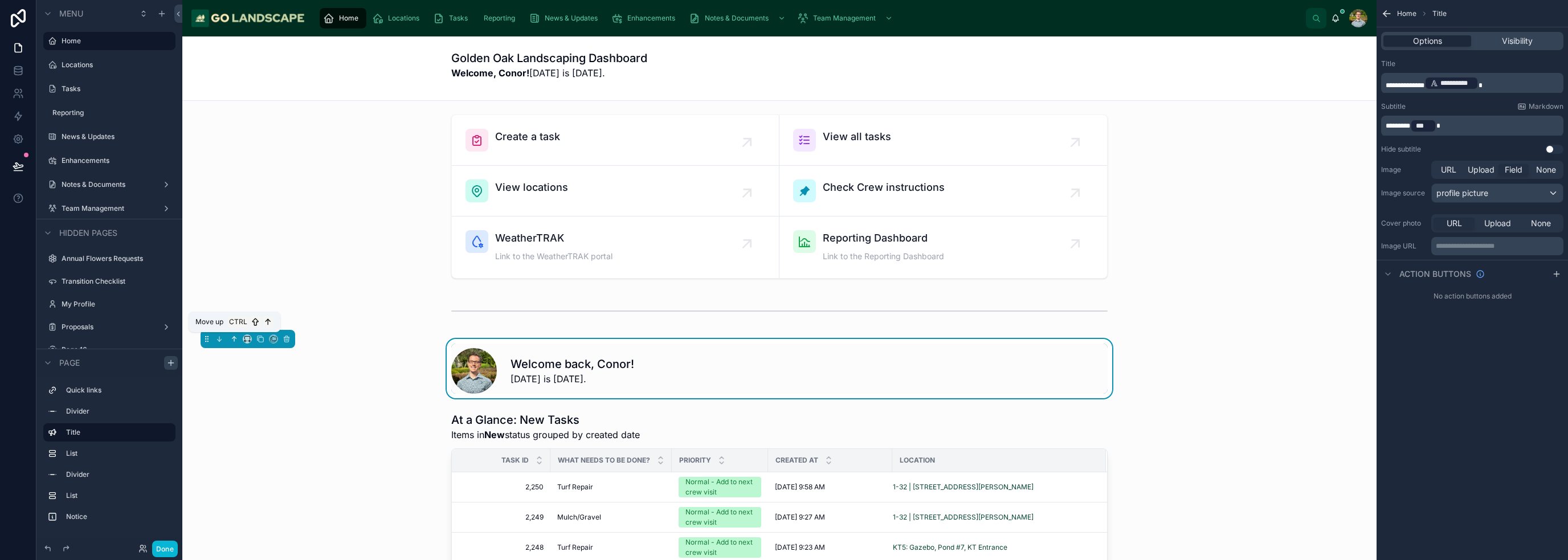
click at [233, 342] on icon at bounding box center [234, 339] width 8 height 8
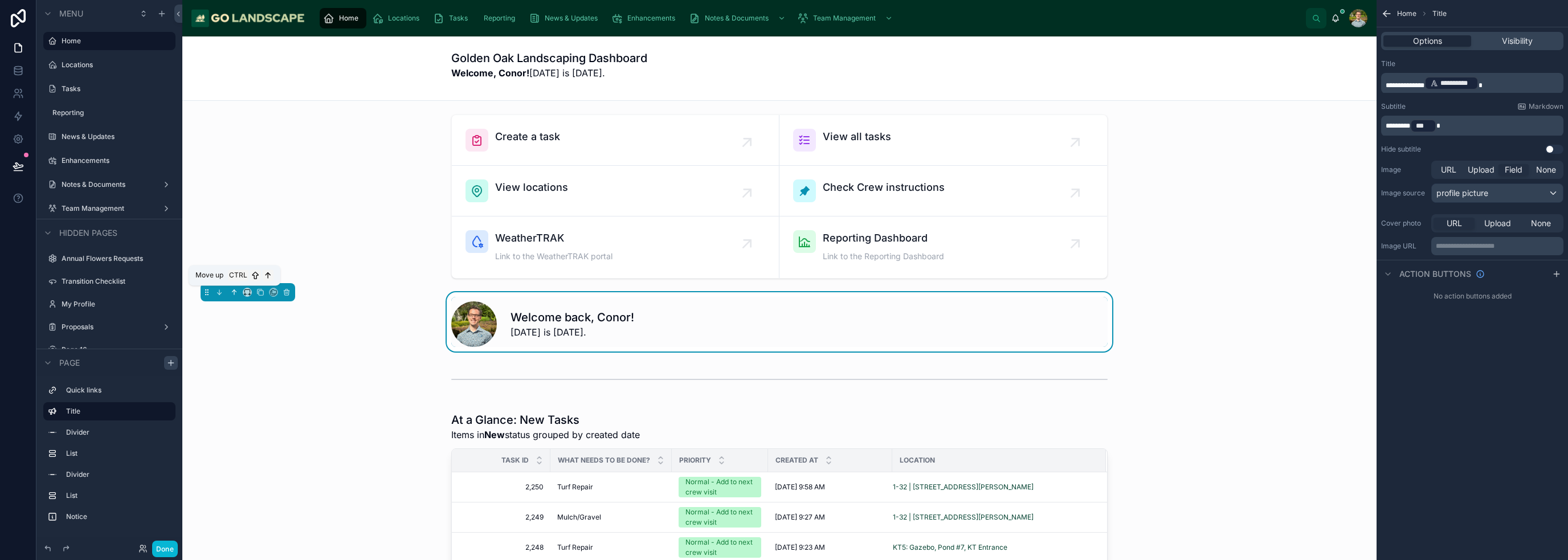
click at [236, 293] on icon at bounding box center [234, 292] width 8 height 8
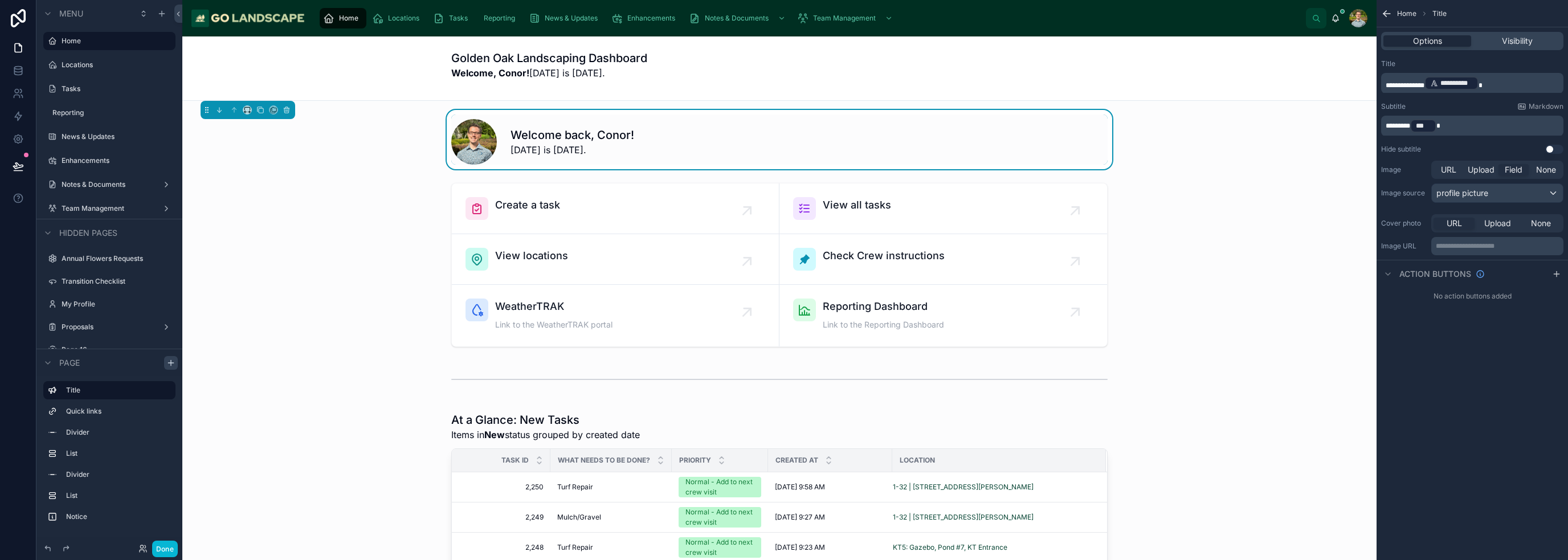
click at [1177, 157] on div "Welcome back, Conor! Today is 9/28/2025." at bounding box center [779, 139] width 1176 height 59
click at [731, 85] on div "Golden Oak Landscaping Dashboard Welcome, Conor! Today is 9/28/2025." at bounding box center [778, 68] width 656 height 36
click at [400, 41] on div "Golden Oak Landscaping Dashboard Welcome, Conor! Today is 9/28/2025." at bounding box center [779, 68] width 1195 height 64
click at [1531, 89] on p "**********" at bounding box center [1474, 83] width 175 height 16
click at [1268, 76] on div "Golden Oak Landscaping Dashboard Welcome, Conor! Today is 9/28/2025." at bounding box center [779, 68] width 1195 height 64
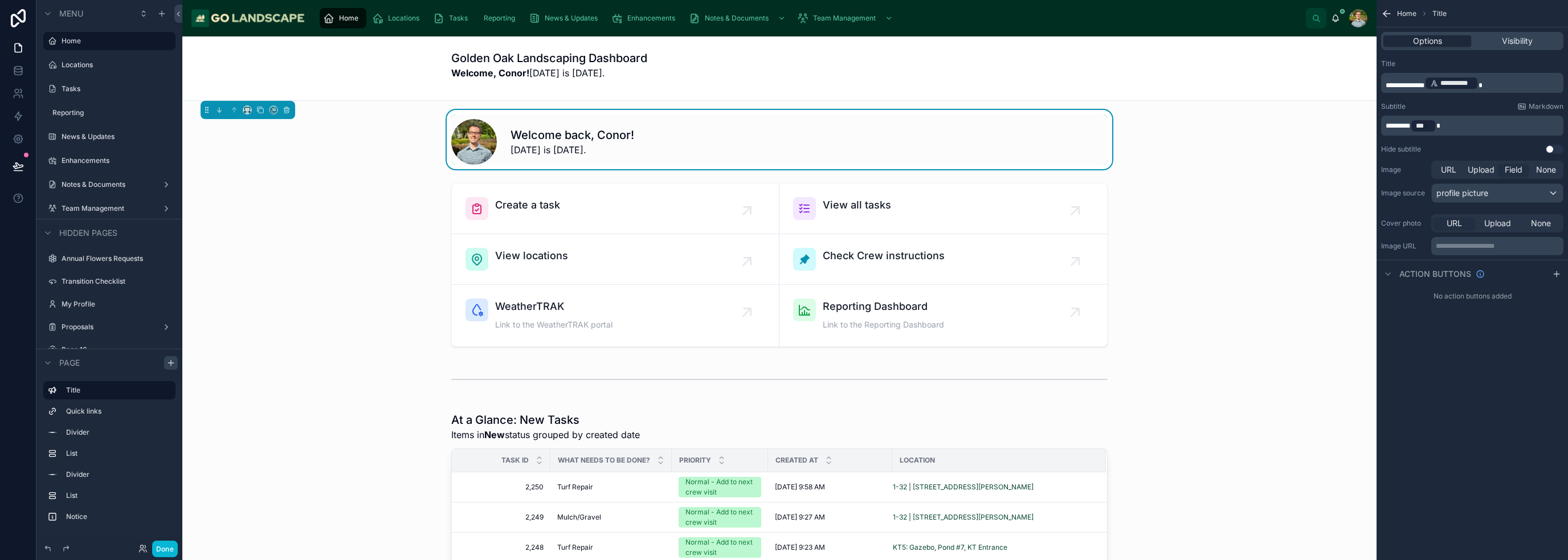
click at [1392, 19] on icon "scrollable content" at bounding box center [1387, 14] width 11 height 11
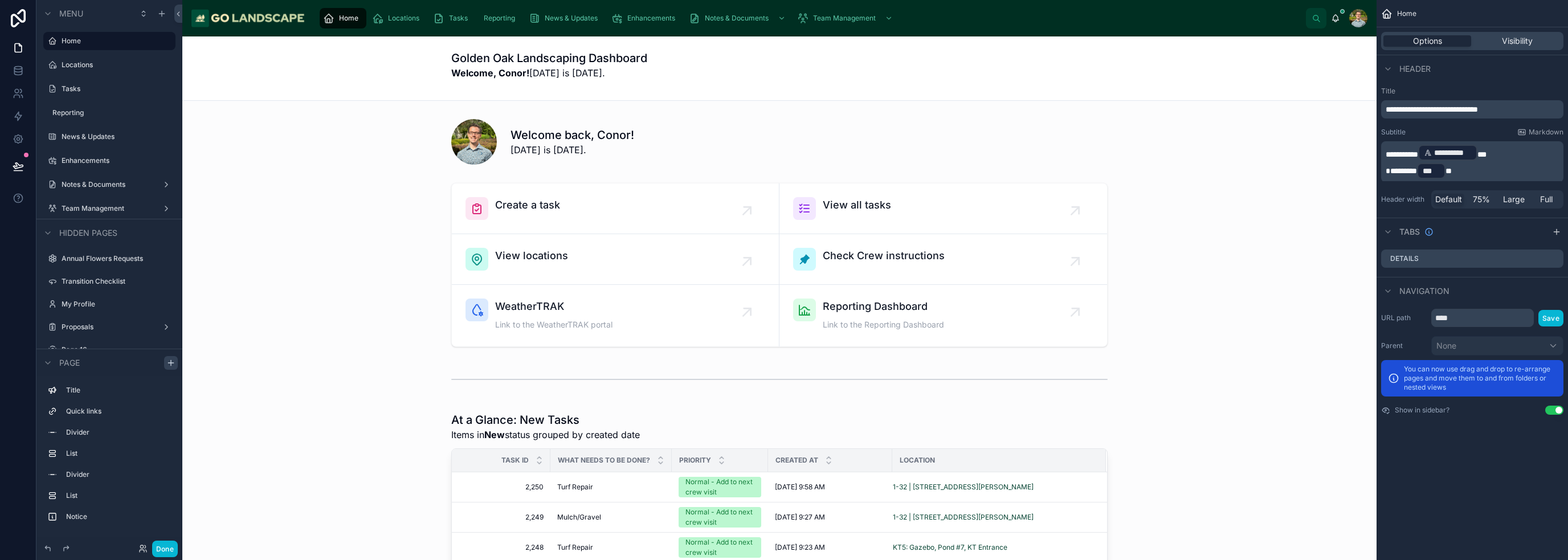
click at [1536, 105] on p "**********" at bounding box center [1474, 109] width 175 height 11
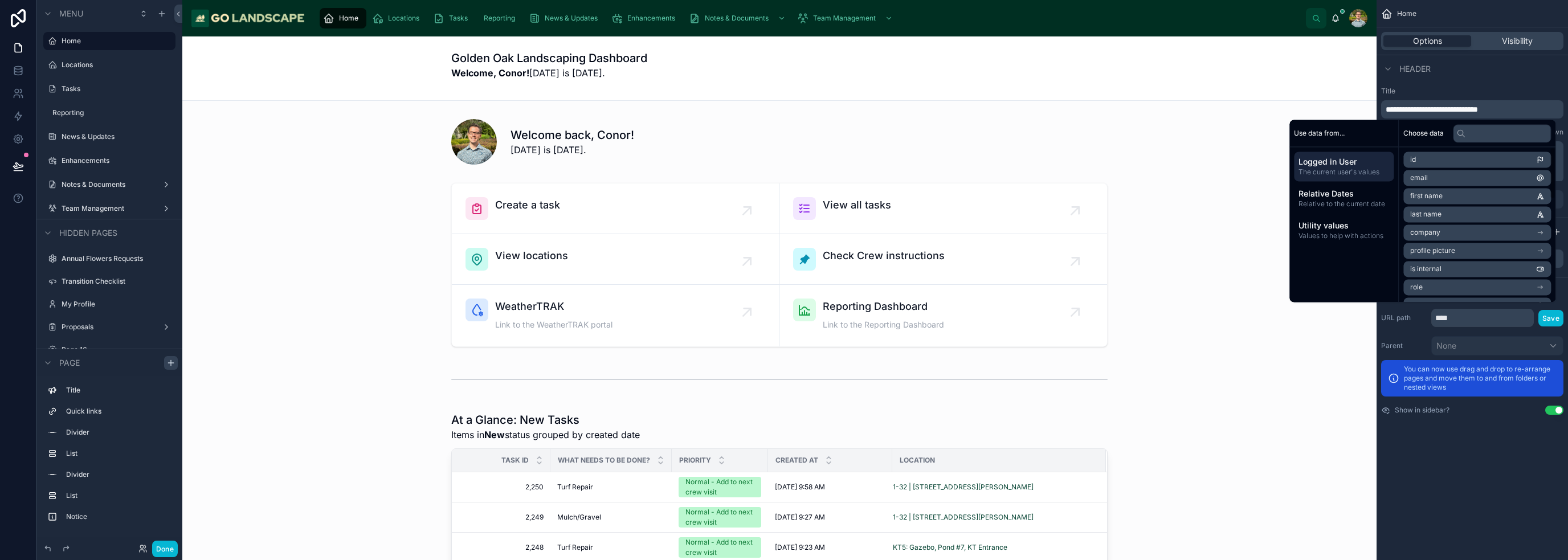
click at [1501, 84] on div "**********" at bounding box center [1472, 147] width 191 height 131
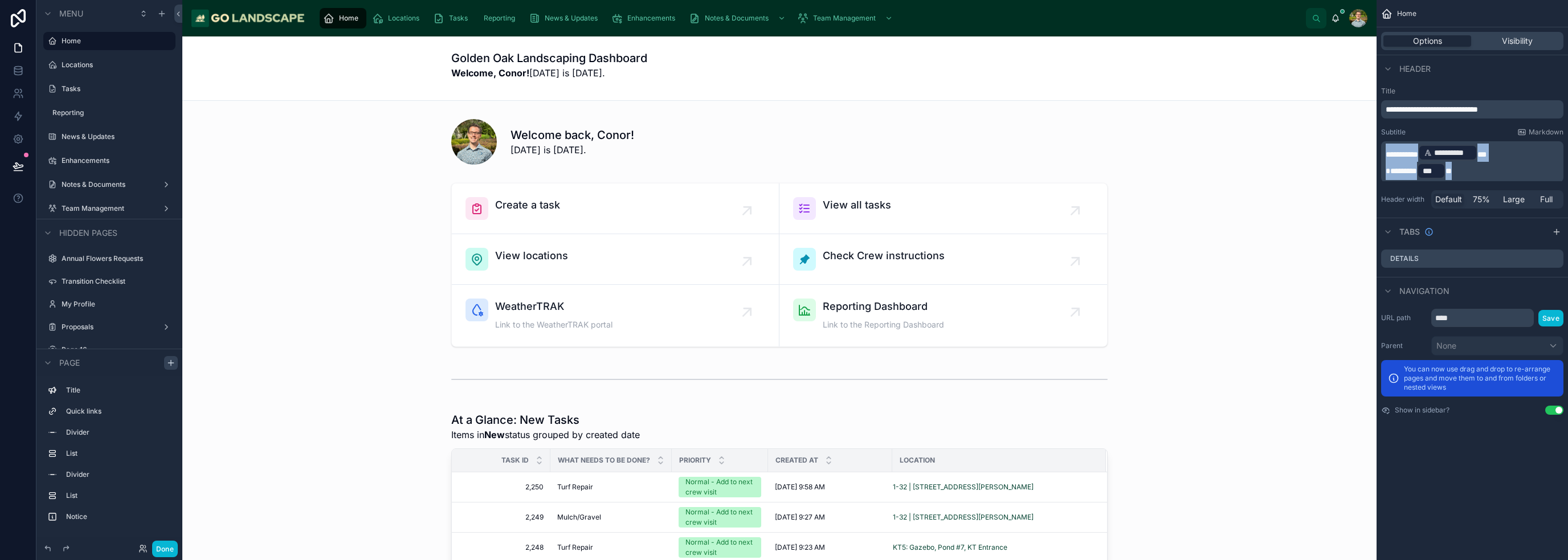
drag, startPoint x: 1402, startPoint y: 163, endPoint x: 1362, endPoint y: 143, distance: 44.7
click at [1362, 143] on div "Home Locations Tasks Reporting News & Updates Enhancements Notes & Documents Te…" at bounding box center [875, 280] width 1386 height 560
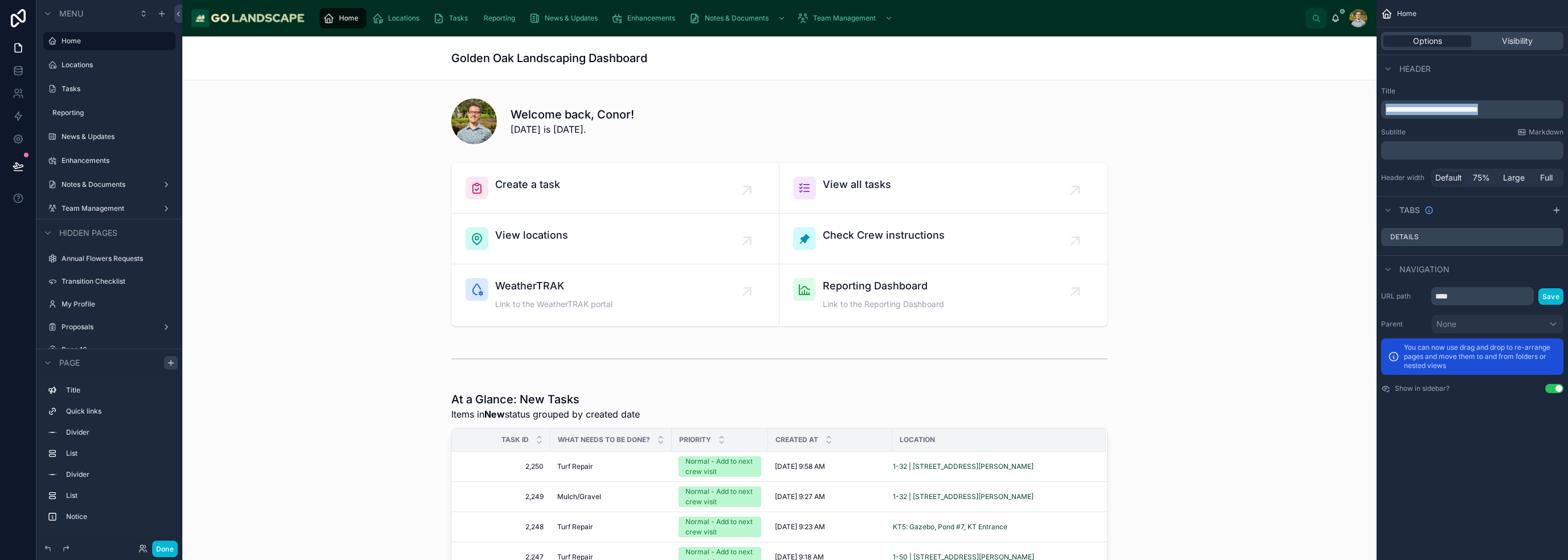
drag, startPoint x: 1538, startPoint y: 106, endPoint x: 1381, endPoint y: 106, distance: 157.0
click at [1381, 106] on div "**********" at bounding box center [1472, 109] width 182 height 19
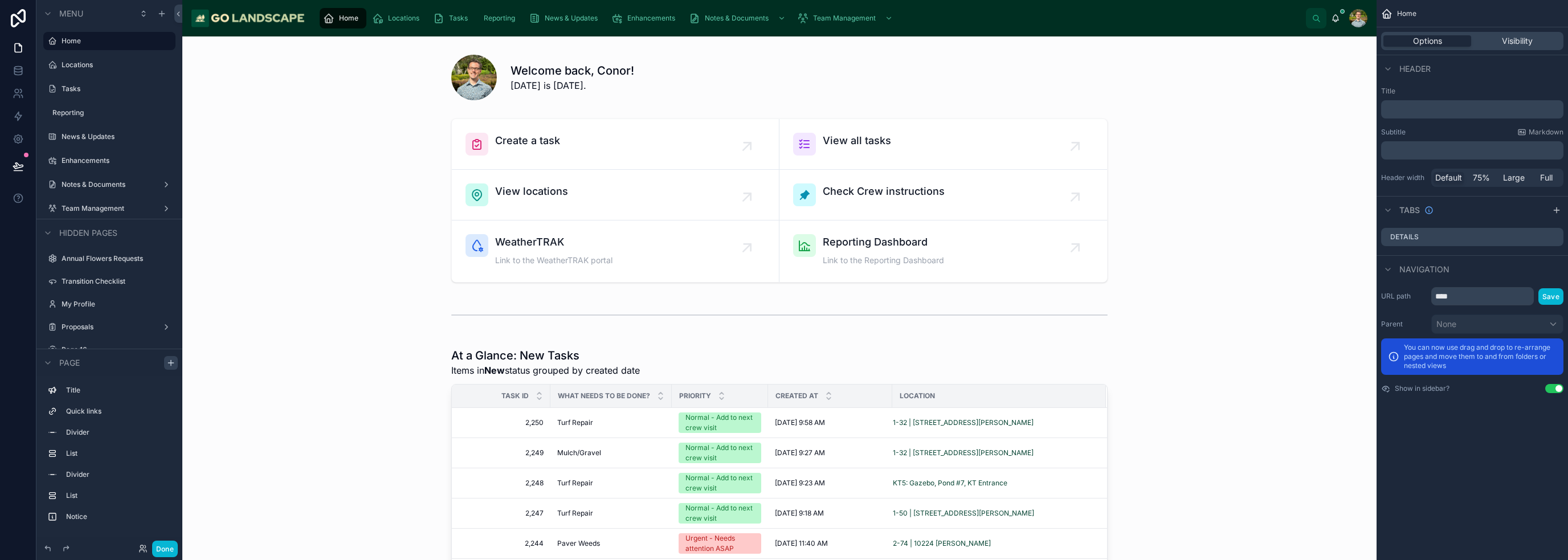
click at [1195, 314] on div at bounding box center [779, 315] width 1176 height 37
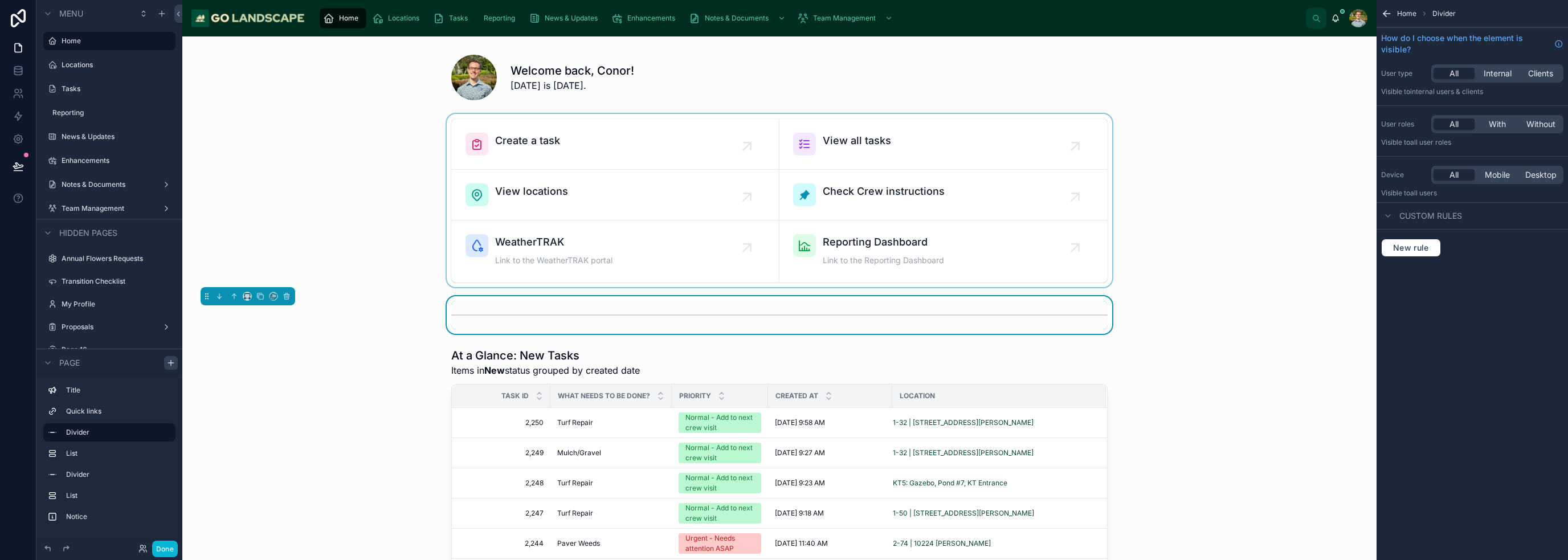
click at [1269, 248] on div at bounding box center [779, 201] width 1176 height 174
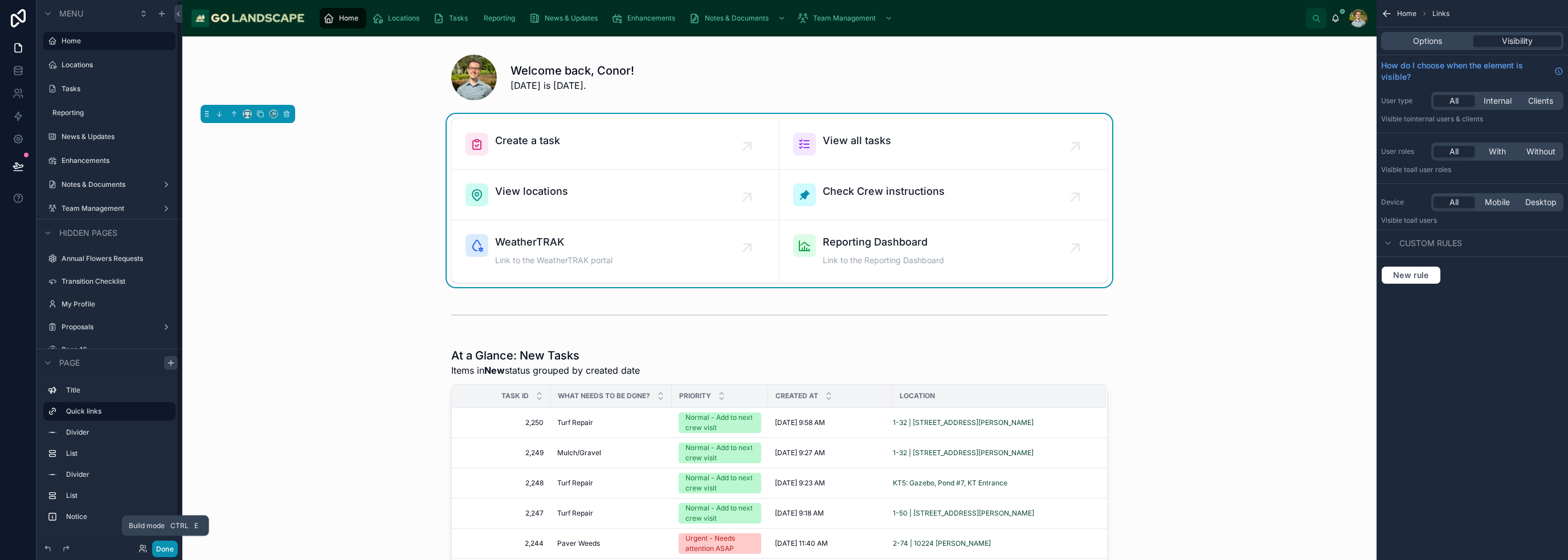
click at [172, 544] on button "Done" at bounding box center [164, 549] width 25 height 17
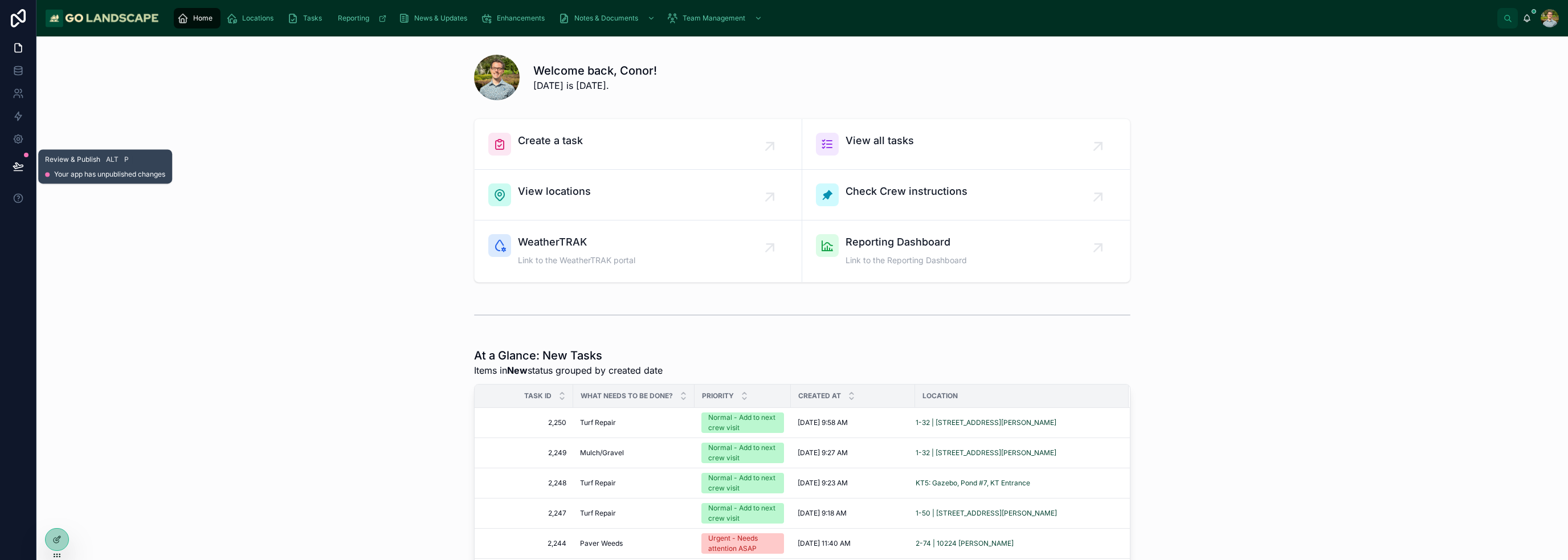
click at [23, 164] on button at bounding box center [18, 166] width 25 height 32
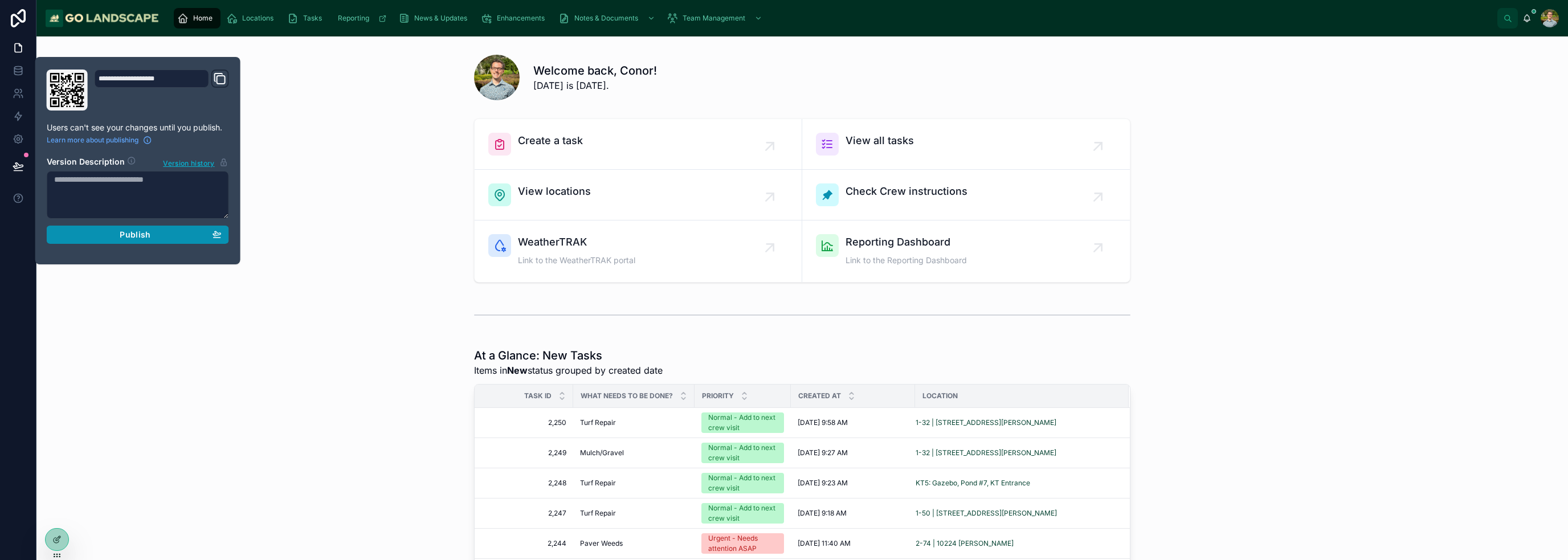
click at [148, 231] on span "Publish" at bounding box center [134, 234] width 31 height 10
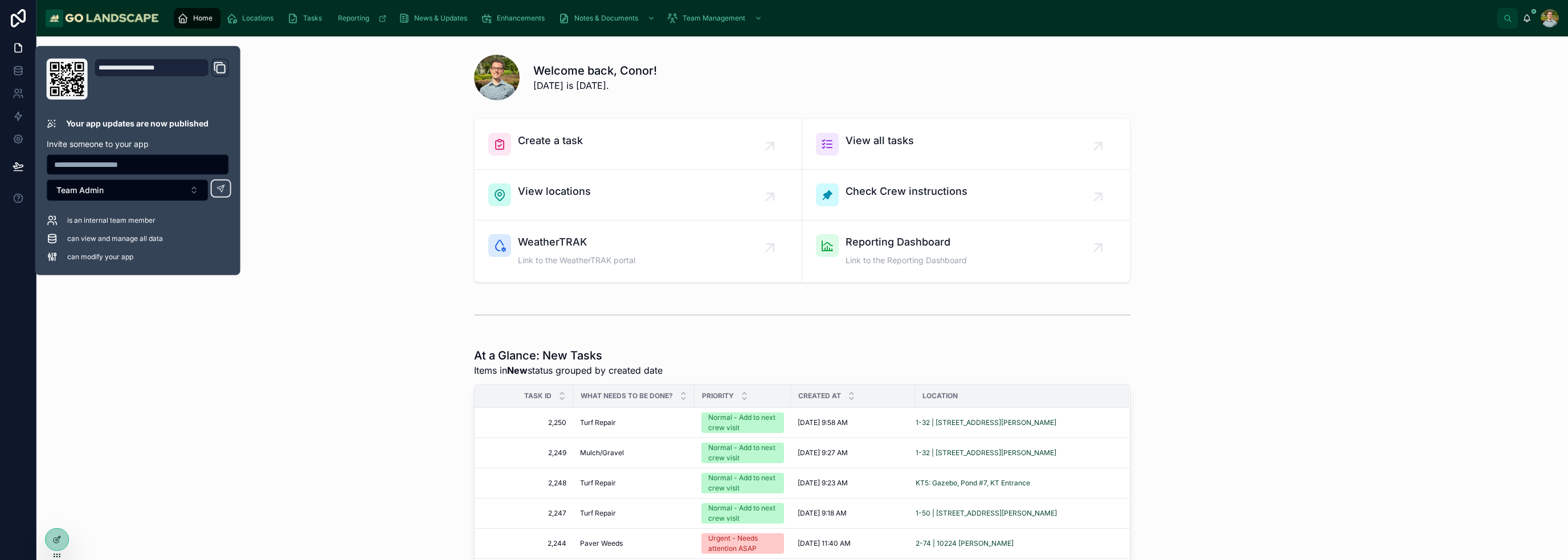
click at [340, 184] on div "Create a task View all tasks View locations Check Crew instructions WeatherTRAK…" at bounding box center [802, 201] width 1513 height 174
